Goal: Task Accomplishment & Management: Use online tool/utility

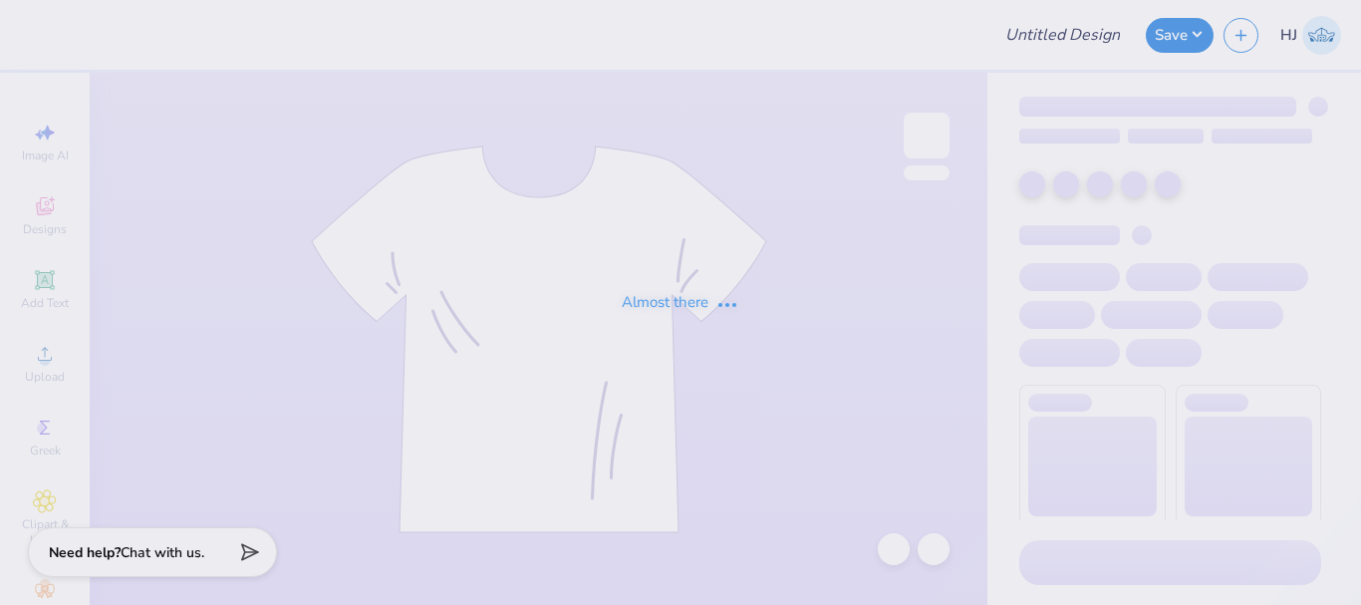
type input "Tri Delta My Tie Shirts"
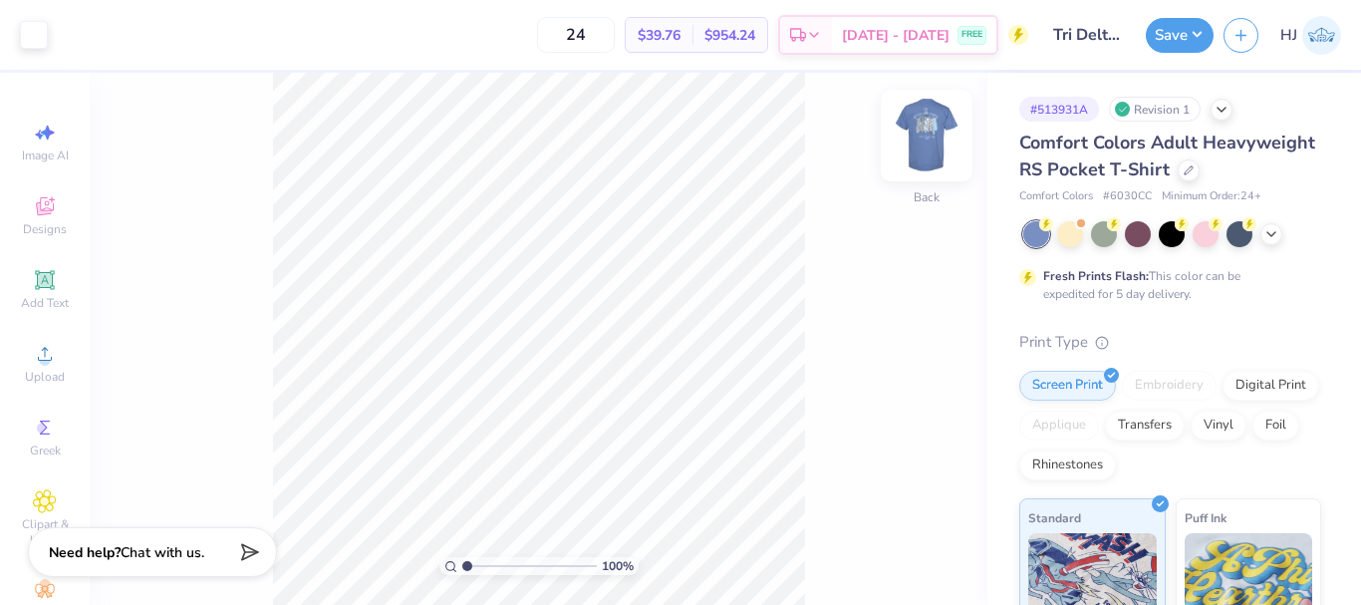
click at [916, 144] on img at bounding box center [926, 136] width 80 height 80
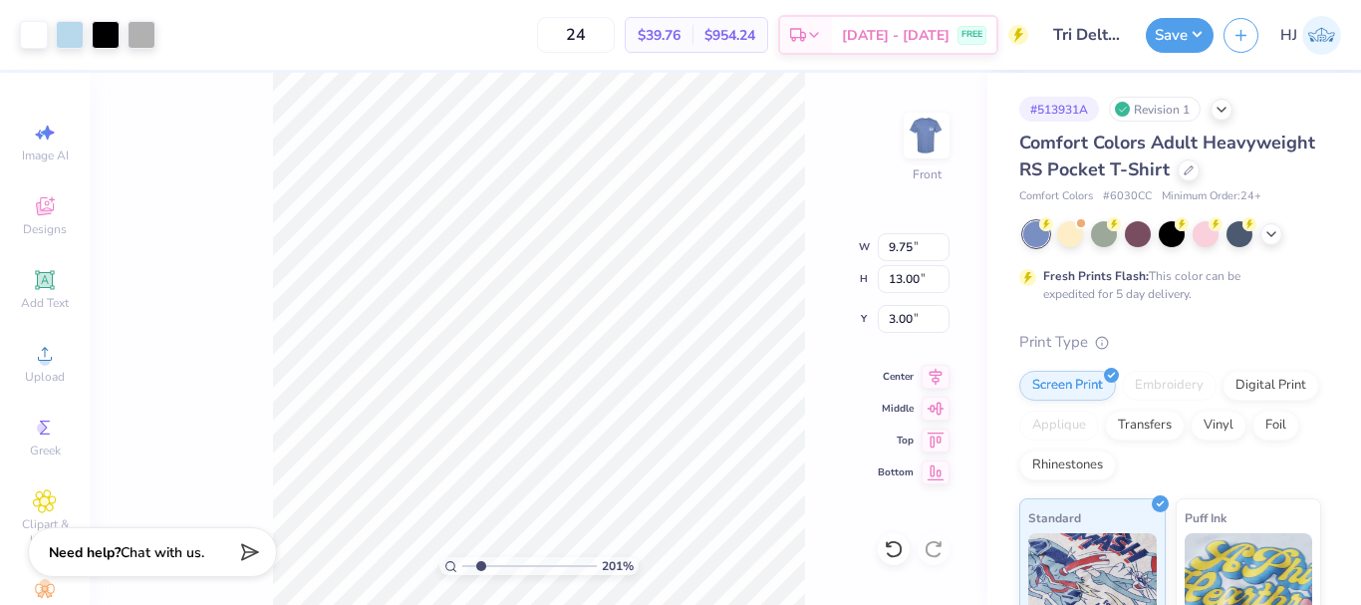
type input "2.01445811466782"
type input "2.70"
type input "0.71"
type input "14.29"
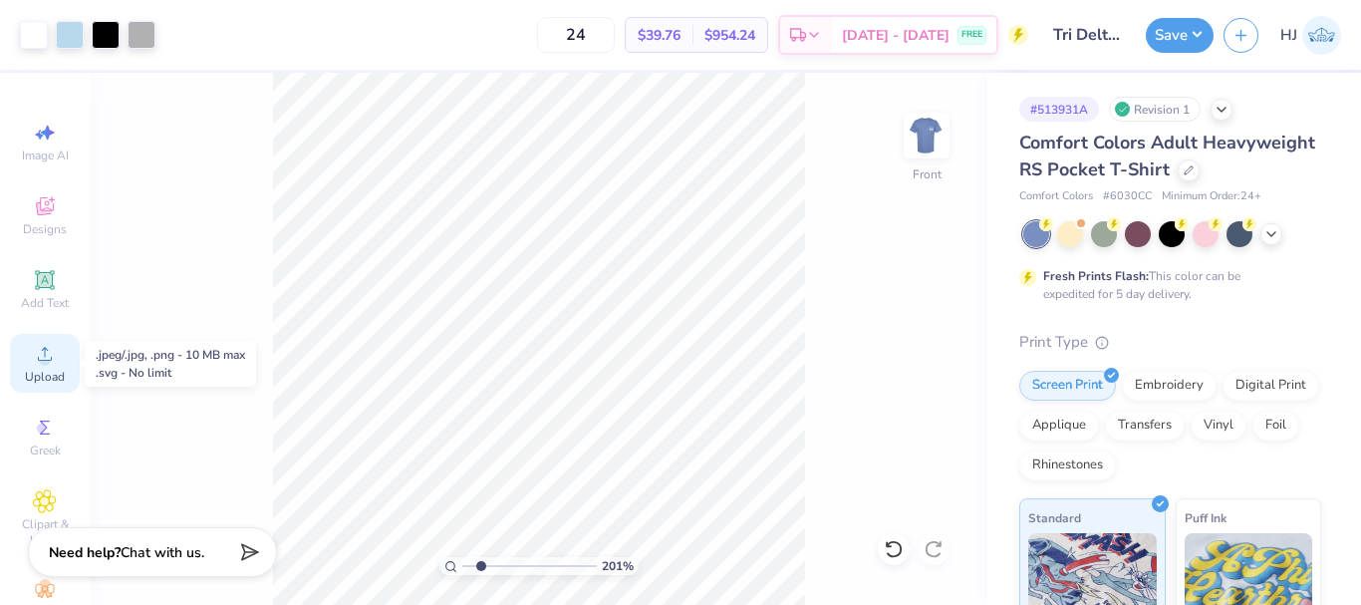
click at [47, 365] on icon at bounding box center [45, 354] width 24 height 24
click at [33, 354] on icon at bounding box center [45, 354] width 24 height 24
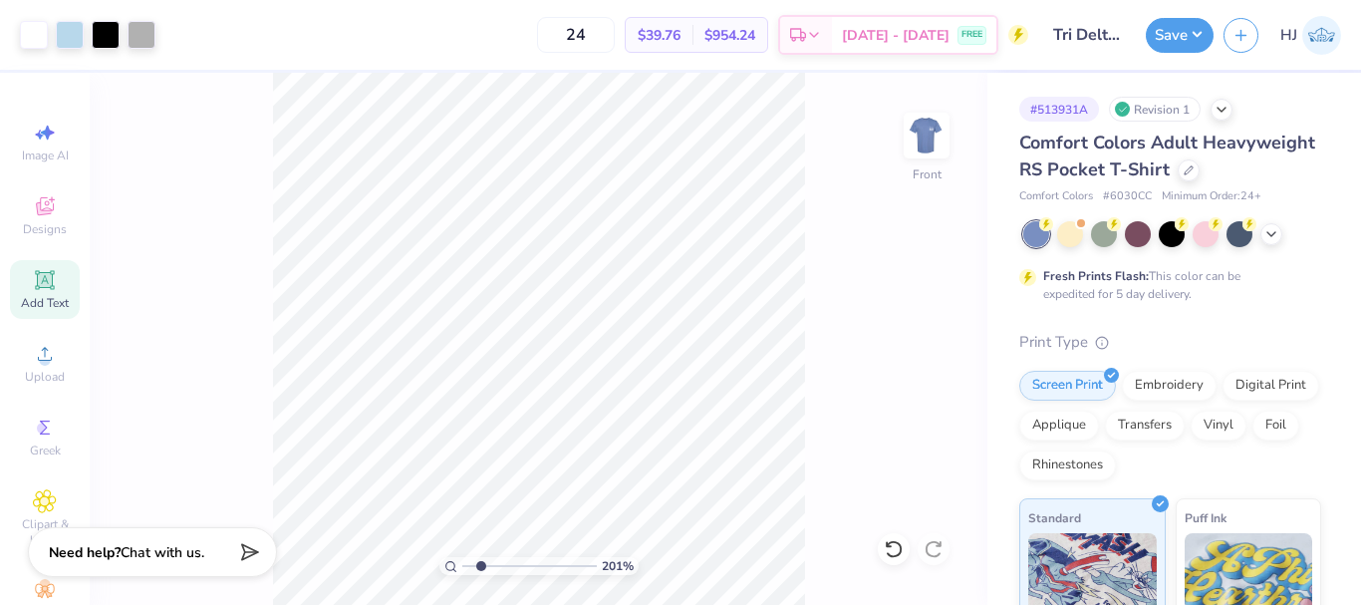
click at [35, 281] on icon at bounding box center [44, 279] width 19 height 19
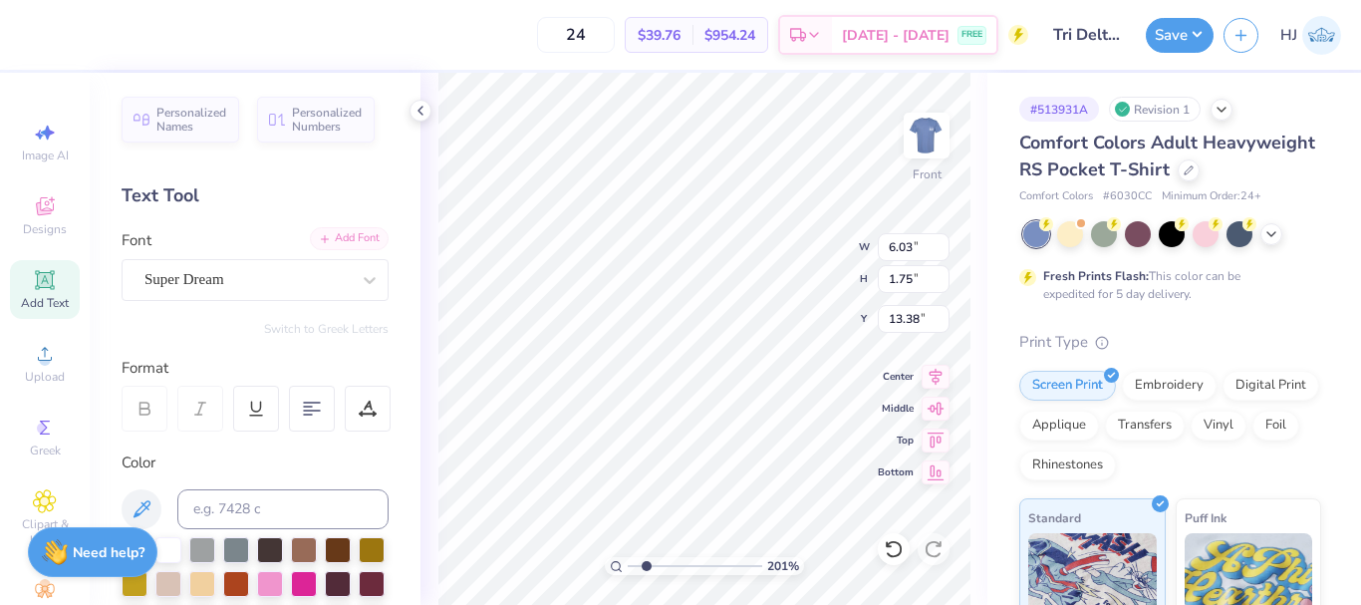
click at [354, 238] on div "Add Font" at bounding box center [349, 238] width 79 height 23
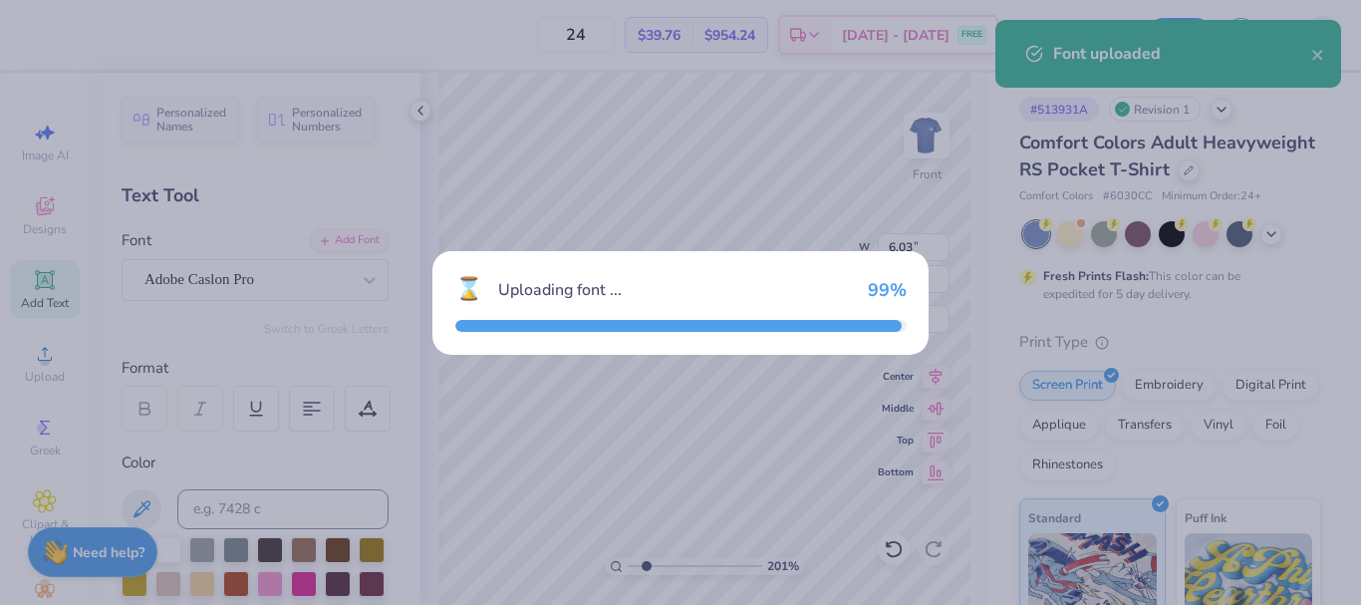
type input "2.01445811466782"
type input "6.91"
type input "1.86"
type input "13.32"
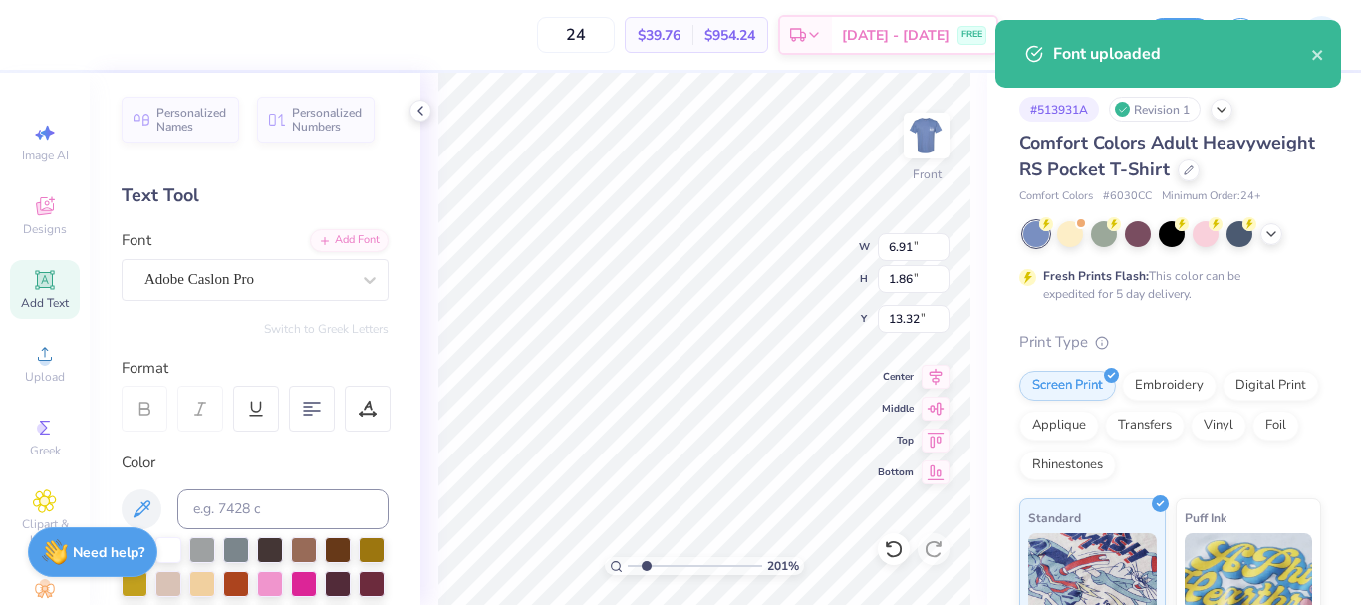
scroll to position [17, 3]
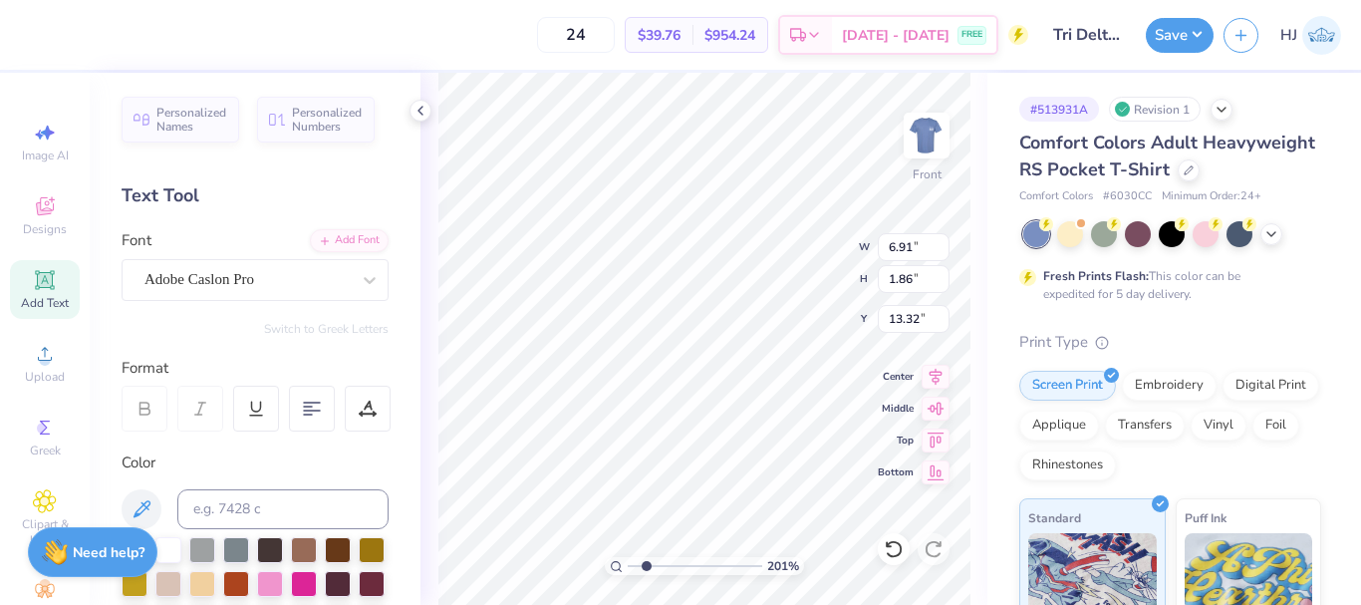
paste textarea "ulane University"
type input "2.01445811466782"
type textarea "Tulane University"
type input "2.01445811466782"
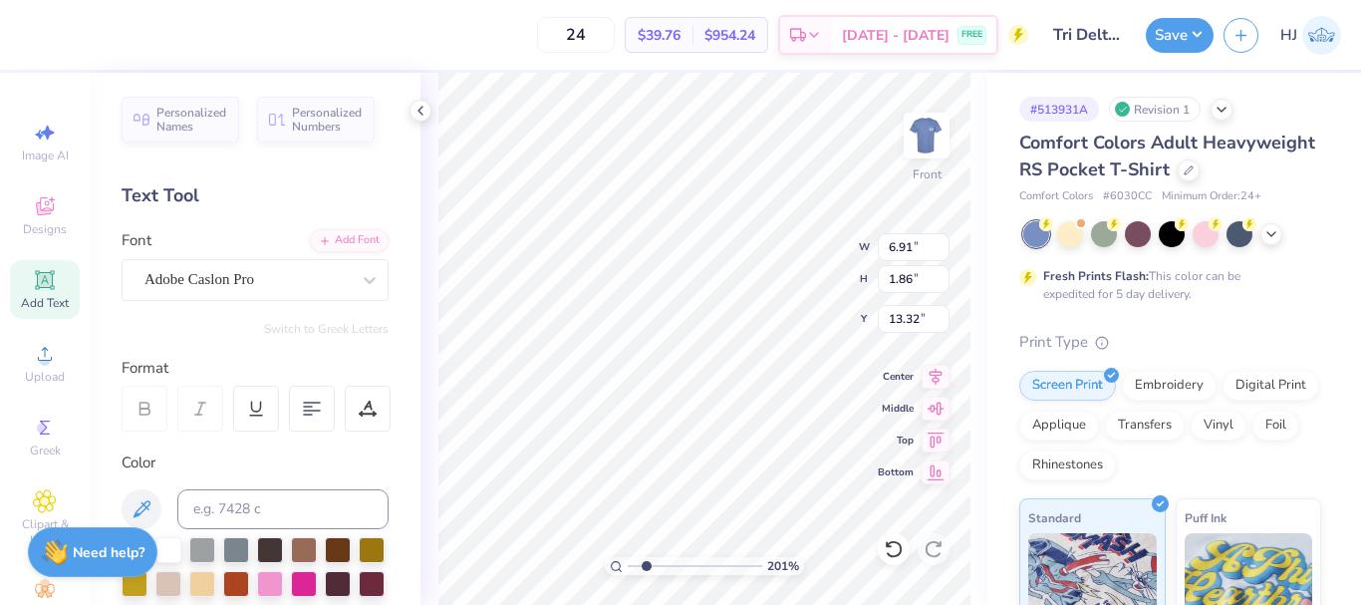
type textarea "T"
type input "2.01445811466782"
type textarea "TU"
type input "2.01445811466782"
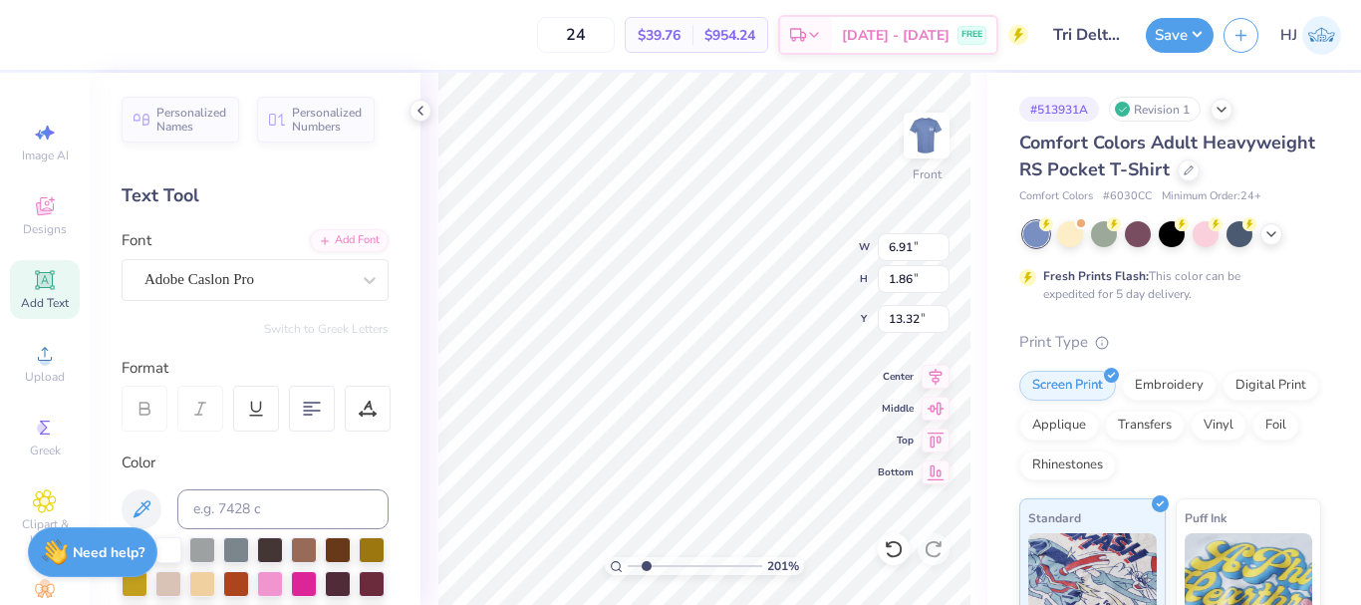
type textarea "TUL"
type input "2.01445811466782"
type textarea "TULA"
type input "2.01445811466782"
type textarea "TULAN"
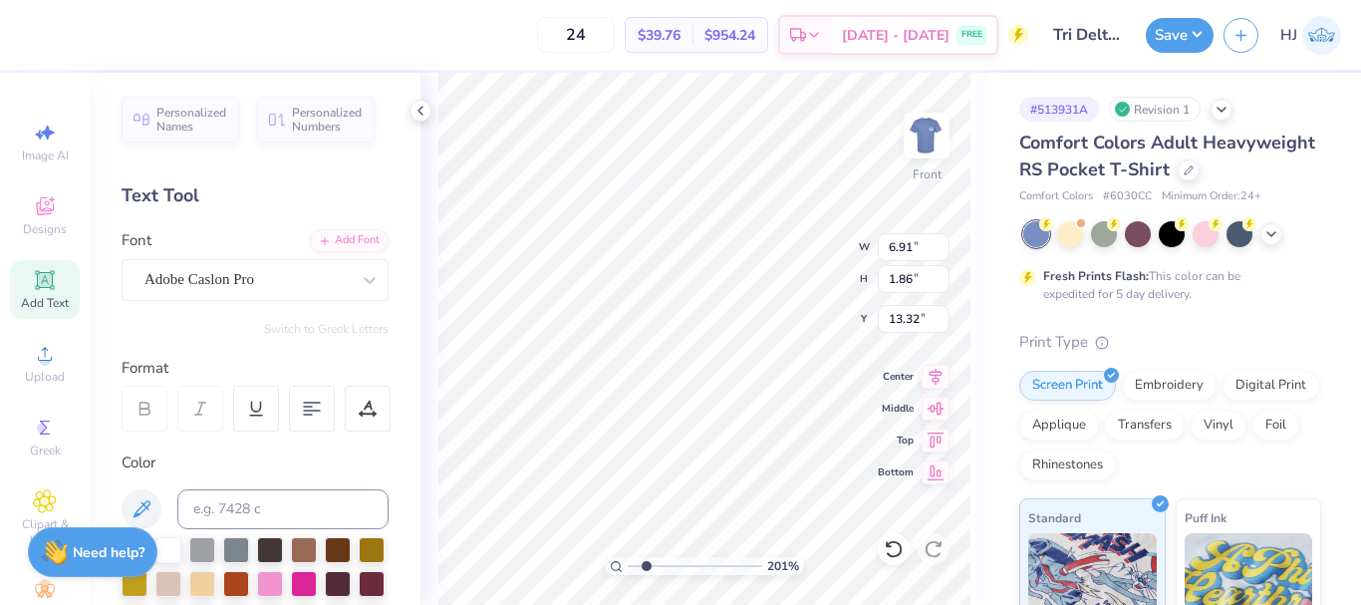
type input "2.01445811466782"
type textarea "TULANE"
type input "2.01445811466782"
type textarea "TULANE"
type input "2.01445811466782"
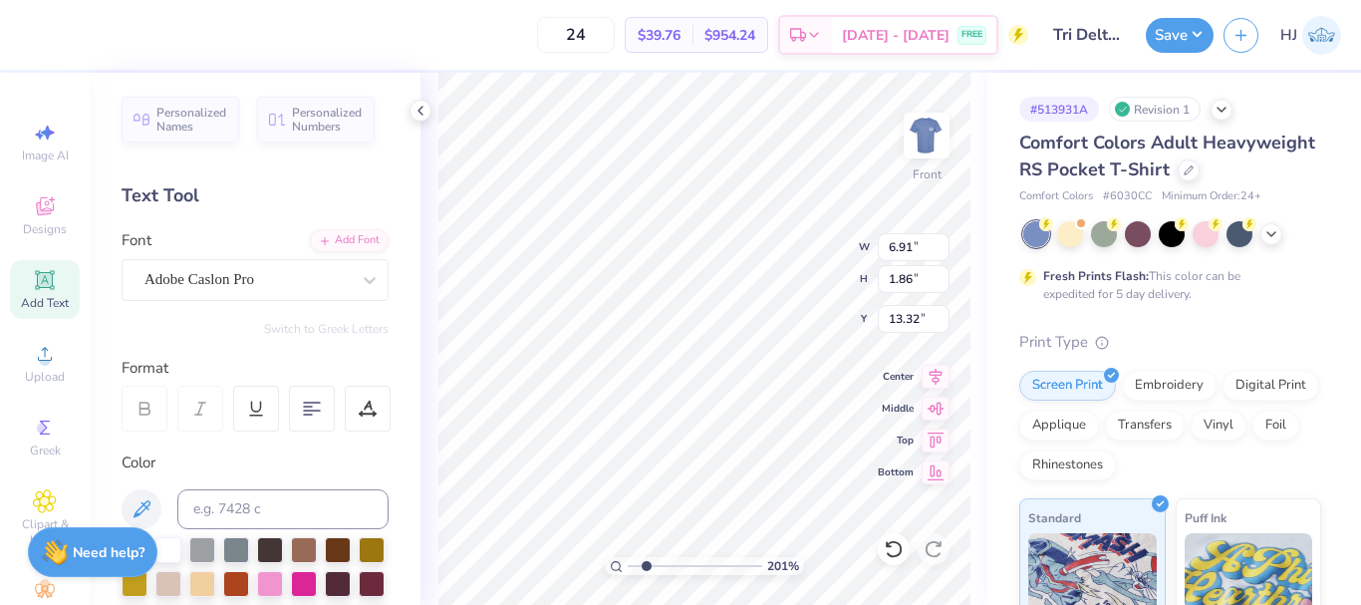
type textarea "TULANE U"
type input "2.01445811466782"
type textarea "TULANE UN"
type input "2.01445811466782"
type textarea "TULANE UNI"
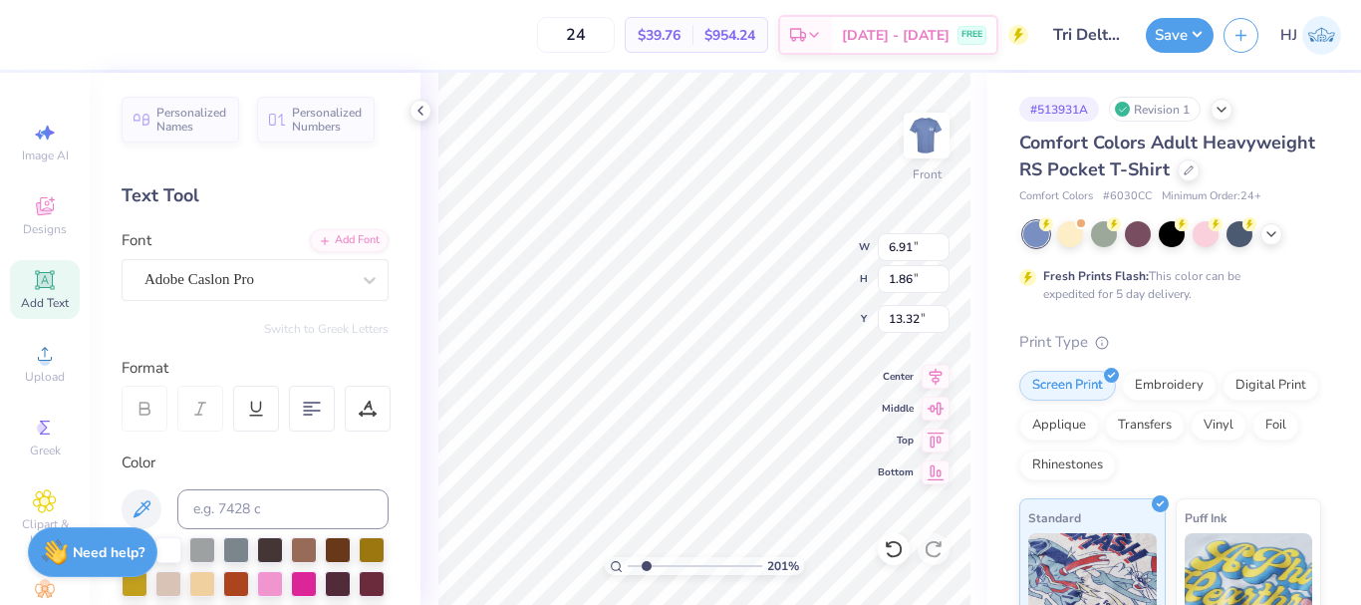
type input "2.01445811466782"
type textarea "TULANE UNIV"
type input "2.01445811466782"
type textarea "TULANE UNIVE"
type input "2.01445811466782"
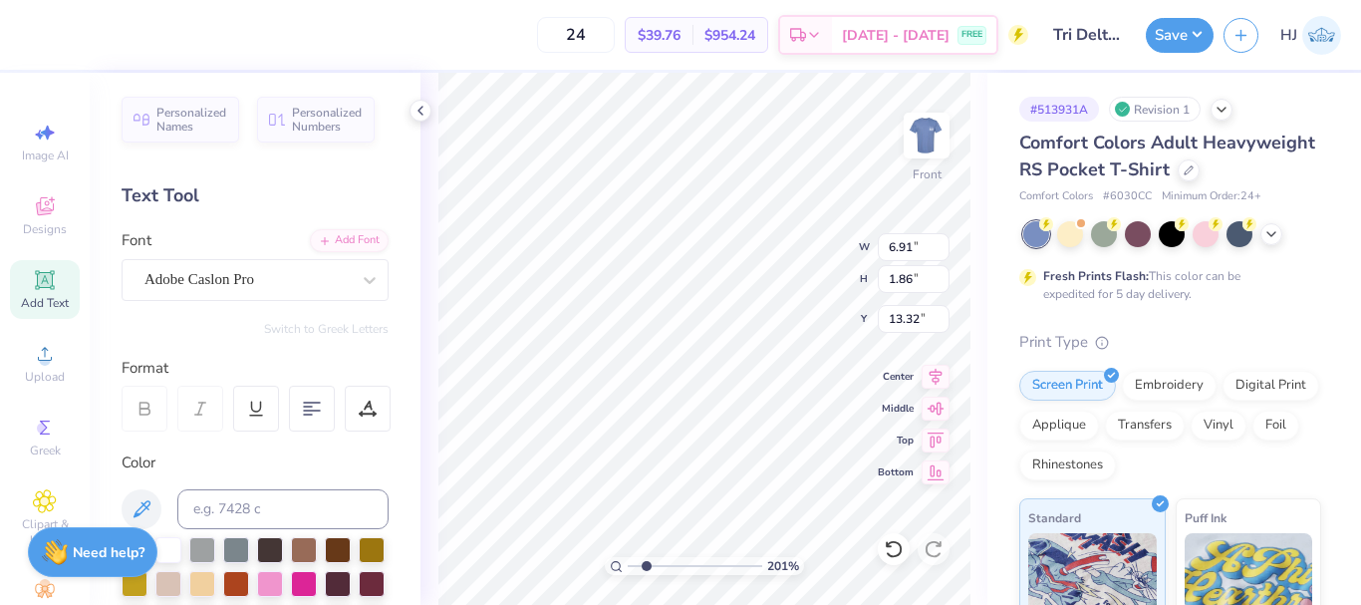
type textarea "TULANE UNIVER"
type input "2.01445811466782"
type textarea "TULANE UNIVERS"
type input "2.01445811466782"
type textarea "TULANE UNIVERSI"
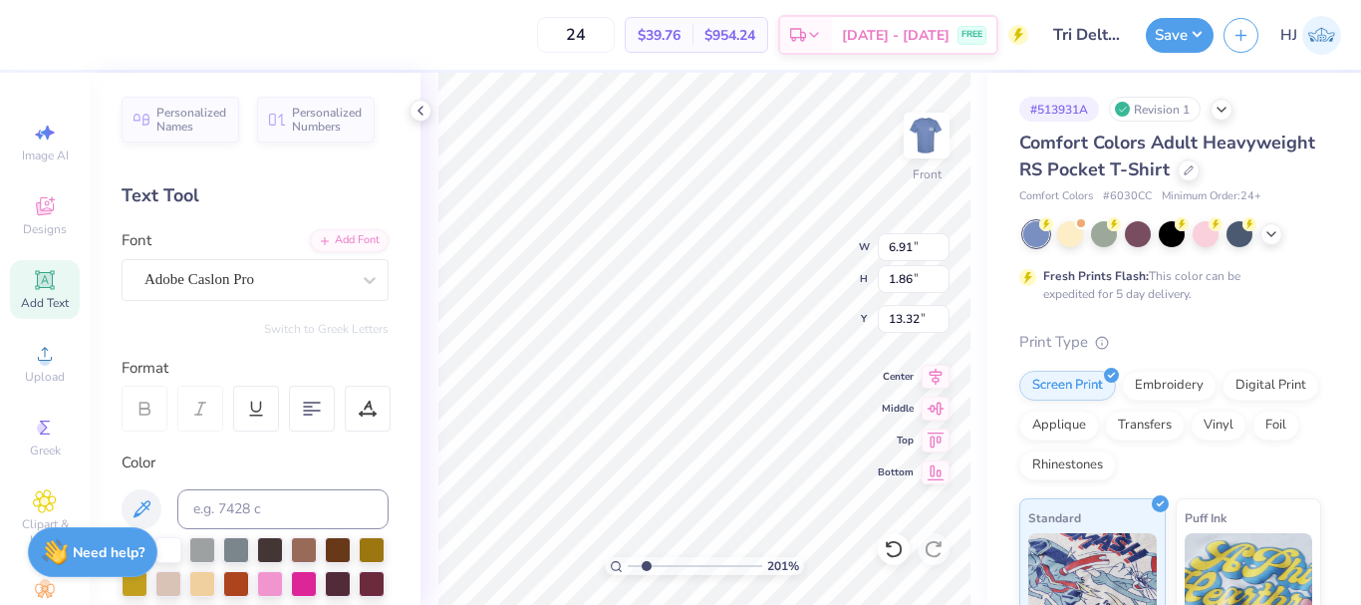
type input "2.01445811466782"
type textarea "TULANE UNIVERSIT"
type input "2.01445811466782"
type textarea "TULANE UNIVERSITY"
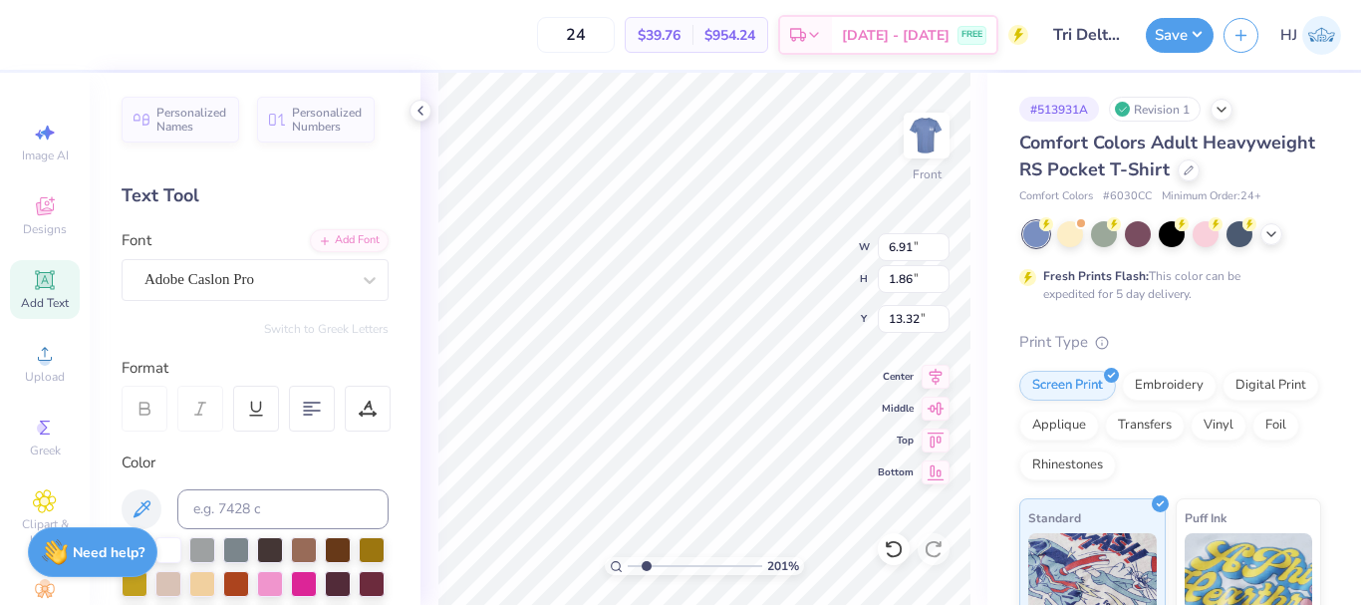
type input "2.01445811466782"
type input "14.32"
type input "1.00"
type input "13.89"
type input "1.64913377760655"
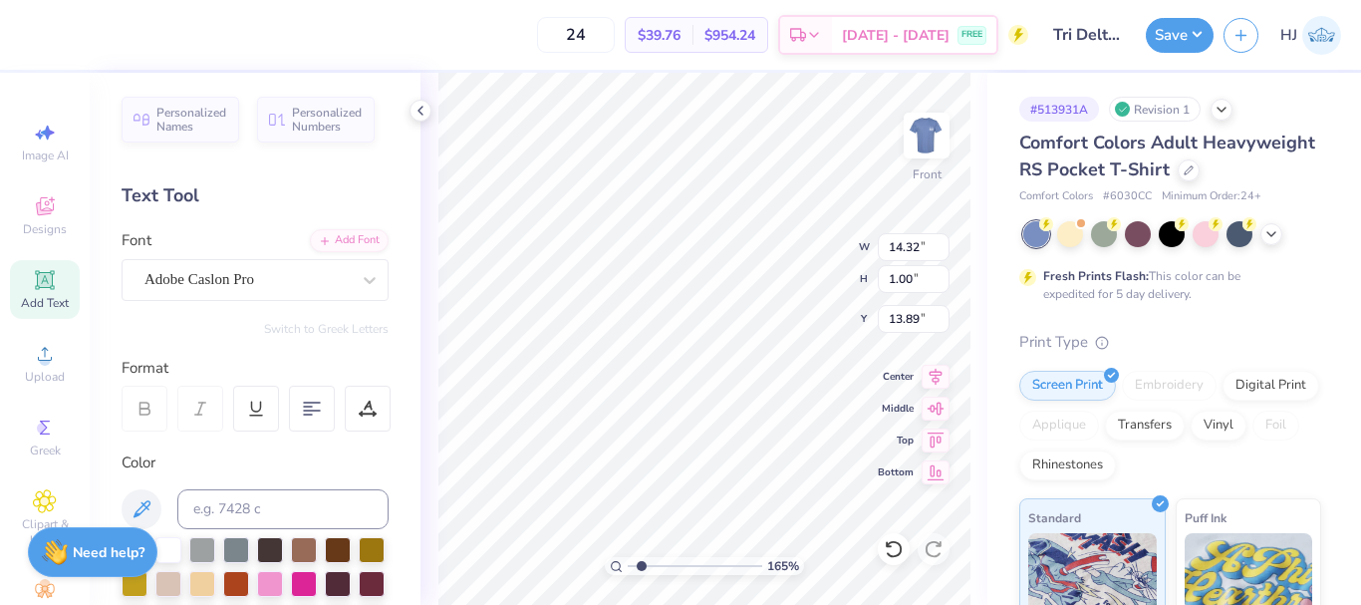
type input "9.86"
type input "0.69"
type input "14.20"
type input "1.64913377760655"
type input "6.17"
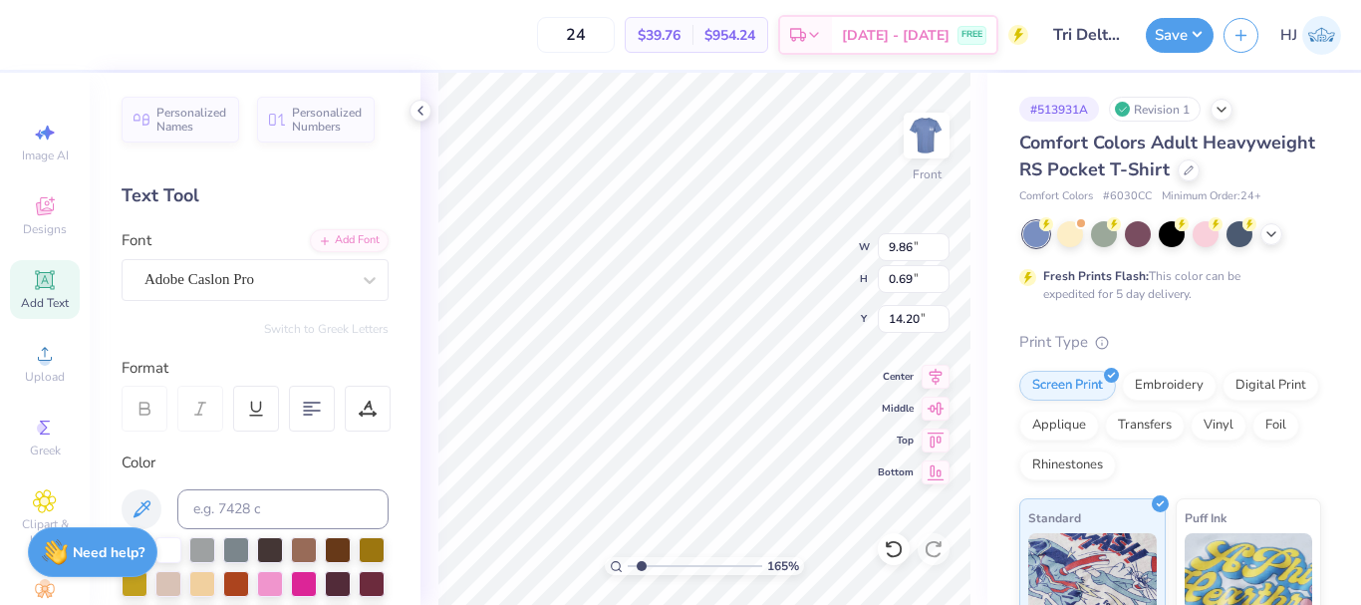
type input "0.43"
type input "14.46"
type input "4.05804149575103"
type input "14.64"
type input "10"
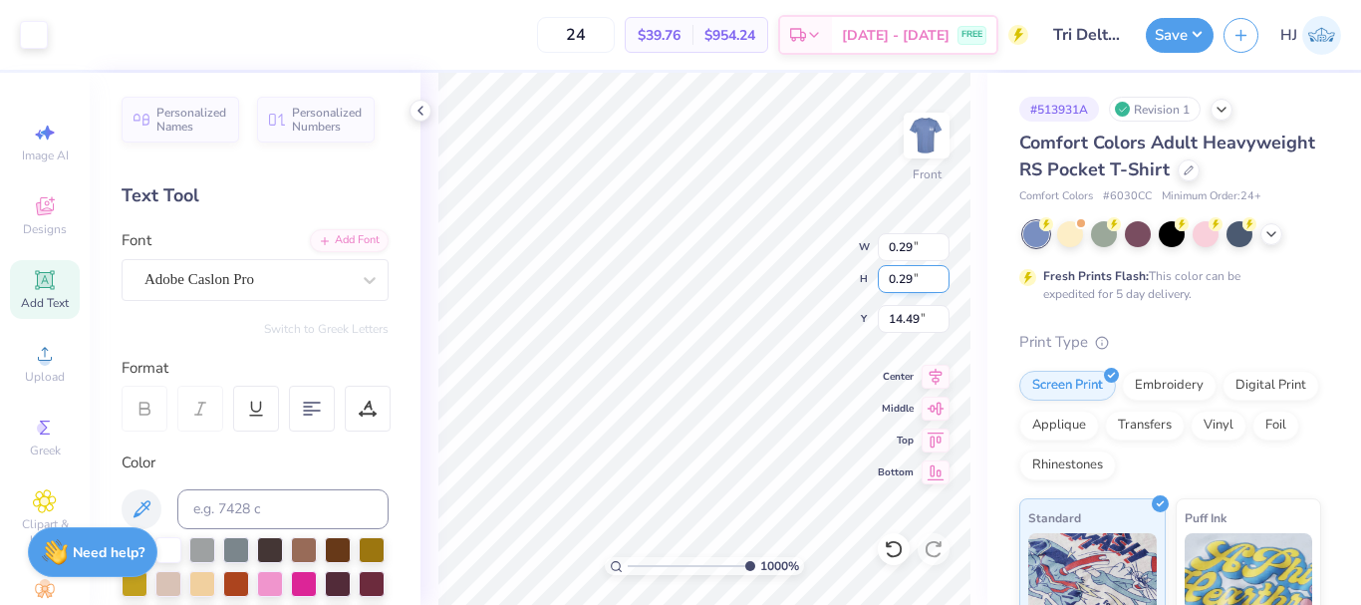
type input "14.50"
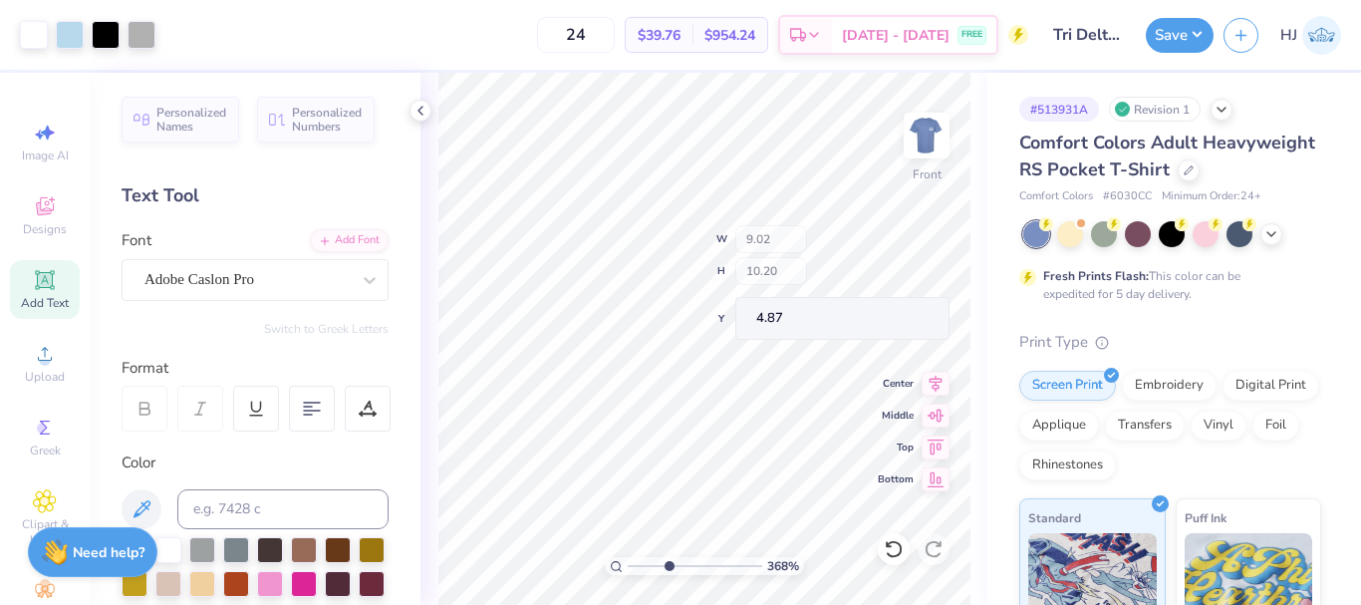
type input "3.67695424770963"
type input "4.88"
click at [890, 546] on icon at bounding box center [888, 544] width 4 height 4
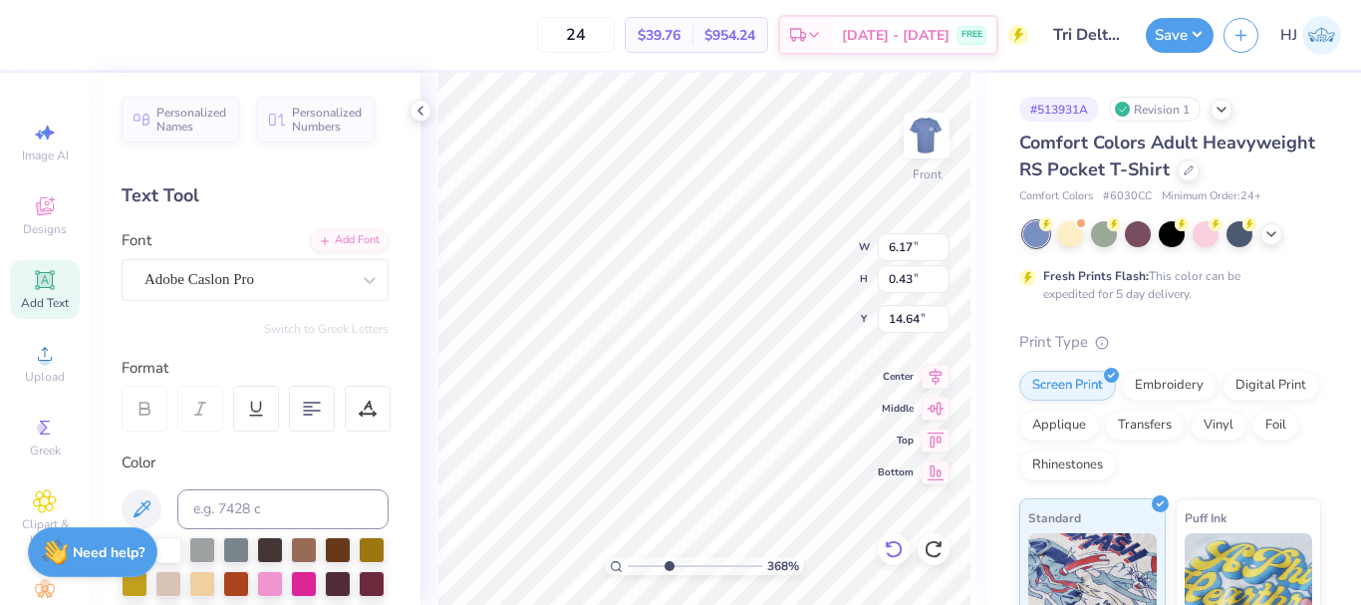
type input "3.67695424770963"
type input "6.49"
type input "0.51"
type input "14.57"
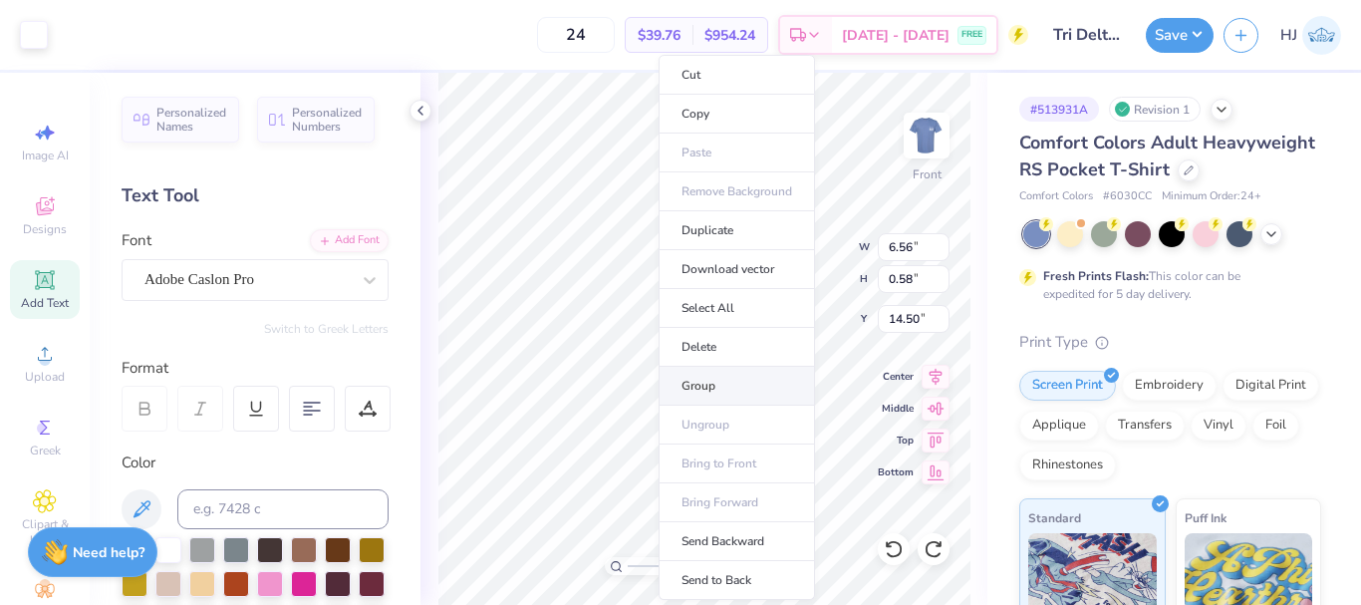
click at [720, 386] on li "Group" at bounding box center [736, 386] width 156 height 39
click at [698, 391] on li "Group" at bounding box center [728, 386] width 156 height 39
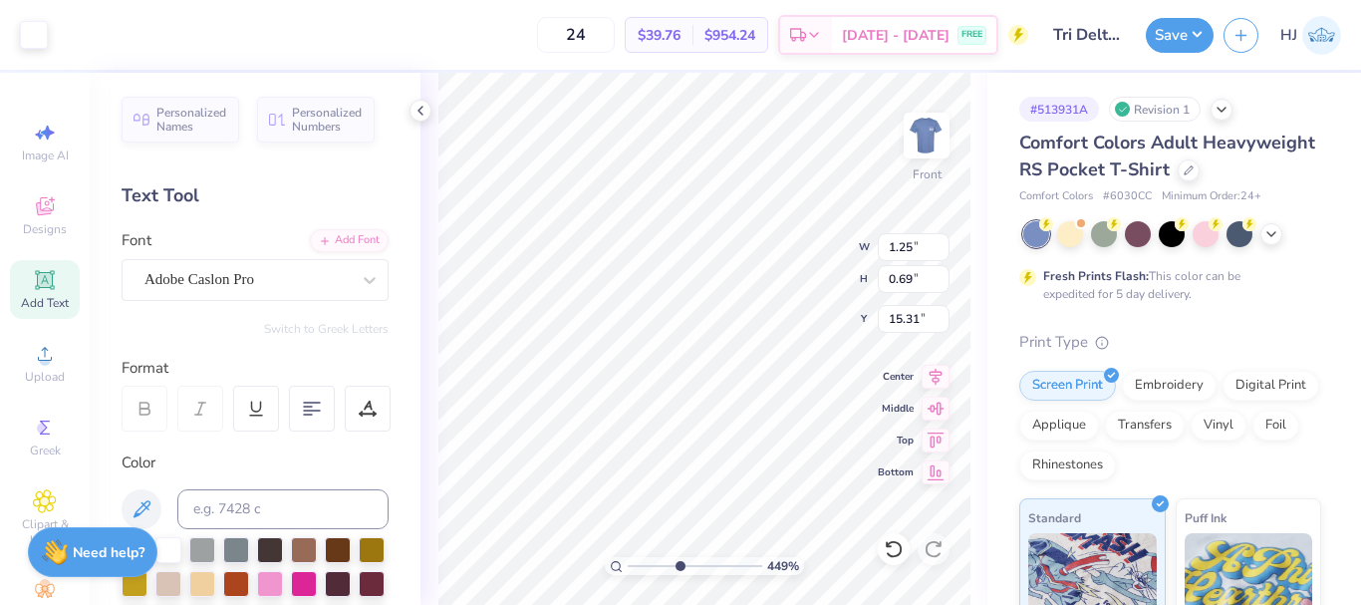
type input "4.49149148610075"
type input "6.56"
type input "1.50"
type input "14.50"
click at [937, 385] on div "449 % Front W 6.56 6.56 " H 1.50 1.50 " Y 14.50 14.50 " Center Middle Top Bottom" at bounding box center [703, 339] width 567 height 532
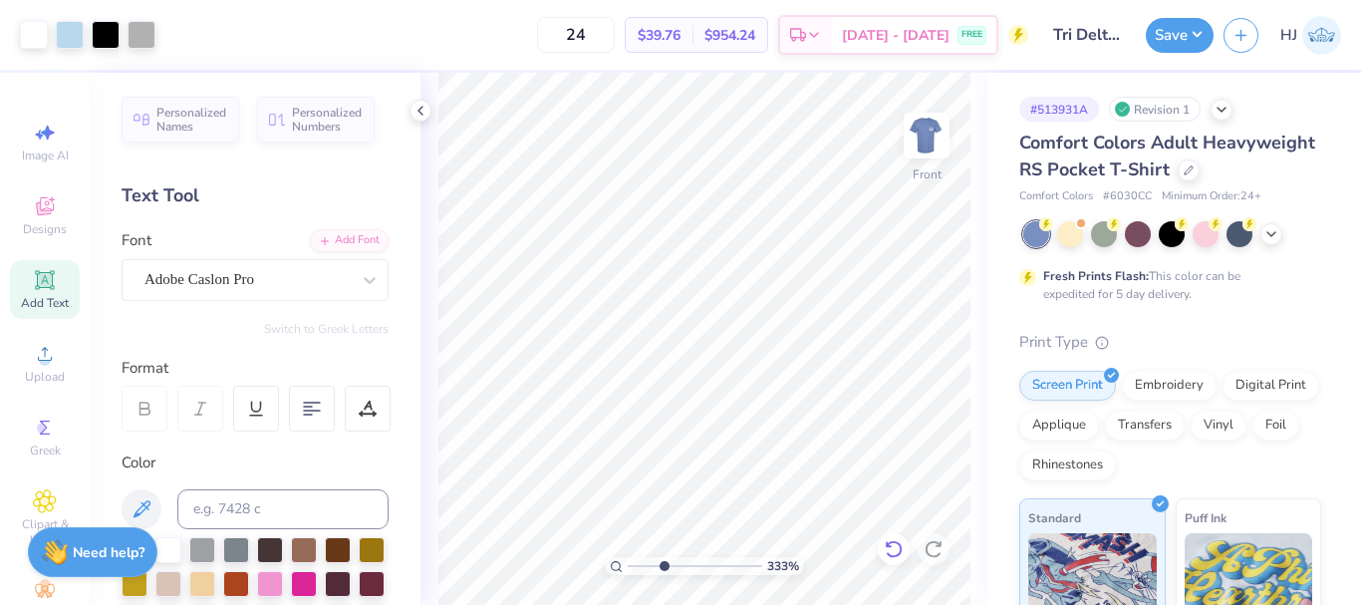
type input "3.32687932862407"
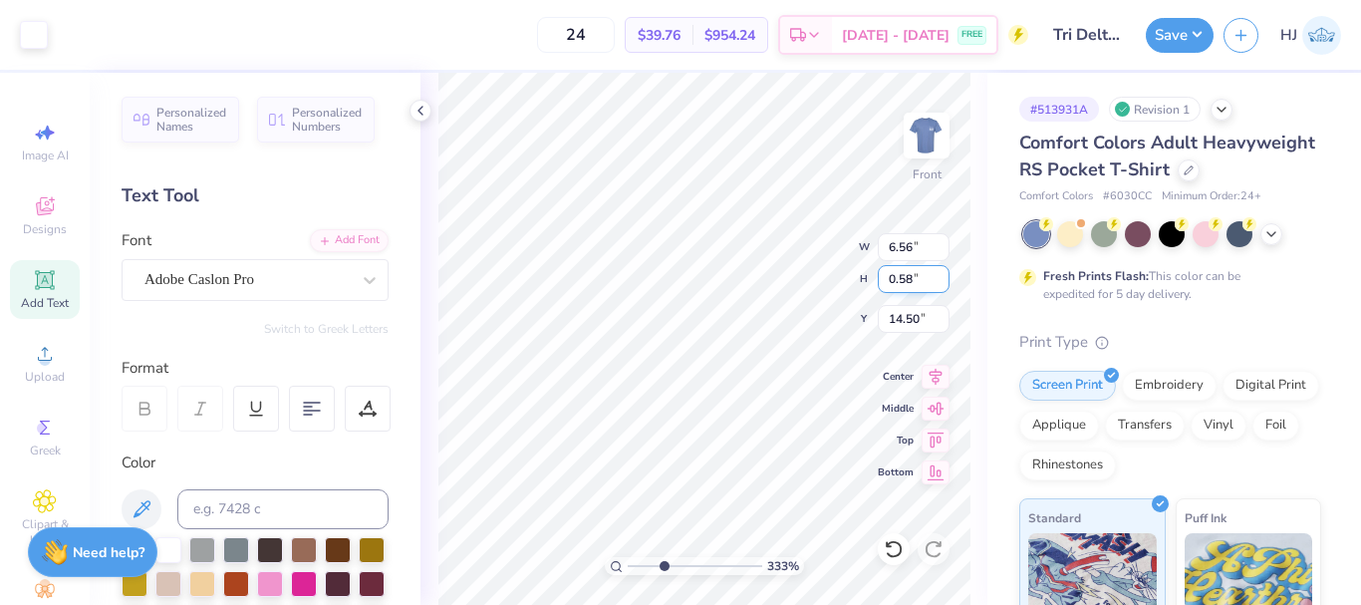
click at [908, 281] on input "0.58" at bounding box center [913, 279] width 72 height 28
type input ".75"
type input "3.32687932862407"
type input "8.54"
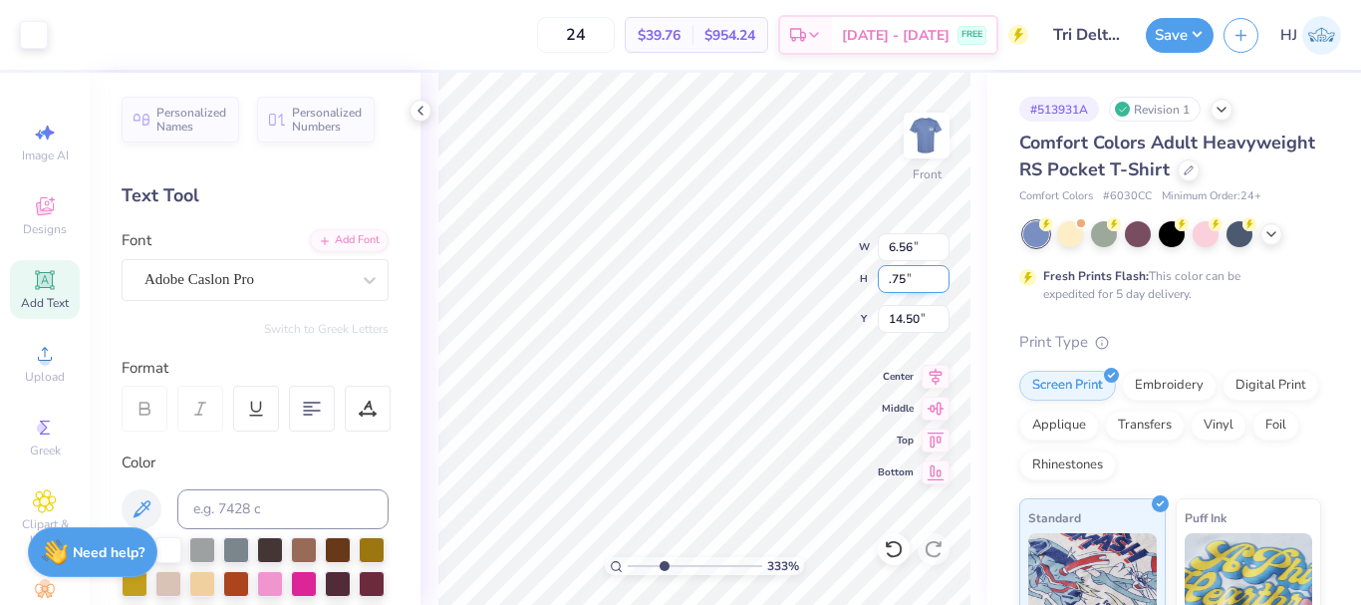
type input "0.75"
type input "14.41"
click at [915, 282] on input "0.75" at bounding box center [913, 279] width 72 height 28
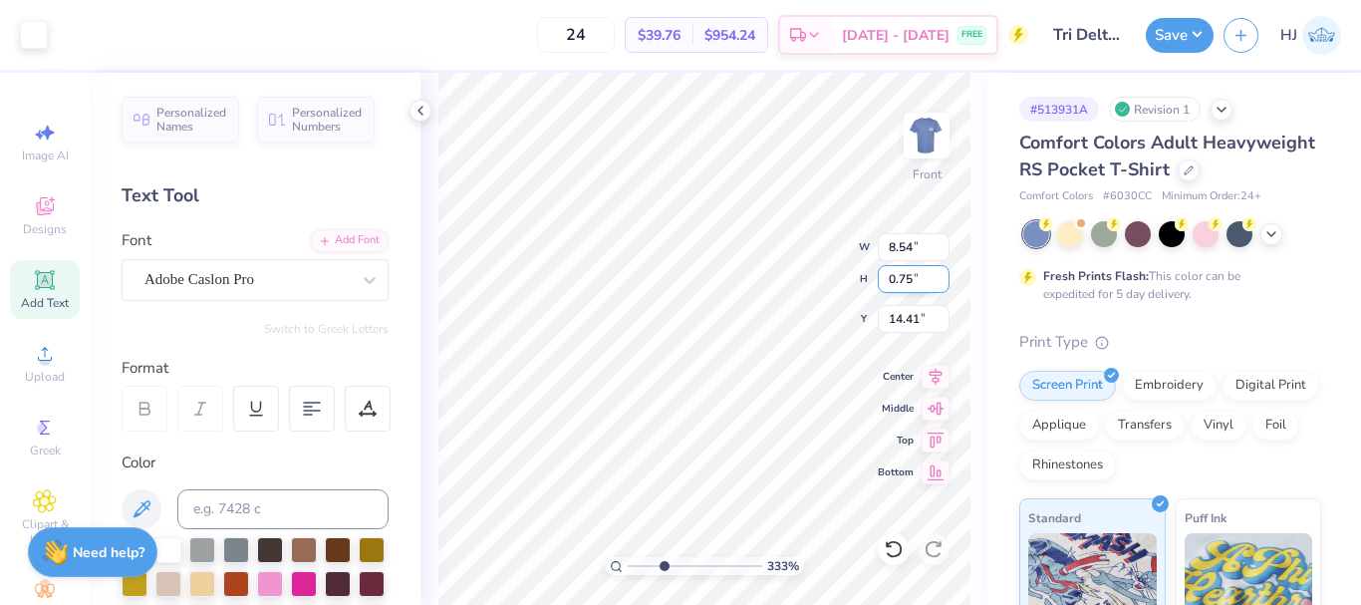
click at [915, 282] on input "0.75" at bounding box center [913, 279] width 72 height 28
type input "65"
type input "3.32687932862407"
type input "14.39"
type input "1.26"
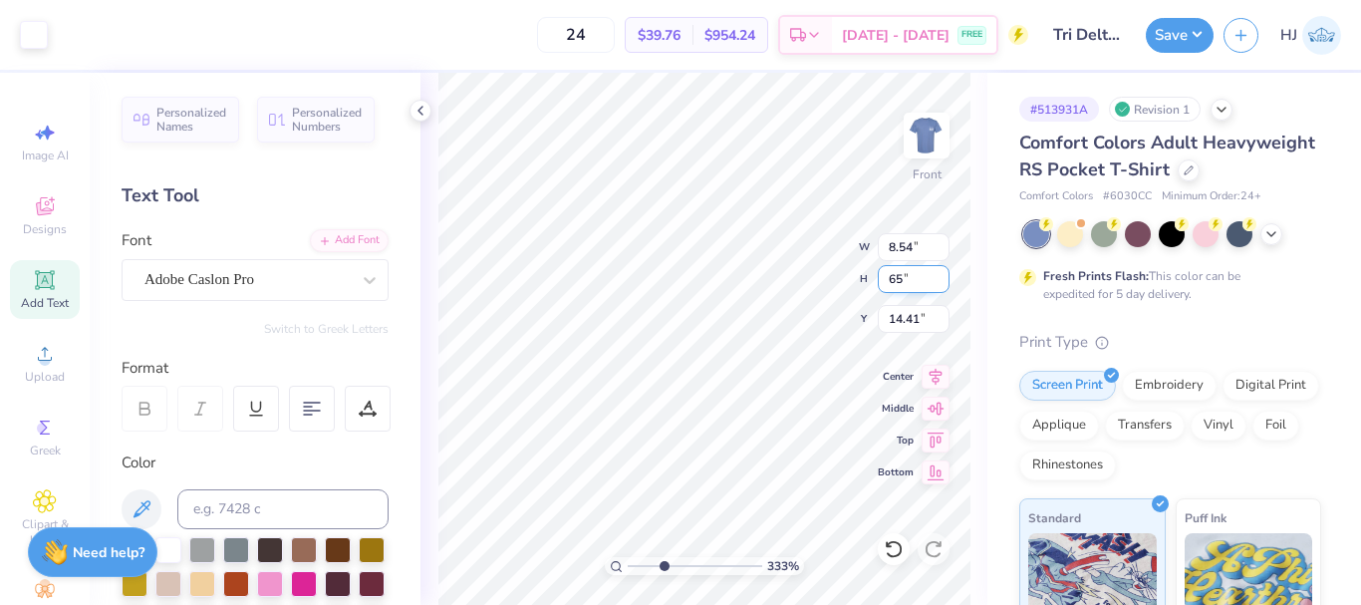
type input "14.15"
click at [917, 279] on input "1.26" at bounding box center [913, 279] width 72 height 28
type input ".65"
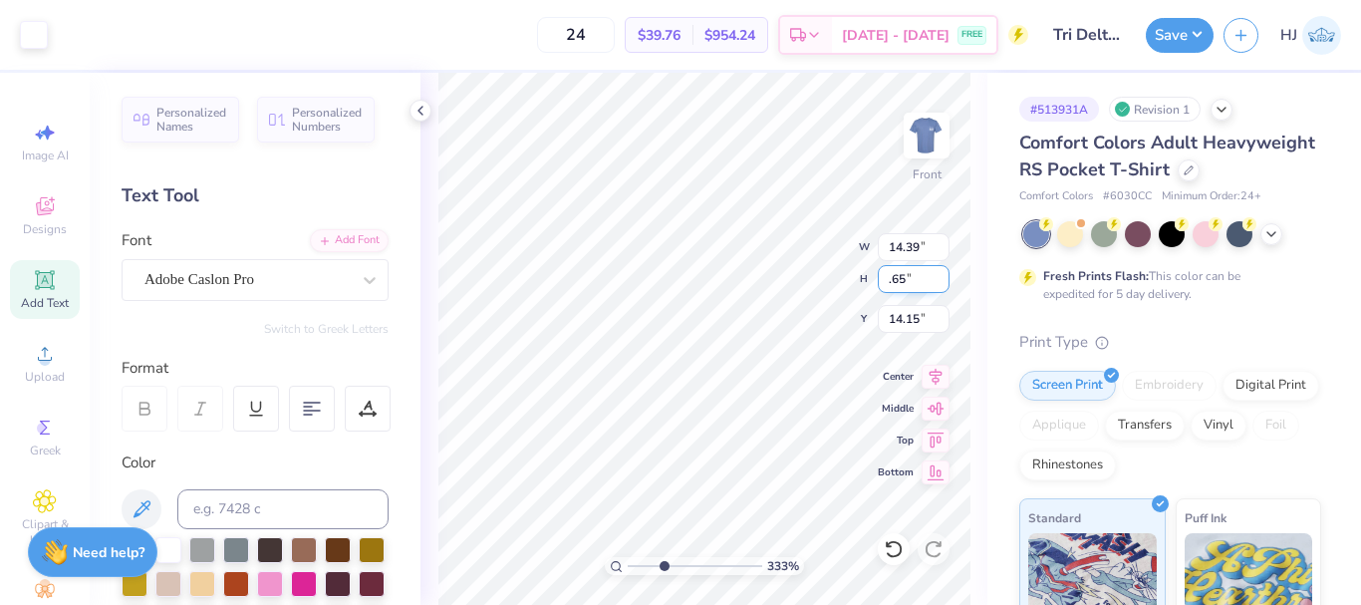
type input "3.32687932862407"
type input "7.40"
type input "0.65"
type input "14.46"
click at [933, 375] on icon at bounding box center [935, 374] width 28 height 24
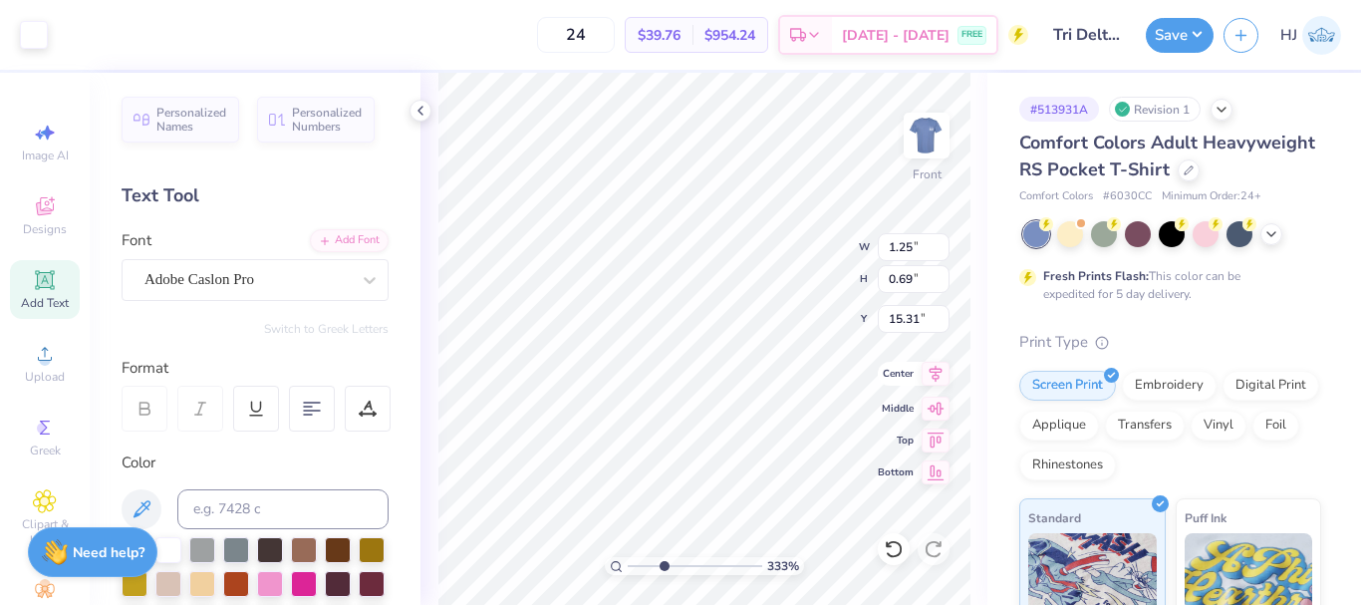
click at [929, 372] on icon at bounding box center [935, 374] width 28 height 24
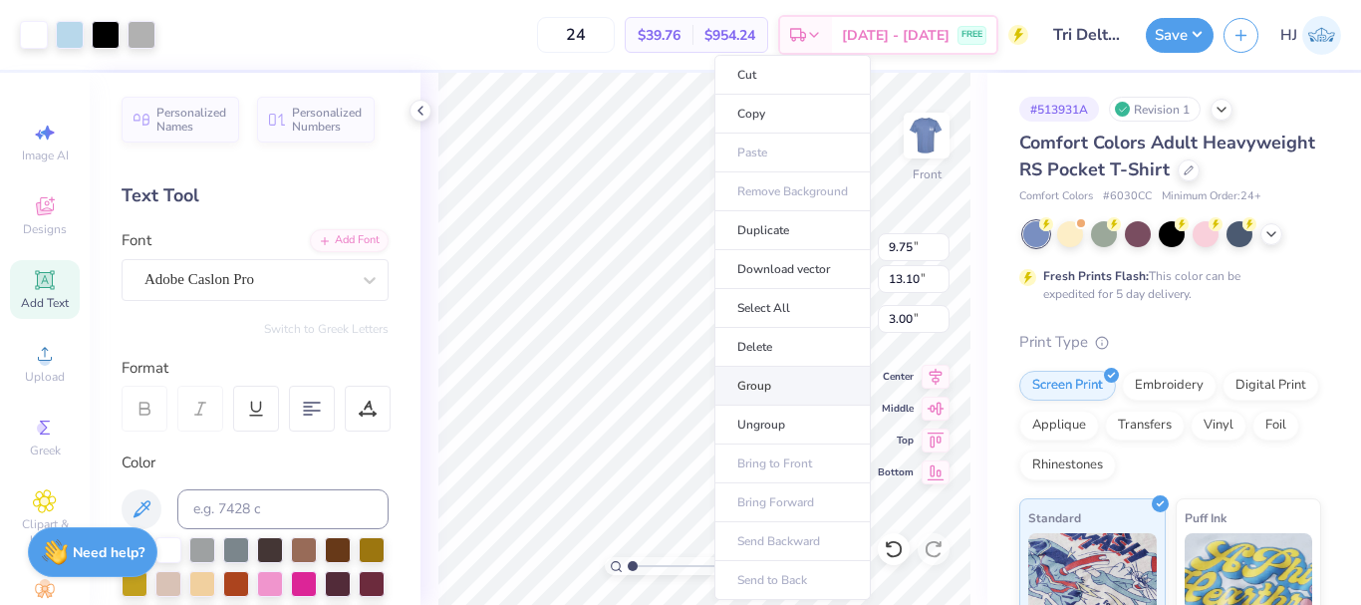
click at [771, 378] on li "Group" at bounding box center [792, 386] width 156 height 39
type input "1.00143535488908"
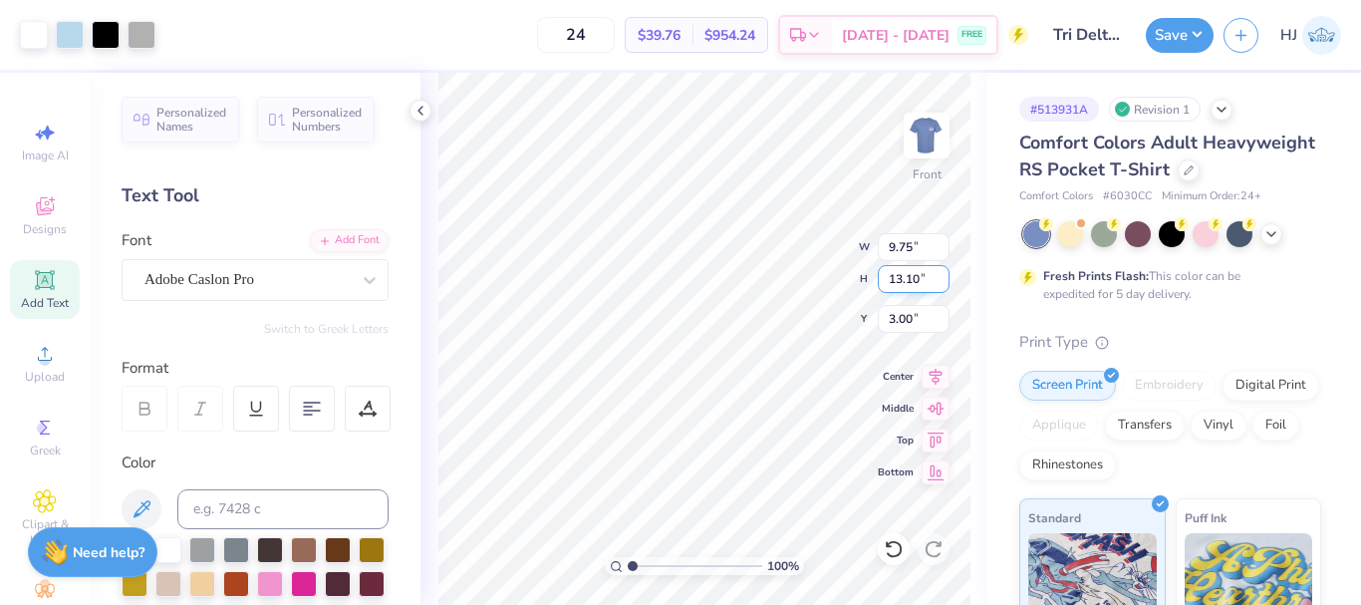
click at [915, 273] on input "13.10" at bounding box center [913, 279] width 72 height 28
type input "13"
type input "1.00143535488908"
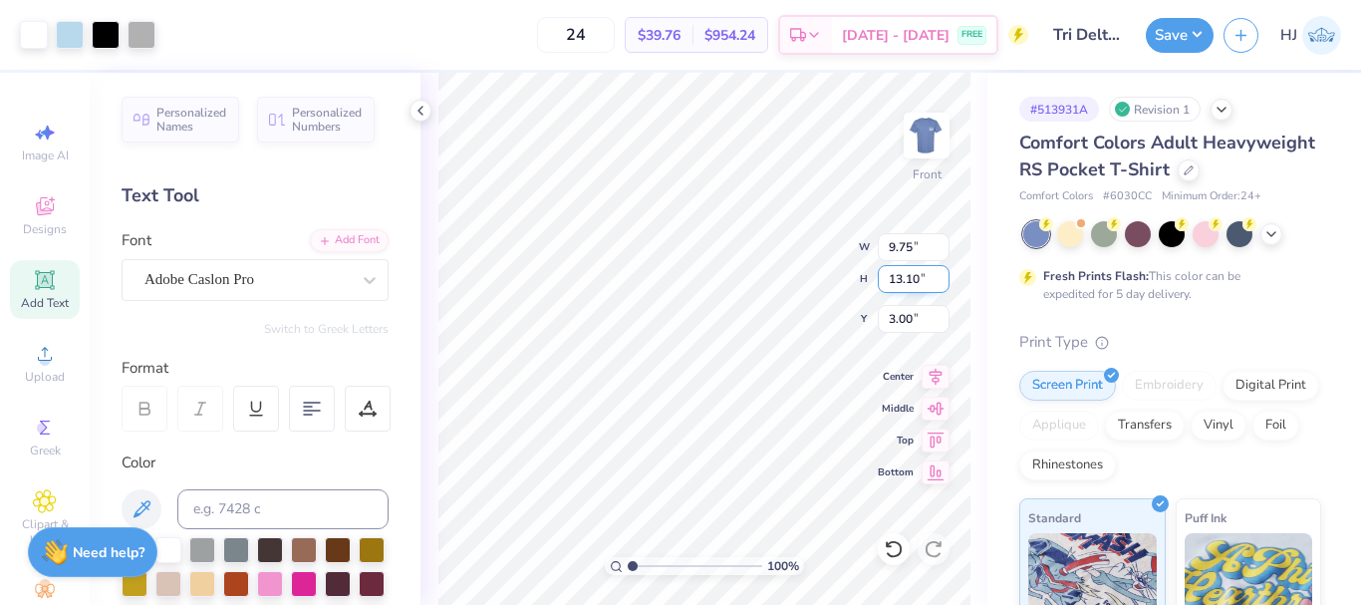
click at [896, 273] on input "13.10" at bounding box center [913, 279] width 72 height 28
type input "13"
type input "1.00143535488908"
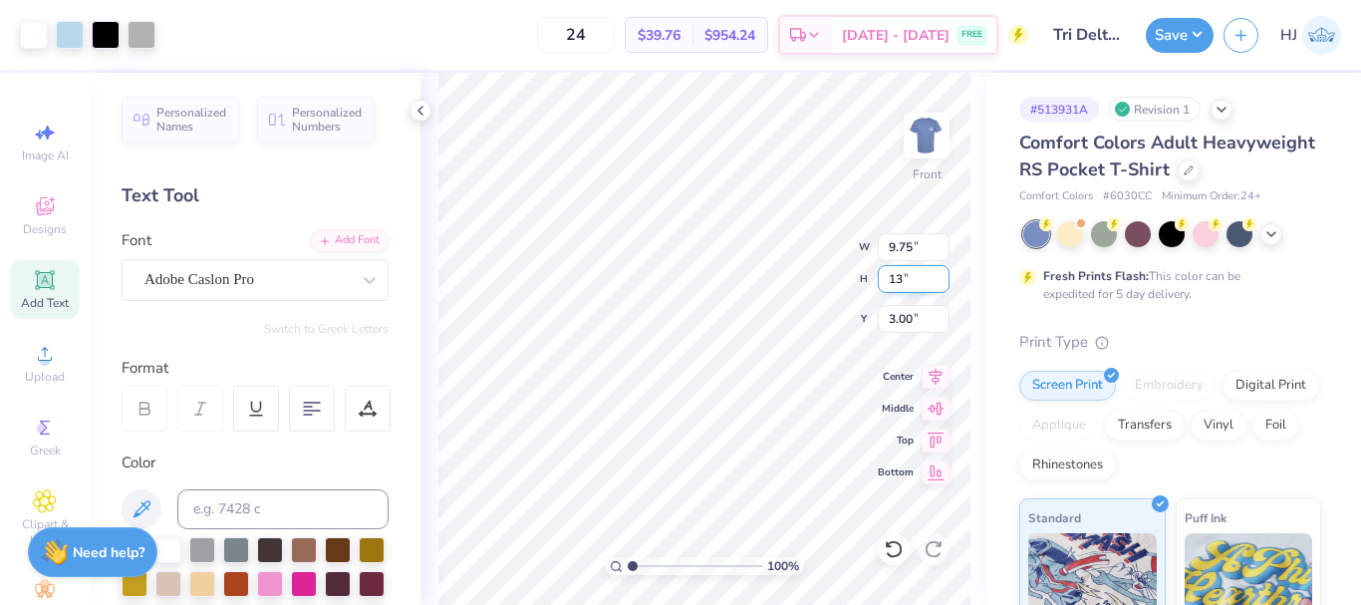
type input "9.67"
type input "13.00"
click at [896, 314] on input "3.05" at bounding box center [913, 319] width 72 height 28
type input "3"
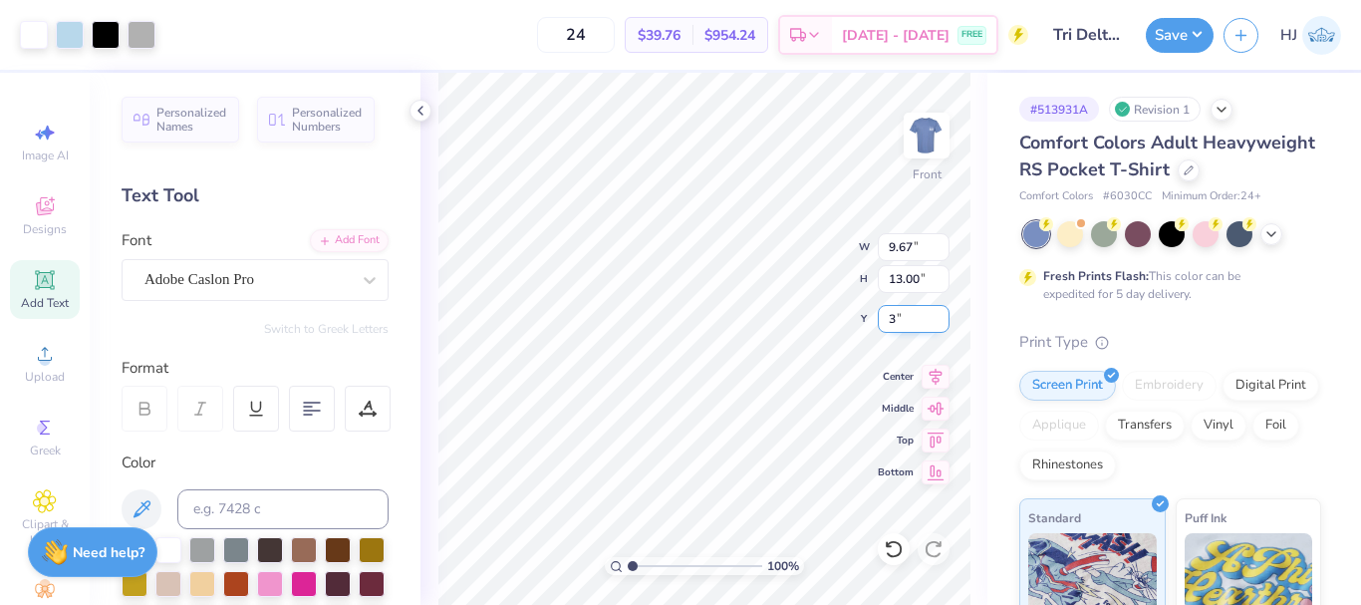
type input "1.00143535488908"
type input "3.00"
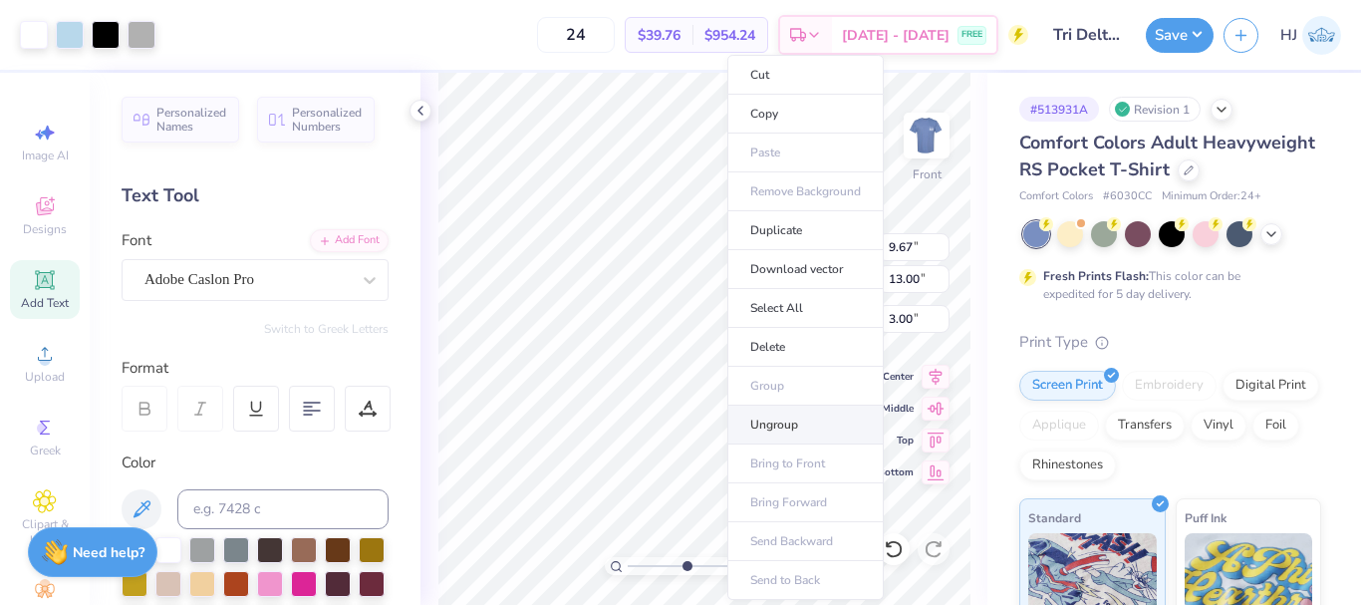
click at [796, 418] on li "Ungroup" at bounding box center [805, 424] width 156 height 39
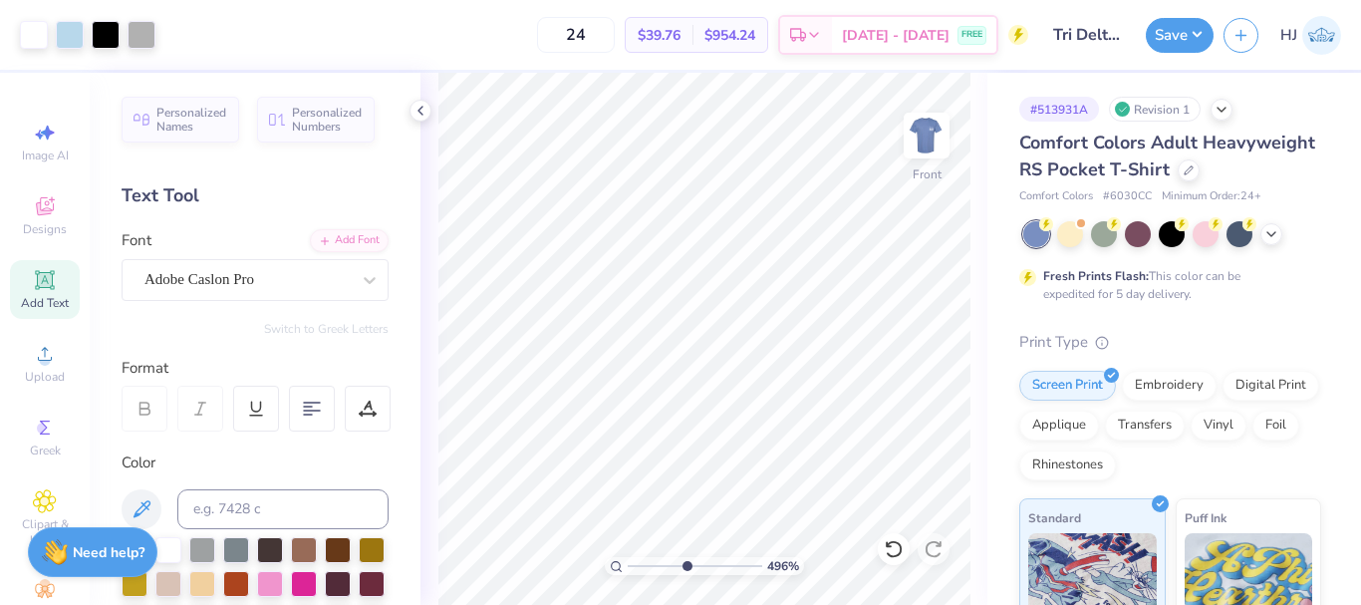
click at [34, 289] on icon at bounding box center [45, 280] width 24 height 24
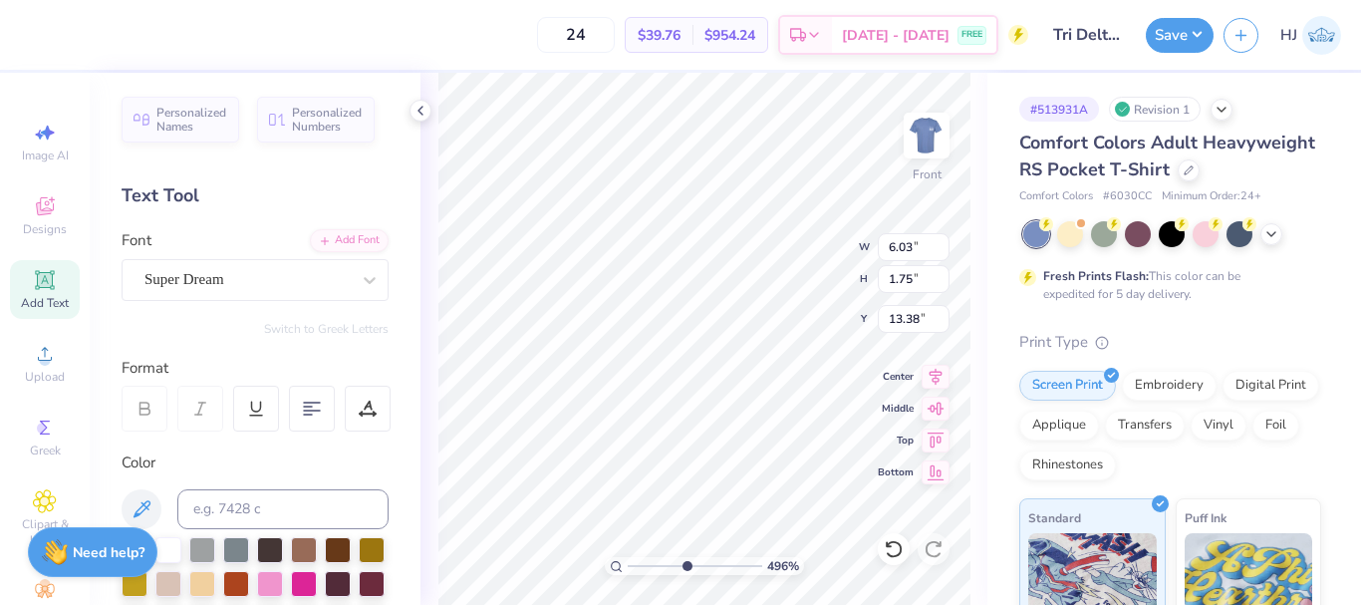
scroll to position [17, 3]
type input "4.96411413431097"
type textarea "2"
type input "4.96411413431097"
type textarea "20"
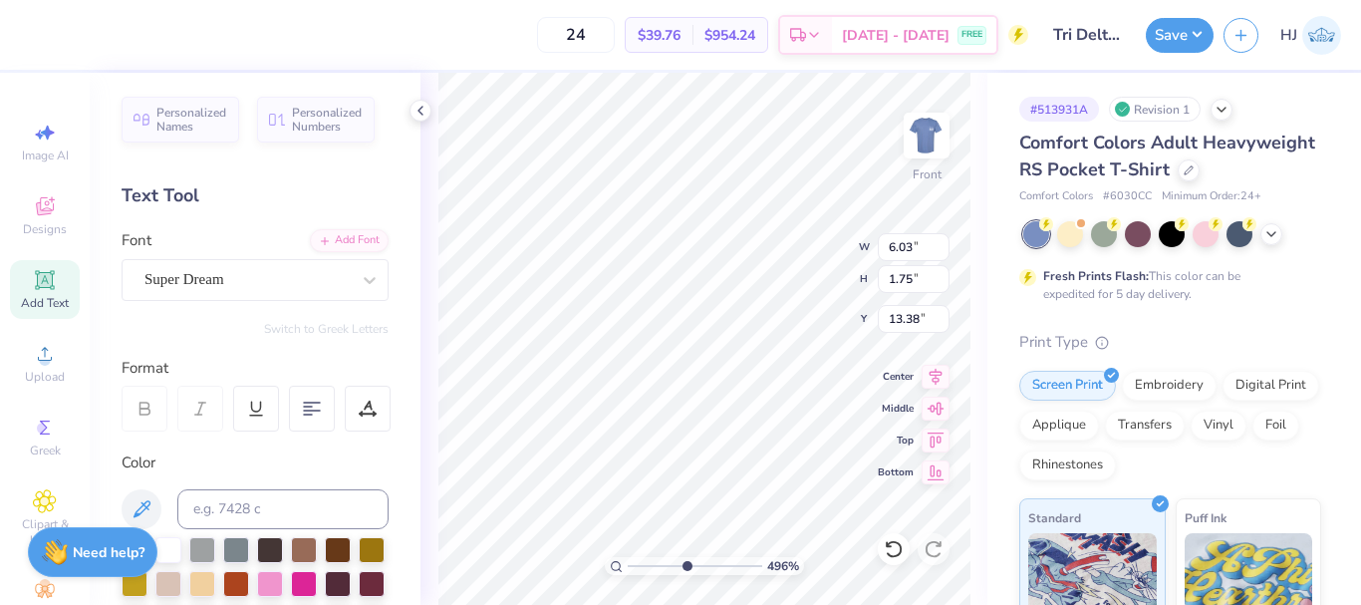
type input "4.96411413431097"
type textarea "202"
type input "4.96411413431097"
type textarea "2025"
click at [328, 275] on div "Super Dream" at bounding box center [246, 279] width 209 height 31
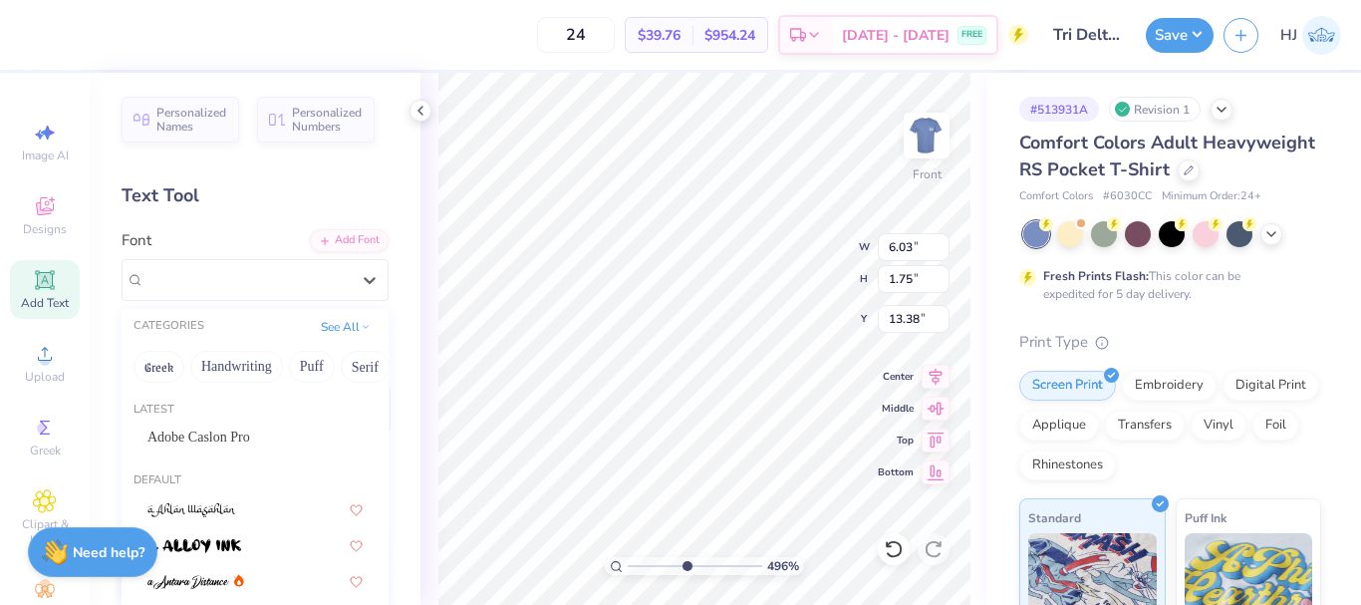
type input "4.96411413431097"
type input "5.86"
type input "1.74"
click at [364, 282] on icon at bounding box center [370, 280] width 12 height 7
click at [364, 279] on icon at bounding box center [370, 280] width 12 height 7
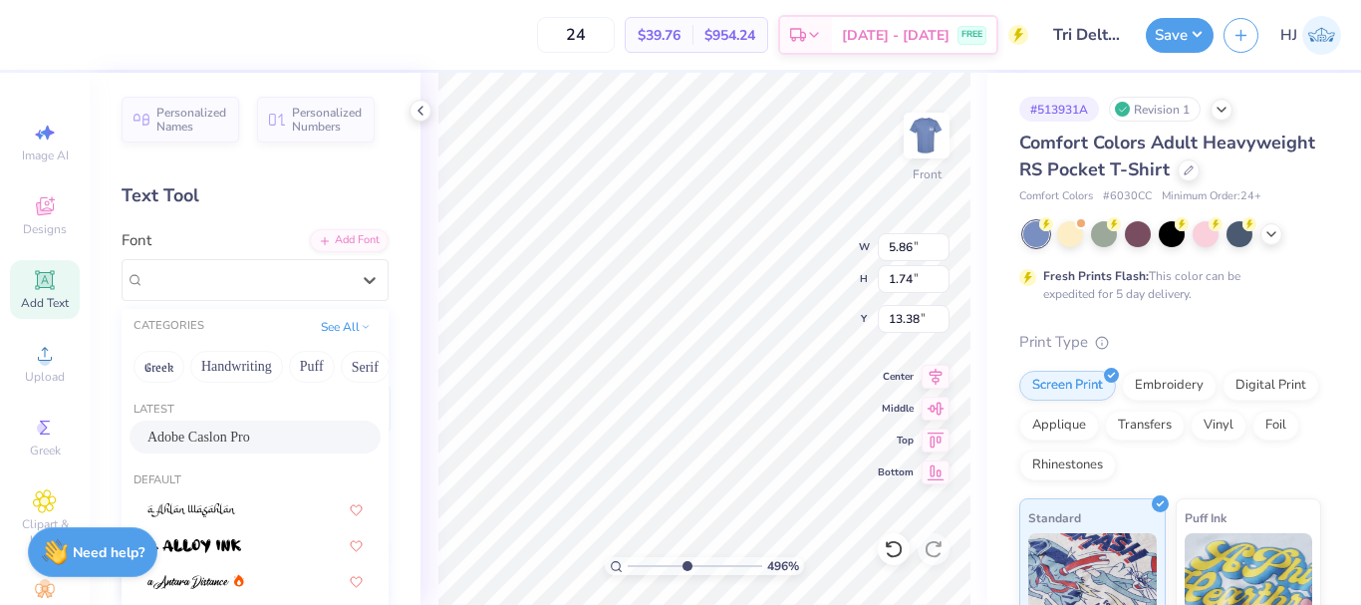
click at [215, 438] on span "Adobe Caslon Pro" at bounding box center [198, 436] width 103 height 21
type input "4.96411413431097"
type input "4.83"
type input "1.86"
type input "13.32"
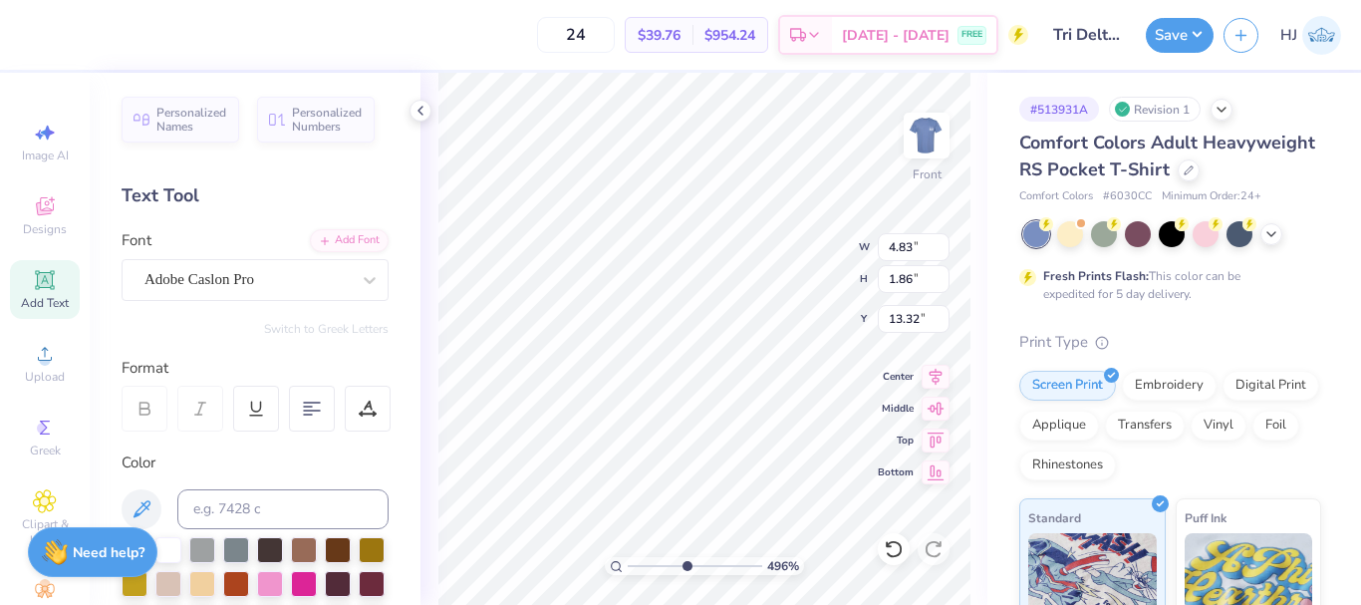
type input "4.96411413431097"
type input "1.24"
type input "0.68"
type input "15.32"
type input "4.96411413431097"
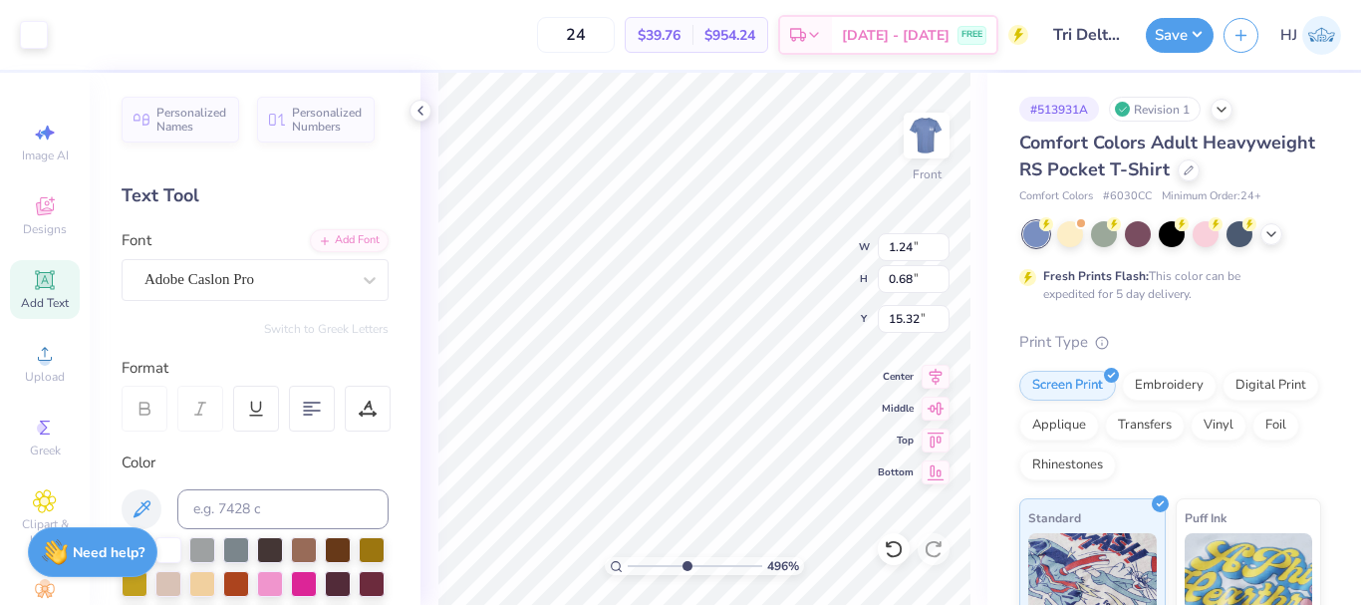
type input "4.83"
type input "1.86"
type input "13.32"
click at [901, 273] on input "1.86" at bounding box center [913, 279] width 72 height 28
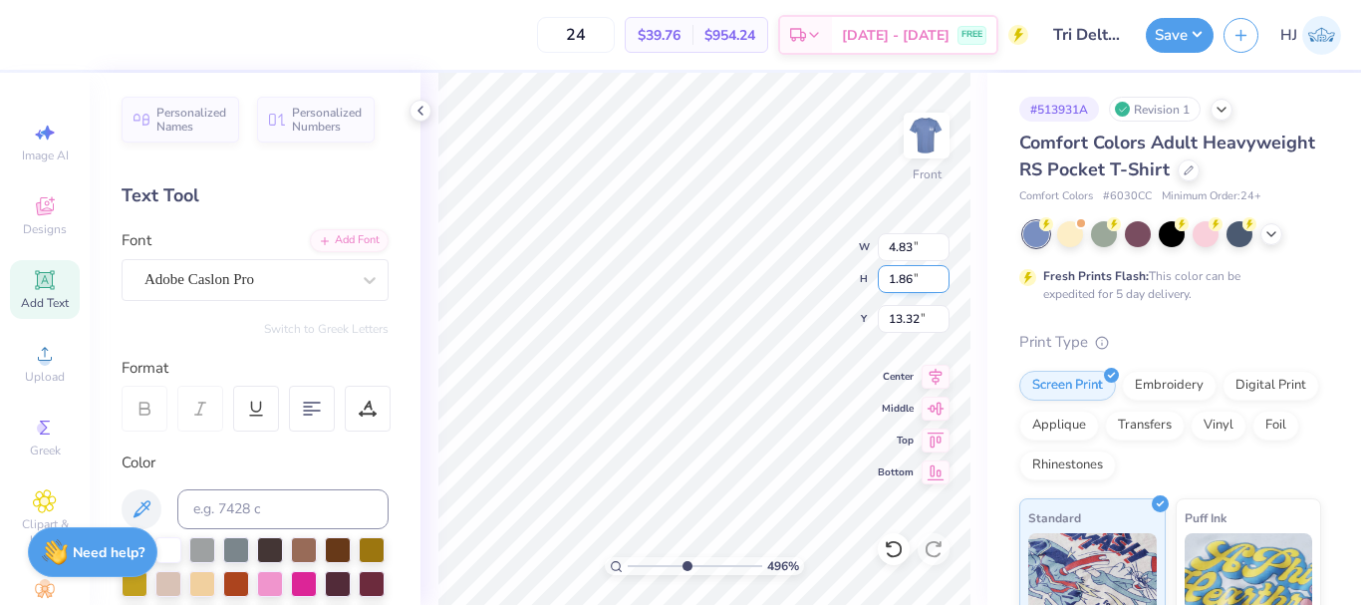
click at [901, 273] on input "1.86" at bounding box center [913, 279] width 72 height 28
type input ".68"
type input "4.96411413431097"
type input "1.76"
type input "0.68"
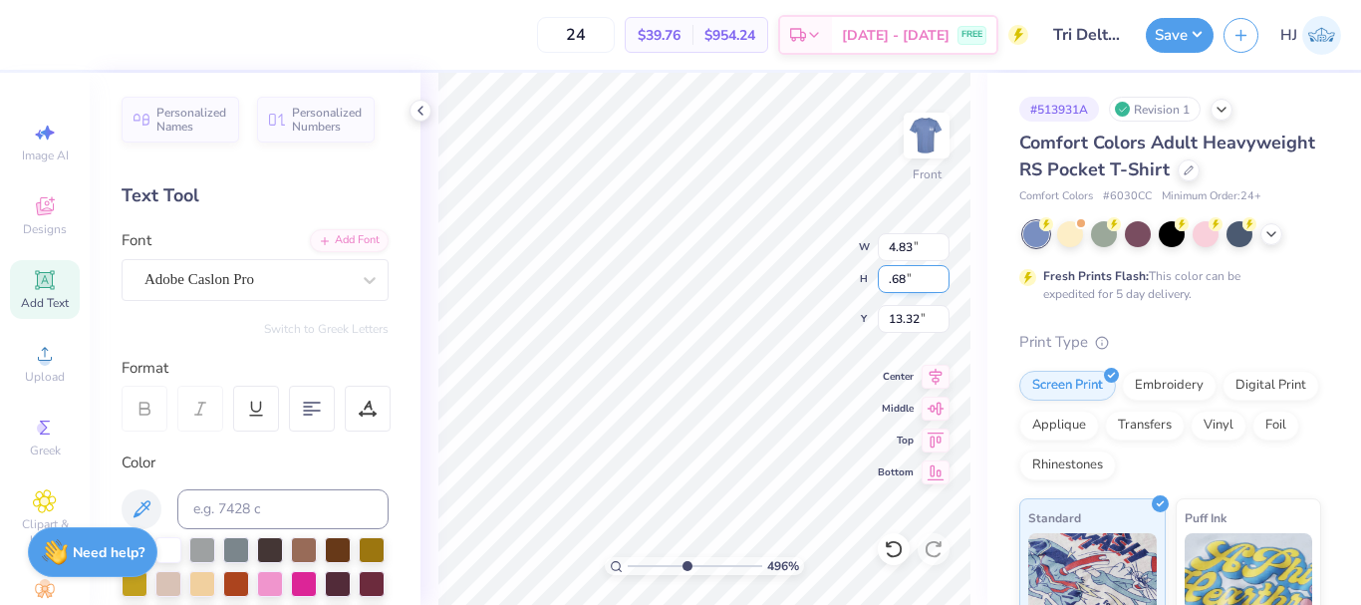
type input "13.91"
type input "4.96411413431097"
type input "16.22"
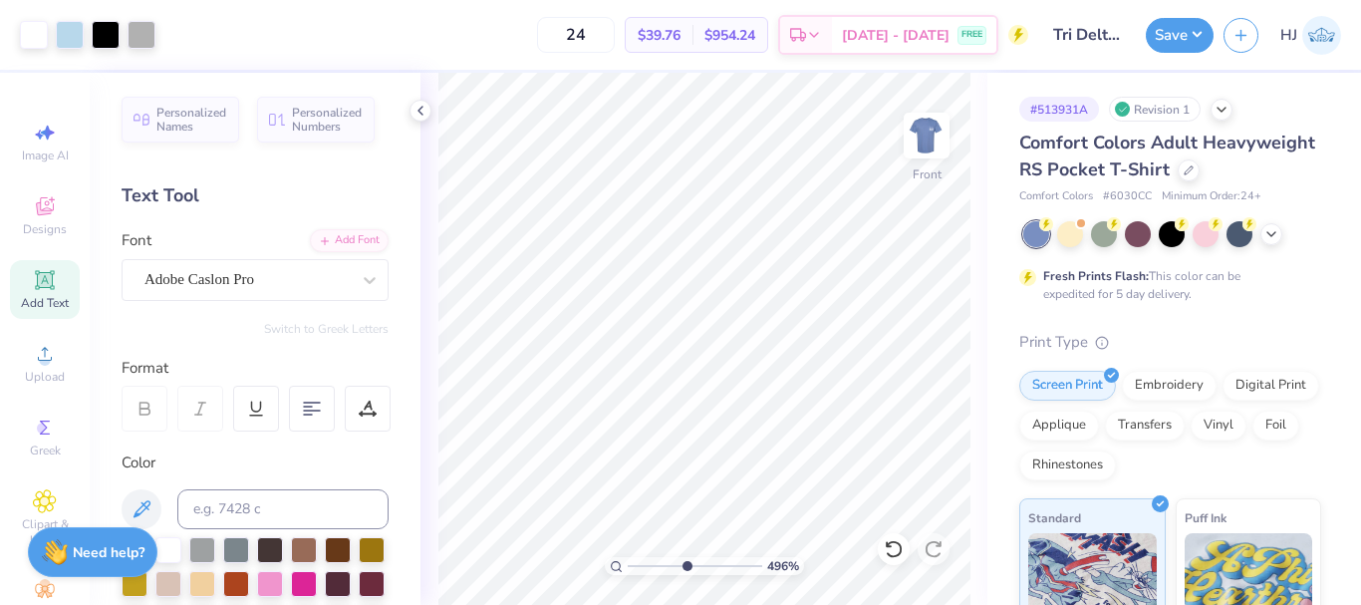
type input "4.96411413431097"
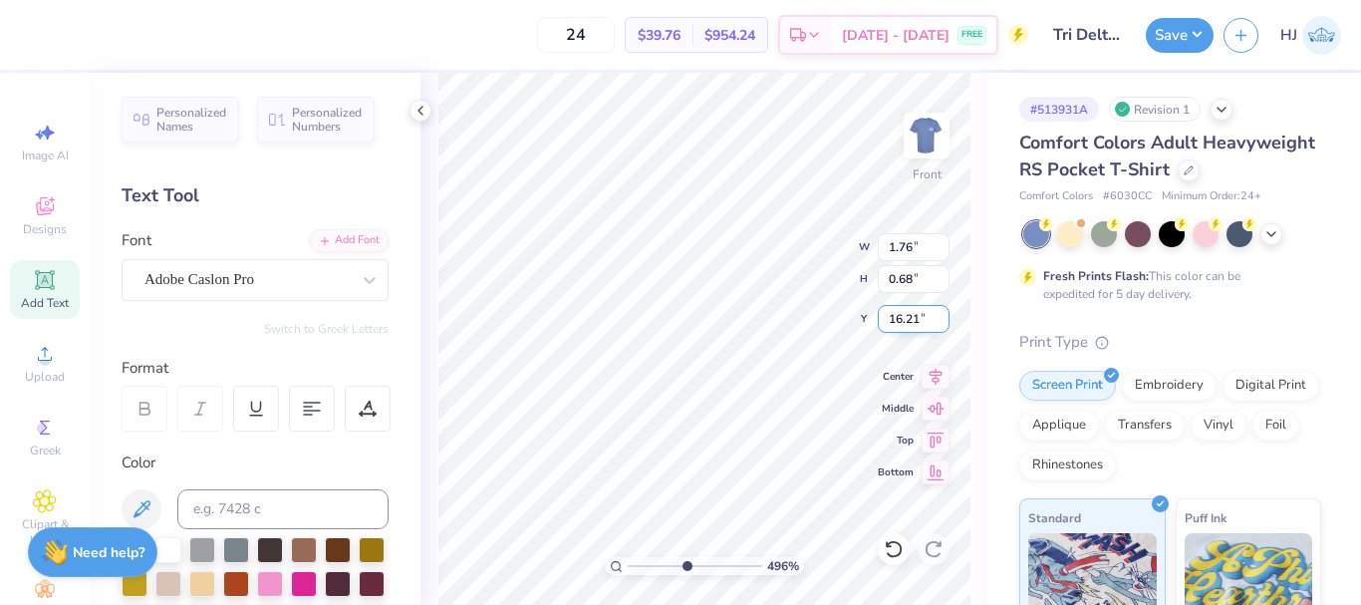
click at [940, 325] on input "16.21" at bounding box center [913, 319] width 72 height 28
click at [919, 318] on input "16.21" at bounding box center [913, 319] width 72 height 28
type input "15.32"
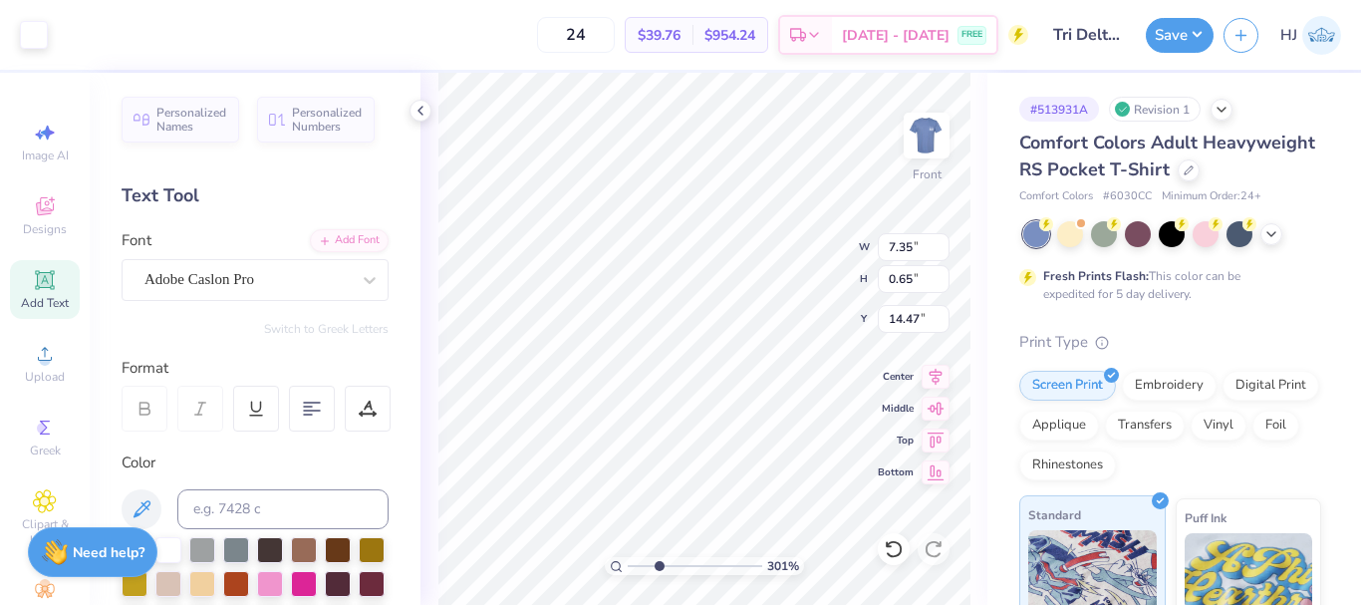
type input "3.01013429093398"
type input "1.53"
click at [940, 378] on icon at bounding box center [935, 374] width 28 height 24
click at [934, 375] on icon at bounding box center [935, 373] width 13 height 17
click at [935, 375] on icon at bounding box center [935, 373] width 13 height 17
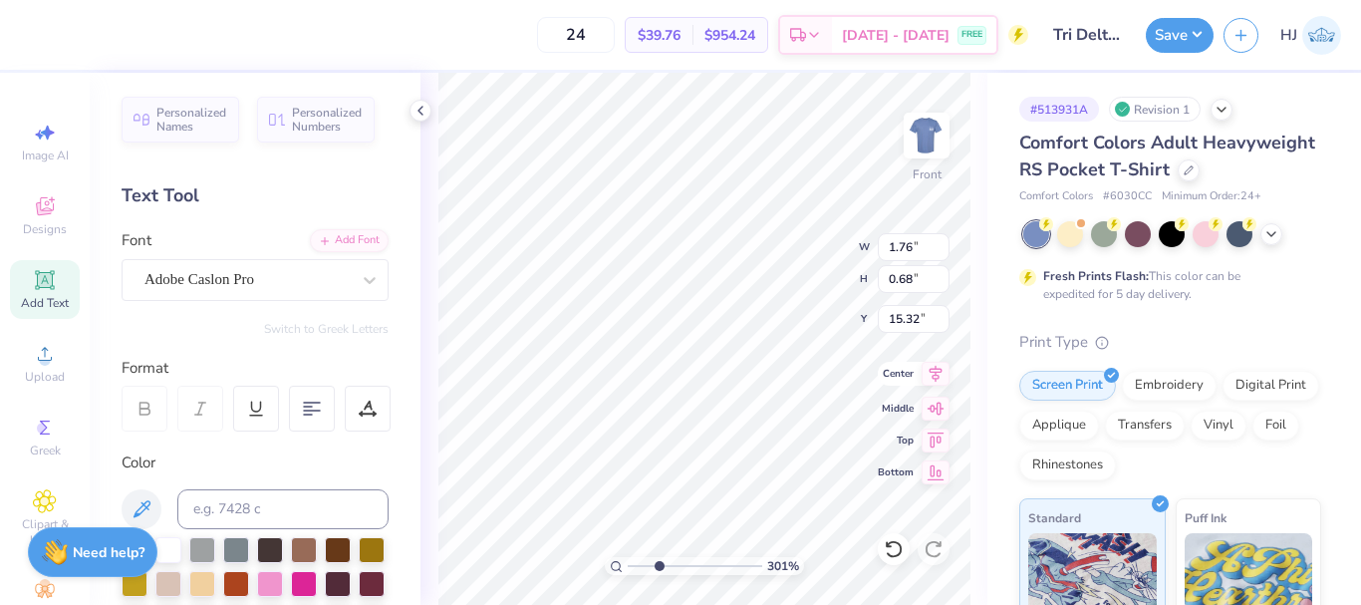
type input "3.01013429093398"
type input "7.35"
type input "0.65"
type input "14.47"
type input "3.01013429093398"
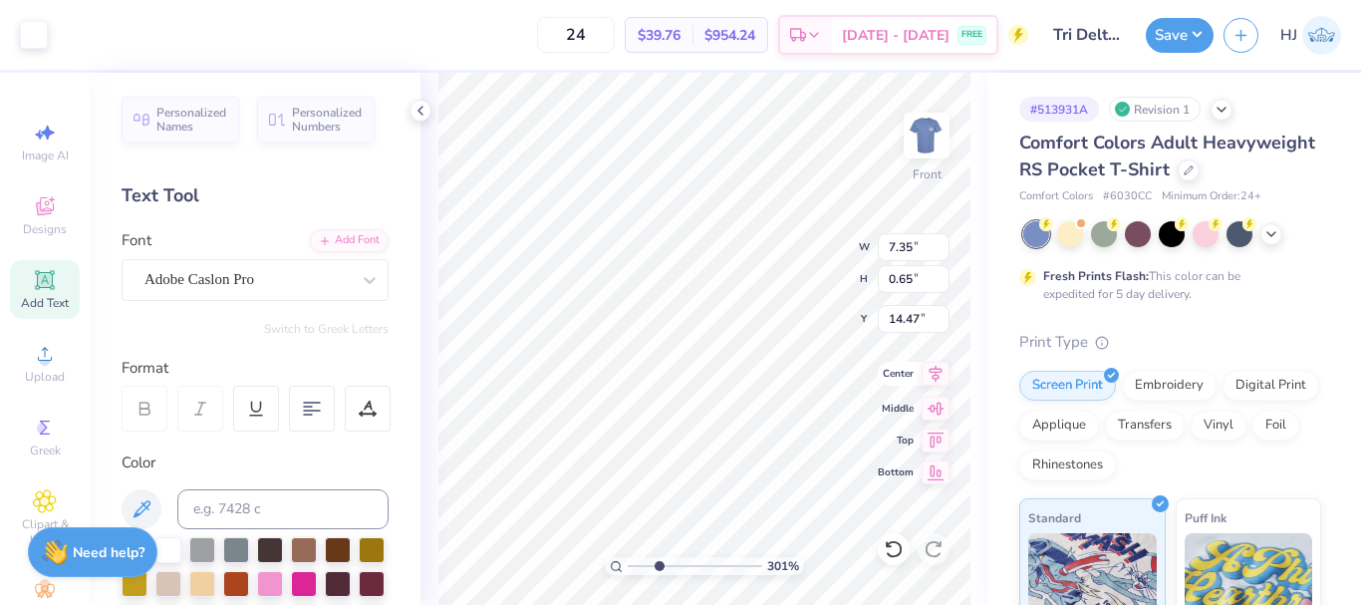
type input "1.76"
type input "0.68"
type input "15.32"
type input "3.01013429093398"
click at [899, 317] on input "15.32" at bounding box center [913, 319] width 72 height 28
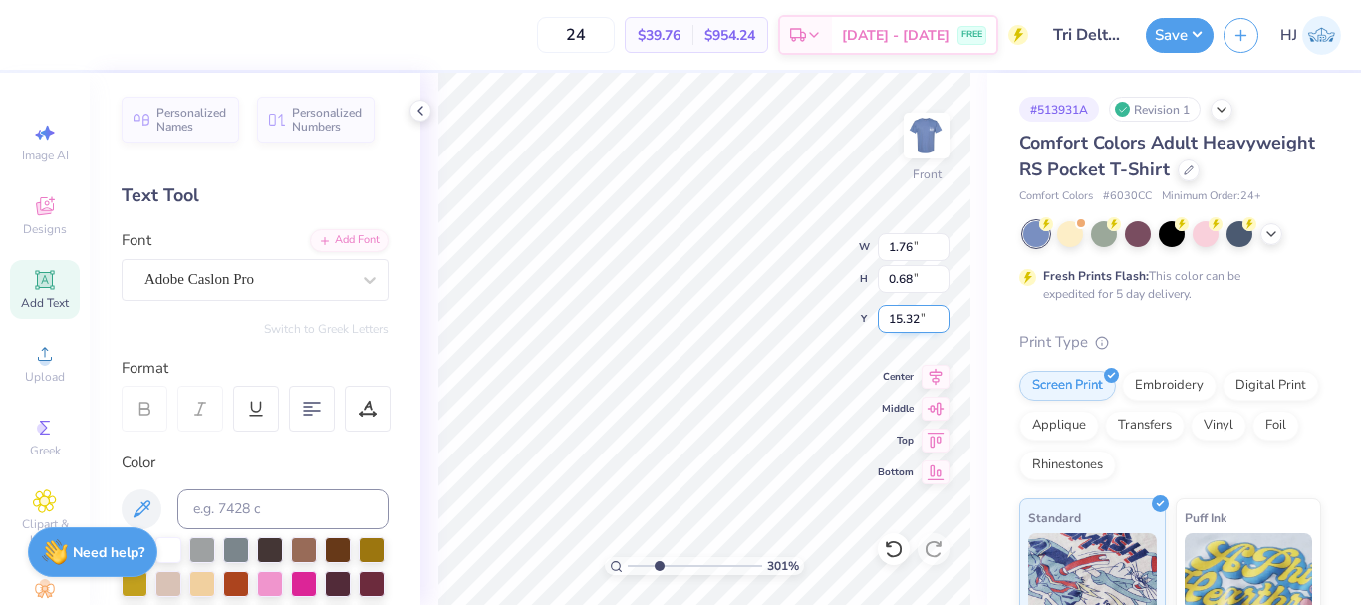
drag, startPoint x: 907, startPoint y: 316, endPoint x: 945, endPoint y: 317, distance: 37.9
click at [945, 317] on input "15.32" at bounding box center [913, 319] width 72 height 28
type input "15"
type input "3.01013429093398"
type input "15.00"
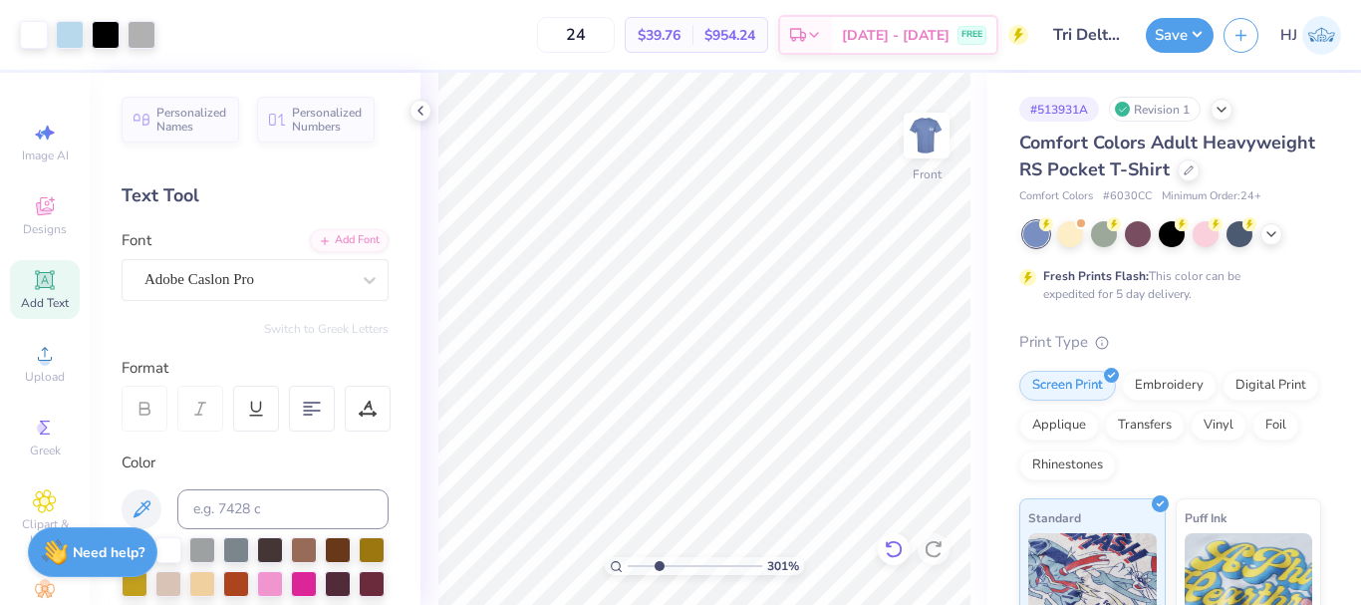
click at [905, 539] on div at bounding box center [893, 549] width 32 height 32
type input "3.01013429093398"
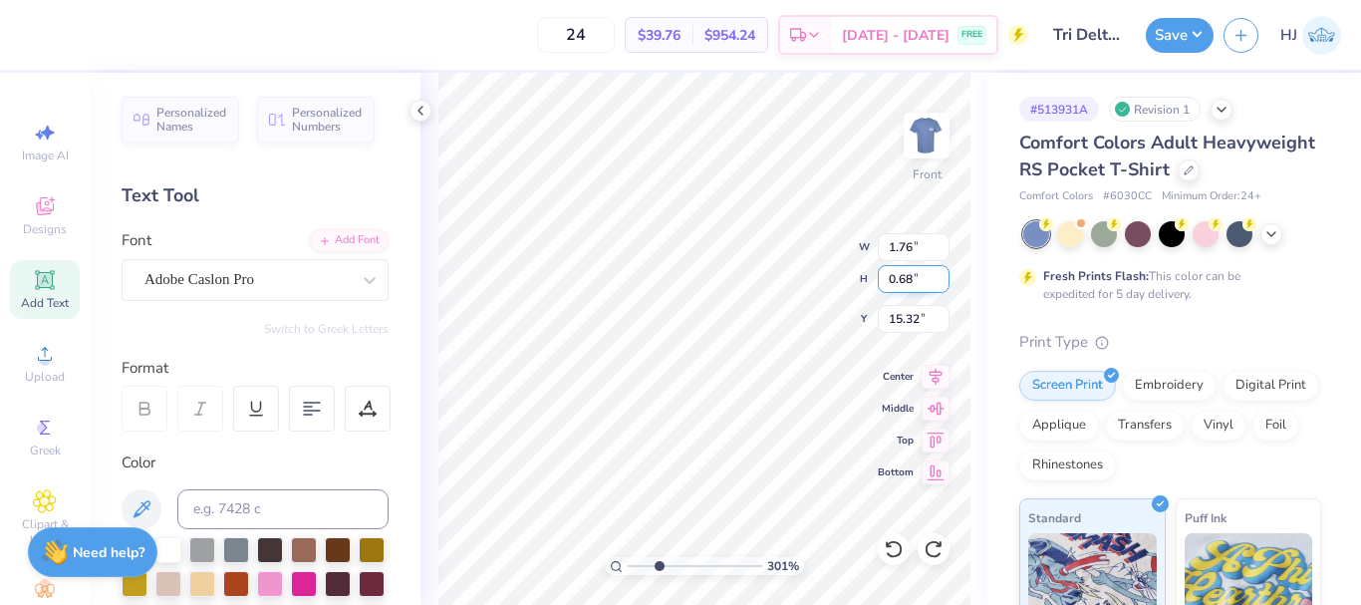
click at [906, 278] on input "0.68" at bounding box center [913, 279] width 72 height 28
type input "0.6"
type input "3.01013429093398"
type input "1.56"
type input "0.60"
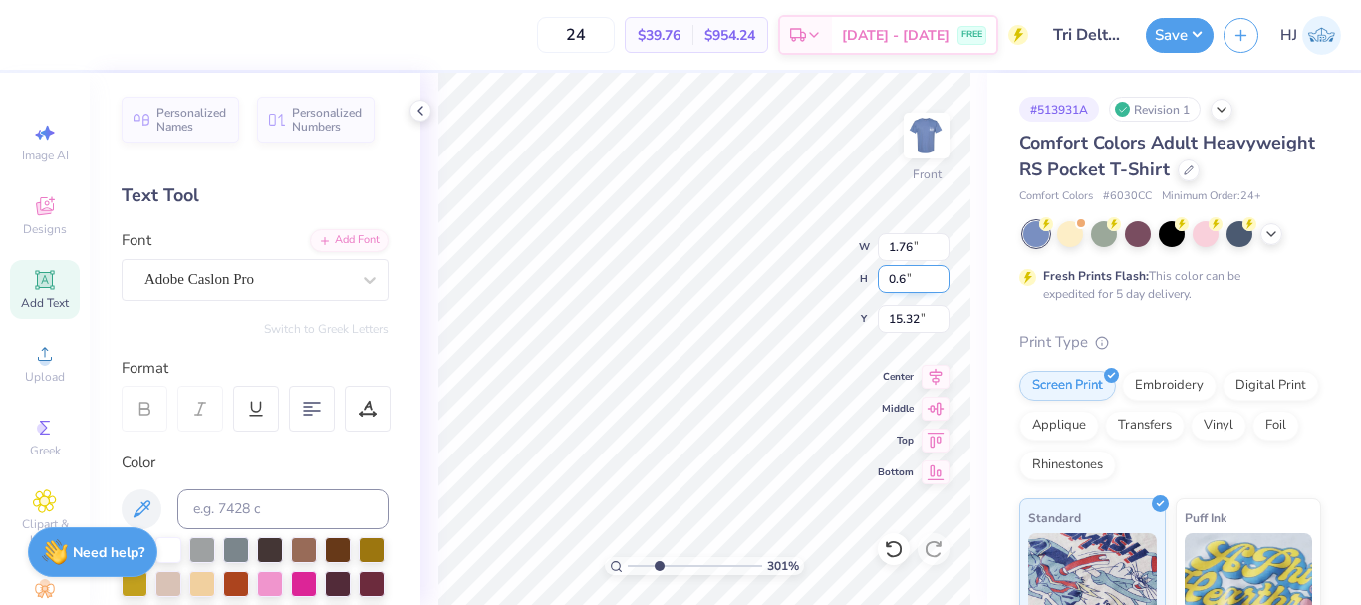
type input "15.36"
click at [906, 280] on input "0.60" at bounding box center [913, 279] width 72 height 28
type input "0.55"
type input "3.01013429093398"
type input "1.43"
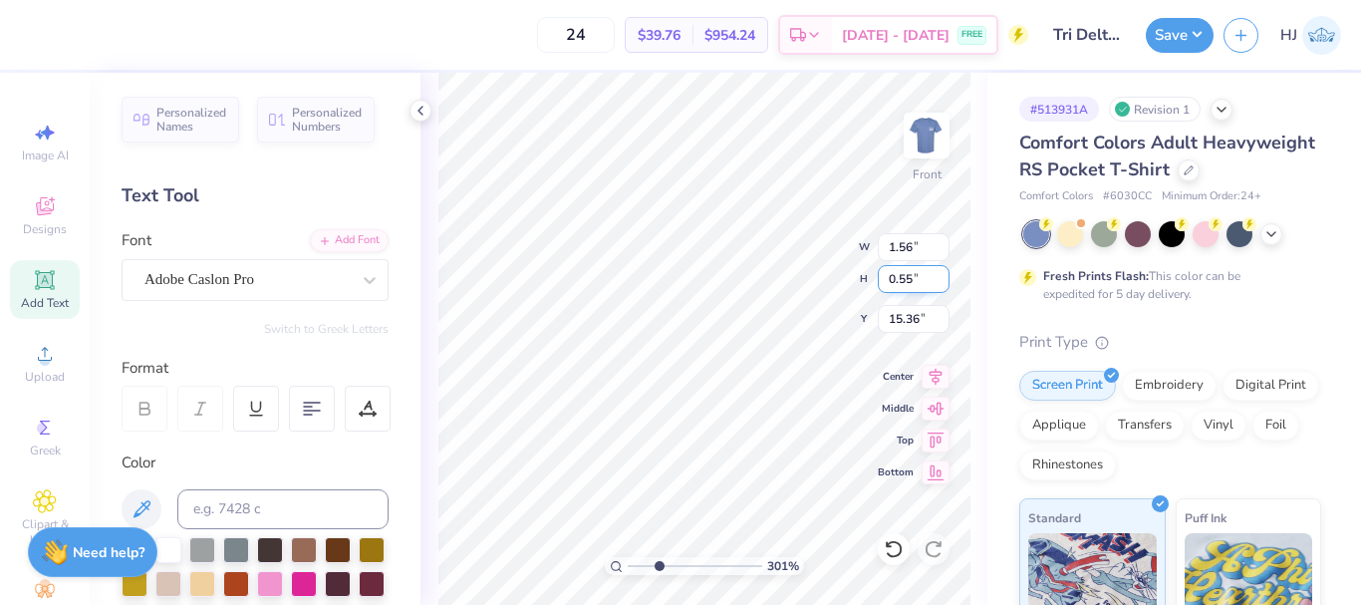
type input "15.39"
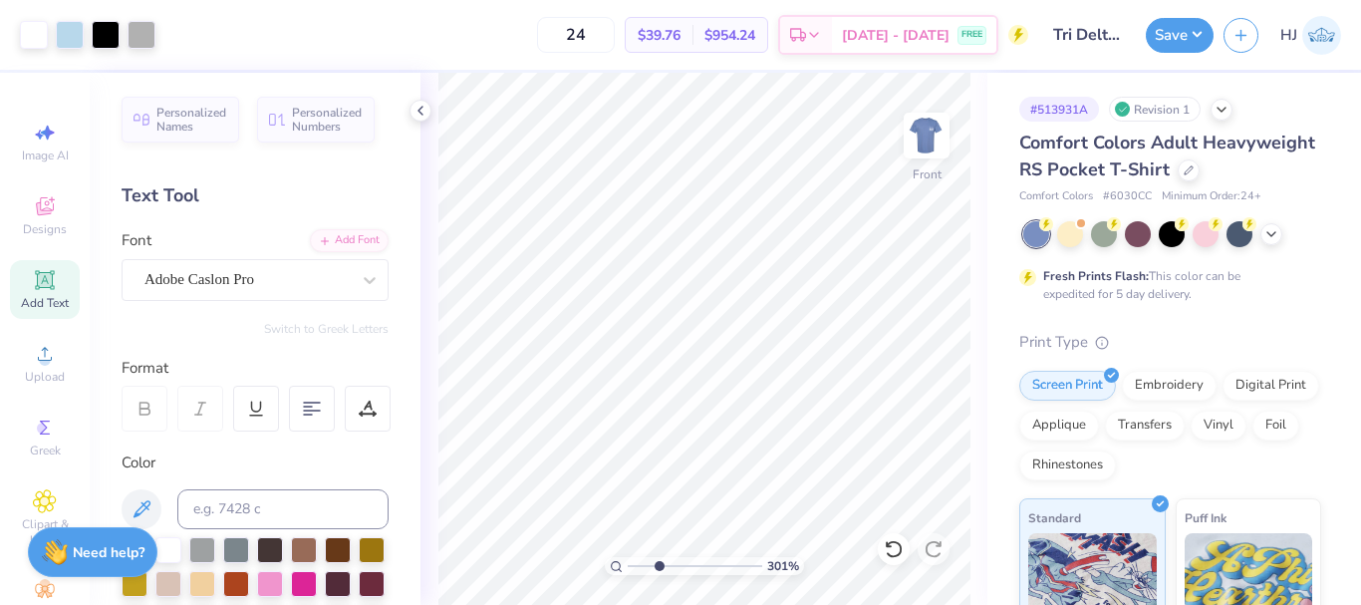
type input "3.01013429093398"
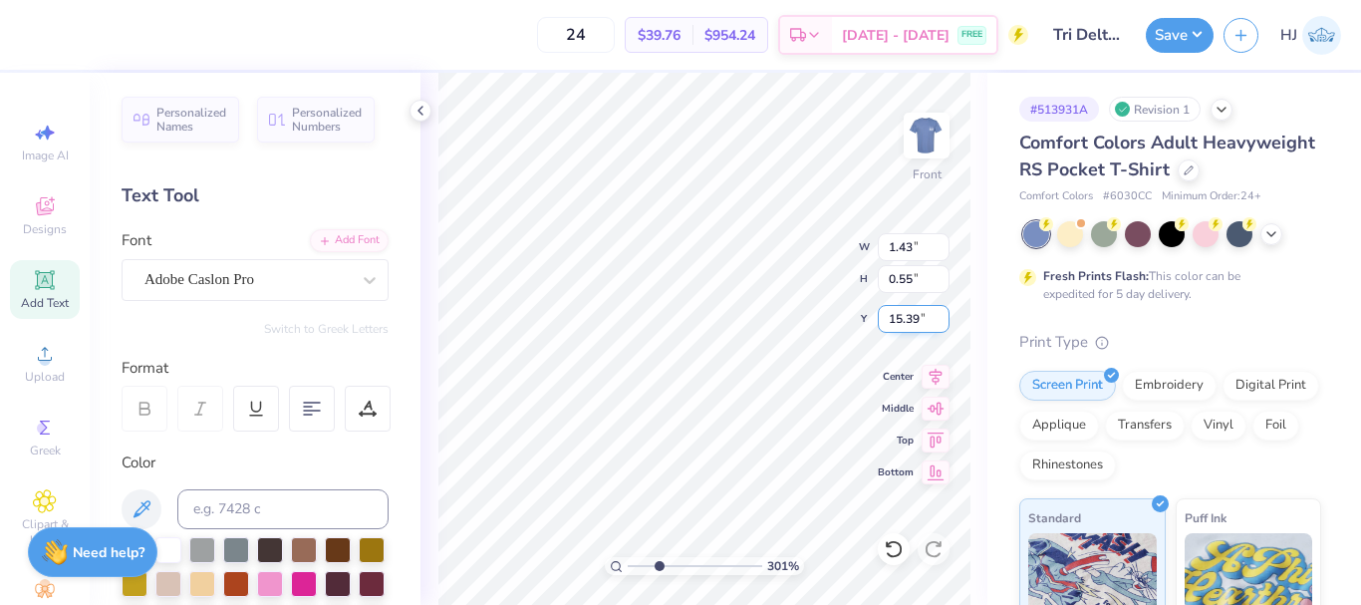
click at [921, 318] on input "15.39" at bounding box center [913, 319] width 72 height 28
type input "15.32"
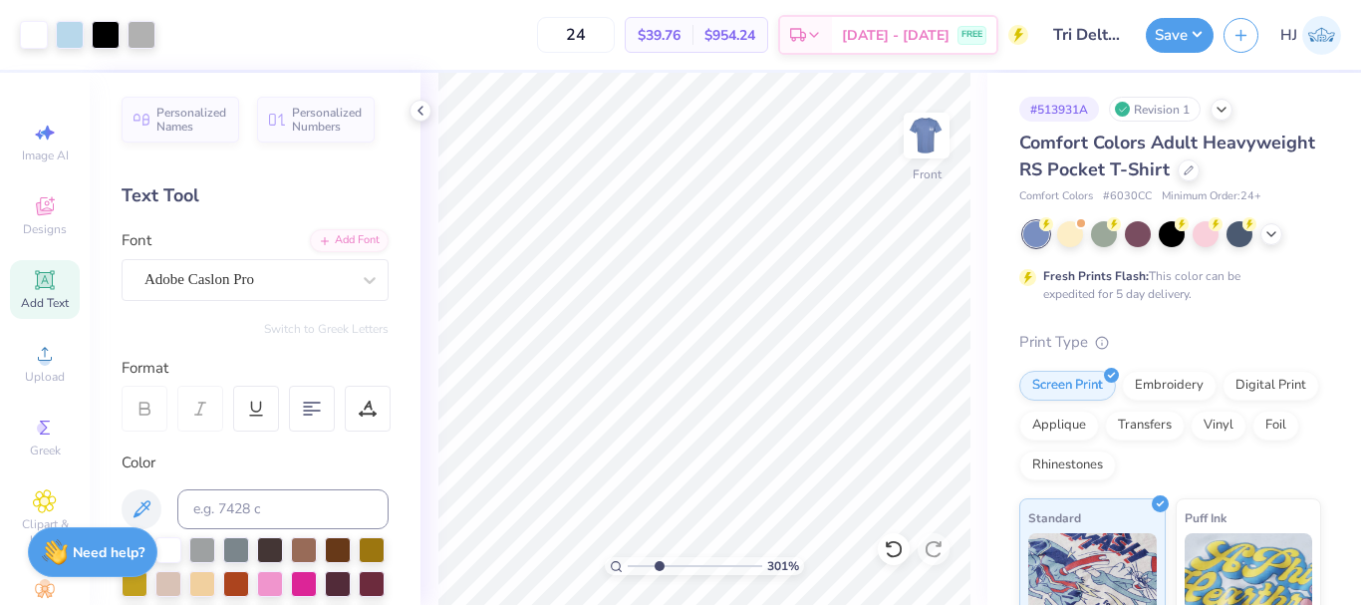
type input "3.01013429093398"
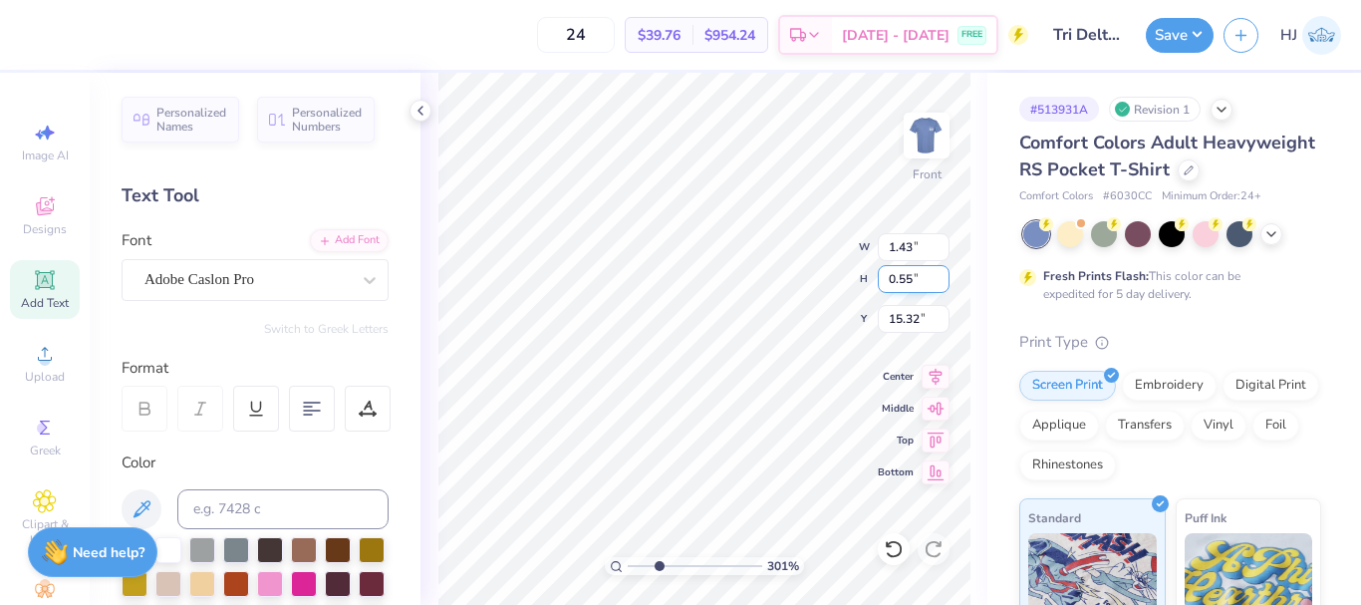
click at [906, 280] on input "0.55" at bounding box center [913, 279] width 72 height 28
type input "0.60"
type input "3.01013429093398"
type input "1.56"
type input "15.30"
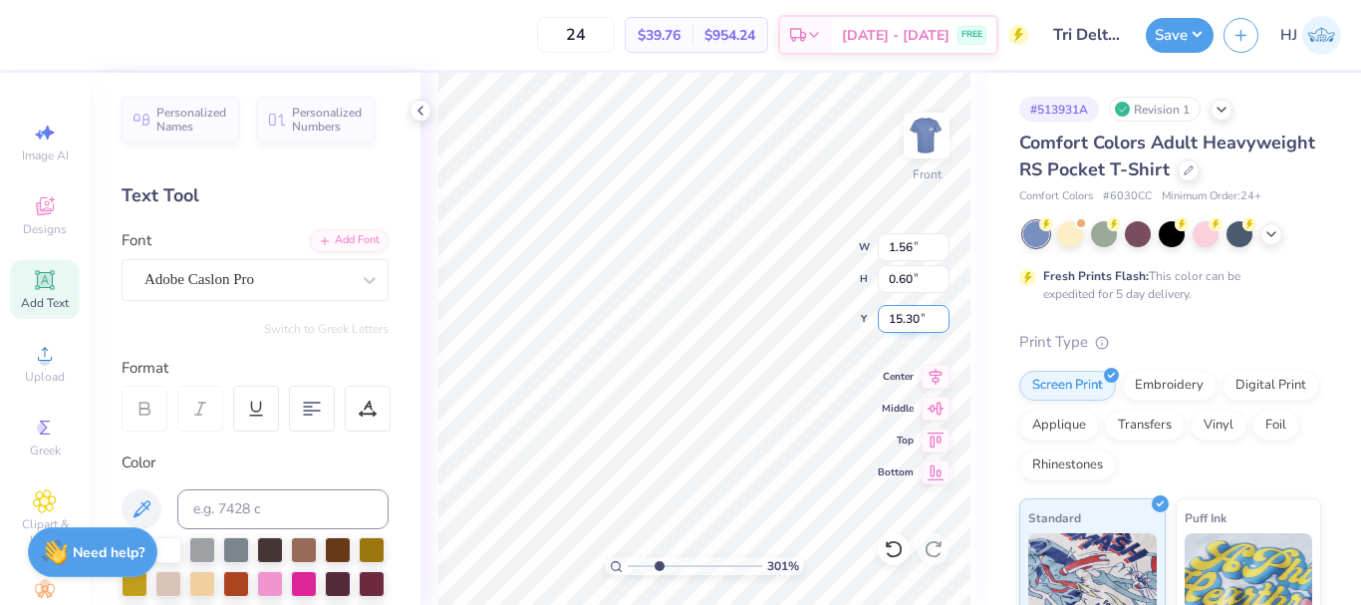
click at [896, 322] on input "15.30" at bounding box center [913, 319] width 72 height 28
click at [912, 319] on input "15.30" at bounding box center [913, 319] width 72 height 28
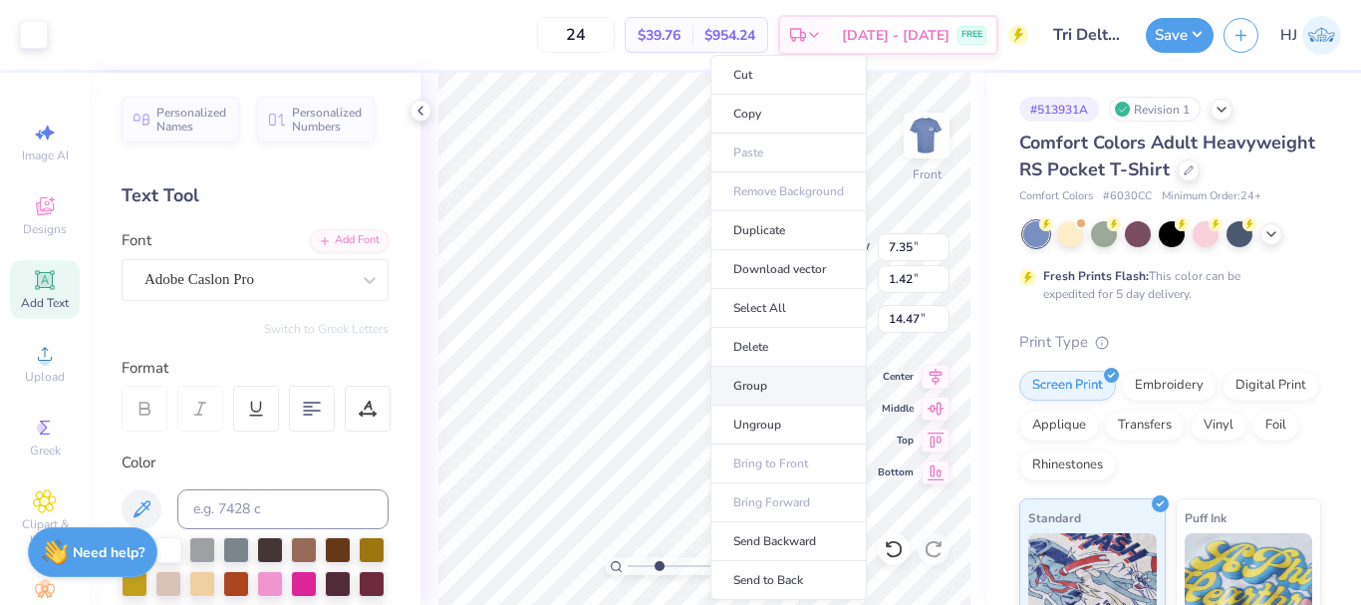
click at [759, 388] on li "Group" at bounding box center [788, 386] width 156 height 39
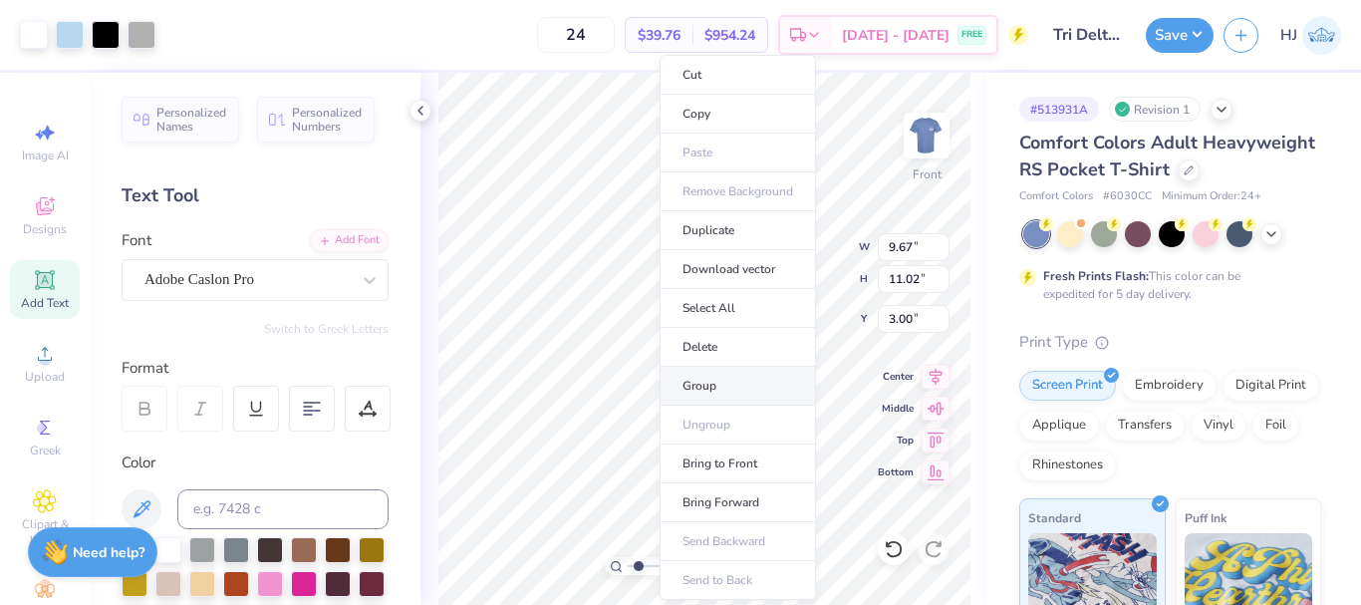
click at [719, 379] on li "Group" at bounding box center [737, 386] width 156 height 39
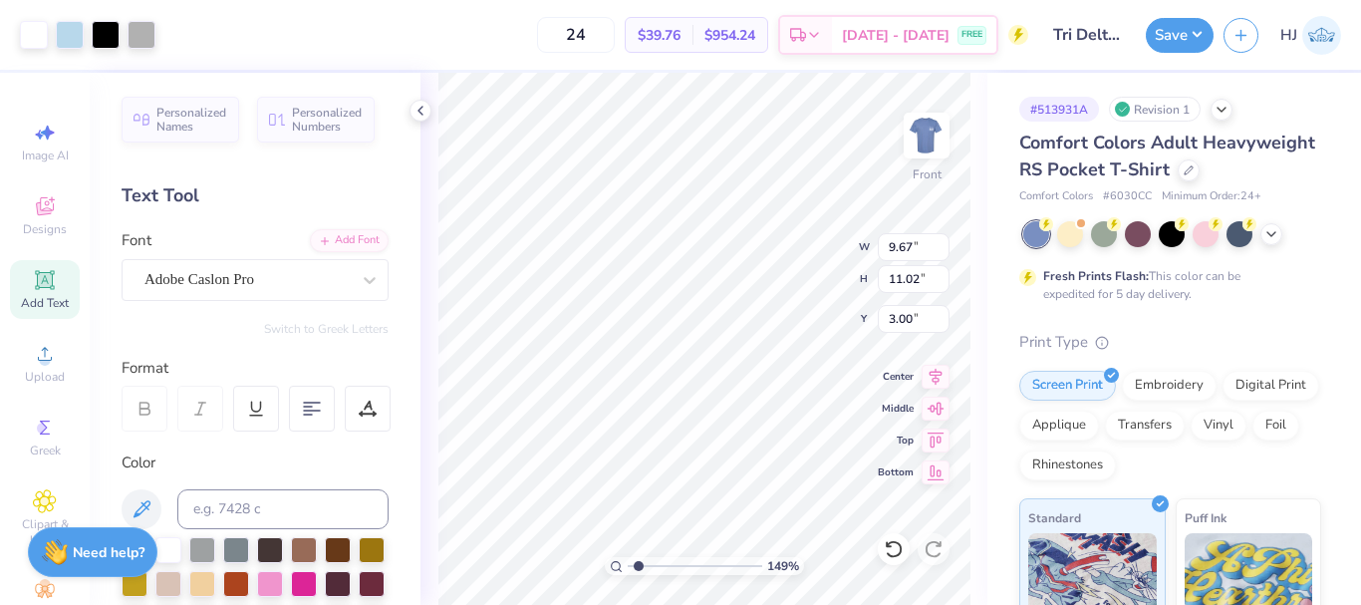
type input "1.49212329151837"
type input "7.35"
type input "1.42"
type input "14.47"
type input "1.49212329151837"
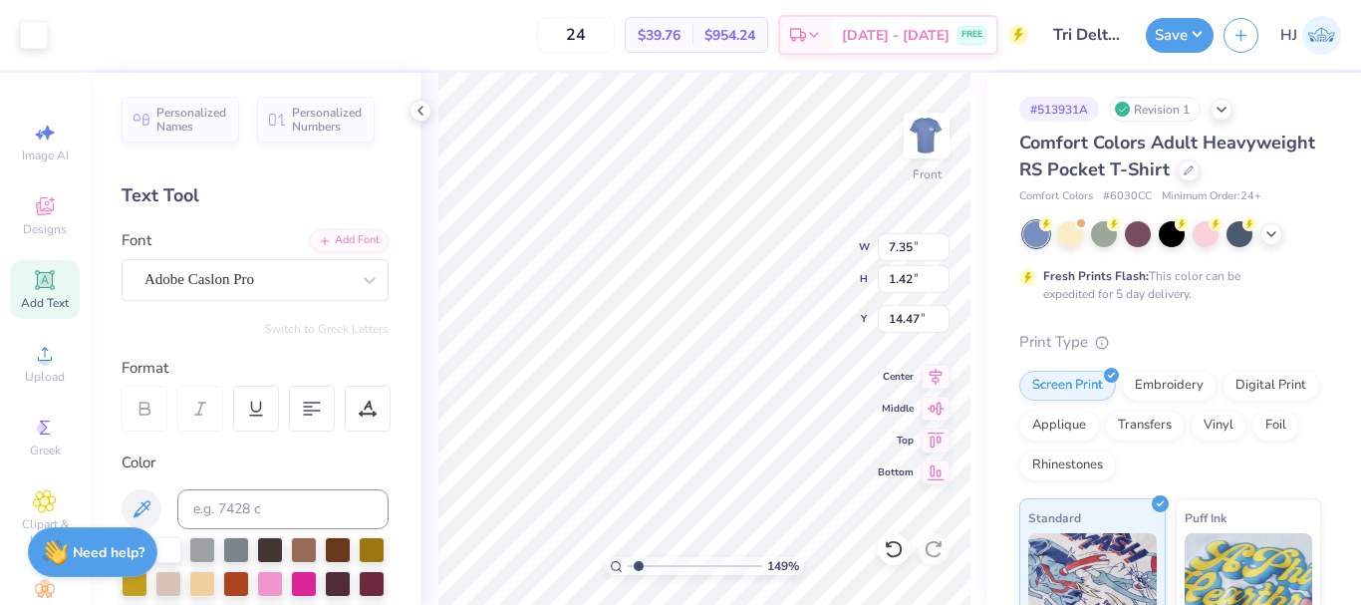
type input "9.67"
type input "11.02"
type input "3.00"
click at [933, 381] on icon at bounding box center [935, 374] width 28 height 24
click at [938, 378] on icon at bounding box center [935, 374] width 28 height 24
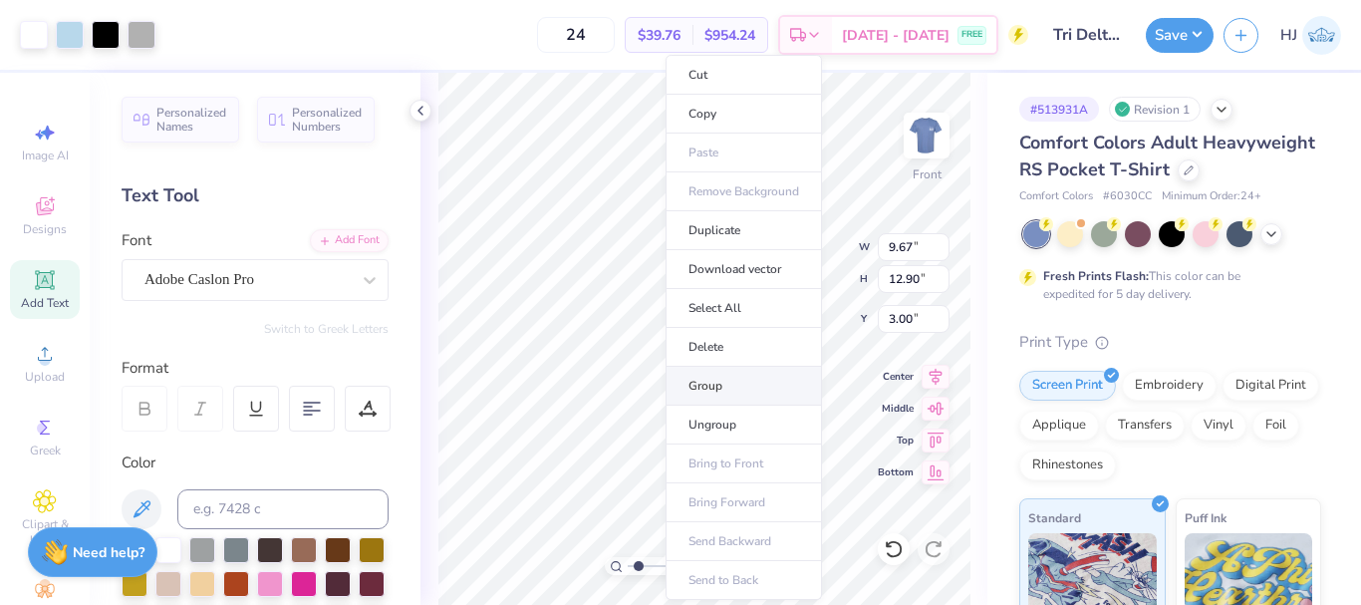
click at [734, 385] on li "Group" at bounding box center [743, 386] width 156 height 39
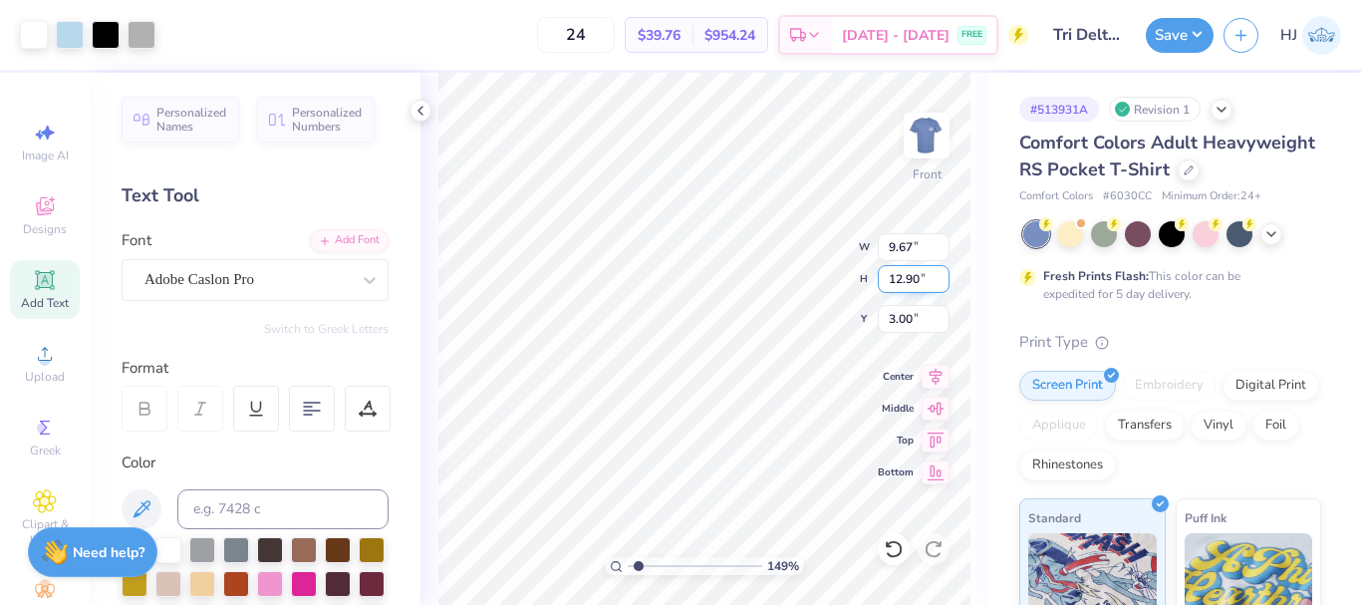
type input "1.49212329151837"
click at [917, 277] on input "12.90" at bounding box center [913, 279] width 72 height 28
type input "13"
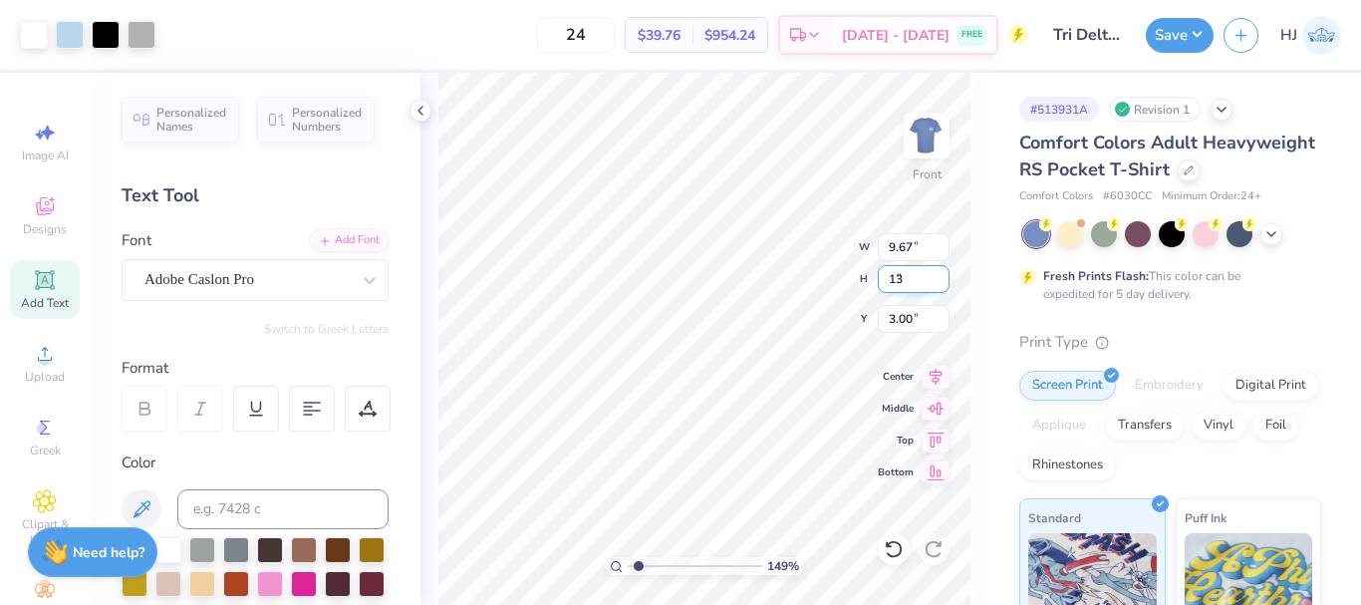
type input "1.49212329151837"
type input "9.75"
type input "13.00"
click at [904, 325] on input "2.95" at bounding box center [913, 319] width 72 height 28
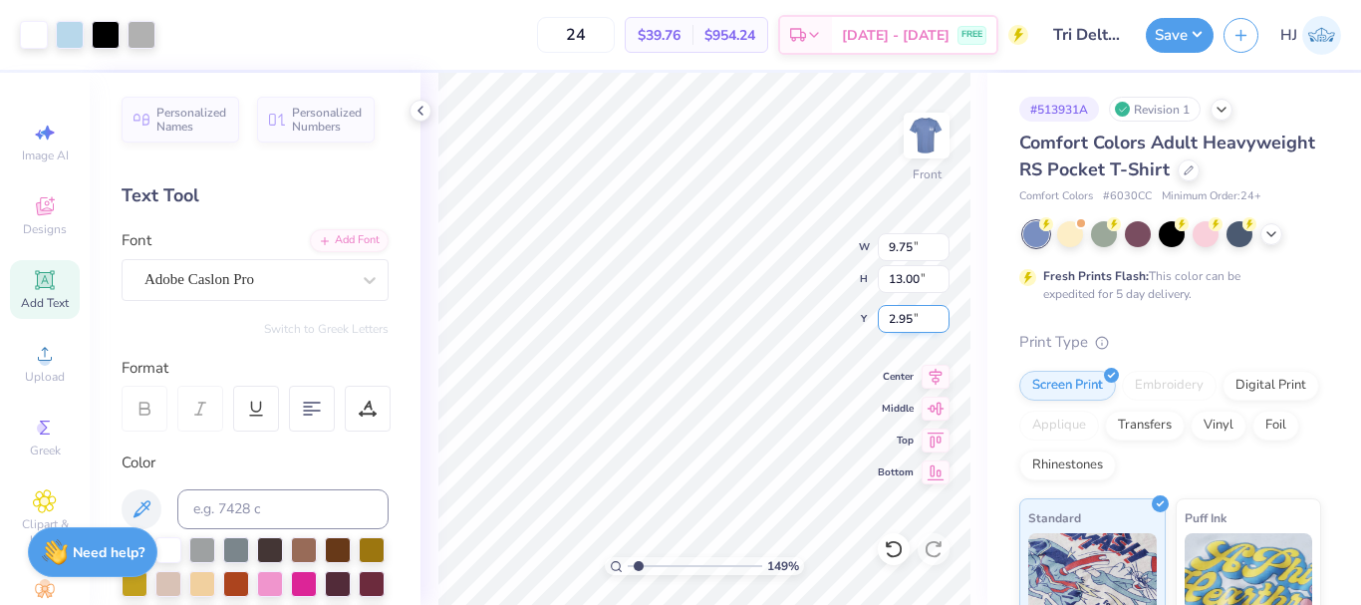
click at [904, 325] on input "2.95" at bounding box center [913, 319] width 72 height 28
type input "3"
type input "1.49212329151837"
type input "3.00"
click at [905, 123] on img at bounding box center [926, 136] width 80 height 80
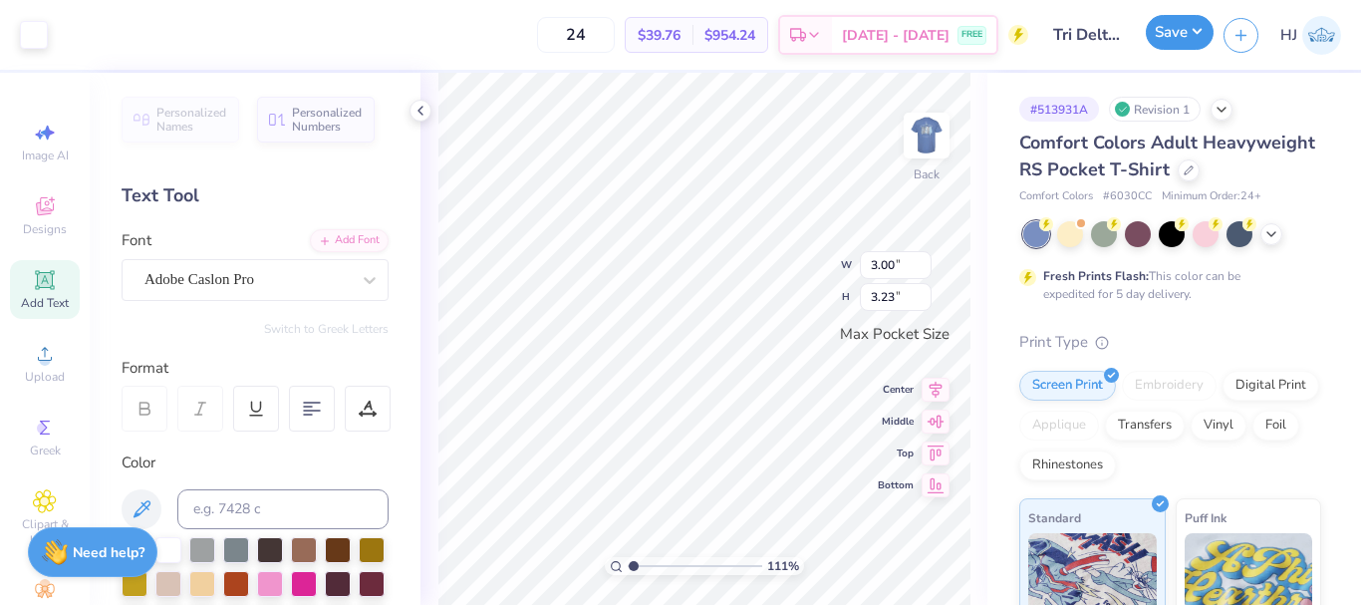
click at [1188, 31] on button "Save" at bounding box center [1179, 32] width 68 height 35
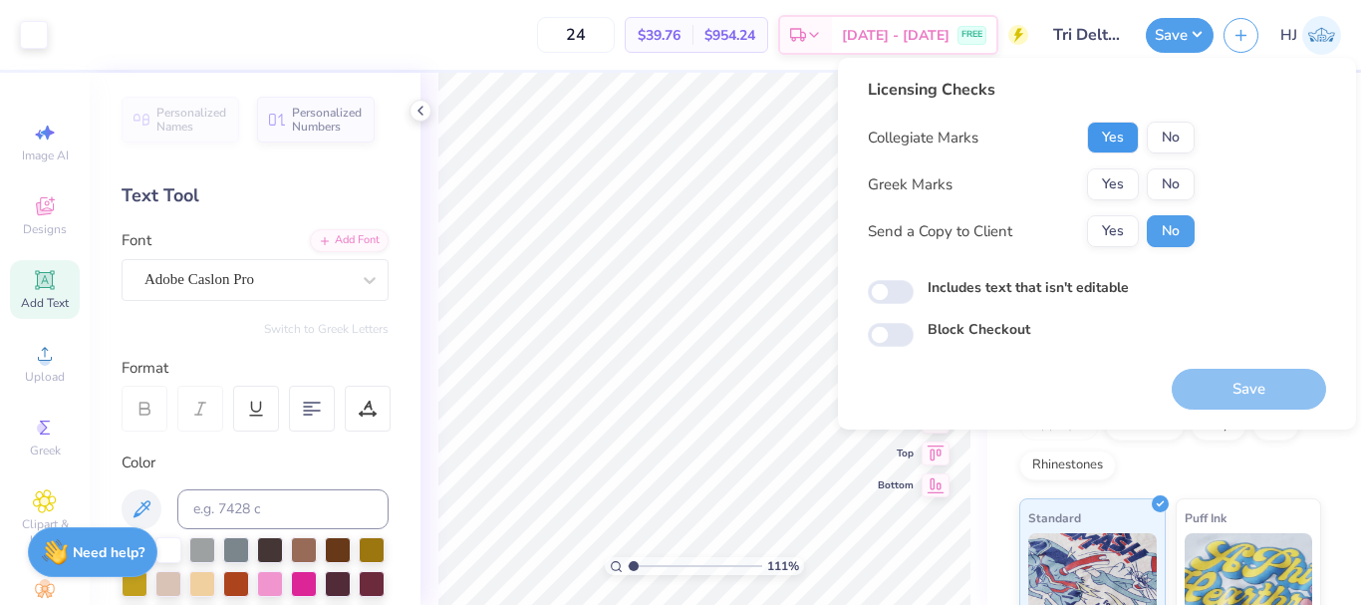
click at [1104, 141] on button "Yes" at bounding box center [1113, 138] width 52 height 32
click at [1107, 177] on button "Yes" at bounding box center [1113, 184] width 52 height 32
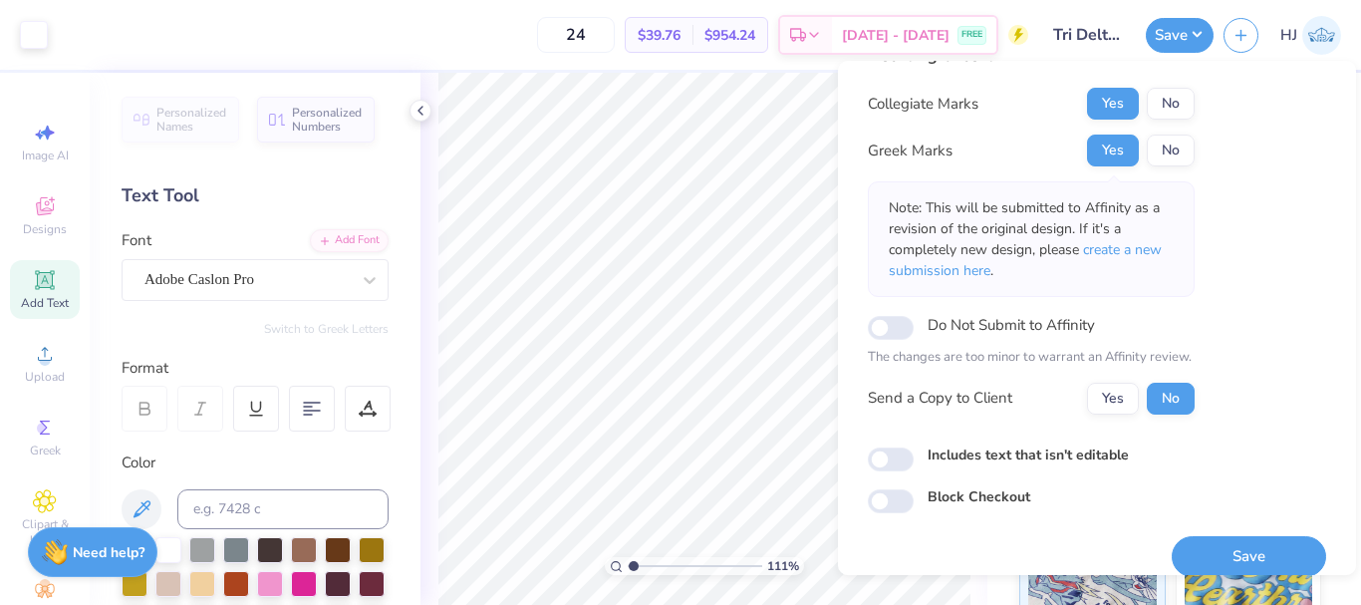
scroll to position [58, 0]
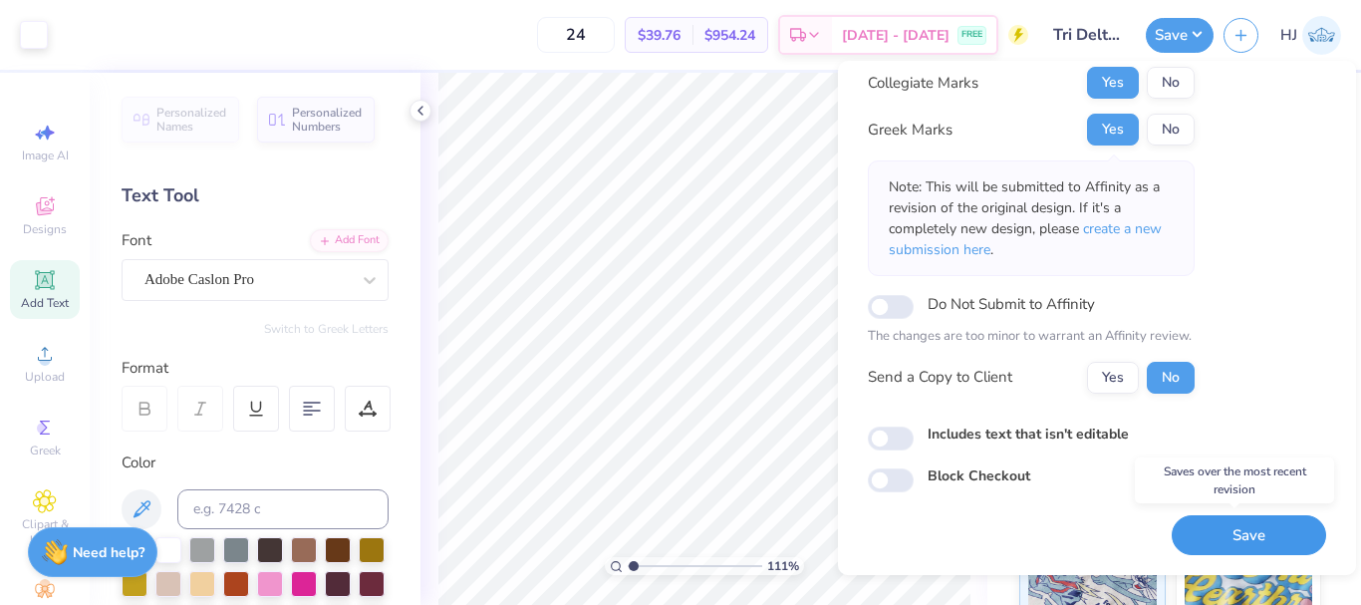
click at [1229, 525] on button "Save" at bounding box center [1248, 535] width 154 height 41
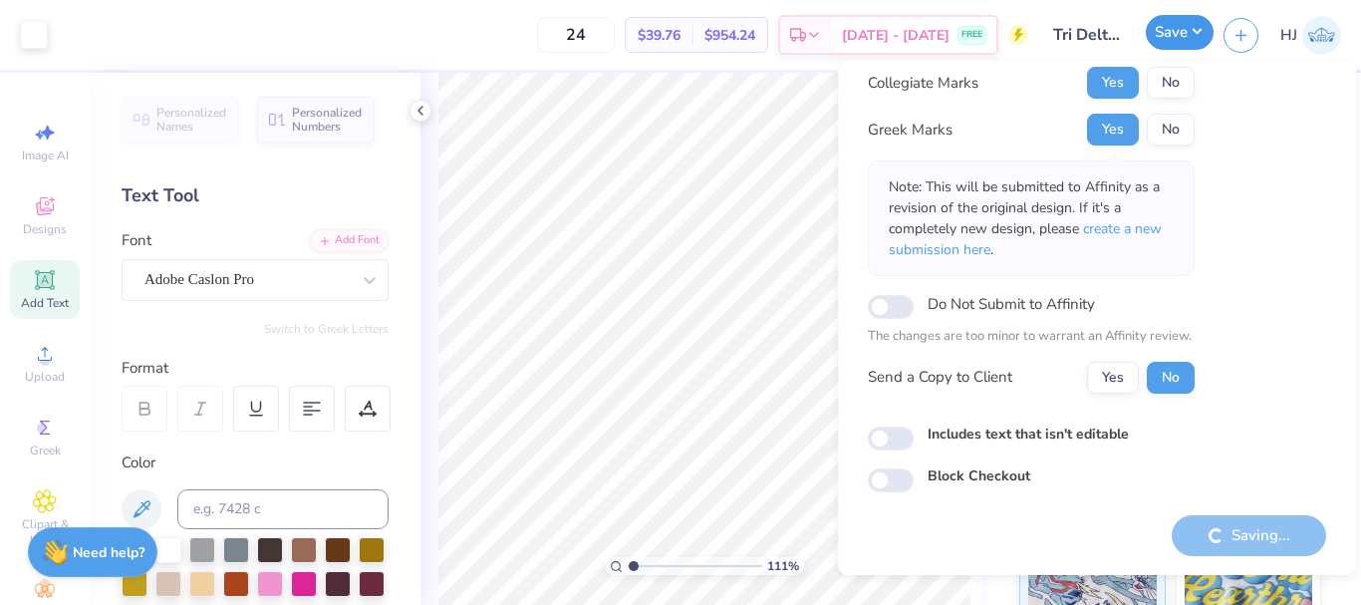
click at [1202, 40] on button "Save" at bounding box center [1179, 32] width 68 height 35
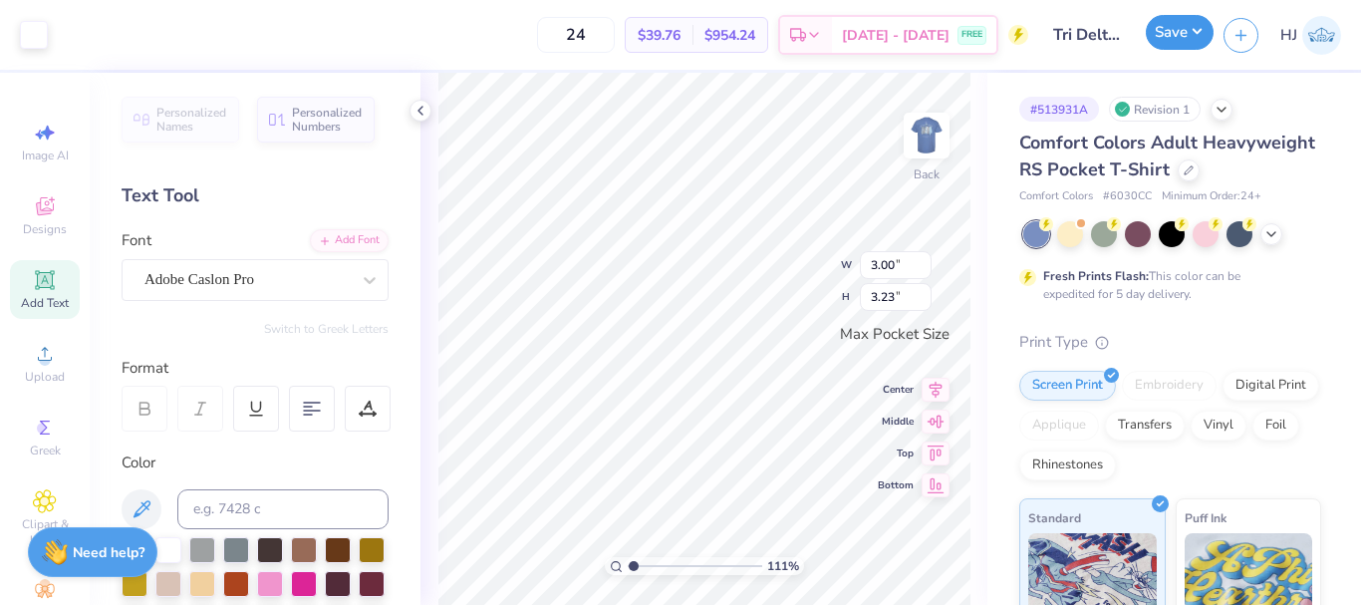
click at [1197, 31] on button "Save" at bounding box center [1179, 32] width 68 height 35
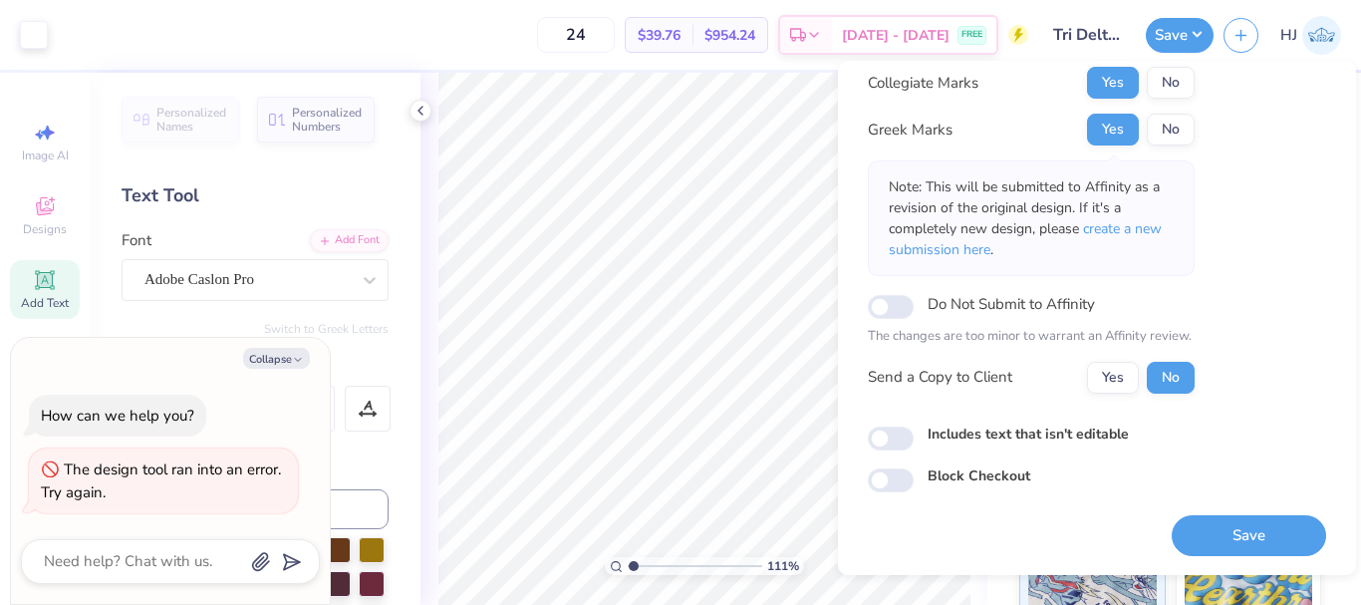
type input "1.10522621487156"
type textarea "x"
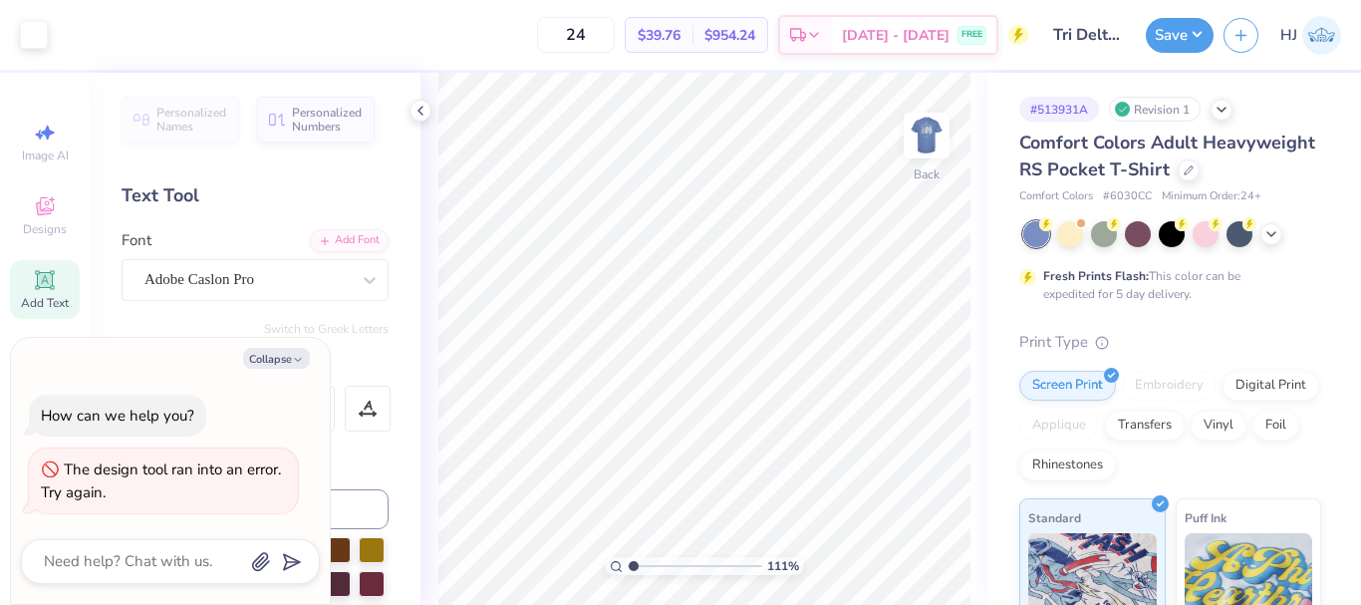
type input "1.10522621487156"
type textarea "x"
type input "1.10522621487156"
type textarea "x"
click at [921, 152] on img at bounding box center [926, 136] width 80 height 80
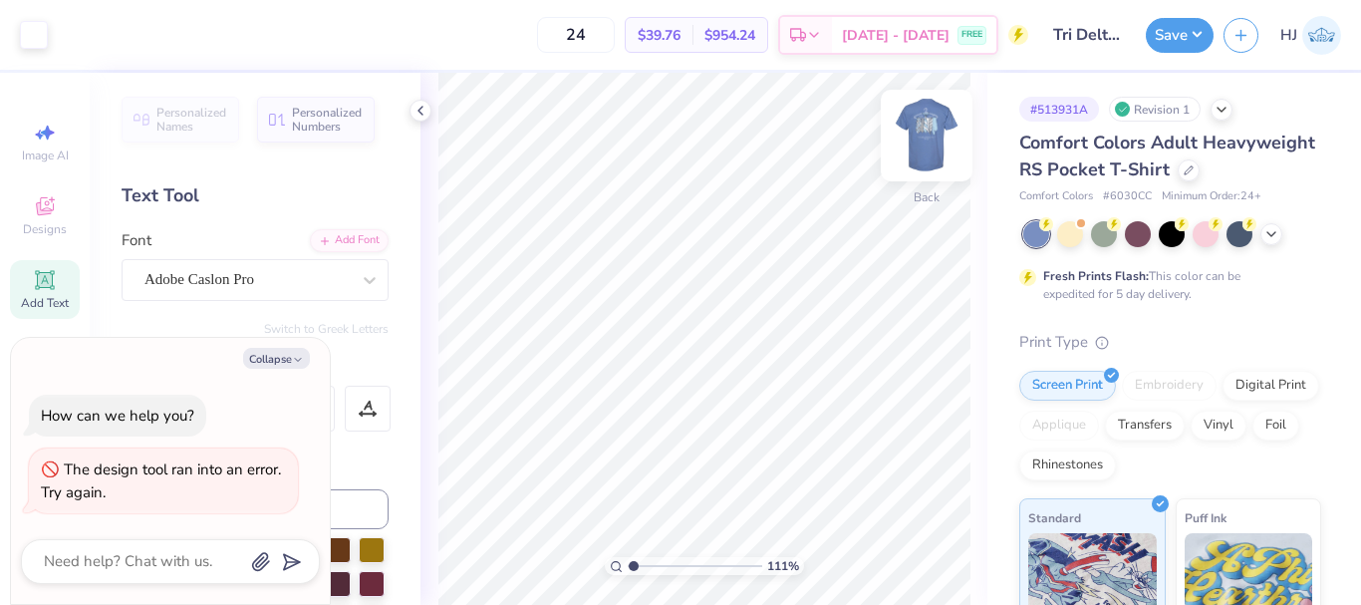
type input "1.10522621487156"
type textarea "x"
type input "1.10522621487156"
type textarea "x"
type input "1.10522621487156"
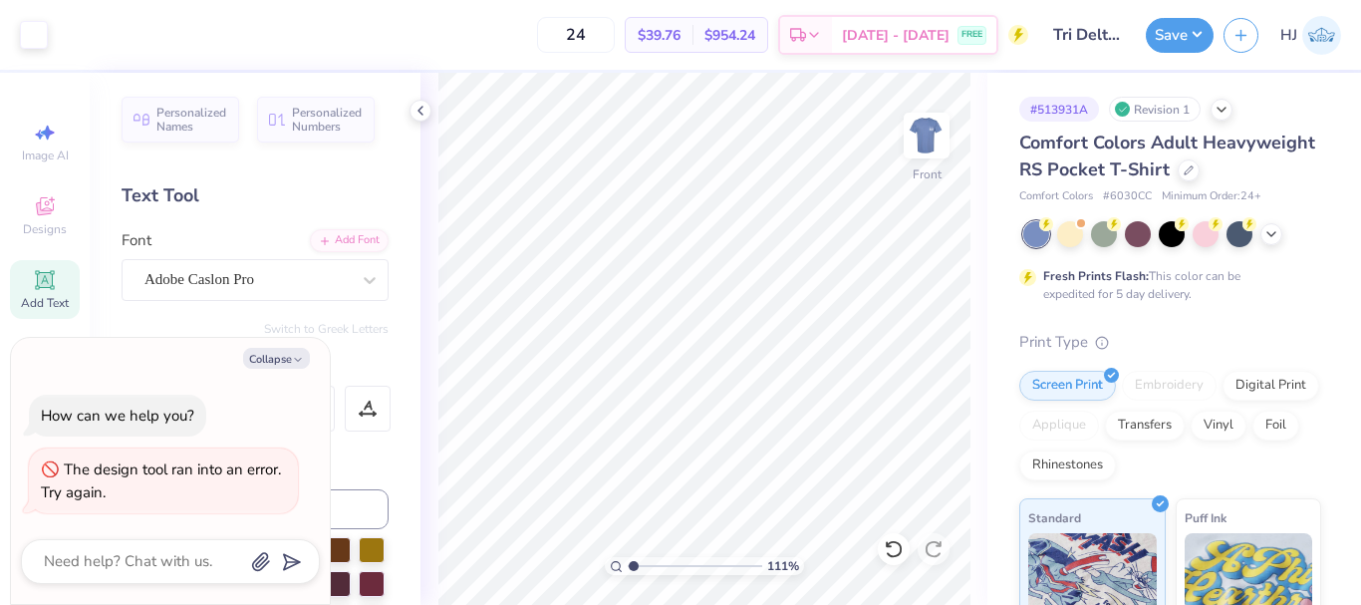
type textarea "x"
type input "1.10522621487156"
type textarea "x"
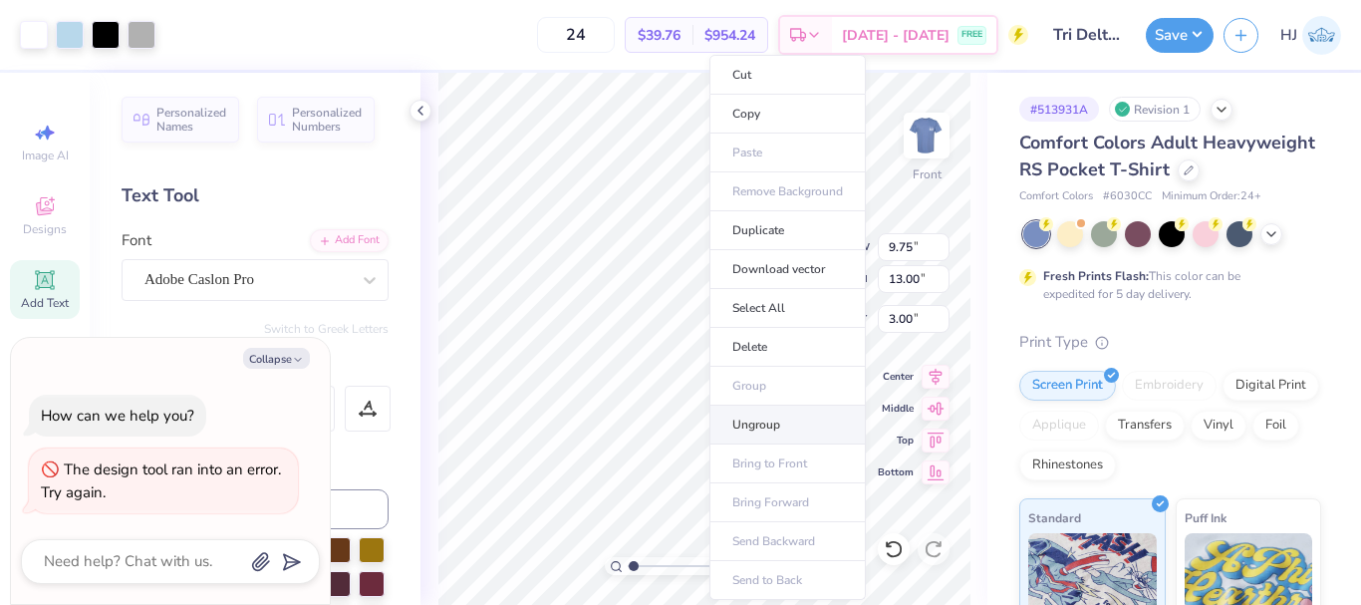
click at [776, 421] on li "Ungroup" at bounding box center [787, 424] width 156 height 39
type input "1.10522621487156"
type textarea "x"
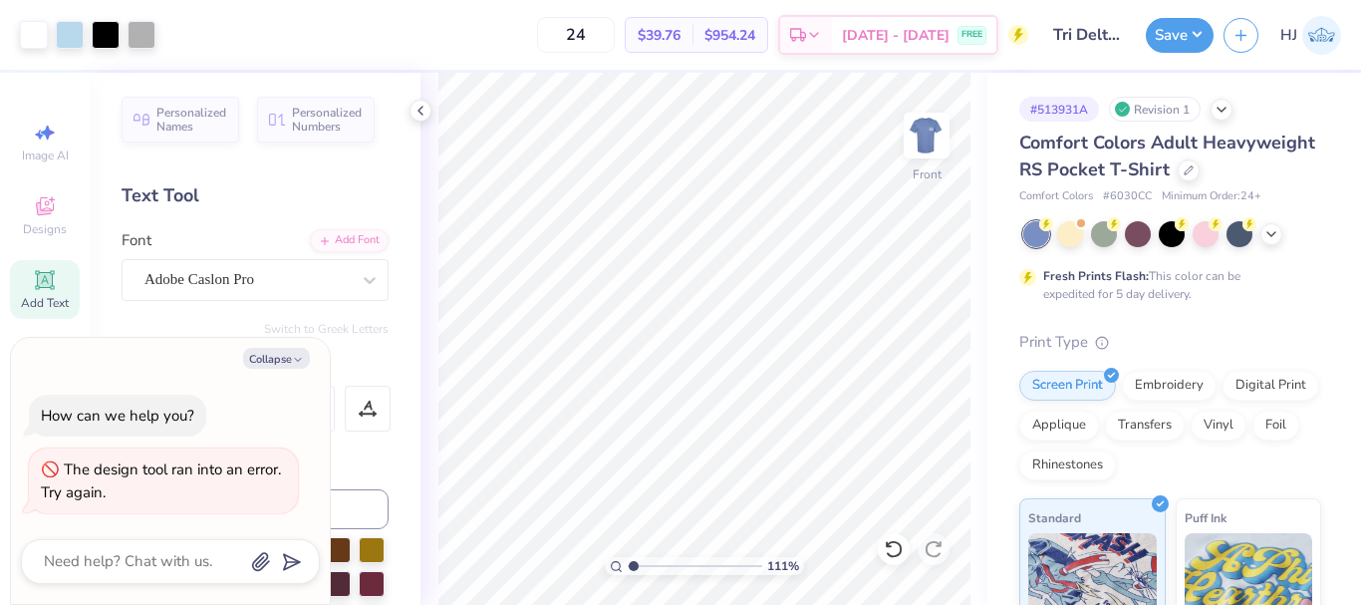
type input "1.10522621487156"
type textarea "x"
type input "2.01445811466782"
type textarea "x"
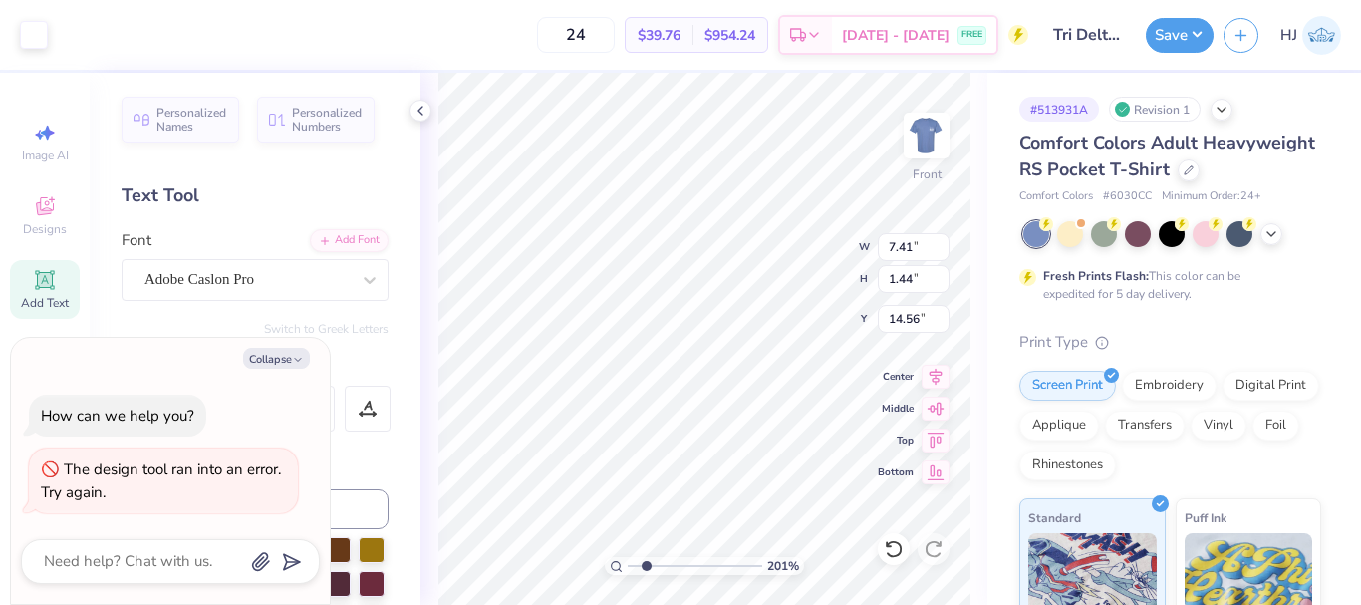
type input "2.01445811466782"
type textarea "x"
type input "2.01445811466782"
type textarea "x"
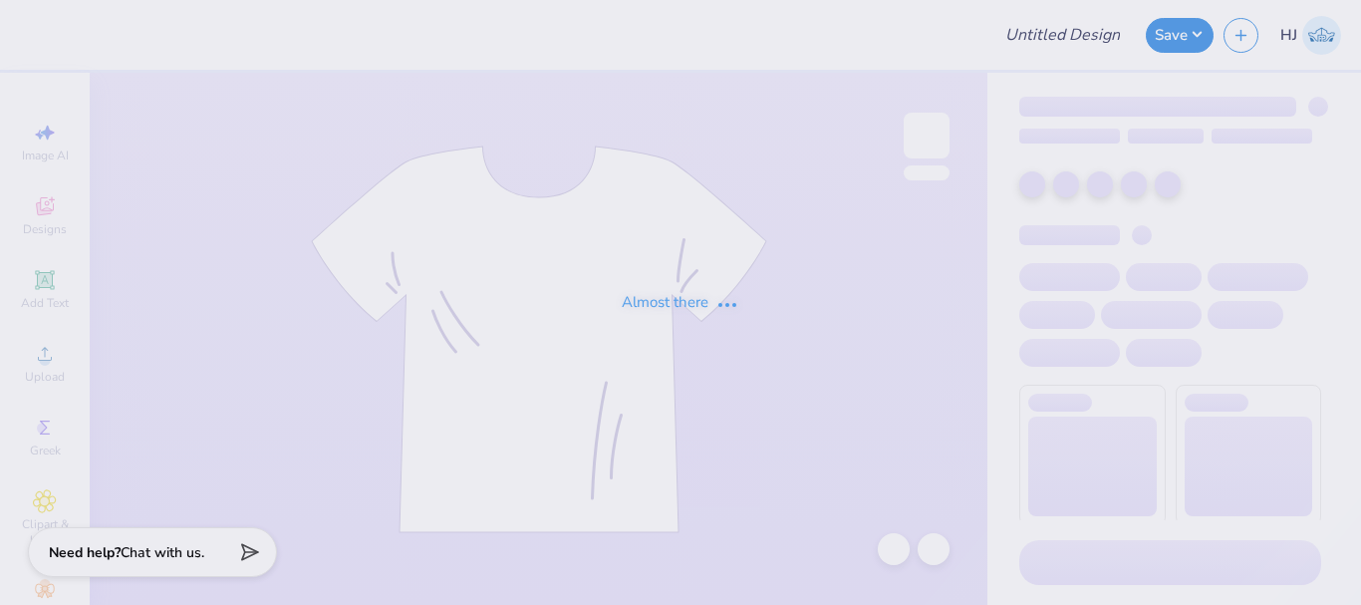
type input "Tri Delta My Tie Shirts"
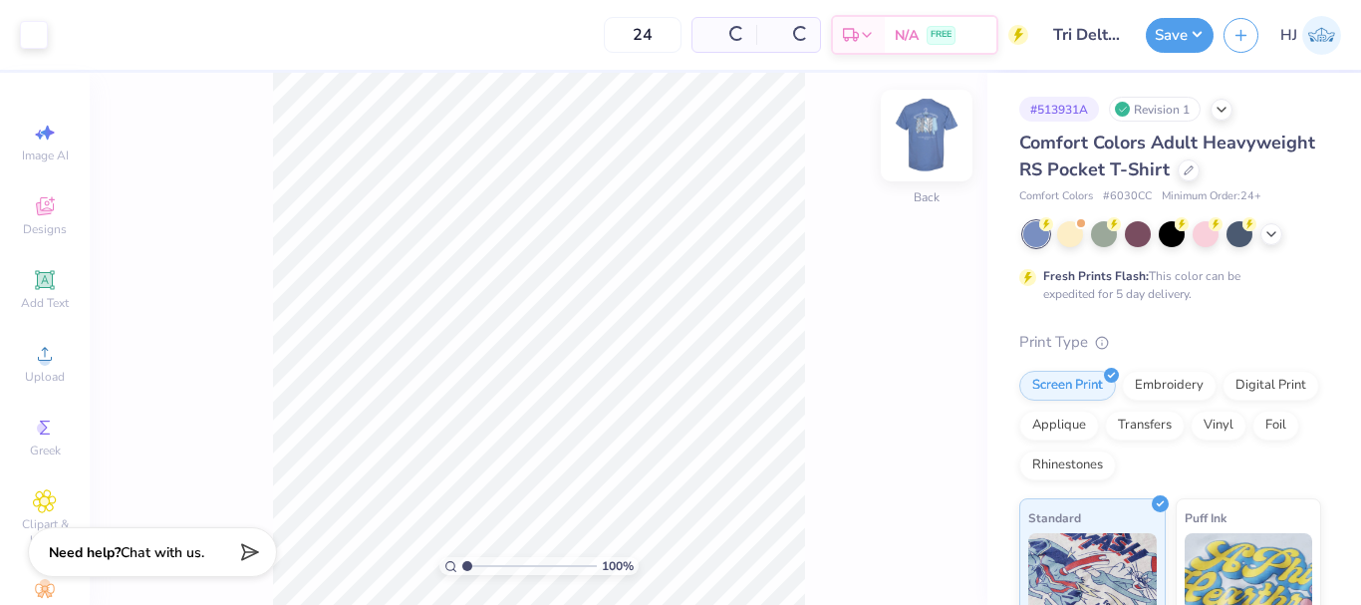
click at [915, 131] on img at bounding box center [926, 136] width 80 height 80
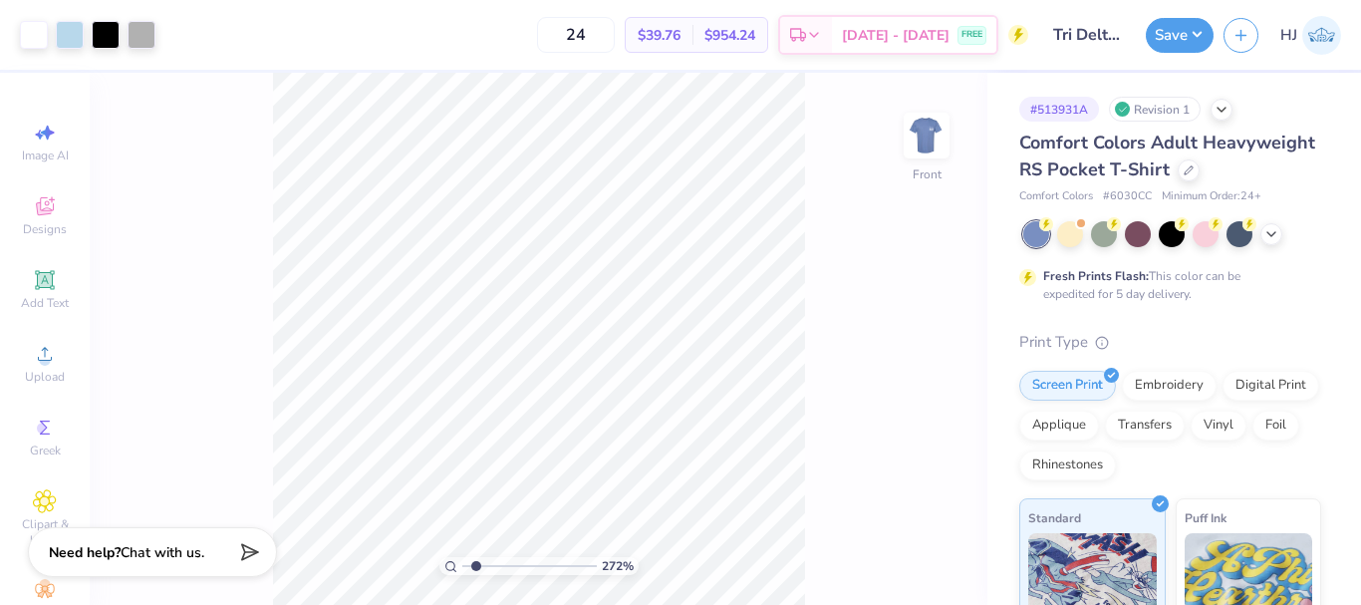
type input "2.71964221644285"
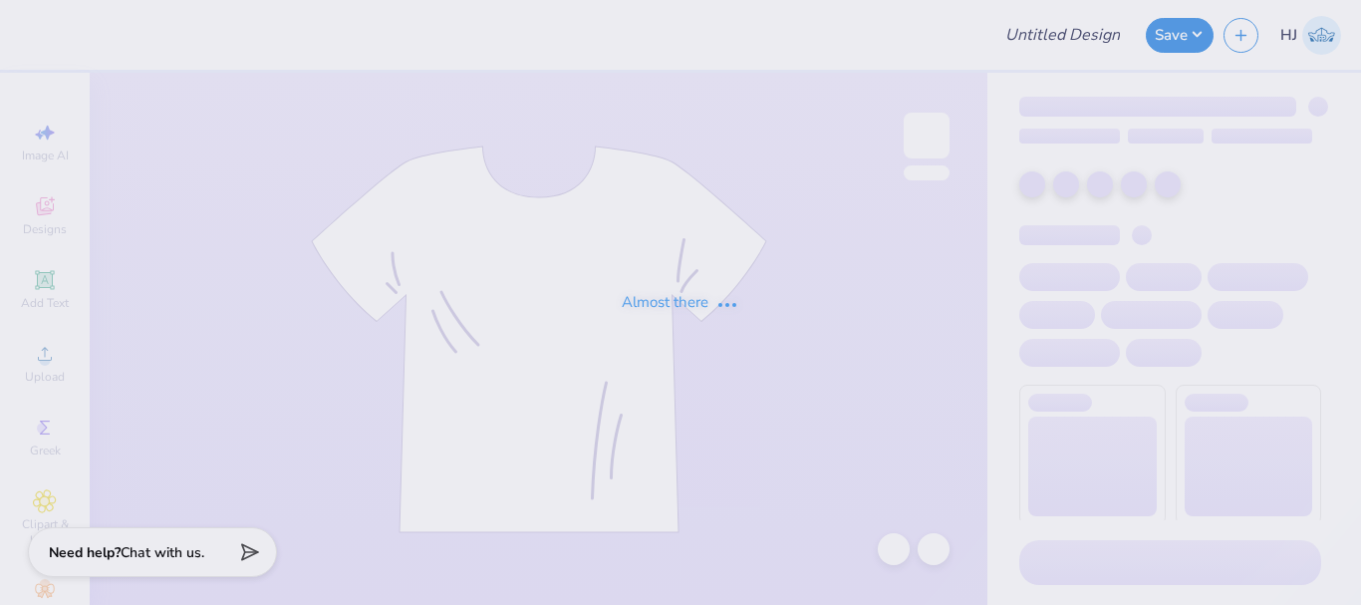
type input "PSHRS Fall Merch"
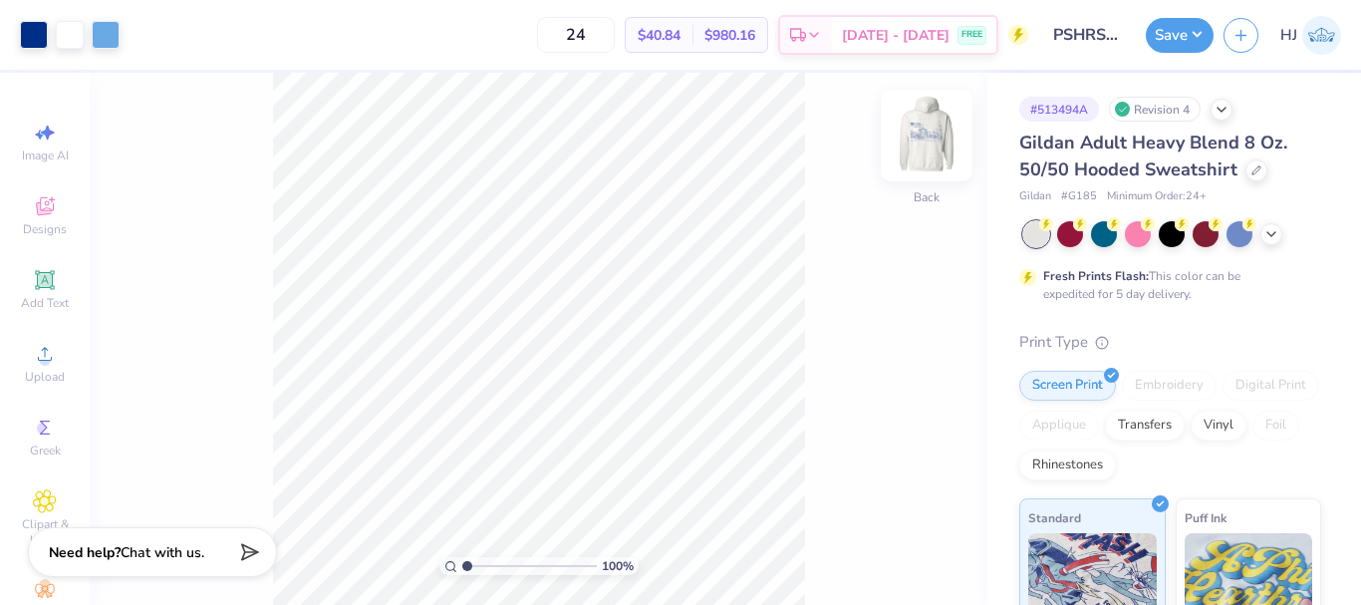
click at [920, 133] on img at bounding box center [926, 136] width 80 height 80
click at [935, 149] on img at bounding box center [926, 136] width 80 height 80
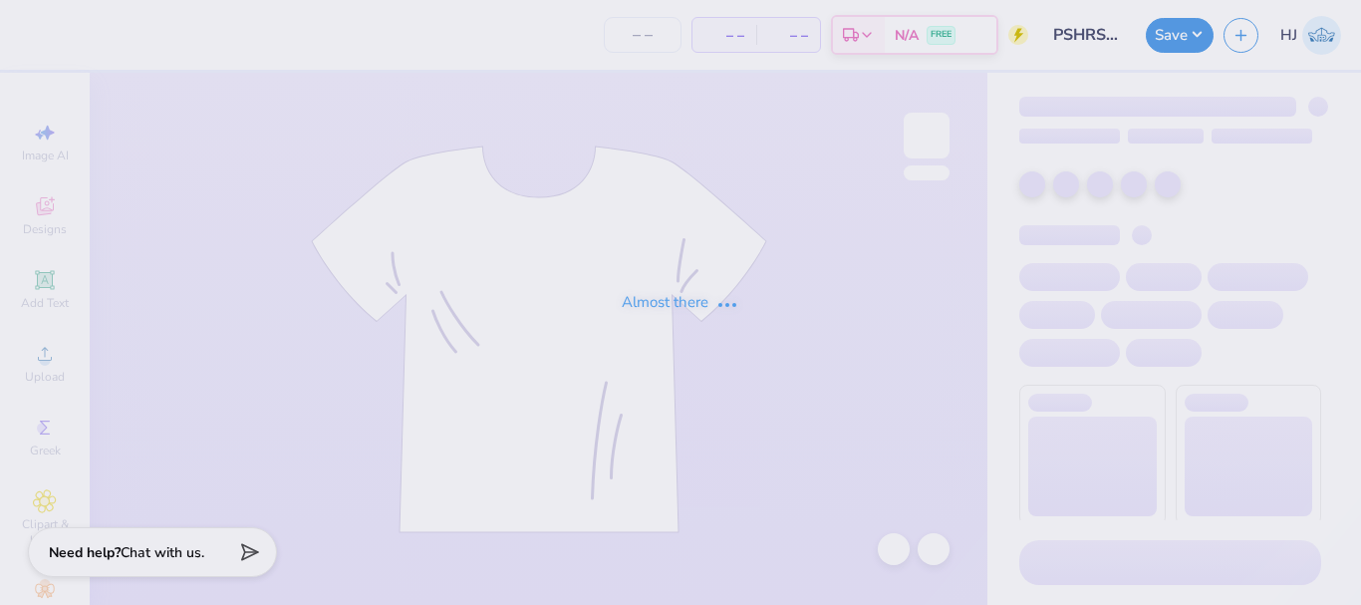
type input "24"
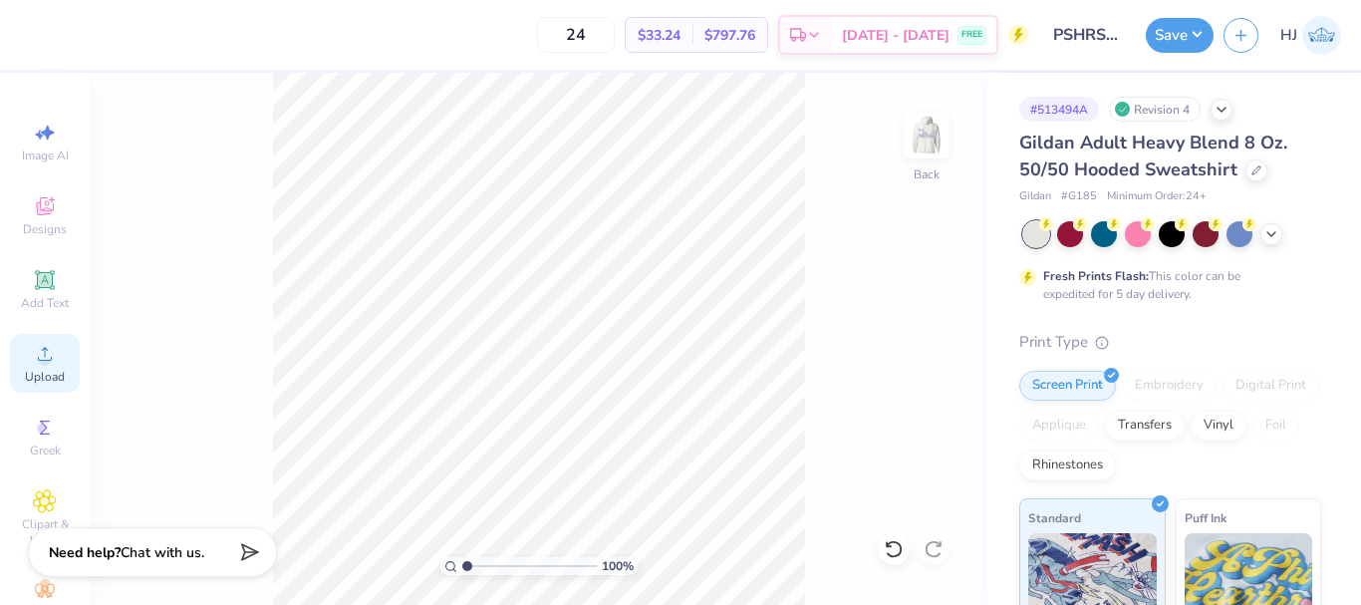
click at [39, 363] on circle at bounding box center [44, 360] width 11 height 11
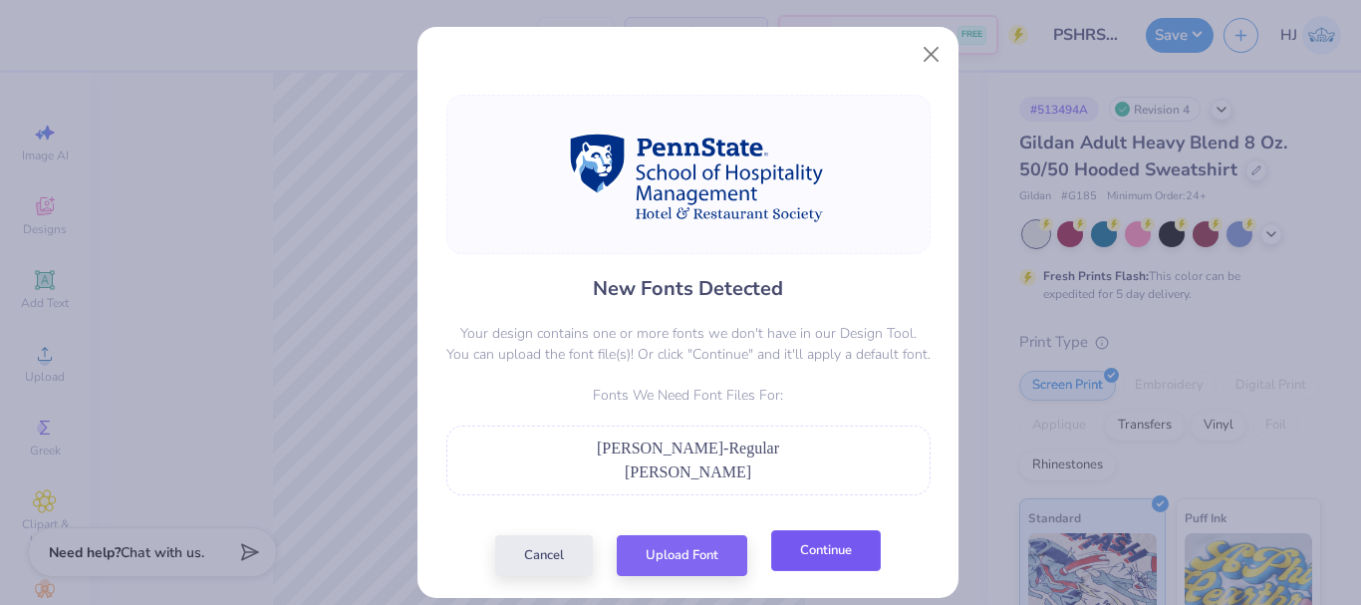
click at [797, 558] on button "Continue" at bounding box center [826, 550] width 110 height 41
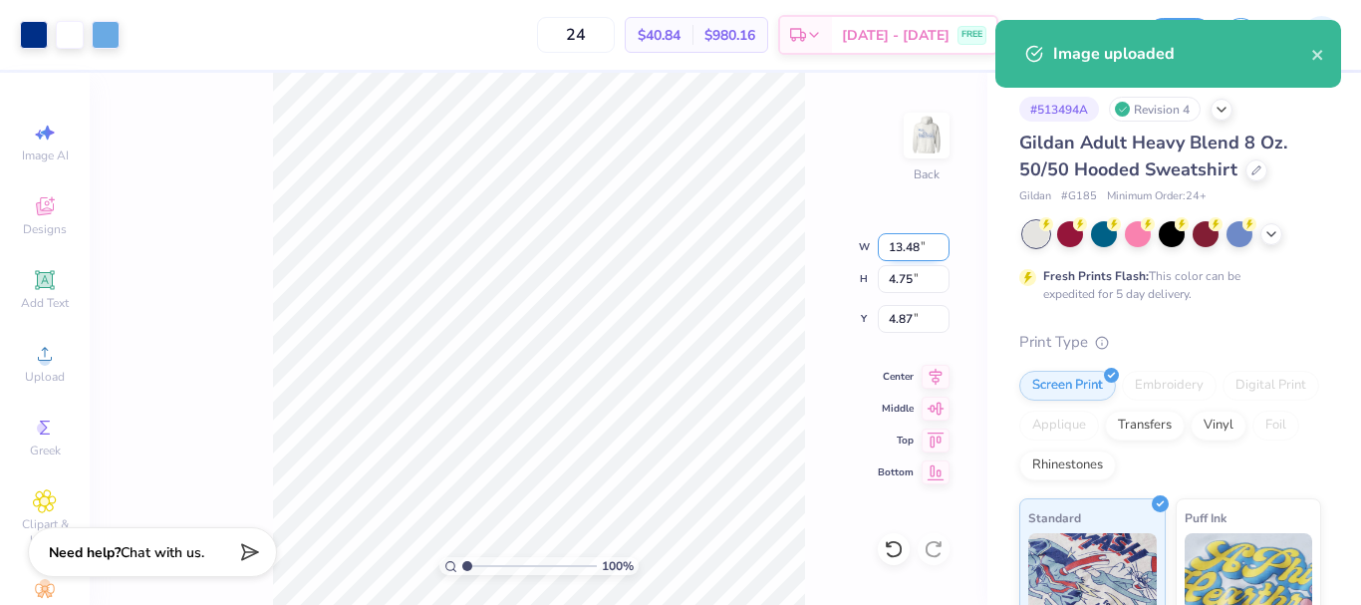
click at [918, 242] on input "13.48" at bounding box center [913, 247] width 72 height 28
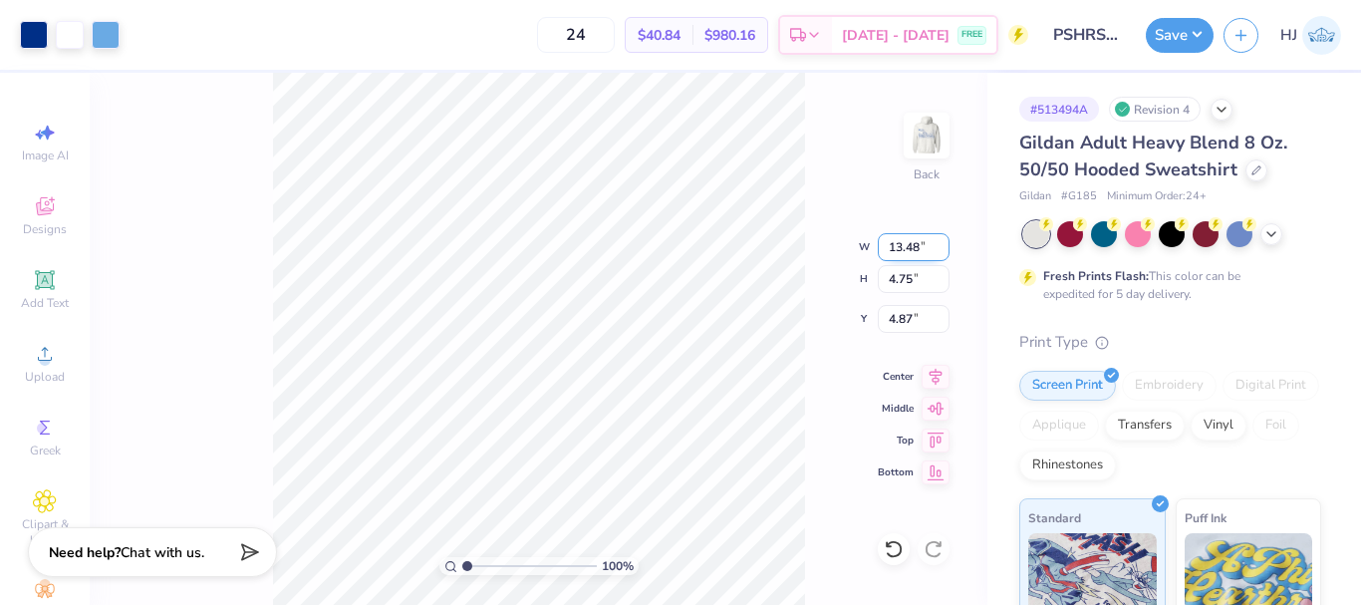
click at [925, 254] on input "13.48" at bounding box center [913, 247] width 72 height 28
click at [919, 248] on input "13.48" at bounding box center [913, 247] width 72 height 28
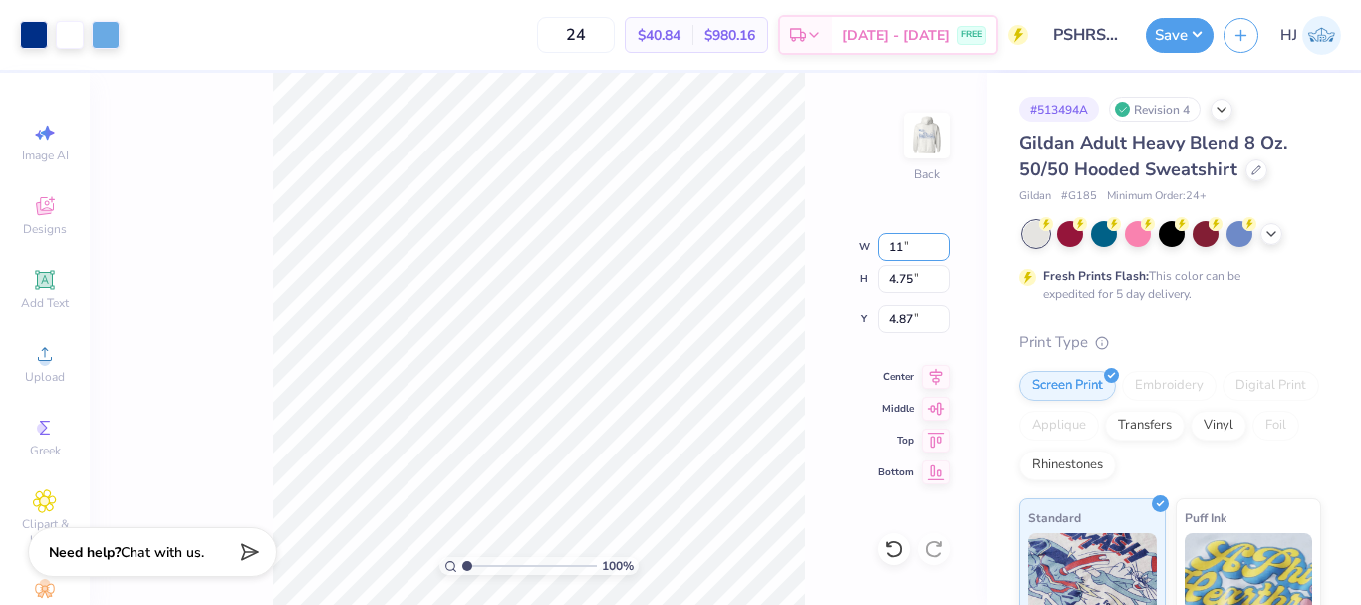
type input "11.00"
type input "3.88"
click at [907, 315] on input "5.31" at bounding box center [913, 319] width 72 height 28
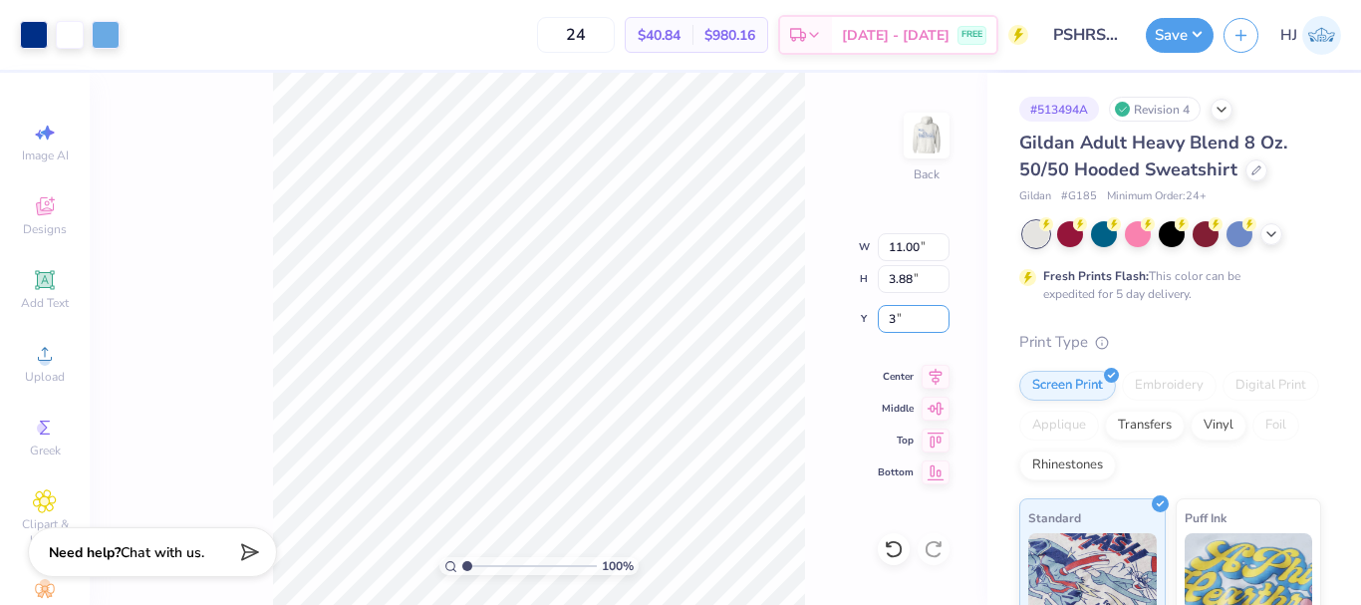
type input "3.00"
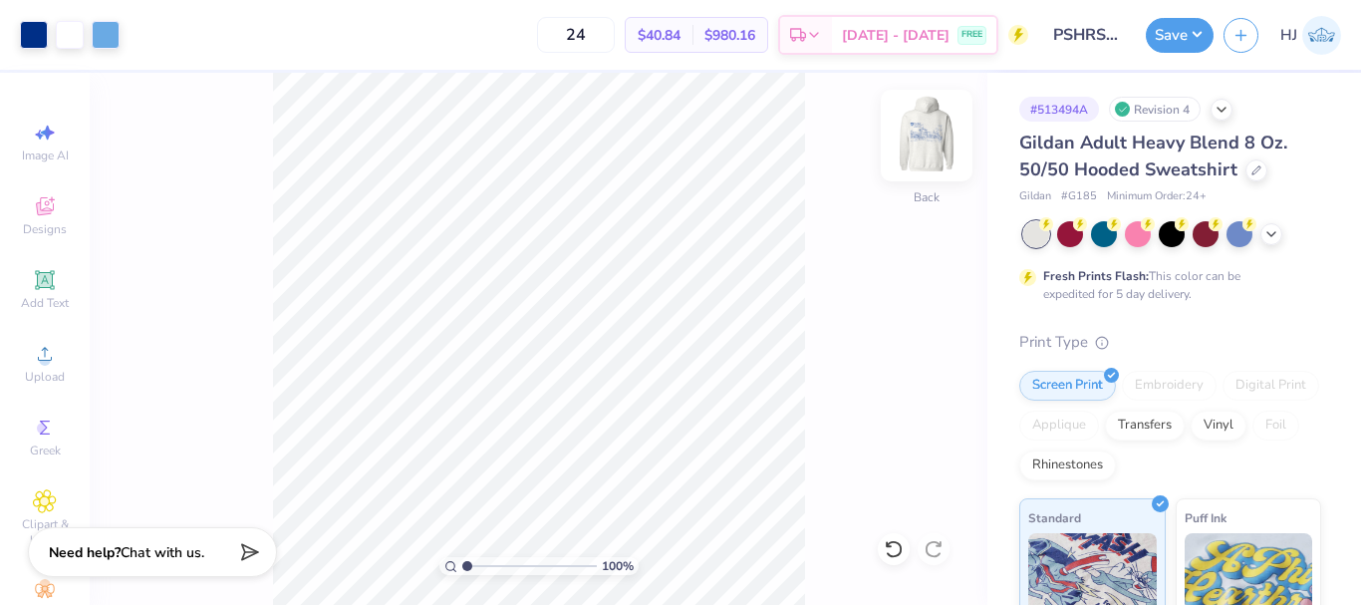
click at [916, 140] on img at bounding box center [926, 136] width 80 height 80
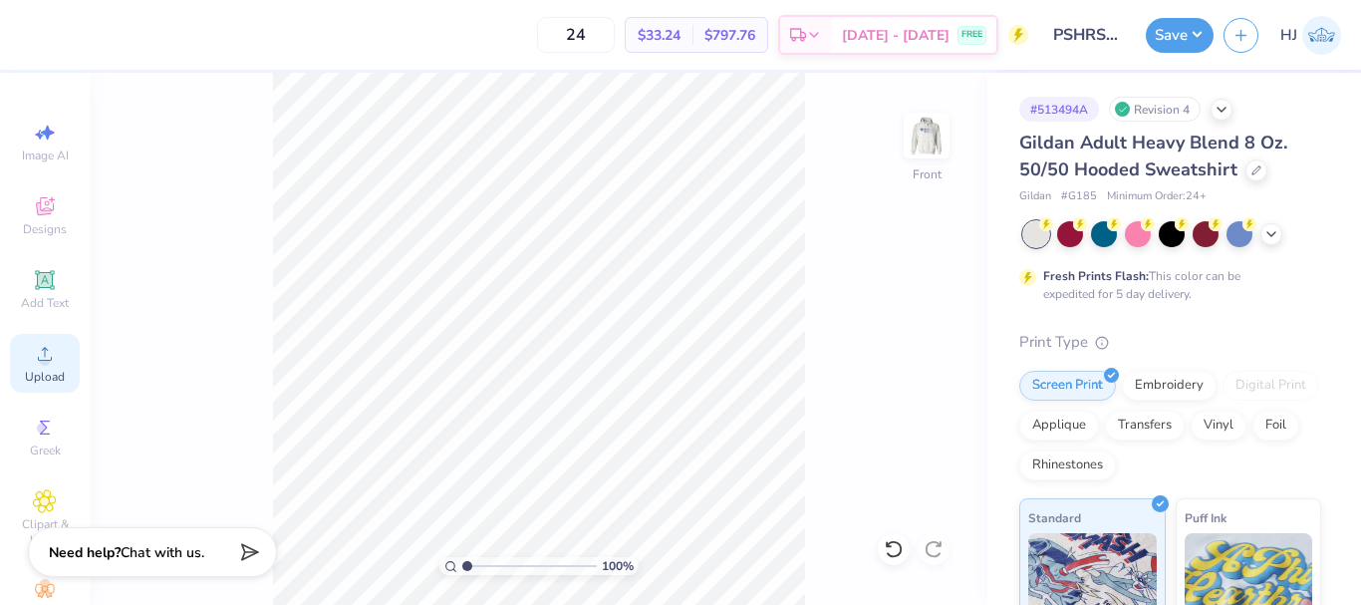
click at [22, 365] on div "Upload" at bounding box center [45, 363] width 70 height 59
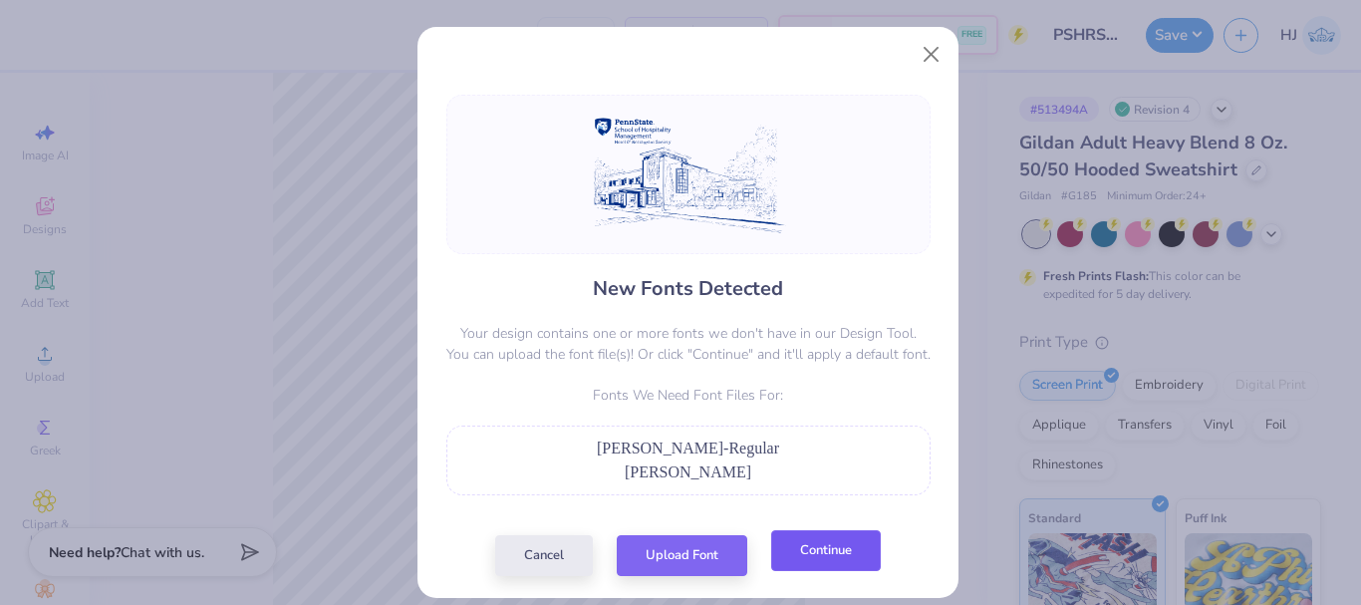
click at [808, 557] on button "Continue" at bounding box center [826, 550] width 110 height 41
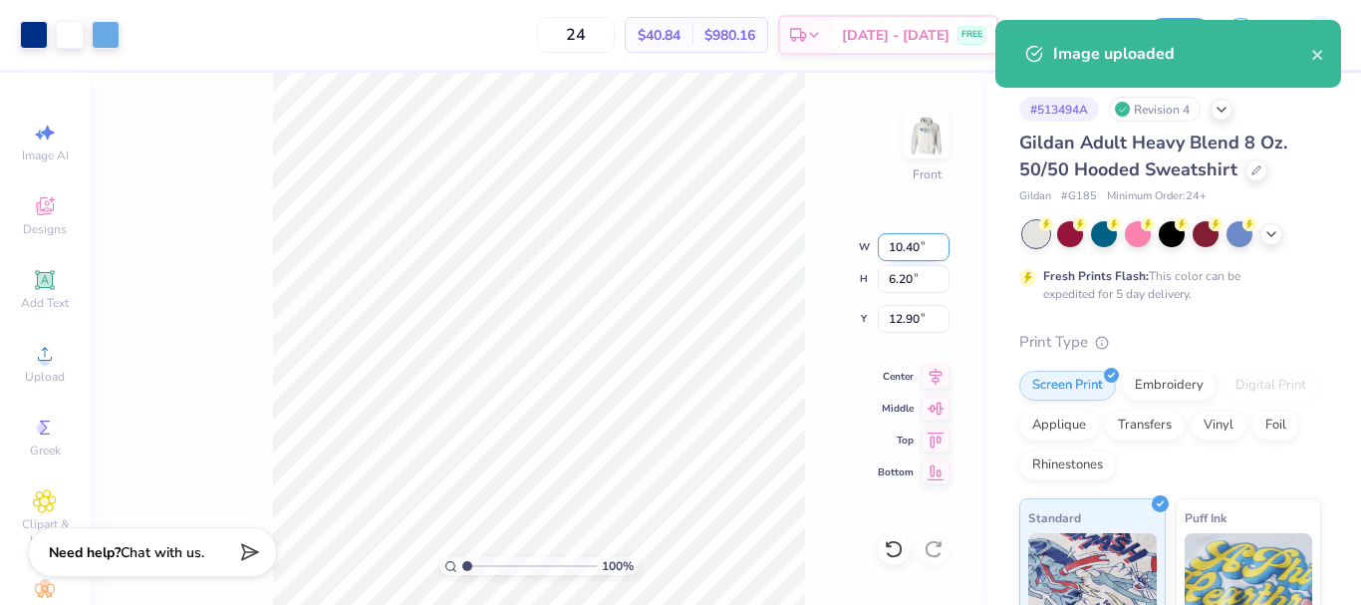
click at [906, 247] on input "10.40" at bounding box center [913, 247] width 72 height 28
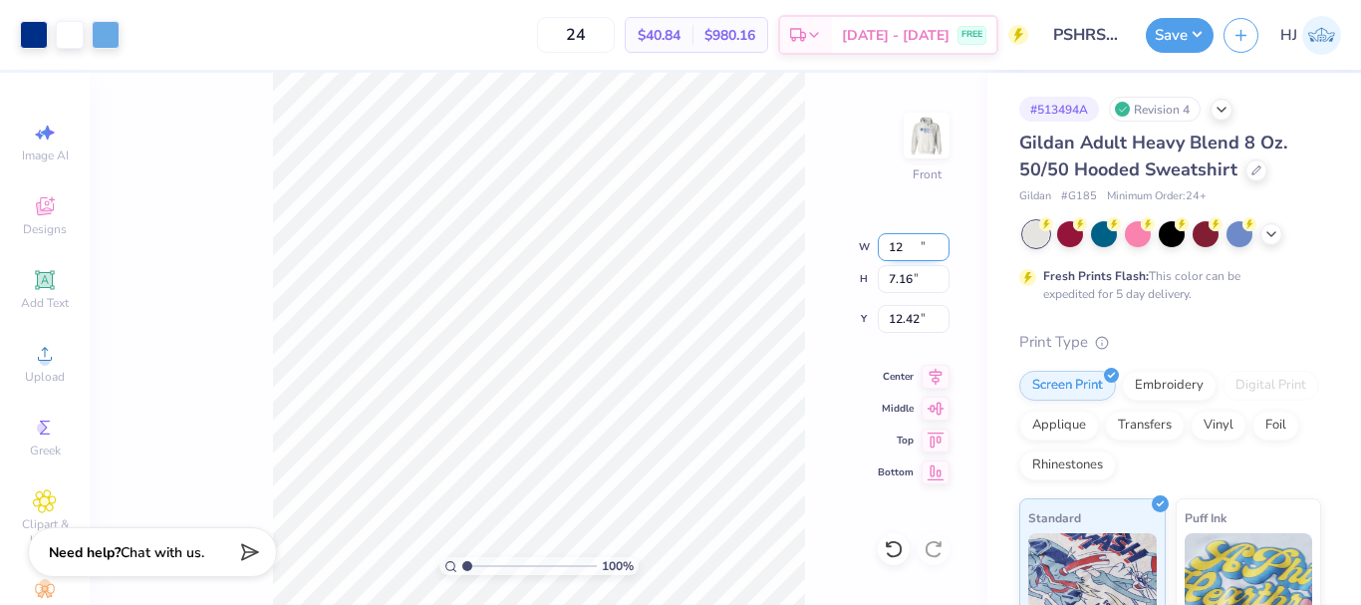
type input "12.00"
type input "7.16"
type input "12.42"
drag, startPoint x: 903, startPoint y: 243, endPoint x: 921, endPoint y: 246, distance: 18.2
click at [921, 246] on input "12.00" at bounding box center [913, 247] width 72 height 28
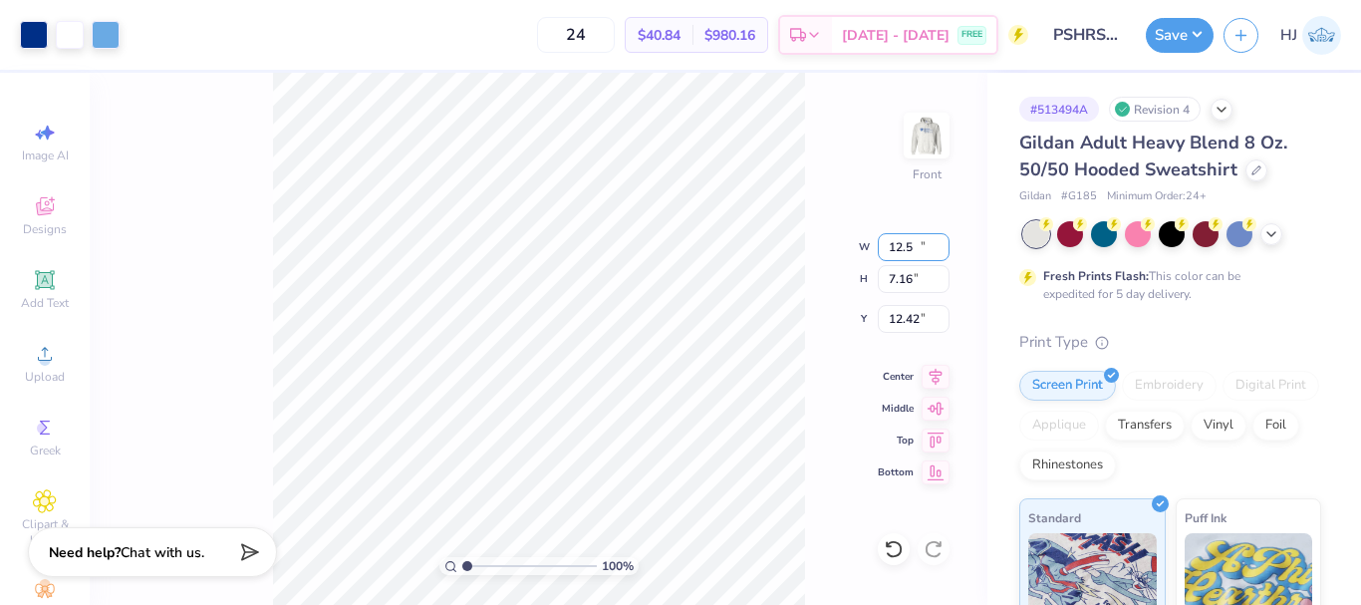
type input "12.50"
type input "7.45"
click at [910, 310] on input "12.27" at bounding box center [913, 319] width 72 height 28
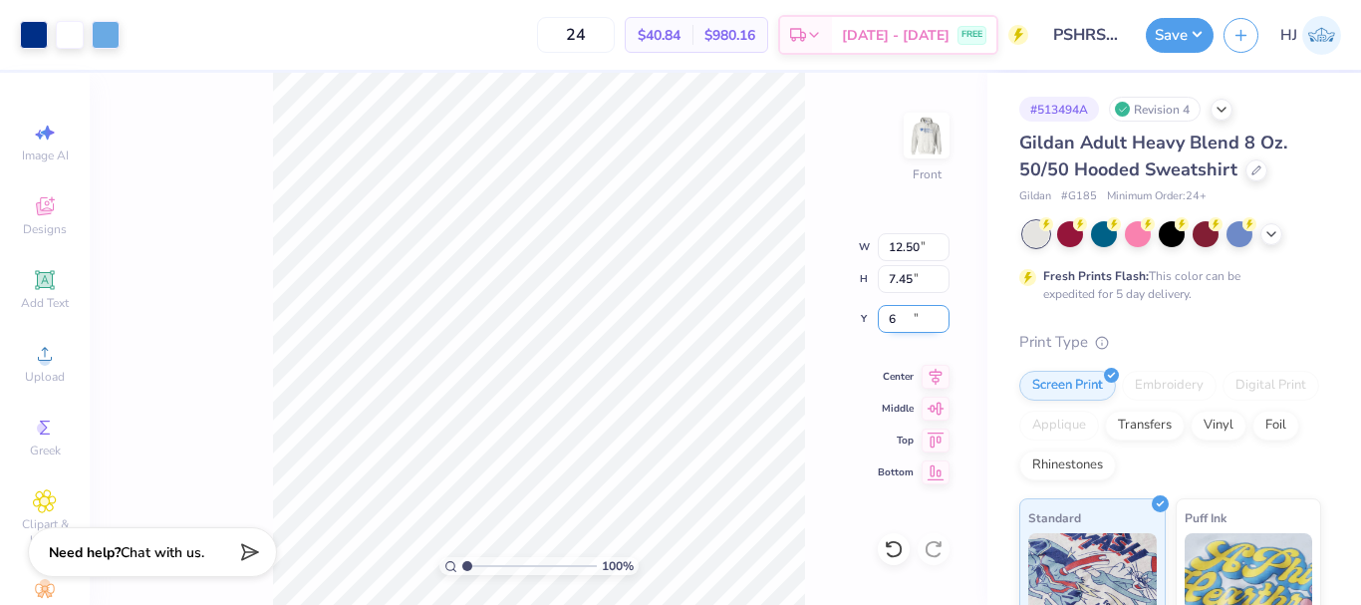
type input "6.00"
drag, startPoint x: 931, startPoint y: 131, endPoint x: 812, endPoint y: 0, distance: 177.7
click at [931, 131] on img at bounding box center [926, 136] width 40 height 40
click at [1211, 39] on button "Save" at bounding box center [1179, 32] width 68 height 35
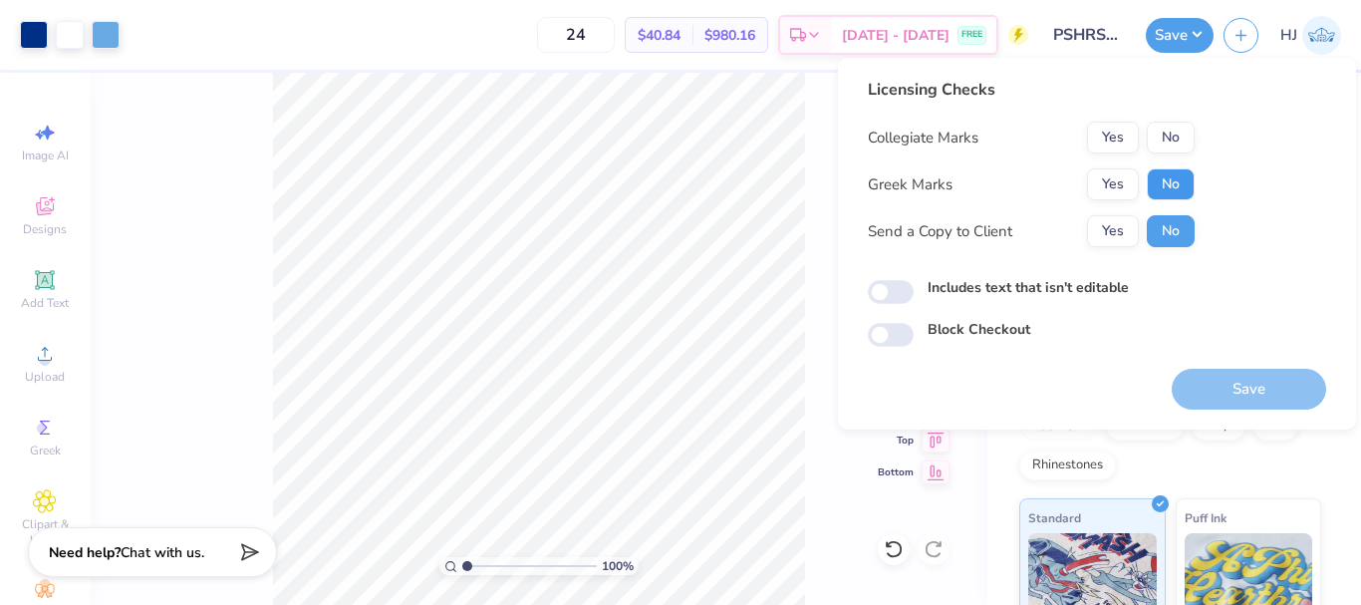
click at [1180, 189] on button "No" at bounding box center [1170, 184] width 48 height 32
click at [1111, 135] on button "Yes" at bounding box center [1113, 138] width 52 height 32
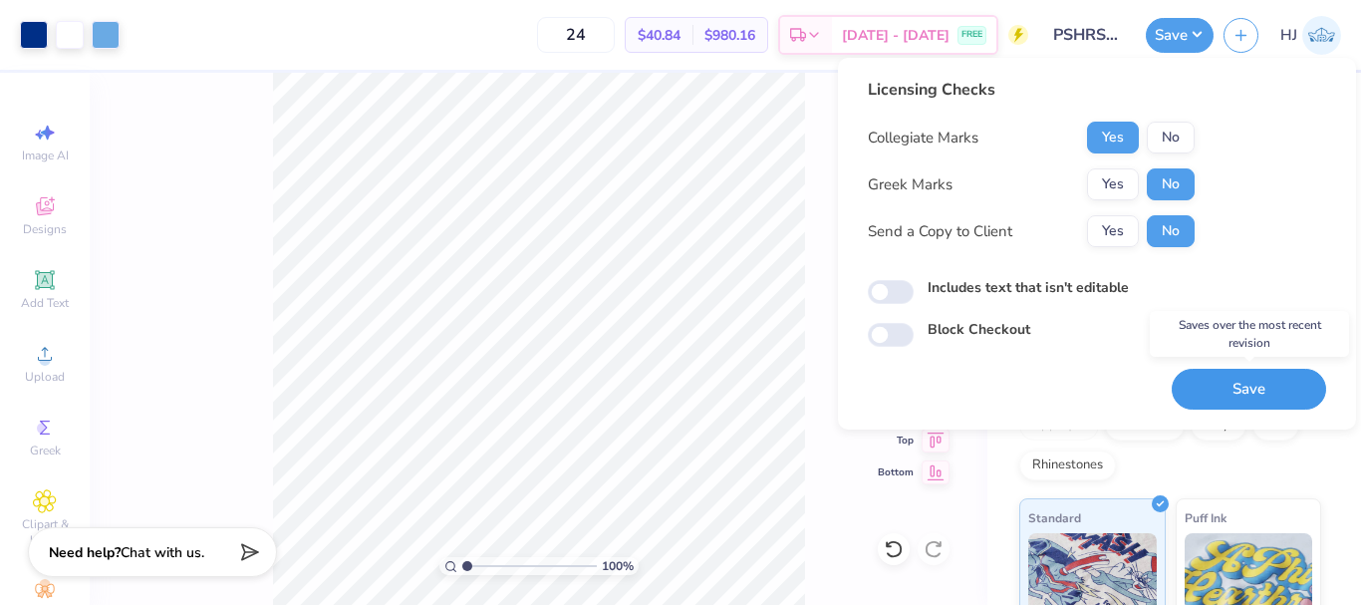
click at [1251, 393] on button "Save" at bounding box center [1248, 389] width 154 height 41
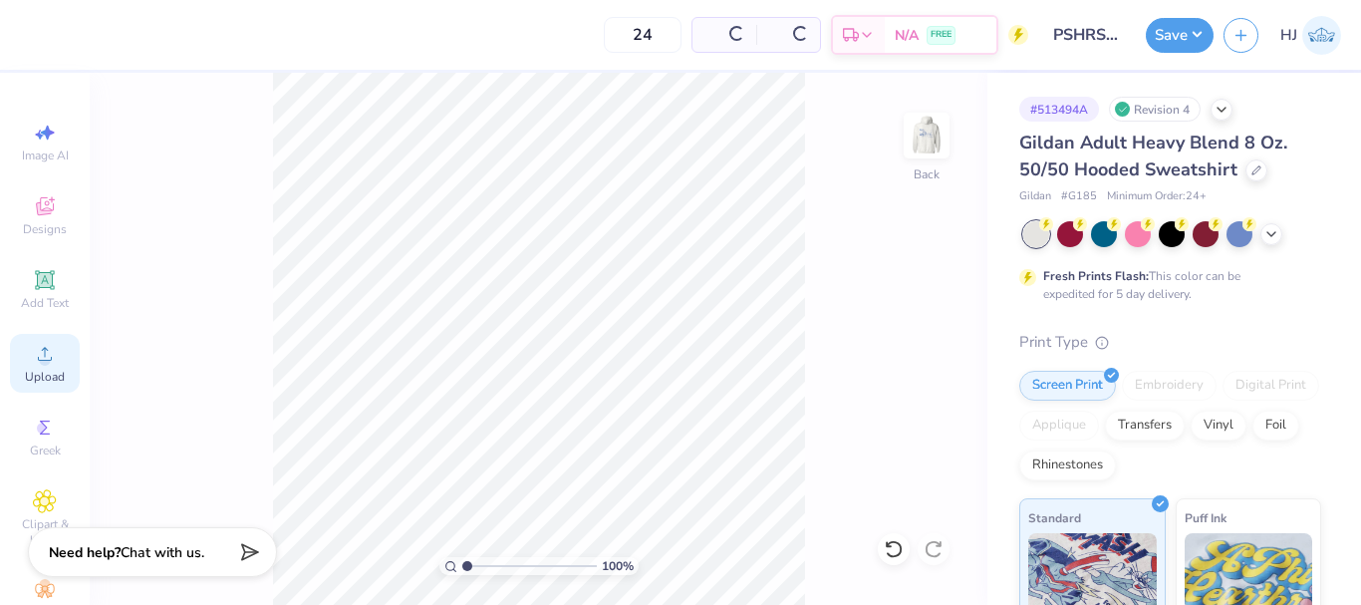
click at [33, 347] on icon at bounding box center [45, 354] width 24 height 24
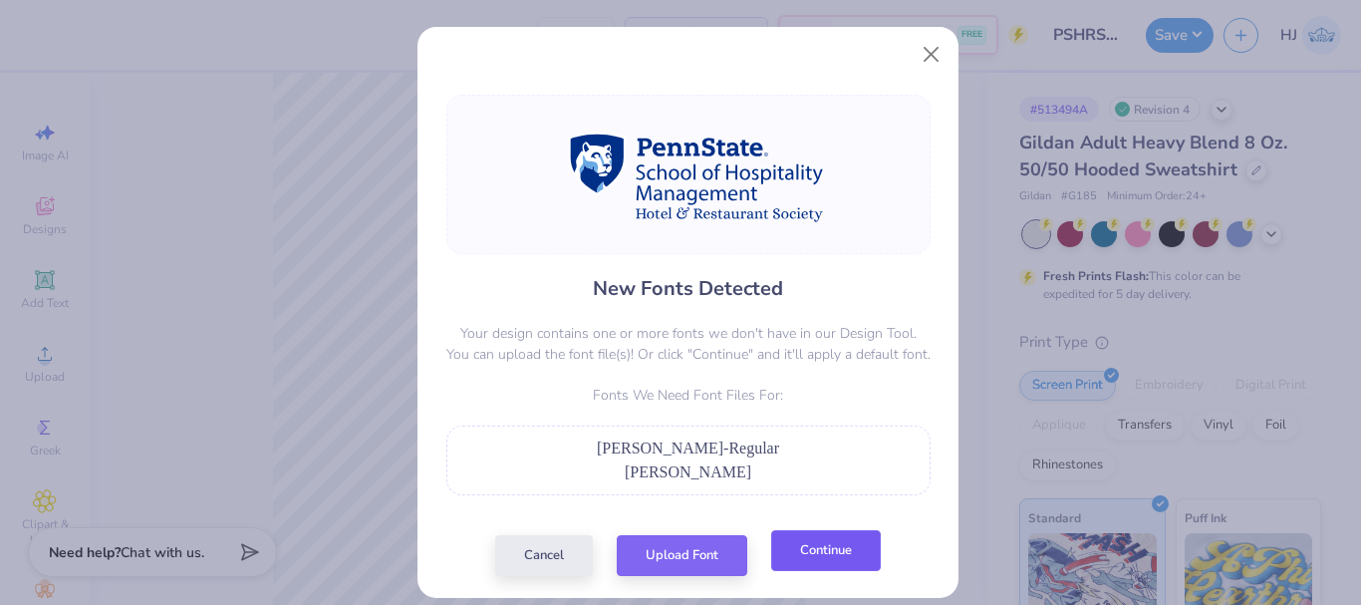
click at [821, 549] on button "Continue" at bounding box center [826, 550] width 110 height 41
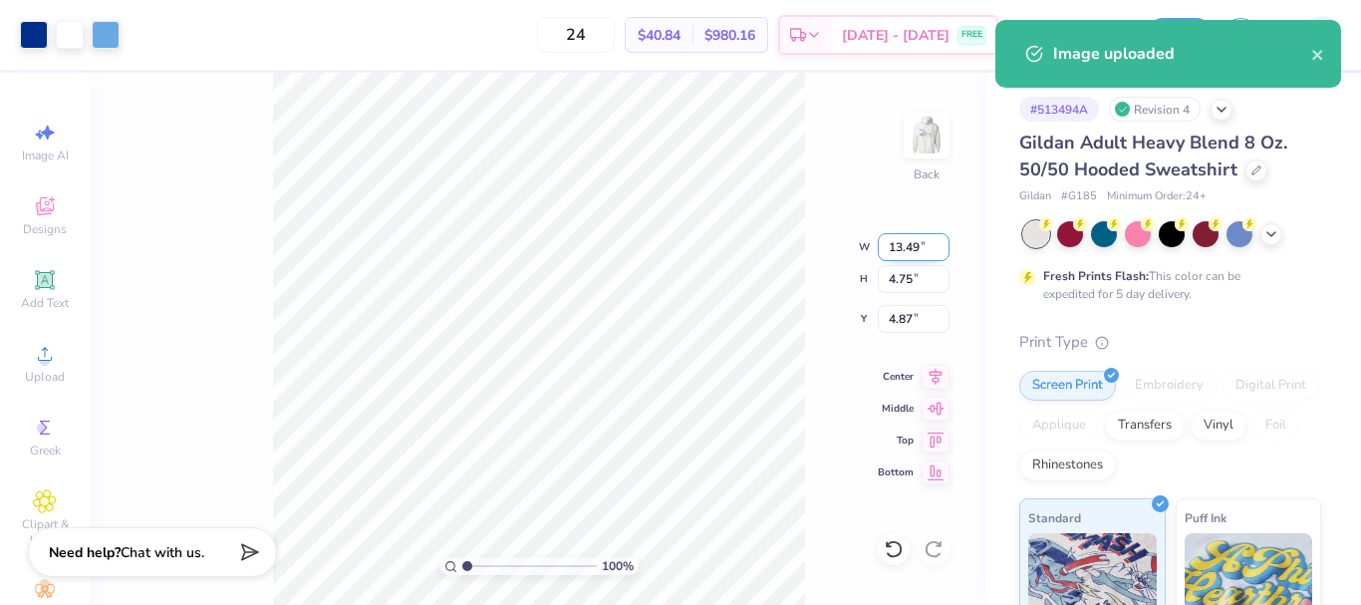
click at [914, 246] on input "13.49" at bounding box center [913, 247] width 72 height 28
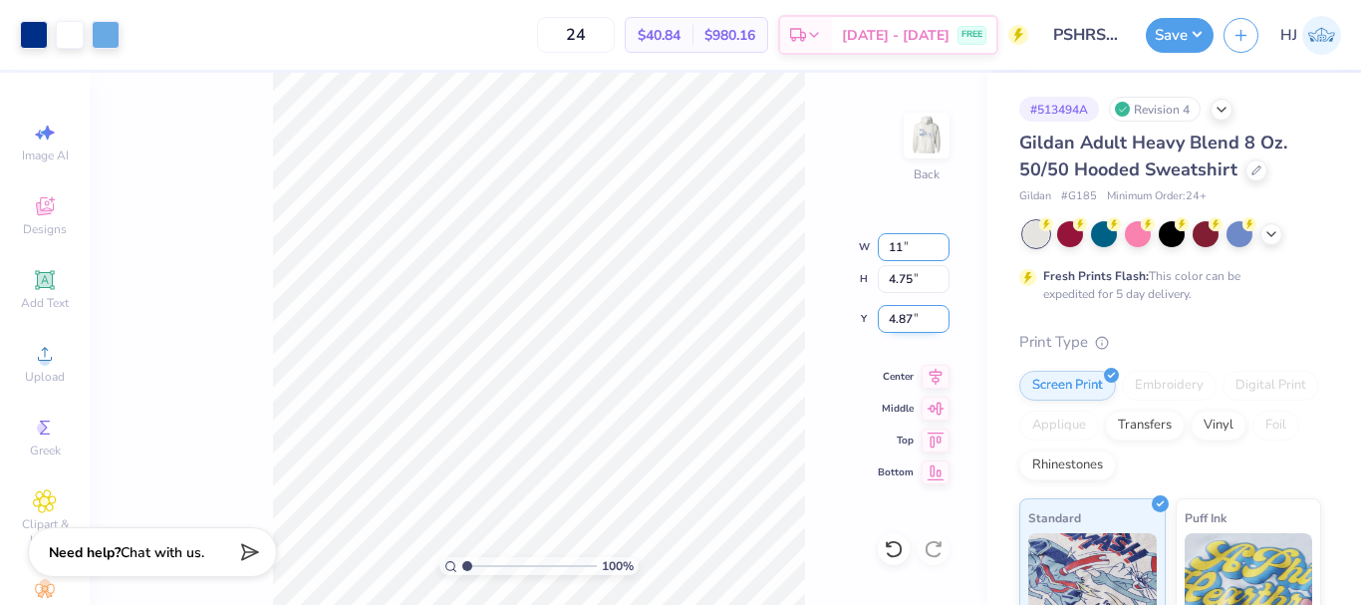
type input "11.00"
type input "3.88"
click at [900, 320] on input "5.31" at bounding box center [913, 319] width 72 height 28
type input "3.00"
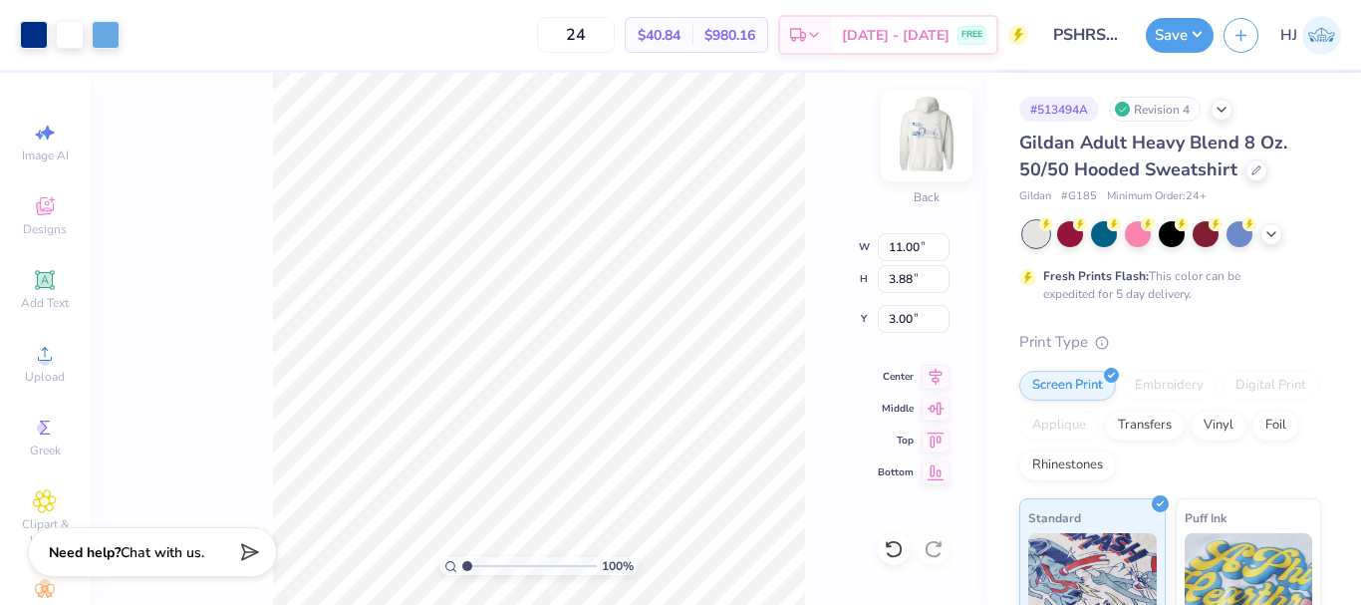
click at [925, 125] on img at bounding box center [926, 136] width 80 height 80
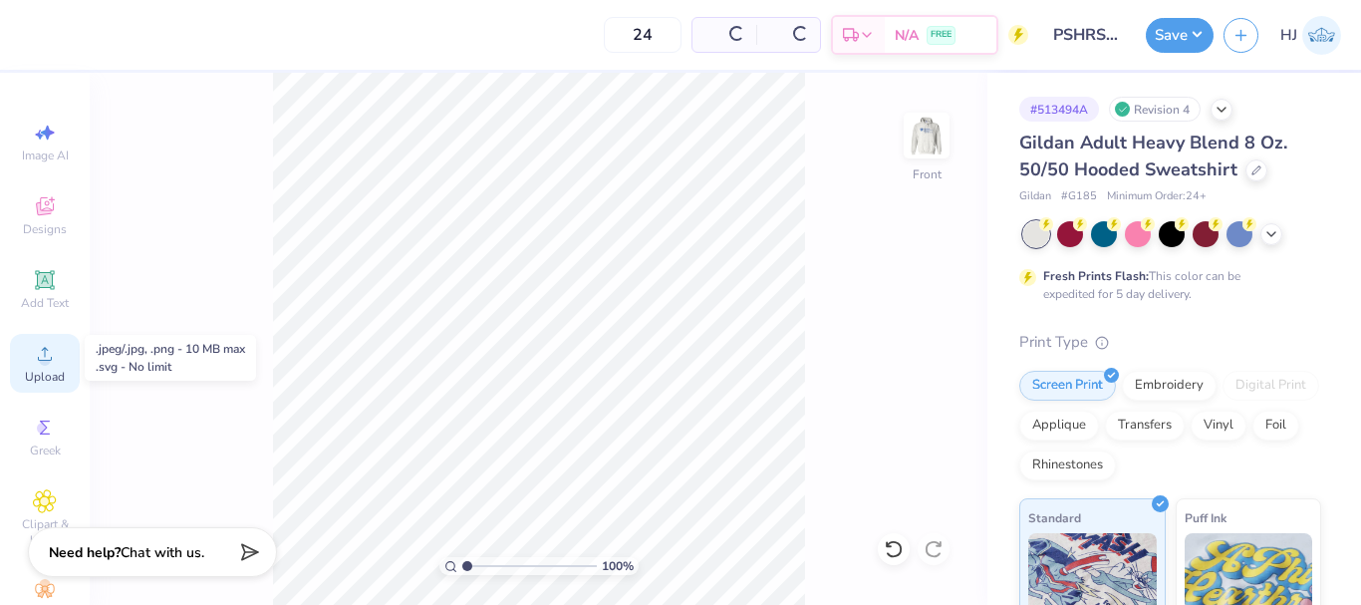
click at [43, 353] on icon at bounding box center [45, 354] width 24 height 24
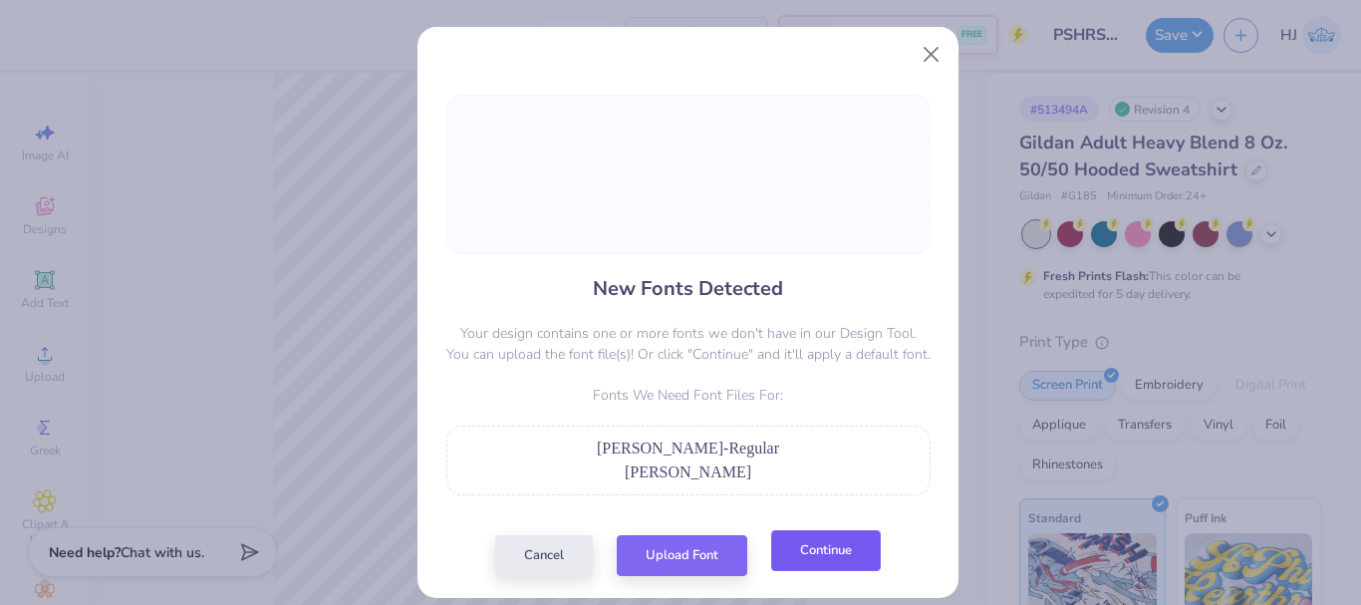
click at [812, 556] on button "Continue" at bounding box center [826, 550] width 110 height 41
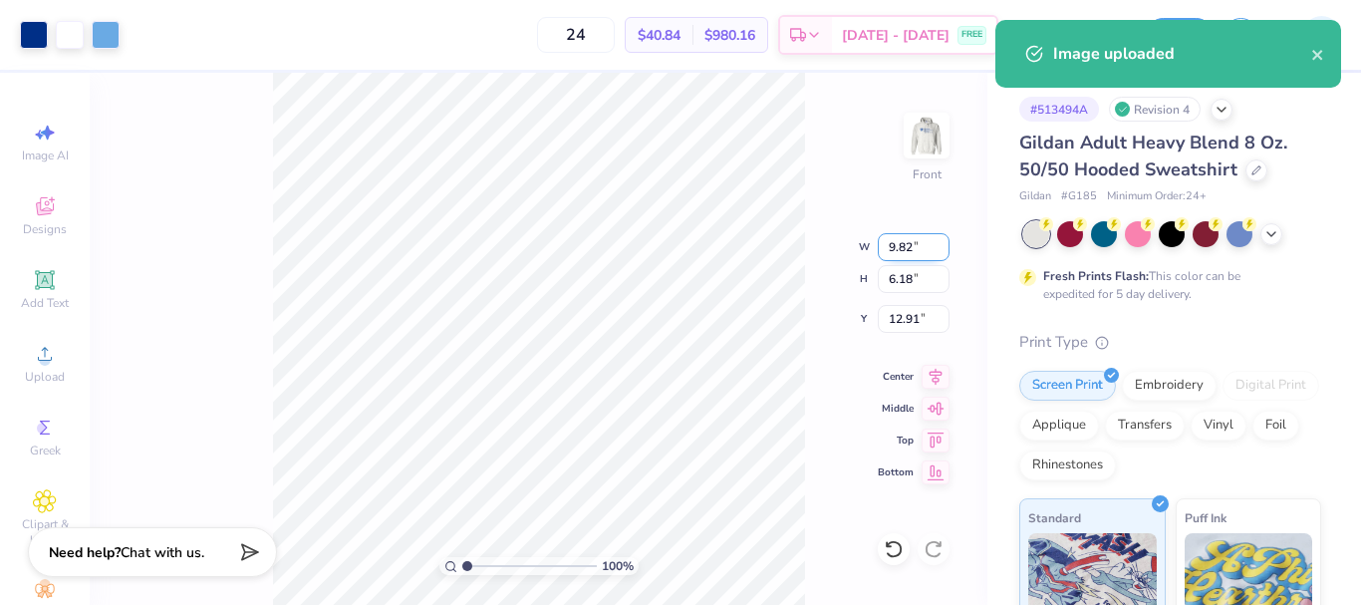
click at [908, 251] on input "9.82" at bounding box center [913, 247] width 72 height 28
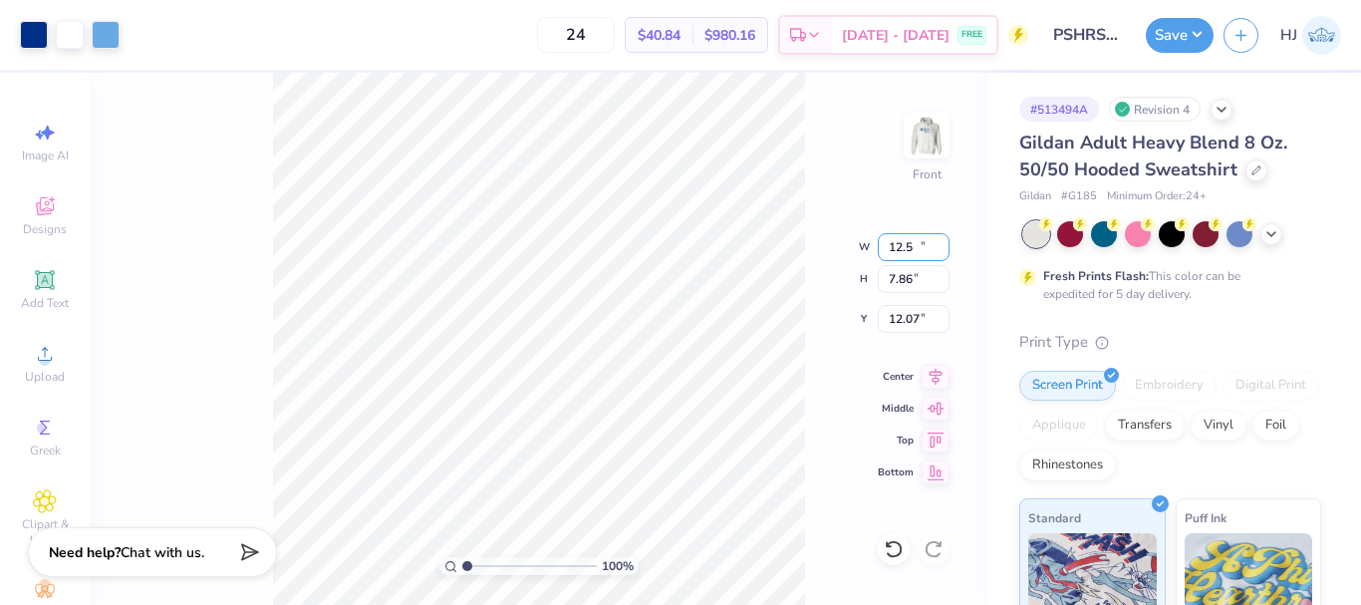
type input "12.50"
type input "7.86"
click at [918, 319] on input "12.07" at bounding box center [913, 319] width 72 height 28
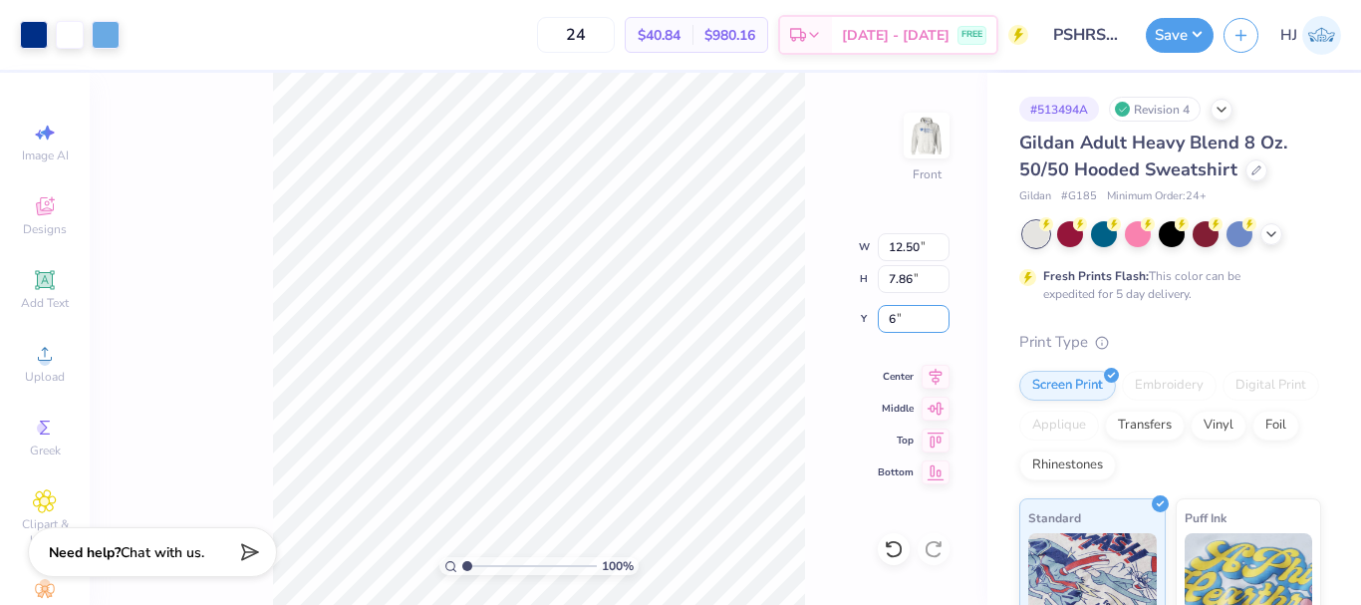
type input "6.00"
click at [1193, 35] on button "Save" at bounding box center [1179, 32] width 68 height 35
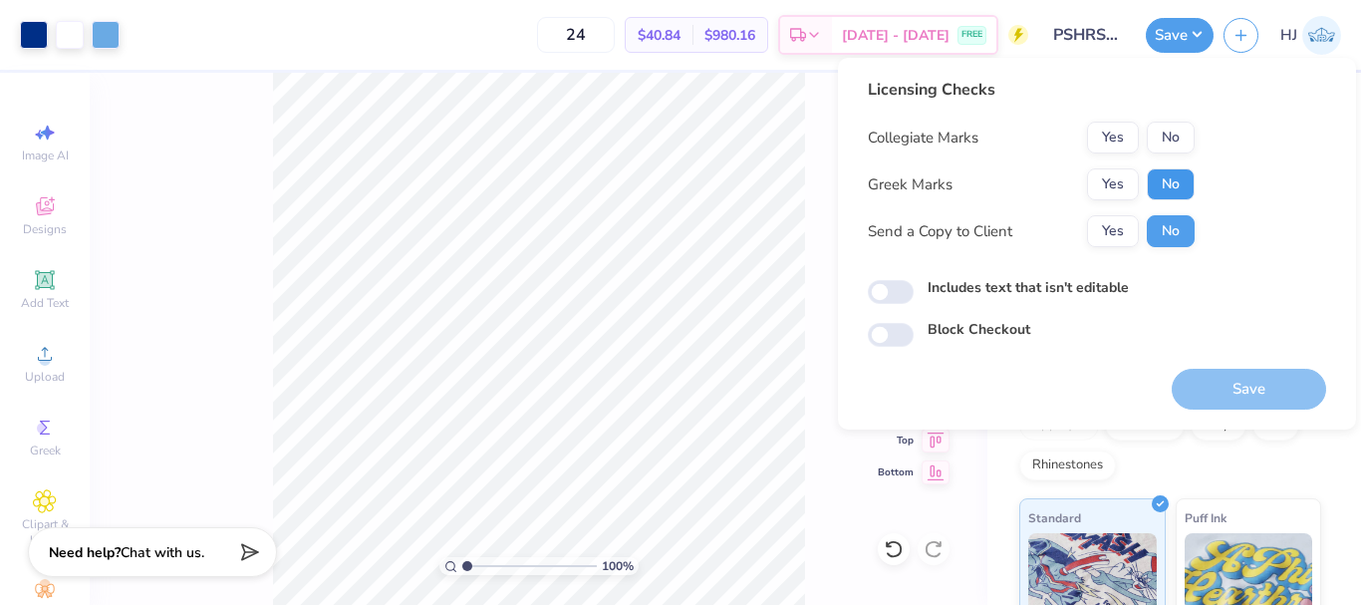
click at [1154, 188] on button "No" at bounding box center [1170, 184] width 48 height 32
click at [1097, 130] on button "Yes" at bounding box center [1113, 138] width 52 height 32
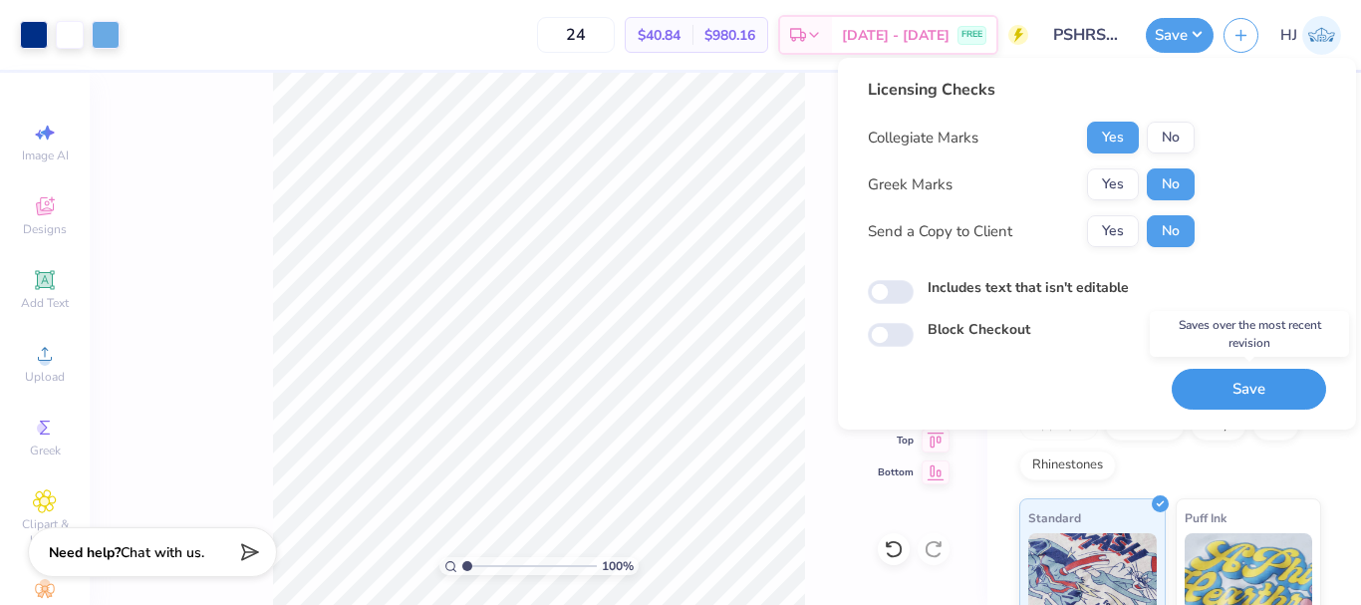
click at [1266, 393] on button "Save" at bounding box center [1248, 389] width 154 height 41
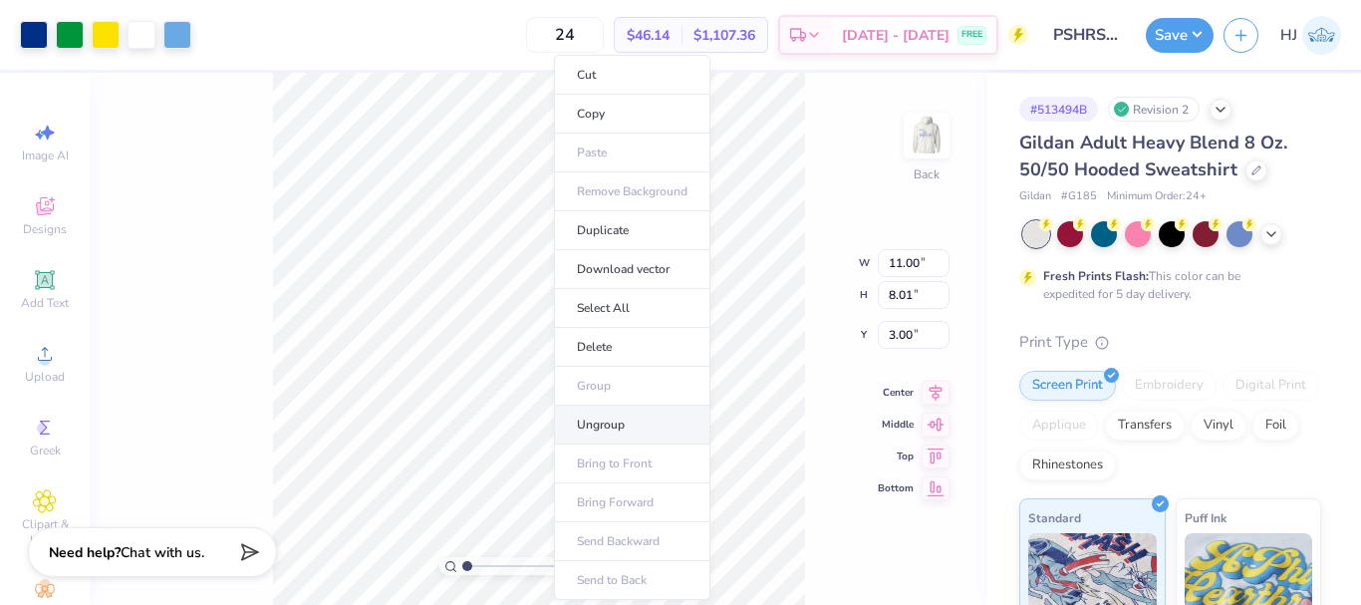
click at [625, 424] on li "Ungroup" at bounding box center [632, 424] width 156 height 39
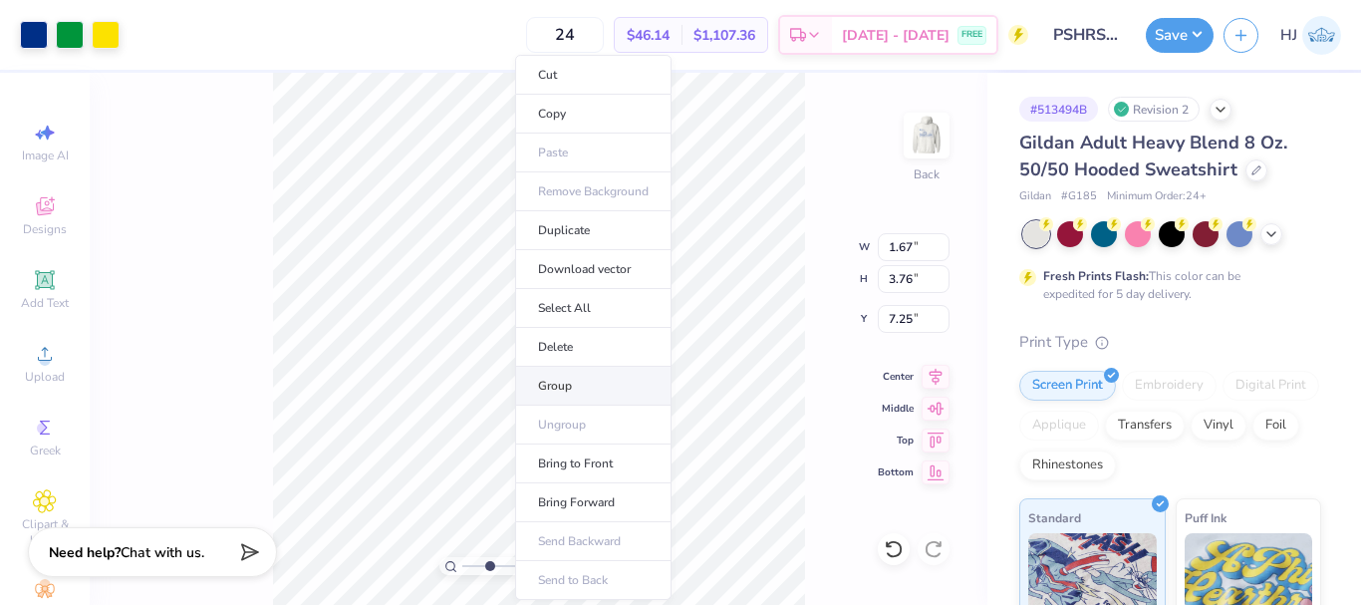
click at [569, 389] on li "Group" at bounding box center [593, 386] width 156 height 39
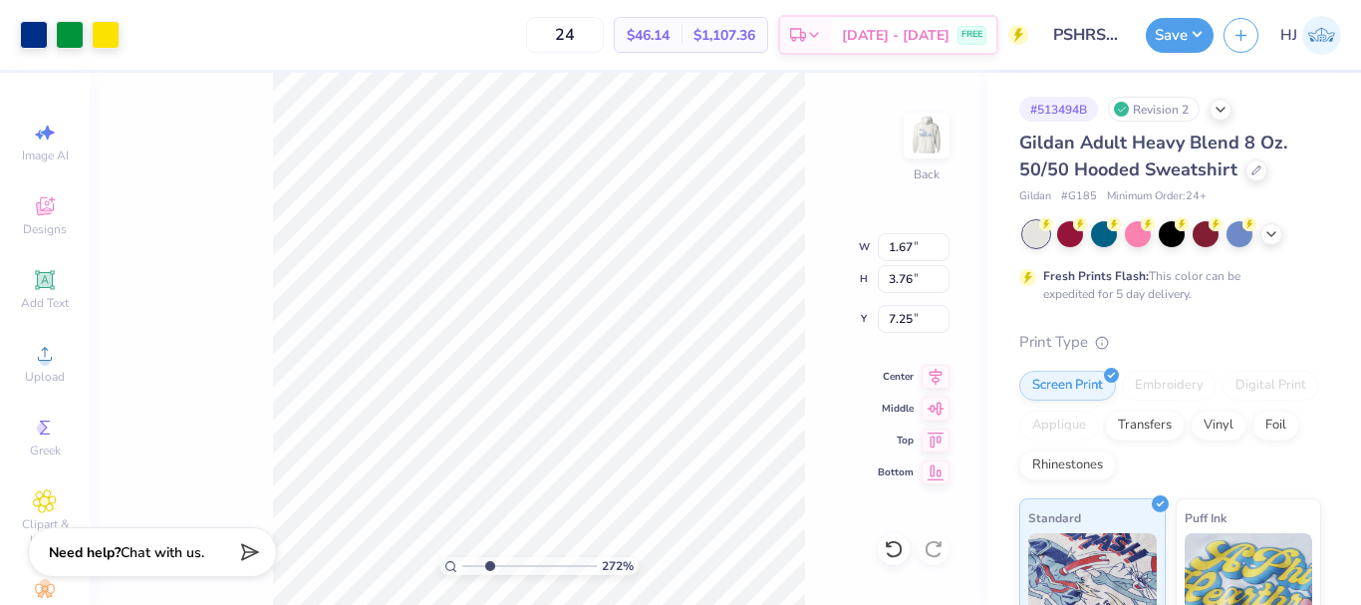
click at [688, 381] on div "272 % Back W 1.67 1.67 " H 3.76 3.76 " Y 7.25 7.25 " Center Middle Top Bottom" at bounding box center [538, 339] width 897 height 532
type input "2.71964221644285"
type input "11.00"
type input "8.01"
type input "3.00"
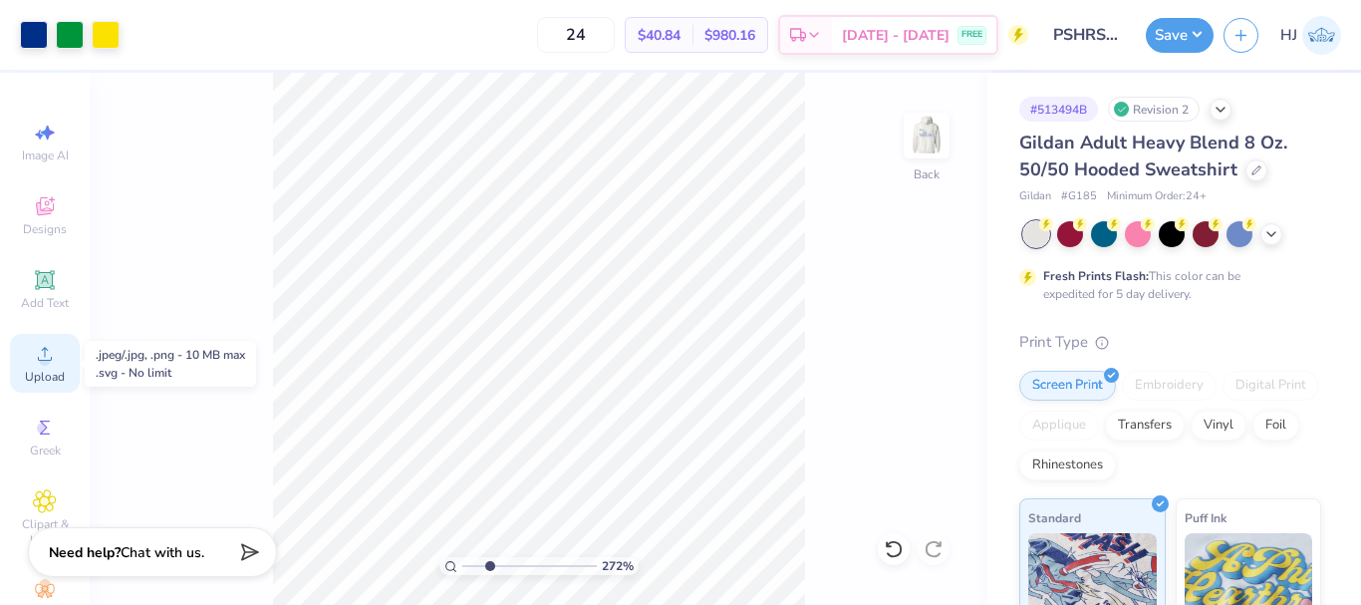
click at [42, 356] on icon at bounding box center [45, 354] width 24 height 24
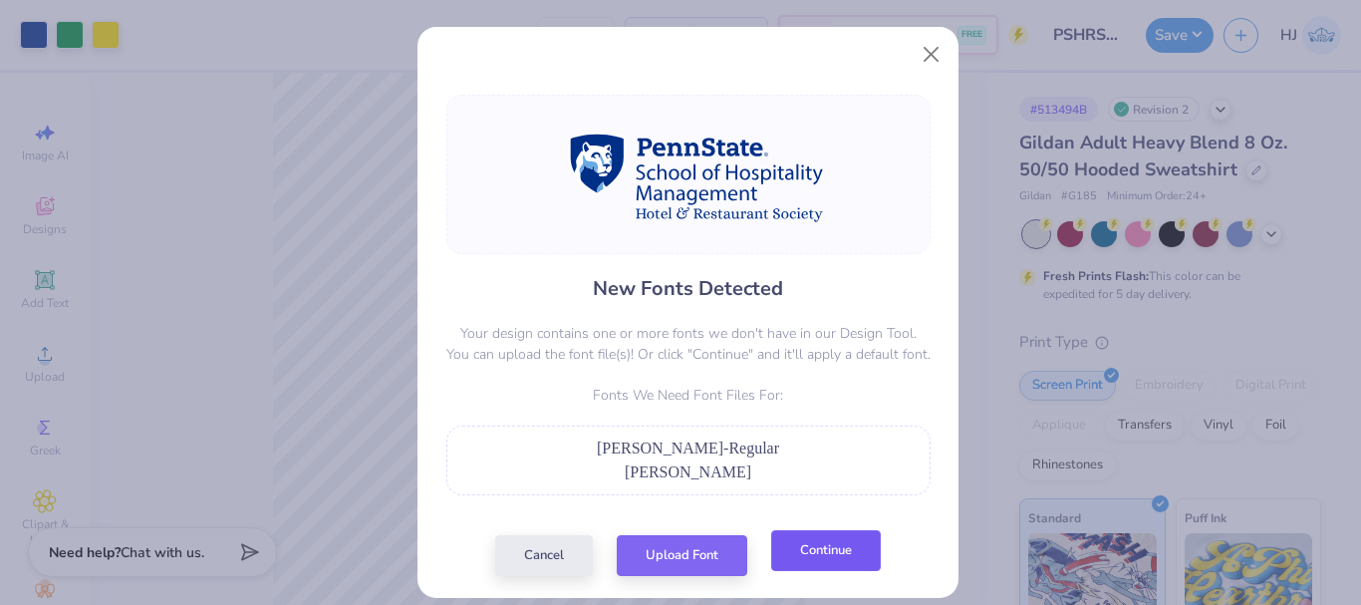
click at [832, 558] on button "Continue" at bounding box center [826, 550] width 110 height 41
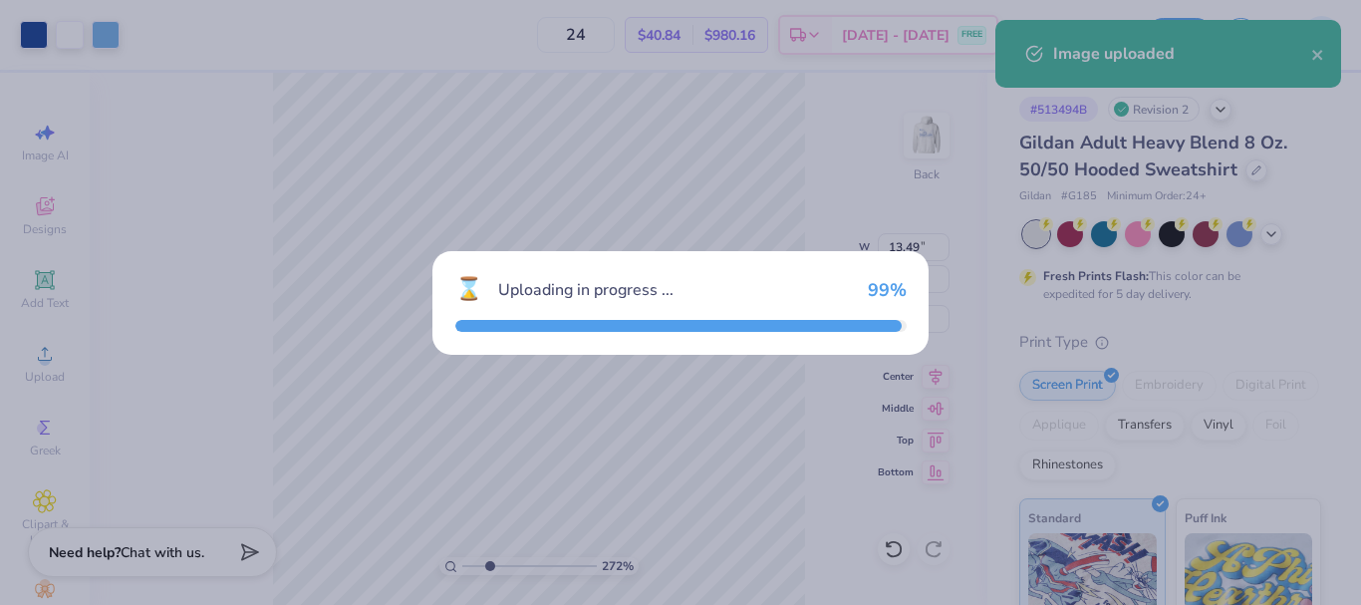
type input "2.71964221644285"
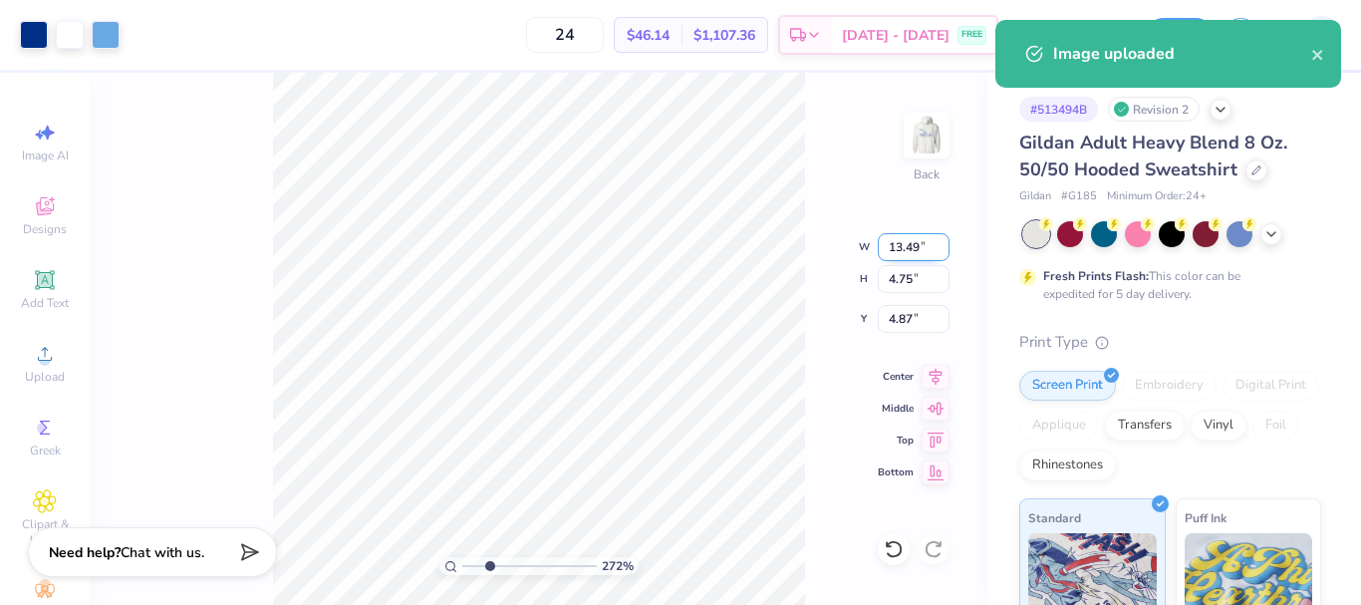
click at [906, 240] on input "13.49" at bounding box center [913, 247] width 72 height 28
type input "11"
type input "2.71964221644285"
type input "11.00"
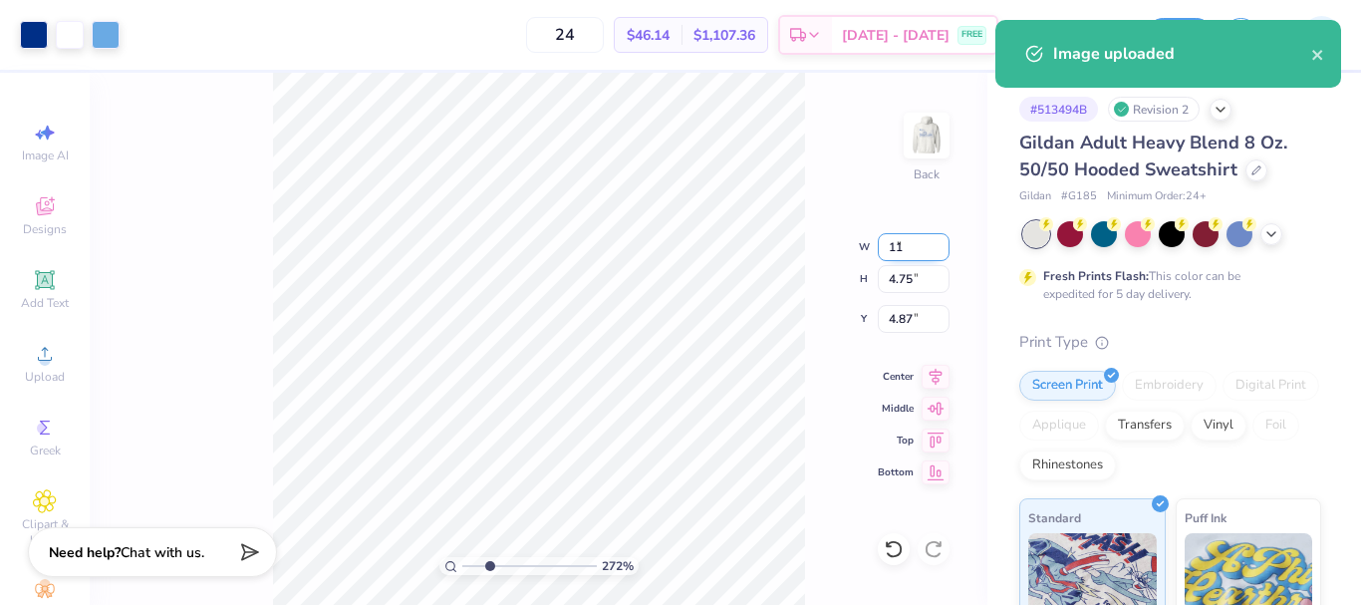
type input "3.88"
click at [899, 330] on input "5.31" at bounding box center [913, 319] width 72 height 28
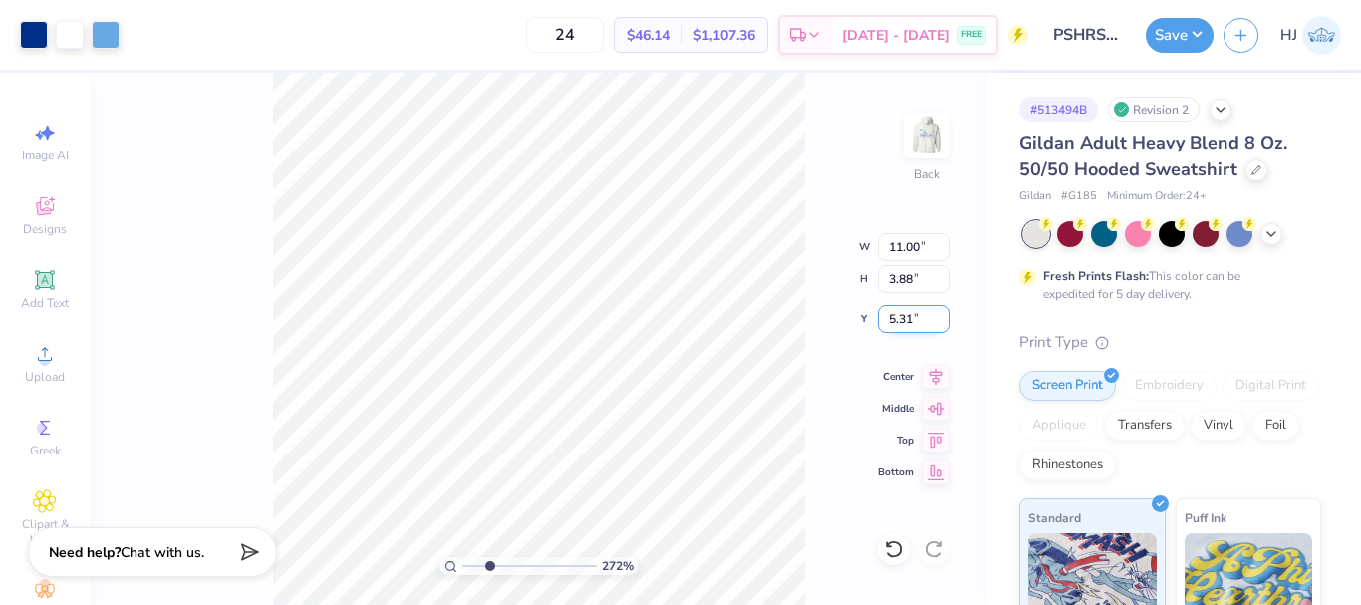
click at [899, 330] on input "5.31" at bounding box center [913, 319] width 72 height 28
type input "3"
type input "2.71964221644285"
type input "3.00"
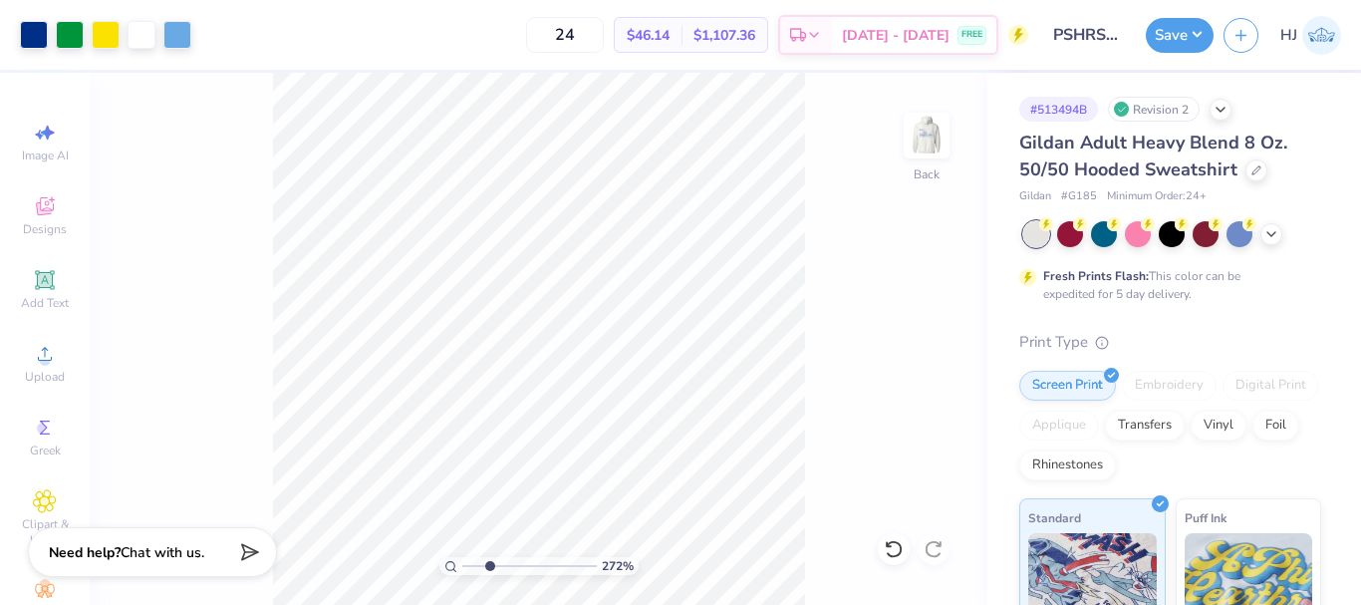
click at [779, 518] on div "272 % Back" at bounding box center [538, 339] width 897 height 532
drag, startPoint x: 271, startPoint y: 160, endPoint x: 816, endPoint y: 536, distance: 661.7
click at [816, 536] on div "272 % Back" at bounding box center [538, 339] width 897 height 532
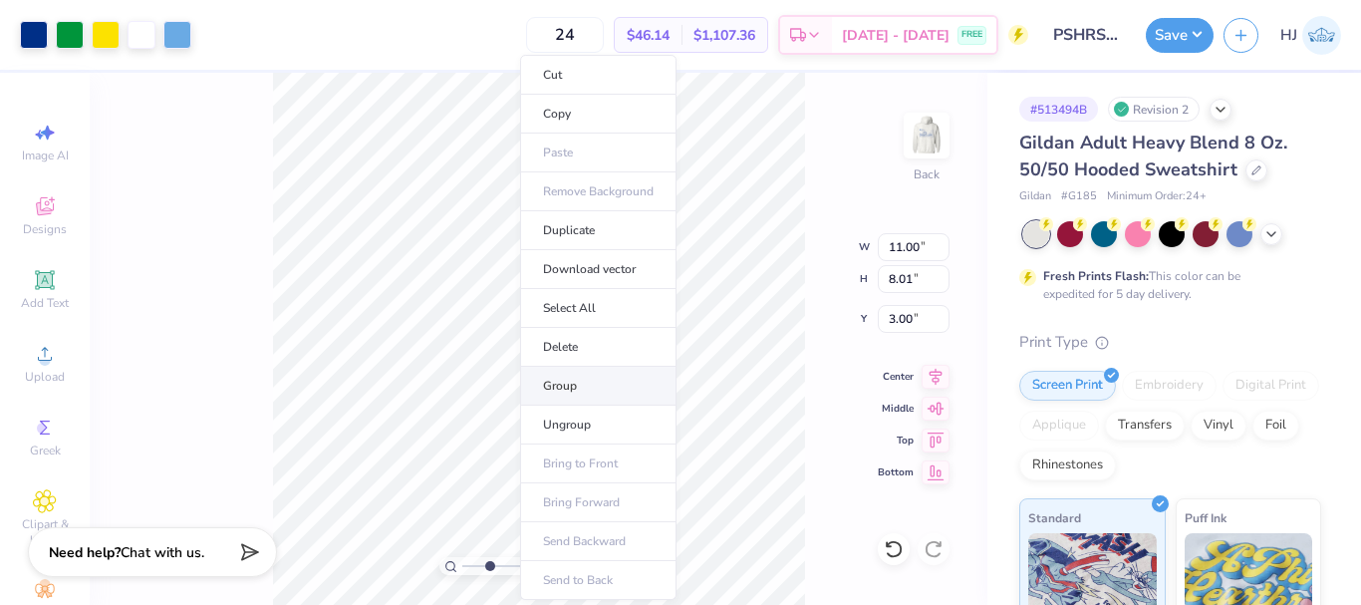
click at [585, 385] on li "Group" at bounding box center [598, 386] width 156 height 39
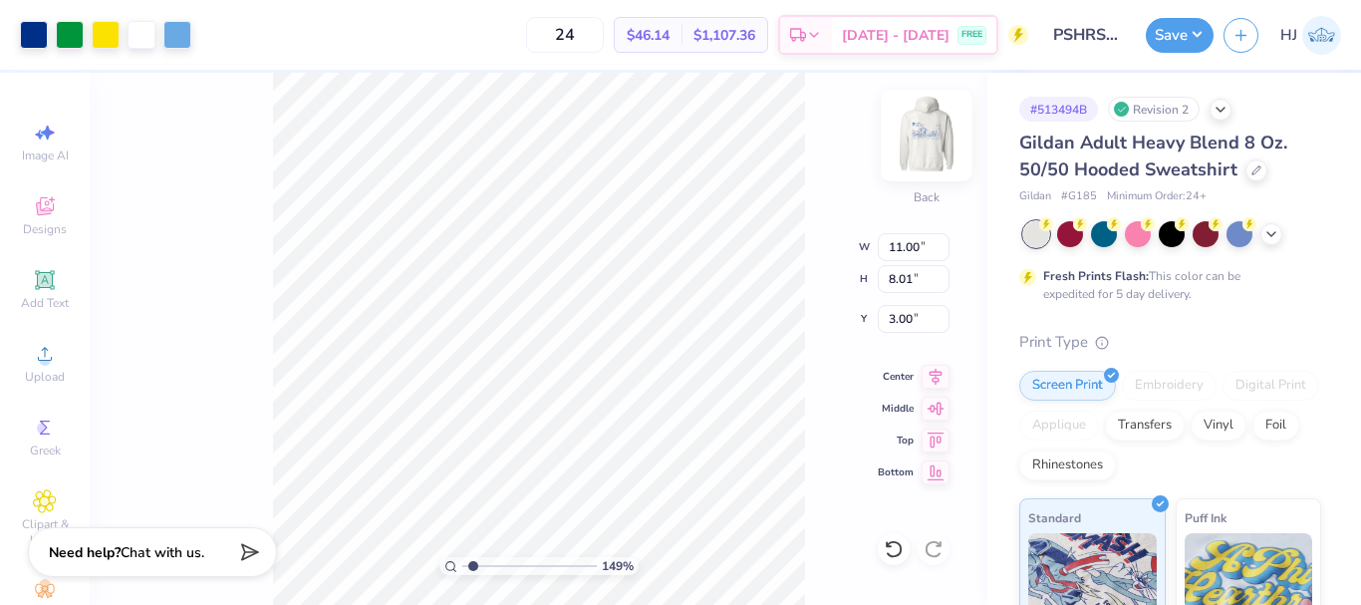
click at [936, 147] on img at bounding box center [926, 136] width 80 height 80
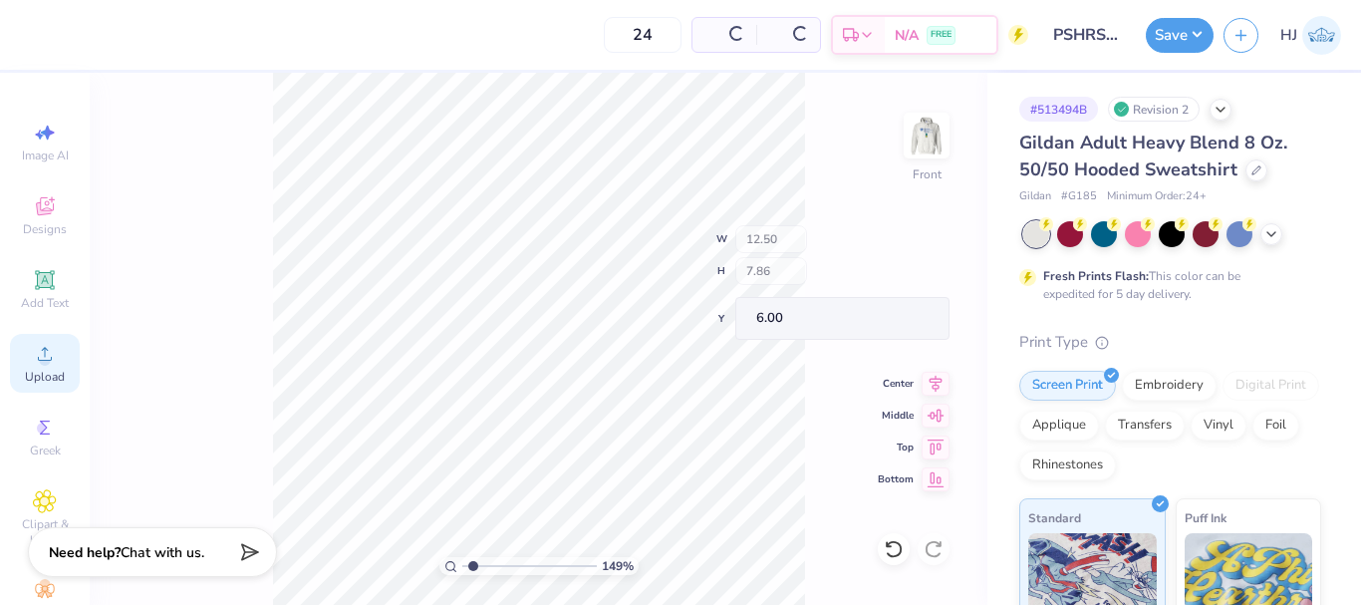
click at [33, 353] on icon at bounding box center [45, 354] width 24 height 24
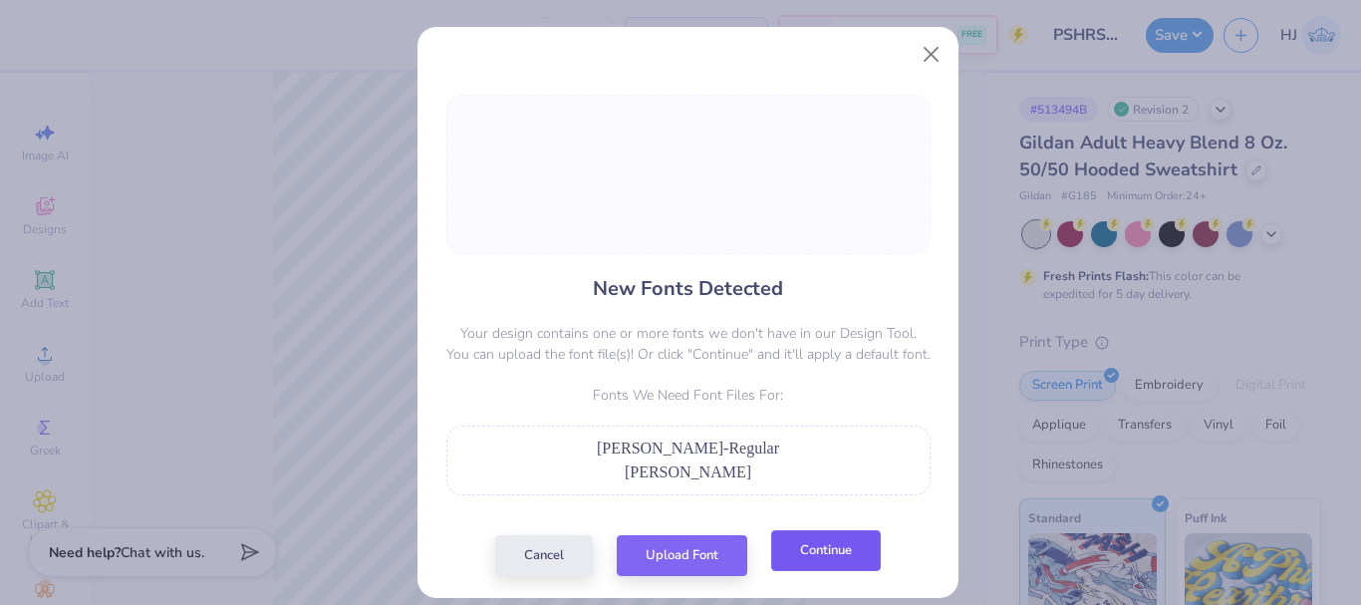
click at [865, 554] on button "Continue" at bounding box center [826, 550] width 110 height 41
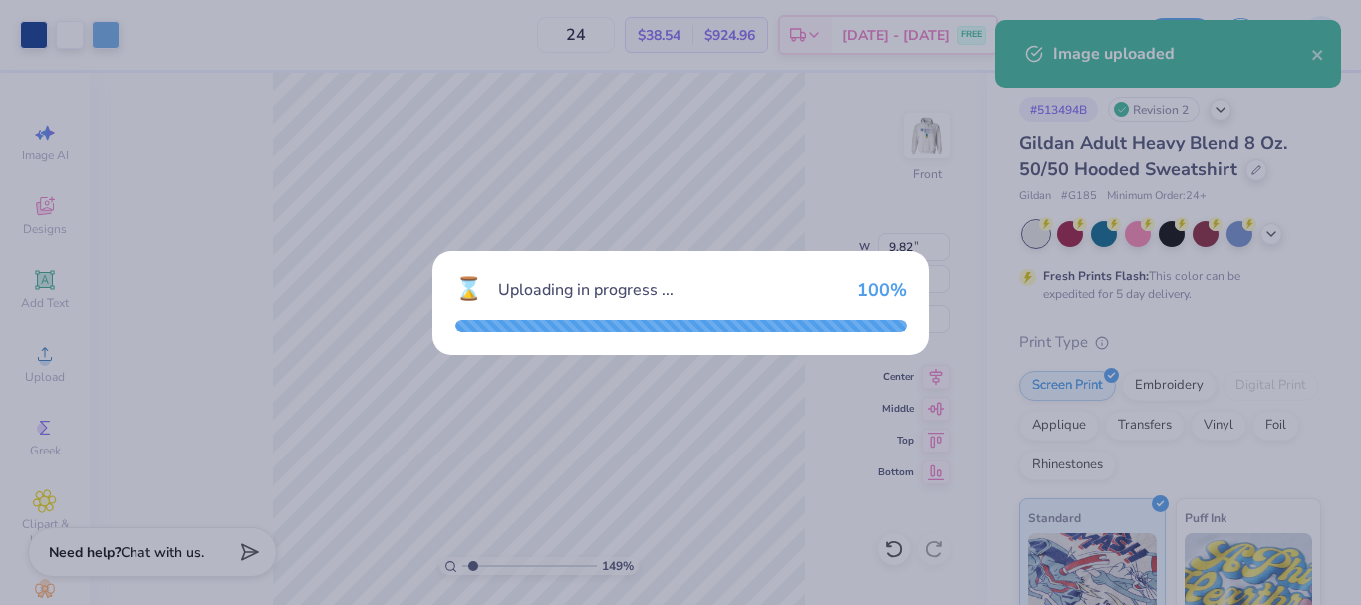
type input "1.49212329151837"
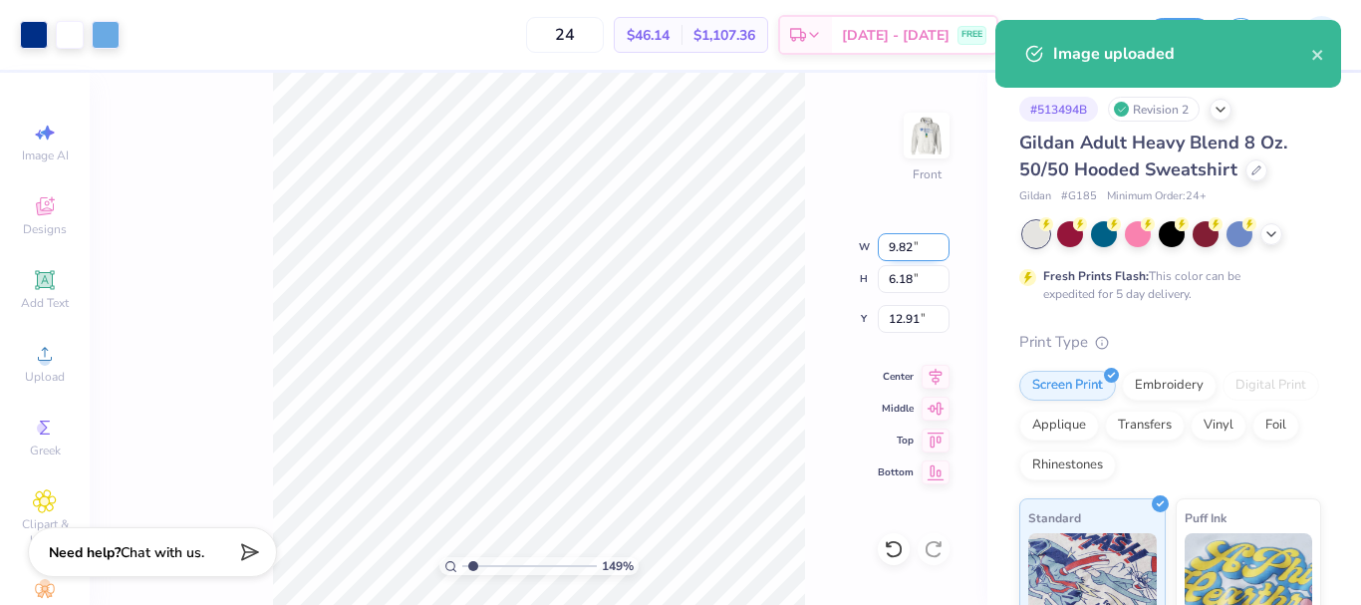
click at [908, 245] on input "9.82" at bounding box center [913, 247] width 72 height 28
type input "12.5"
type input "1.49212329151837"
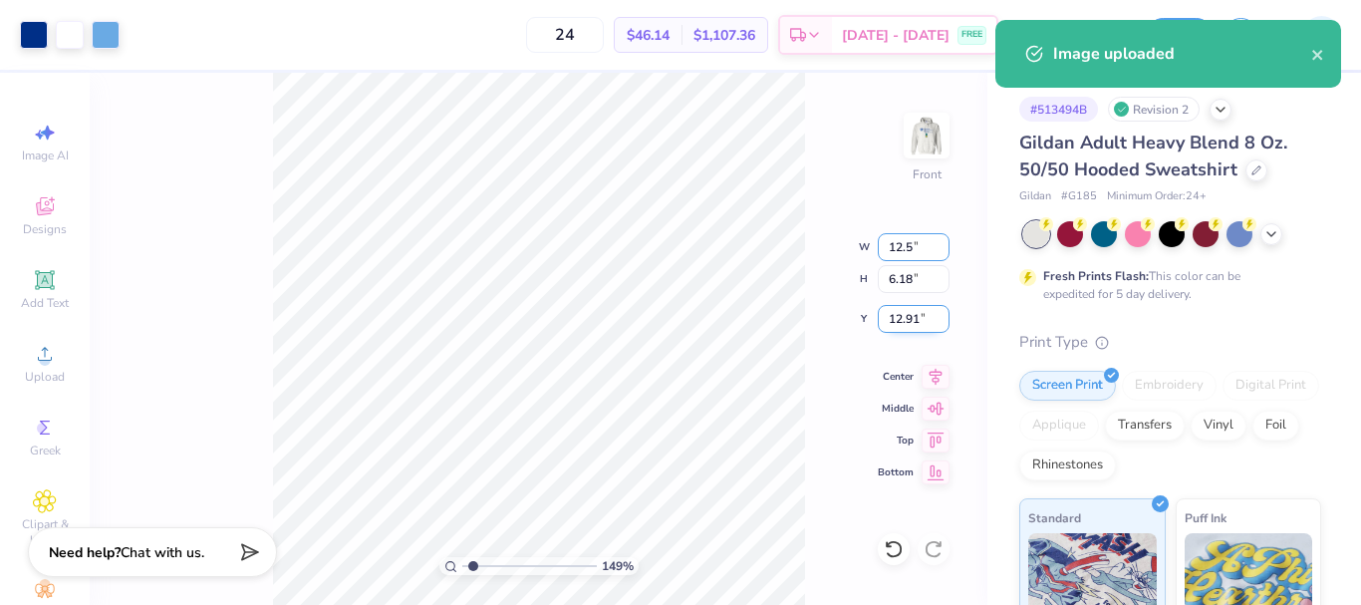
type input "12.50"
type input "7.86"
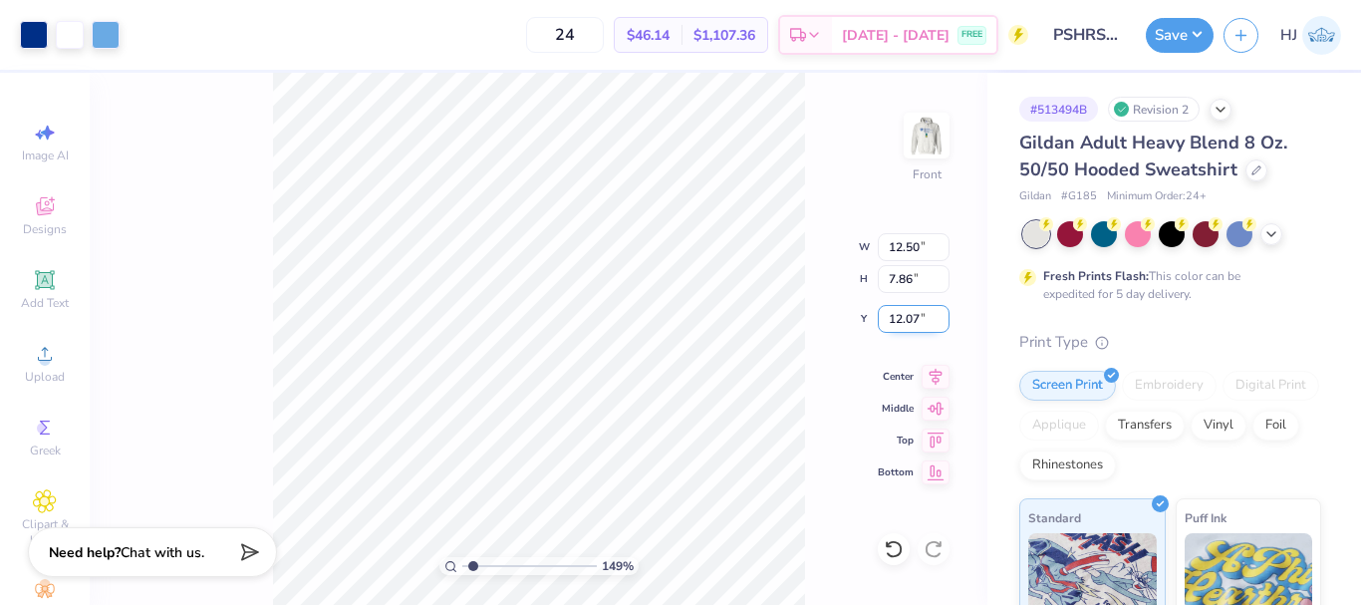
click at [914, 320] on input "12.07" at bounding box center [913, 319] width 72 height 28
type input "6"
type input "1.49212329151837"
type input "6.00"
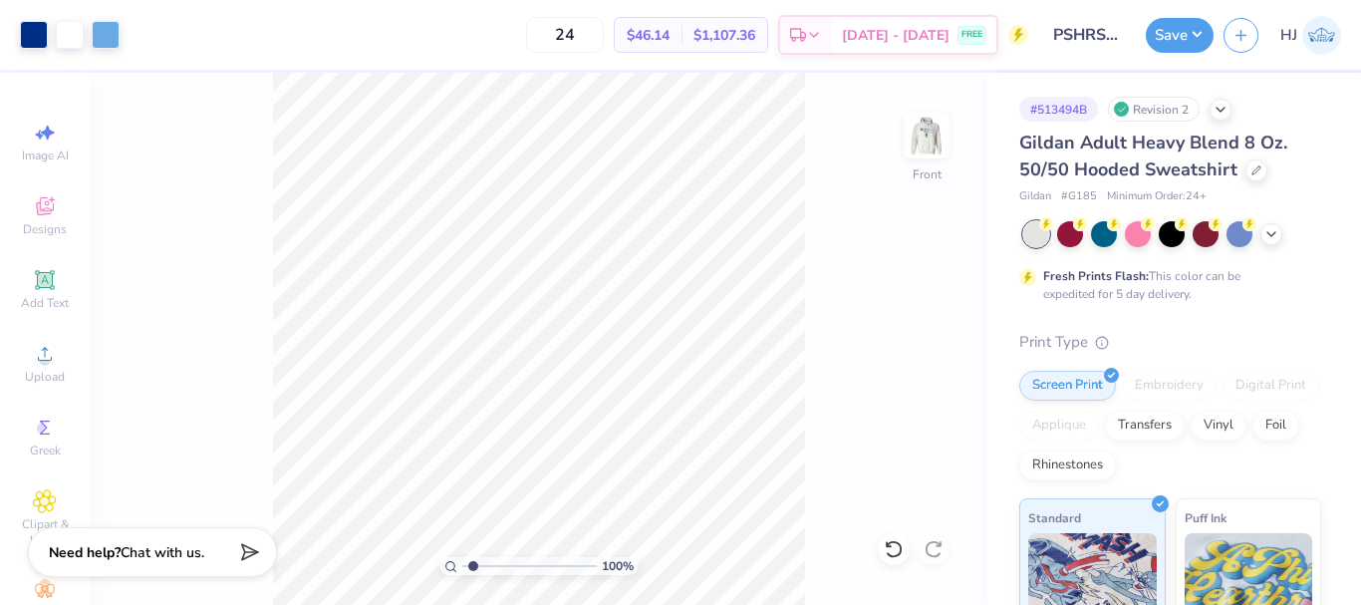
type input "1"
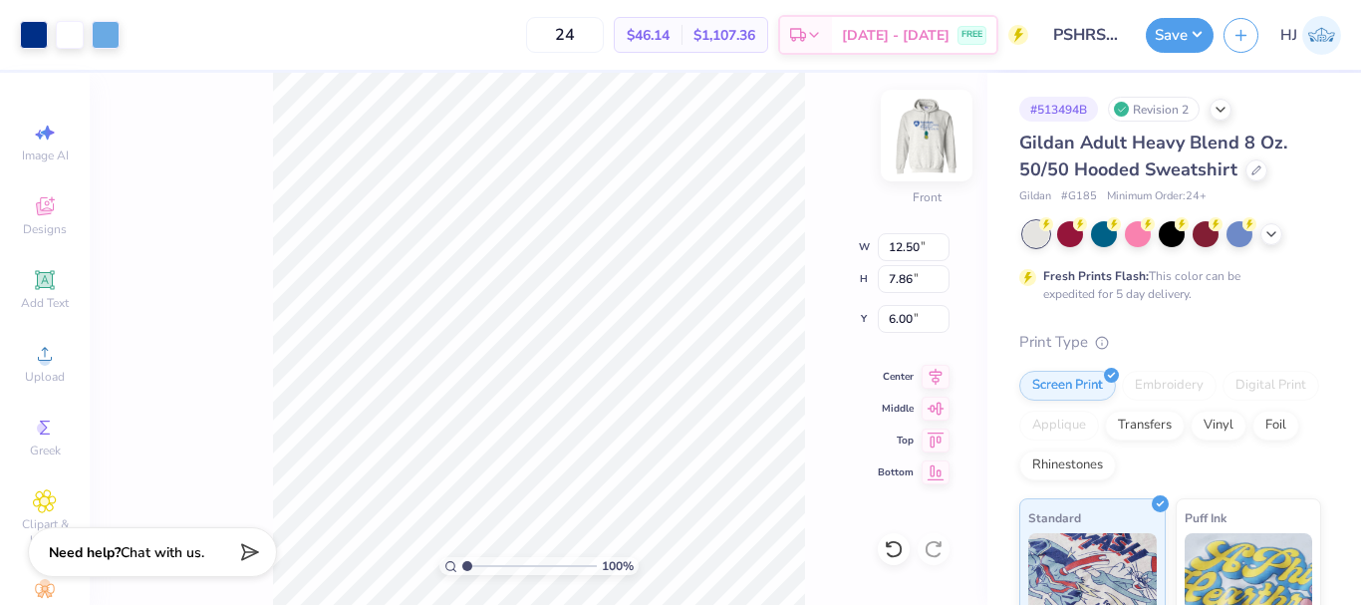
click at [927, 151] on img at bounding box center [926, 136] width 80 height 80
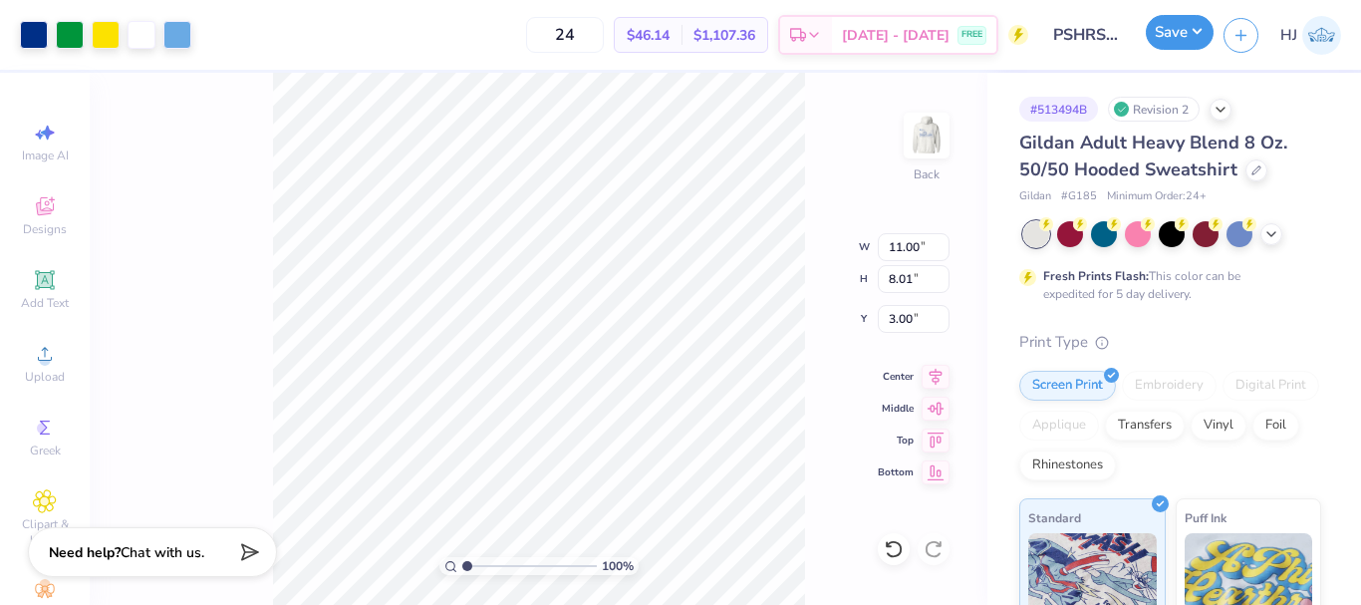
click at [1207, 35] on button "Save" at bounding box center [1179, 32] width 68 height 35
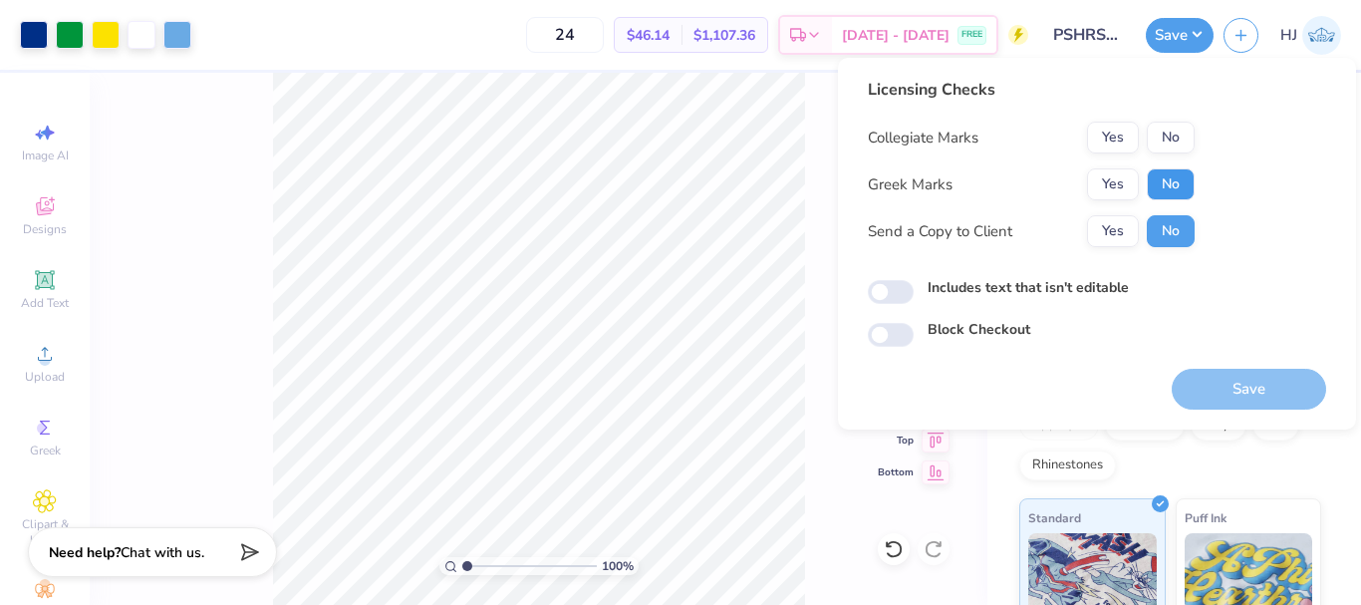
click at [1183, 183] on button "No" at bounding box center [1170, 184] width 48 height 32
click at [1124, 138] on button "Yes" at bounding box center [1113, 138] width 52 height 32
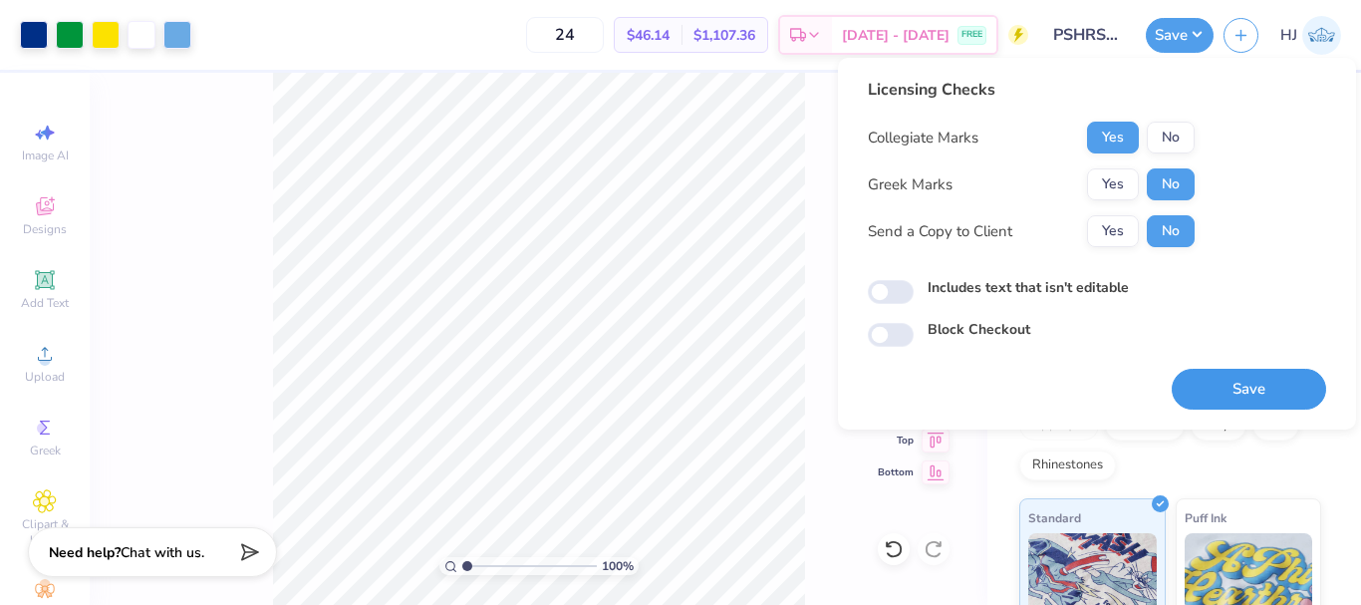
click at [1262, 395] on button "Save" at bounding box center [1248, 389] width 154 height 41
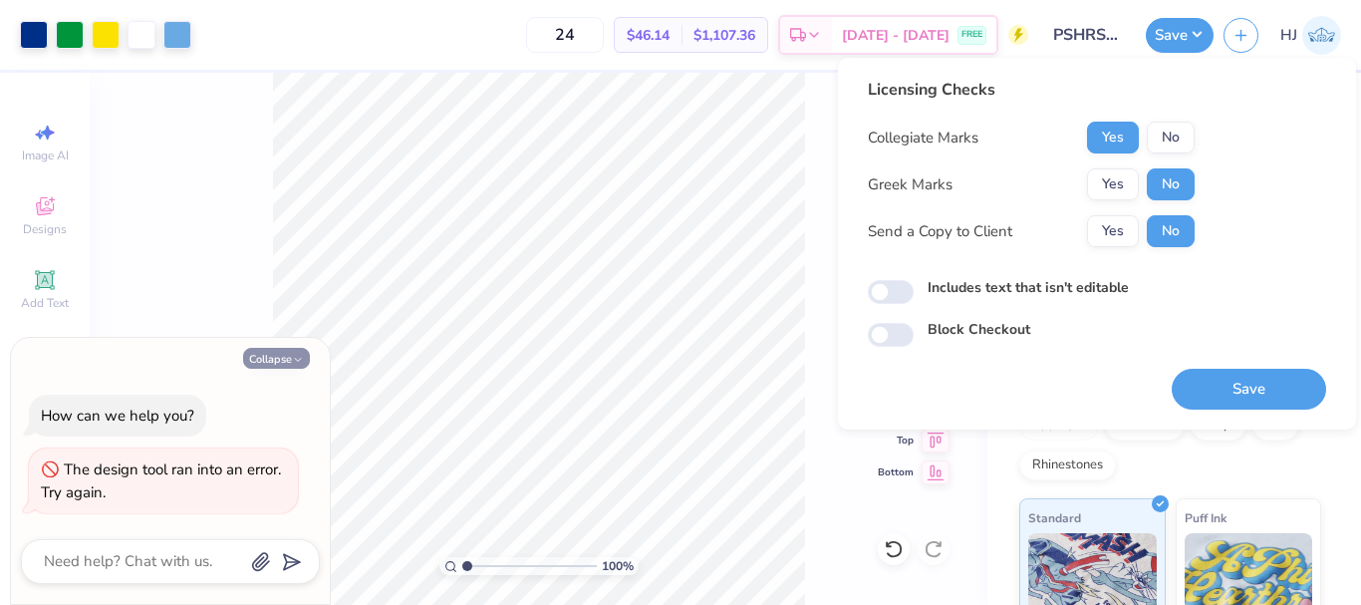
click at [243, 358] on button "Collapse" at bounding box center [276, 358] width 67 height 21
type textarea "x"
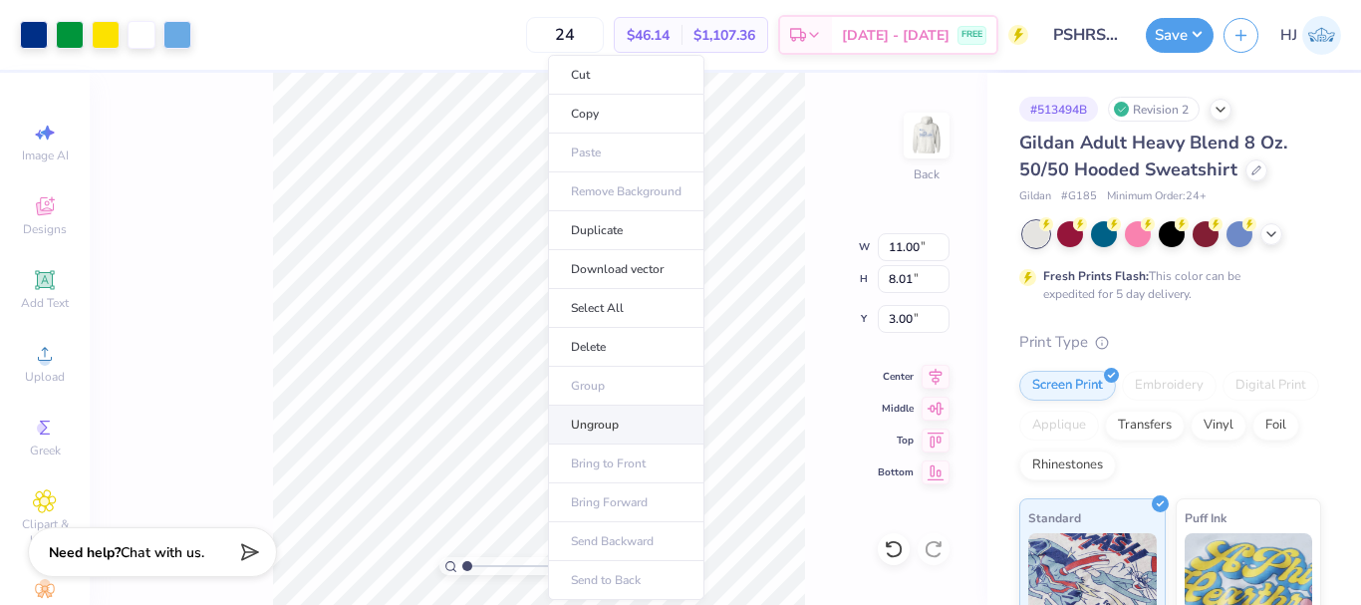
click at [601, 427] on li "Ungroup" at bounding box center [626, 424] width 156 height 39
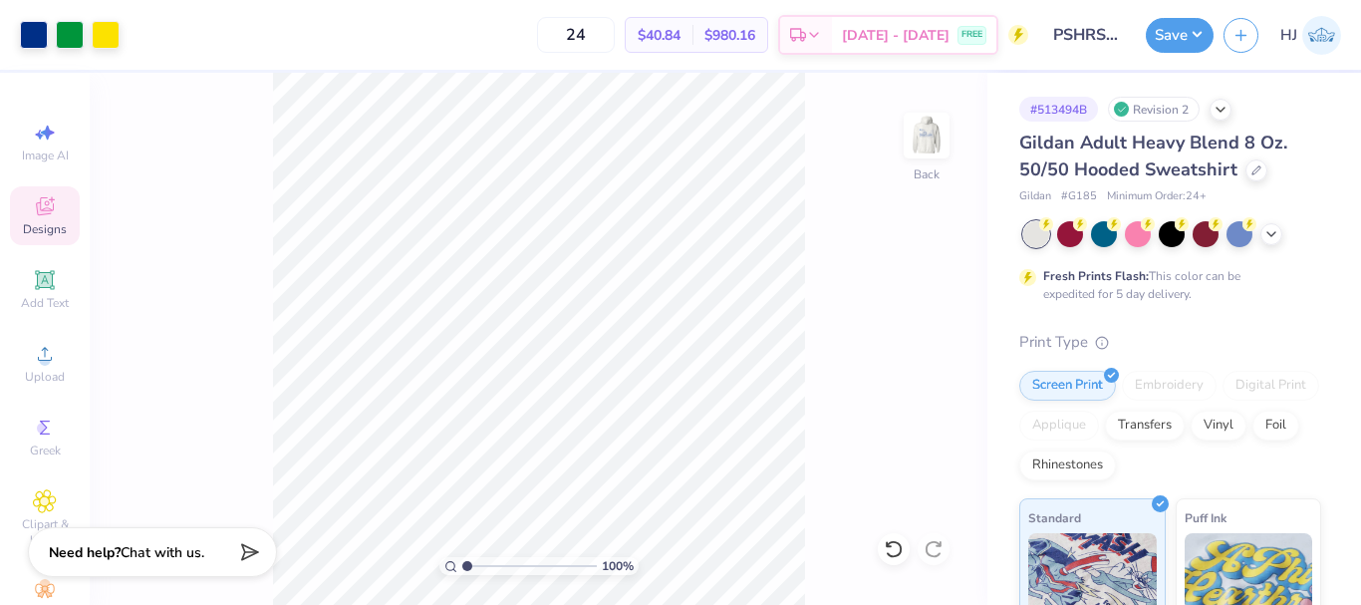
click at [37, 212] on icon at bounding box center [45, 208] width 16 height 13
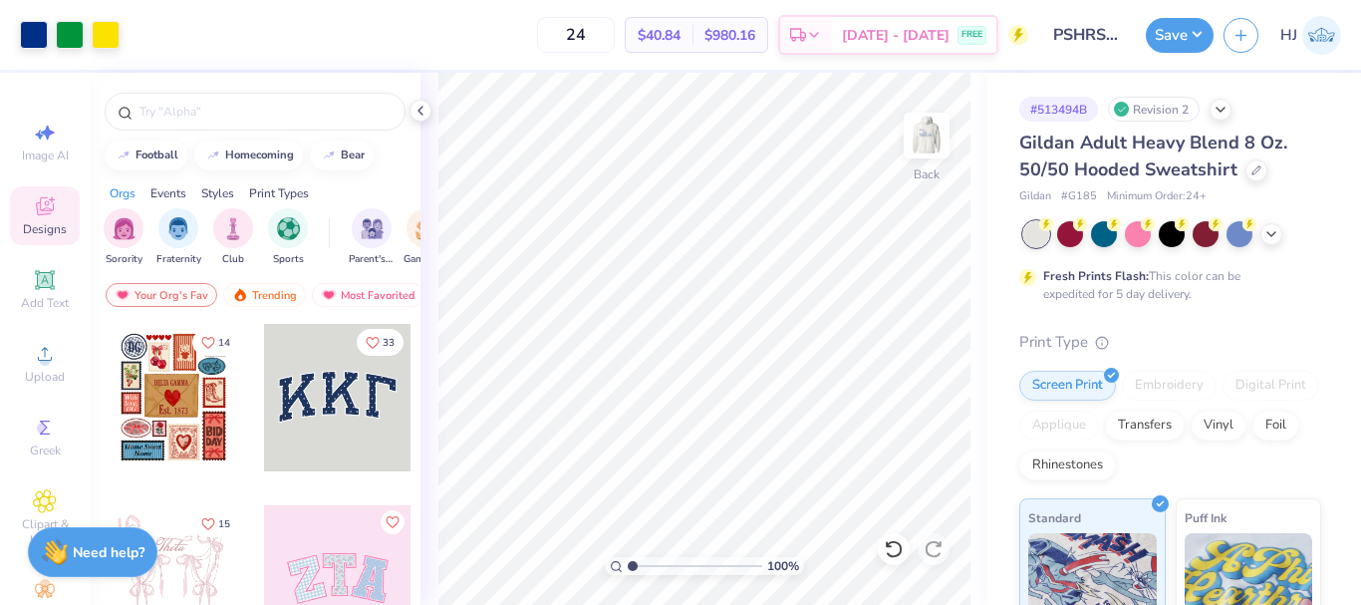
click at [36, 210] on icon at bounding box center [45, 206] width 18 height 18
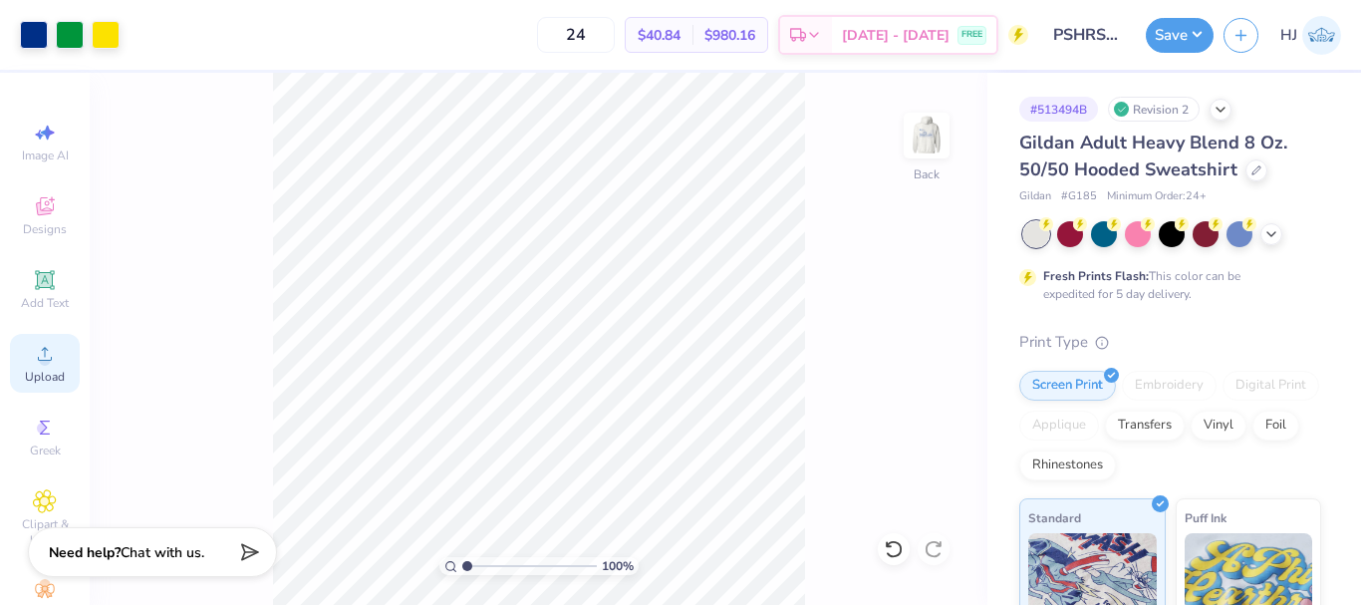
click at [29, 371] on span "Upload" at bounding box center [45, 377] width 40 height 16
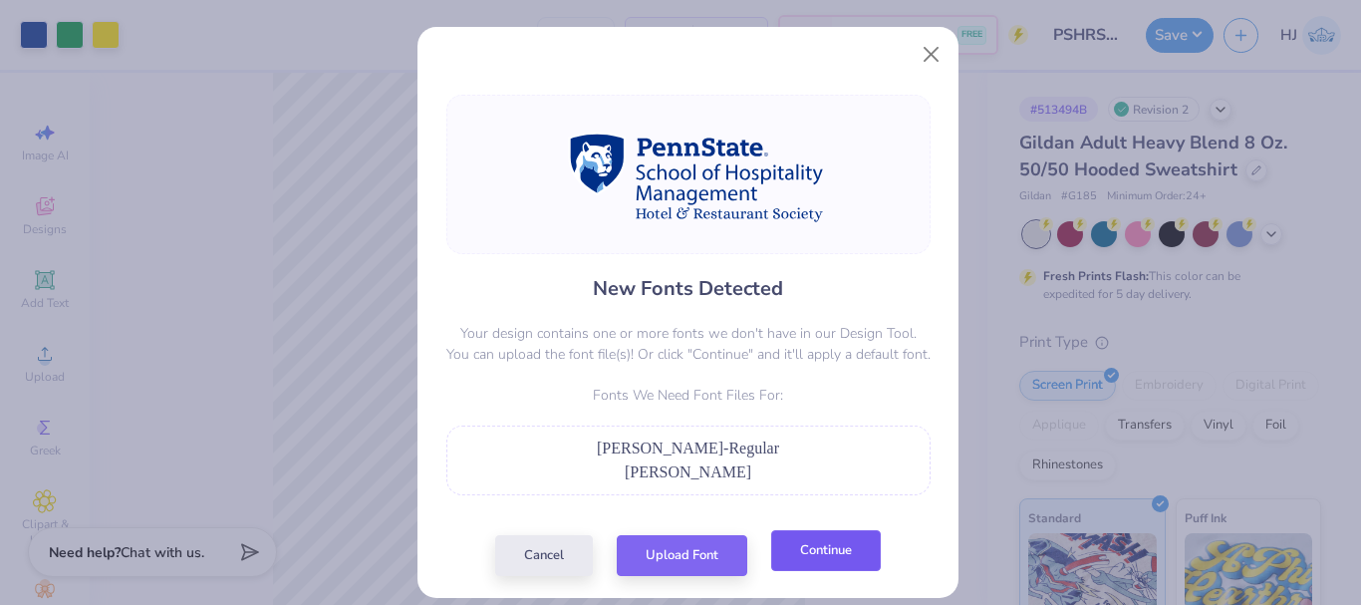
click at [804, 552] on button "Continue" at bounding box center [826, 550] width 110 height 41
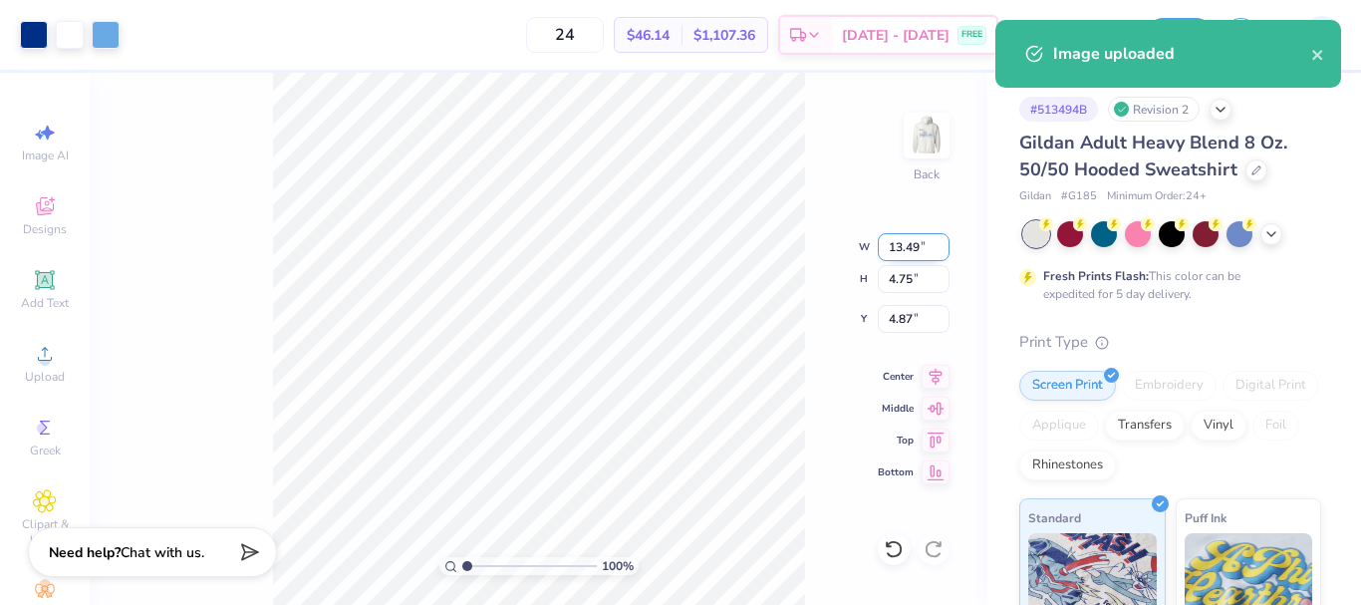
click at [914, 244] on input "13.49" at bounding box center [913, 247] width 72 height 28
type input "11.00"
type input "3.88"
click at [888, 311] on input "5.31" at bounding box center [913, 319] width 72 height 28
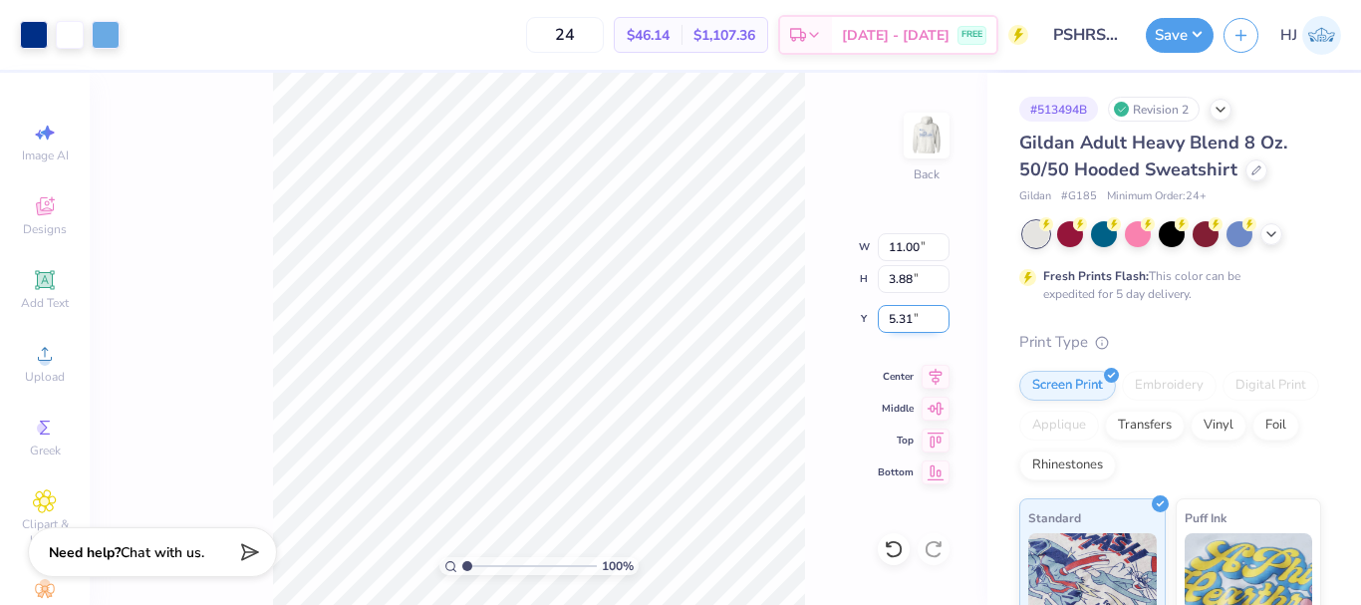
click at [888, 311] on input "5.31" at bounding box center [913, 319] width 72 height 28
type input "3.00"
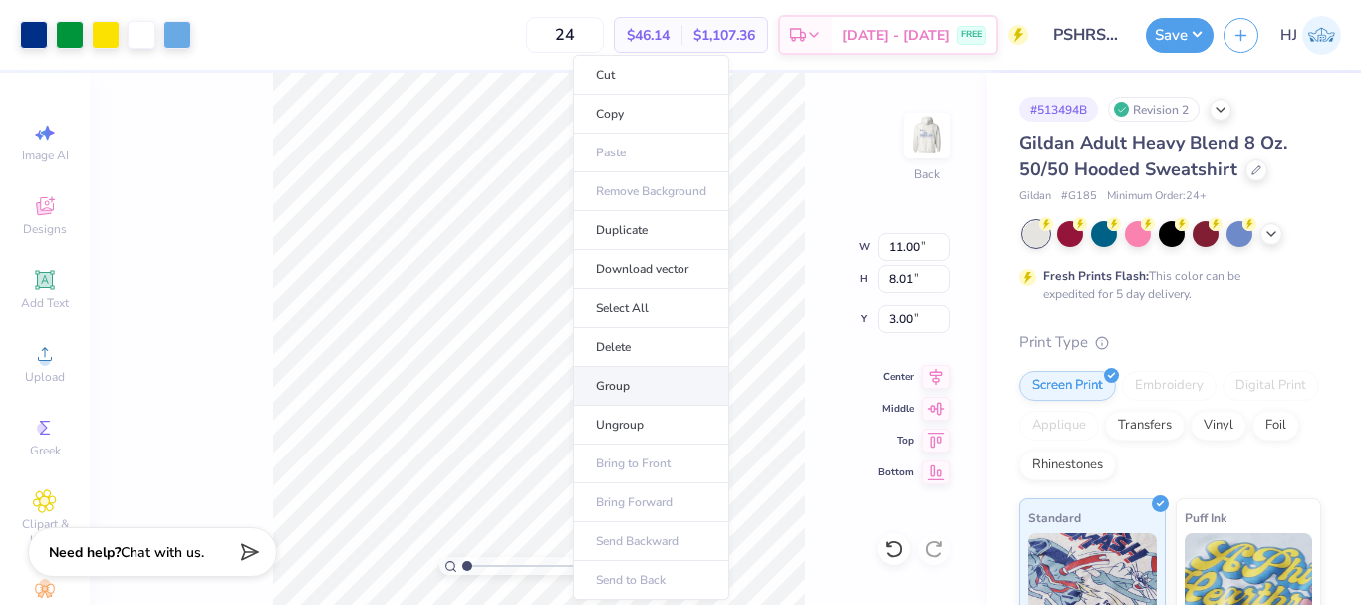
click at [627, 384] on li "Group" at bounding box center [651, 386] width 156 height 39
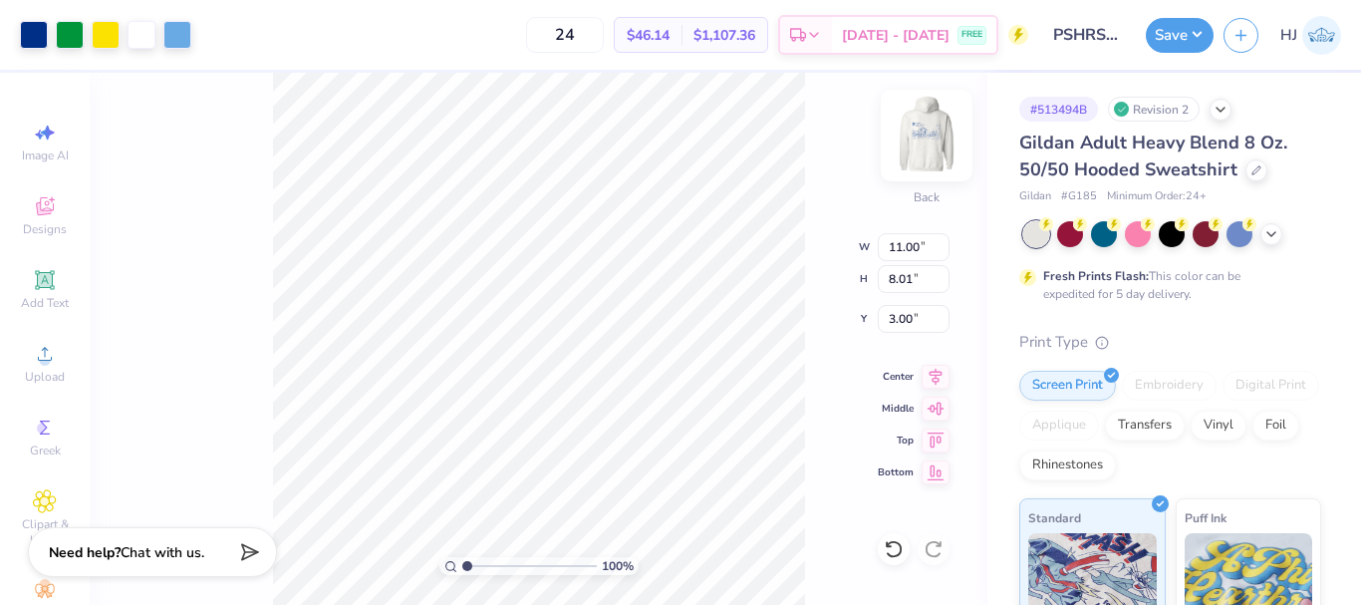
click at [909, 143] on img at bounding box center [926, 136] width 80 height 80
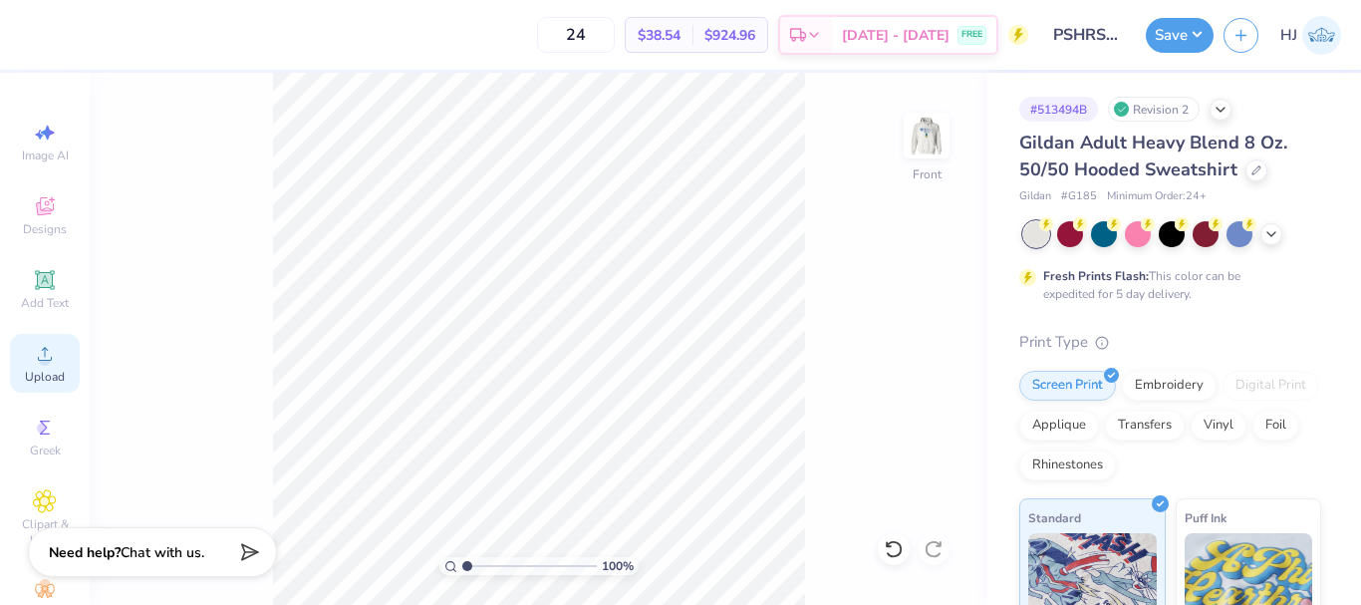
click at [51, 351] on div "Upload" at bounding box center [45, 363] width 70 height 59
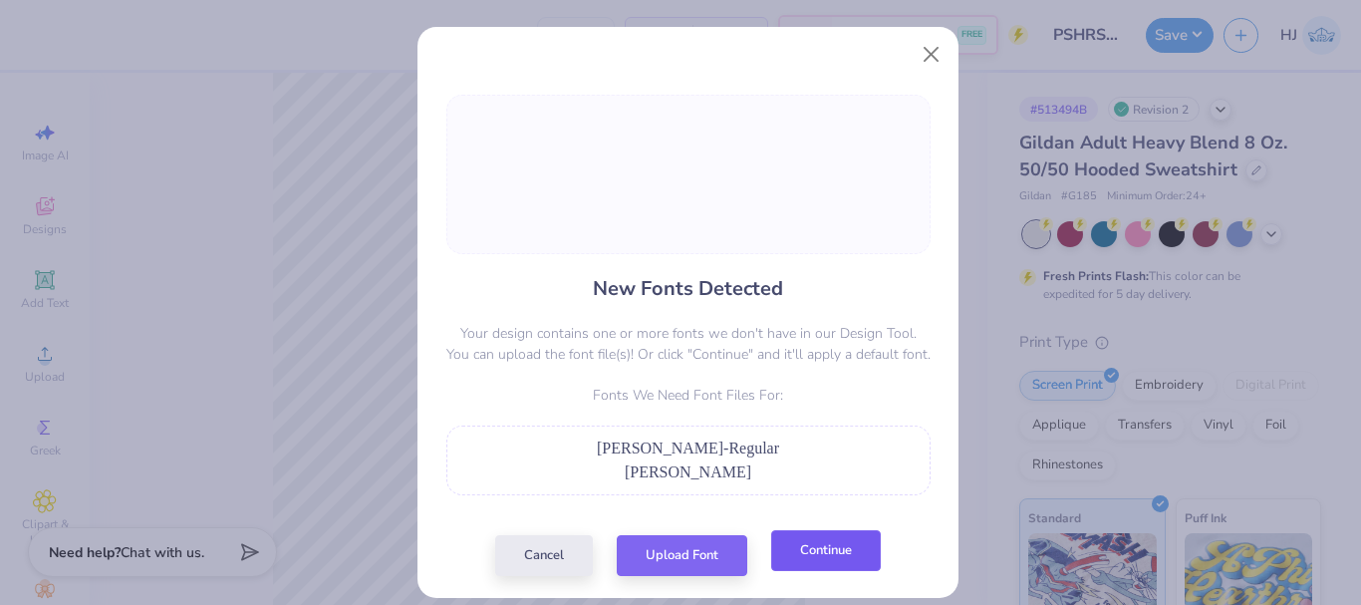
click at [818, 567] on button "Continue" at bounding box center [826, 550] width 110 height 41
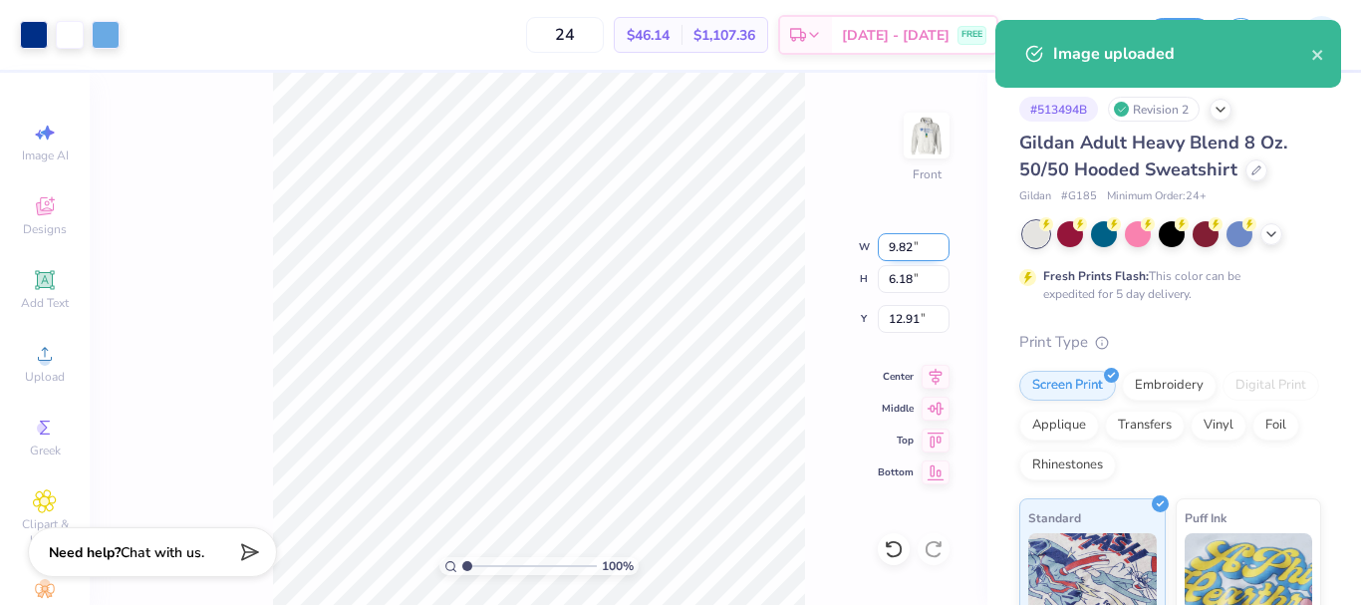
click at [895, 243] on input "9.82" at bounding box center [913, 247] width 72 height 28
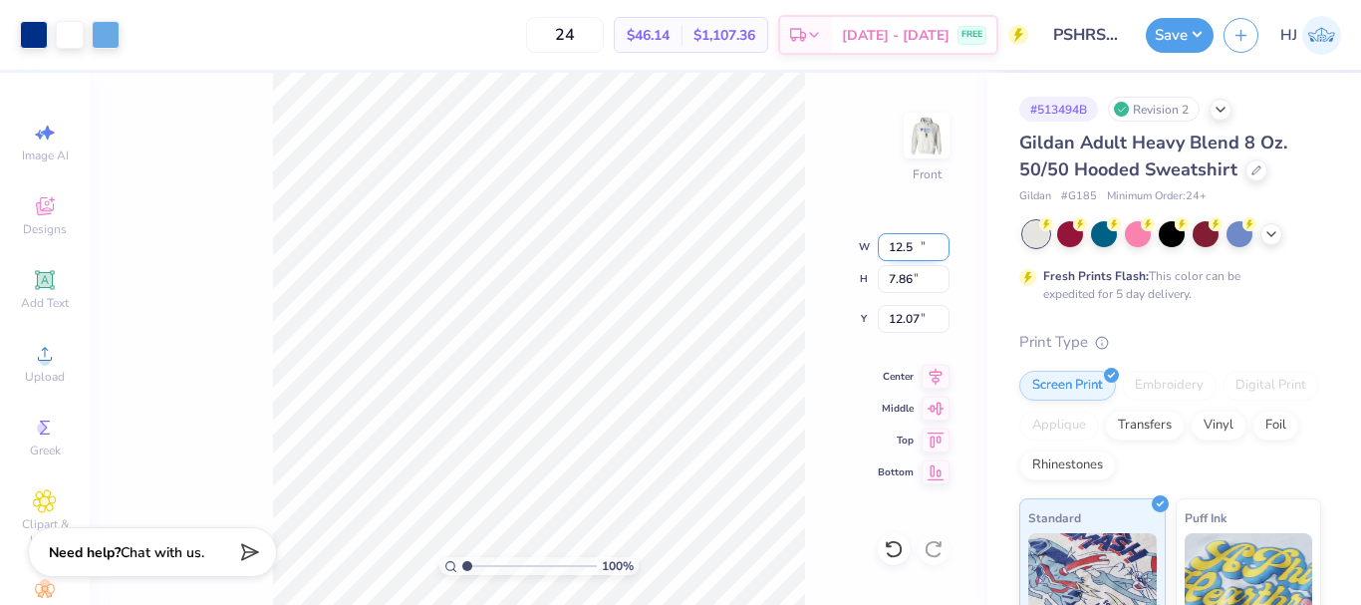
type input "12.50"
type input "7.86"
type input "12.07"
click at [899, 312] on input "12.07" at bounding box center [913, 319] width 72 height 28
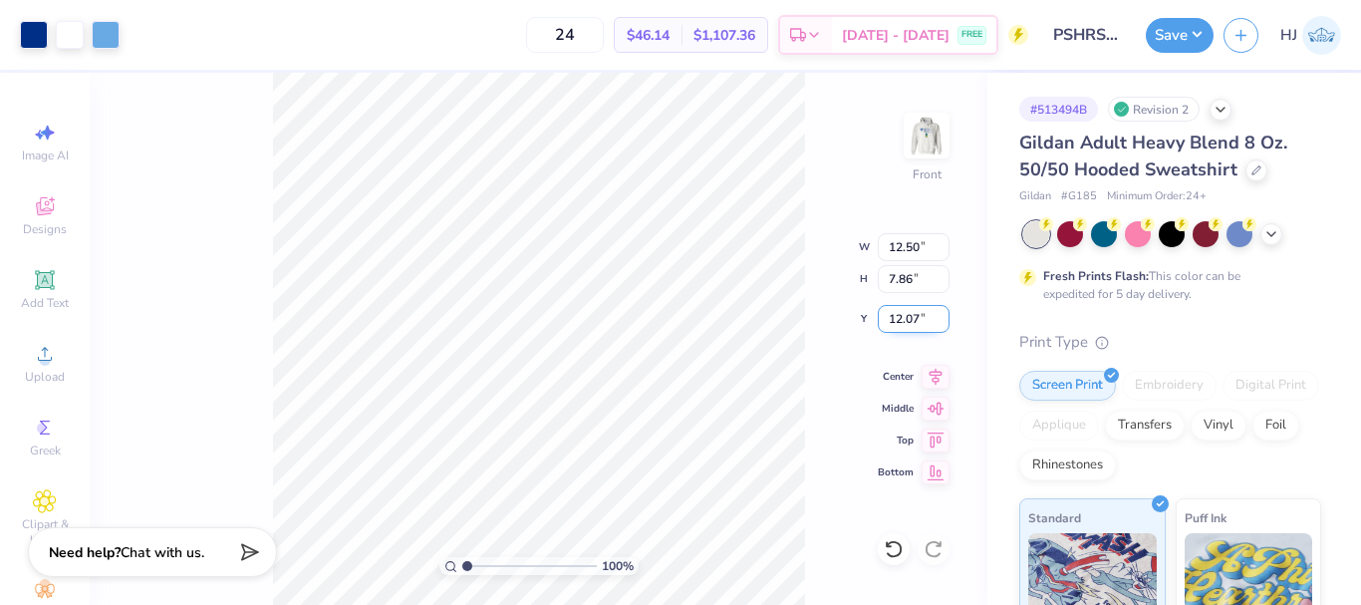
click at [899, 312] on input "12.07" at bounding box center [913, 319] width 72 height 28
type input "6.00"
click at [1183, 33] on button "Save" at bounding box center [1179, 32] width 68 height 35
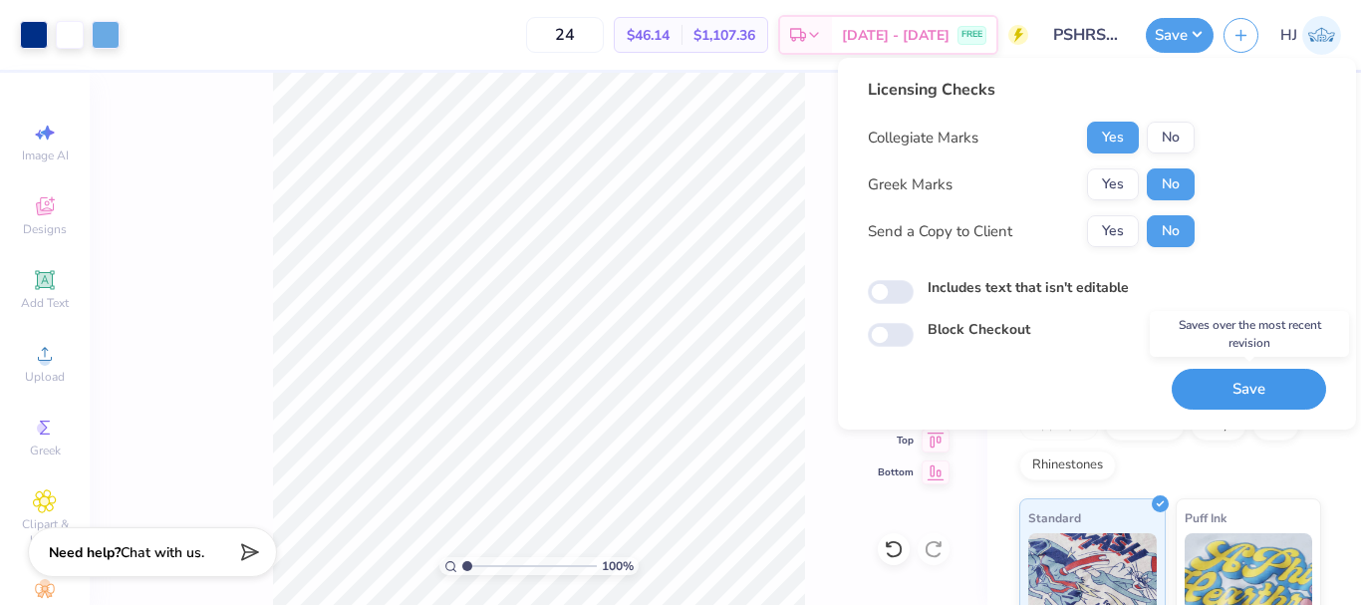
click at [1255, 391] on button "Save" at bounding box center [1248, 389] width 154 height 41
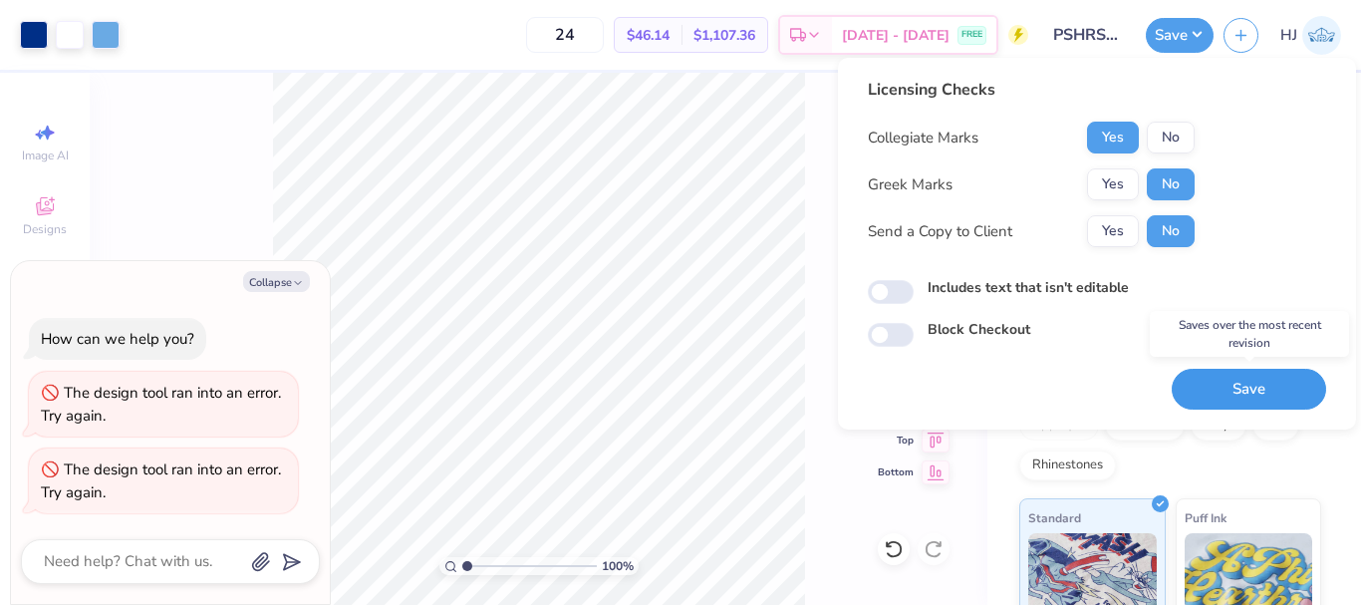
click at [1233, 371] on button "Save" at bounding box center [1248, 389] width 154 height 41
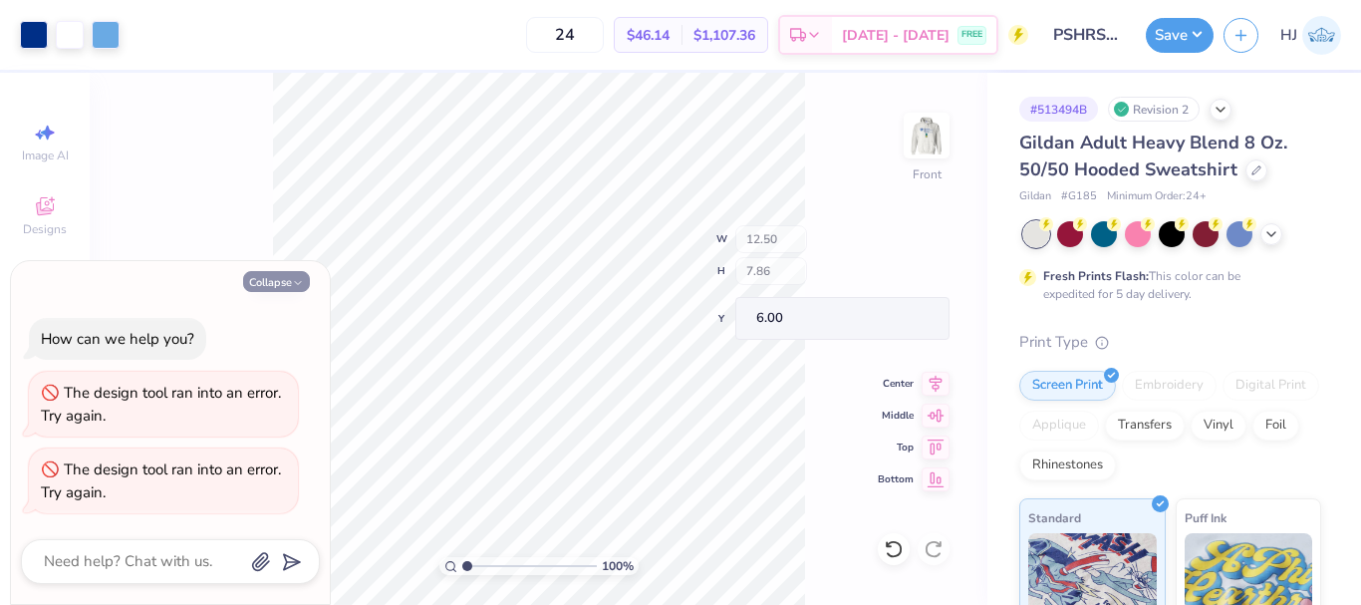
click at [292, 279] on icon "button" at bounding box center [298, 283] width 12 height 12
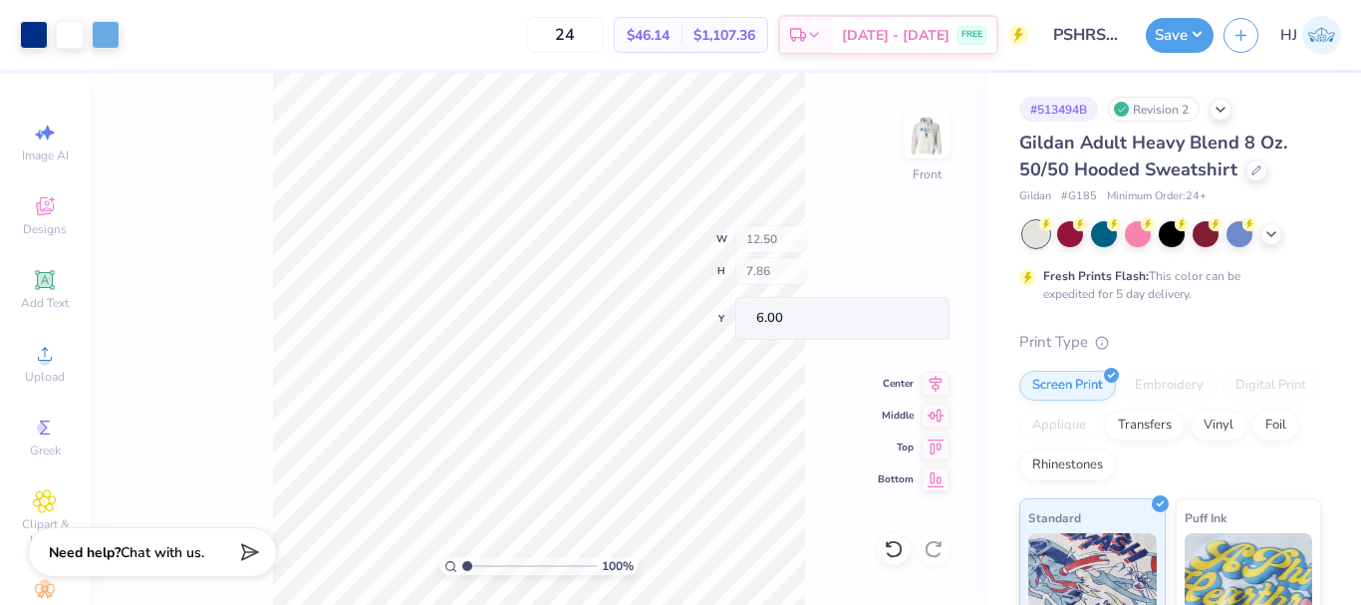
type textarea "x"
click at [1181, 23] on button "Save" at bounding box center [1179, 35] width 68 height 35
click at [1198, 36] on button "Save" at bounding box center [1179, 35] width 68 height 35
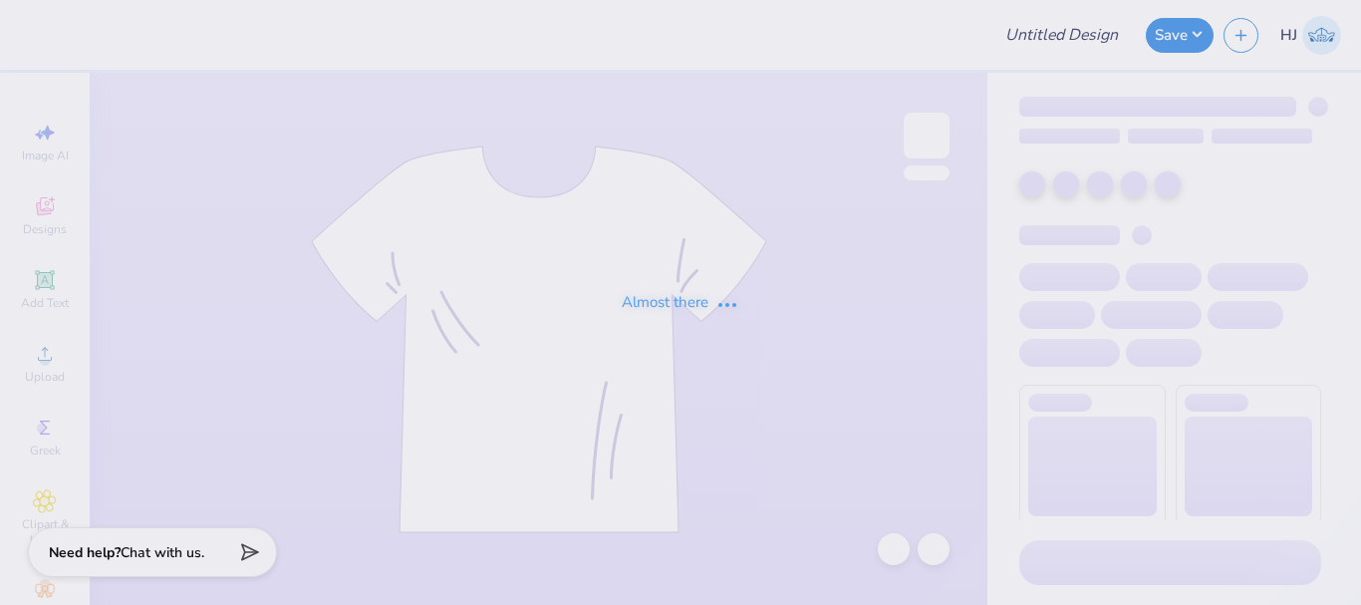
type input "ashleys bach"
type input "[PERSON_NAME]"
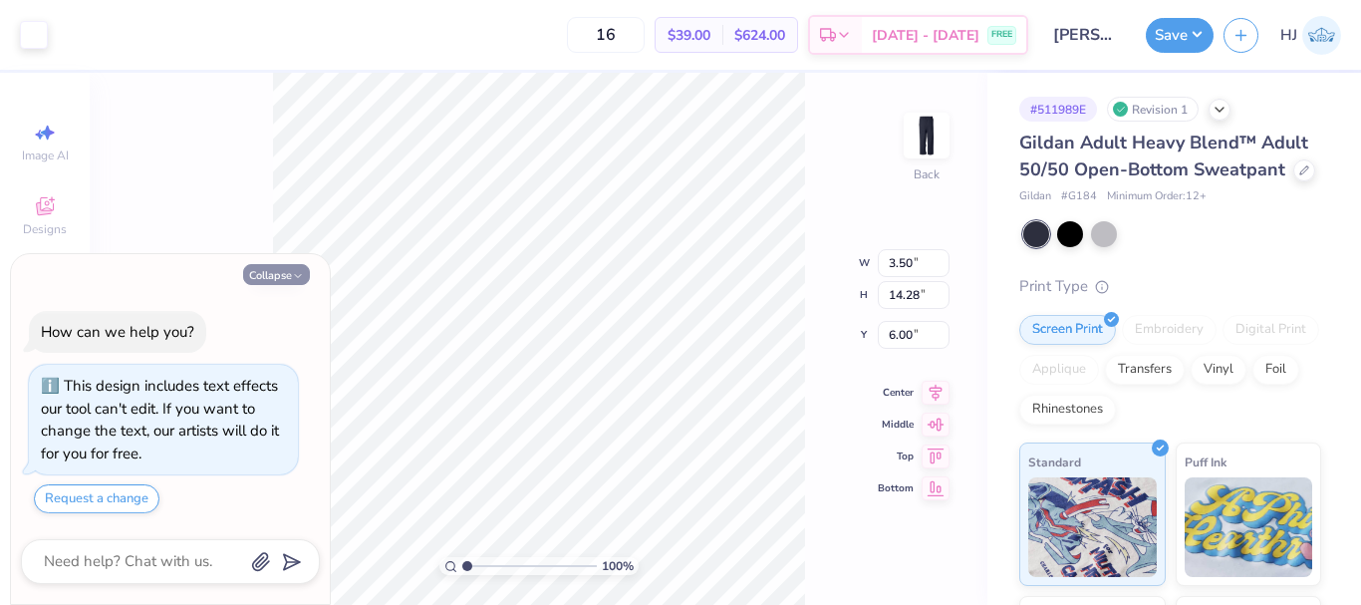
click at [279, 265] on button "Collapse" at bounding box center [276, 274] width 67 height 21
type textarea "x"
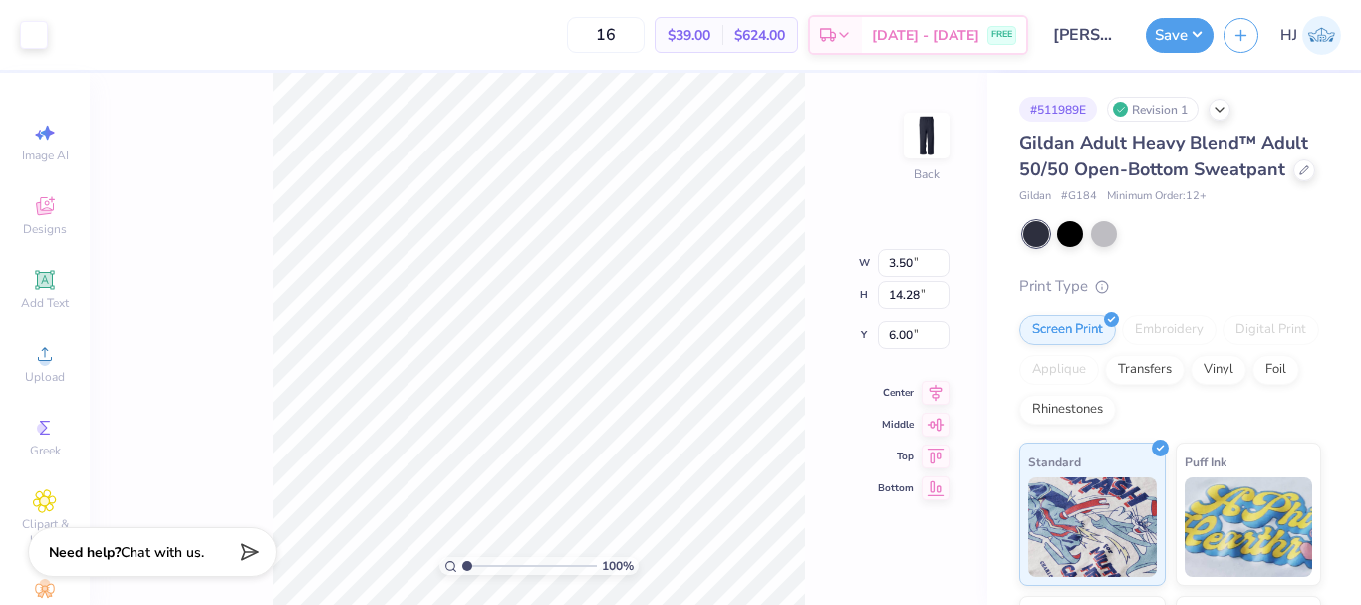
type input "3.62"
type input "14.29"
type input "6.01"
type input "3.51"
type input "14.28"
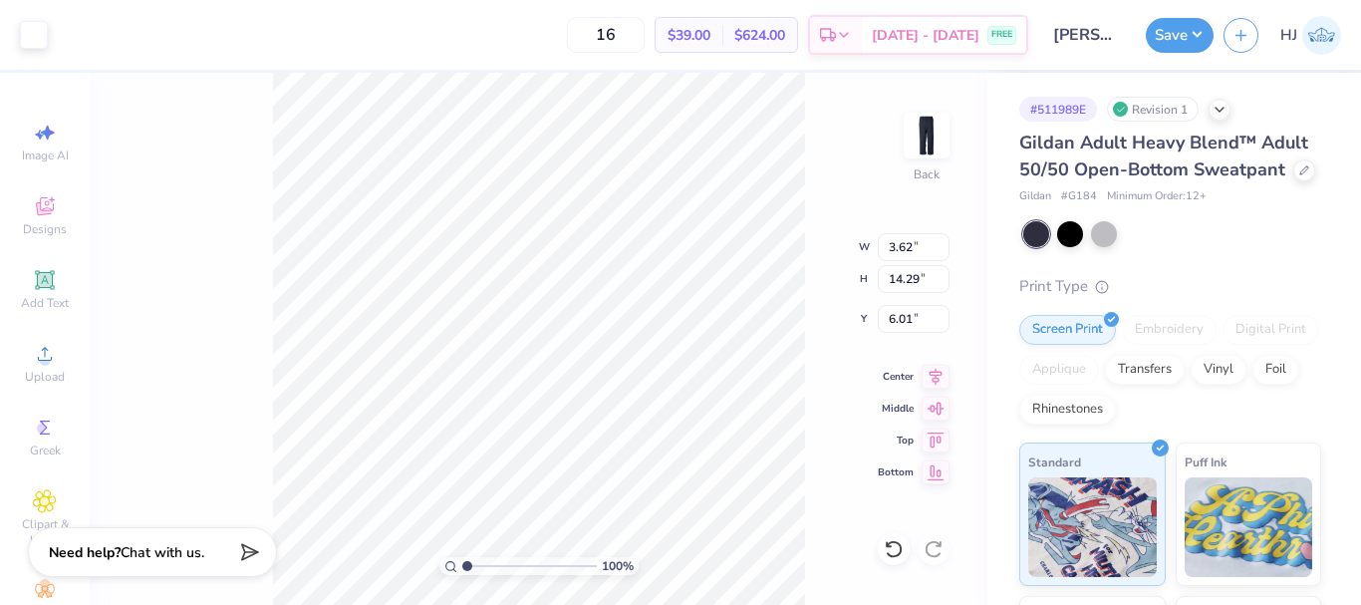
type input "6.00"
type input "8.70"
type input "2.01445811466782"
type input "1.43"
type input "10.78"
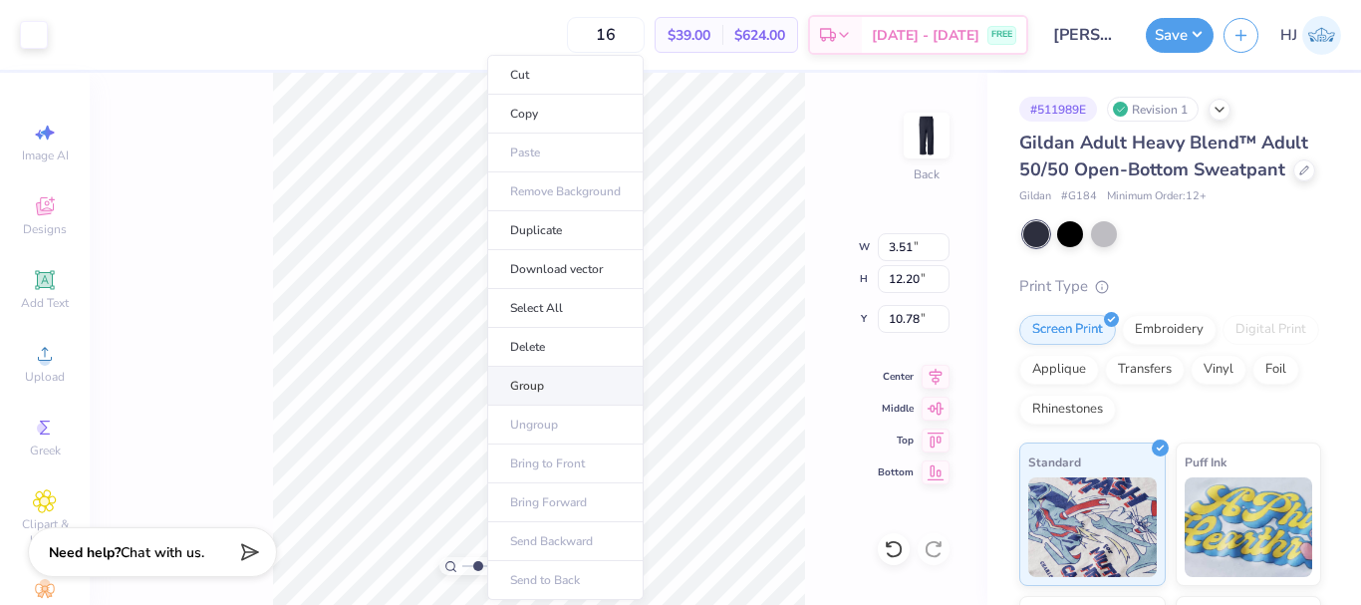
click at [545, 392] on li "Group" at bounding box center [565, 386] width 156 height 39
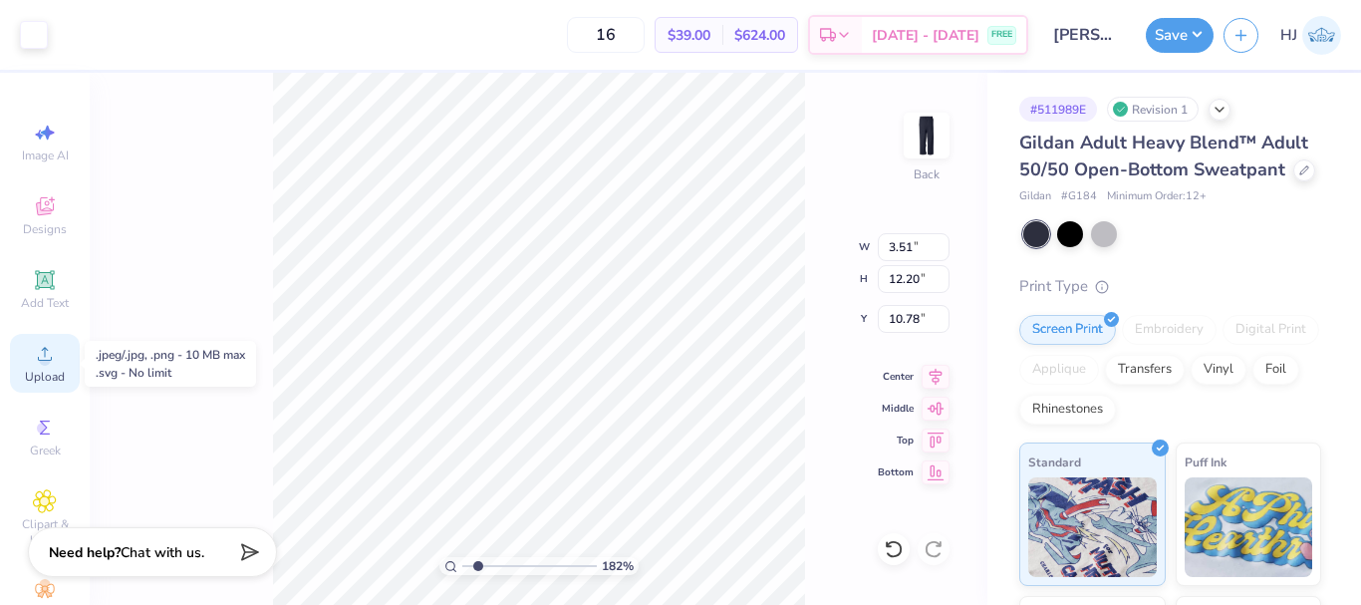
click at [44, 341] on div "Upload" at bounding box center [45, 363] width 70 height 59
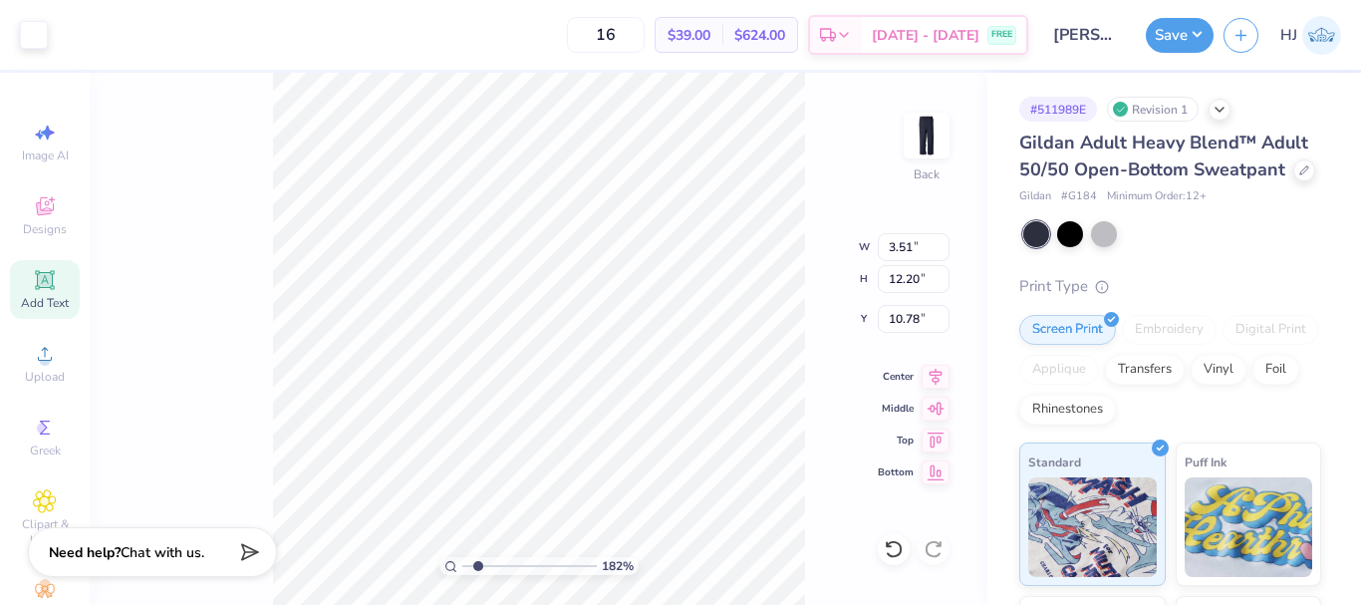
click at [36, 290] on icon at bounding box center [45, 280] width 24 height 24
type input "1.82266588284093"
type input "8.26"
type input "2.39"
type input "20.05"
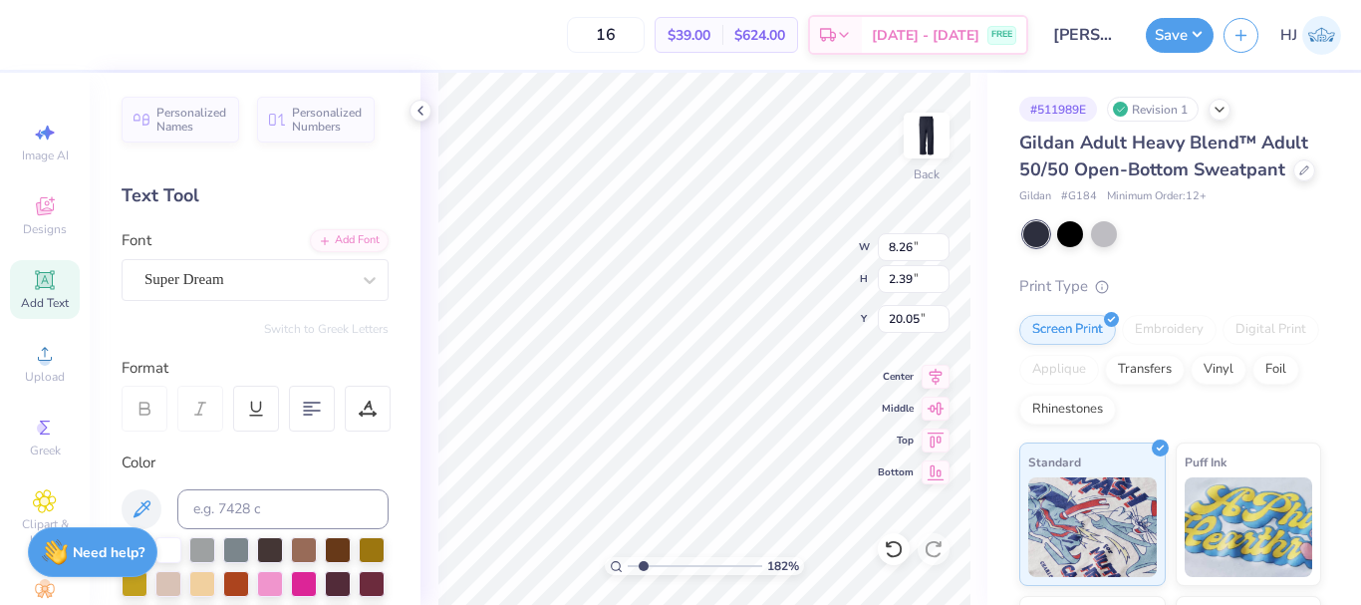
scroll to position [17, 3]
type input "1.82266588284093"
type textarea "N"
type input "1.82266588284093"
type textarea "Ne"
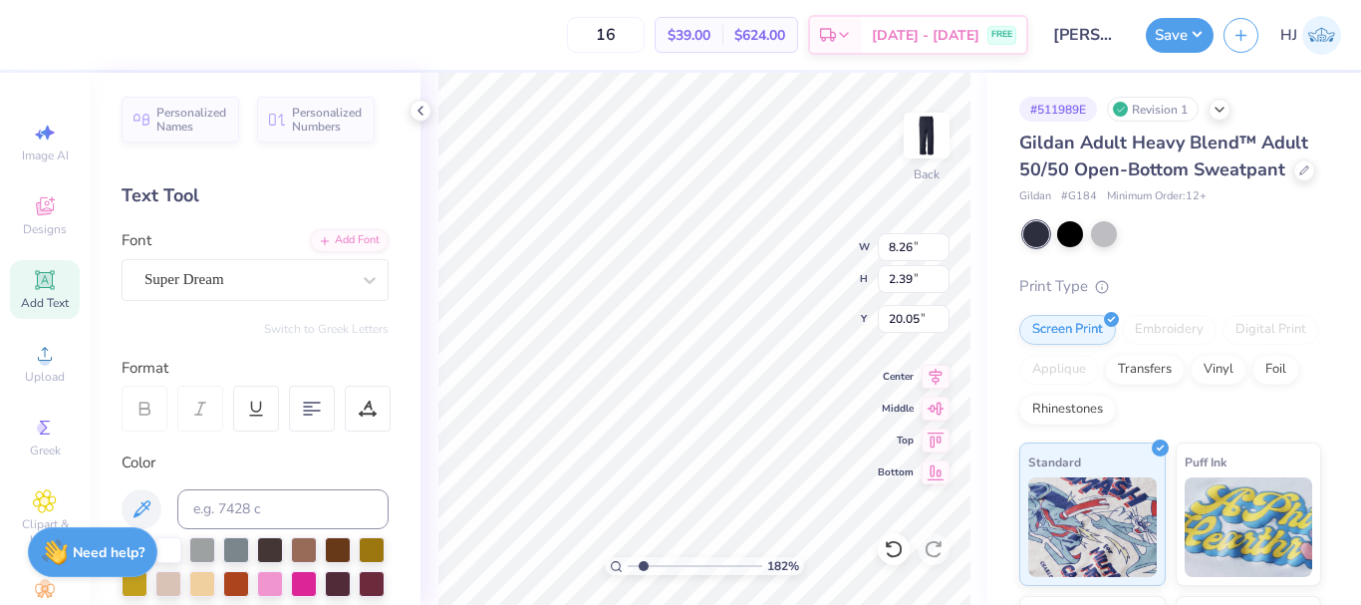
type input "1.82266588284093"
type textarea "New"
type input "1.82266588284093"
type textarea "Ne"
type input "1.82266588284093"
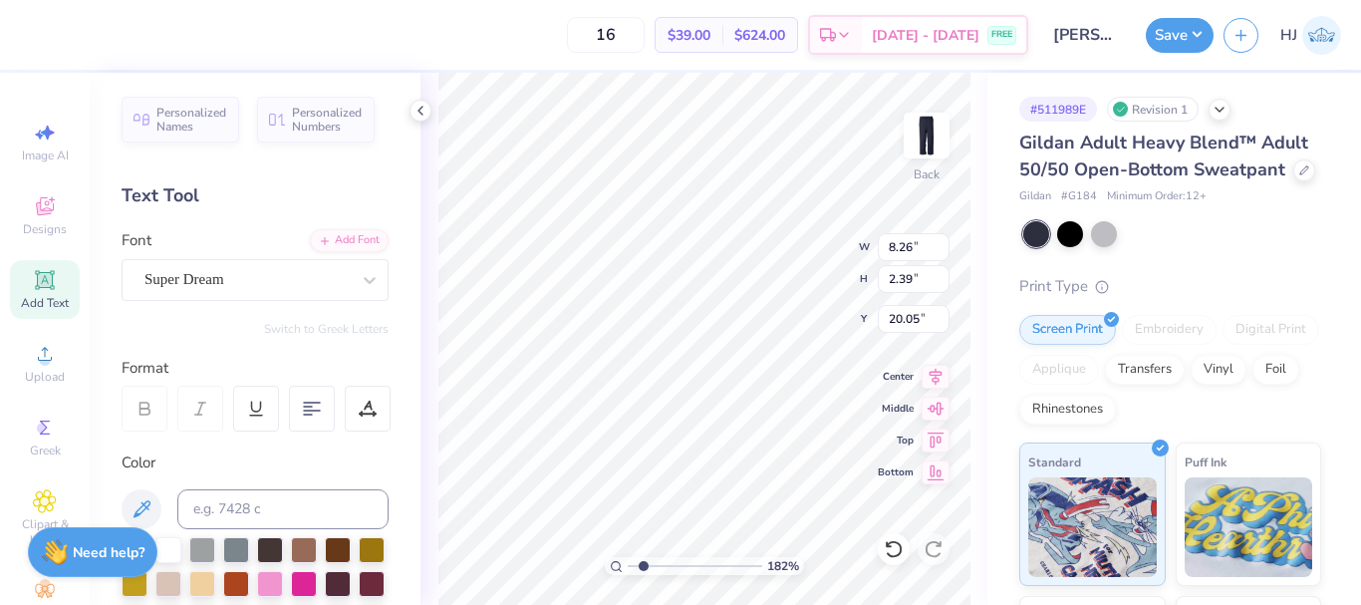
type textarea "N"
type input "1.82266588284093"
type textarea "N"
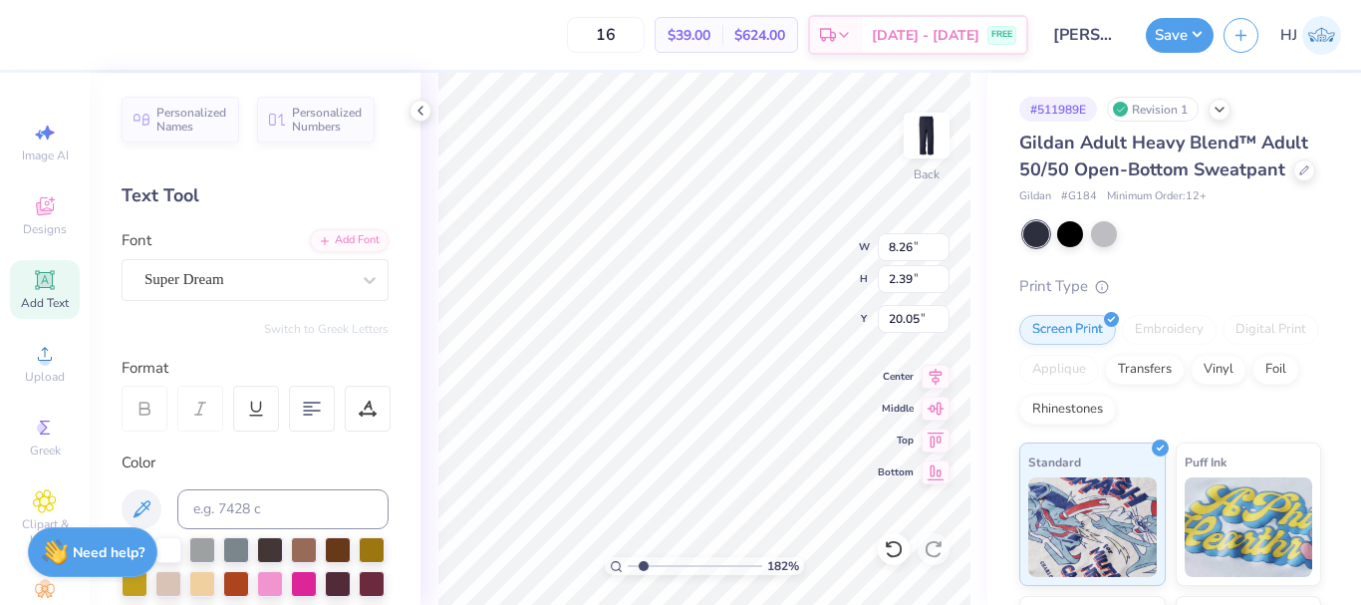
type input "1.82266588284093"
type textarea "NE"
type input "1.82266588284093"
type textarea "NEW"
type input "1.82266588284093"
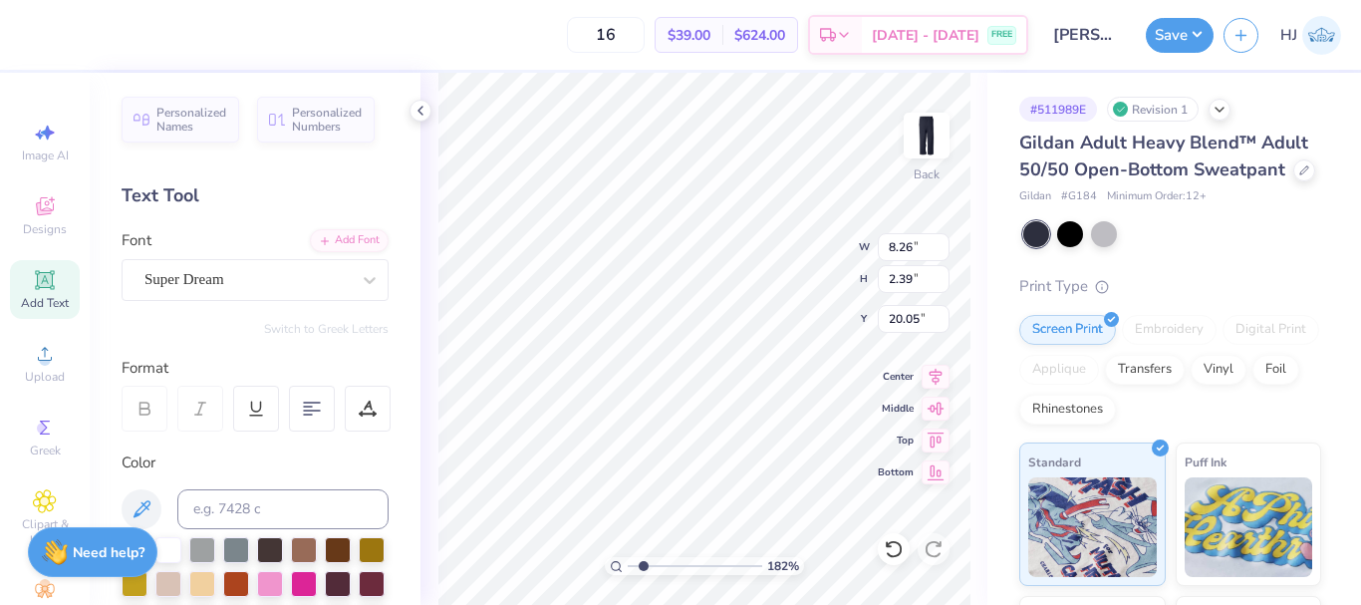
type textarea "NEW"
type input "1.82266588284093"
type textarea "NEW Y"
type input "1.82266588284093"
type textarea "NEW YO"
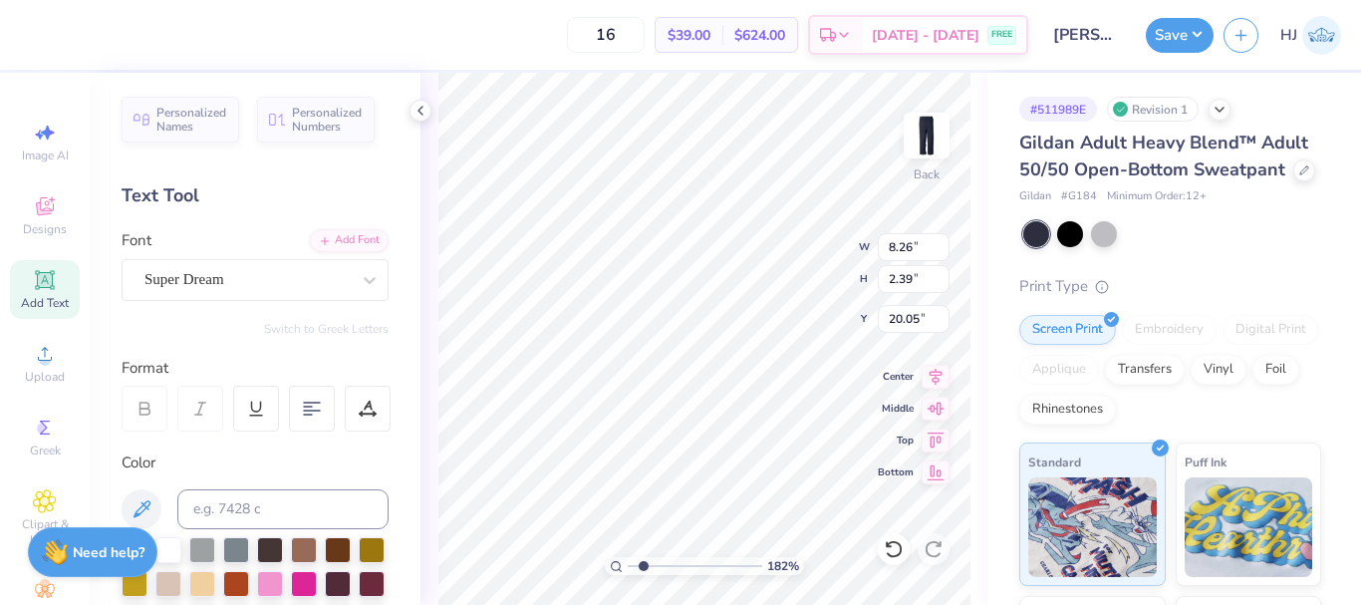
type input "1.82266588284093"
type textarea "NEW YOR"
type input "1.82266588284093"
type textarea "[US_STATE]"
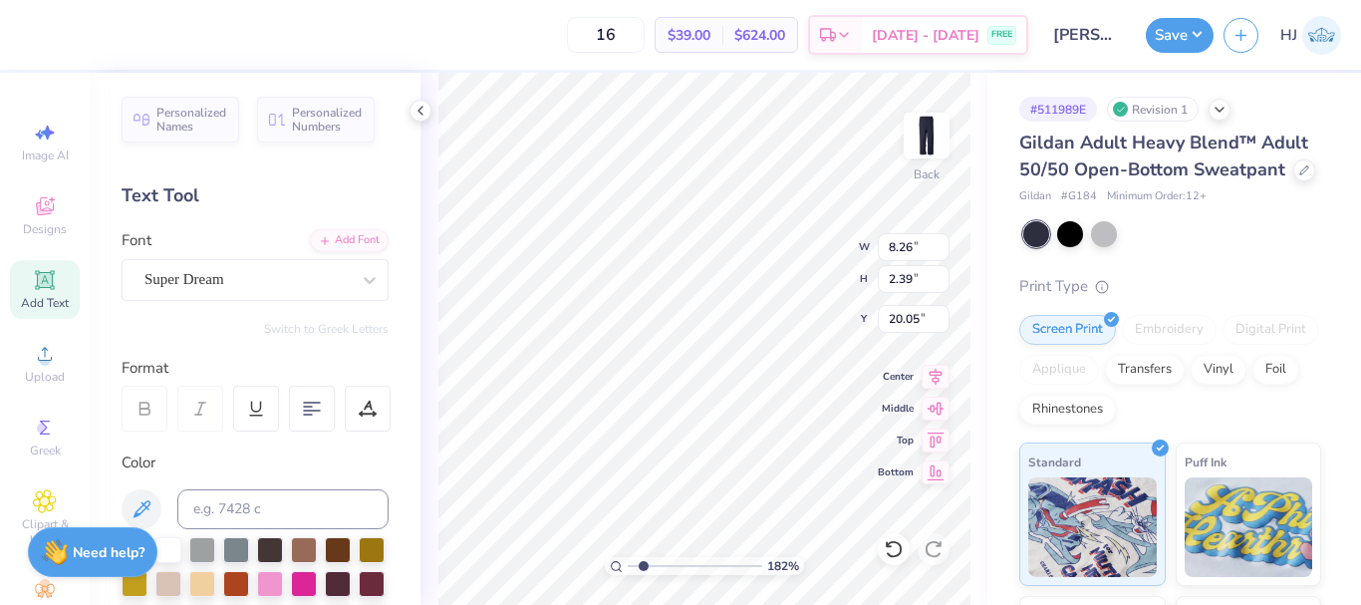
type input "1.82266588284093"
type input "8.16"
type input "1.24"
type input "20.63"
type input "1.82266588284093"
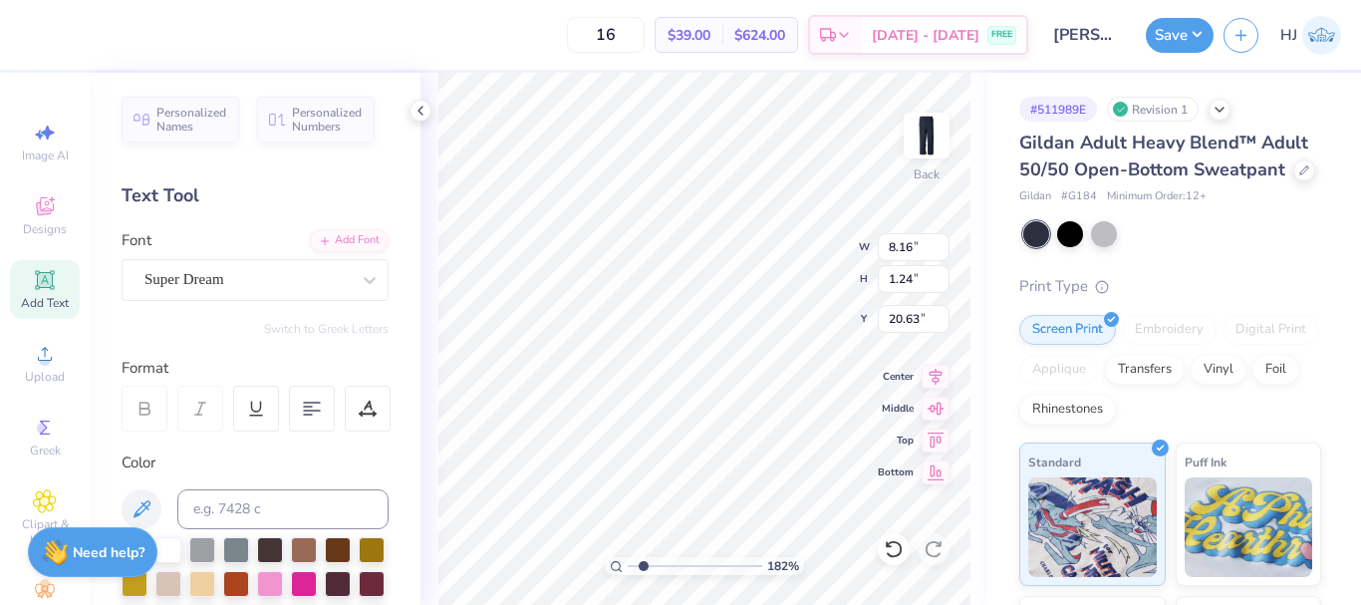
type input "1.25"
type input "8.16"
type input "17.17"
type input "1.82266588284093"
type input "7.79"
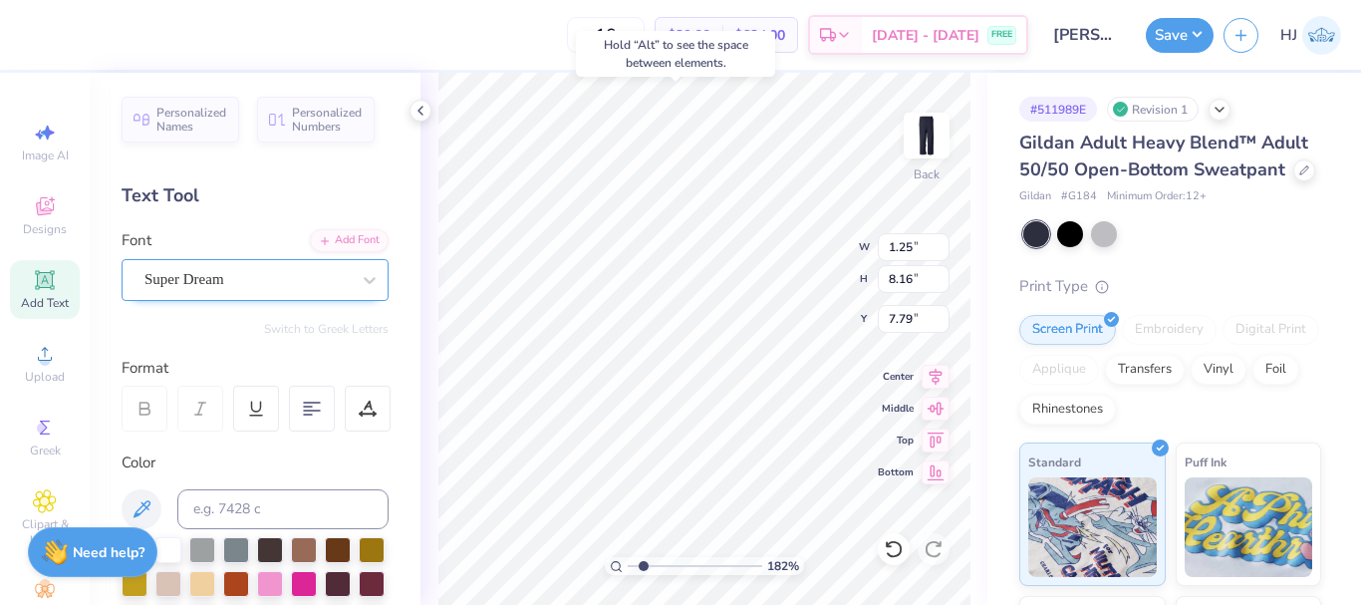
click at [329, 278] on div "Super Dream" at bounding box center [246, 279] width 209 height 31
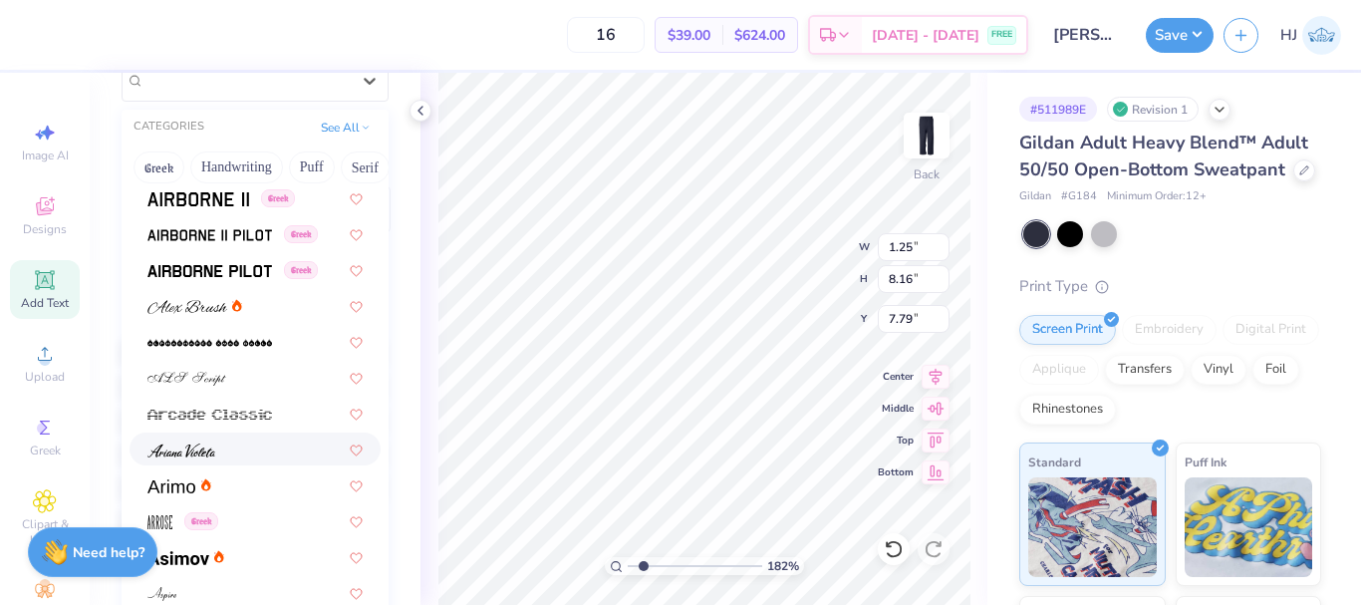
scroll to position [498, 0]
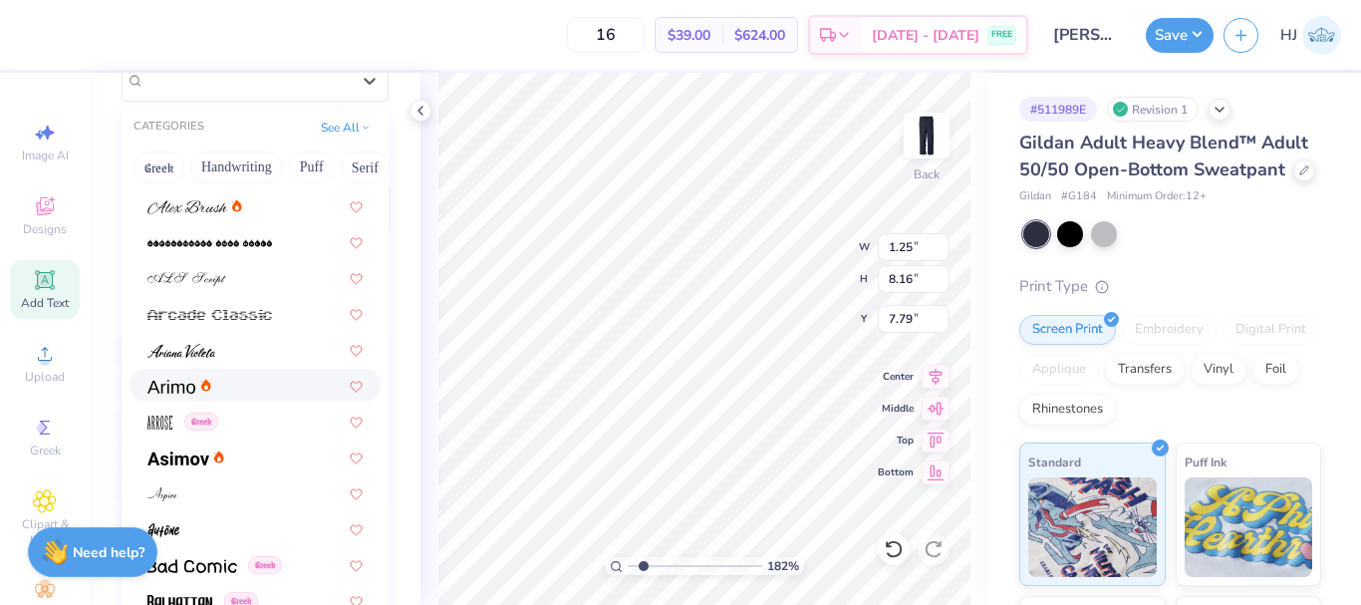
click at [230, 387] on div at bounding box center [254, 385] width 215 height 21
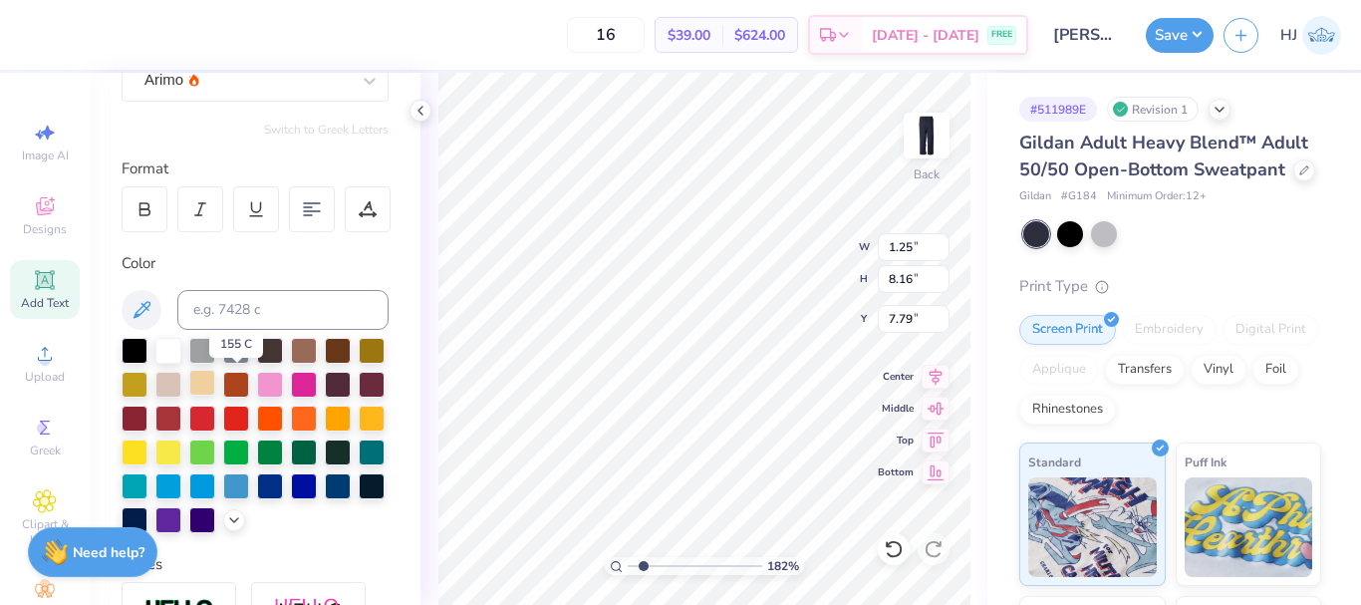
type input "1.82266588284093"
type input "1.24"
type input "9.31"
type input "7.22"
click at [197, 212] on icon at bounding box center [200, 209] width 18 height 18
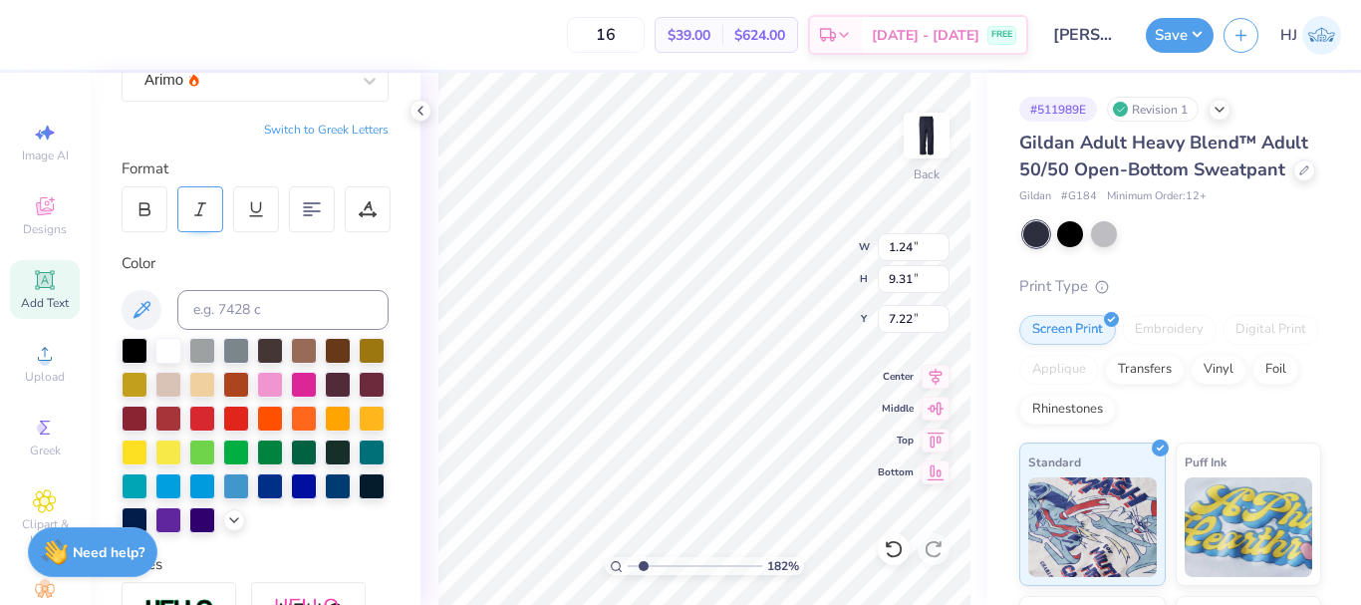
type input "1.82266588284093"
type input "9.48"
type input "7.13"
type input "1.82266588284093"
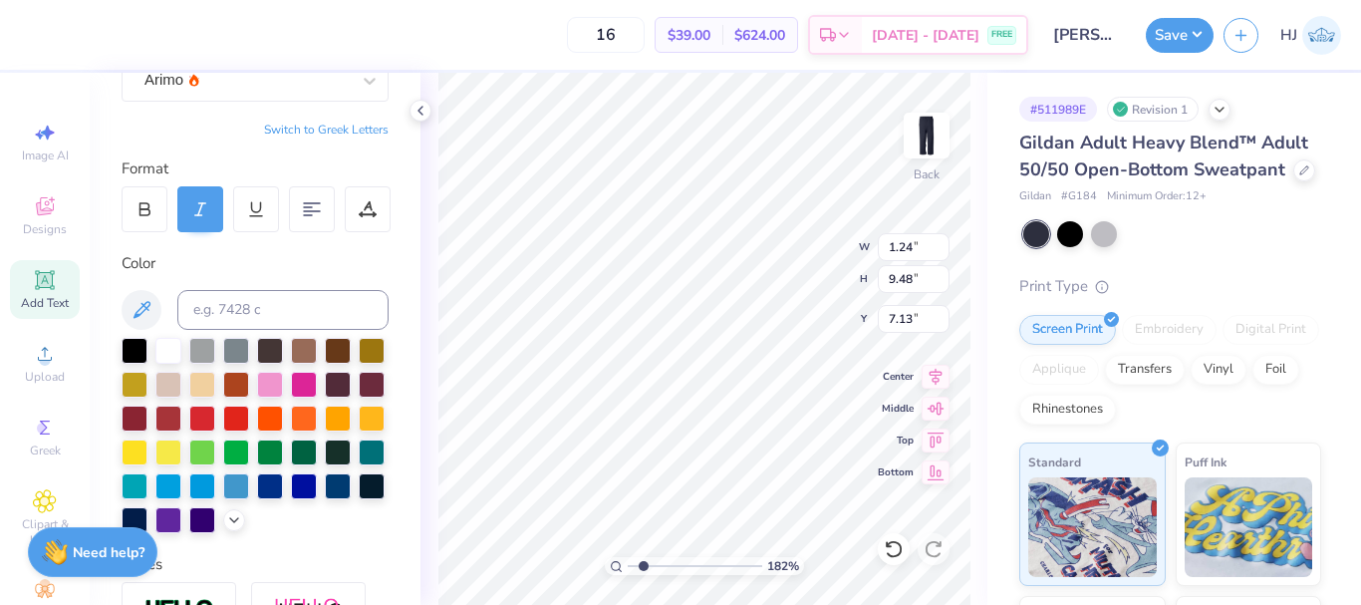
type input "1.38"
type input "9.46"
type input "7.14"
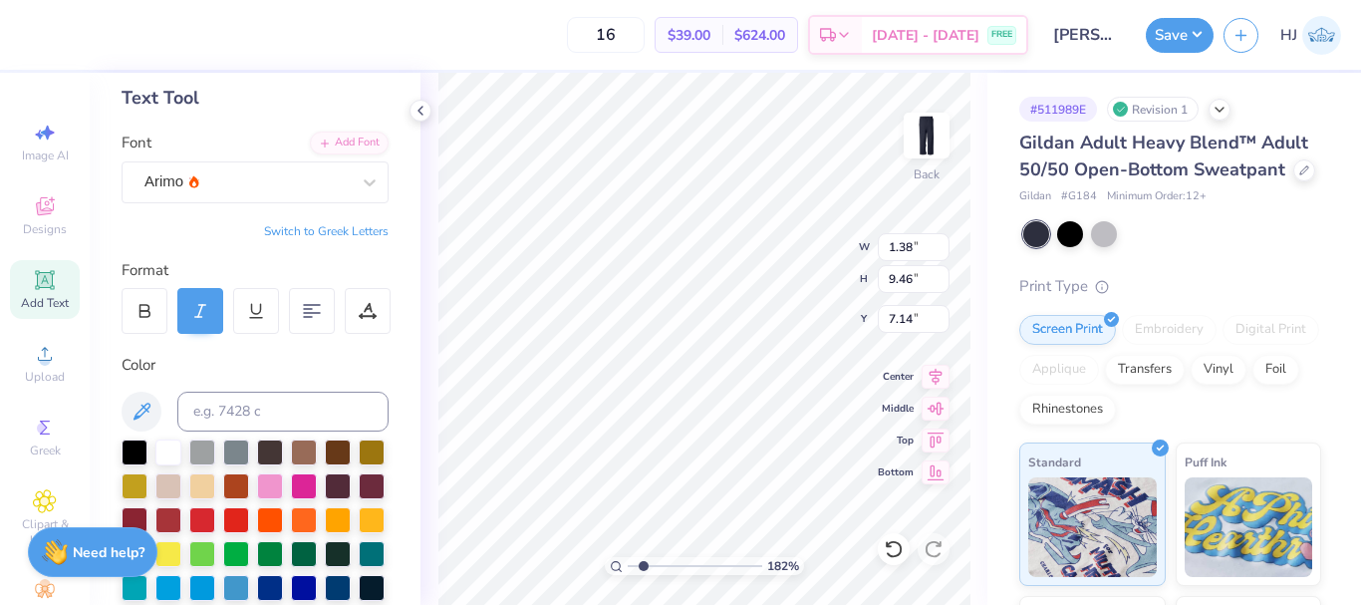
scroll to position [0, 0]
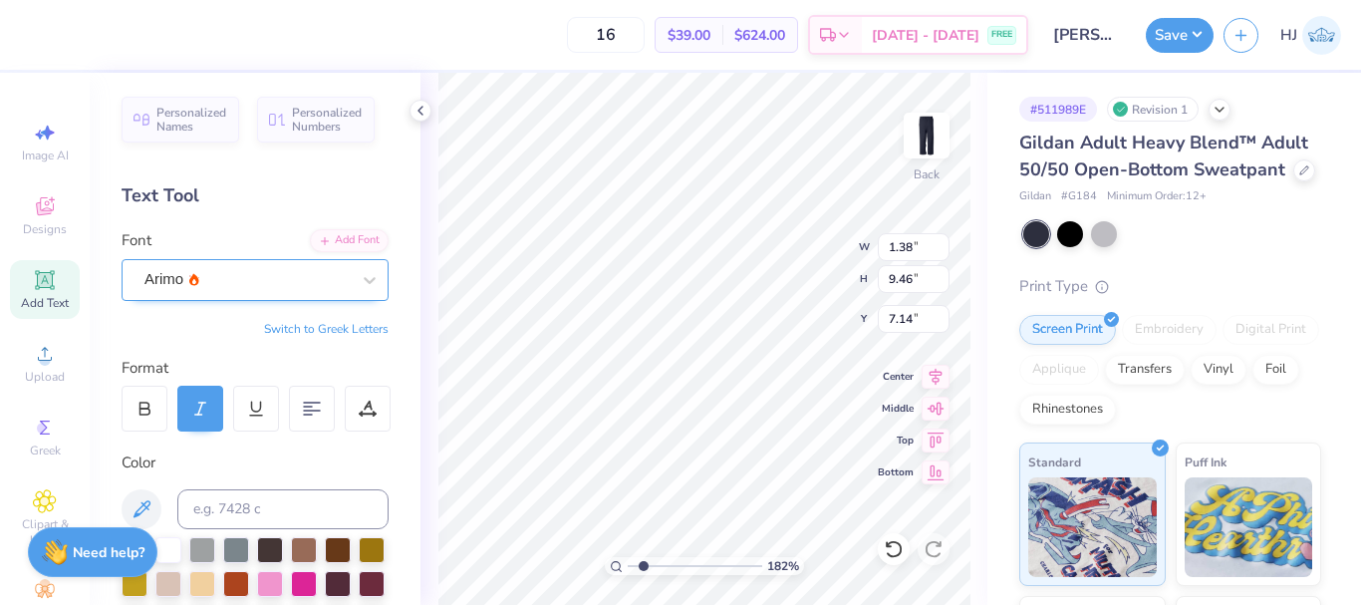
click at [250, 286] on div "Arimo" at bounding box center [246, 279] width 209 height 31
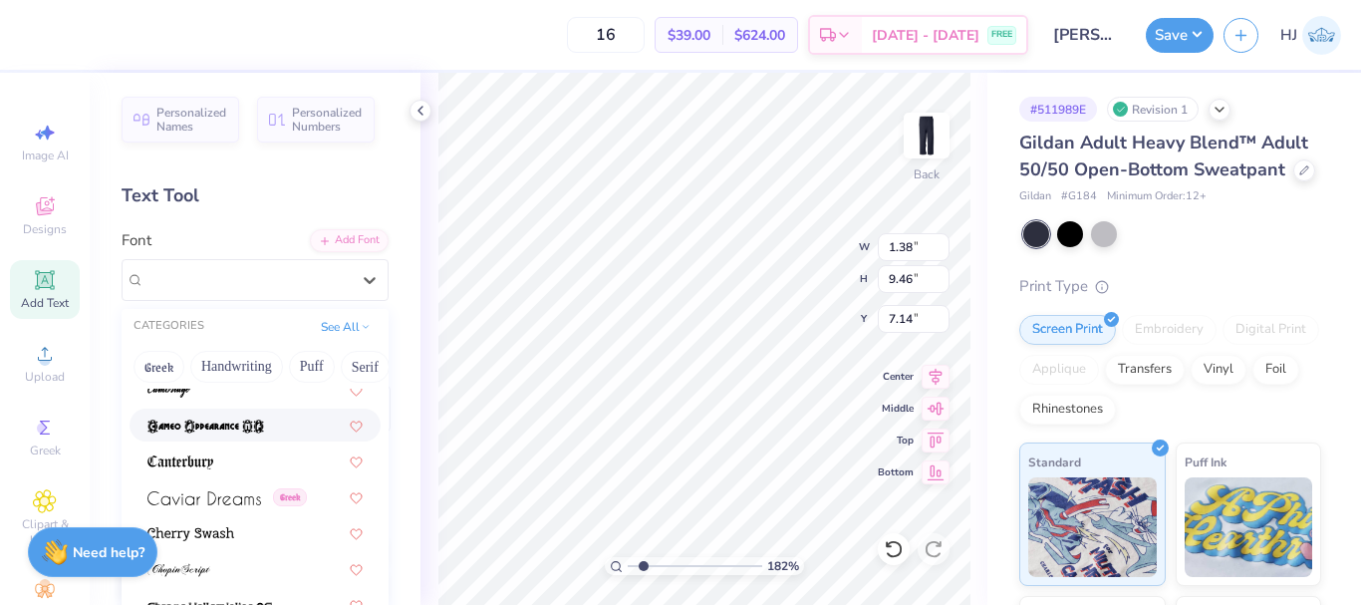
scroll to position [1992, 0]
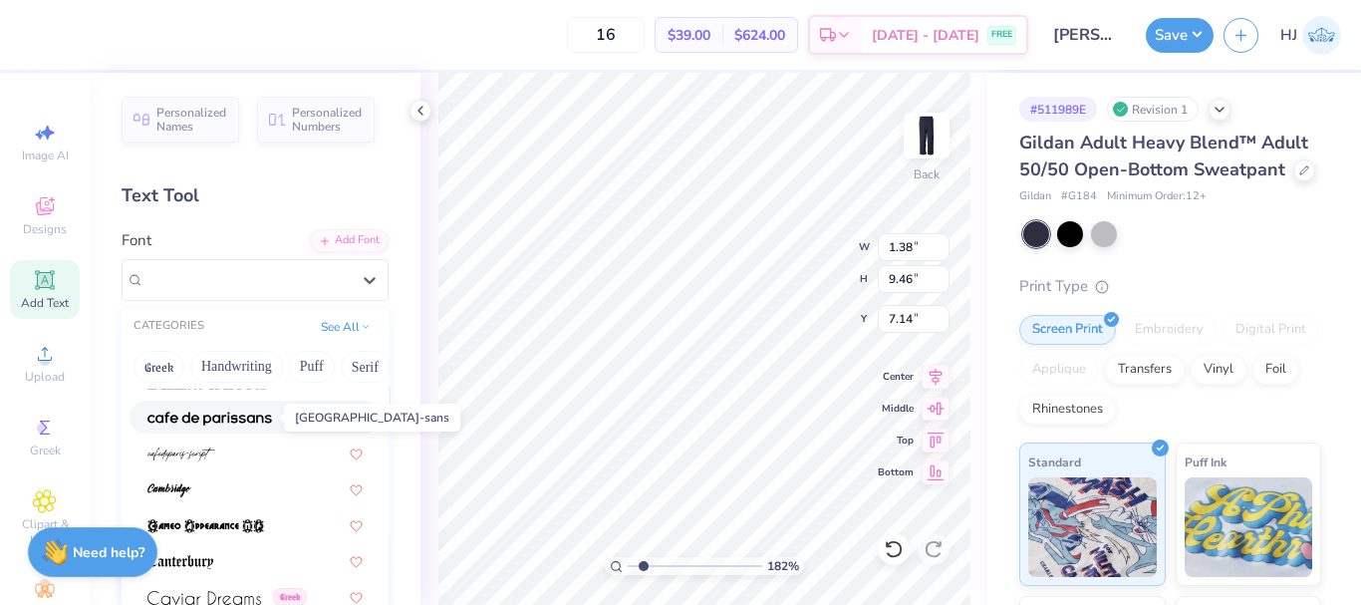
click at [218, 414] on img at bounding box center [209, 418] width 125 height 14
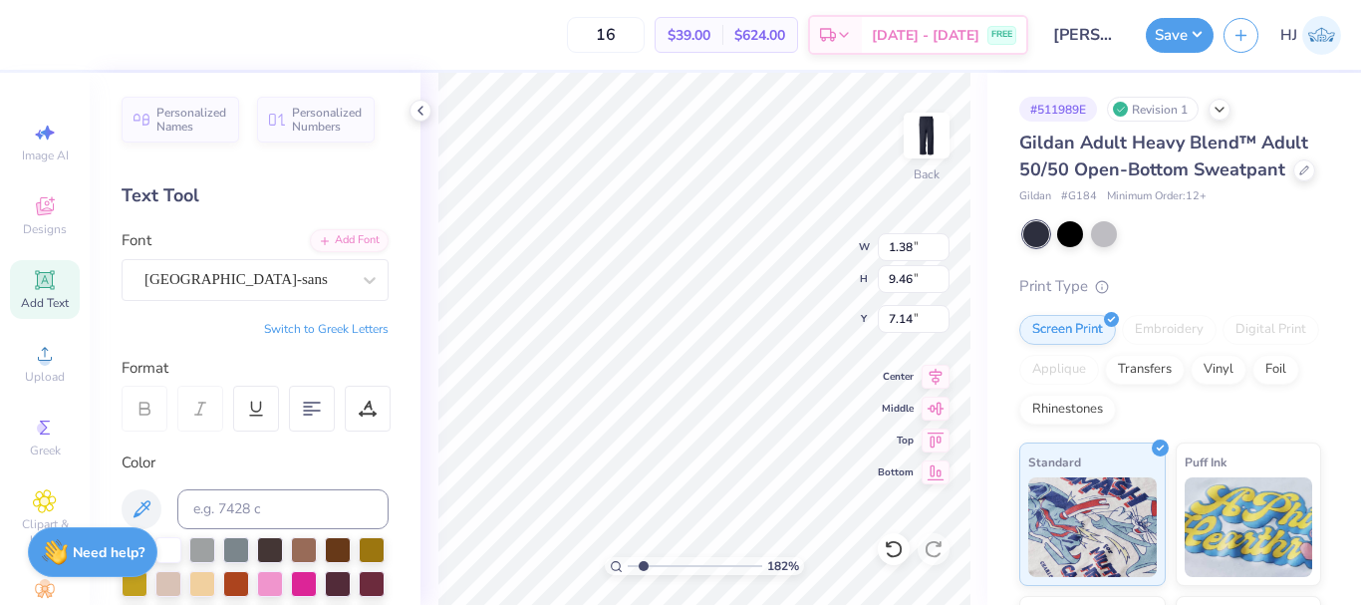
type input "1.82266588284093"
type input "0.98"
type input "5.99"
type input "8.88"
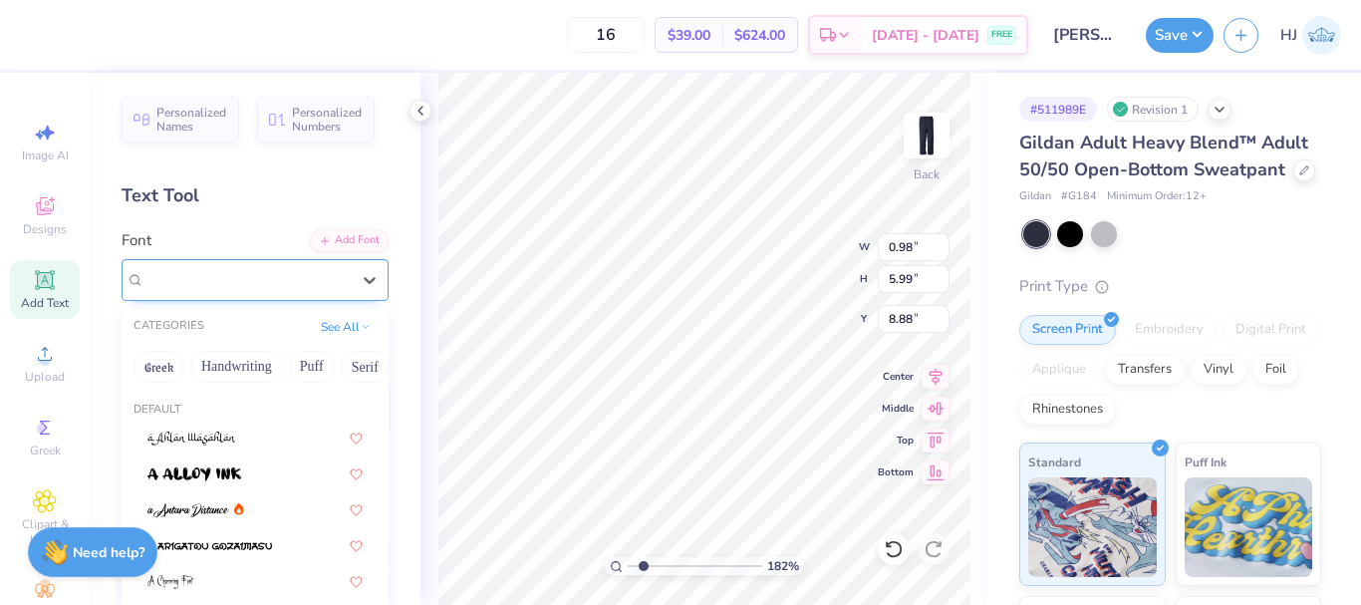
click at [215, 280] on div "cafe de paris-sans" at bounding box center [246, 279] width 209 height 31
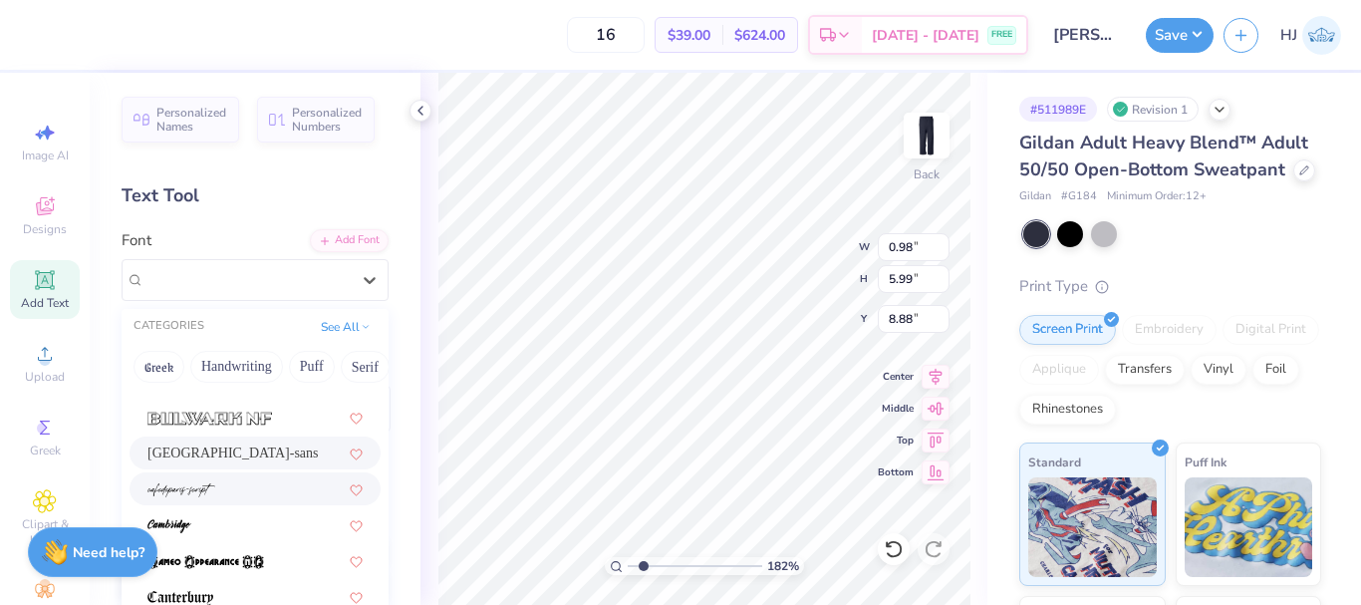
scroll to position [1892, 0]
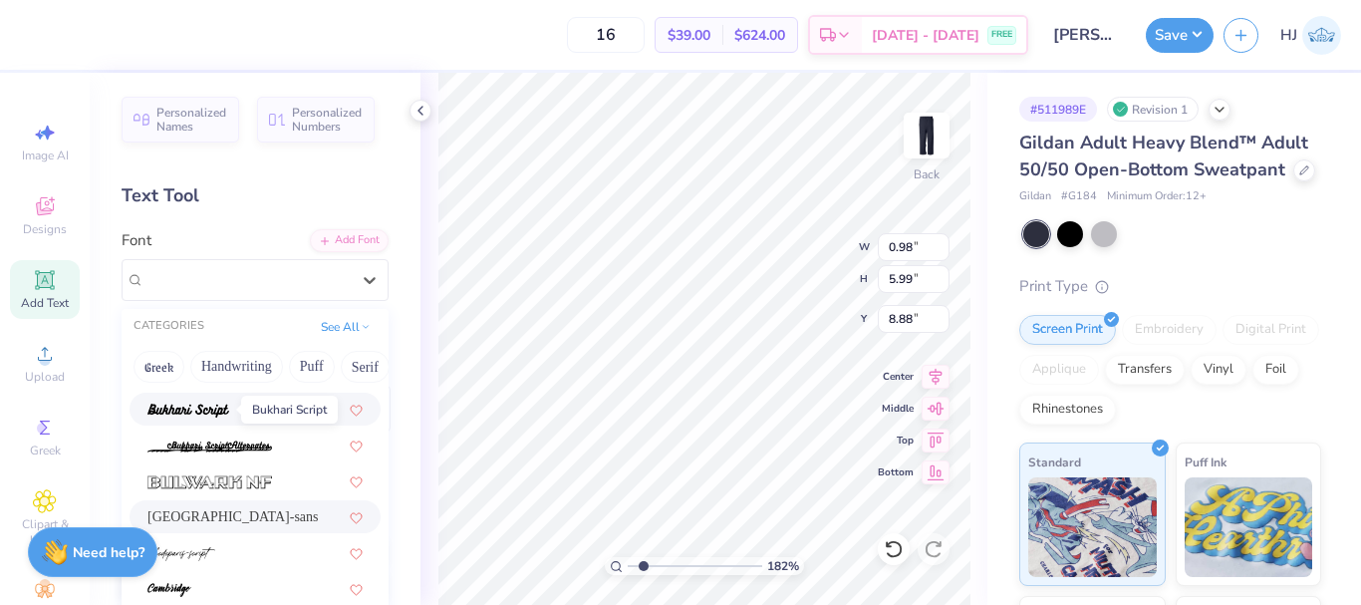
click at [210, 404] on img at bounding box center [188, 410] width 82 height 14
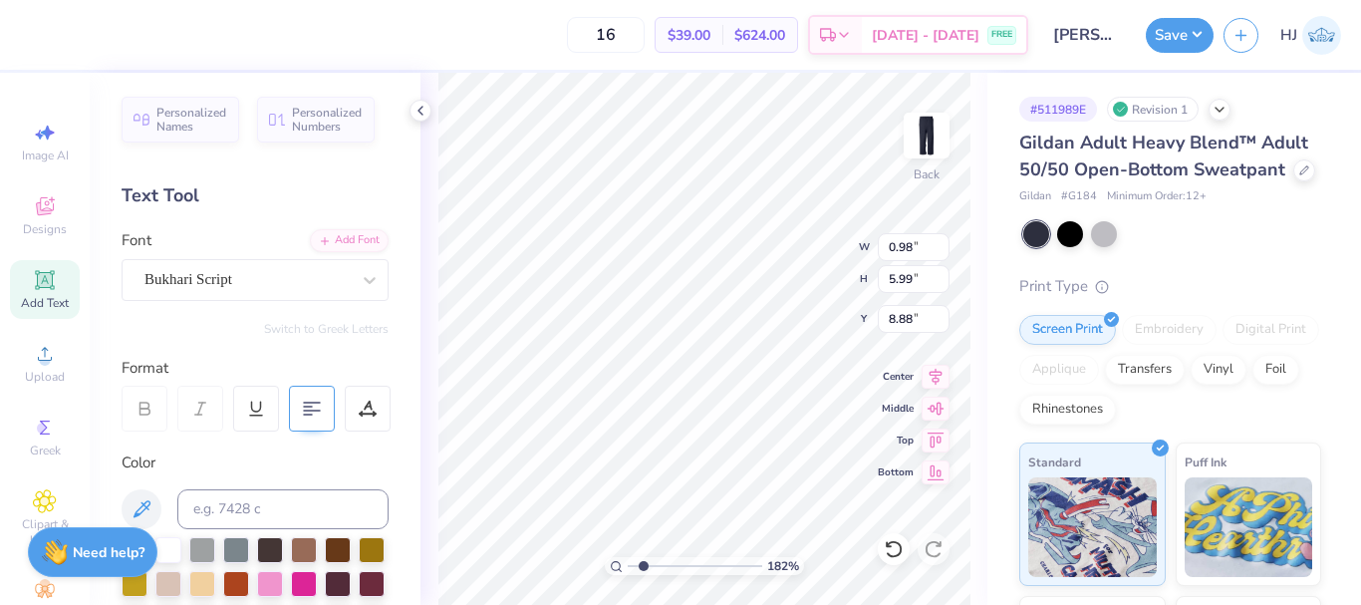
type input "1.82266588284093"
type input "2.22"
type input "9.26"
type input "7.24"
click at [888, 552] on icon at bounding box center [893, 549] width 20 height 20
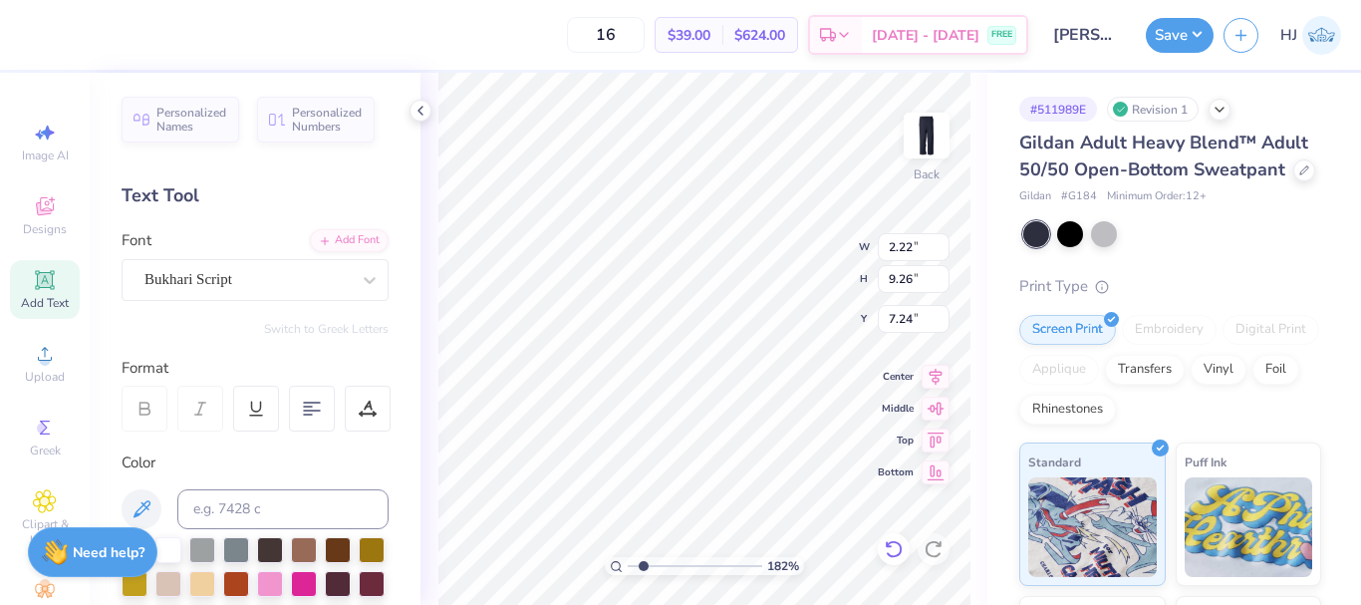
type input "1.82266588284093"
type input "0.98"
type input "5.99"
type input "8.88"
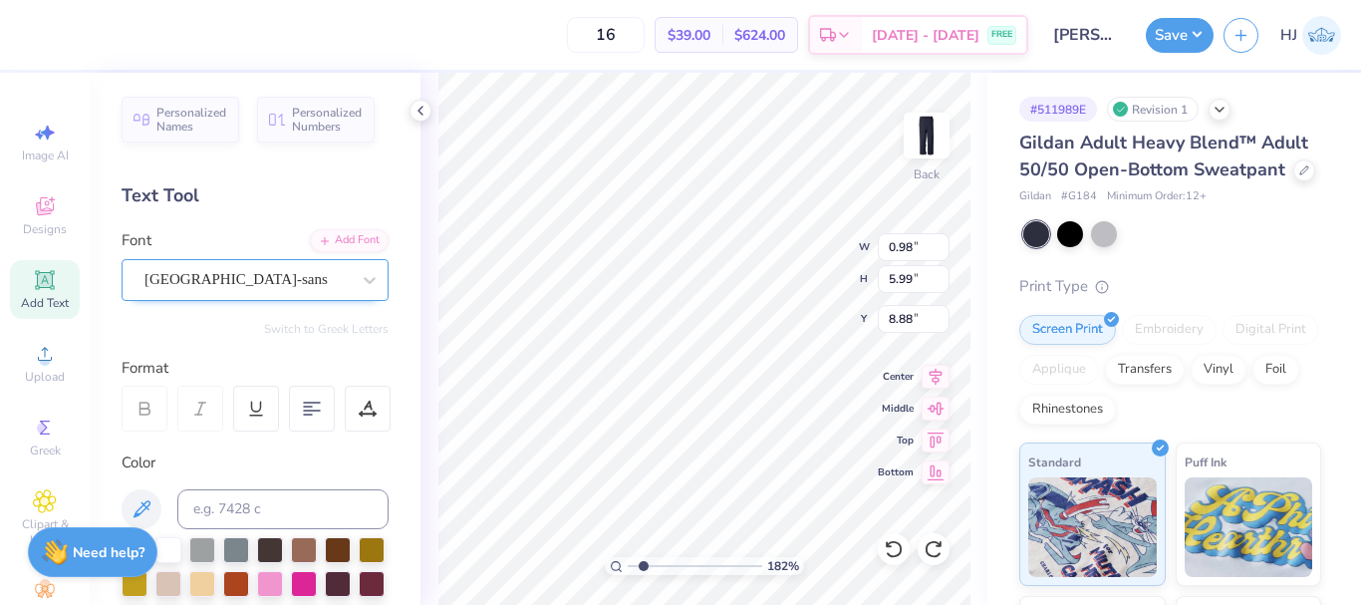
click at [278, 265] on div "cafe de paris-sans" at bounding box center [246, 279] width 209 height 31
click at [360, 280] on icon at bounding box center [370, 280] width 20 height 20
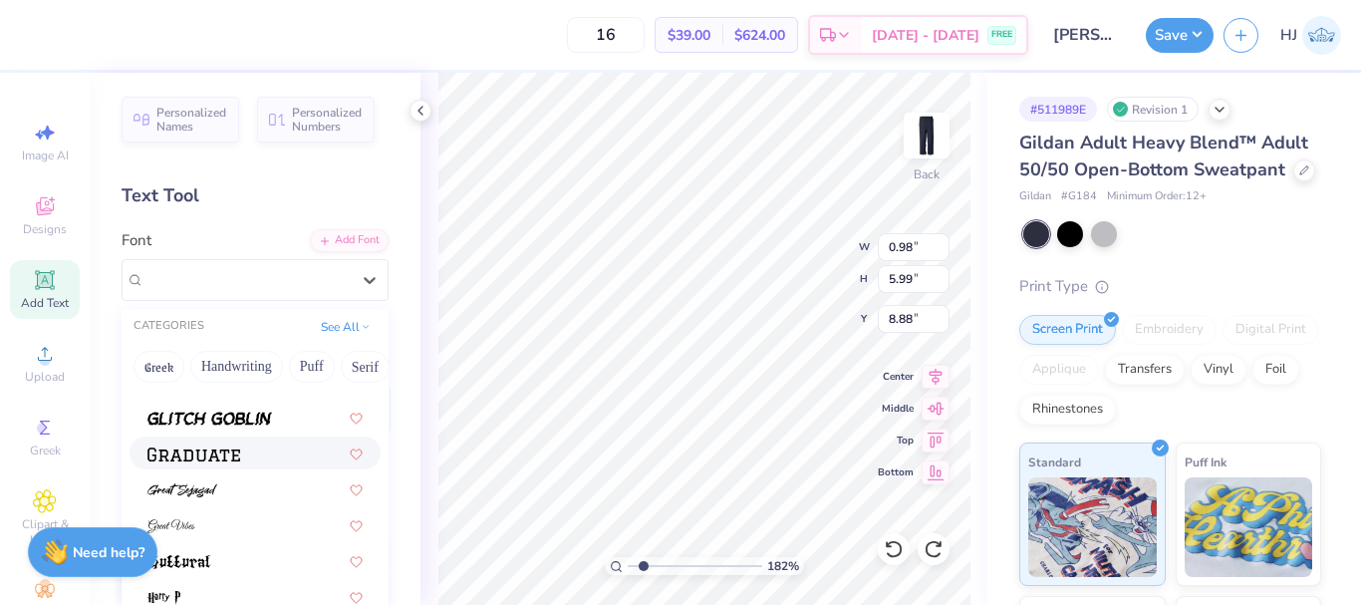
scroll to position [4582, 0]
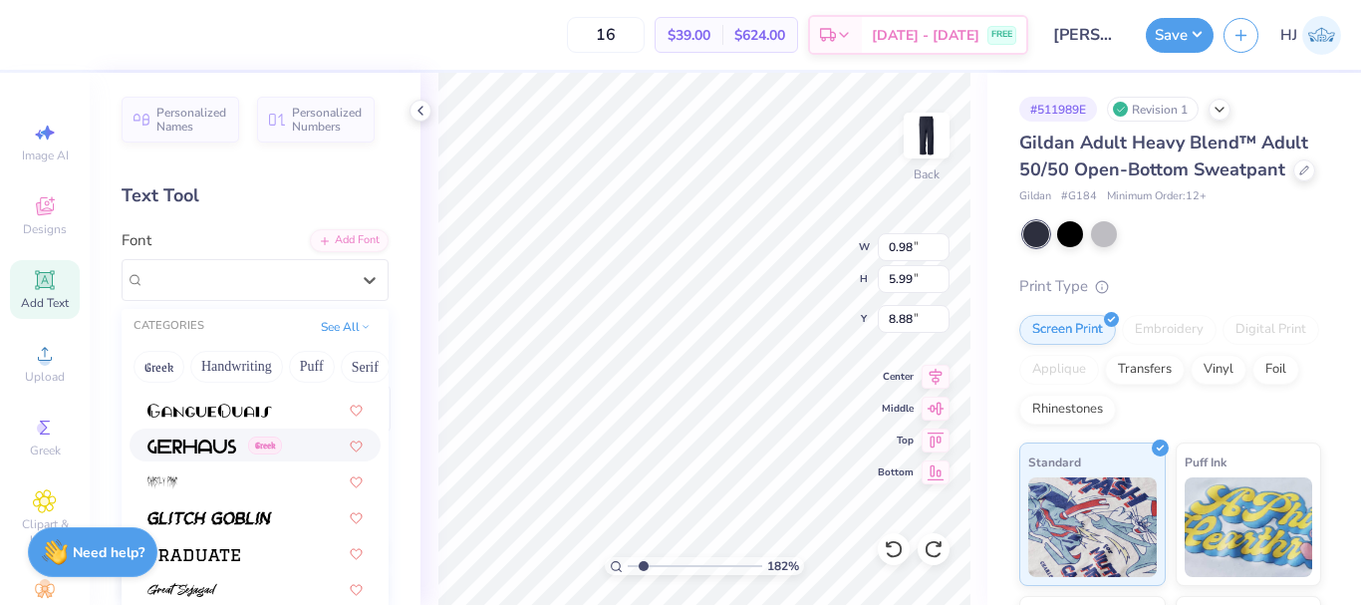
click at [199, 440] on img at bounding box center [191, 446] width 89 height 14
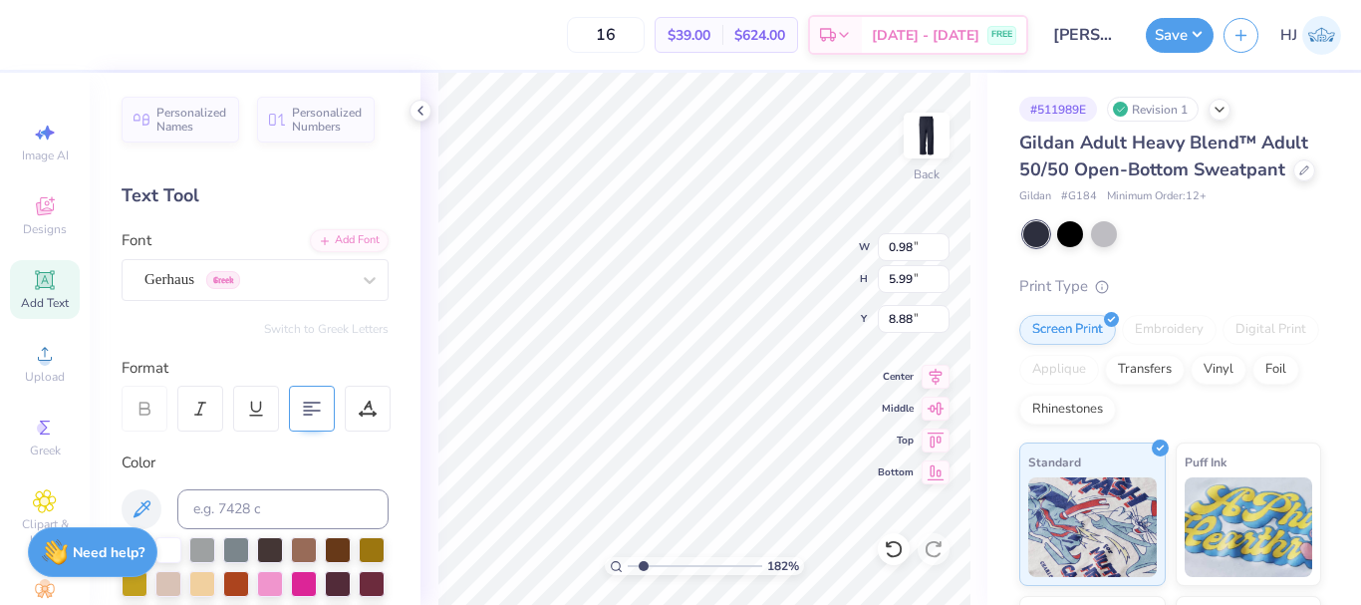
type input "1.82266588284093"
type input "1.39"
type input "8.71"
type input "7.52"
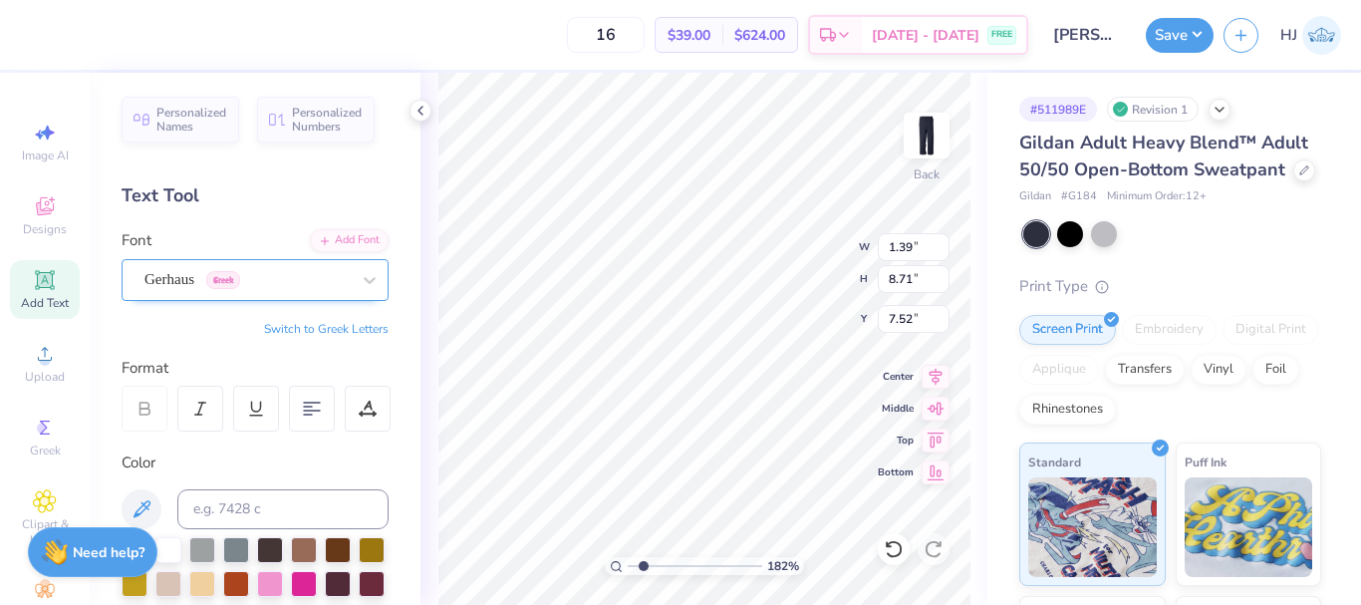
click at [289, 275] on div "Gerhaus Greek" at bounding box center [246, 279] width 209 height 31
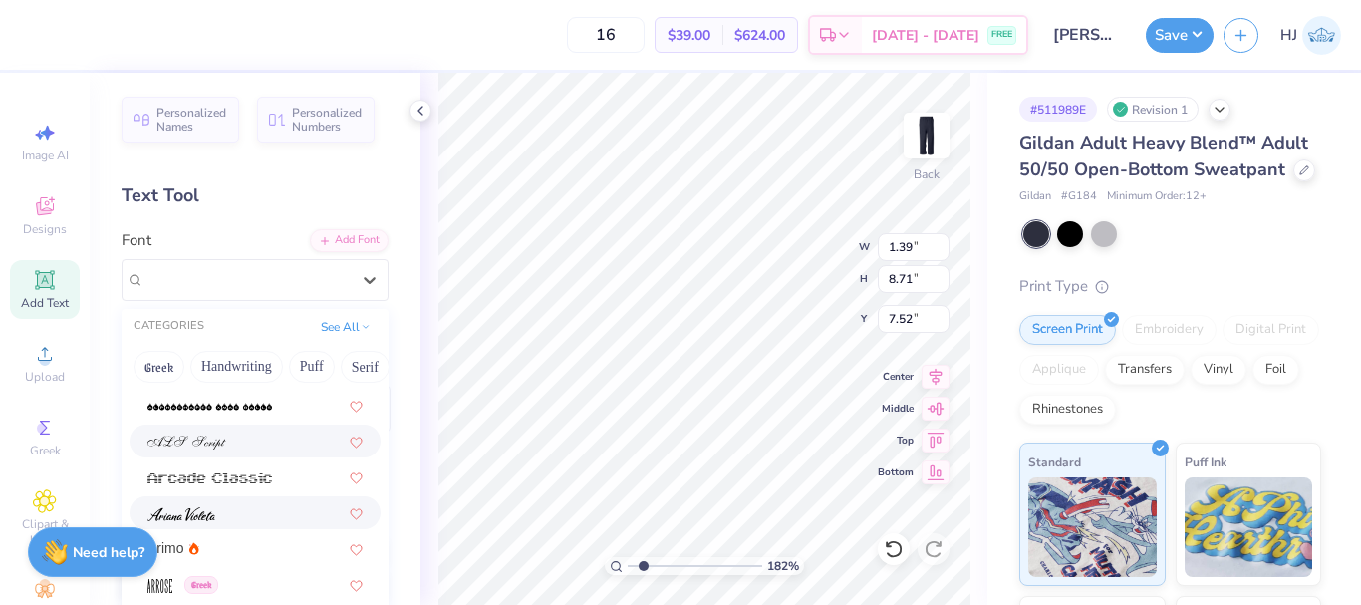
scroll to position [598, 0]
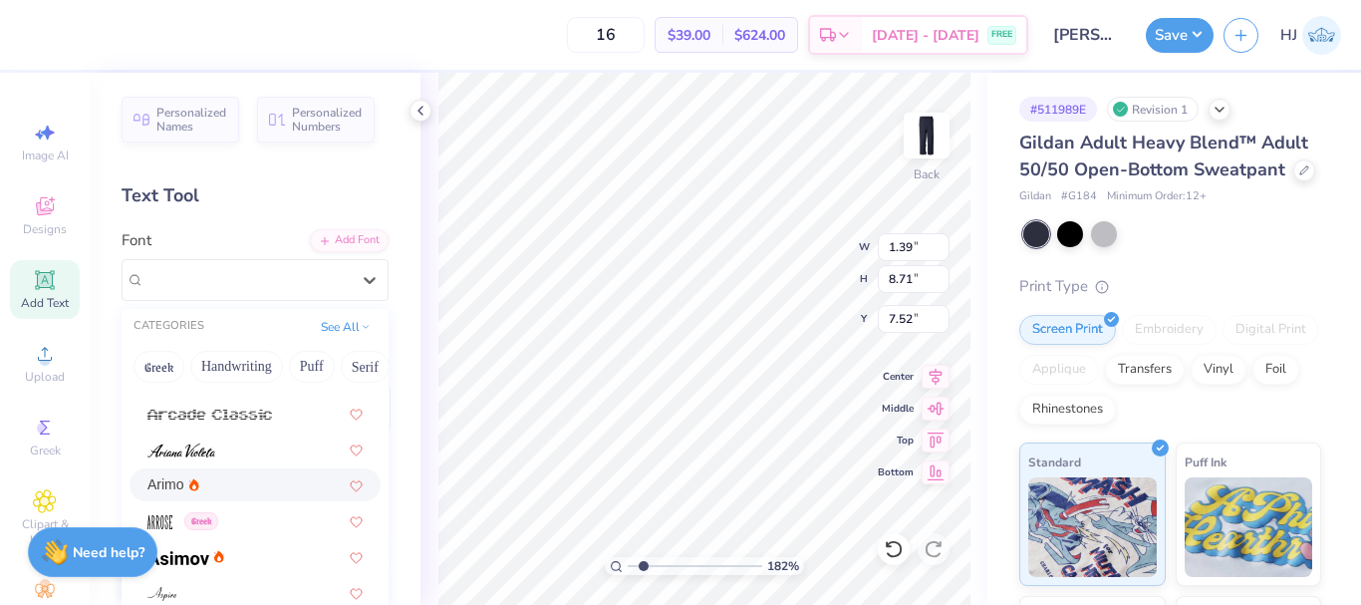
click at [211, 483] on div "Arimo" at bounding box center [254, 484] width 215 height 21
type input "1.82266588284093"
type input "1.37"
type input "9.33"
type input "7.21"
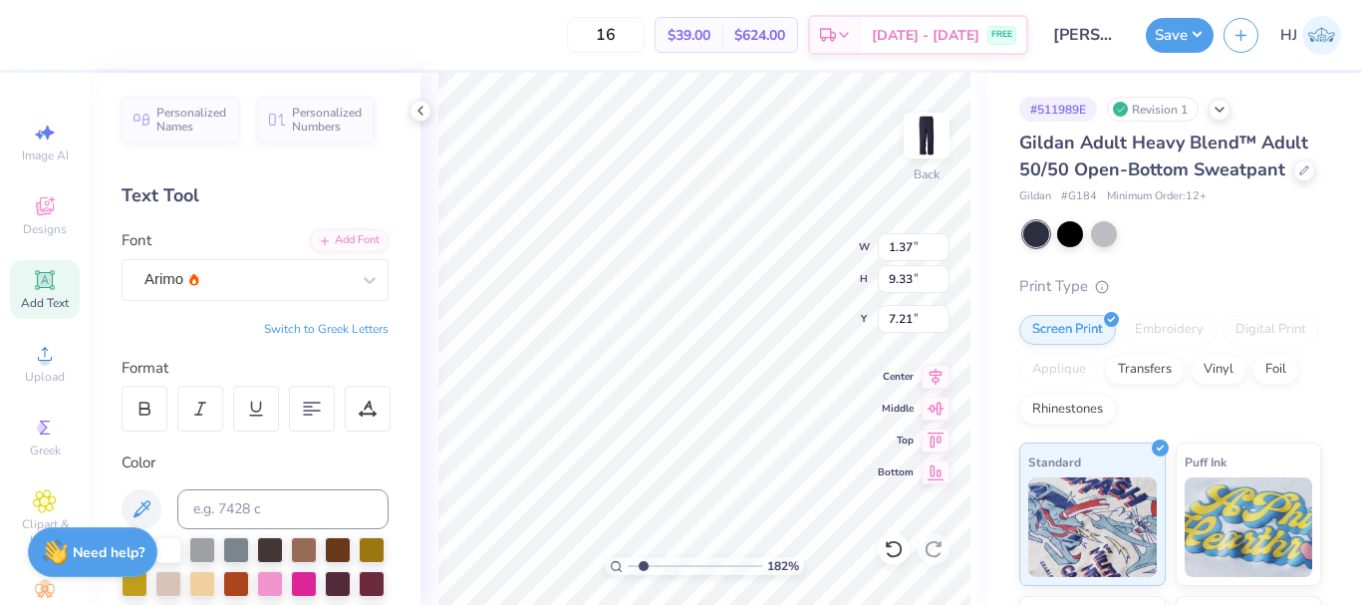
scroll to position [17, 2]
type input "1.82266588284093"
type textarea "n"
type input "1.82266588284093"
type textarea "nE"
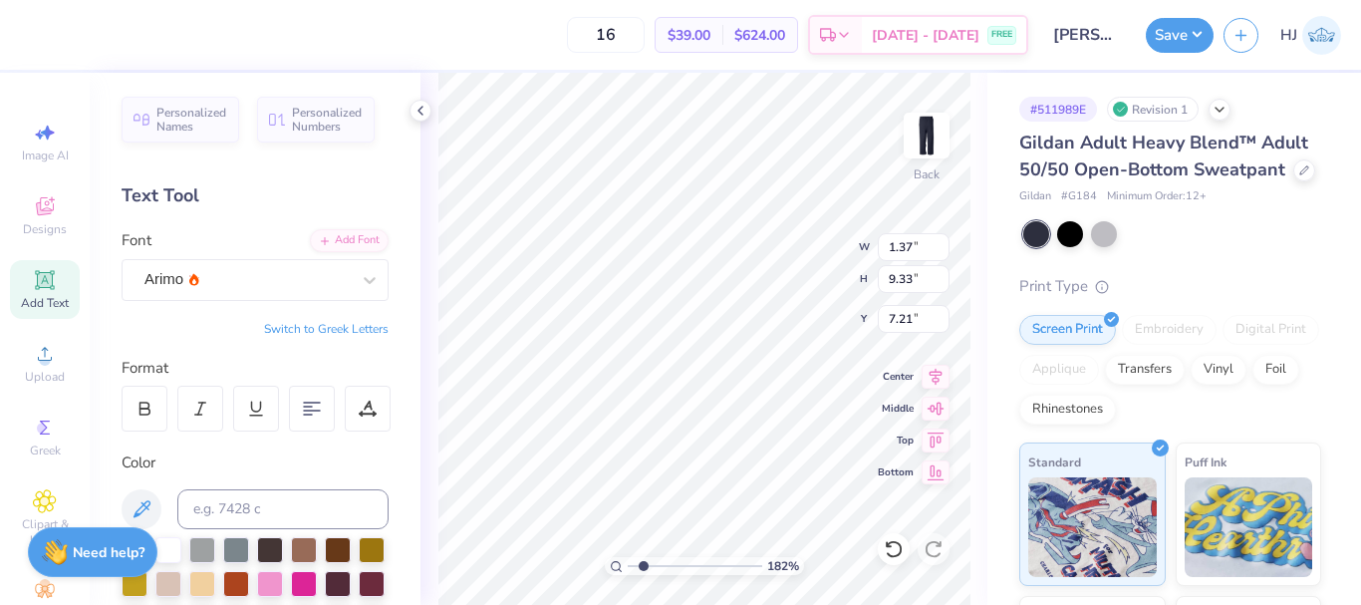
type input "1.82266588284093"
type textarea "nEW"
type input "1.82266588284093"
type textarea "nEW"
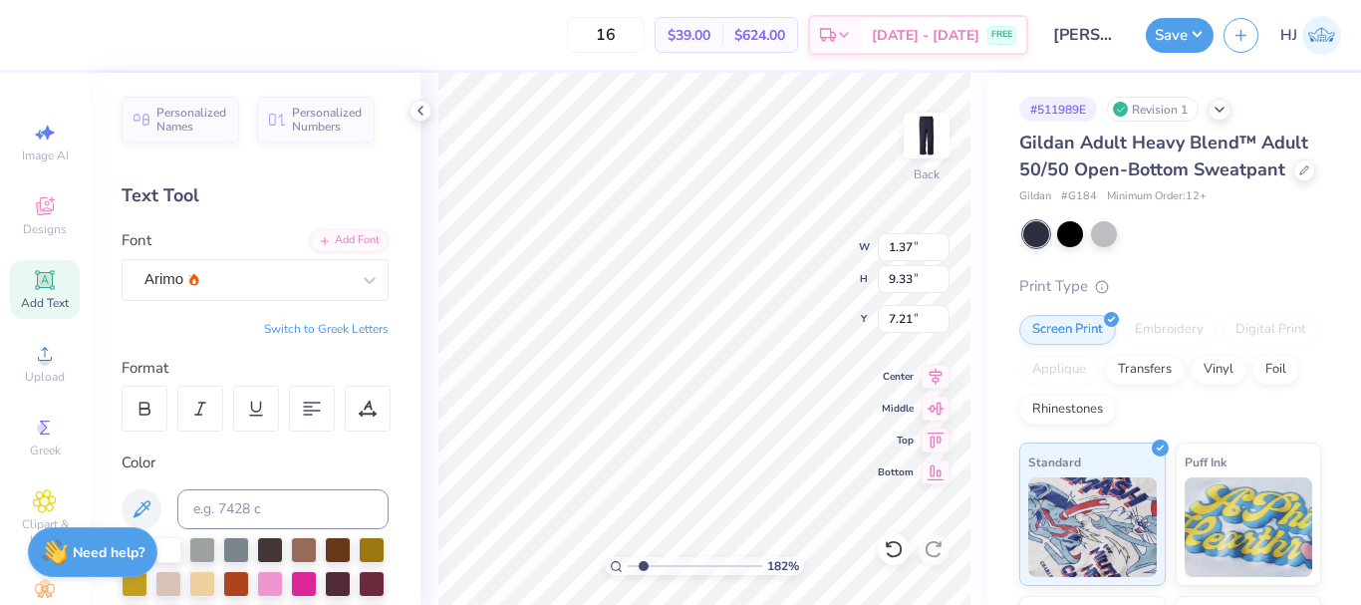
type input "1.82266588284093"
type textarea "N"
type input "1.82266588284093"
type textarea "Ne"
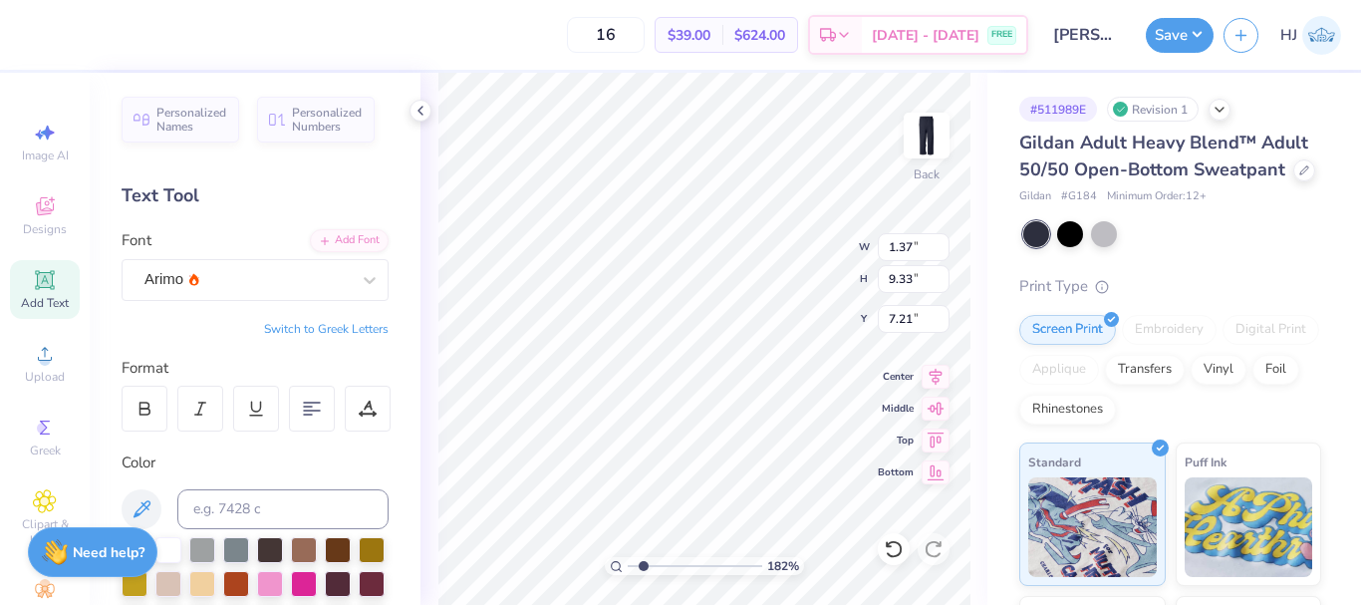
type input "1.82266588284093"
type textarea "New"
type input "1.82266588284093"
type textarea "New"
type input "1.82266588284093"
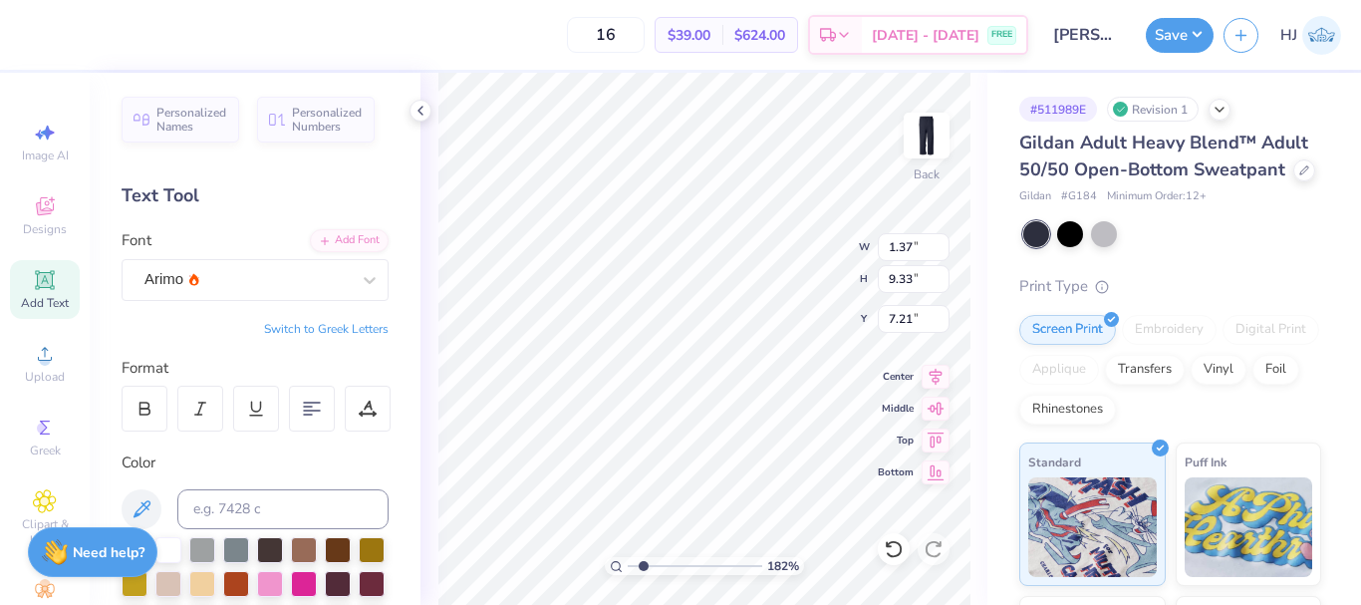
type textarea "New Y"
type input "1.82266588284093"
type textarea "New Yo"
type input "1.82266588284093"
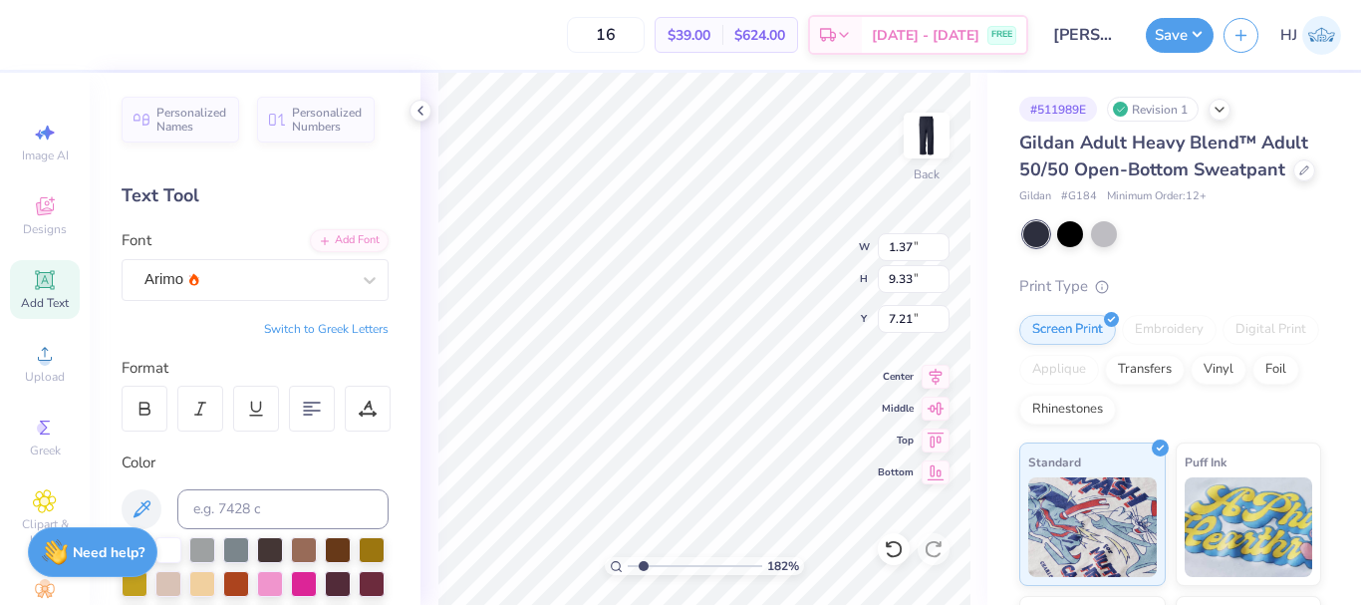
type textarea "New York"
type input "1.82266588284093"
type textarea "New York"
click at [284, 280] on div "Arimo" at bounding box center [246, 279] width 209 height 31
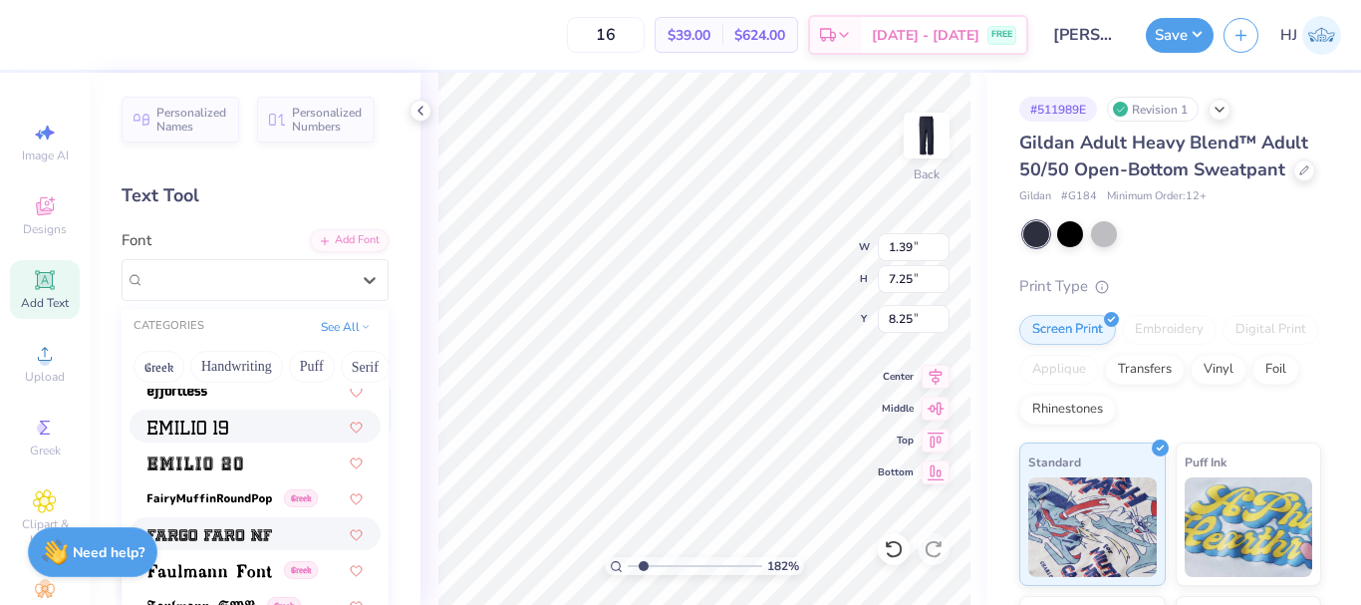
scroll to position [4111, 0]
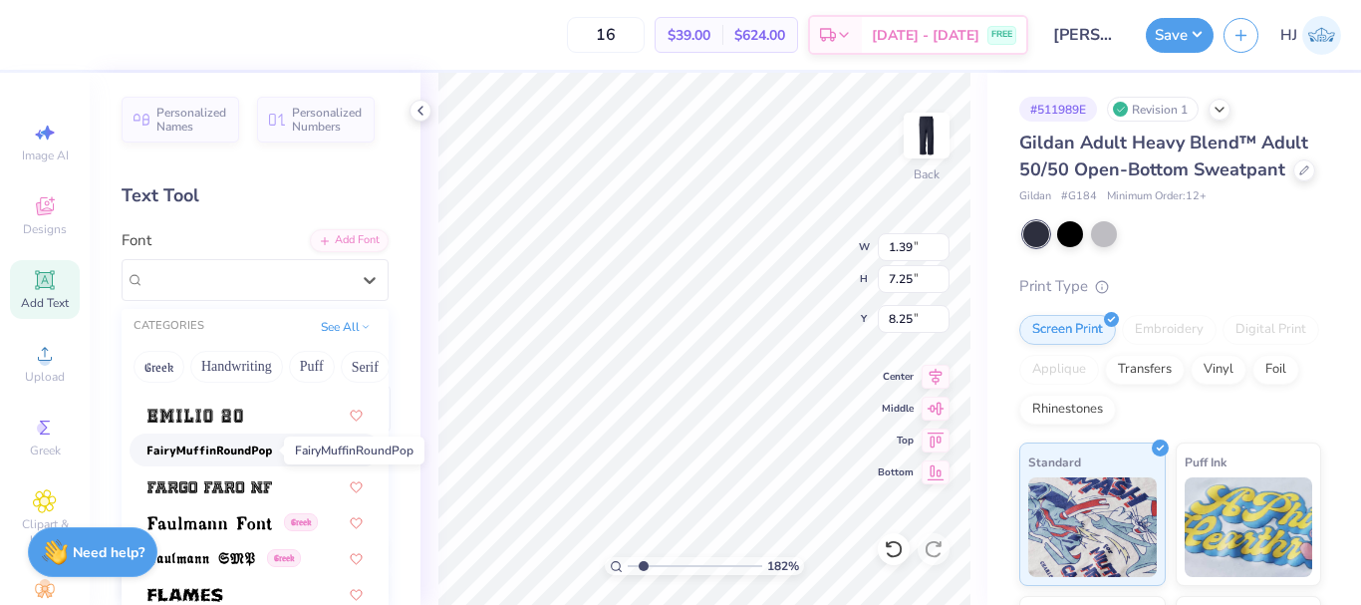
click at [230, 450] on img at bounding box center [209, 451] width 125 height 14
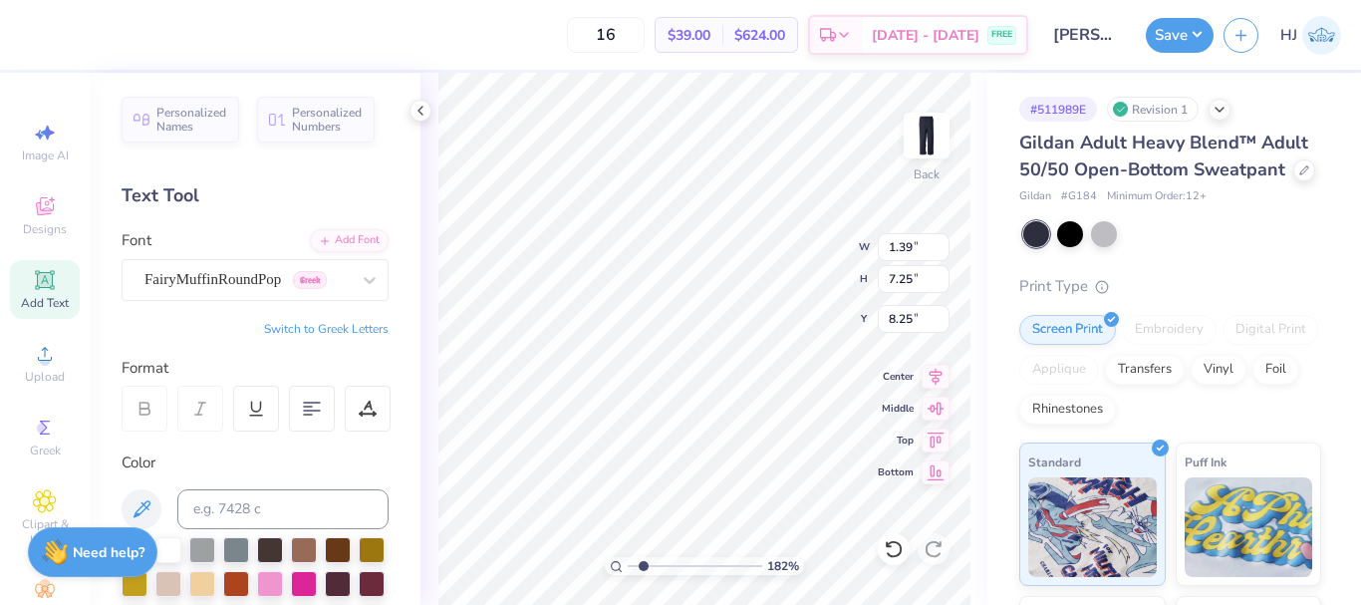
type input "1.82266588284093"
type input "1.42"
type input "8.40"
type input "7.67"
click at [897, 553] on icon at bounding box center [893, 549] width 20 height 20
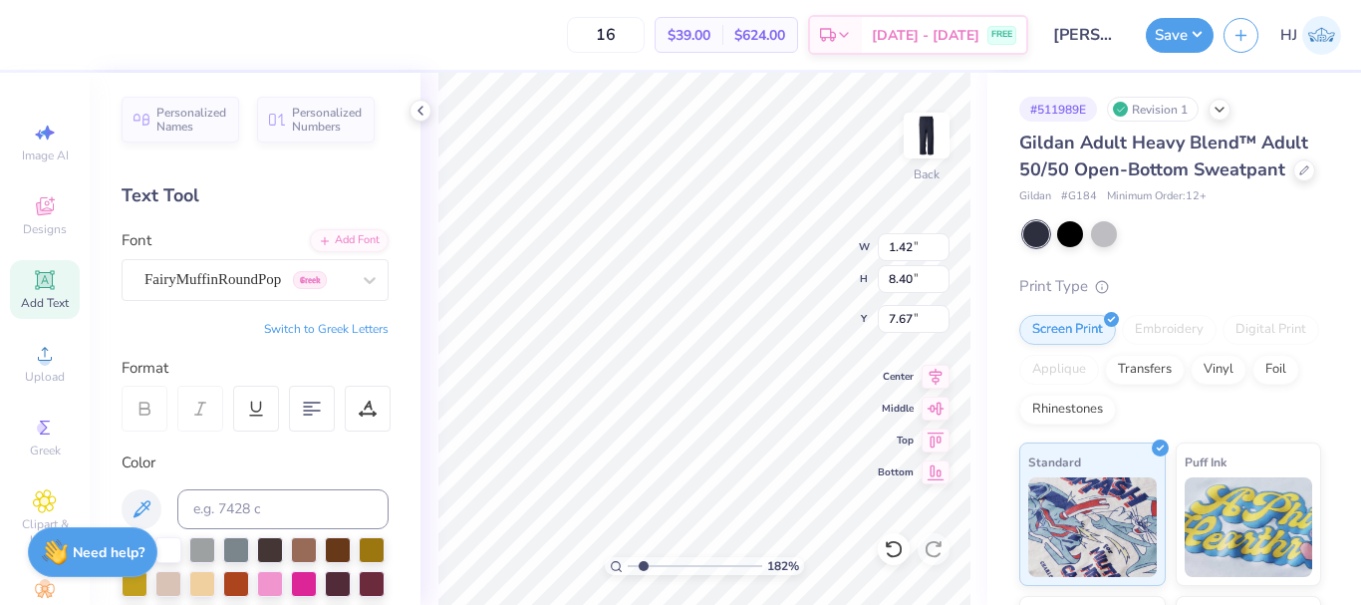
type input "1.82266588284093"
type input "1.39"
type input "7.25"
type input "8.25"
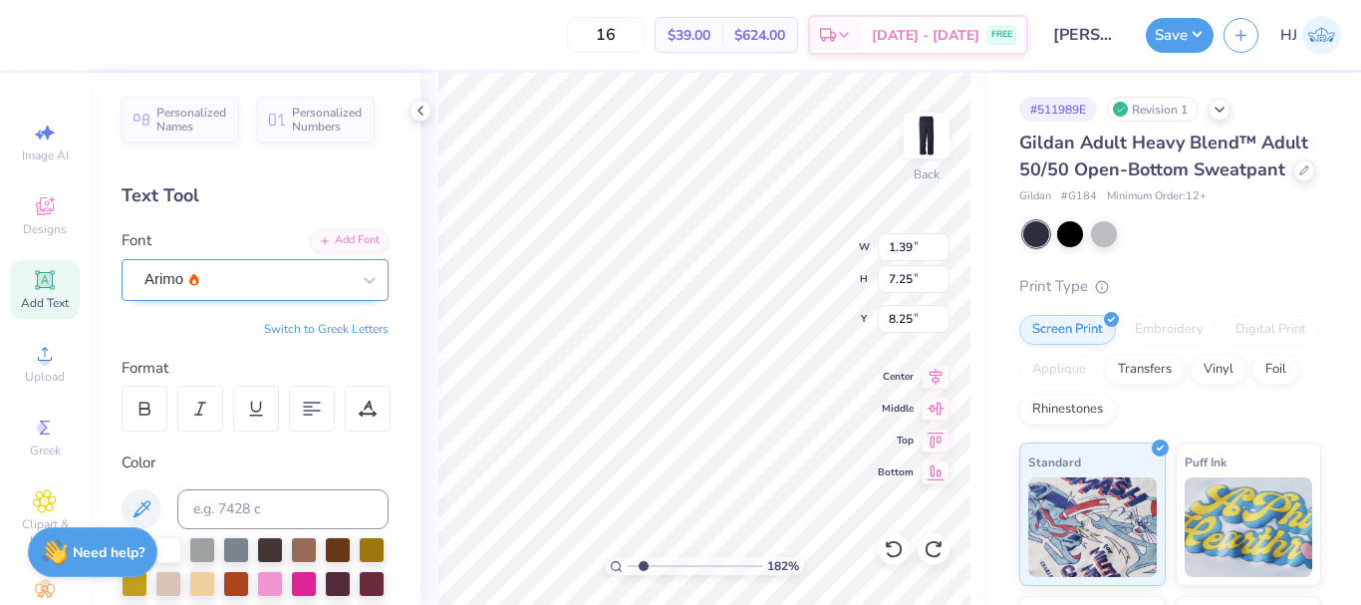
click at [289, 280] on div "Arimo" at bounding box center [246, 279] width 209 height 31
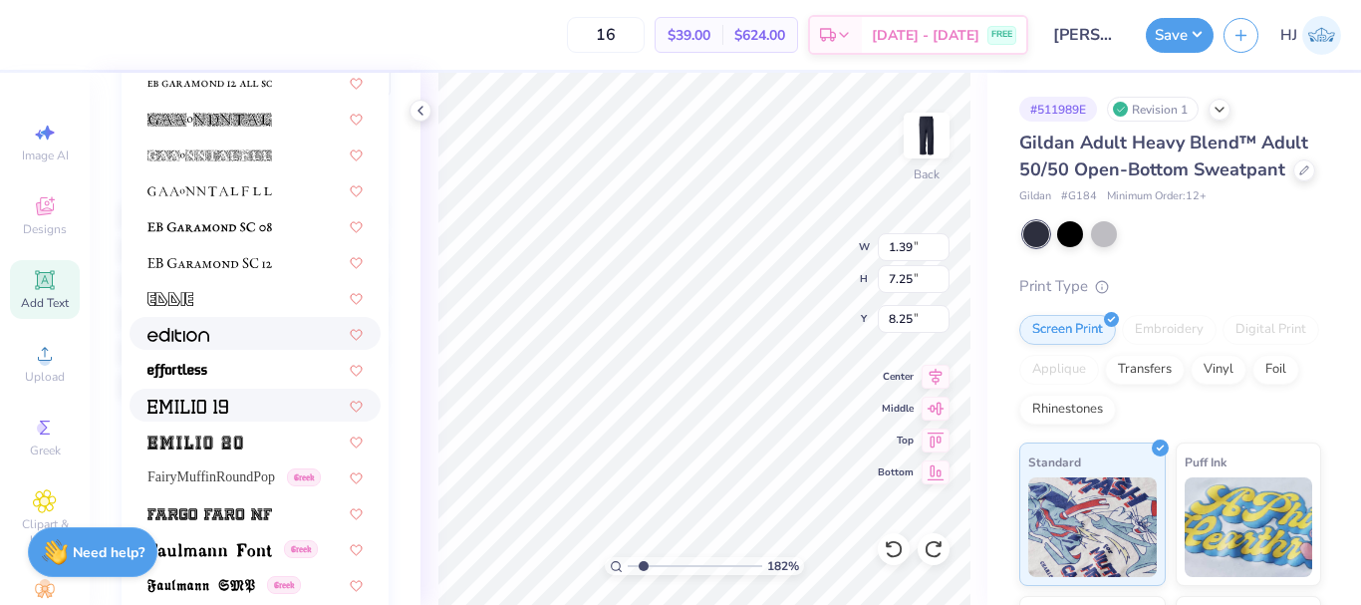
scroll to position [3793, 0]
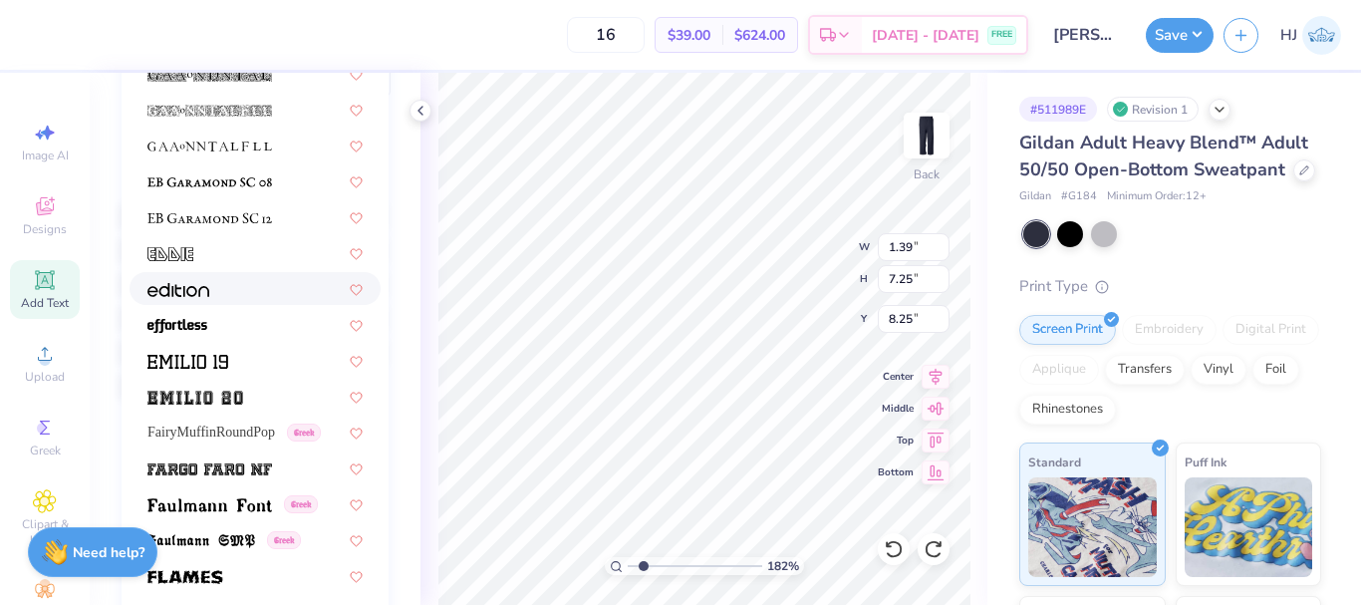
click at [192, 297] on span at bounding box center [178, 288] width 62 height 21
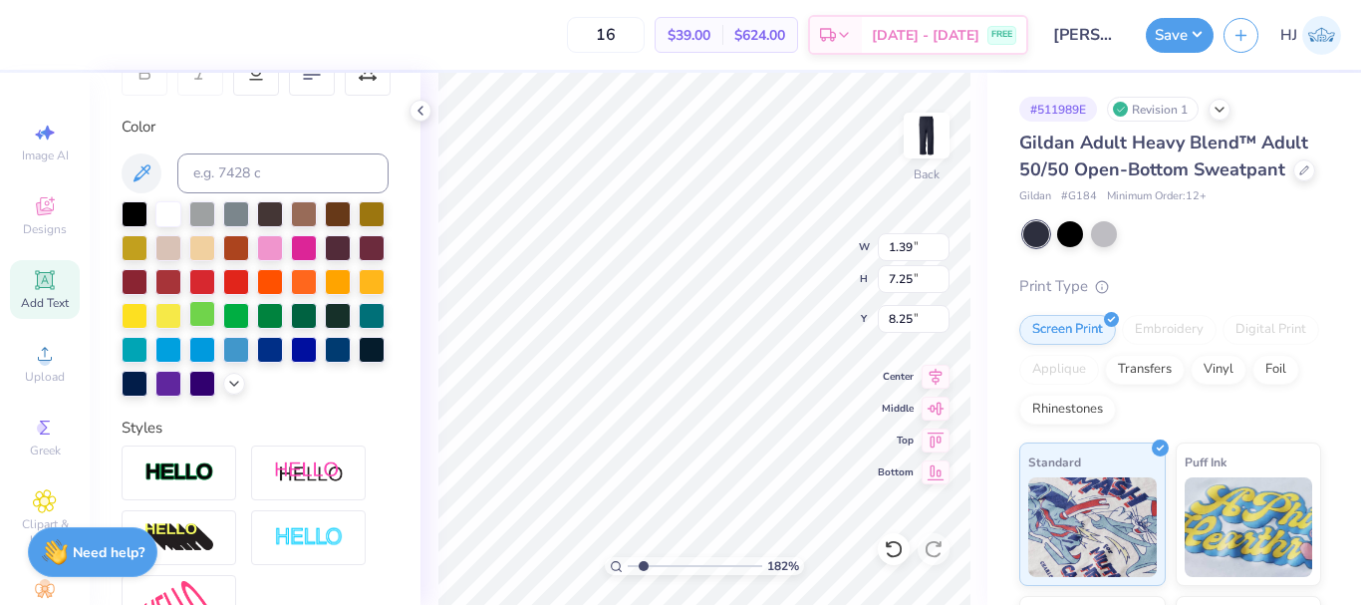
type input "1.82266588284093"
type input "1.77"
type input "10.33"
type input "6.71"
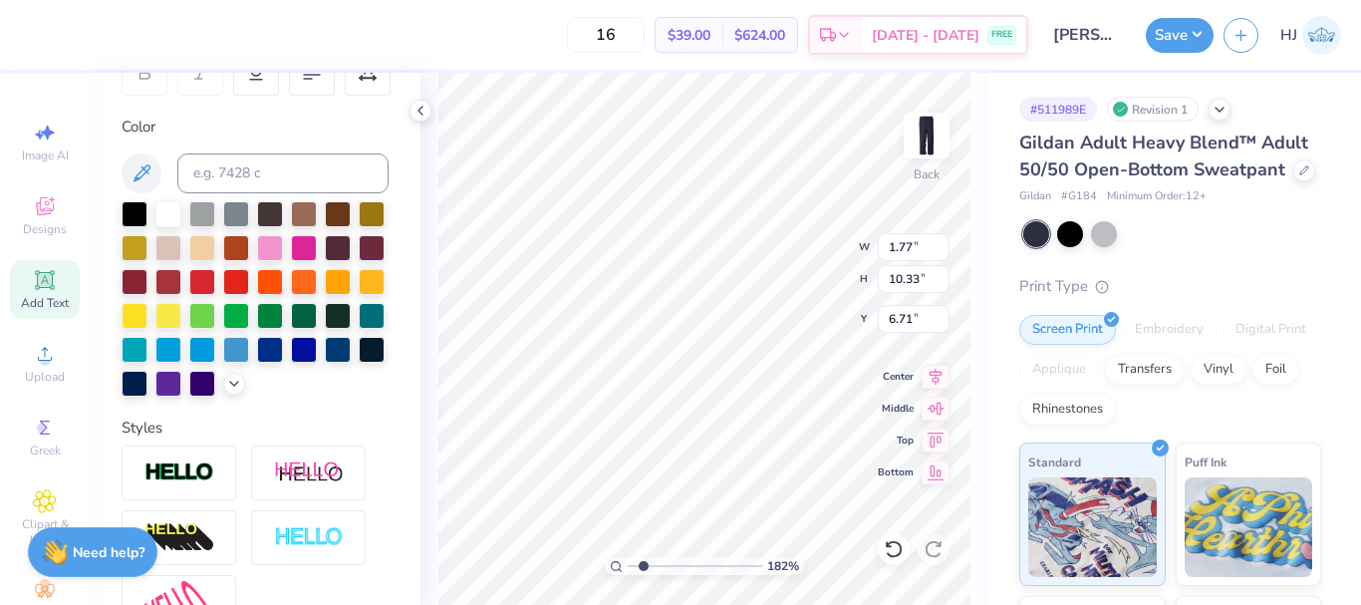
type input "1.82266588284093"
type textarea "Nw York"
type input "1.82266588284093"
type textarea "New York"
type input "1.82266588284093"
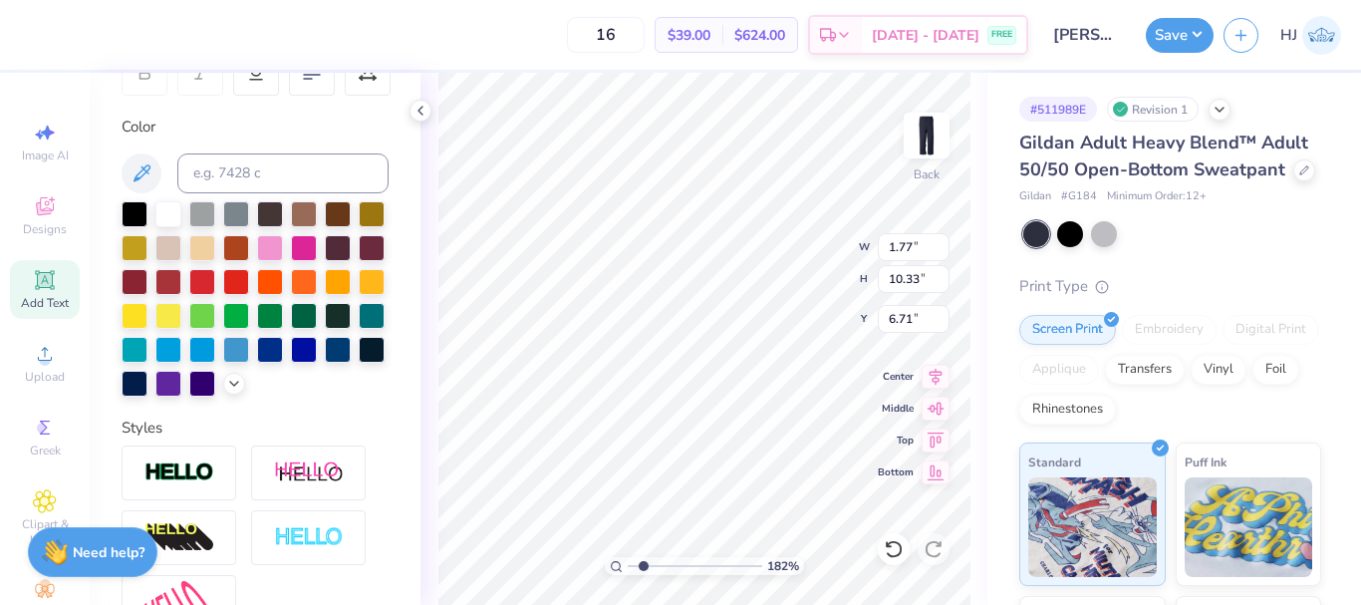
type textarea "ew York"
type input "1.82266588284093"
type textarea "New York"
type input "1.82266588284093"
type textarea "Nnew York"
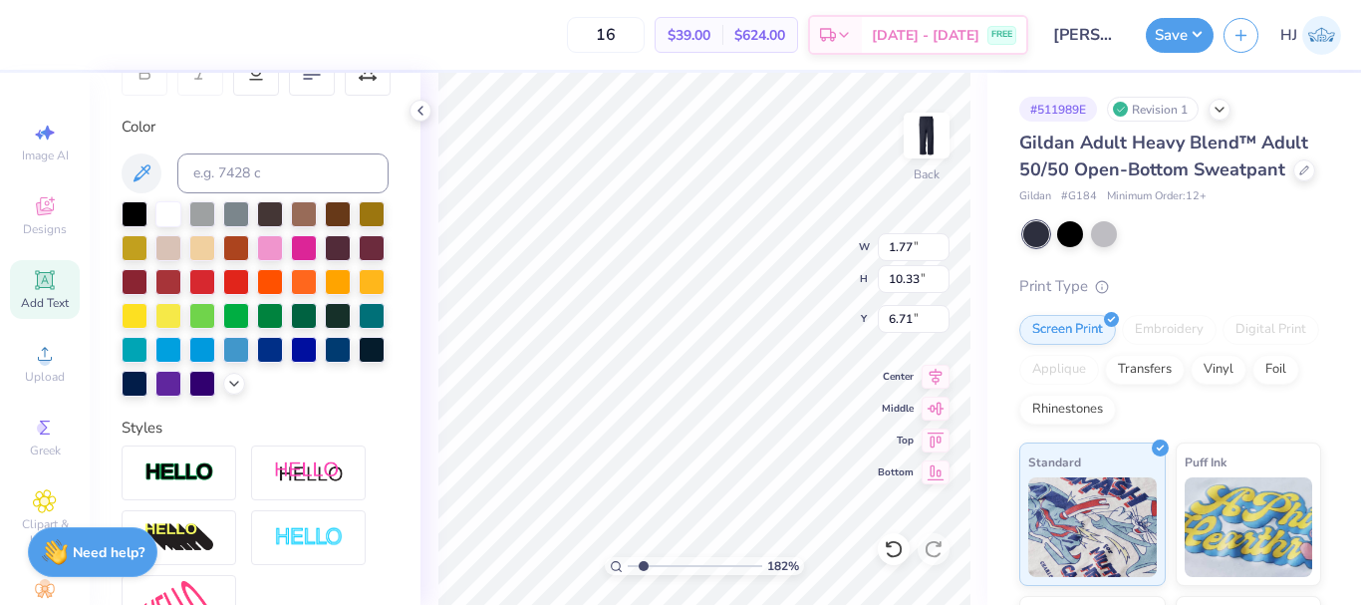
scroll to position [17, 3]
type input "1.82266588284093"
type textarea "New York"
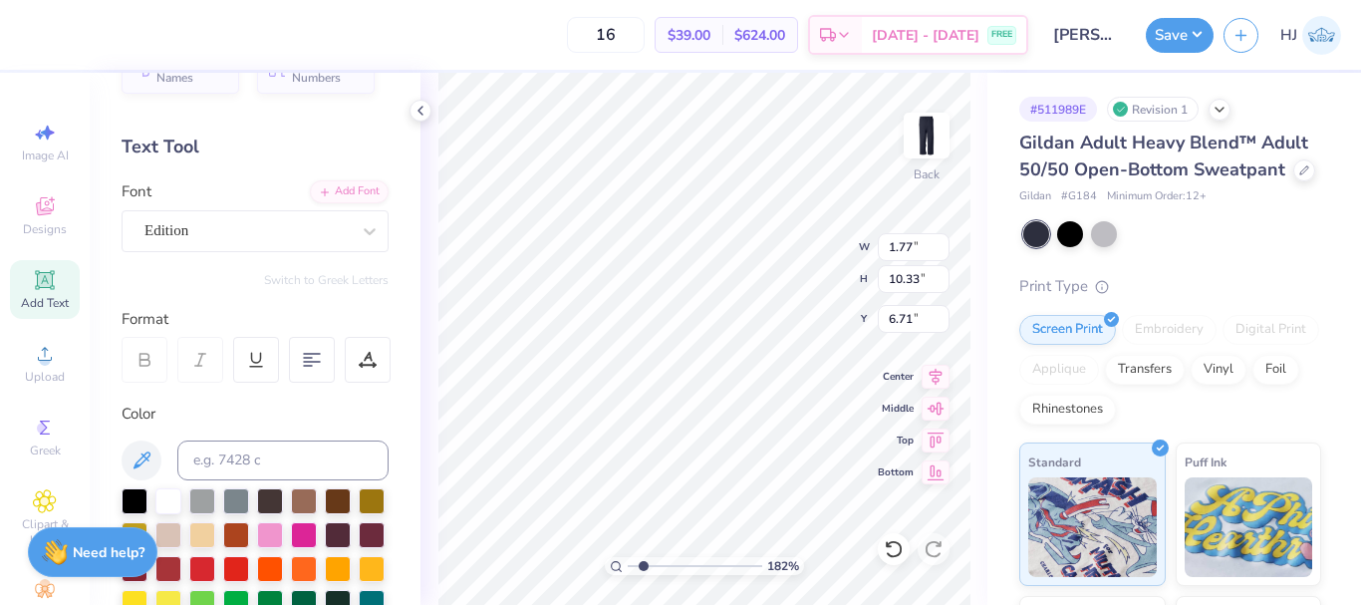
scroll to position [37, 0]
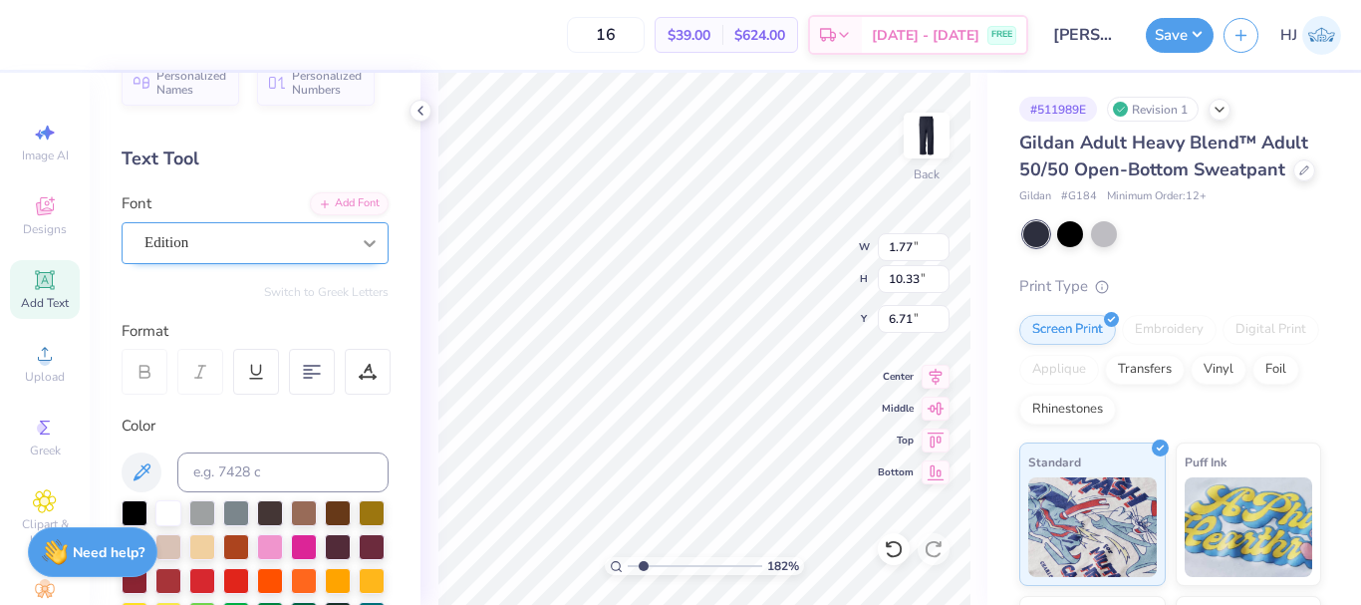
click at [364, 242] on icon at bounding box center [370, 243] width 12 height 7
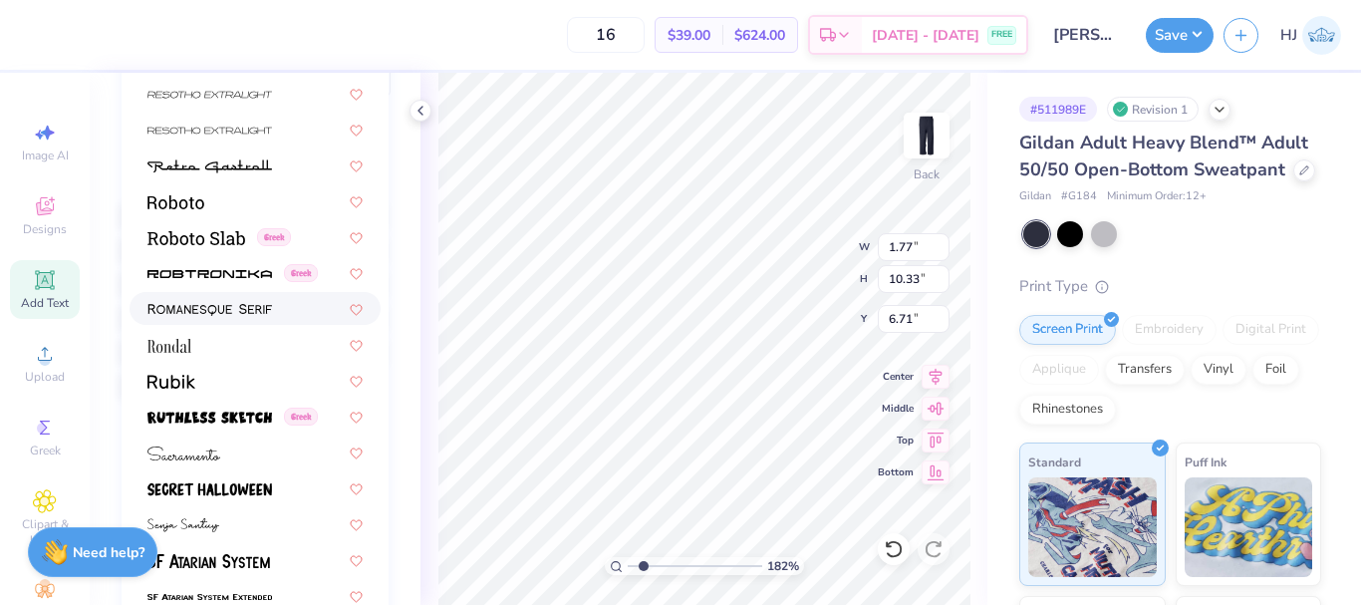
scroll to position [8964, 0]
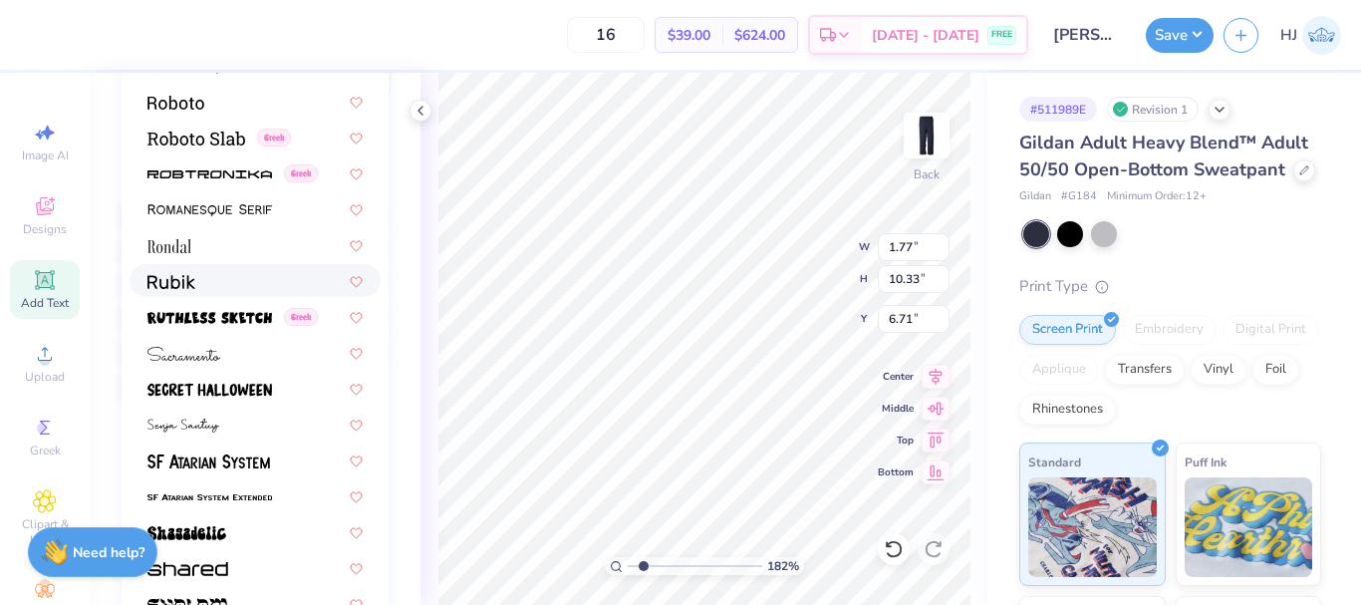
click at [207, 282] on div at bounding box center [254, 280] width 215 height 21
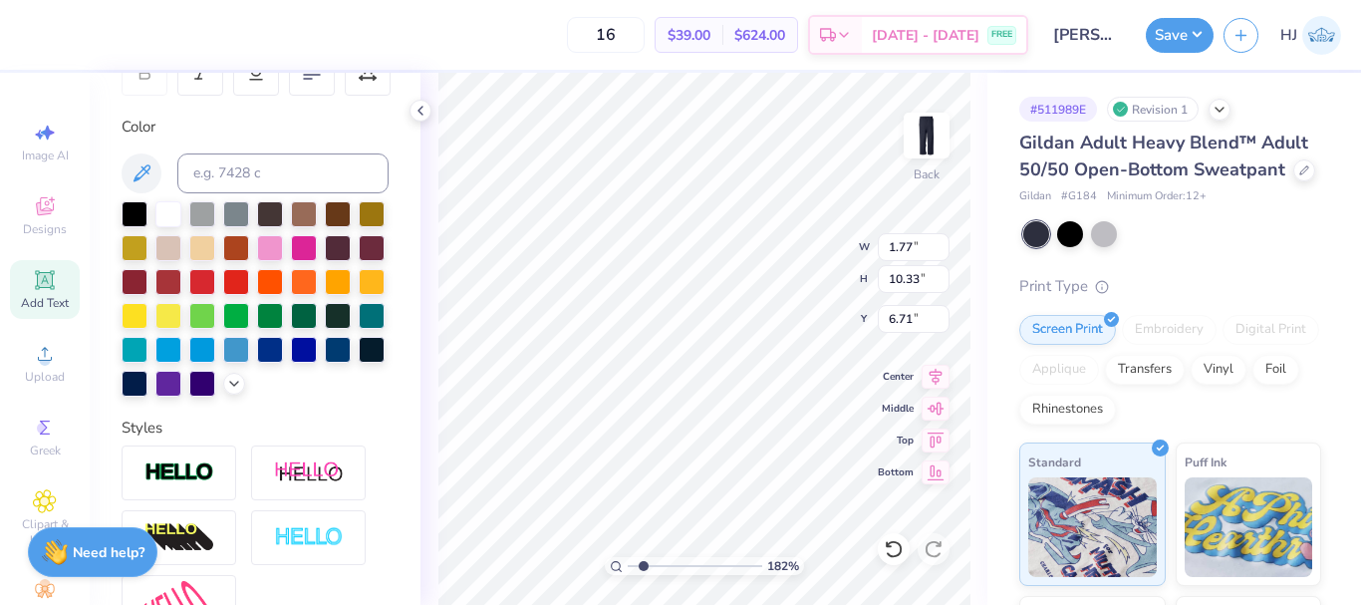
type input "1.82266588284093"
type input "1.36"
type input "7.27"
type input "8.24"
type input "1.82266588284093"
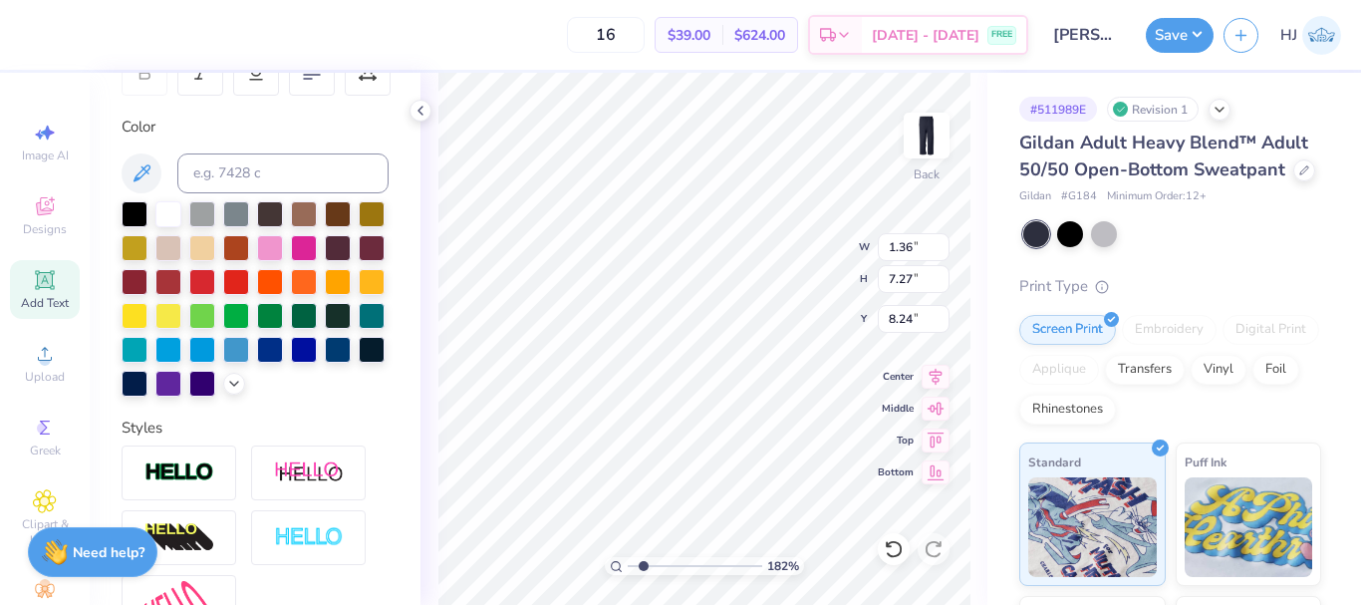
type input "1.04"
type input "5.57"
type input "9.94"
type input "1.82266588284093"
type input "1.20"
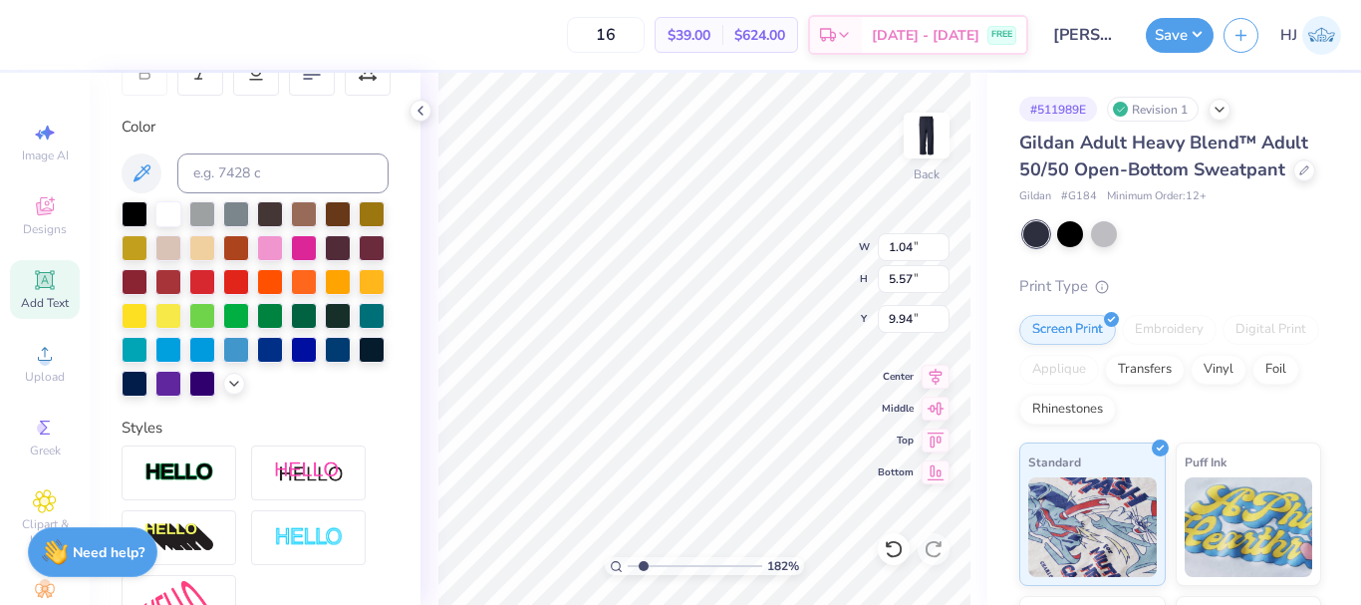
type input "6.43"
type input "9.98"
type input "1.82266588284093"
type input "1.31"
type input "6.99"
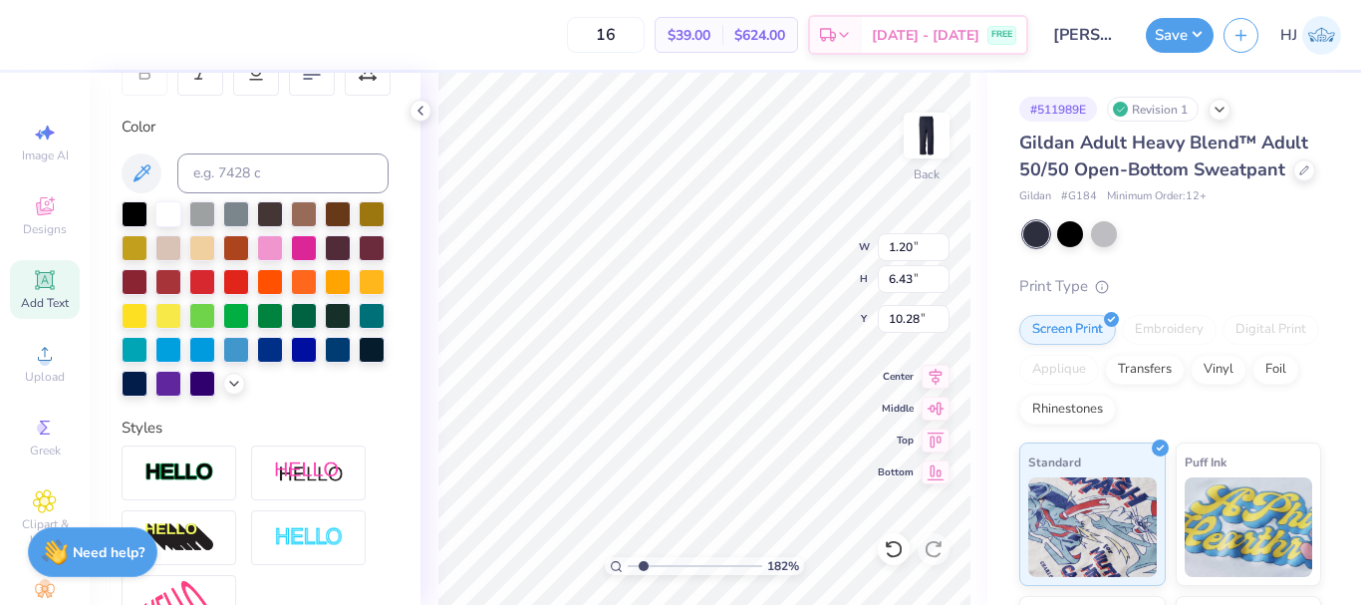
type input "10.02"
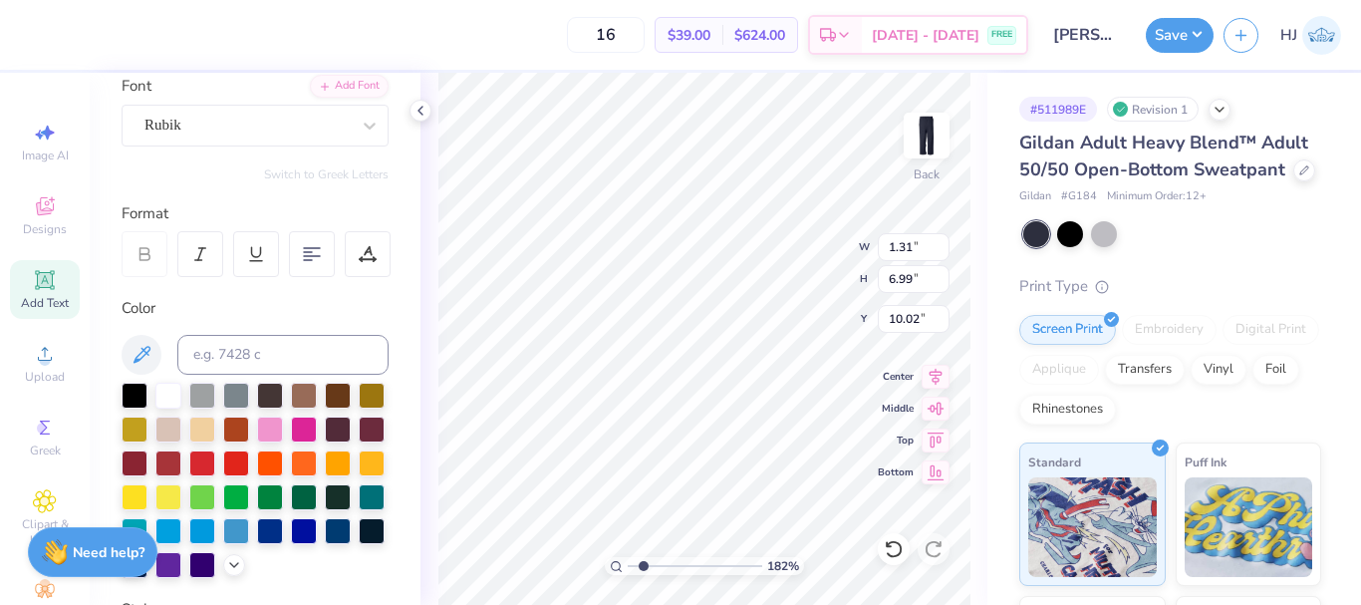
scroll to position [37, 0]
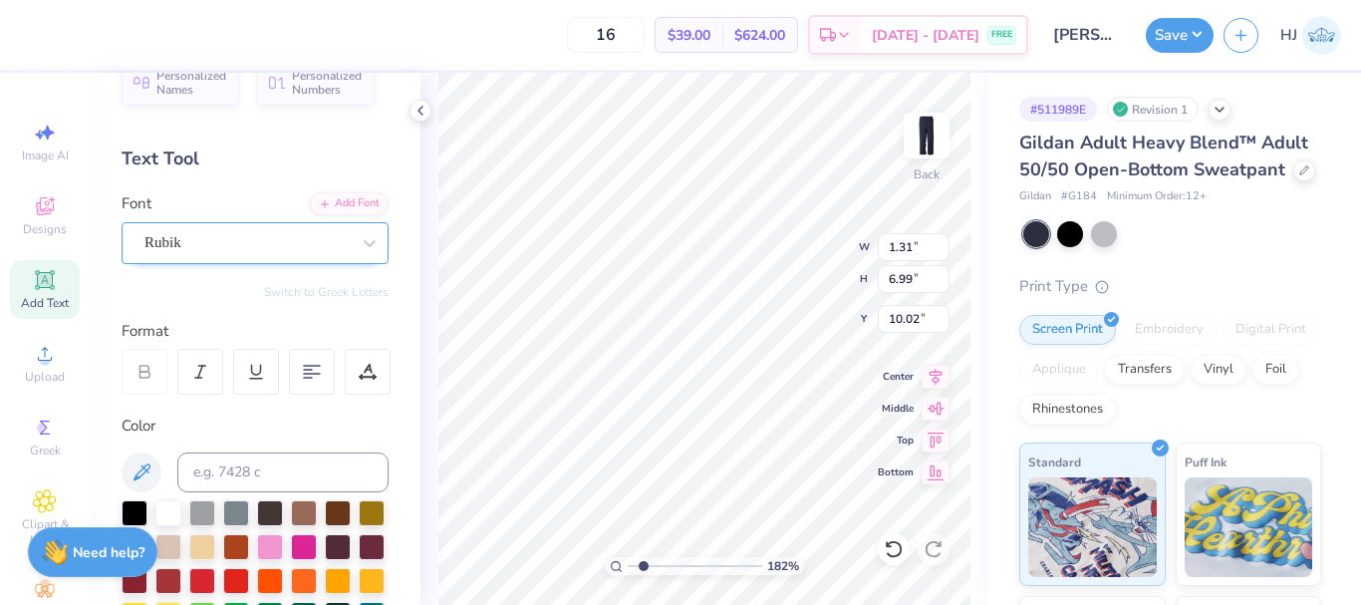
click at [257, 246] on div "Rubik" at bounding box center [246, 242] width 209 height 31
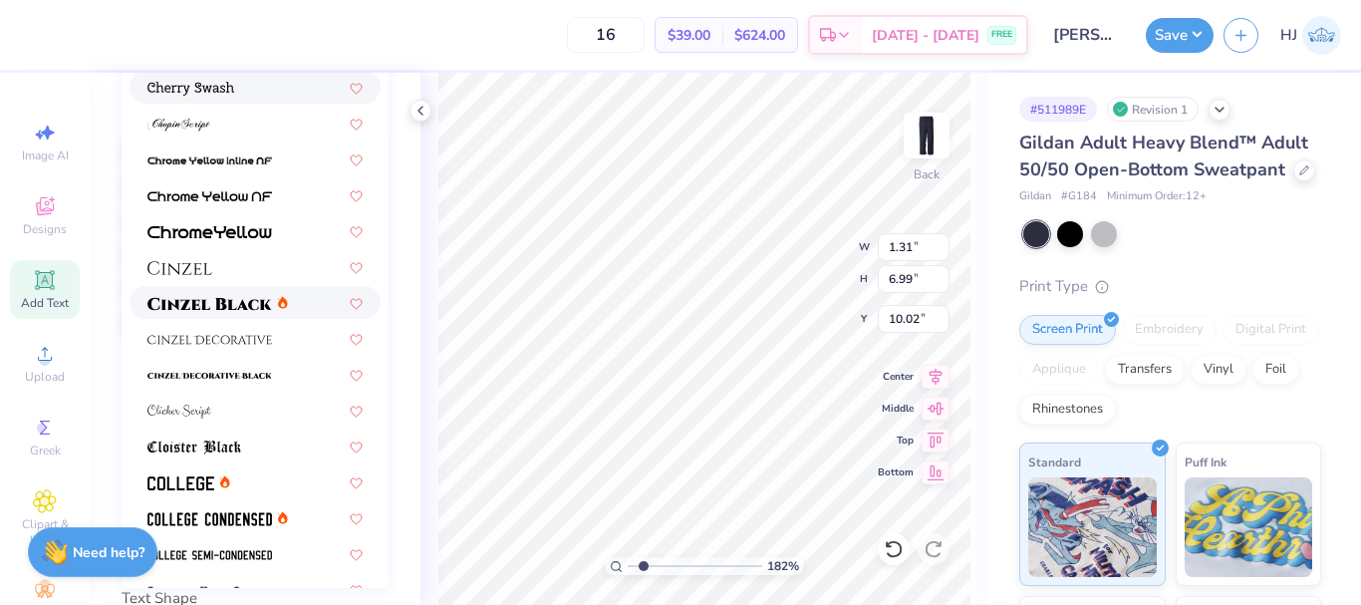
scroll to position [2146, 0]
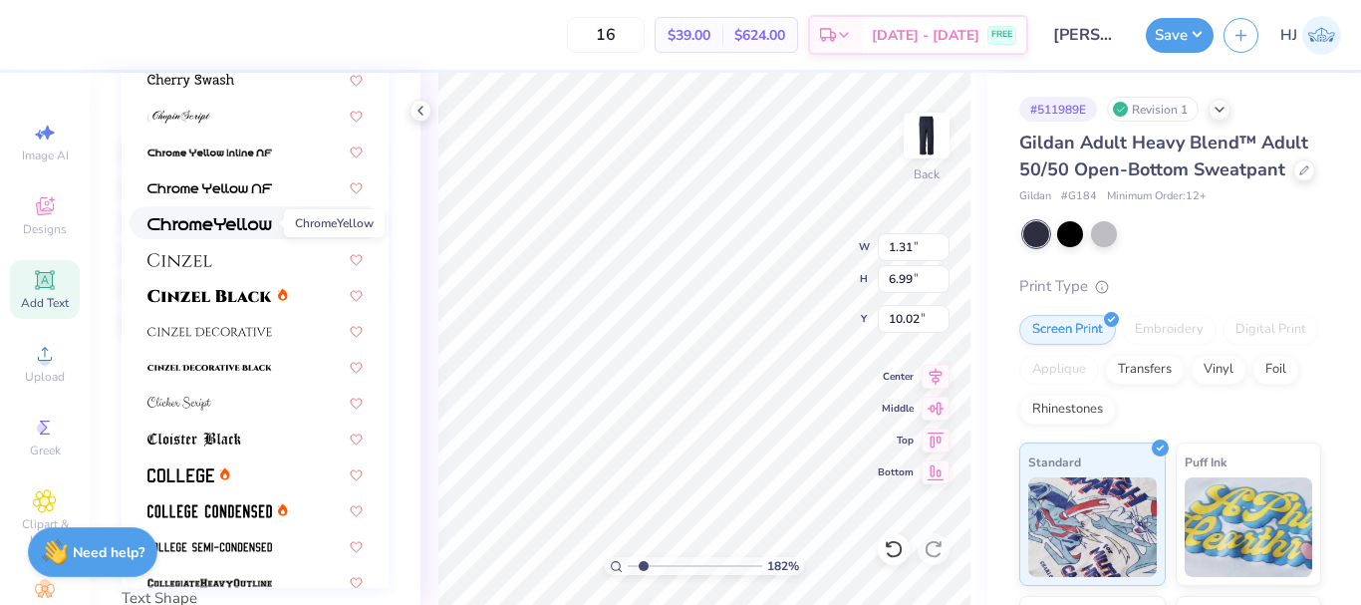
click at [219, 225] on img at bounding box center [209, 224] width 125 height 14
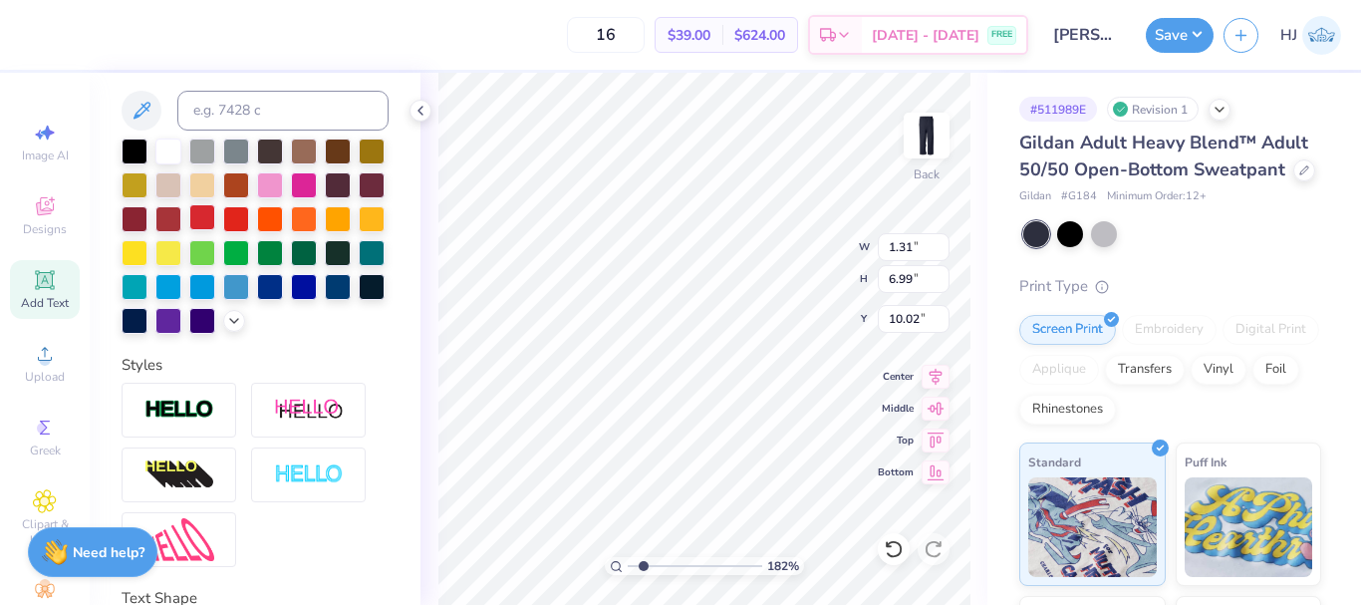
type input "1.82266588284093"
type input "1.24"
type input "7.69"
type input "9.66"
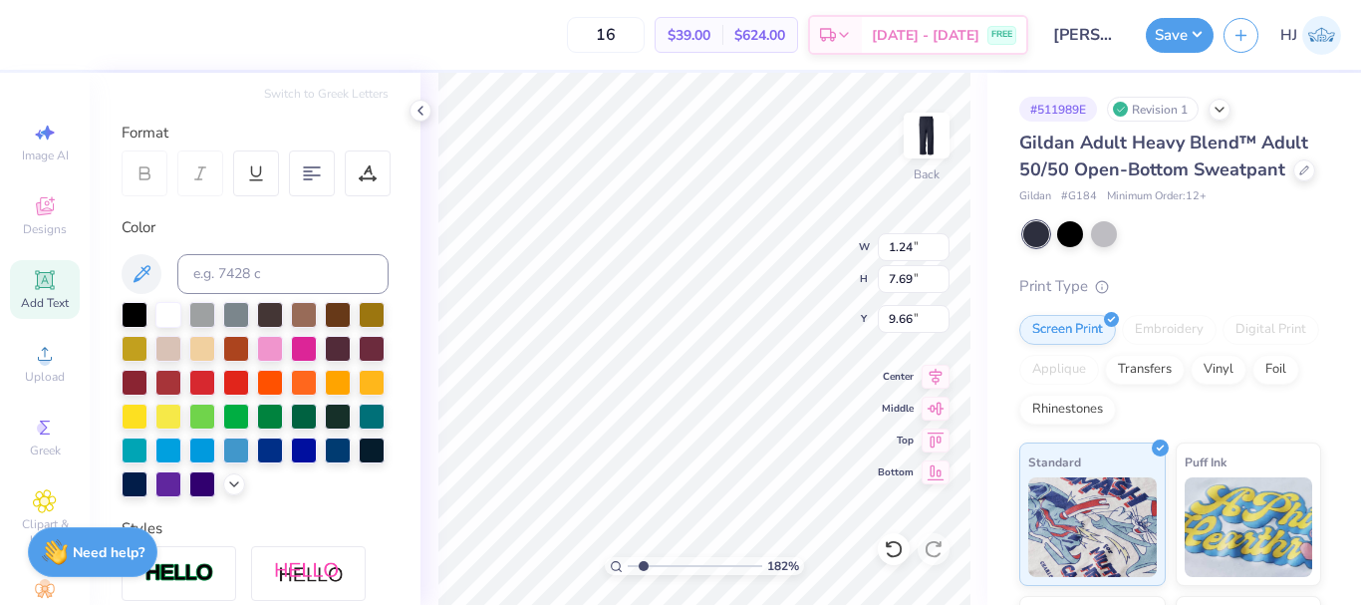
scroll to position [199, 0]
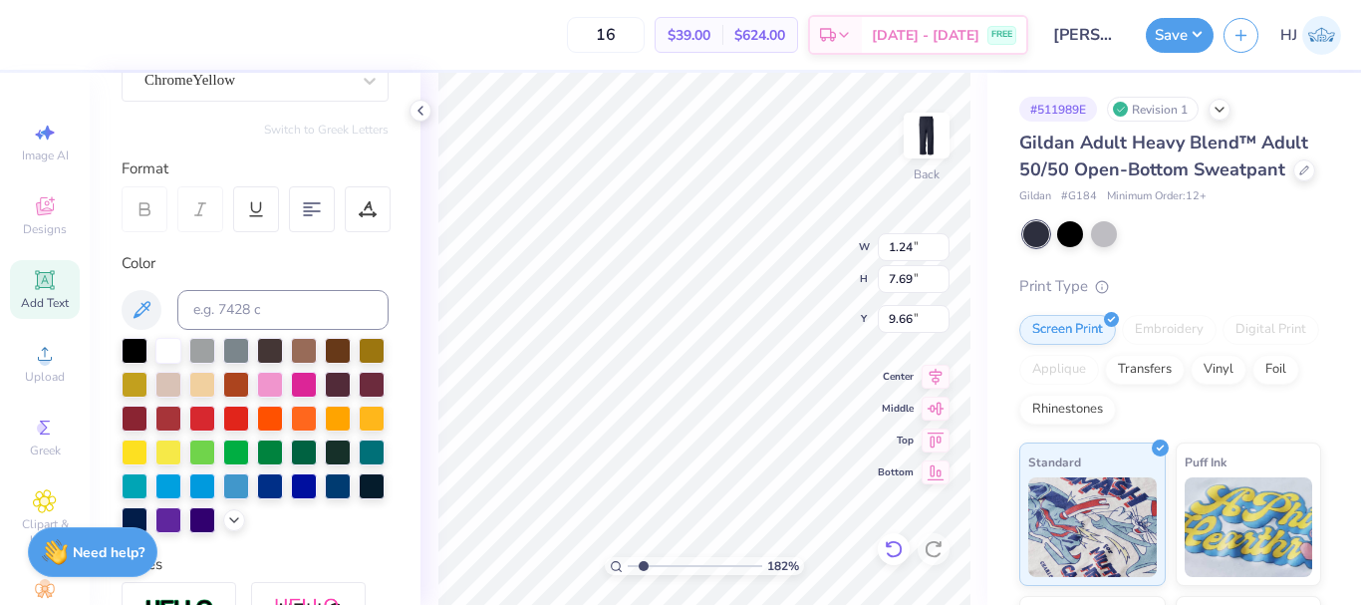
click at [890, 548] on icon at bounding box center [893, 549] width 20 height 20
type input "1.82266588284093"
type input "1.31"
type input "6.99"
type input "10.02"
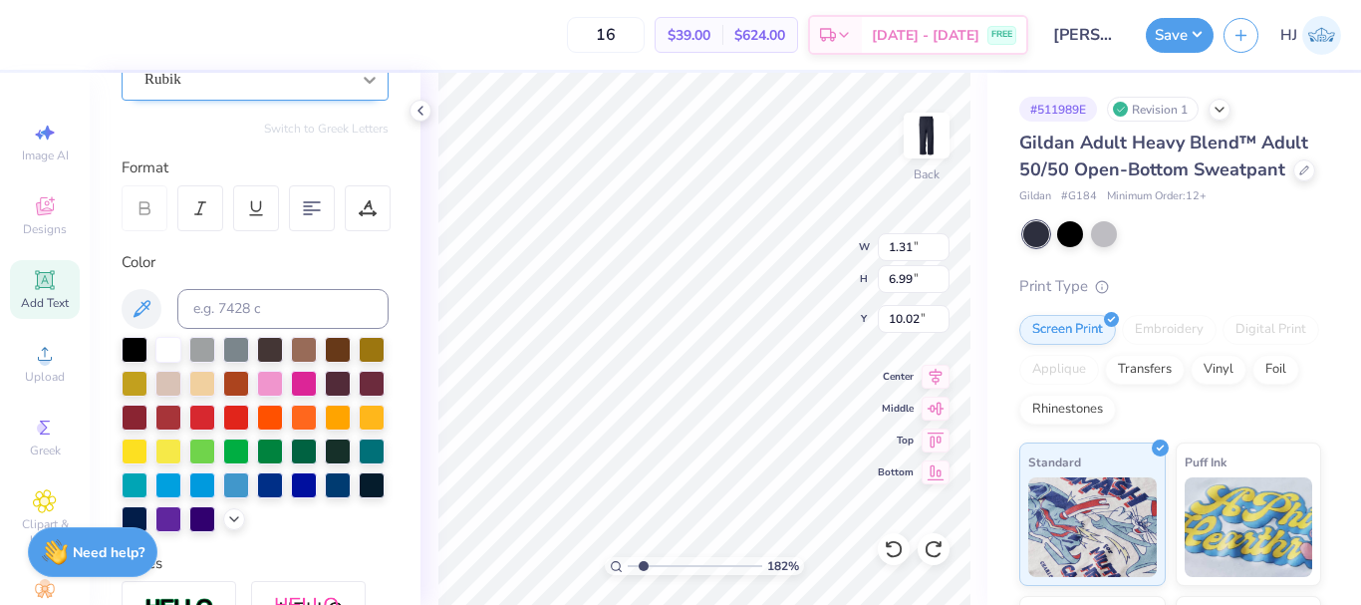
click at [360, 77] on icon at bounding box center [370, 80] width 20 height 20
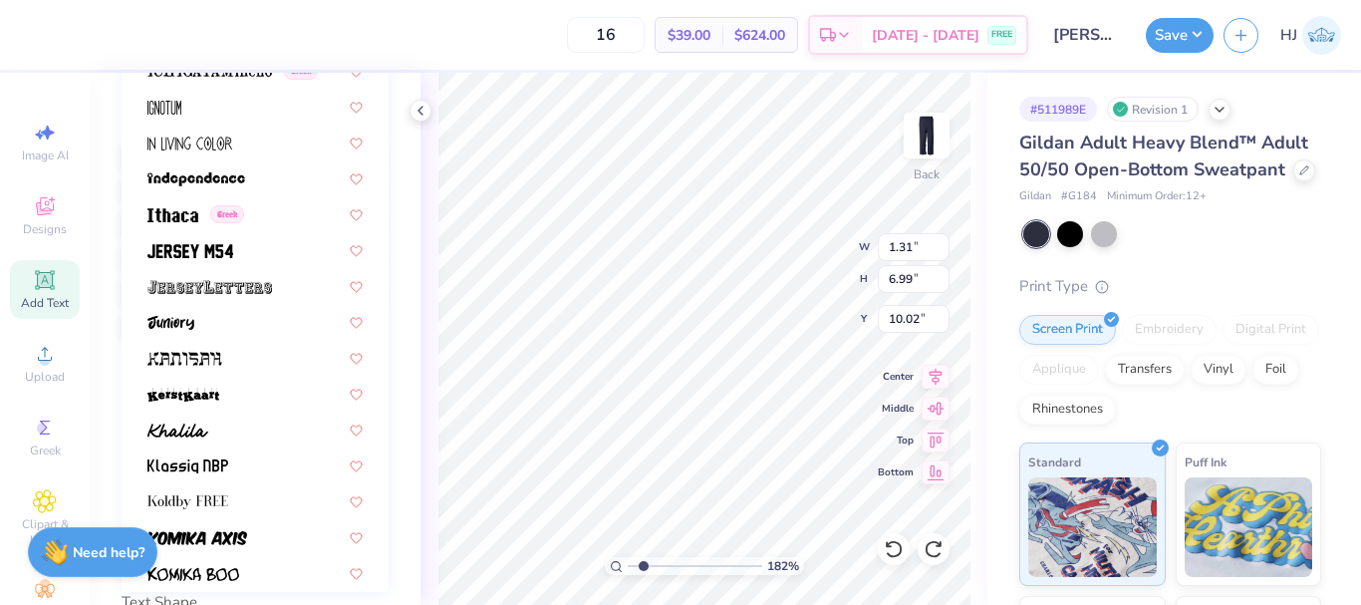
scroll to position [5279, 0]
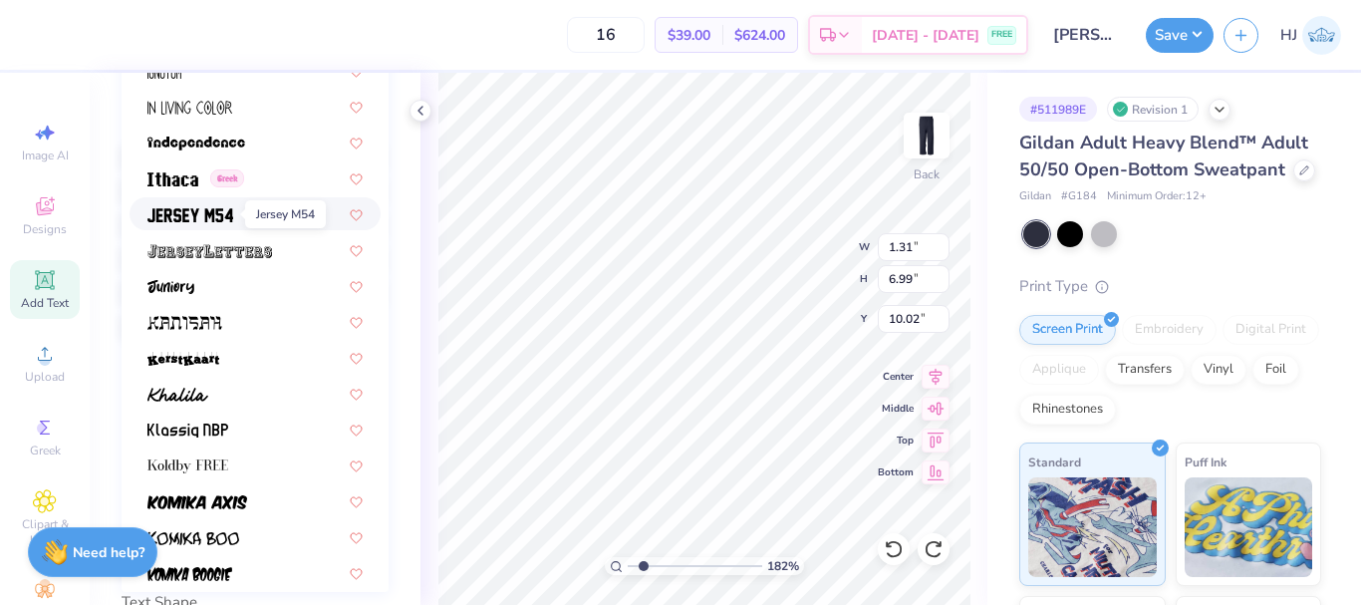
click at [219, 216] on img at bounding box center [190, 215] width 86 height 14
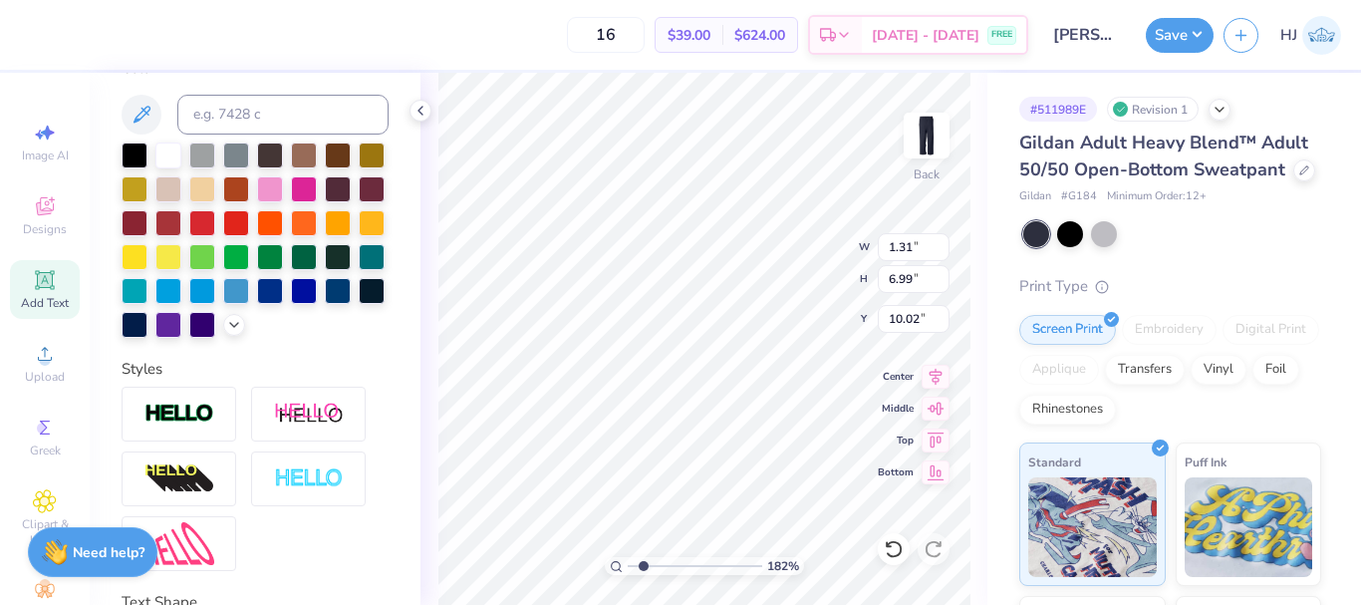
type input "1.82266588284093"
type input "1.41"
type input "6.72"
type input "10.16"
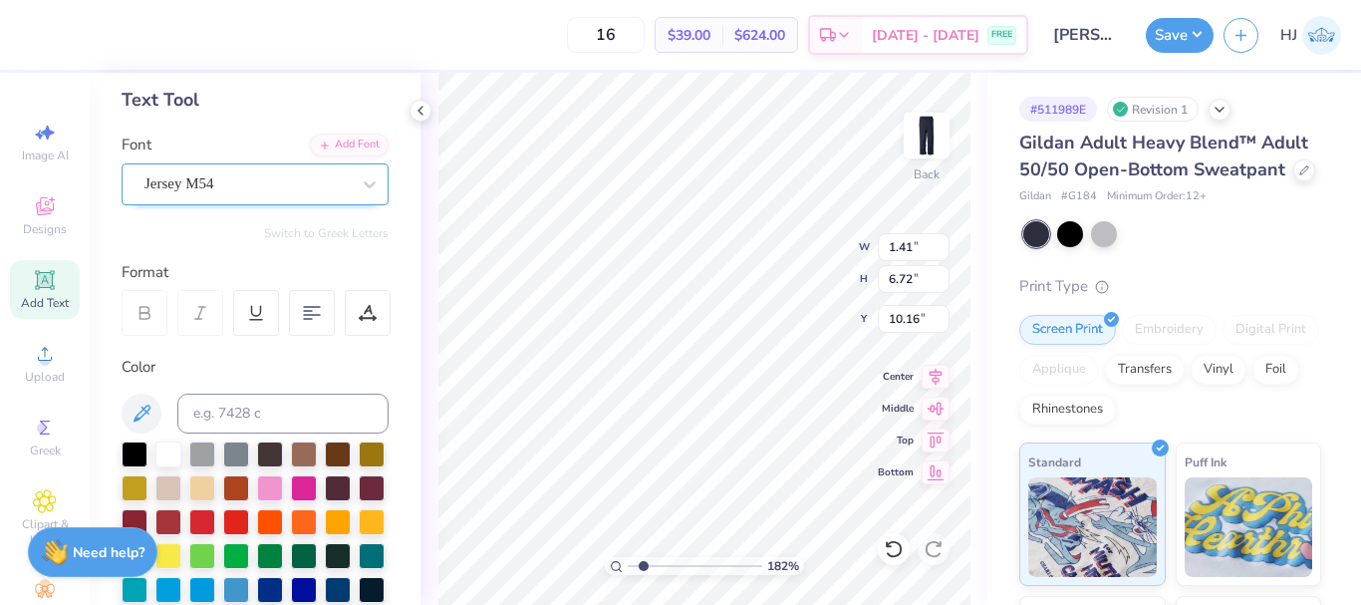
click at [313, 177] on div "Jersey M54" at bounding box center [246, 183] width 209 height 31
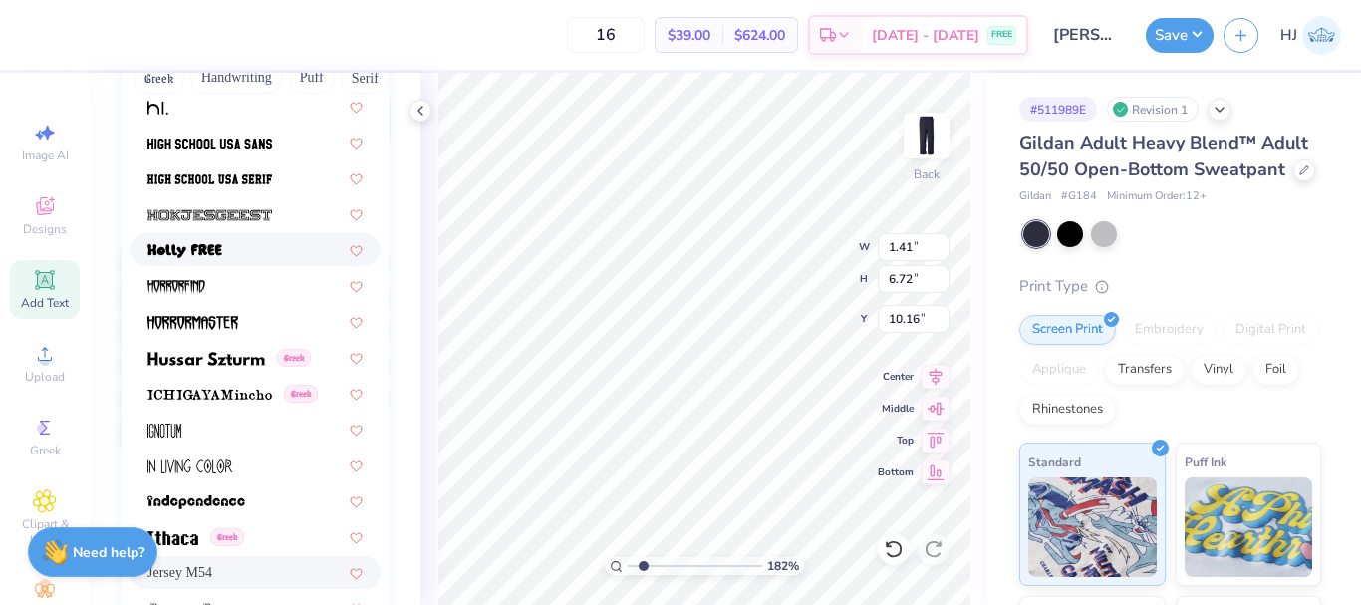
scroll to position [4980, 0]
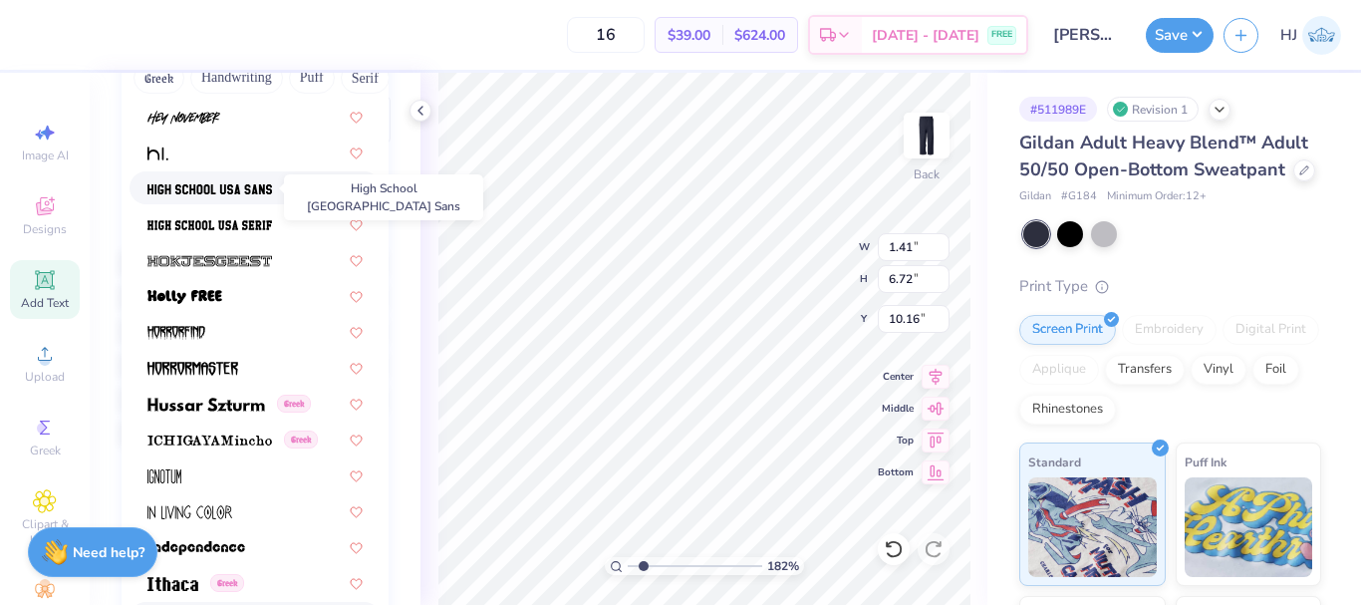
click at [218, 189] on img at bounding box center [209, 189] width 125 height 14
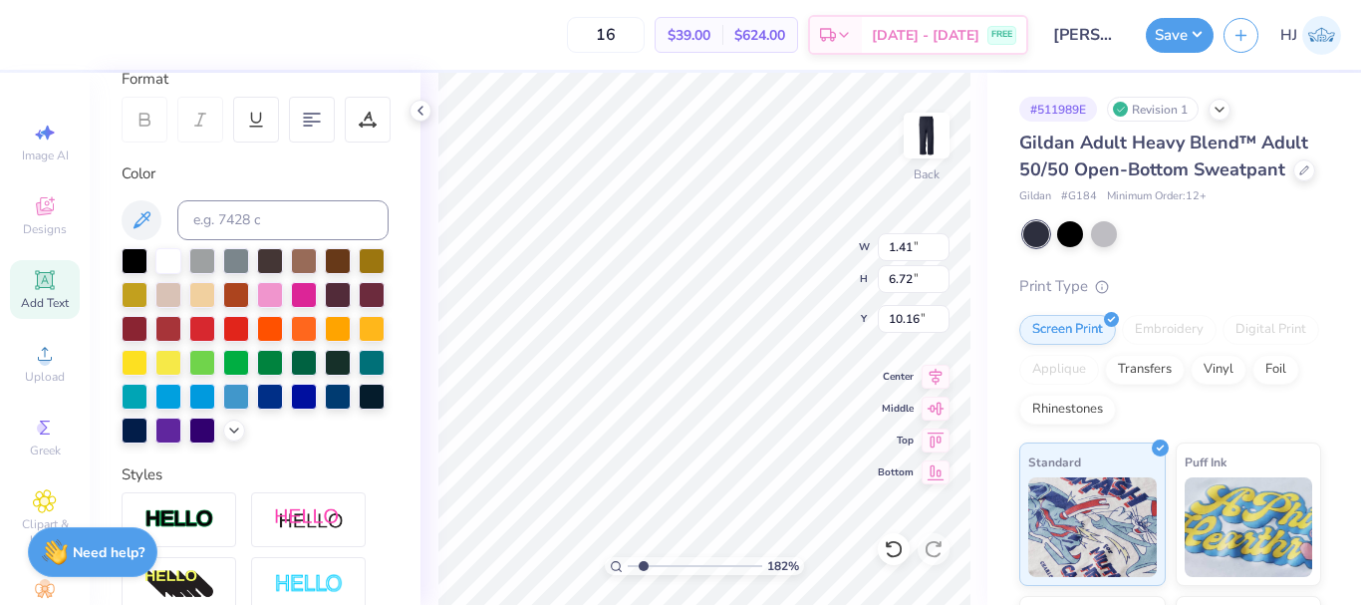
type input "1.82266588284093"
type input "1.46"
type input "7.20"
type input "9.91"
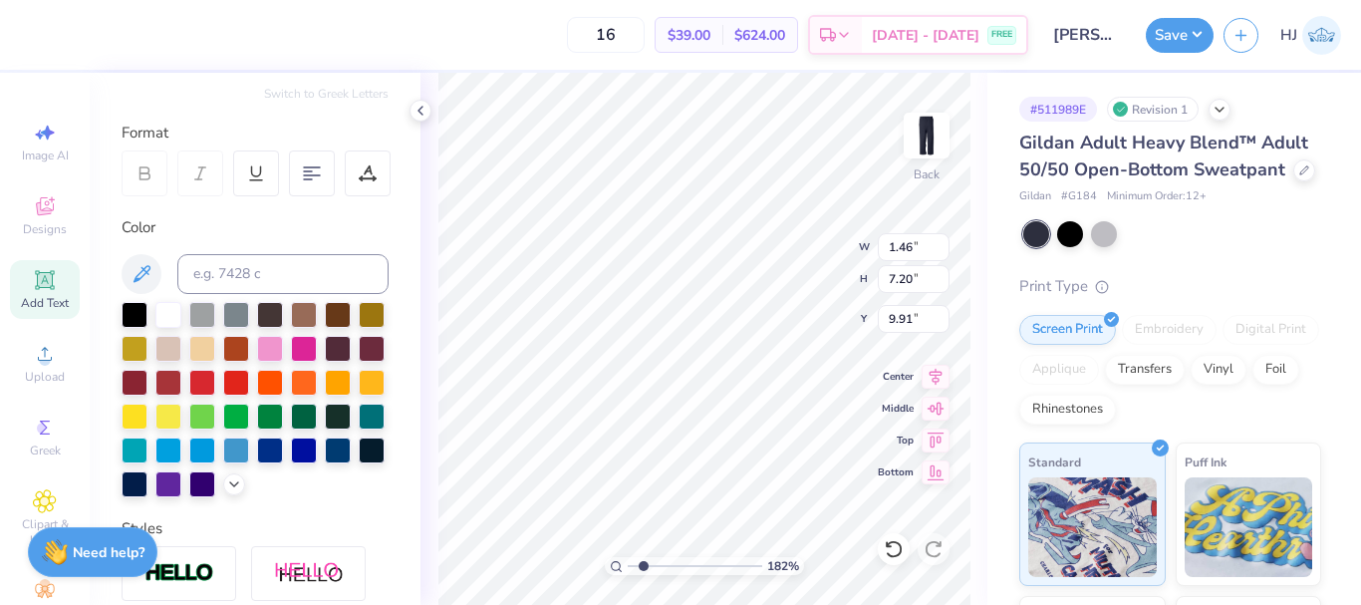
scroll to position [189, 0]
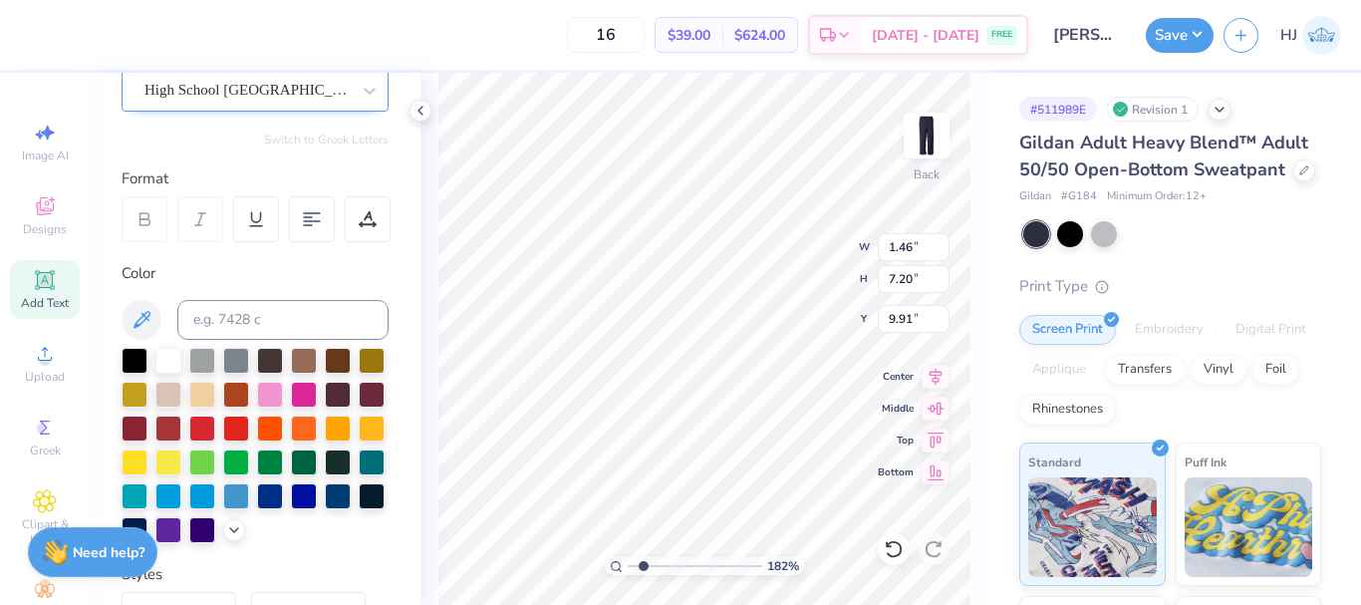
click at [319, 99] on div "High School USA Sans" at bounding box center [246, 90] width 209 height 31
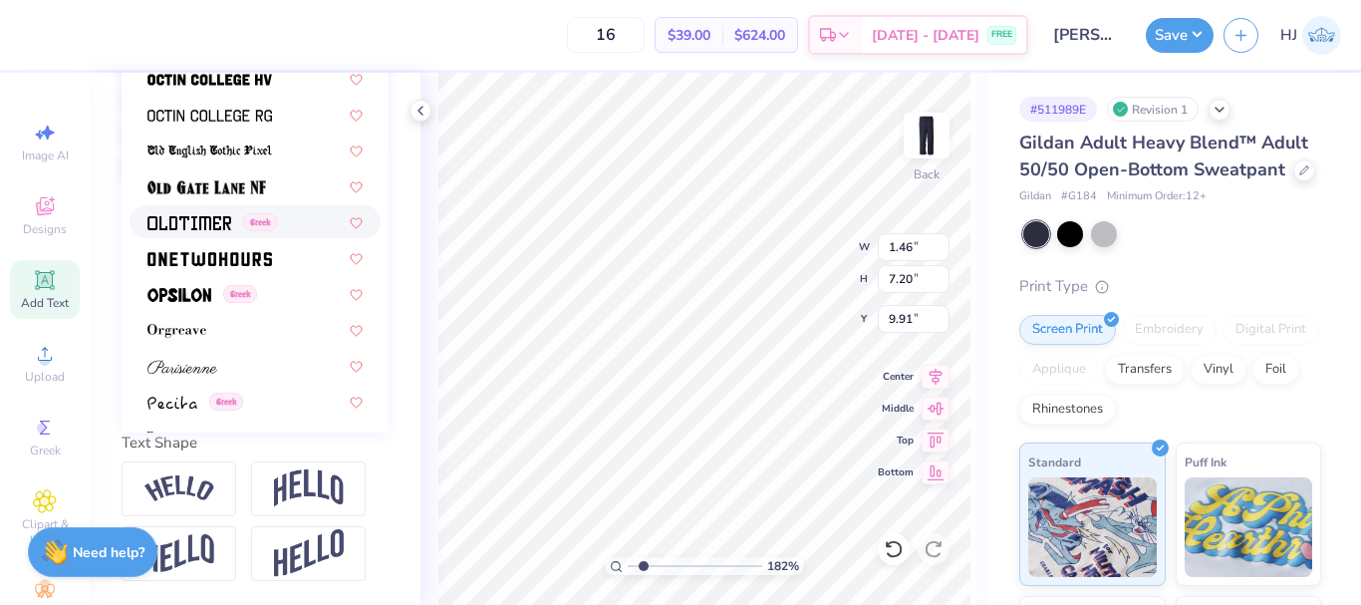
scroll to position [7669, 0]
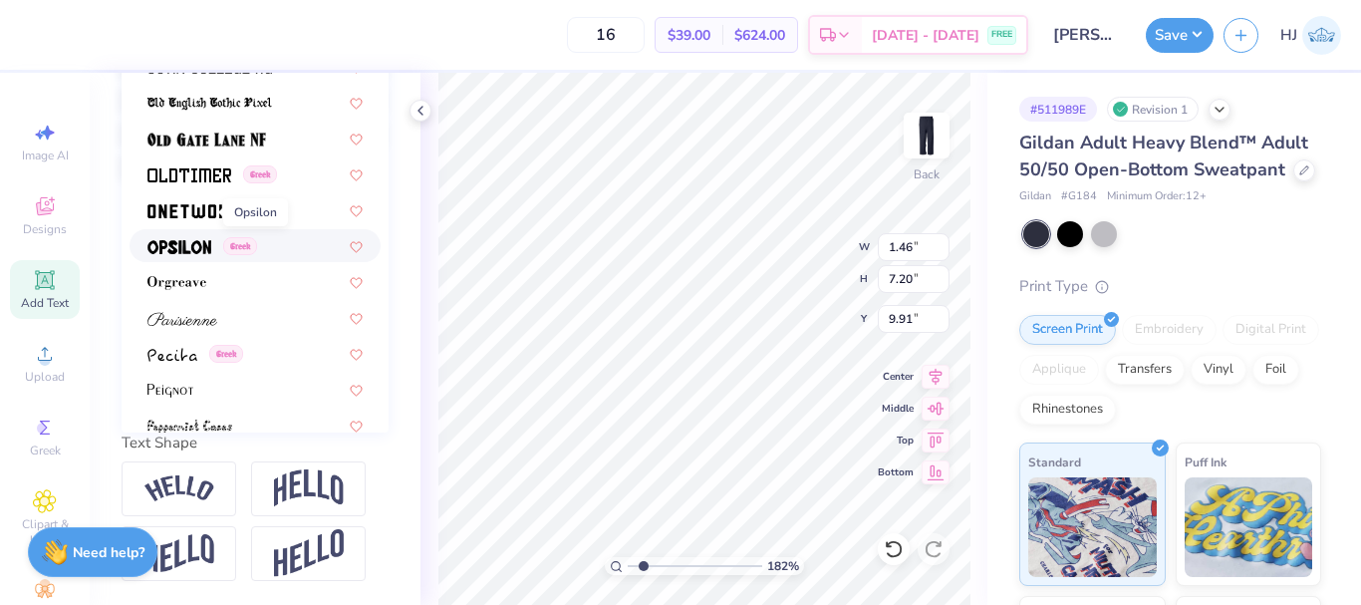
click at [184, 240] on img at bounding box center [179, 247] width 64 height 14
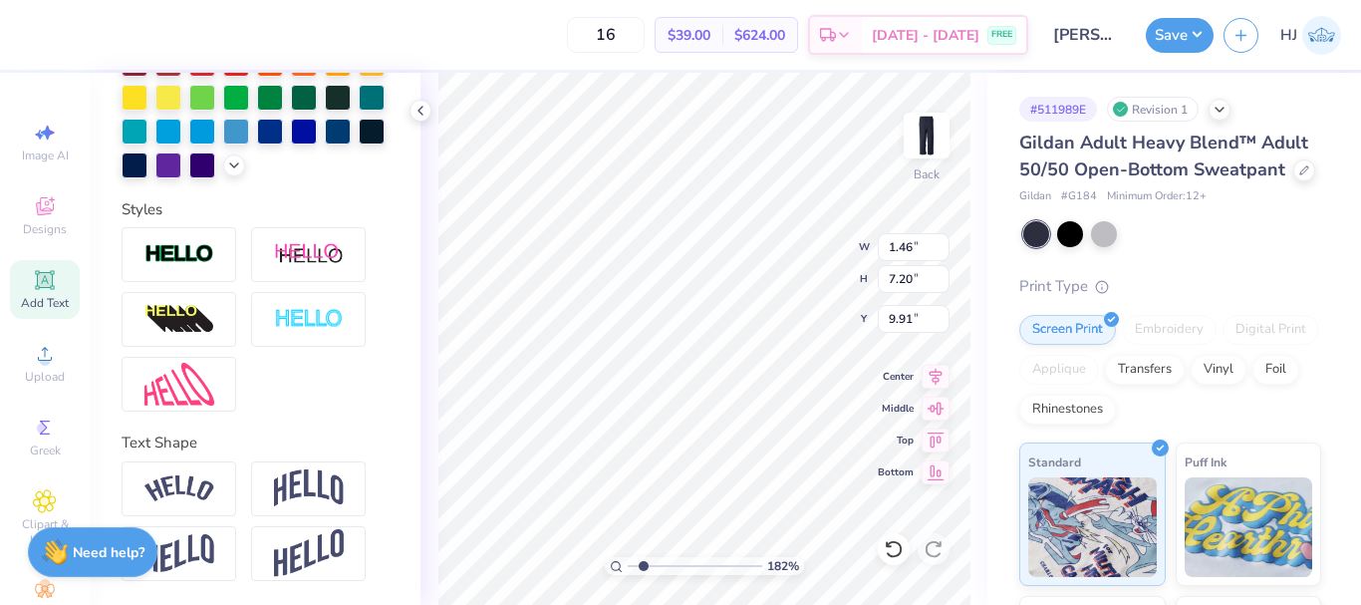
type input "1.82266588284093"
type input "1.31"
type input "6.50"
type input "10.26"
type input "1.82266588284093"
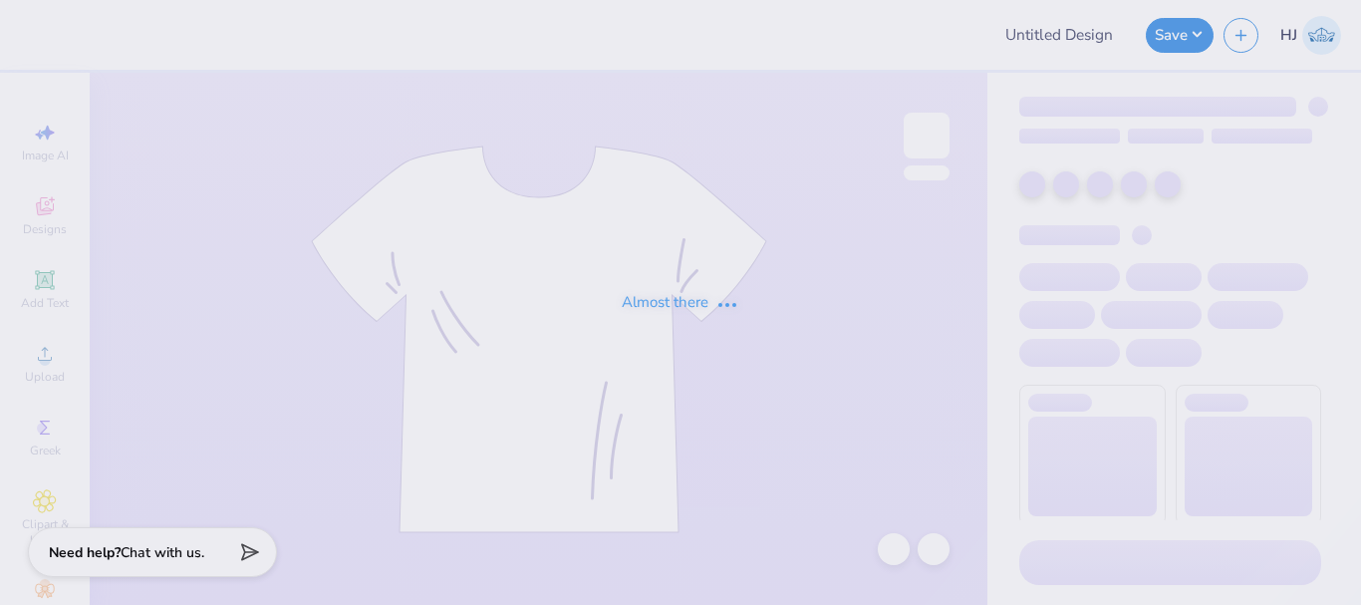
type input "[PERSON_NAME]"
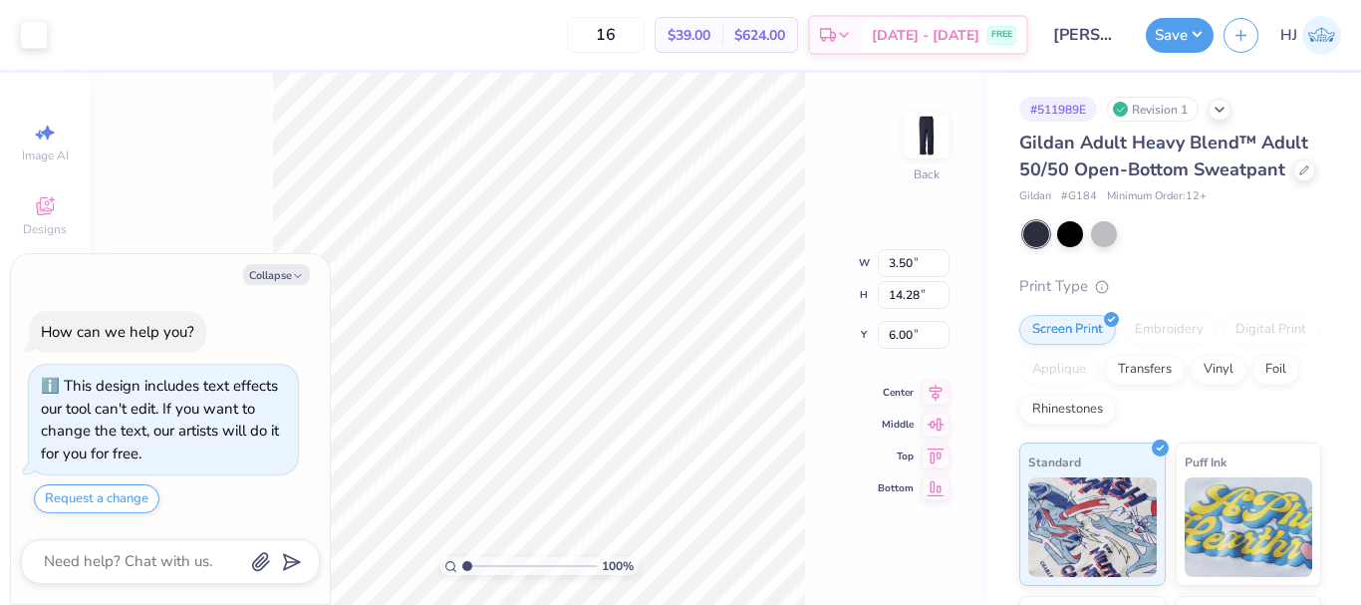
type textarea "x"
type input "1.35006143669128"
type textarea "x"
type input "1.35006143669128"
type textarea "x"
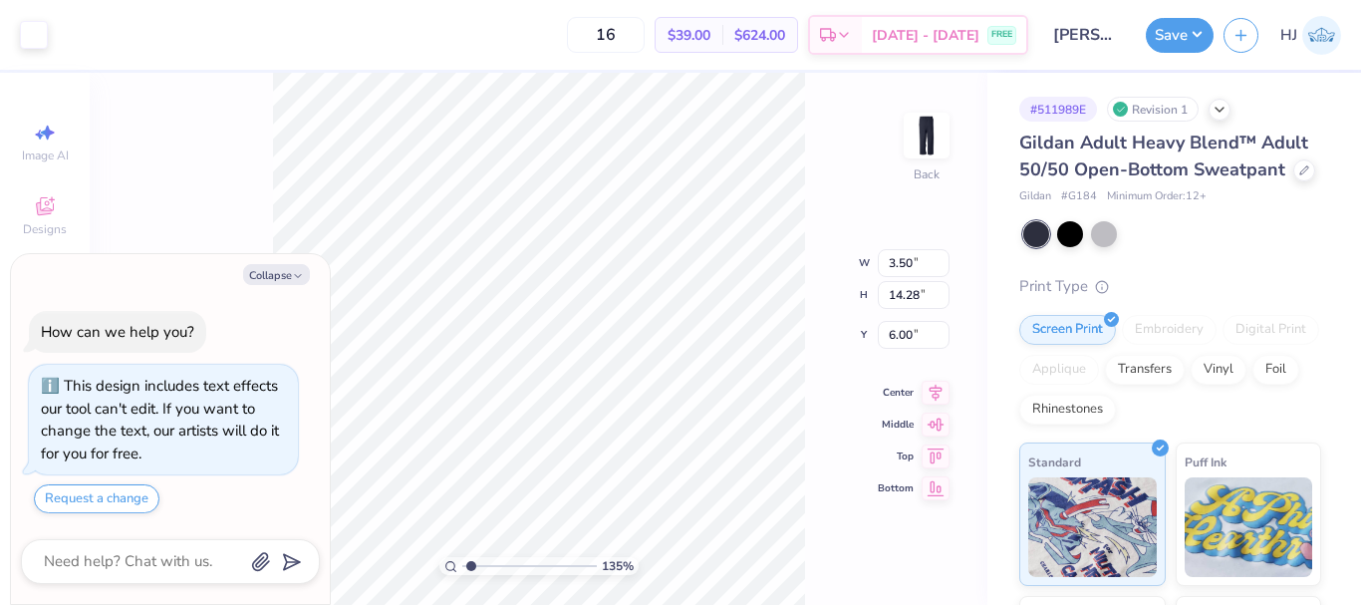
type input "1.35006143669128"
type input "3.52"
type textarea "x"
type input "4.05804149575103"
type textarea "x"
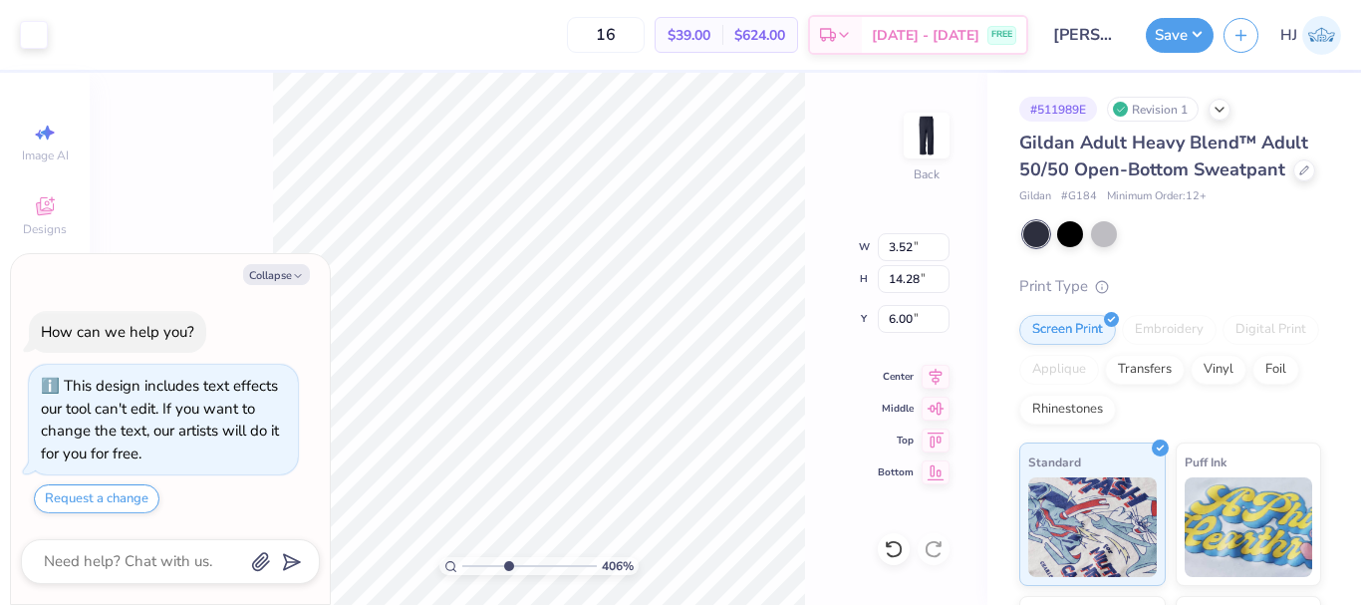
type input "4.05804149575103"
type textarea "x"
type input "4.05804149575103"
type textarea "x"
type input "4.05804149575103"
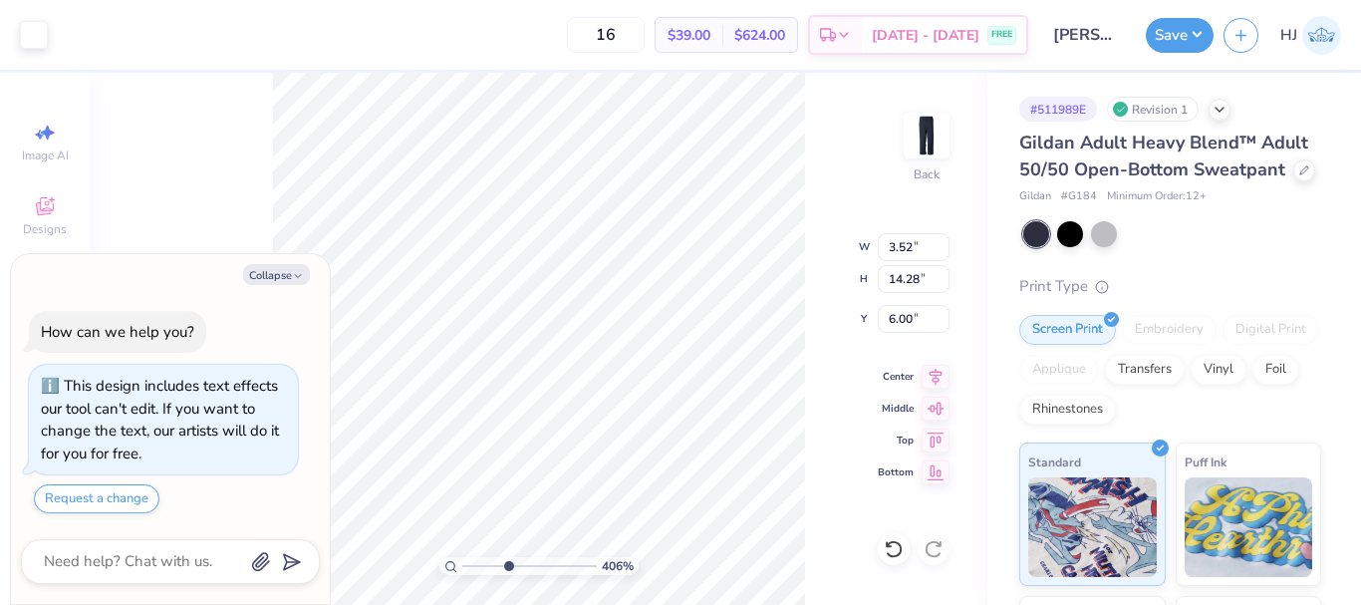
type textarea "x"
type input "4.05804149575103"
type textarea "x"
type input "4.05804149575103"
type input "3.50"
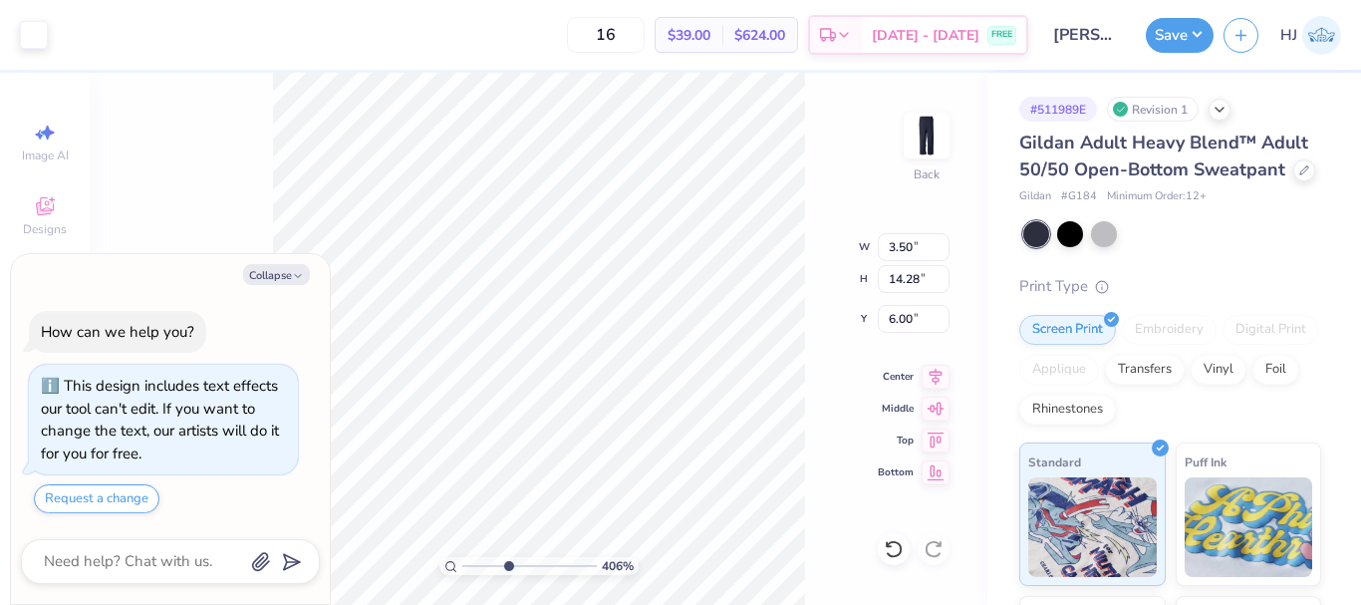
type textarea "x"
type input "4.05804149575103"
type textarea "x"
type input "1.22152498603932"
type textarea "x"
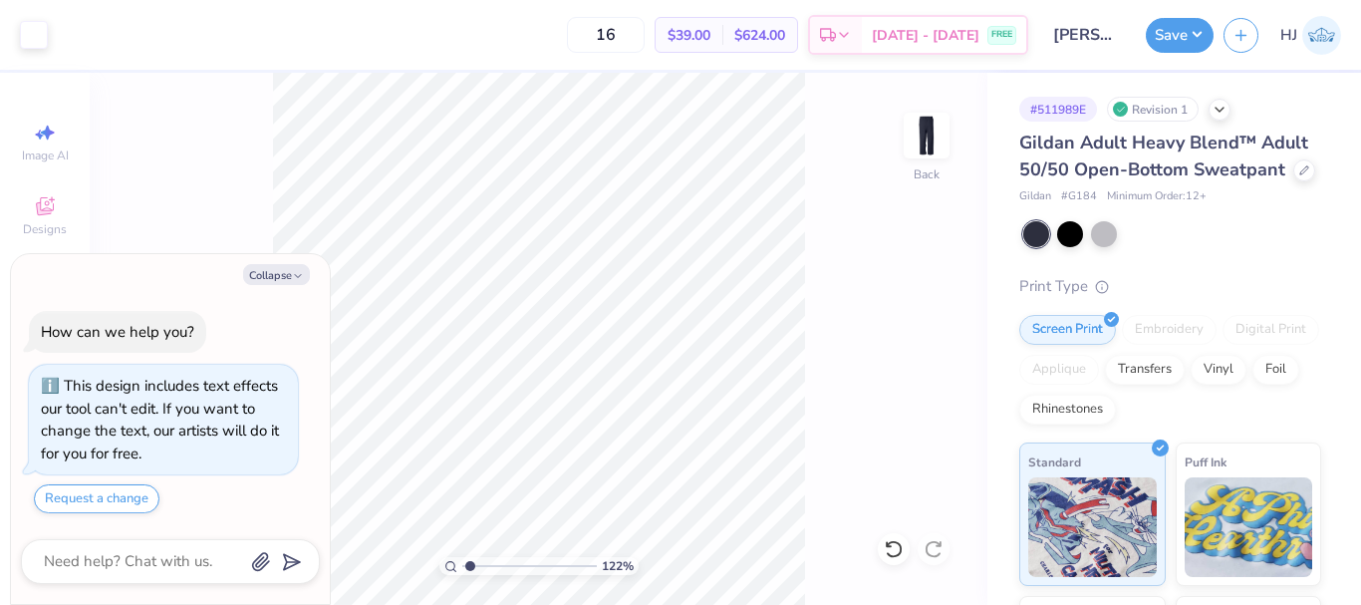
type input "1.22152498603932"
type textarea "x"
type input "1.22152498603932"
type textarea "x"
type input "1.22152498603932"
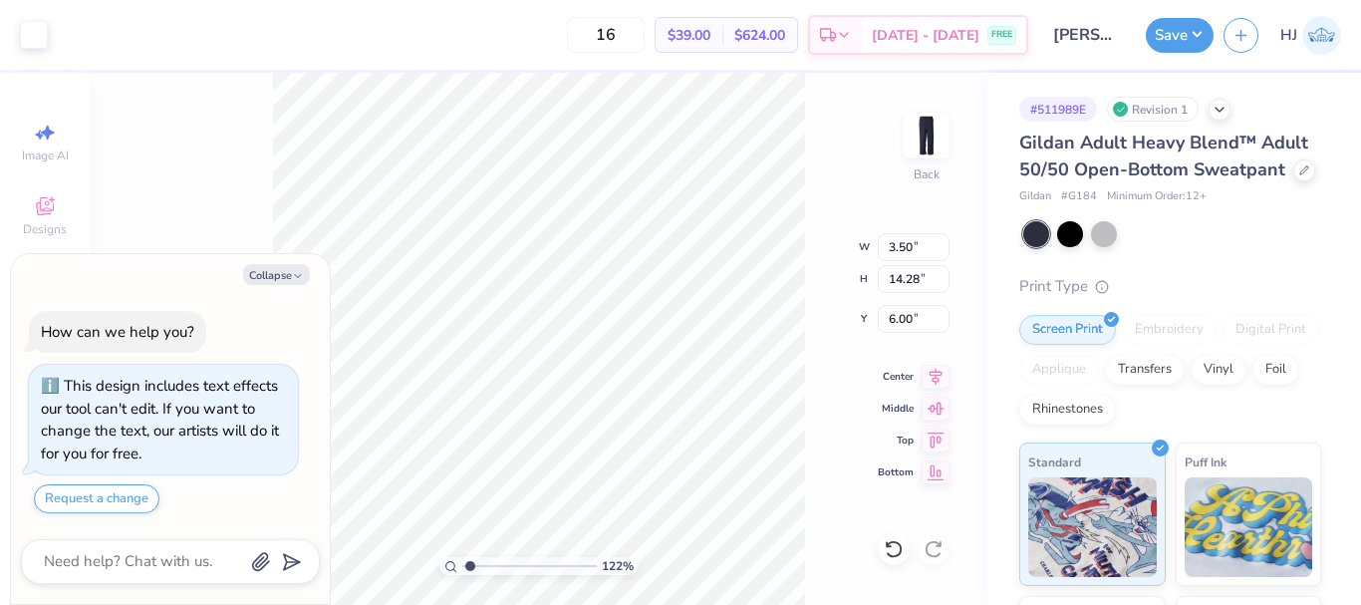
type textarea "x"
type input "1.22152498603932"
type input "6.30"
type textarea "x"
type input "1.22152498603932"
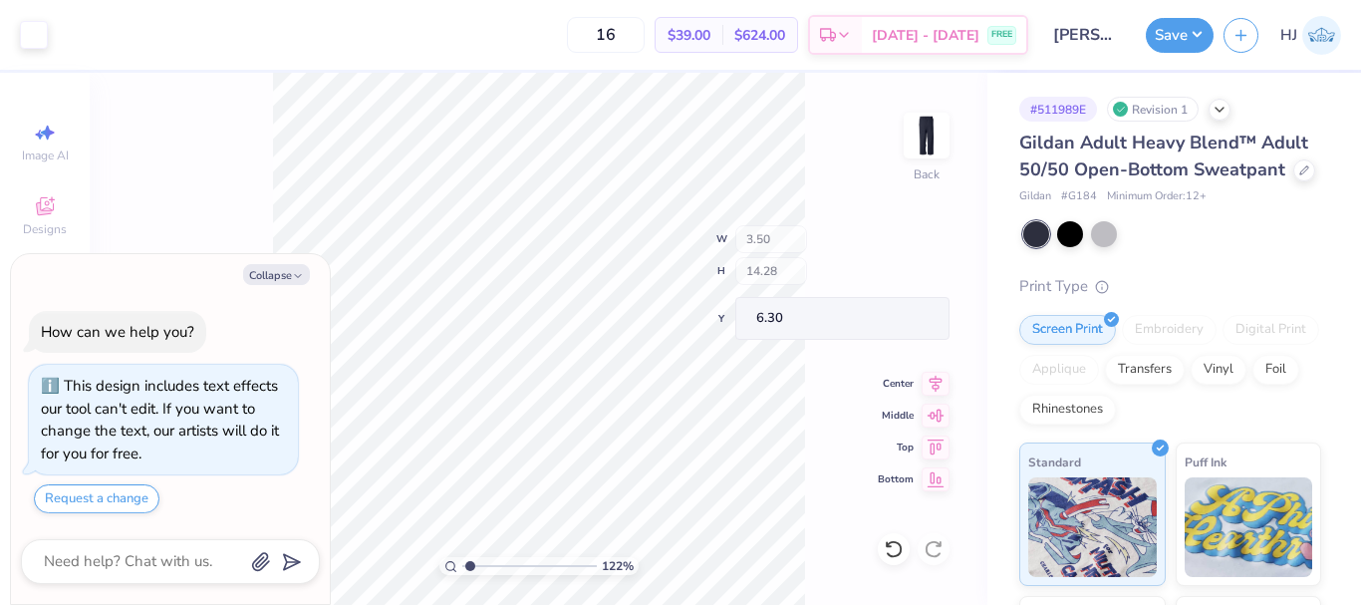
type textarea "x"
type input "3.00581987268404"
type textarea "x"
type input "3.00581987268404"
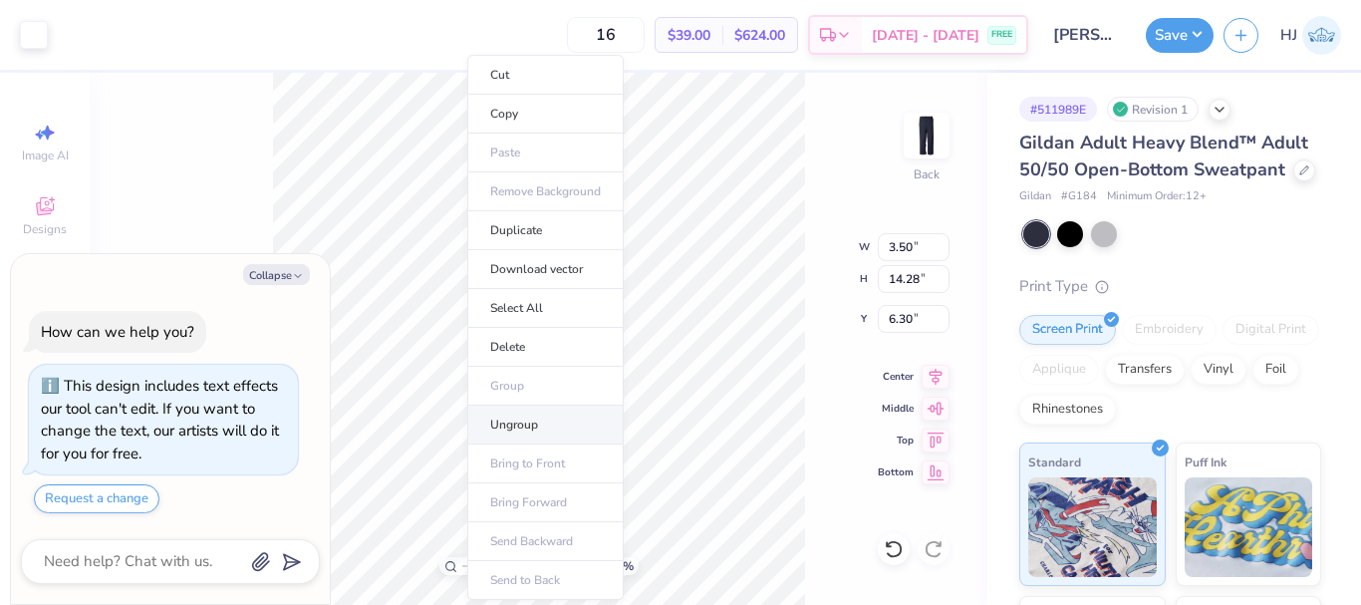
click at [525, 428] on li "Ungroup" at bounding box center [545, 424] width 156 height 39
type textarea "x"
type input "3.00581987268404"
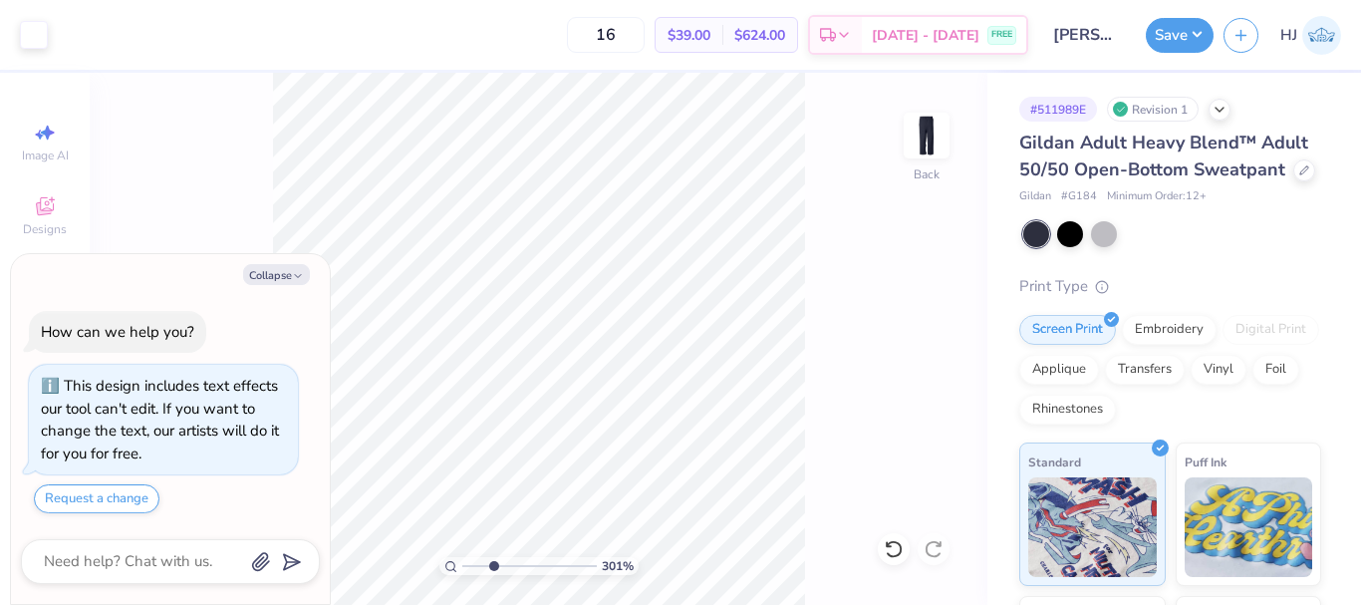
type textarea "x"
type input "3.00581987268404"
type textarea "x"
type input "9.03495310702232"
type textarea "x"
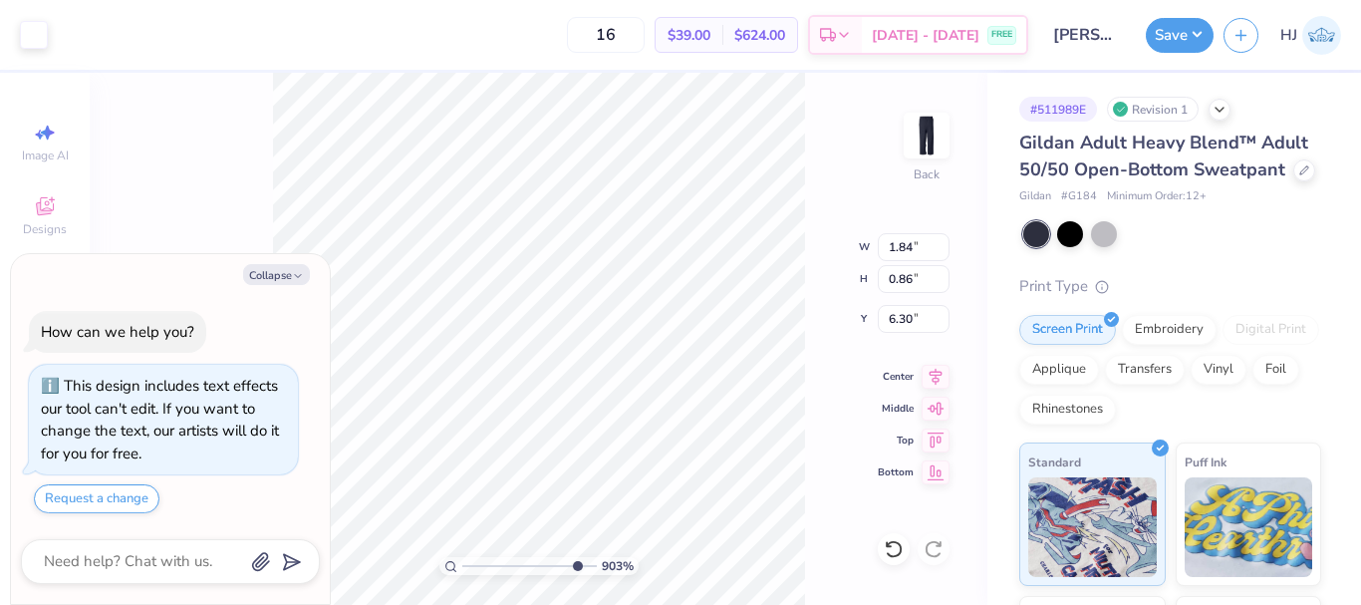
type input "9.03495310702232"
type textarea "x"
type input "9.03495310702232"
type textarea "x"
type input "9.03495310702232"
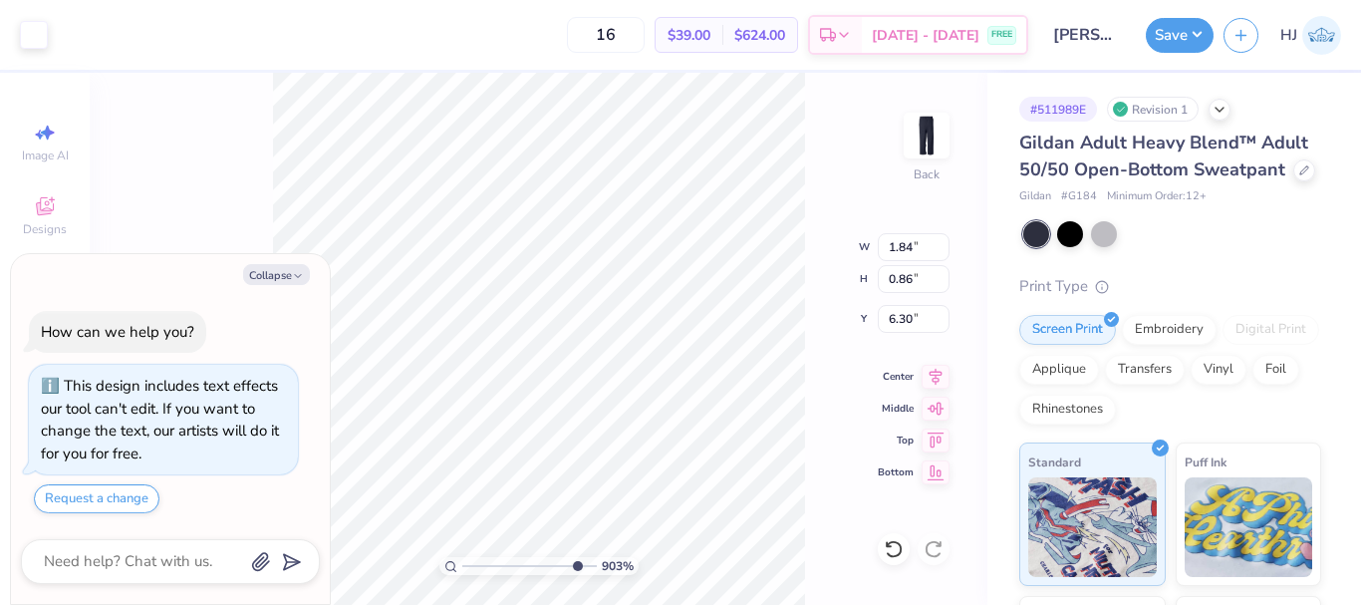
type textarea "x"
type input "9.03495310702232"
type textarea "x"
type input "9.03495310702232"
type input "7.35"
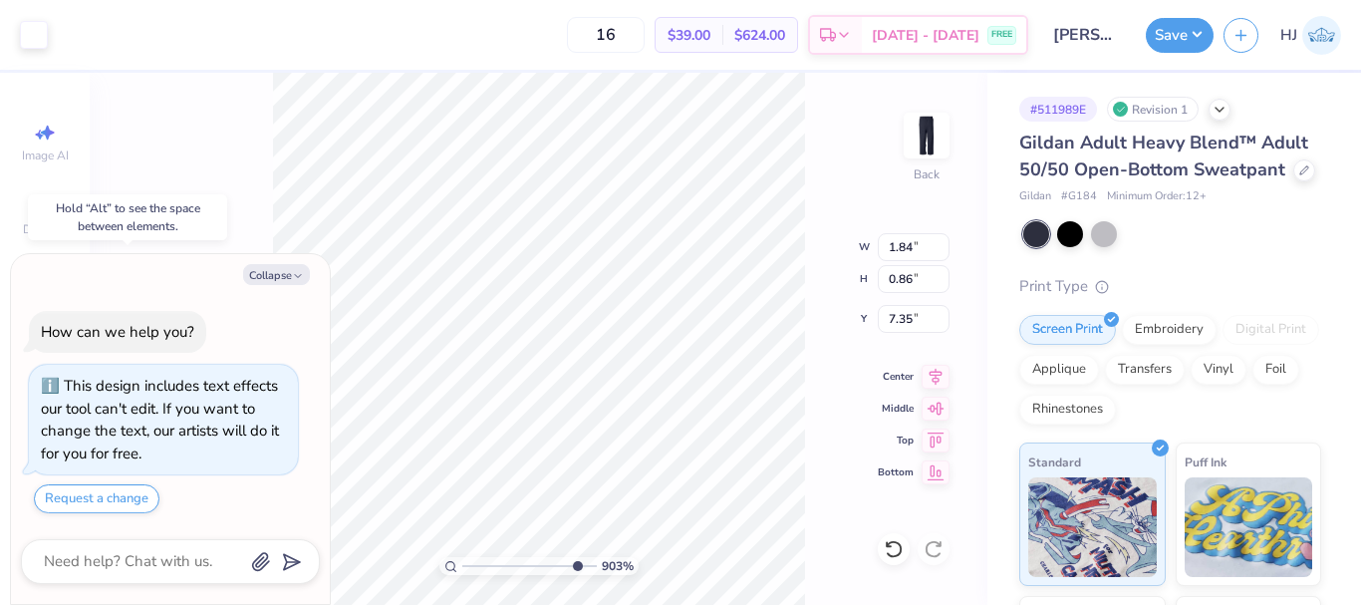
type textarea "x"
type input "9.03495310702232"
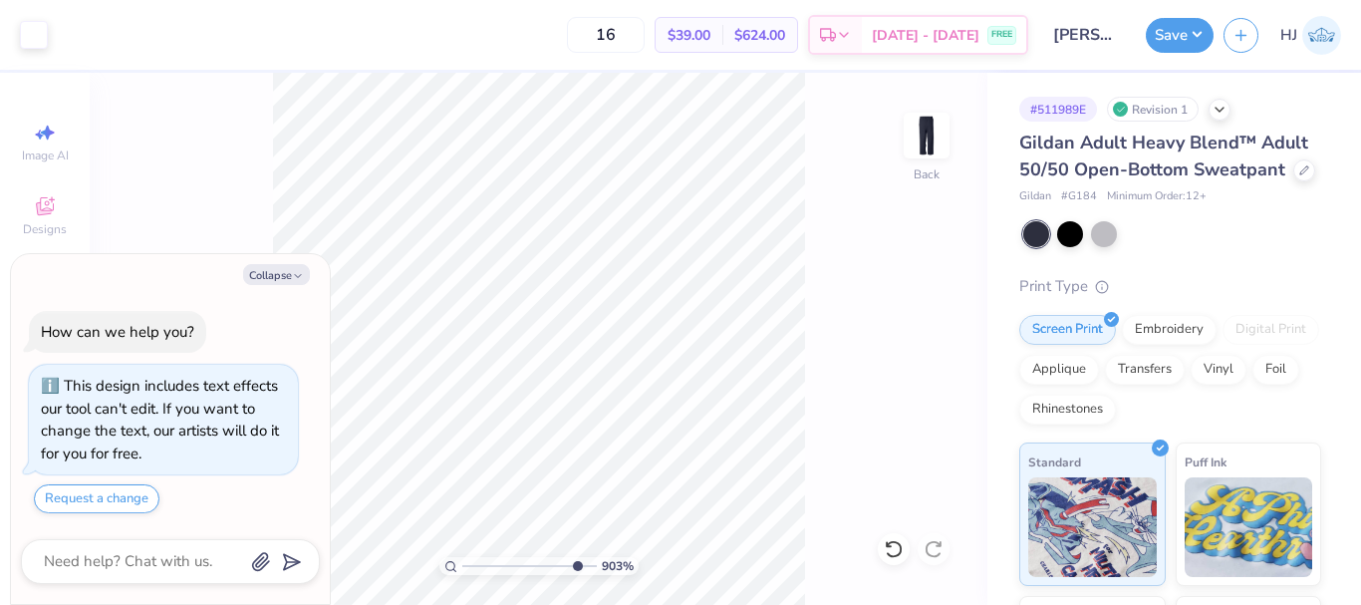
type textarea "x"
type input "7.39645378545818"
type textarea "x"
type input "7.39645378545818"
type textarea "x"
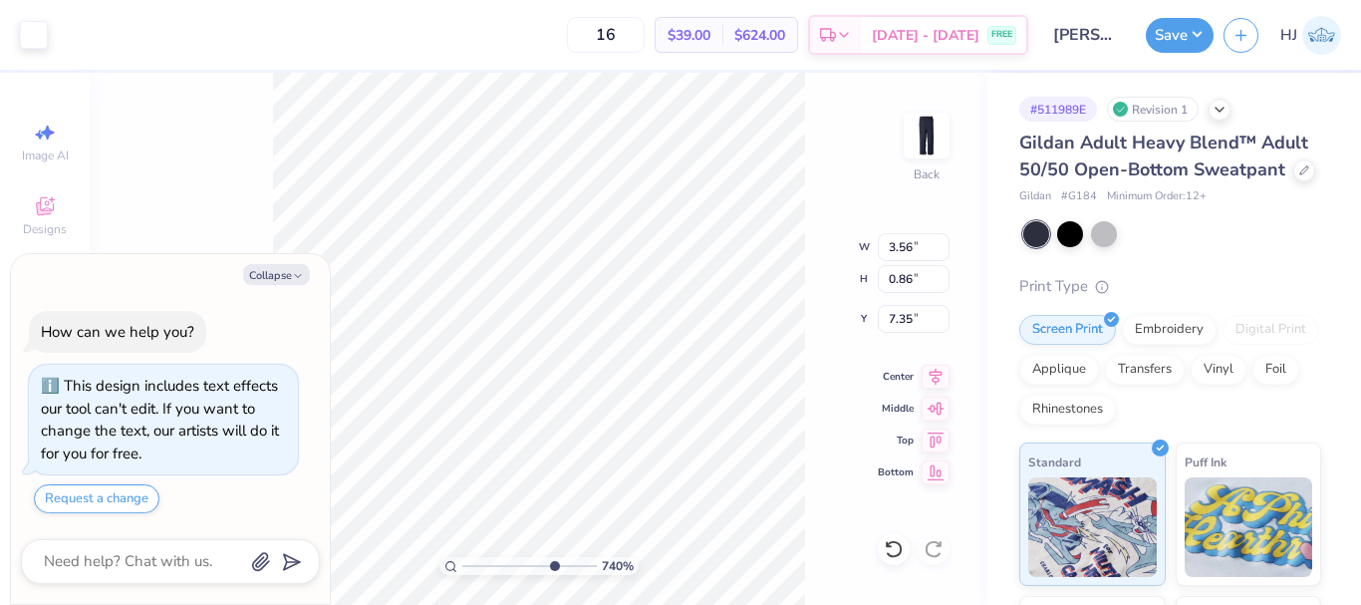
type input "7.39645378545818"
type textarea "x"
type input "7.39645378545818"
type input "0.86"
type input "3.56"
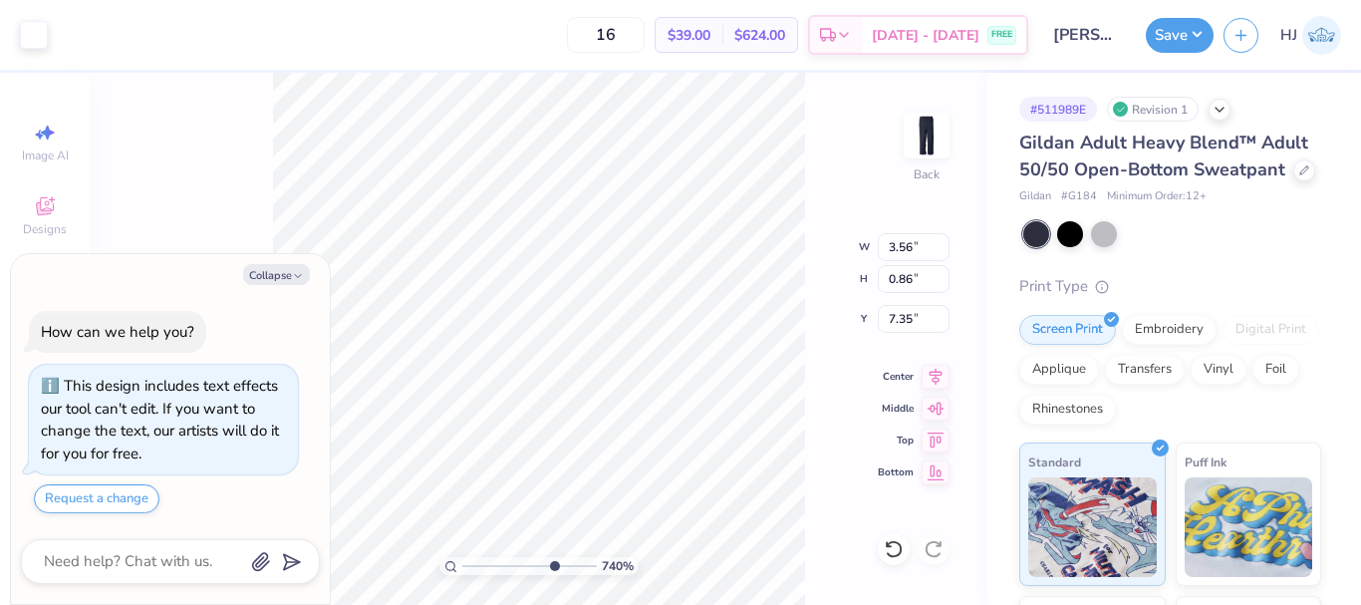
type input "6.00"
type input "7.39645378545818"
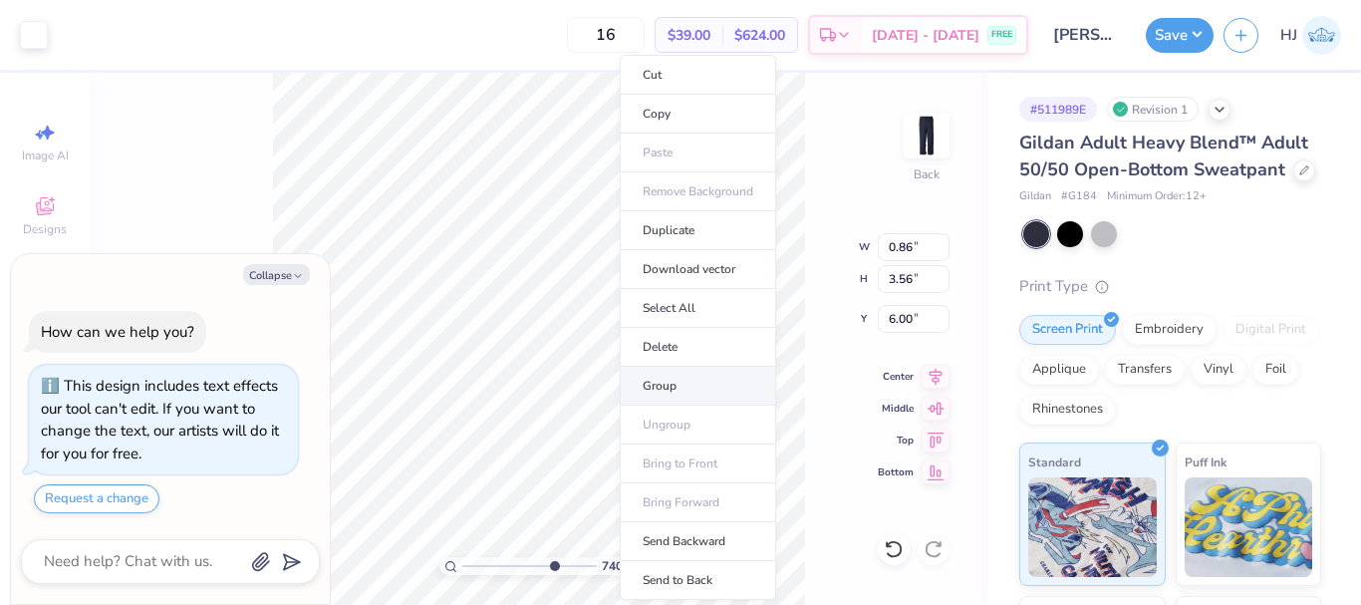
click at [673, 383] on li "Group" at bounding box center [698, 386] width 156 height 39
type textarea "x"
type input "7.39645378545818"
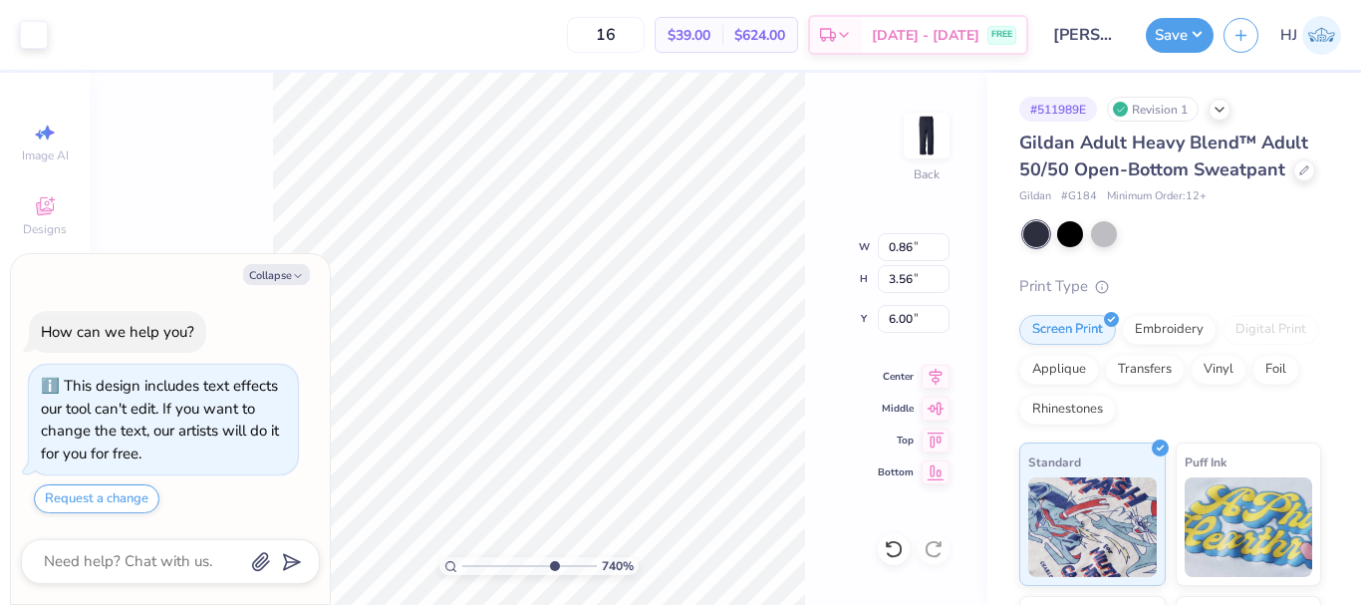
type textarea "x"
type input "2.46071092039641"
type textarea "x"
type input "8.37"
type textarea "x"
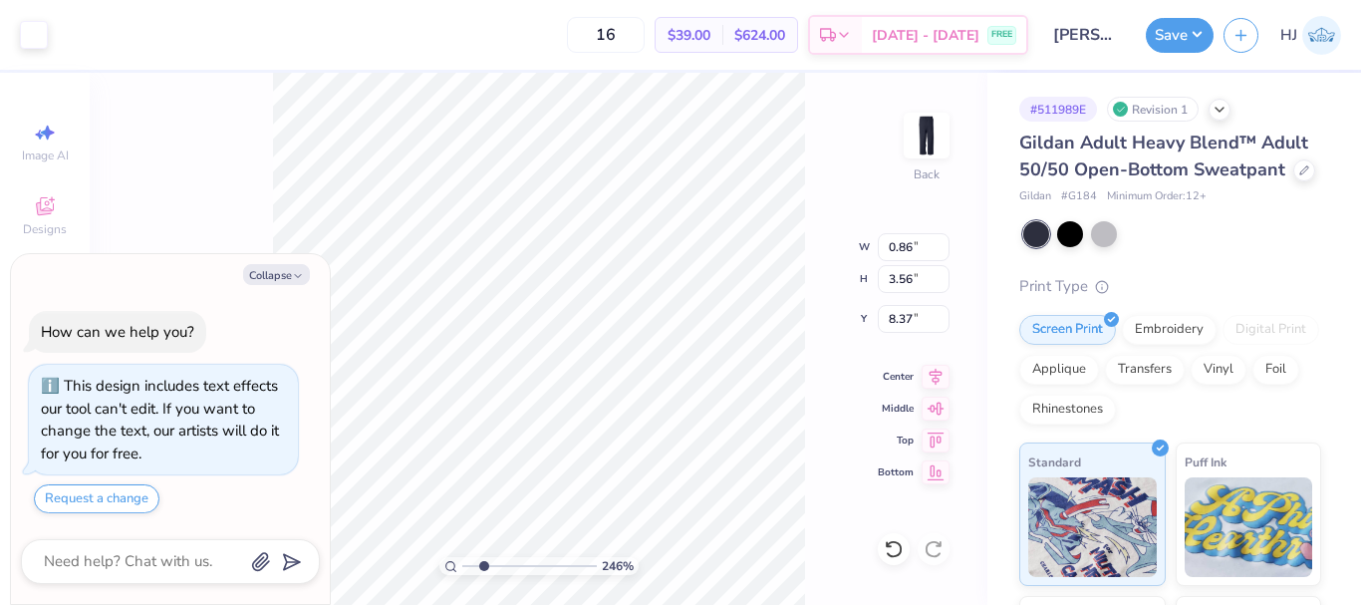
type input "2.01445811466782"
type textarea "x"
type input "2.01445811466782"
type textarea "x"
type input "2.01445811466782"
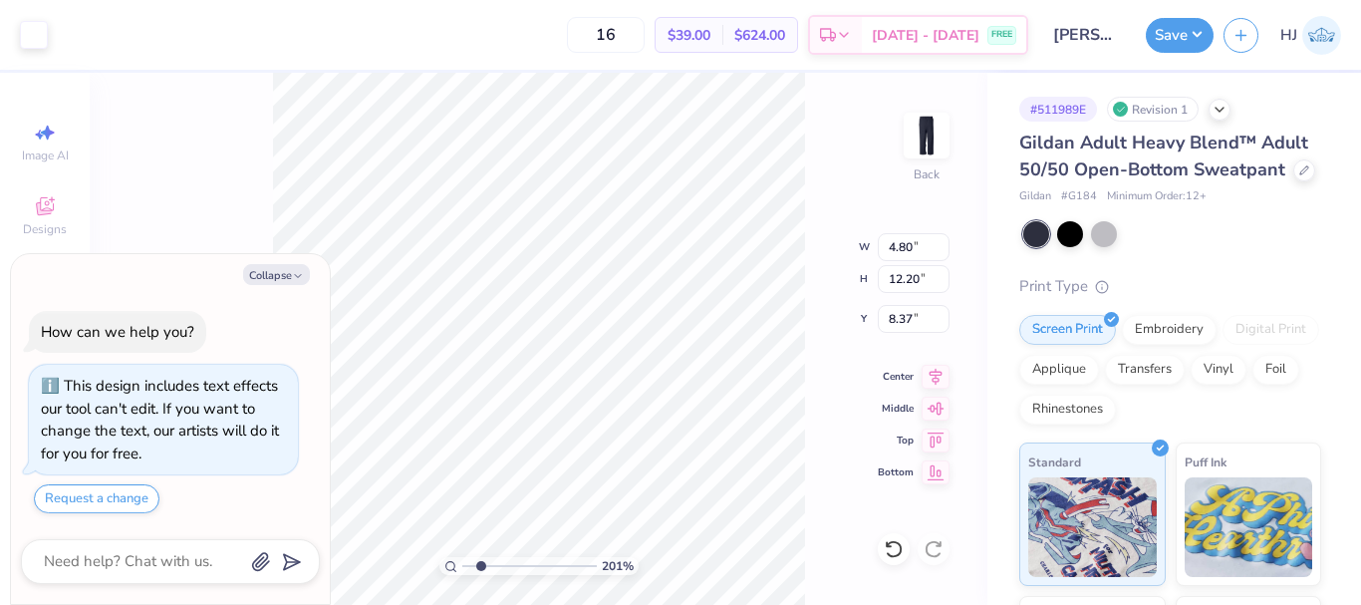
type textarea "x"
type input "2.01445811466782"
type textarea "x"
type input "2.01445811466782"
type input "9.05"
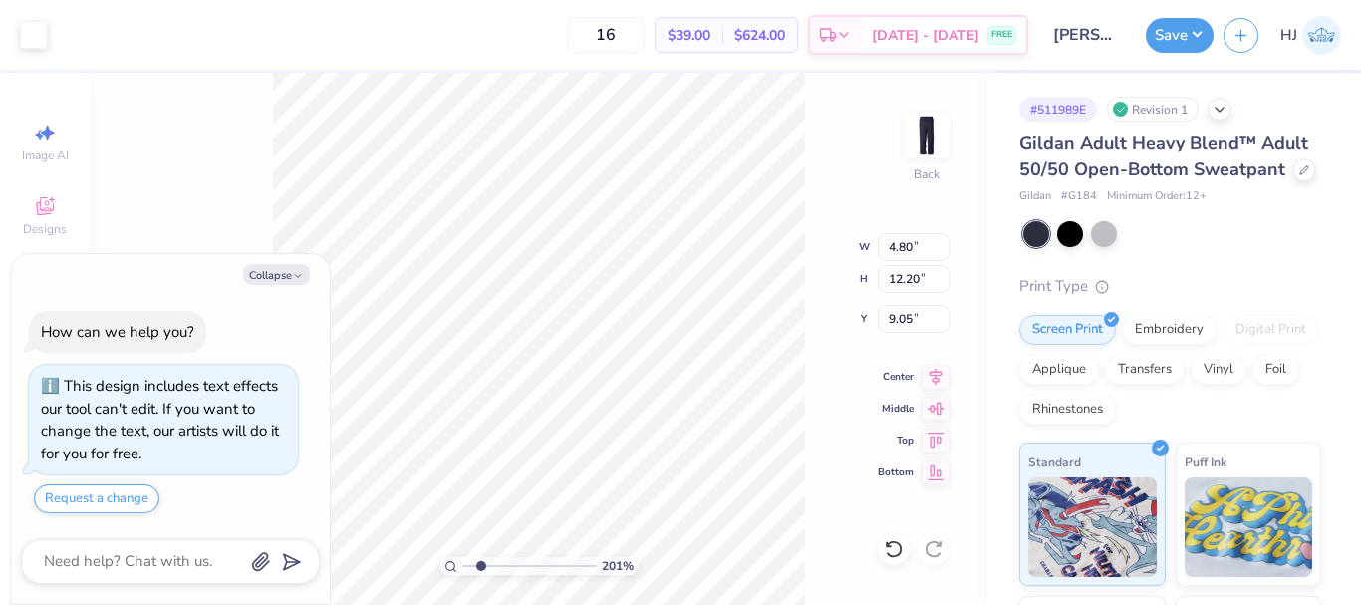
type textarea "x"
type input "2.01445811466782"
type textarea "x"
type input "2.01445811466782"
type textarea "x"
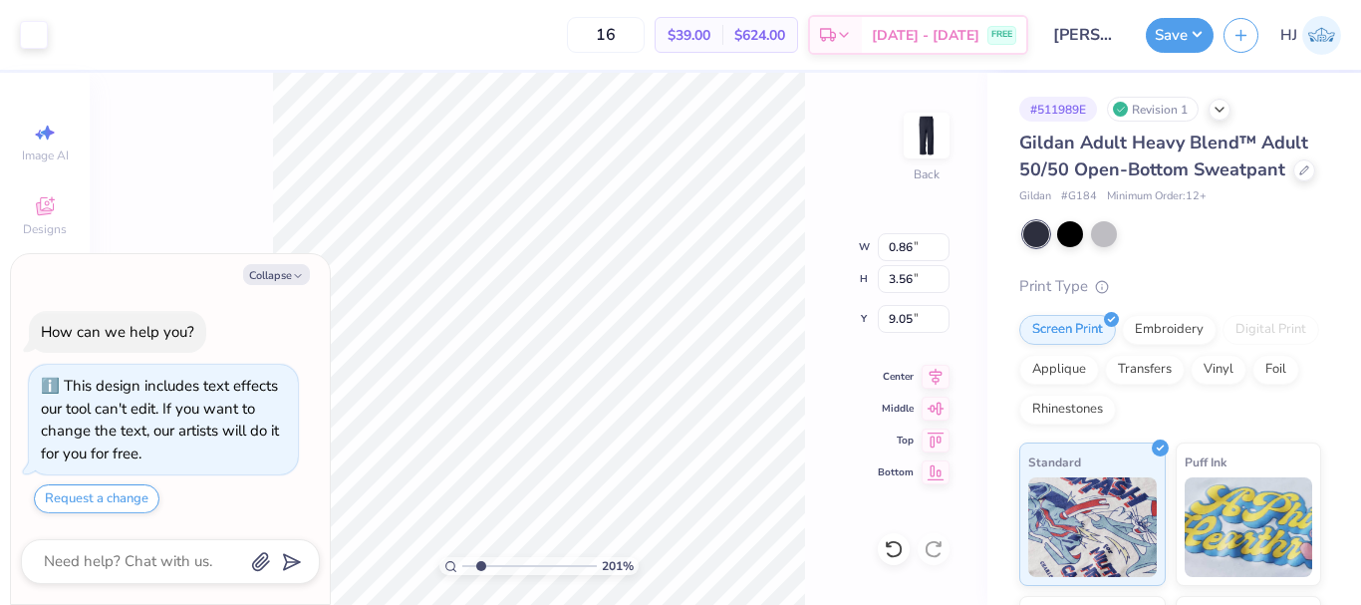
type input "2.01445811466782"
type textarea "x"
type input "2.01445811466782"
type input "1.45"
type input "6.04"
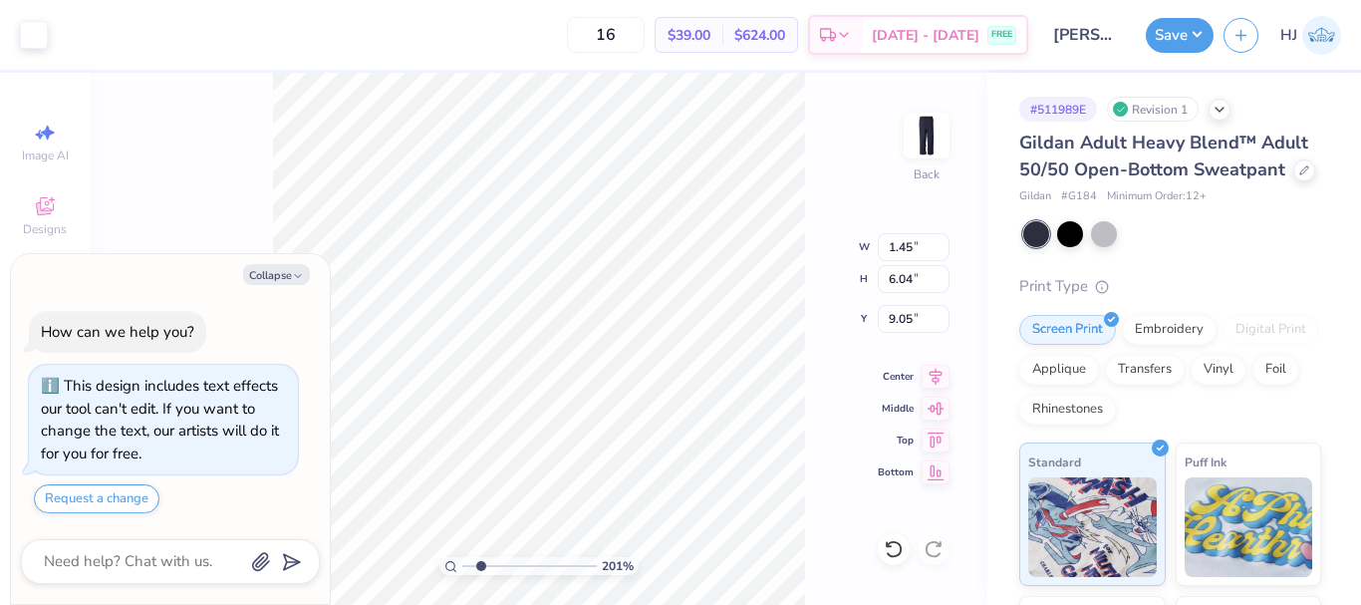
type textarea "x"
type input "2.01445811466782"
type textarea "x"
type input "2.01445811466782"
type input "8.40"
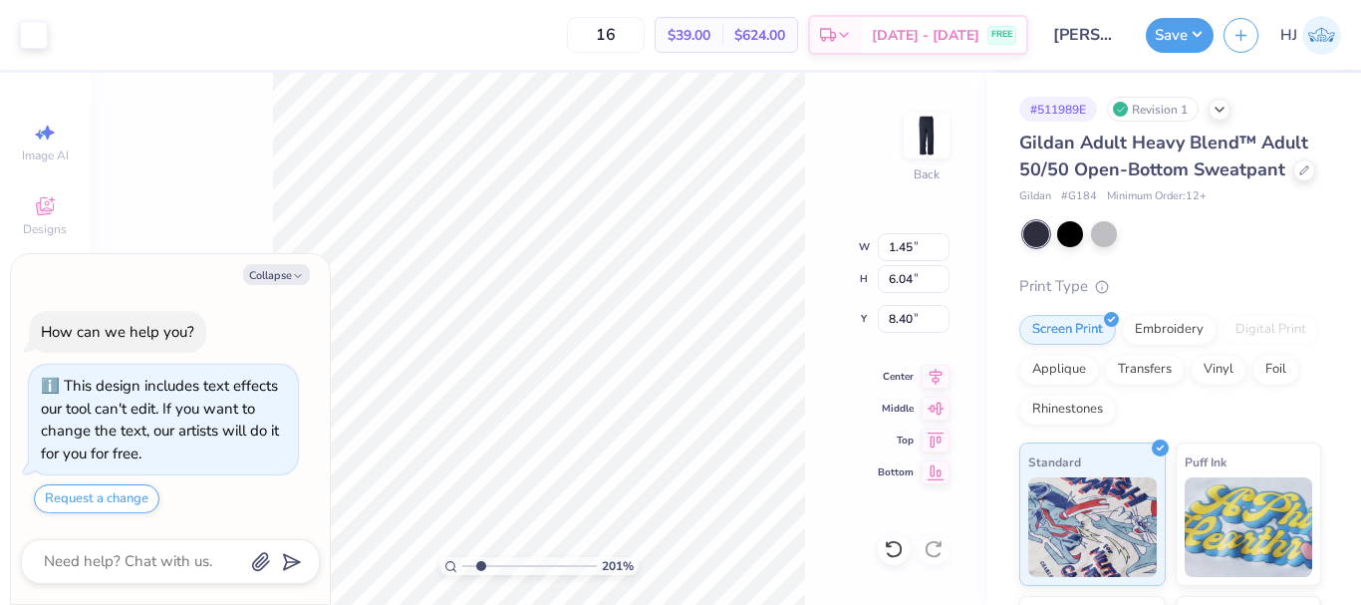
type textarea "x"
type input "2.01445811466782"
type textarea "x"
type input "1.35006143669128"
type textarea "x"
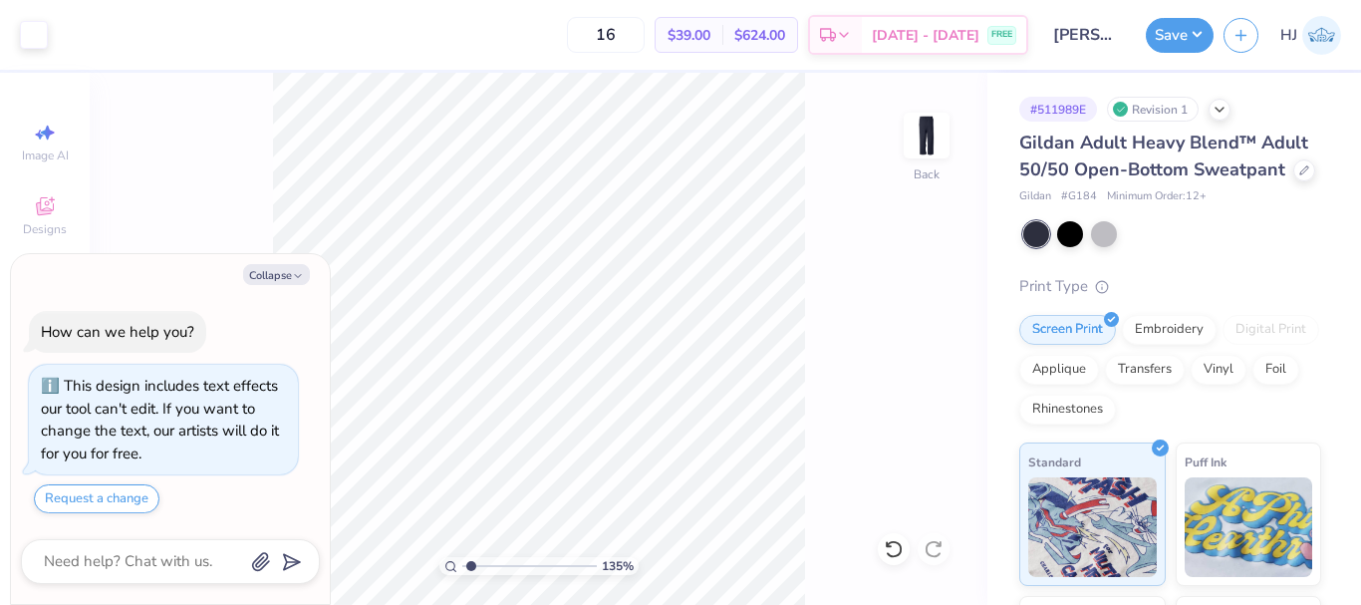
type input "1.35006143669128"
type textarea "x"
type input "1.35006143669128"
click at [276, 268] on button "Collapse" at bounding box center [276, 274] width 67 height 21
type textarea "x"
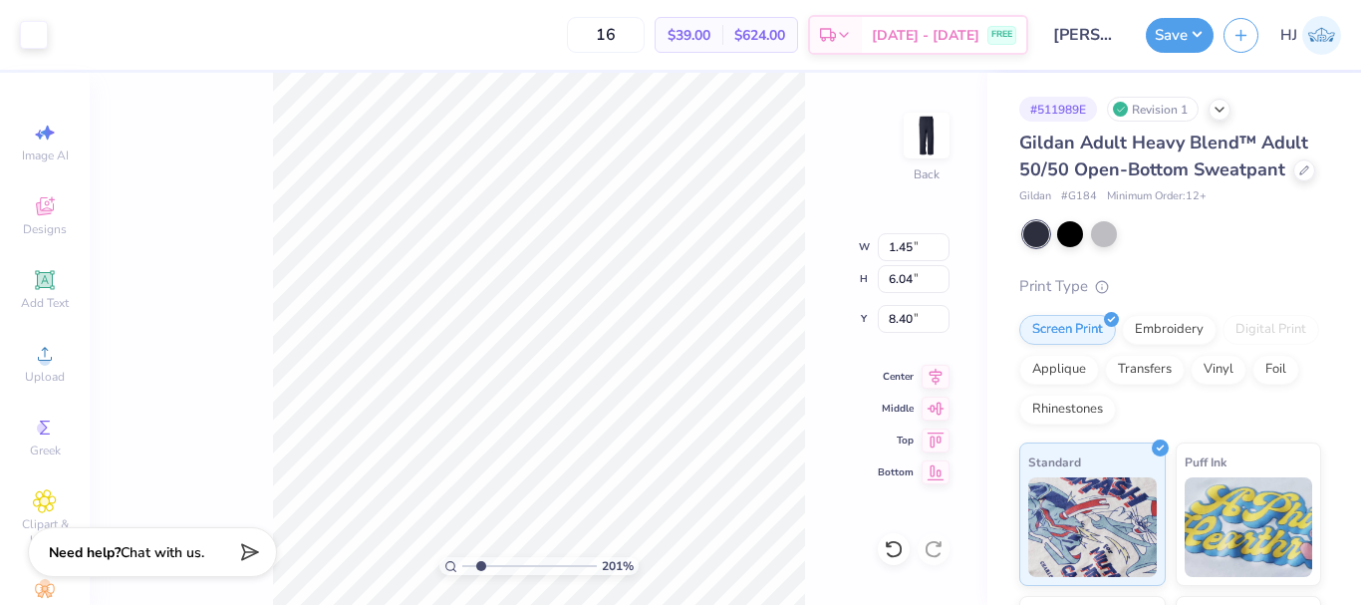
type input "2.01445811466782"
type input "1.46"
type input "6.06"
type input "8.38"
type input "2.01445811466782"
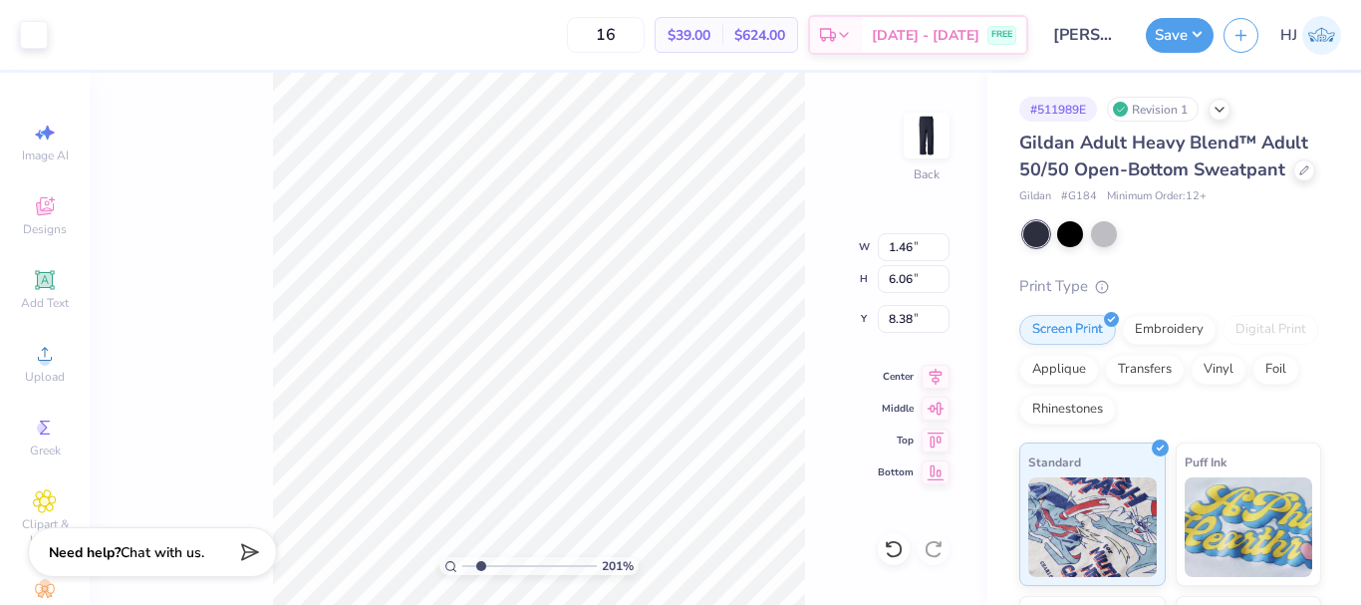
type input "1.54"
type input "6.41"
type input "8.42"
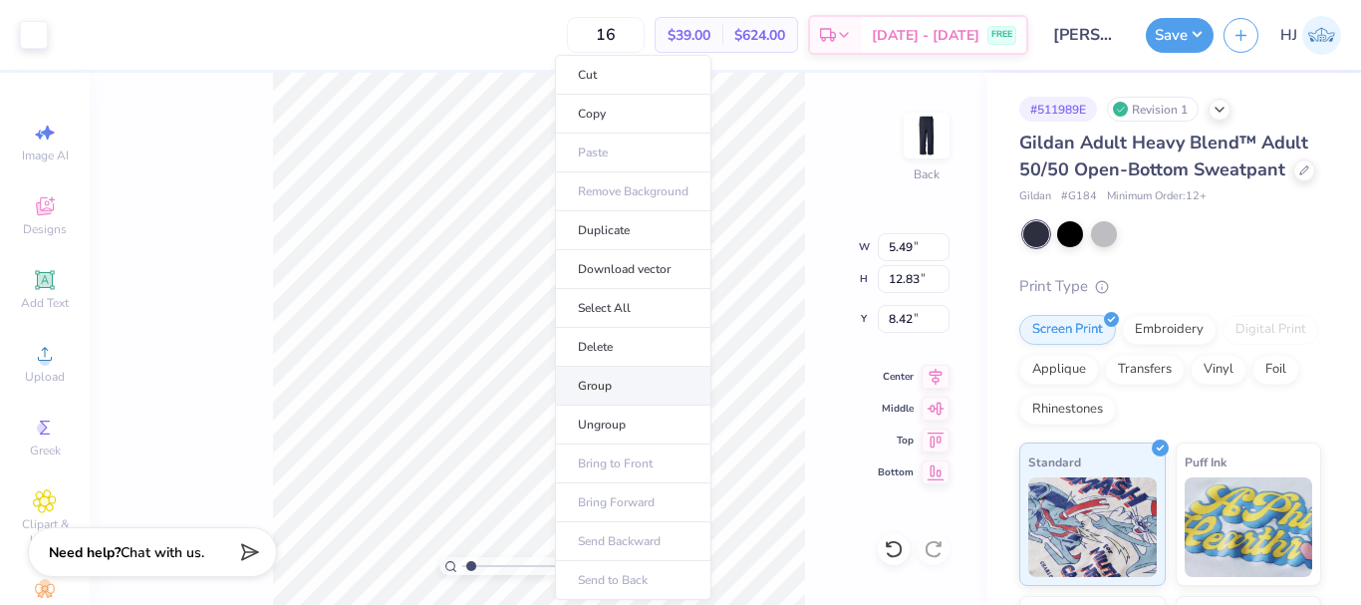
click at [627, 383] on li "Group" at bounding box center [633, 386] width 156 height 39
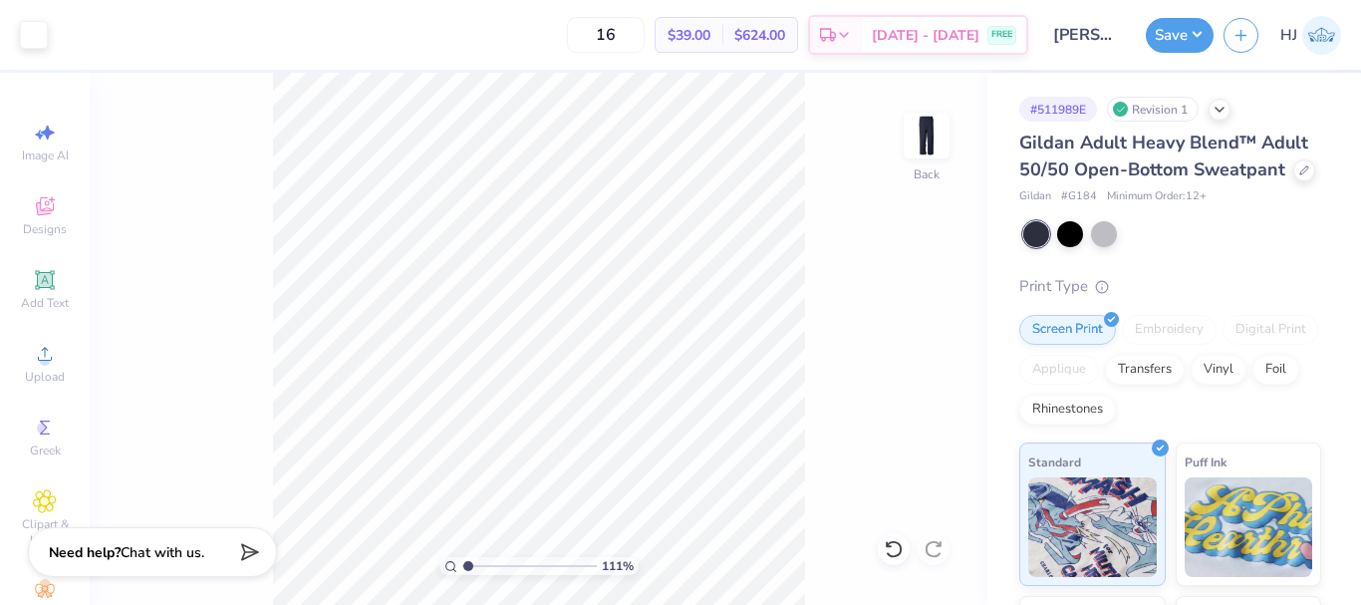
type input "1"
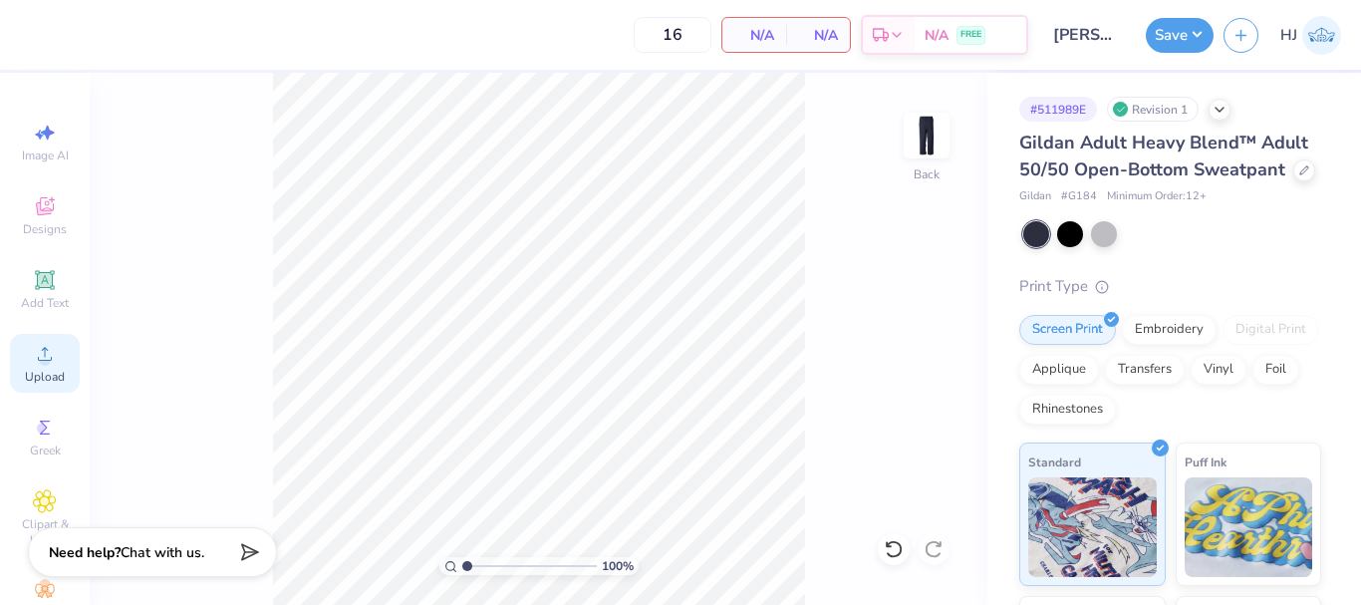
click at [33, 360] on icon at bounding box center [45, 354] width 24 height 24
click at [39, 283] on icon at bounding box center [44, 279] width 15 height 15
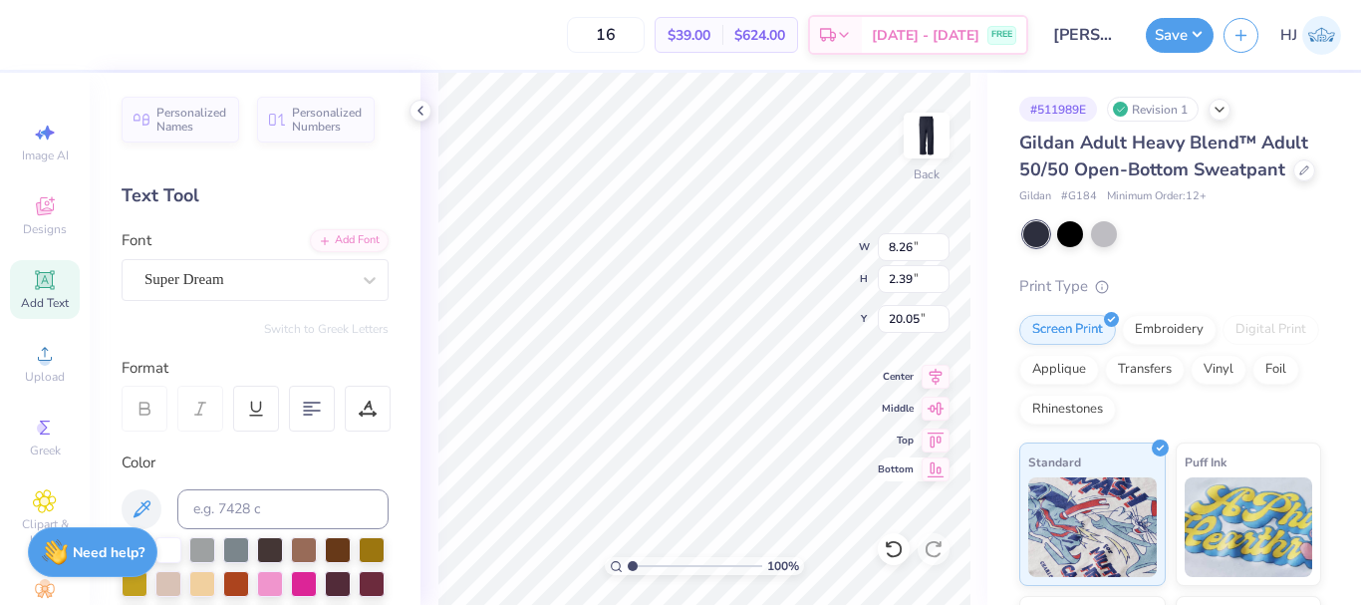
scroll to position [17, 4]
type textarea "UPSTATE"
type input "8.16"
type input "1.48"
type input "20.51"
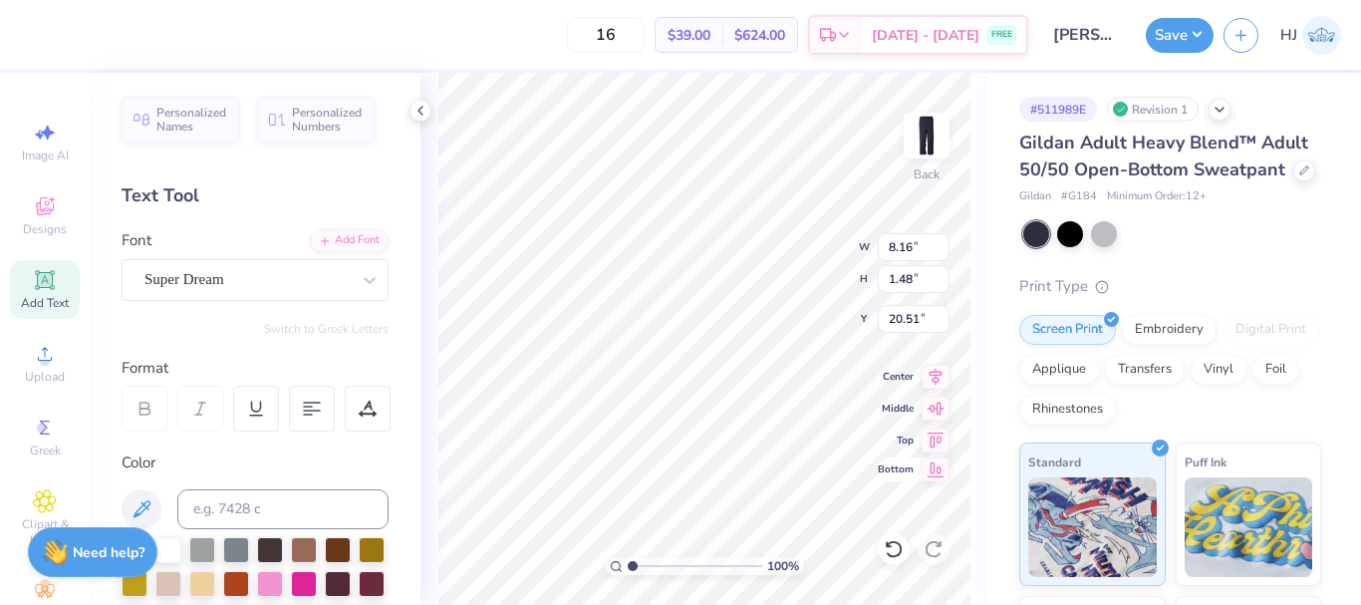
type input "1.50"
type input "8.17"
type input "17.16"
type input "2.46071092039641"
type input "1.49"
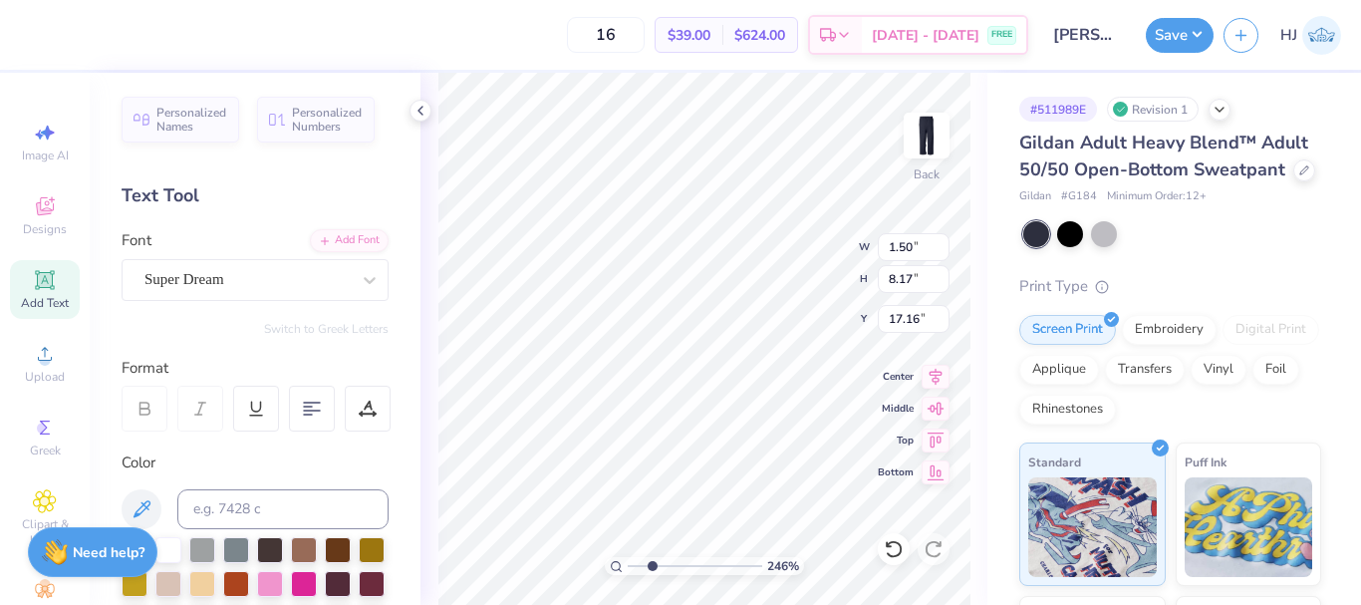
type input "8.16"
type input "17.17"
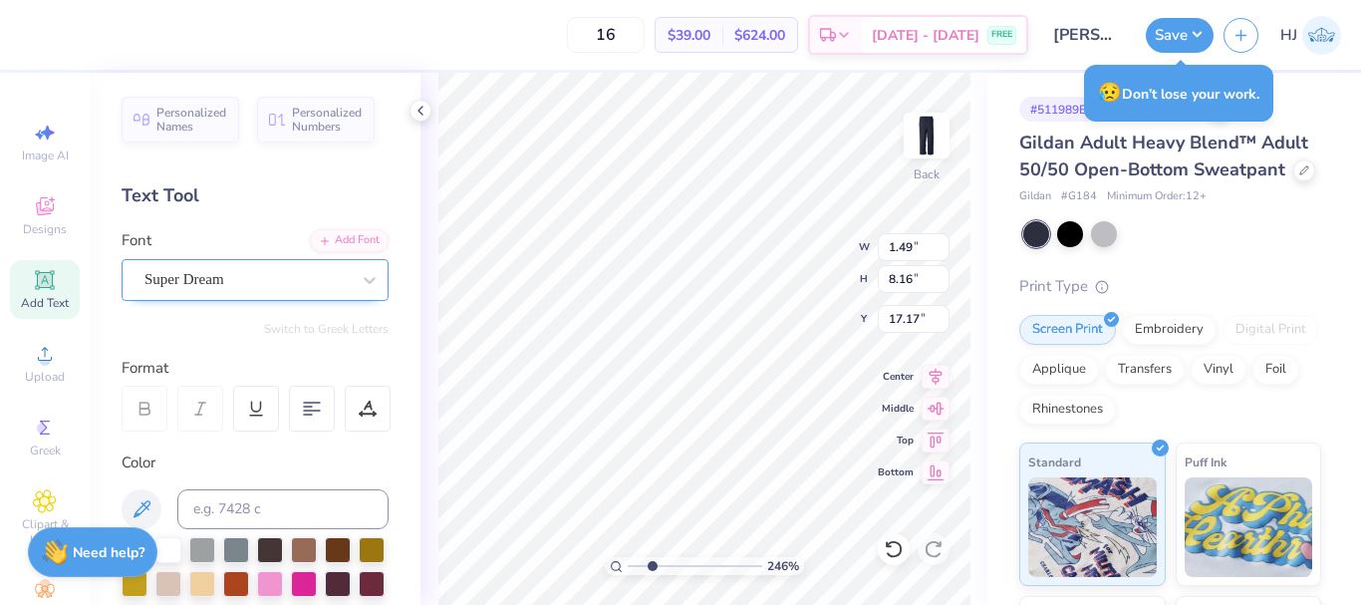
click at [311, 286] on div "Super Dream" at bounding box center [246, 279] width 209 height 31
click at [352, 236] on div "Add Font" at bounding box center [349, 238] width 79 height 23
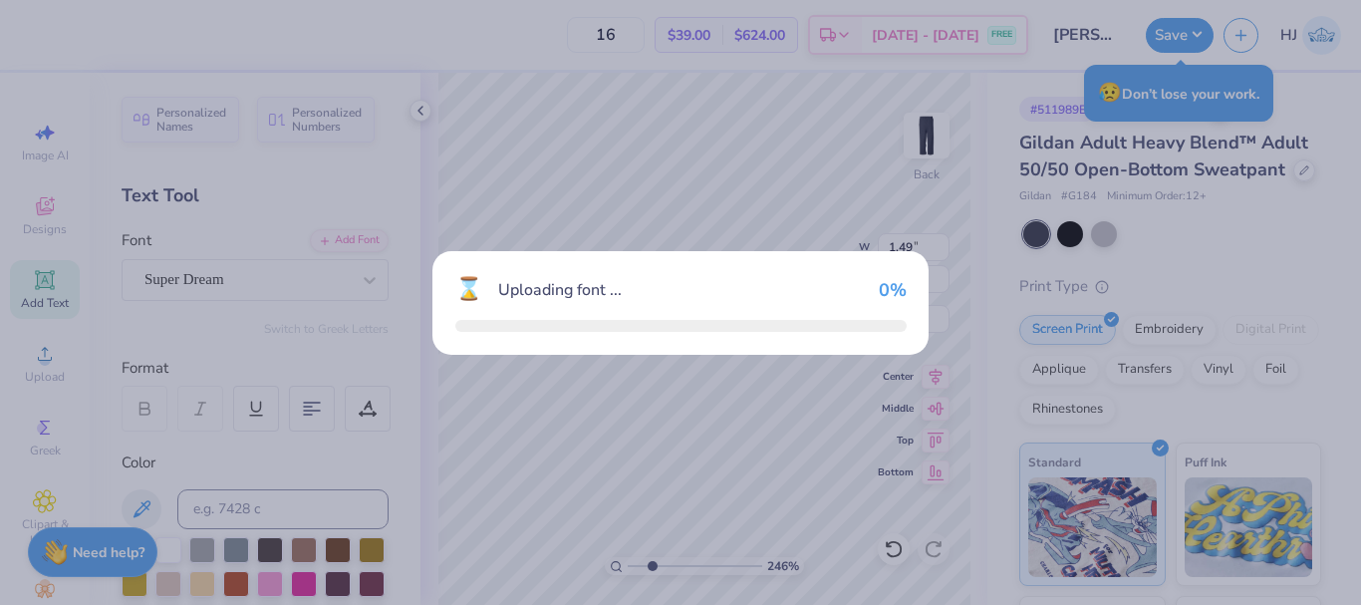
type input "2.46071092039641"
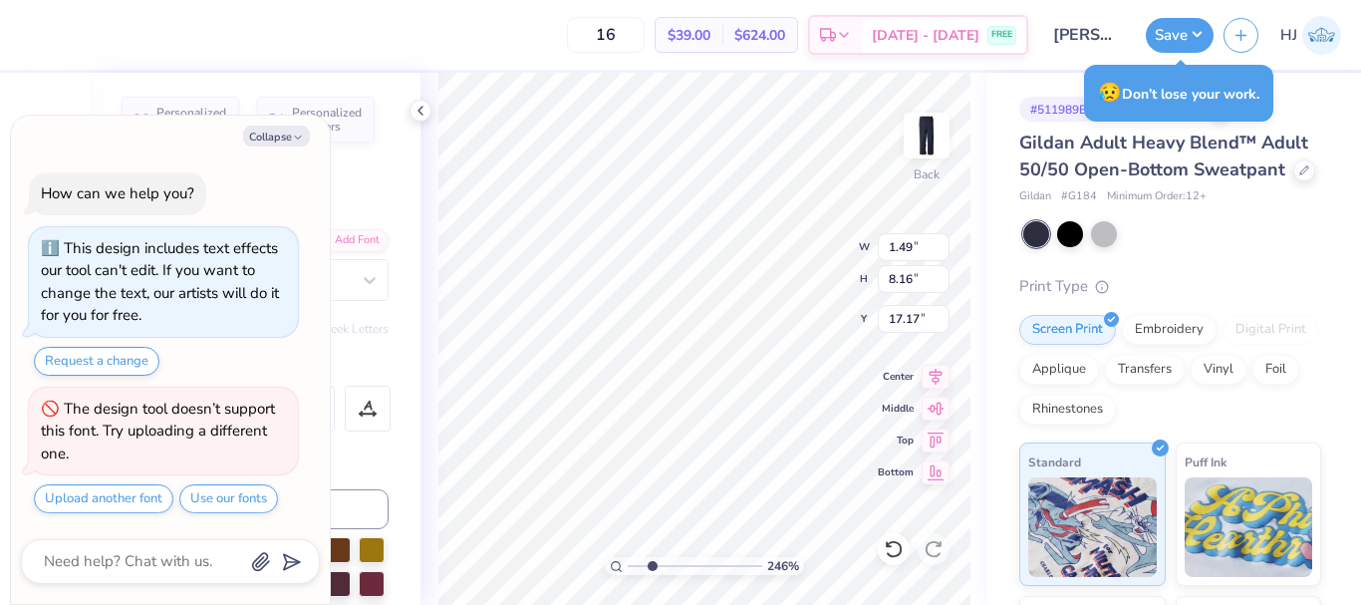
type textarea "x"
type input "2.46071092039641"
type textarea "x"
type input "2.46071092039641"
click at [284, 140] on button "Collapse" at bounding box center [276, 135] width 67 height 21
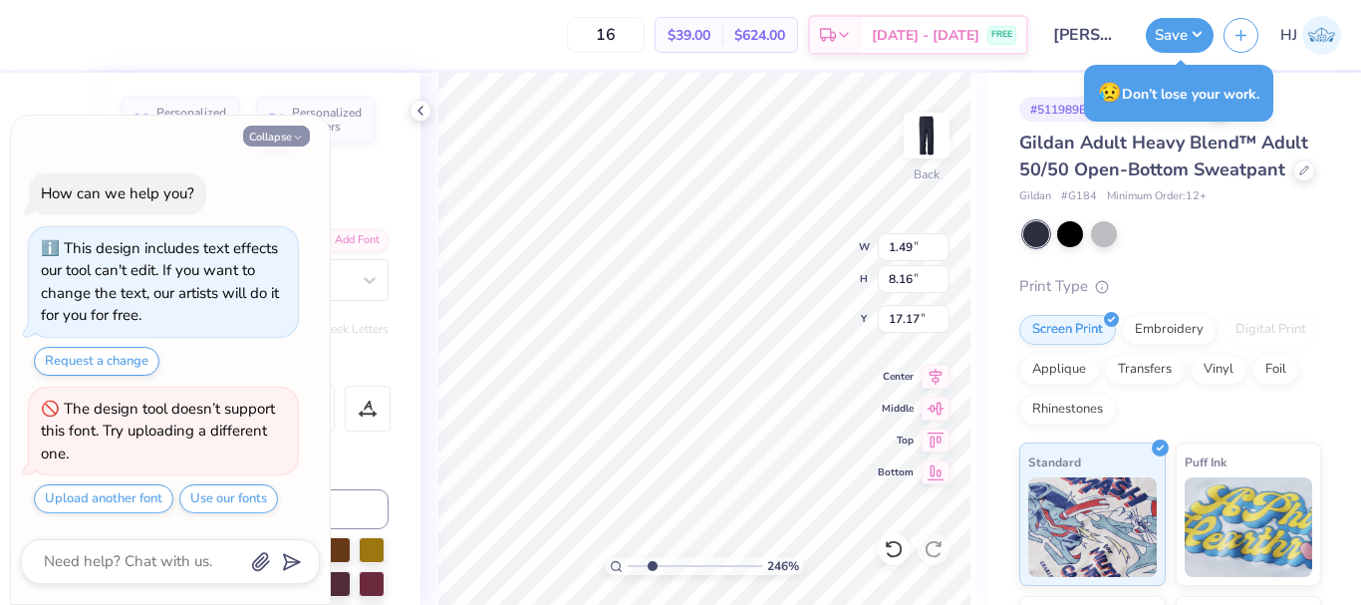
type textarea "x"
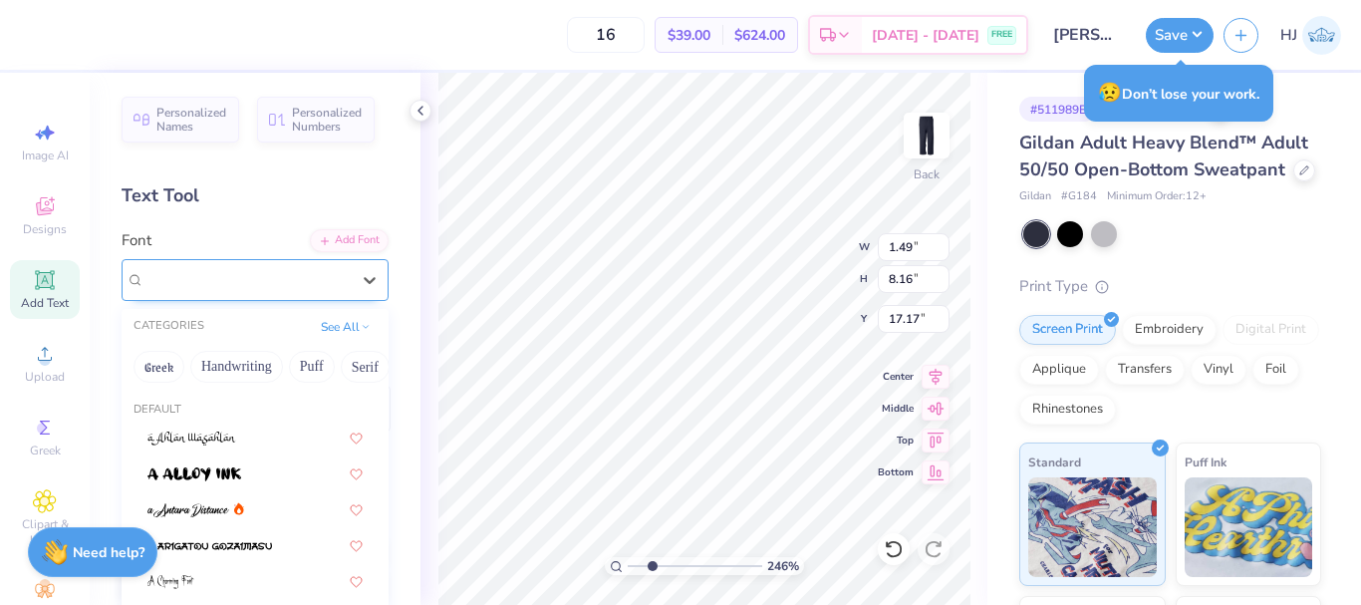
click at [302, 277] on div "Super Dream" at bounding box center [246, 279] width 209 height 31
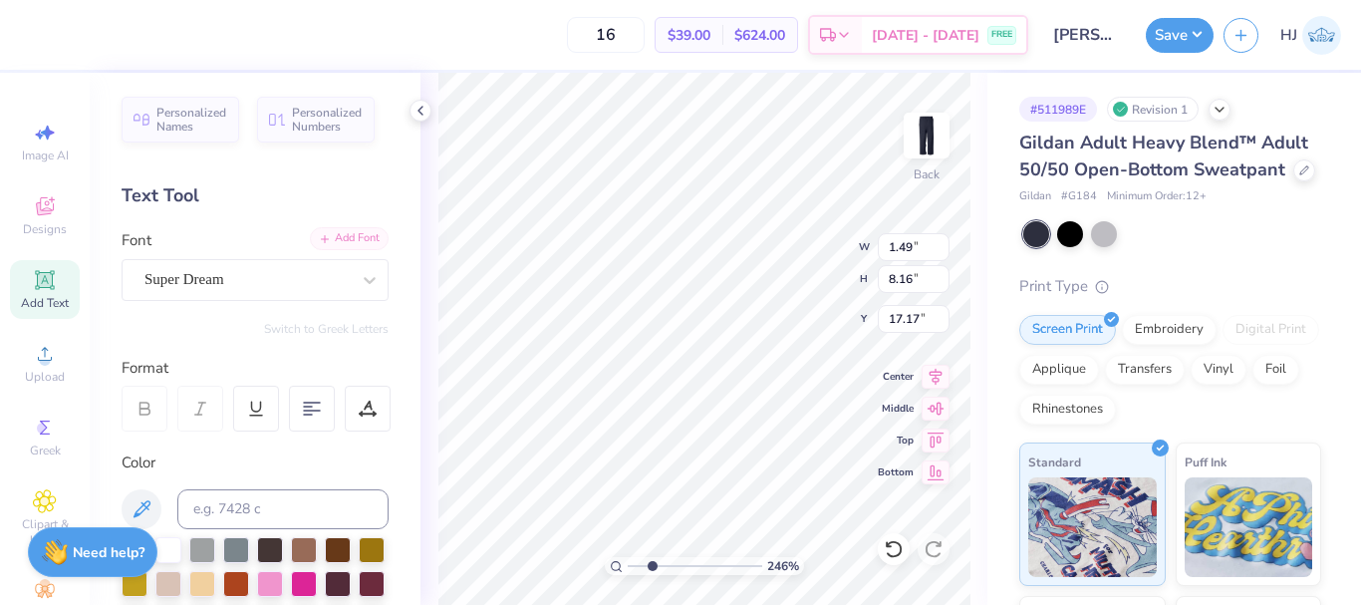
click at [343, 234] on div "Add Font" at bounding box center [349, 238] width 79 height 23
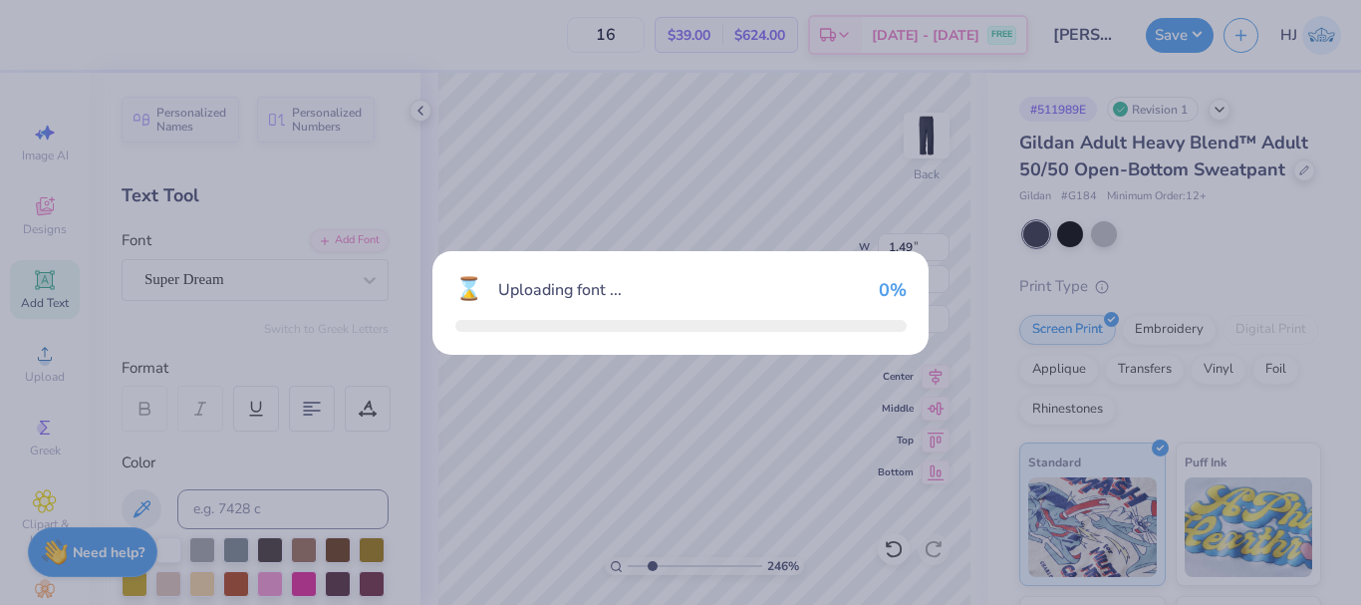
type input "2.46071092039641"
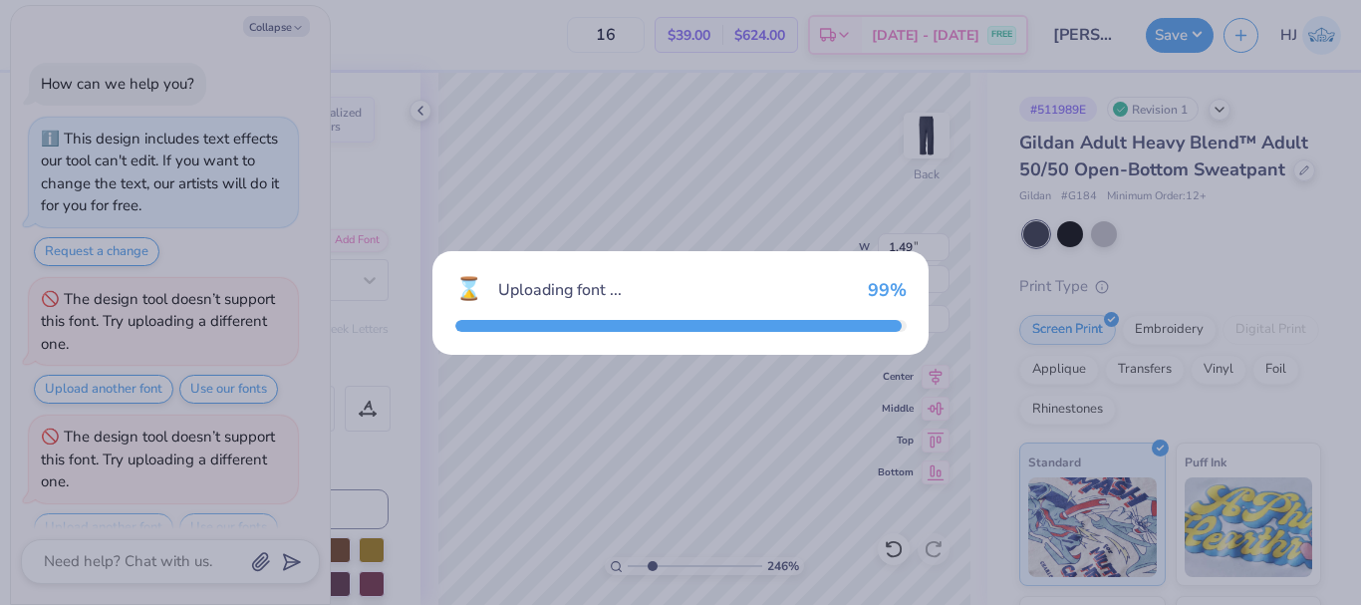
scroll to position [29, 0]
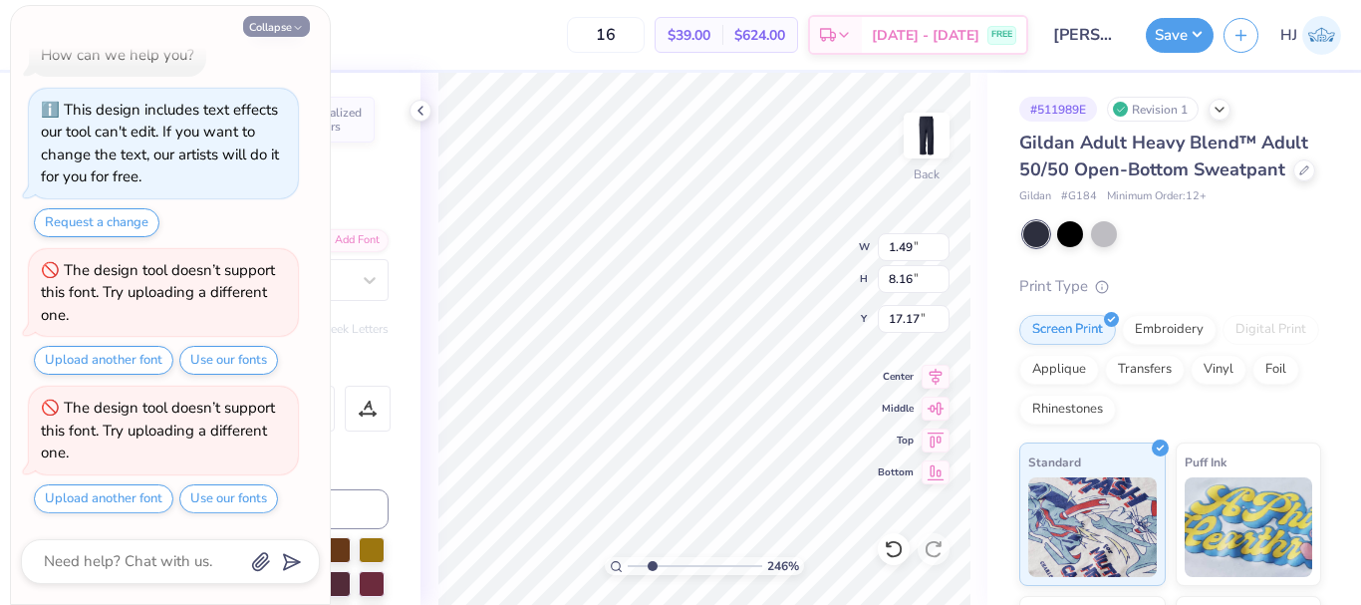
click at [291, 35] on button "Collapse" at bounding box center [276, 26] width 67 height 21
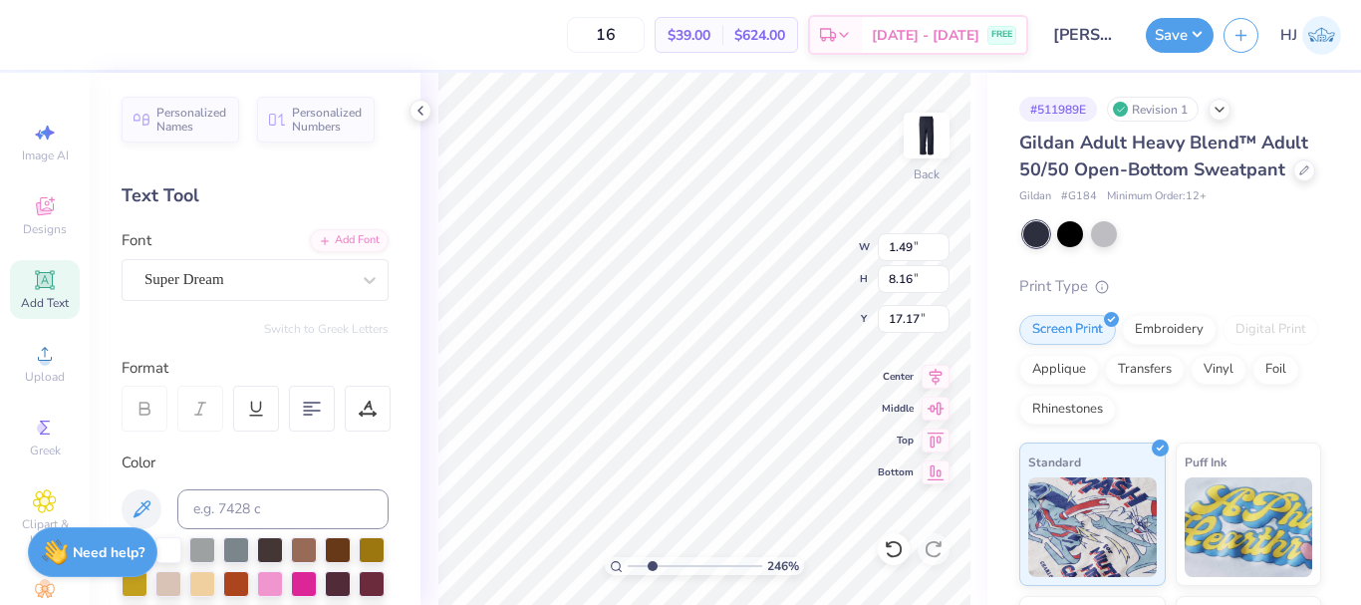
type textarea "x"
click at [332, 235] on div "Add Font" at bounding box center [349, 238] width 79 height 23
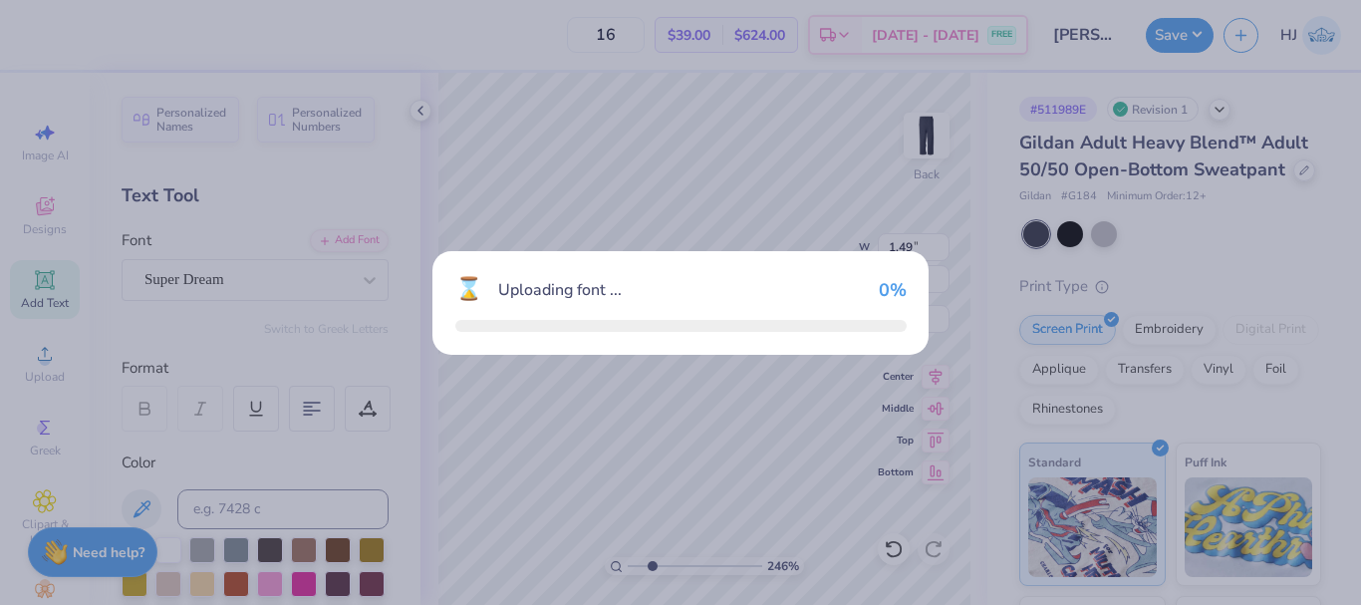
type input "2.46071092039641"
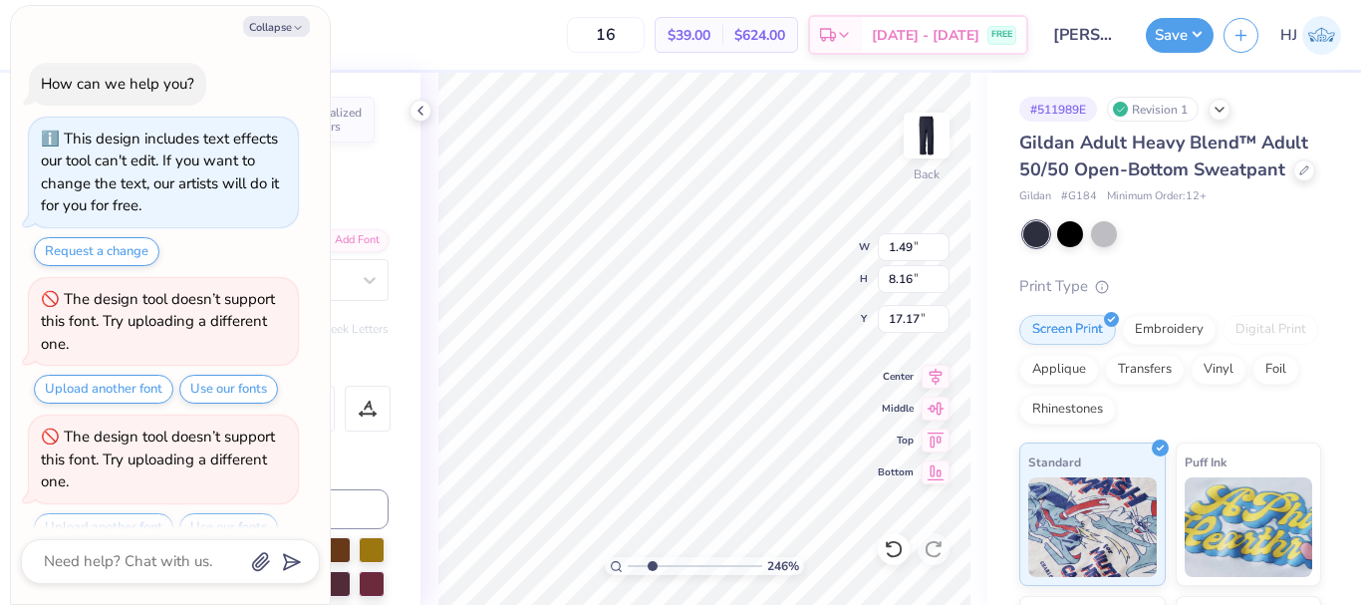
scroll to position [166, 0]
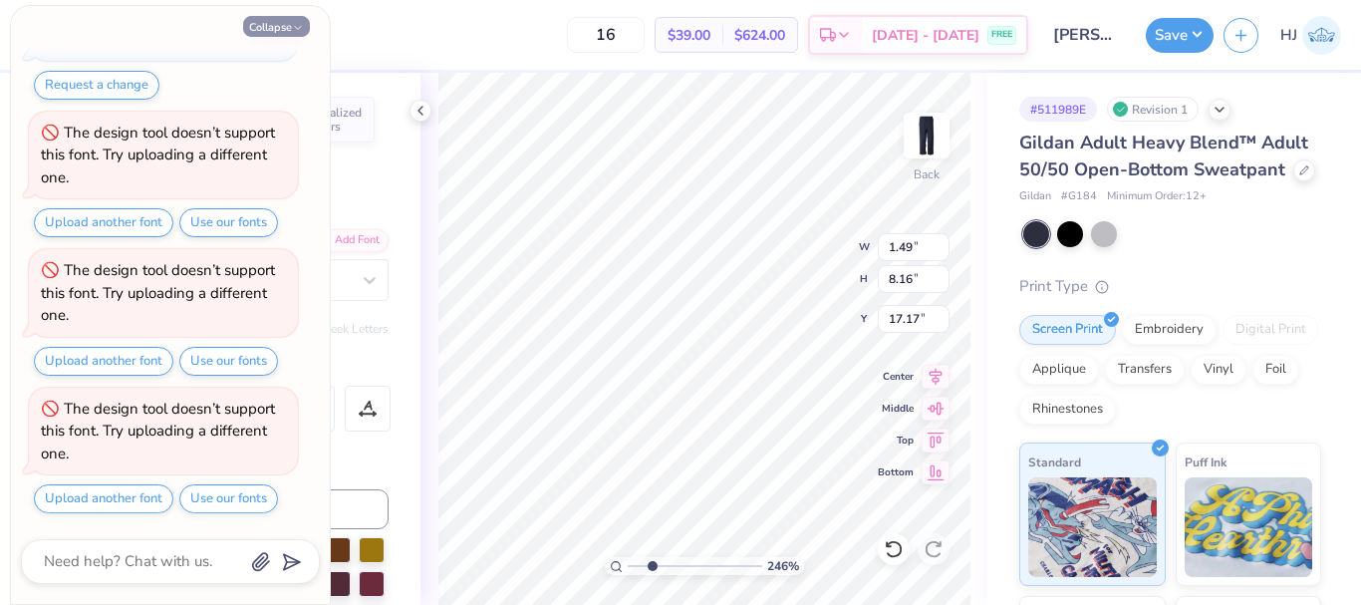
click at [282, 35] on button "Collapse" at bounding box center [276, 26] width 67 height 21
type textarea "x"
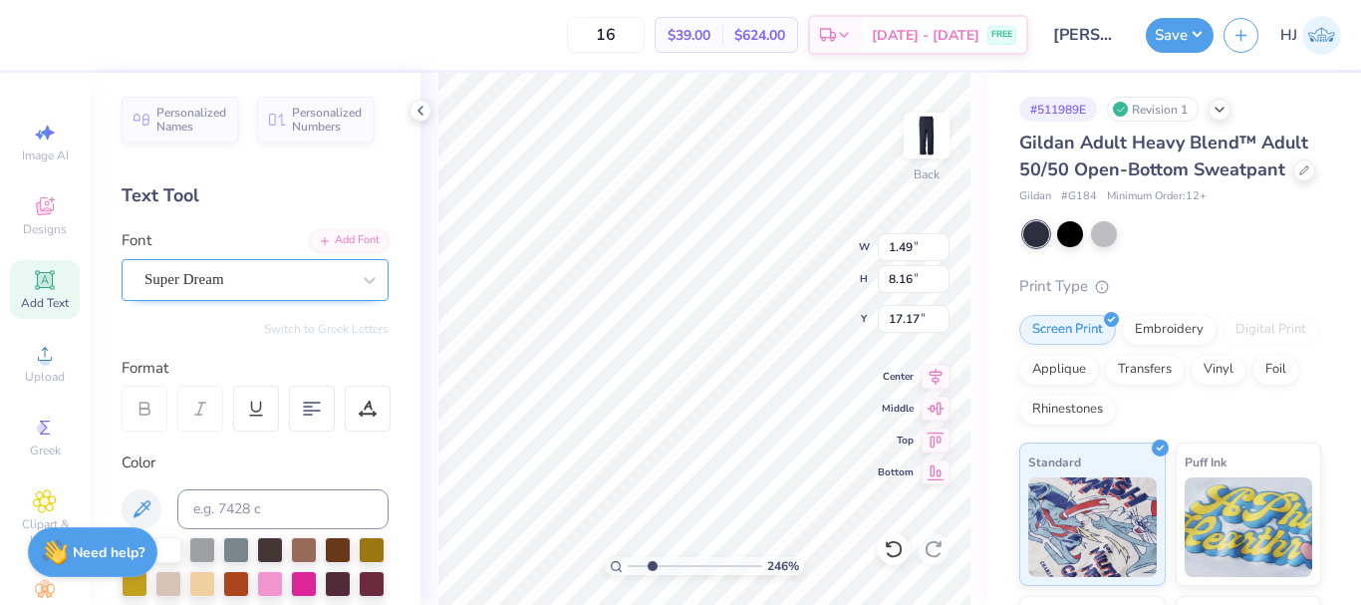
click at [327, 274] on div "Super Dream" at bounding box center [246, 279] width 209 height 31
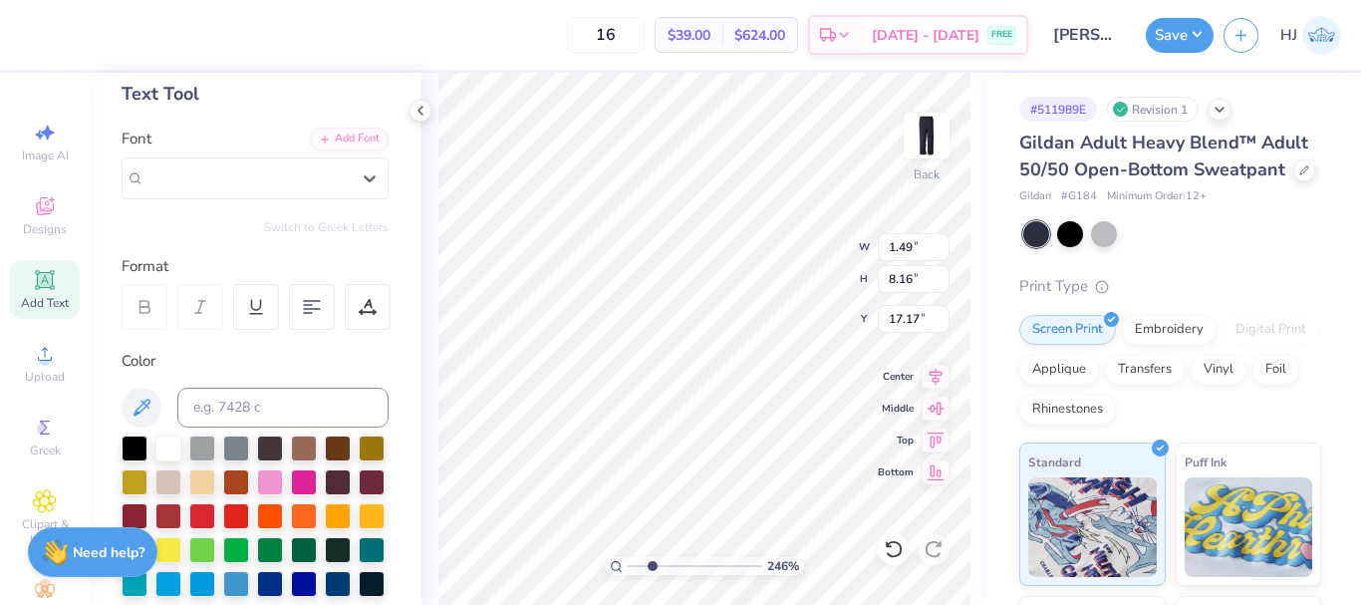
scroll to position [100, 0]
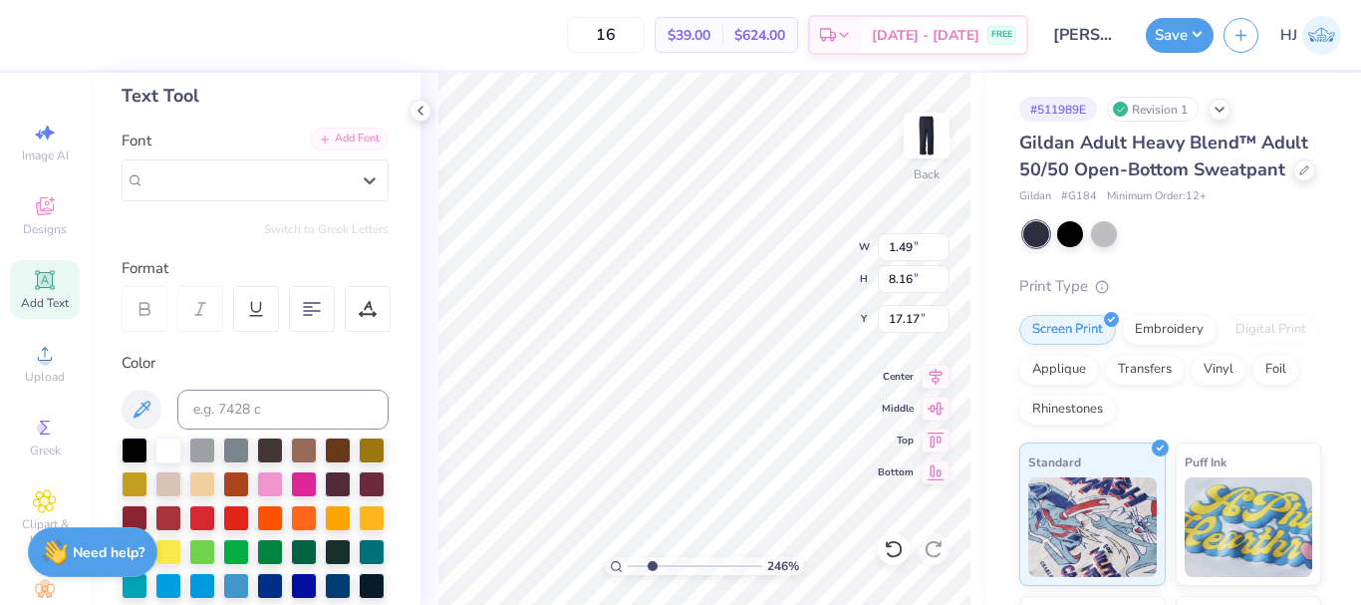
click at [340, 140] on div "Add Font" at bounding box center [349, 138] width 79 height 23
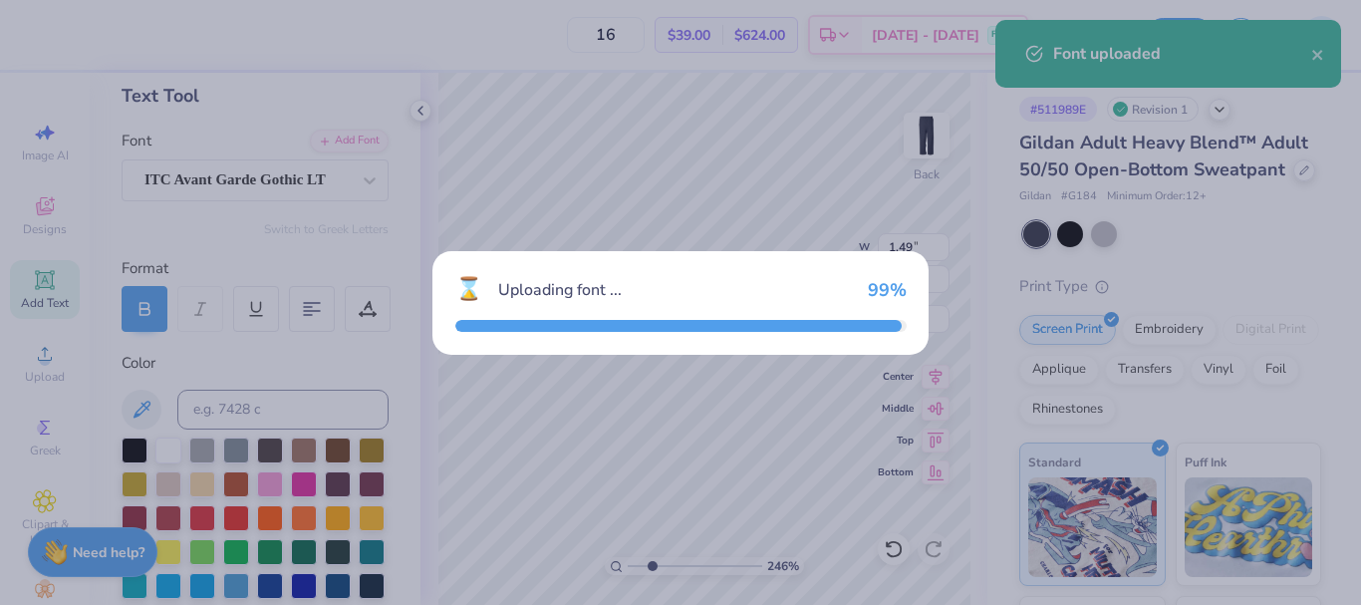
type input "2.46071092039641"
type input "1.57"
type input "8.21"
type input "17.14"
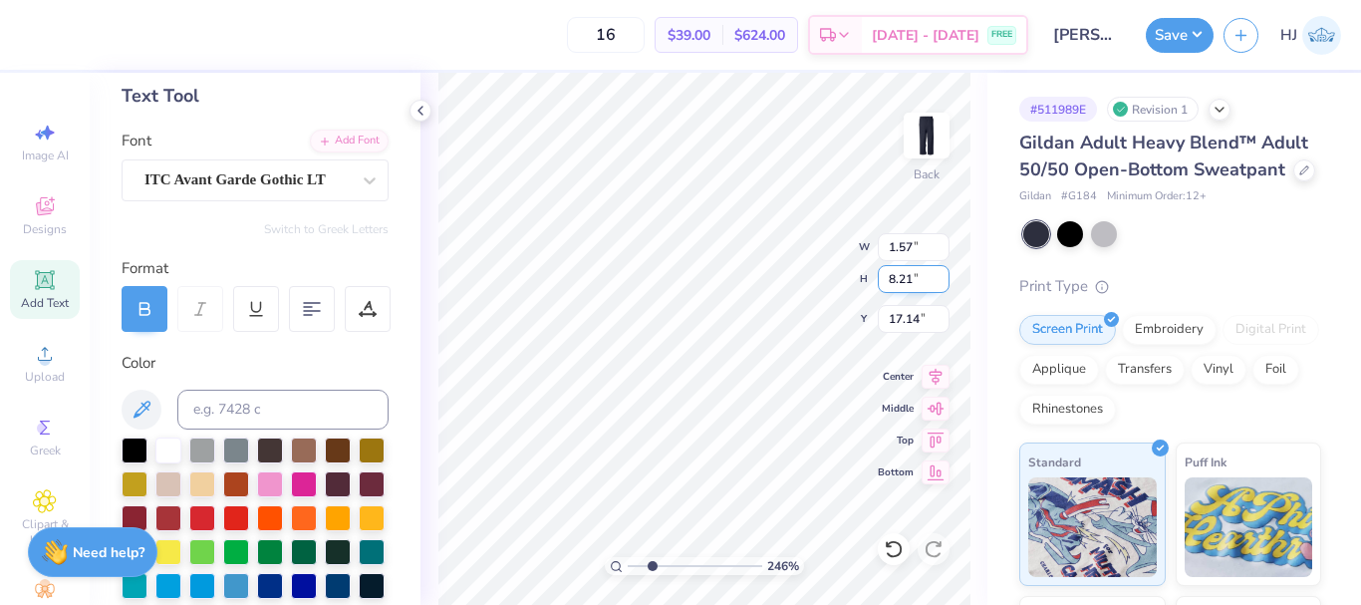
type input "2.46071092039641"
type input "2.10"
type input "10.99"
type input "14.36"
type input "2.46071092039641"
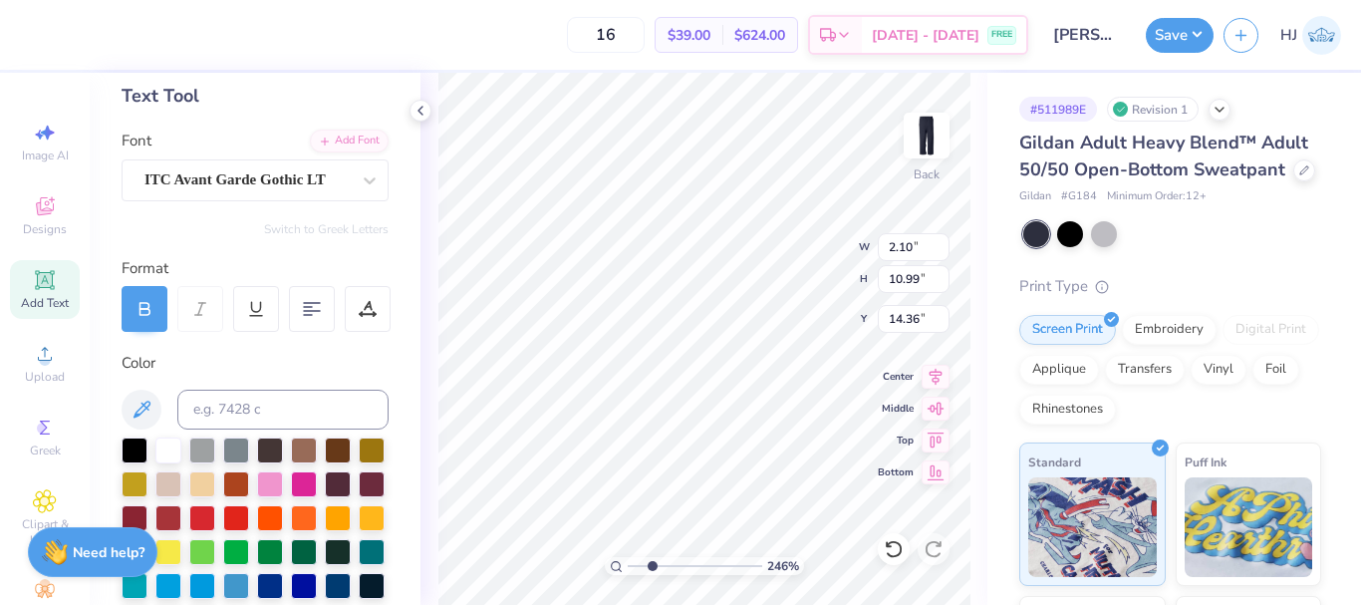
type input "15.31"
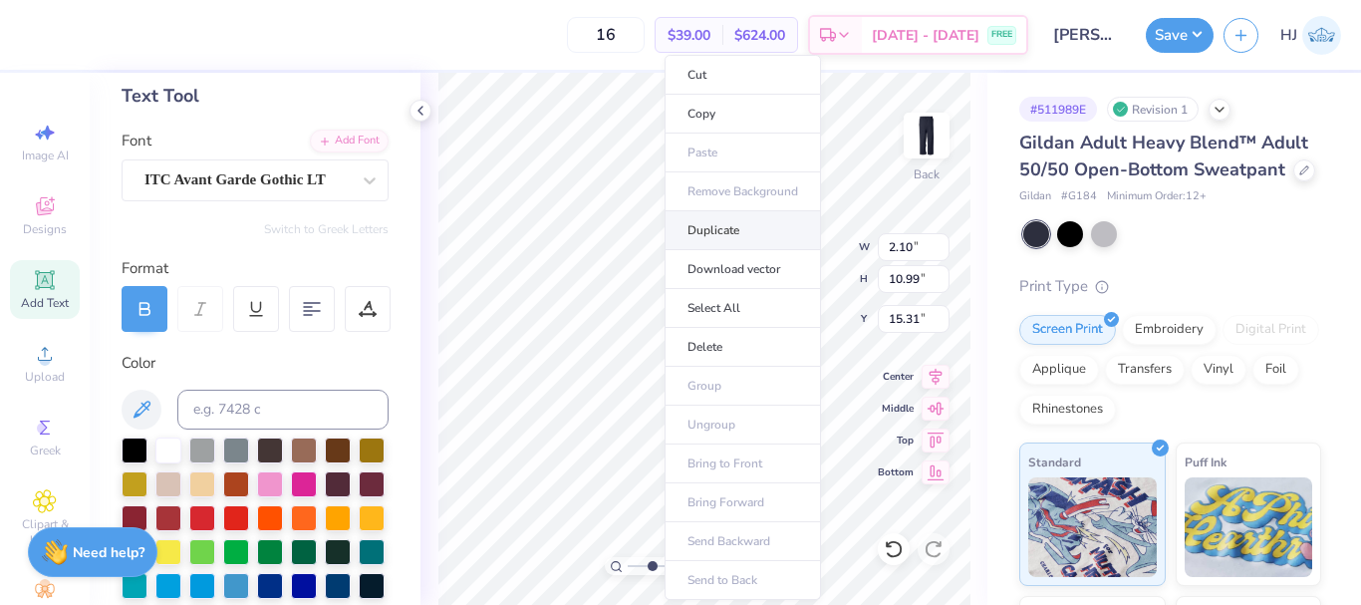
click at [746, 229] on li "Duplicate" at bounding box center [742, 230] width 156 height 39
type input "2.46071092039641"
type input "16.31"
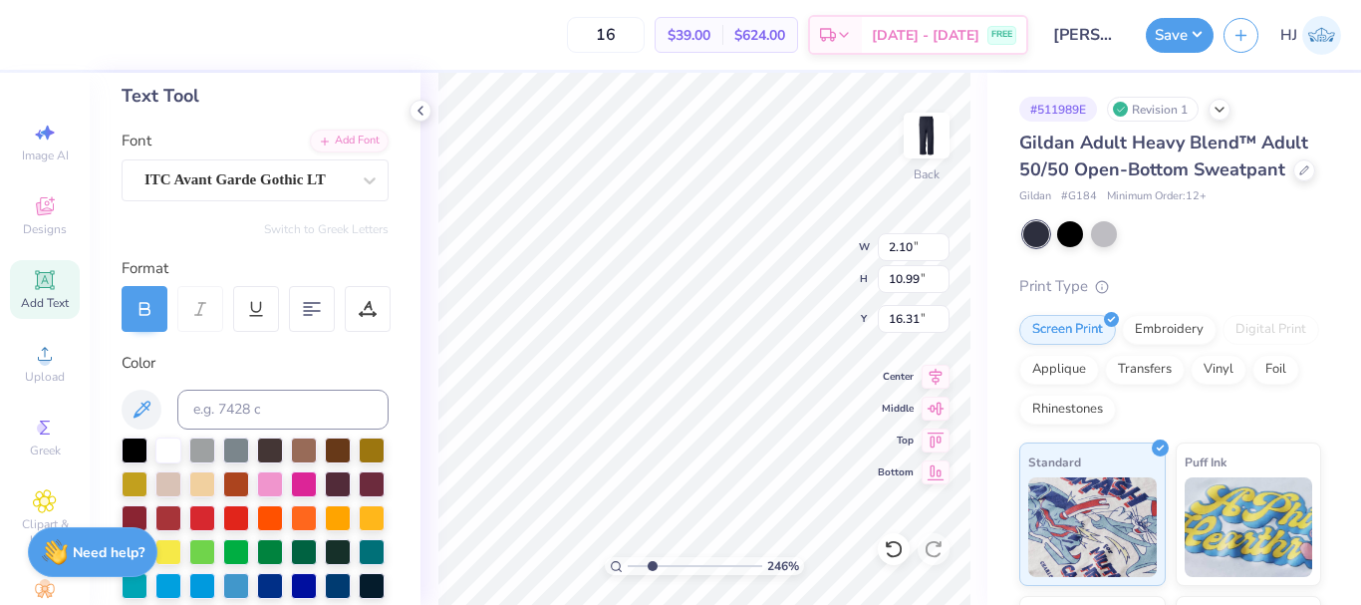
type input "2.46071092039641"
type input "13.50"
click at [359, 134] on div "Add Font" at bounding box center [349, 138] width 79 height 23
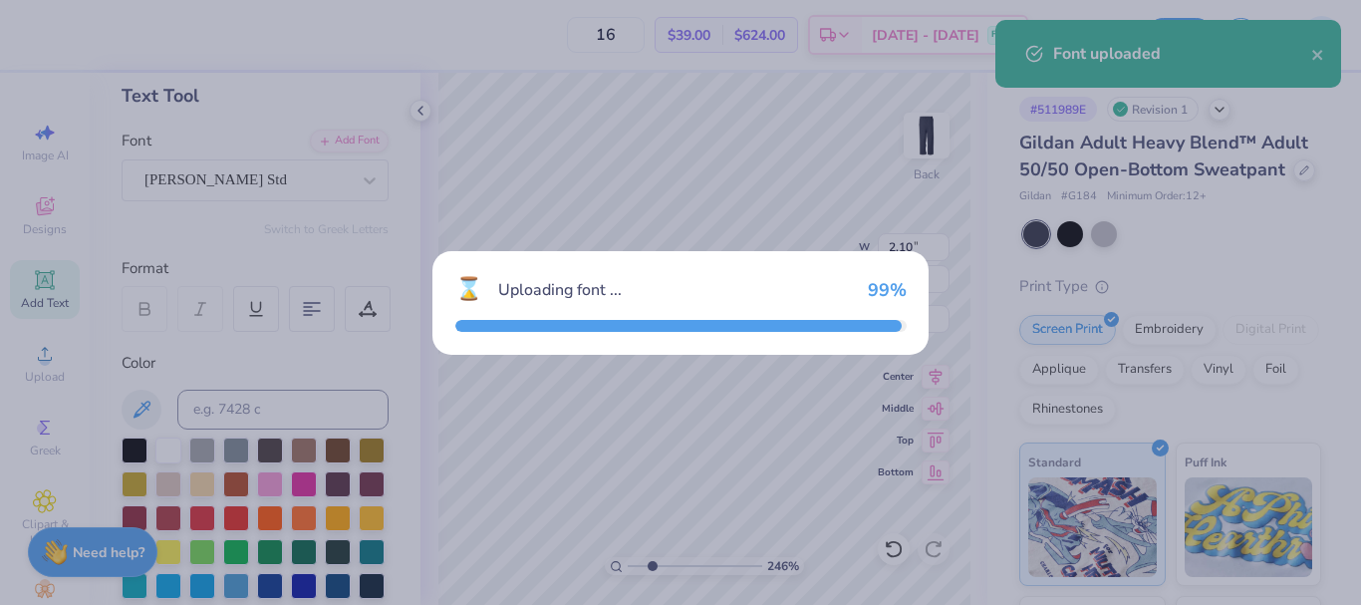
type input "2.46071092039641"
type input "2.72"
type input "11.64"
type input "13.17"
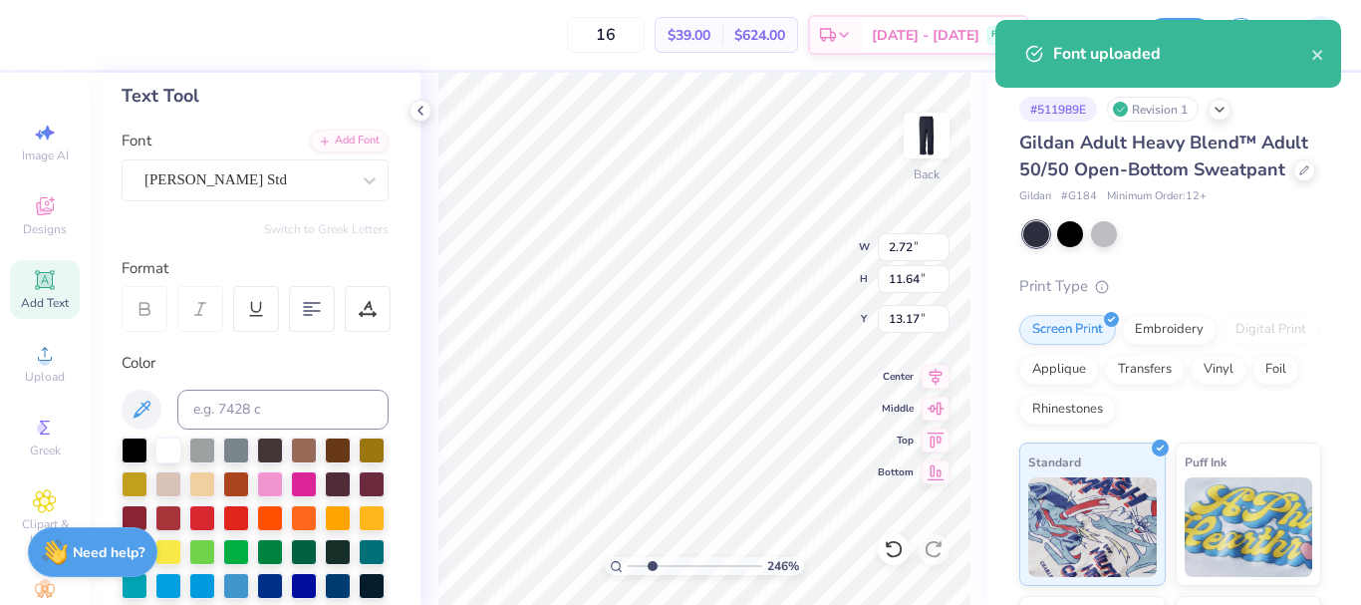
scroll to position [17, 5]
type input "2.46071092039641"
type textarea "N"
type input "2.46071092039641"
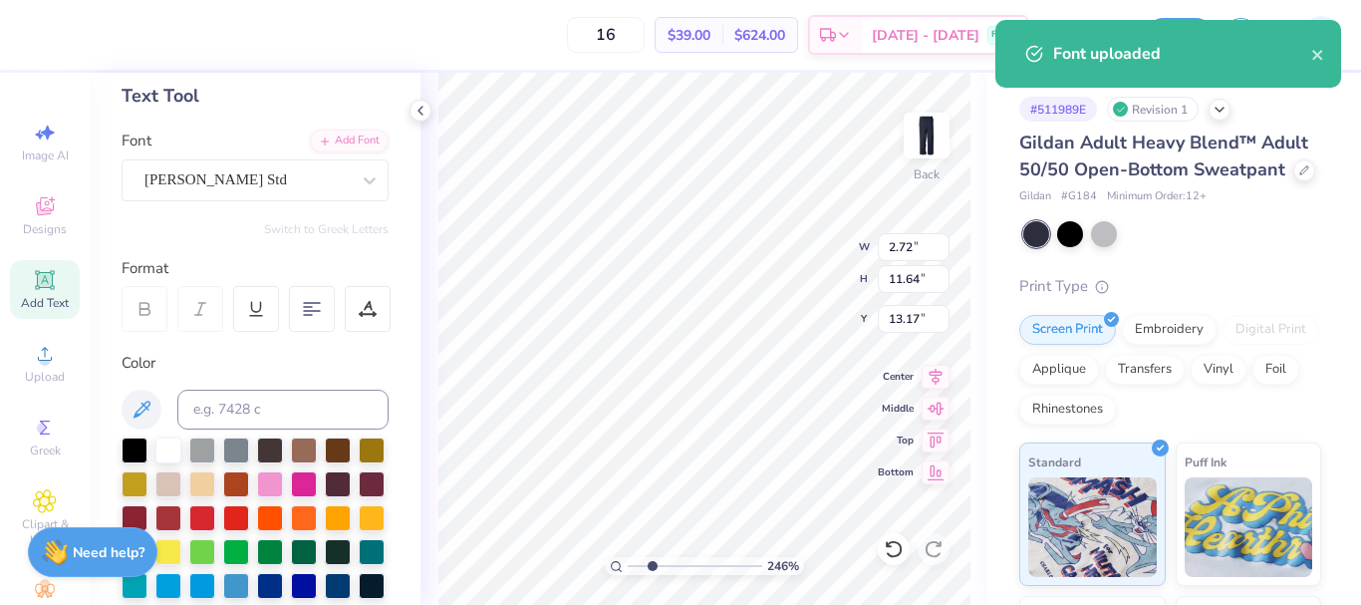
type textarea "Ne"
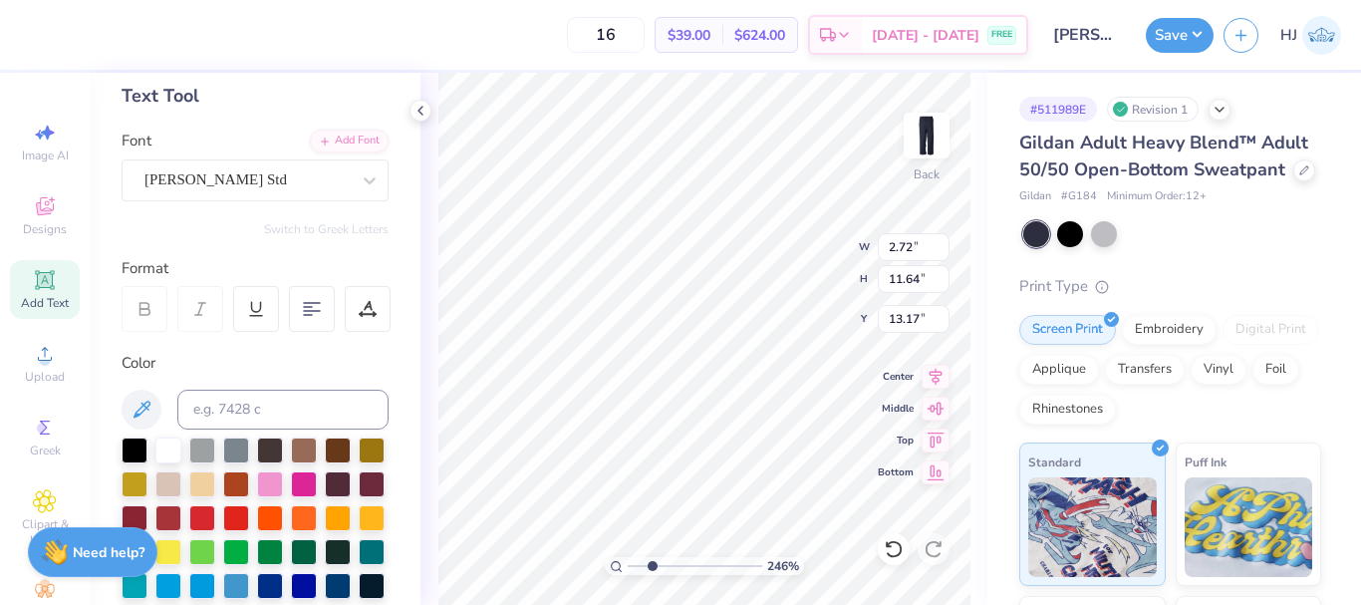
type input "2.46071092039641"
type textarea "New"
type input "2.46071092039641"
type textarea "New"
type input "2.46071092039641"
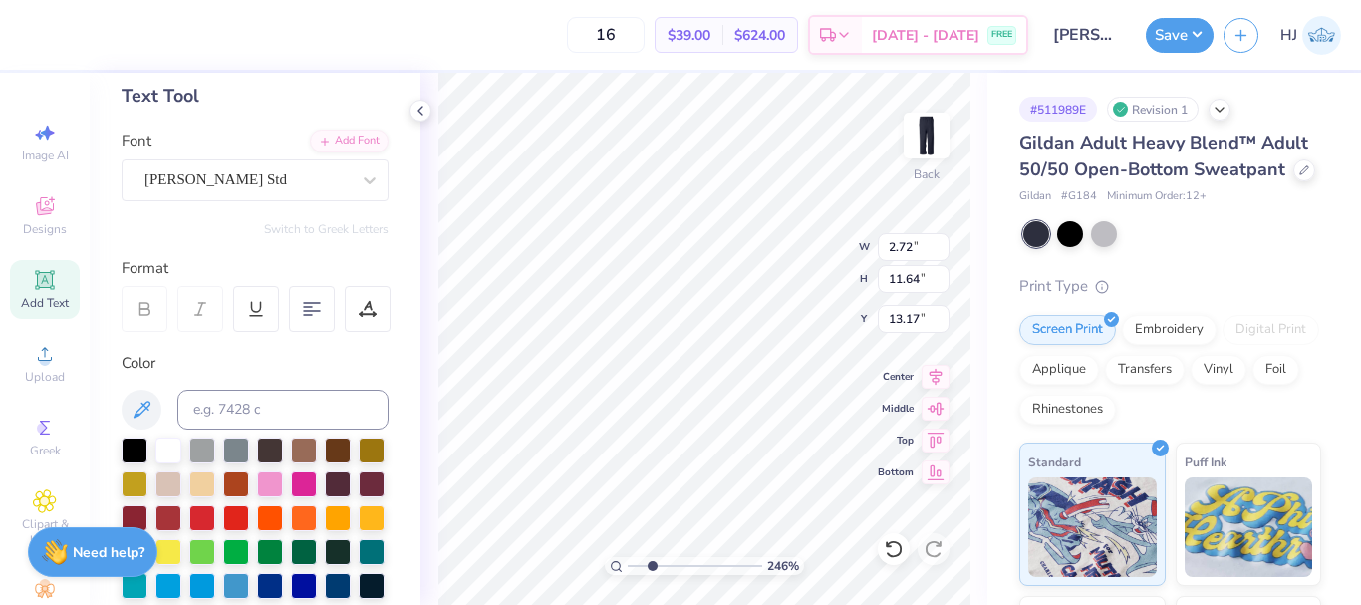
type textarea "New Y"
type input "2.46071092039641"
type textarea "New Yo"
type input "2.46071092039641"
type textarea "New Yor"
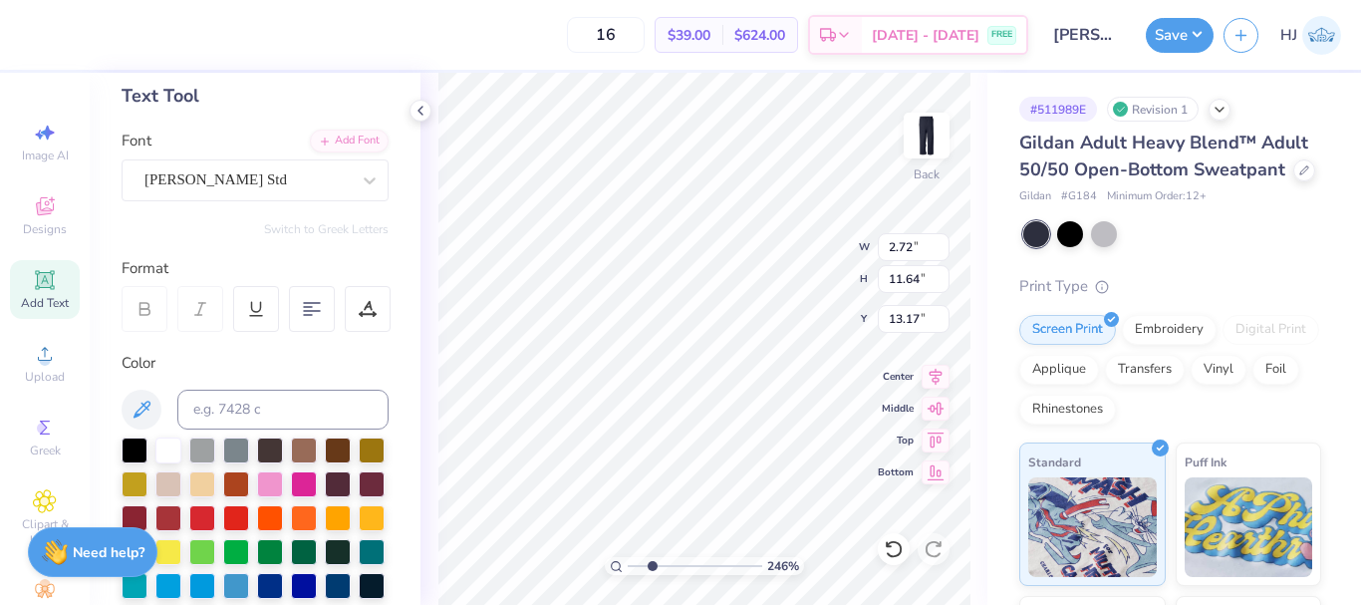
type input "2.46071092039641"
type textarea "New York"
type input "2.46071092039641"
type input "2.67"
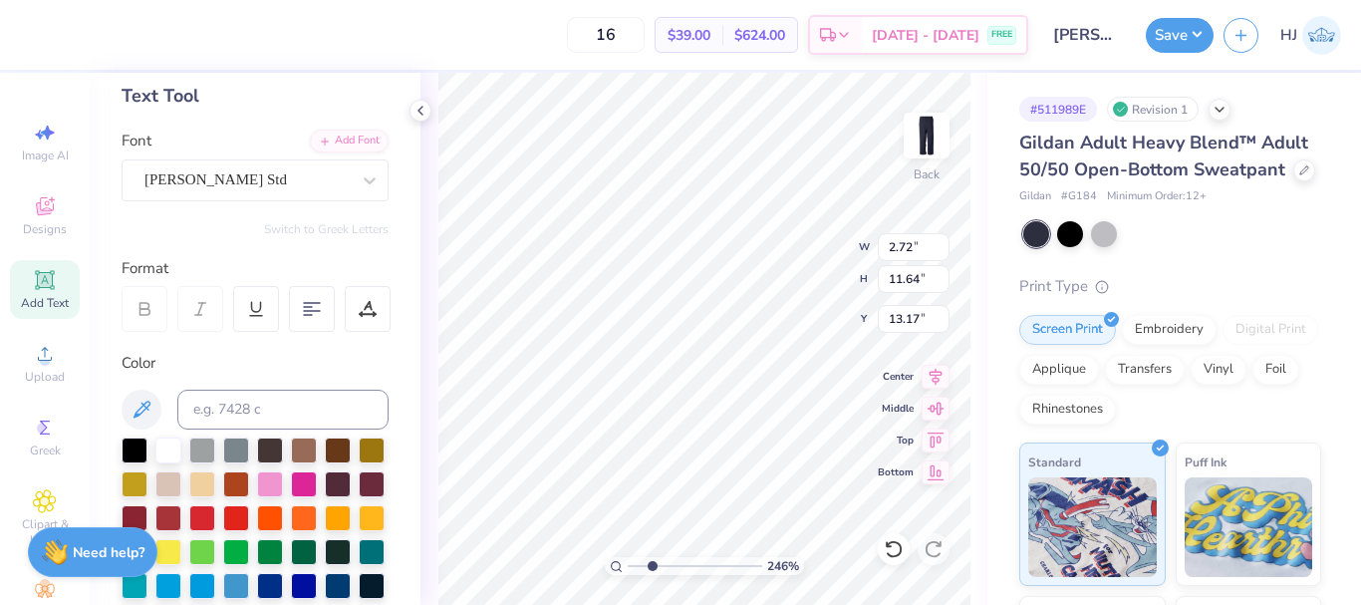
type input "8.26"
type input "14.86"
type input "2.46071092039641"
type input "11.79"
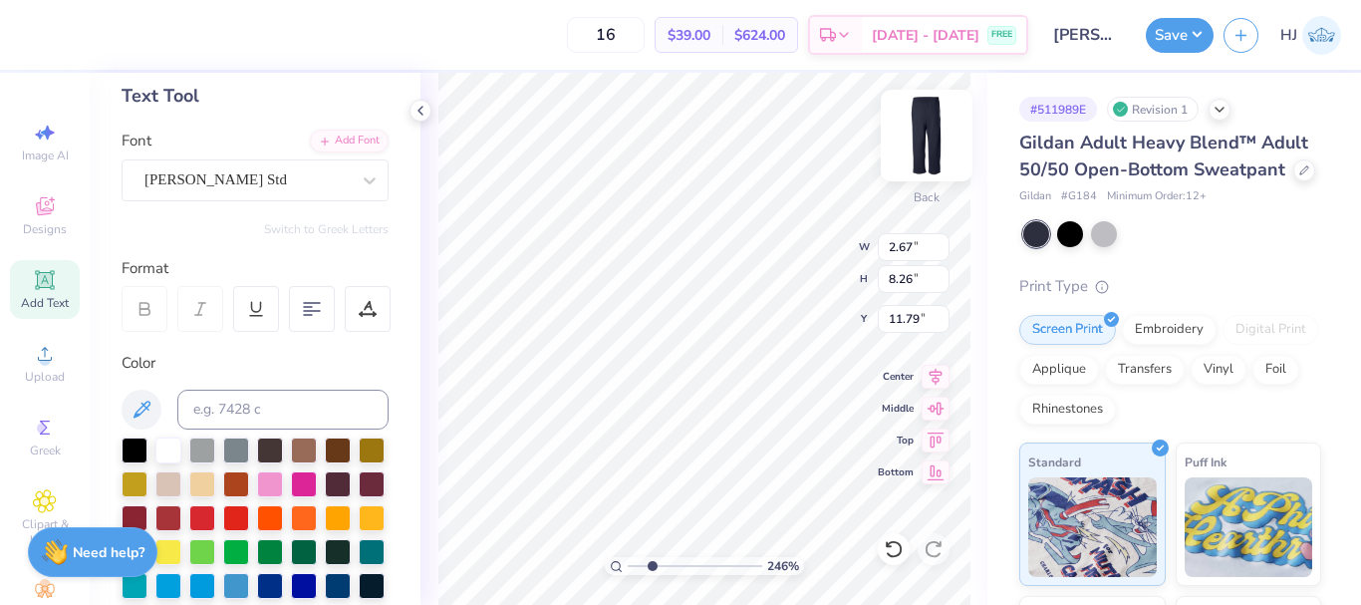
type input "2.46071092039641"
type input "1.85"
type input "5.73"
type input "2.46071092039641"
type input "14.83"
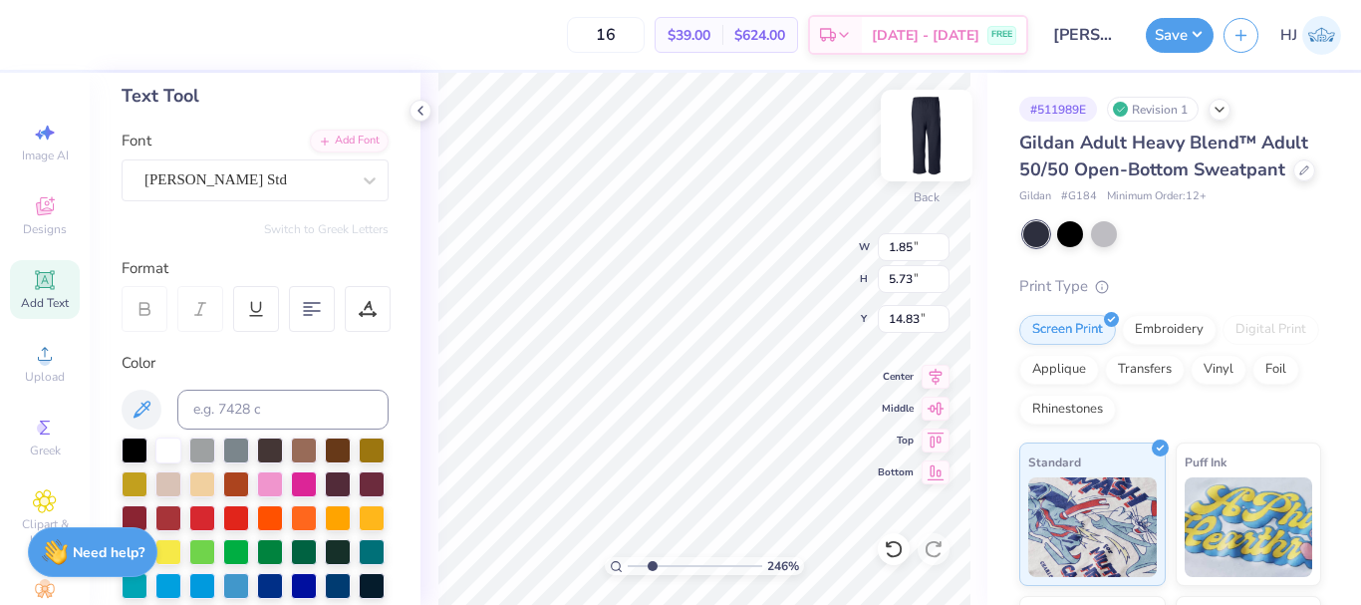
type input "2.46071092039641"
type input "2.02"
type input "6.25"
type input "14.30"
type input "2.46071092039641"
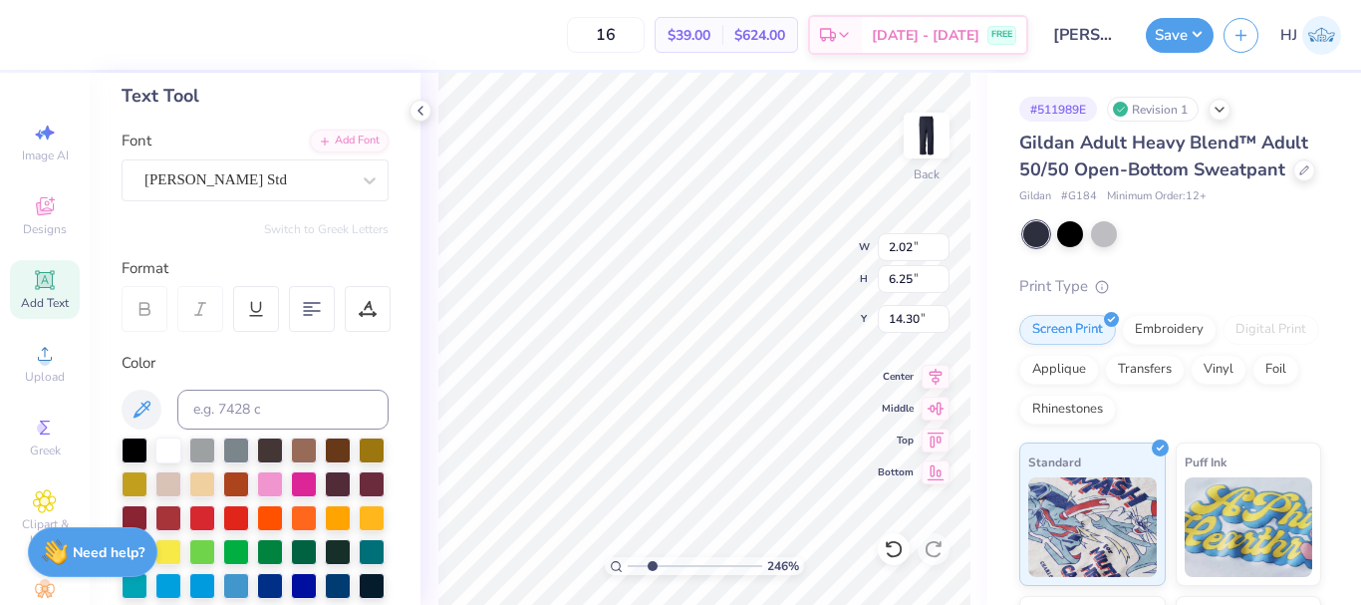
type input "14.31"
type input "2.46071092039641"
type input "2.23"
type input "11.68"
type input "2.46071092039641"
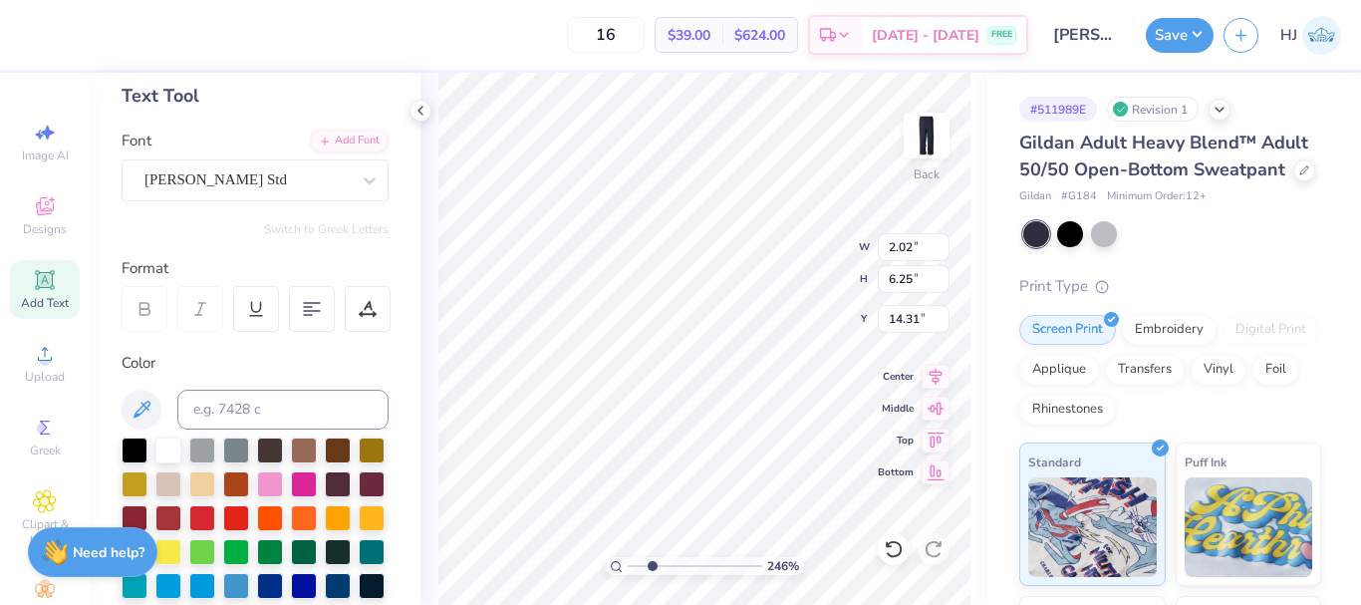
type input "14.34"
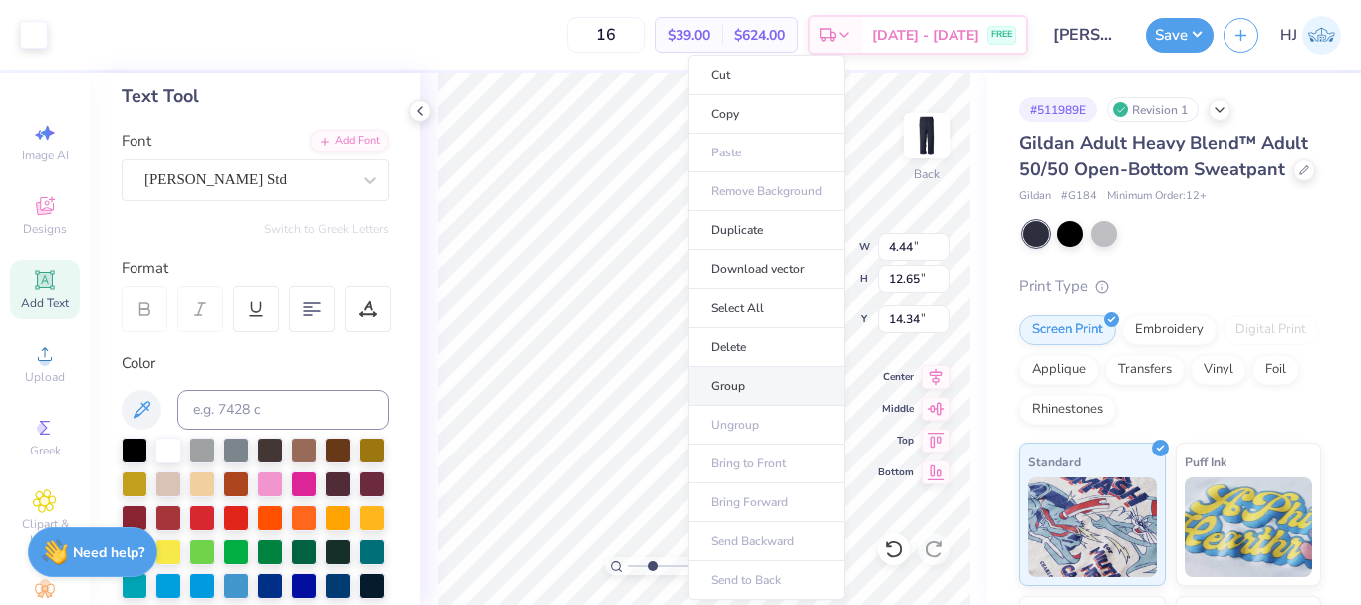
click at [749, 384] on li "Group" at bounding box center [766, 386] width 156 height 39
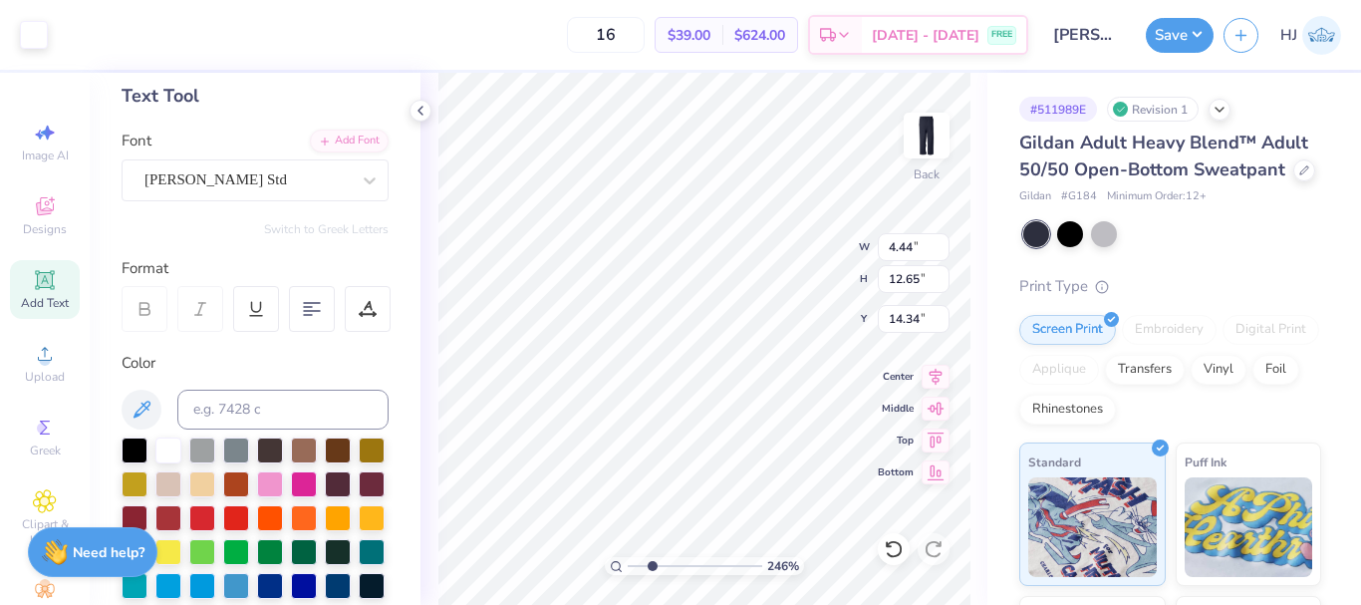
type input "2.46071092039641"
click at [926, 243] on input "4.44" at bounding box center [913, 247] width 72 height 28
type input "3.5"
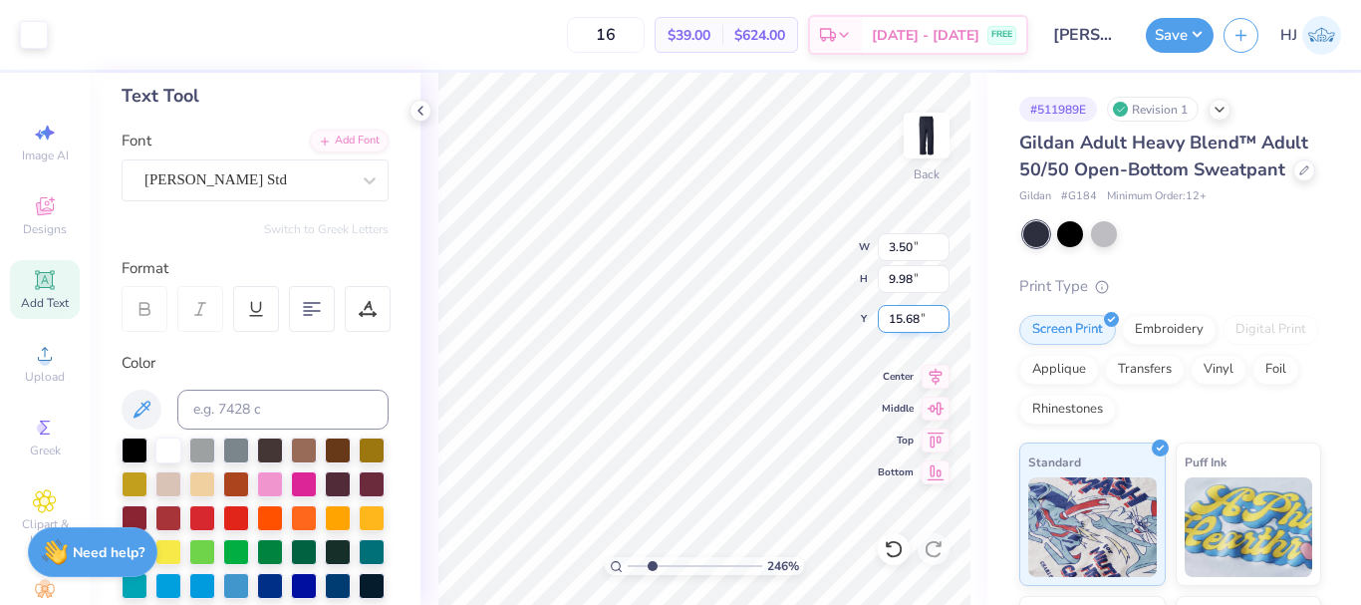
click at [914, 314] on input "15.68" at bounding box center [913, 319] width 72 height 28
click at [913, 314] on input "15.59" at bounding box center [913, 319] width 72 height 28
click at [913, 313] on input "15.59" at bounding box center [913, 319] width 72 height 28
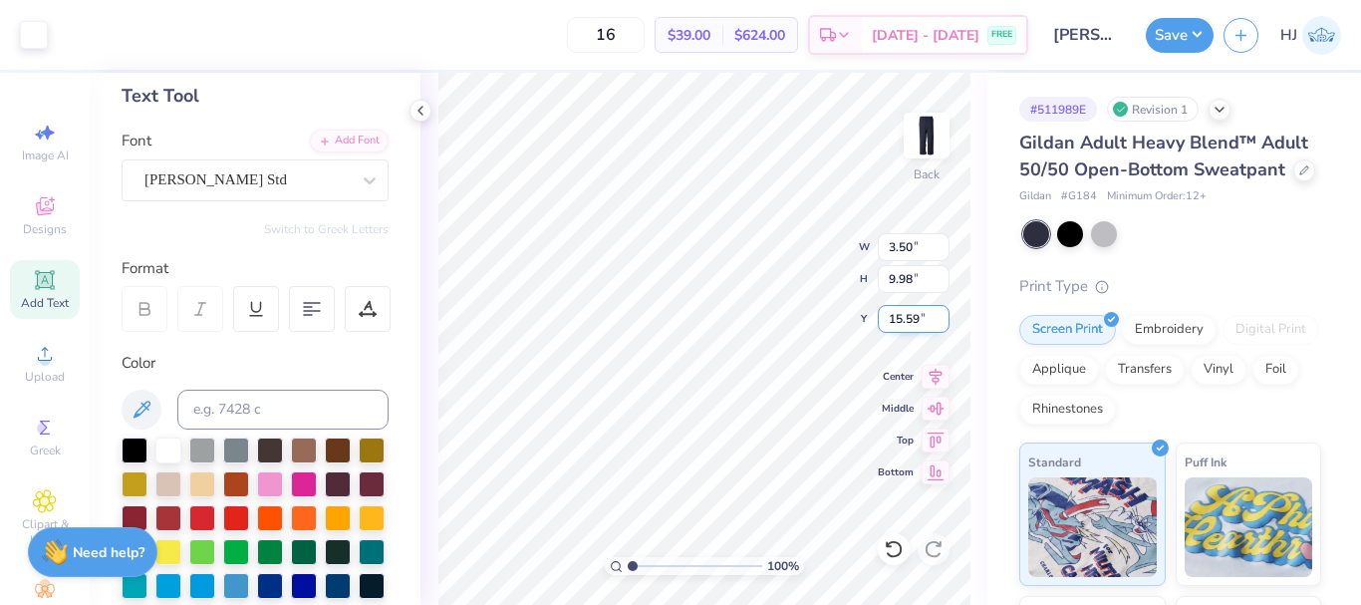
click at [913, 313] on input "15.59" at bounding box center [913, 319] width 72 height 28
click at [906, 317] on input "14.69" at bounding box center [913, 319] width 72 height 28
click at [906, 246] on input "5.67" at bounding box center [913, 247] width 72 height 28
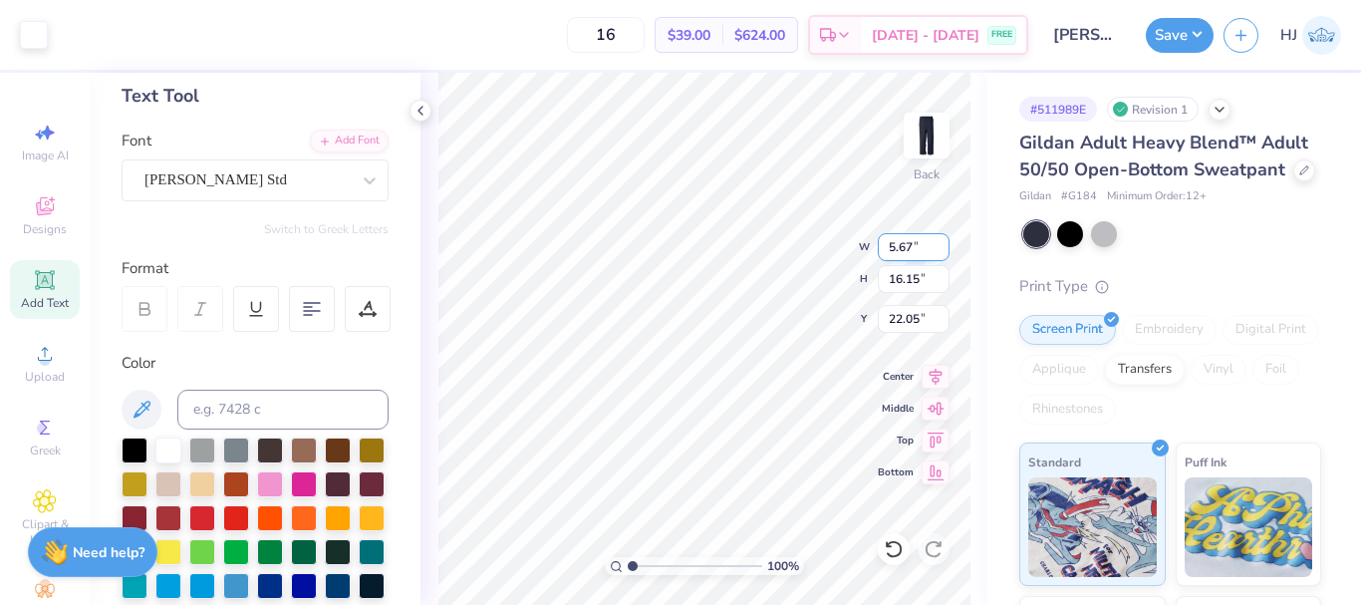
click at [906, 246] on input "5.67" at bounding box center [913, 247] width 72 height 28
click at [896, 251] on input "6.00" at bounding box center [913, 247] width 72 height 28
click at [907, 331] on input "14.70" at bounding box center [913, 319] width 72 height 28
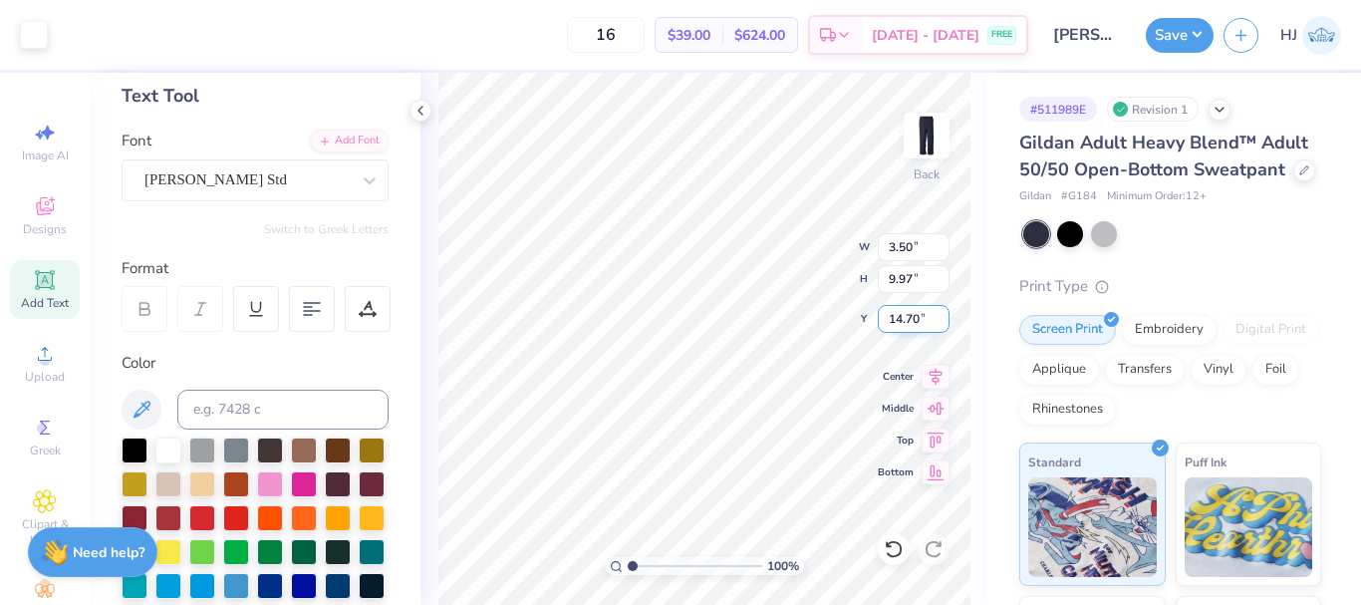
click at [907, 331] on input "14.70" at bounding box center [913, 319] width 72 height 28
click at [908, 250] on input "5.78" at bounding box center [913, 247] width 72 height 28
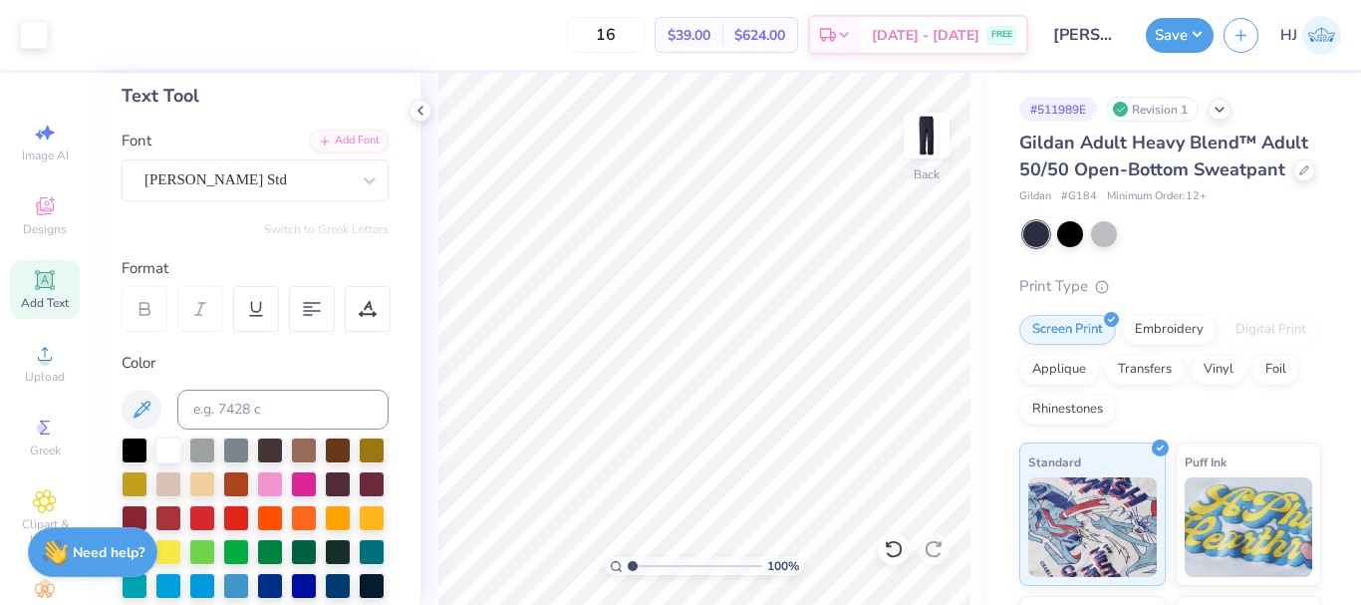
click at [757, 557] on div "100 %" at bounding box center [704, 339] width 532 height 532
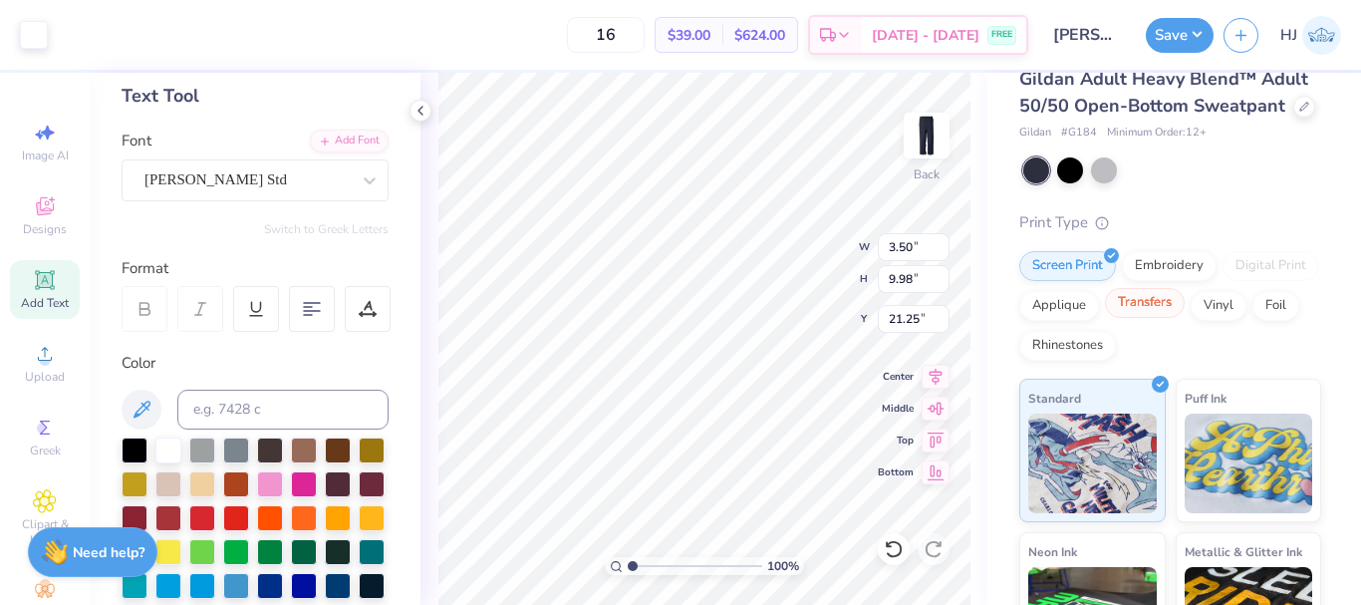
scroll to position [100, 0]
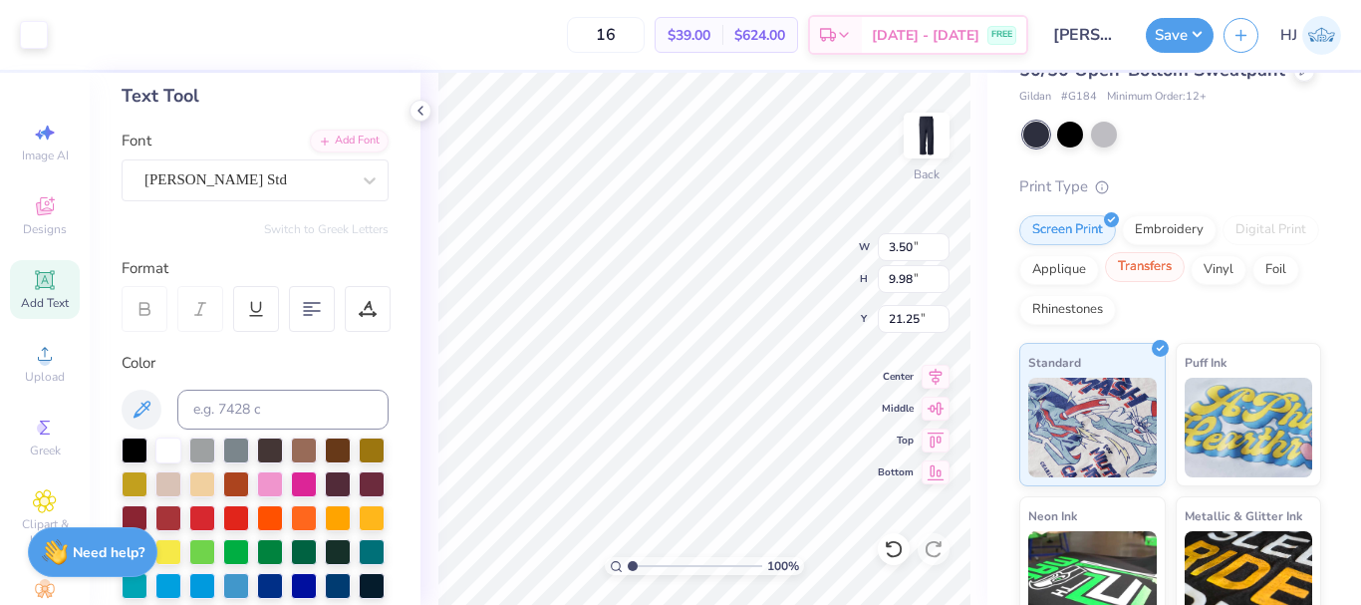
click at [1184, 282] on div "Transfers" at bounding box center [1145, 267] width 80 height 30
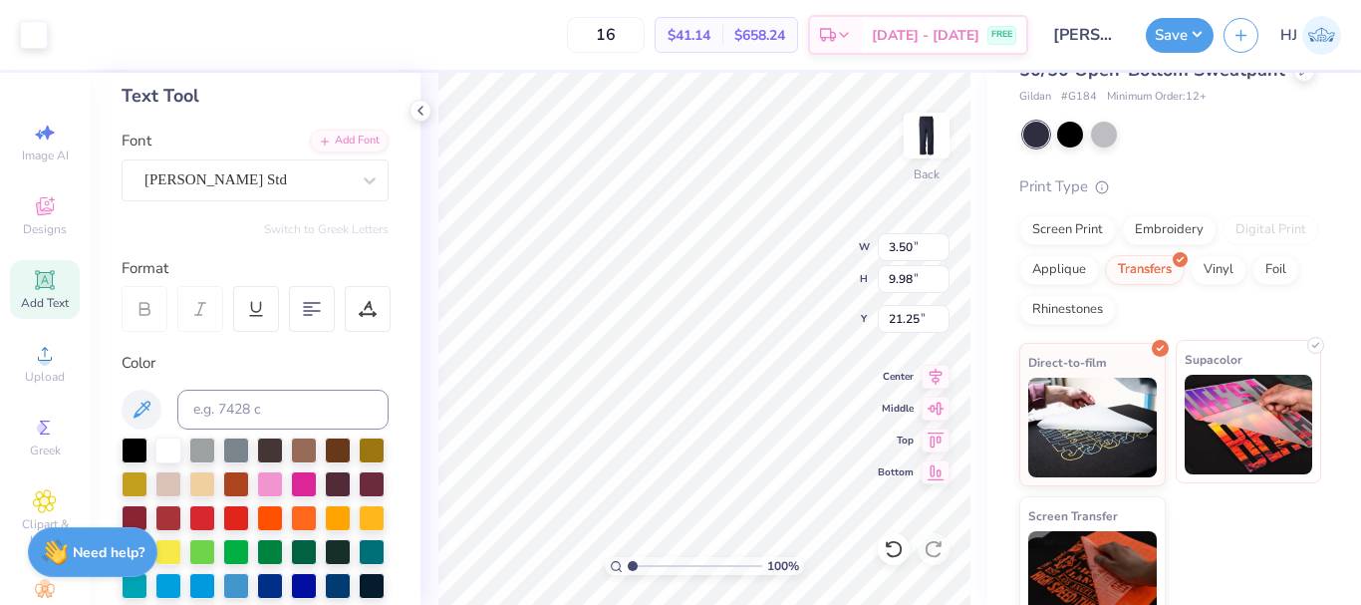
click at [1240, 427] on img at bounding box center [1248, 425] width 128 height 100
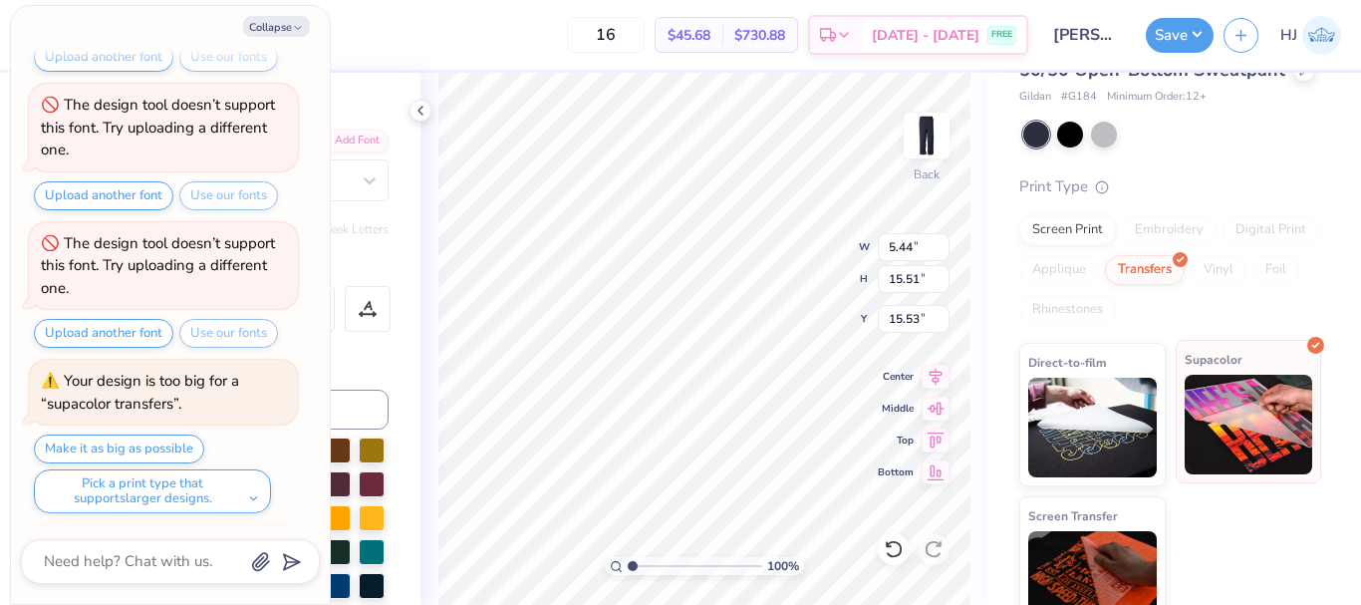
scroll to position [497, 0]
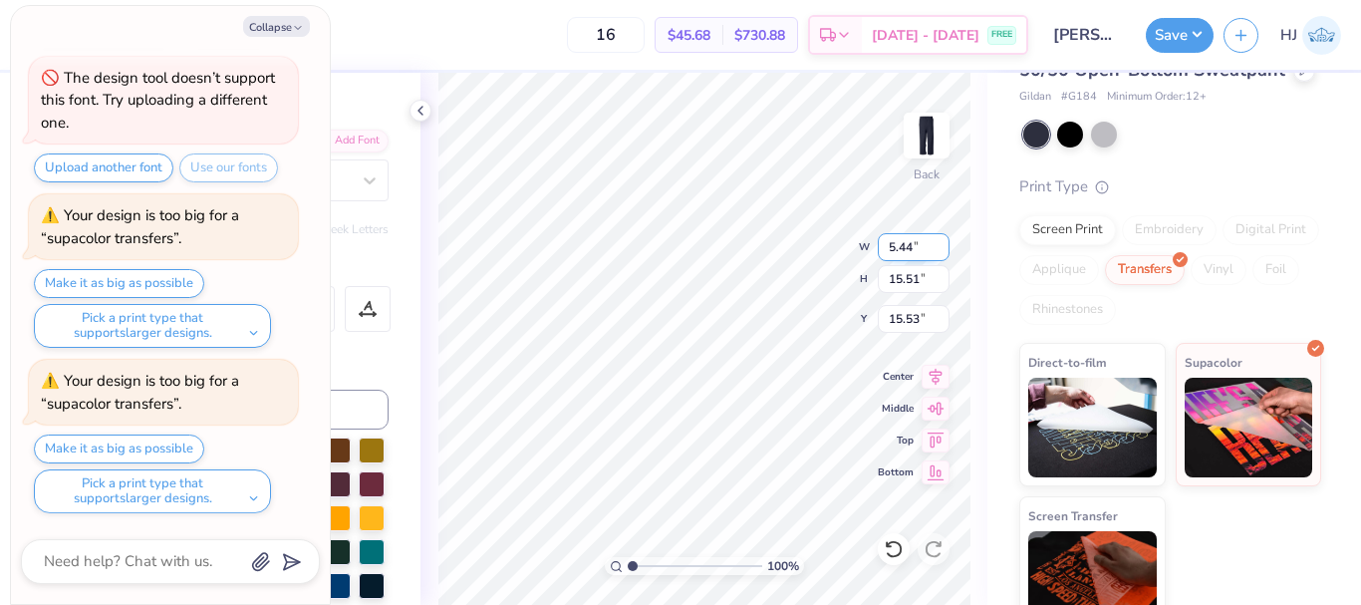
click at [910, 246] on input "5.44" at bounding box center [913, 247] width 72 height 28
click at [891, 539] on icon at bounding box center [893, 549] width 20 height 20
click at [891, 543] on icon at bounding box center [892, 549] width 17 height 18
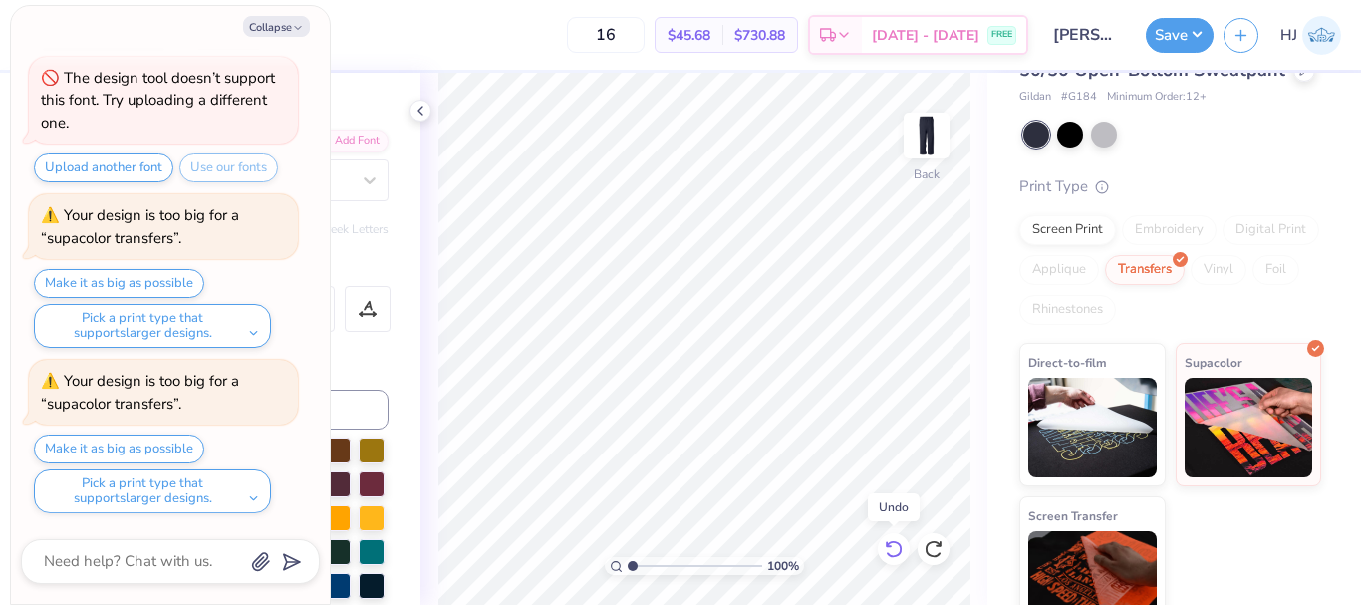
click at [891, 543] on icon at bounding box center [892, 549] width 17 height 18
click at [886, 548] on icon at bounding box center [893, 549] width 20 height 20
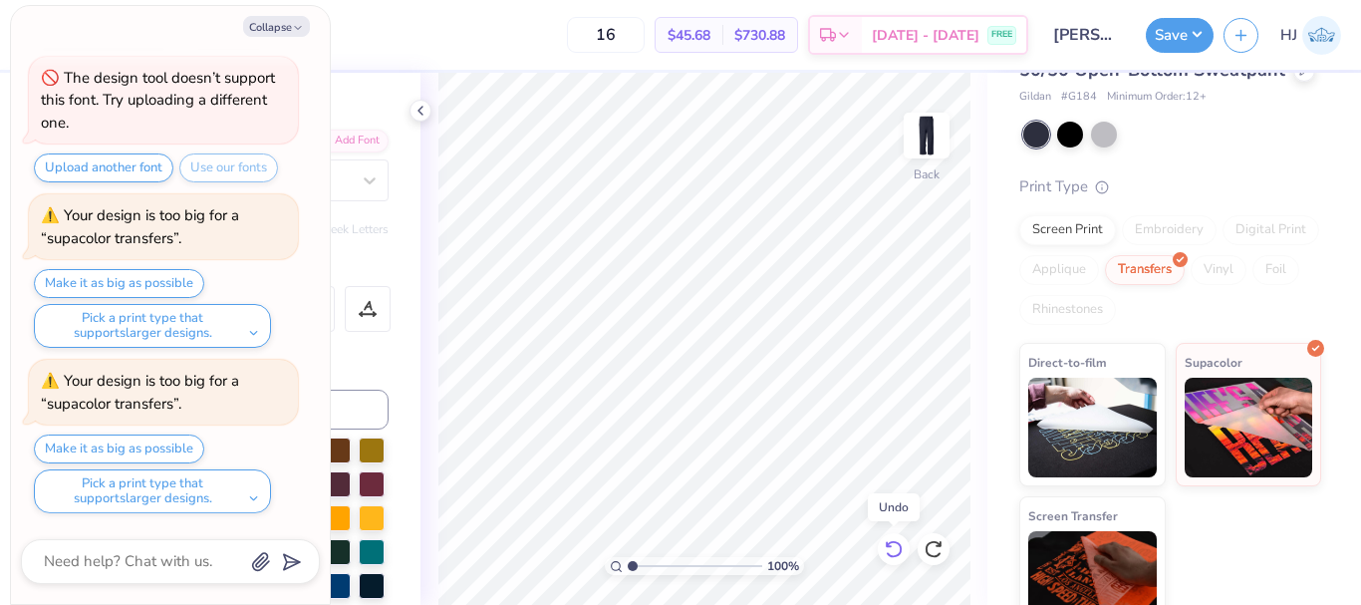
click at [889, 548] on icon at bounding box center [893, 549] width 20 height 20
click at [905, 547] on div at bounding box center [893, 549] width 32 height 32
click at [1050, 242] on div "Screen Print" at bounding box center [1067, 227] width 97 height 30
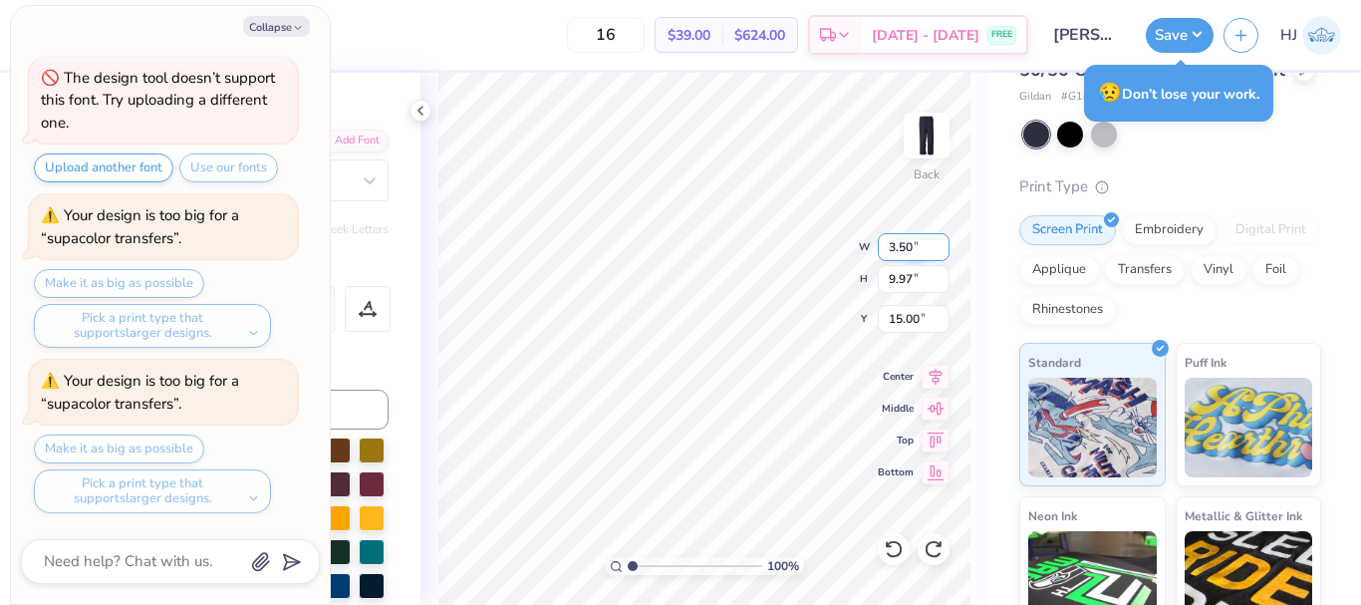
click at [908, 249] on input "3.50" at bounding box center [913, 247] width 72 height 28
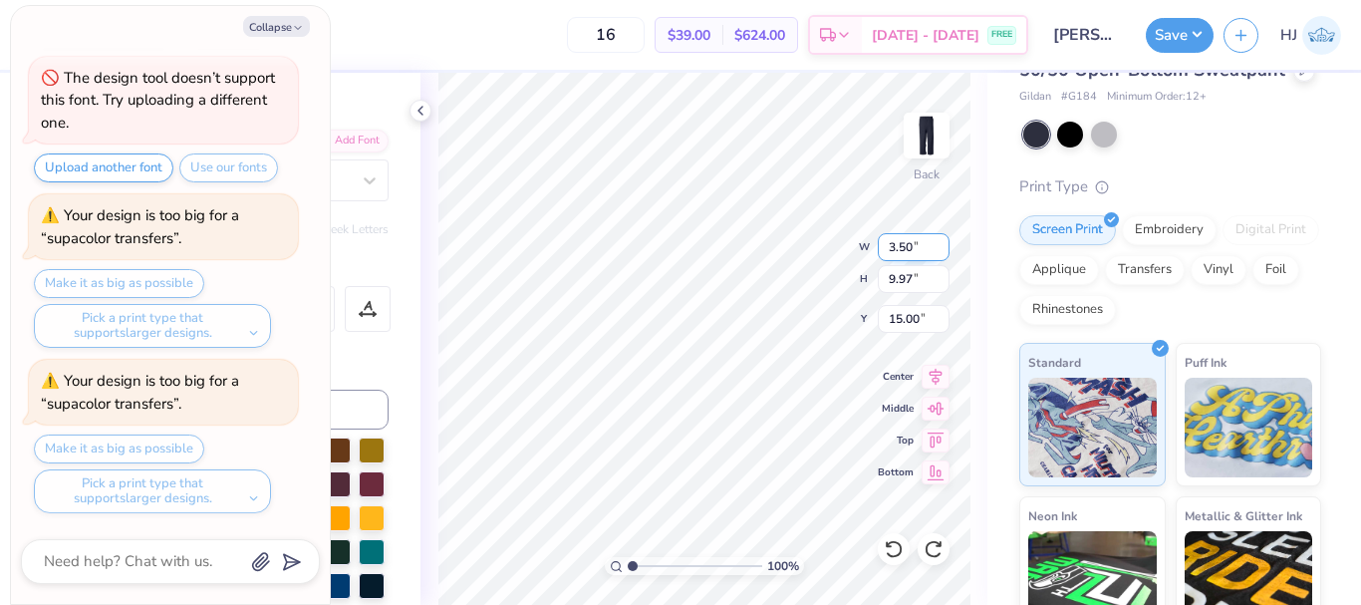
click at [908, 249] on input "3.50" at bounding box center [913, 247] width 72 height 28
click at [896, 556] on icon at bounding box center [892, 549] width 17 height 18
click at [899, 545] on icon at bounding box center [892, 549] width 17 height 18
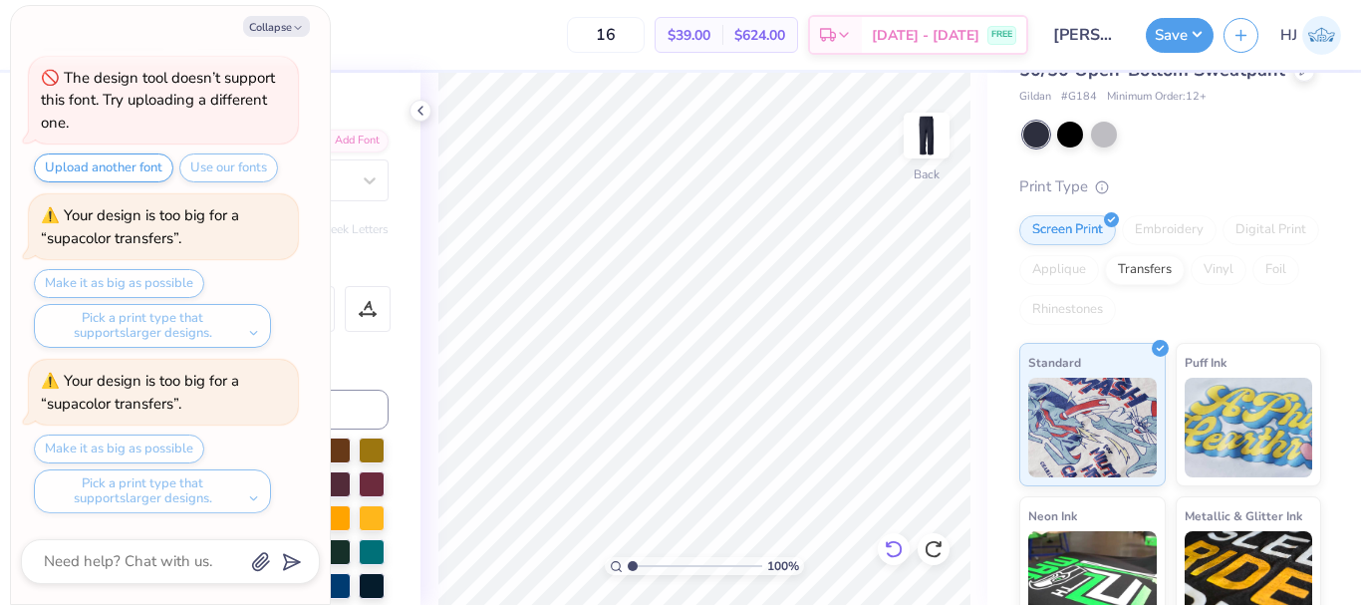
click at [898, 544] on icon at bounding box center [892, 549] width 17 height 18
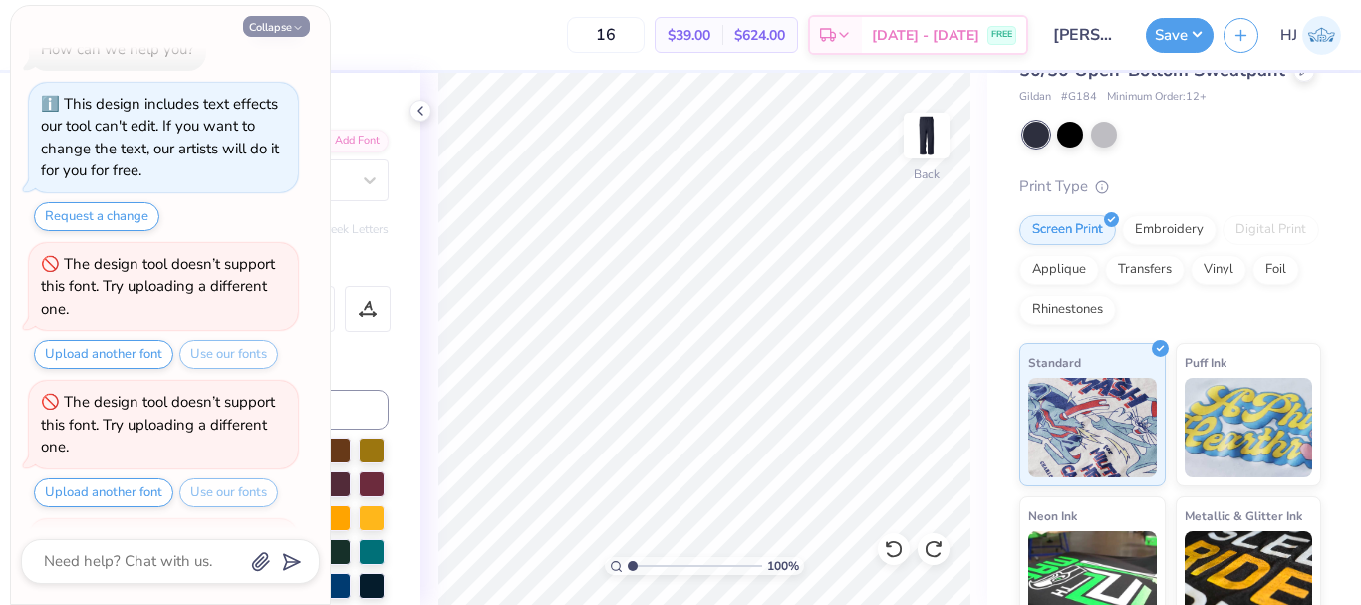
scroll to position [0, 0]
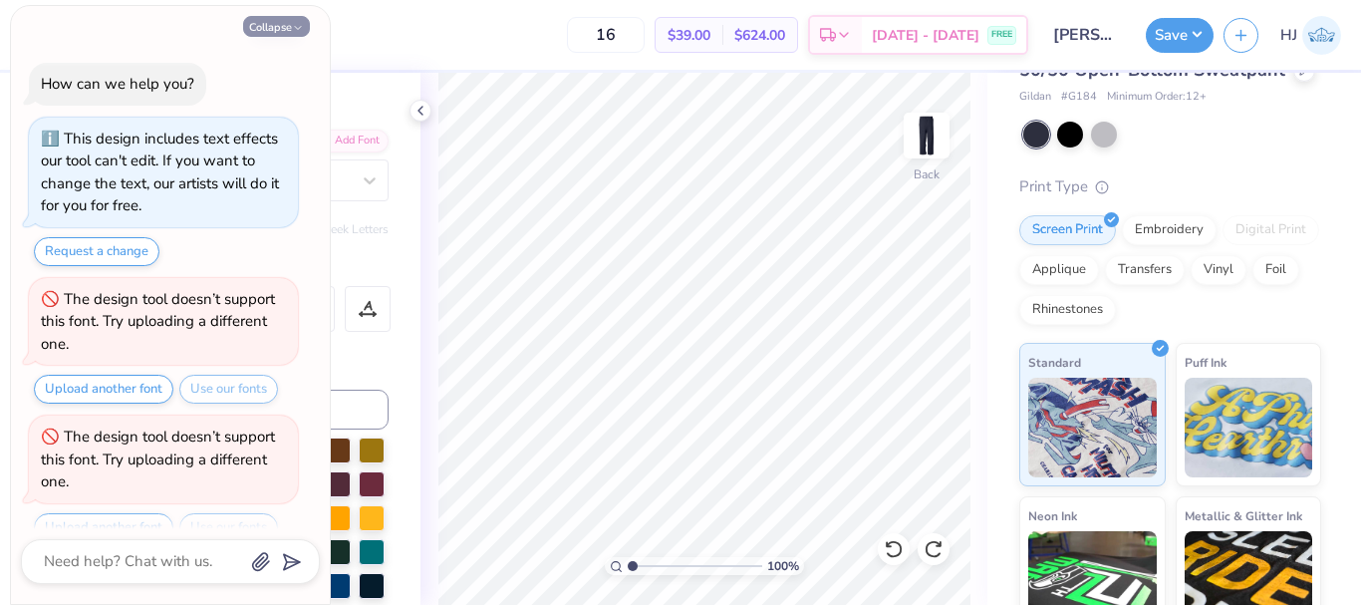
click at [275, 22] on button "Collapse" at bounding box center [276, 26] width 67 height 21
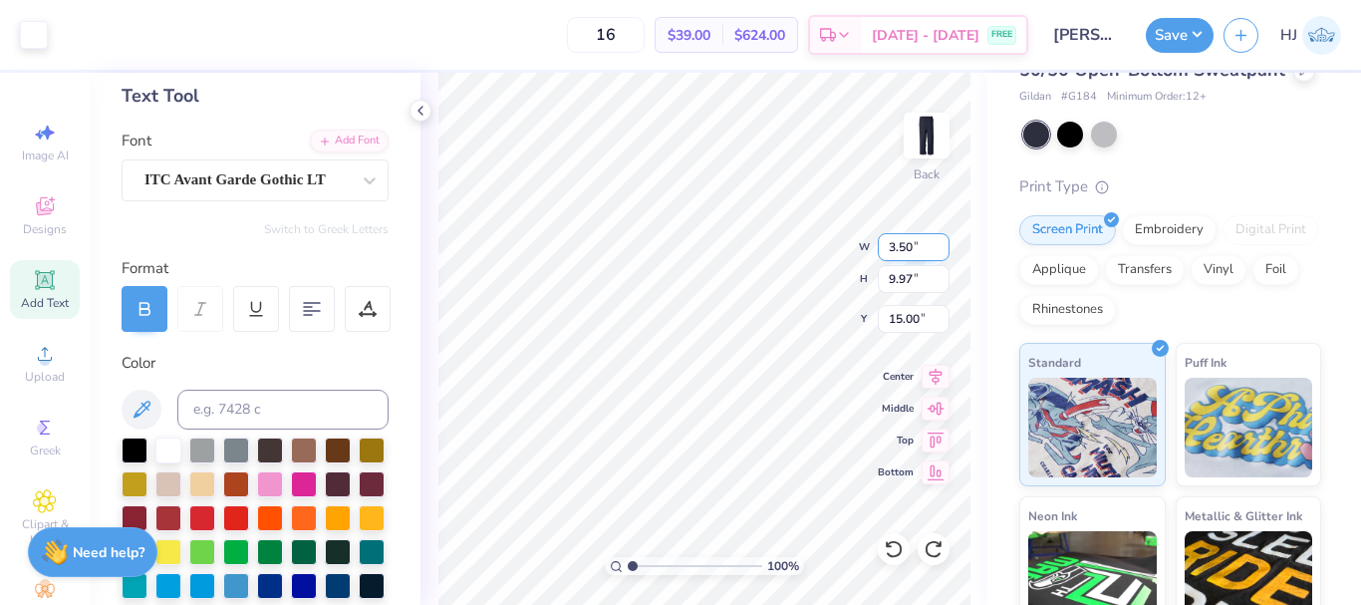
click at [890, 245] on input "3.50" at bounding box center [913, 247] width 72 height 28
click at [895, 313] on input "10.72" at bounding box center [913, 319] width 72 height 28
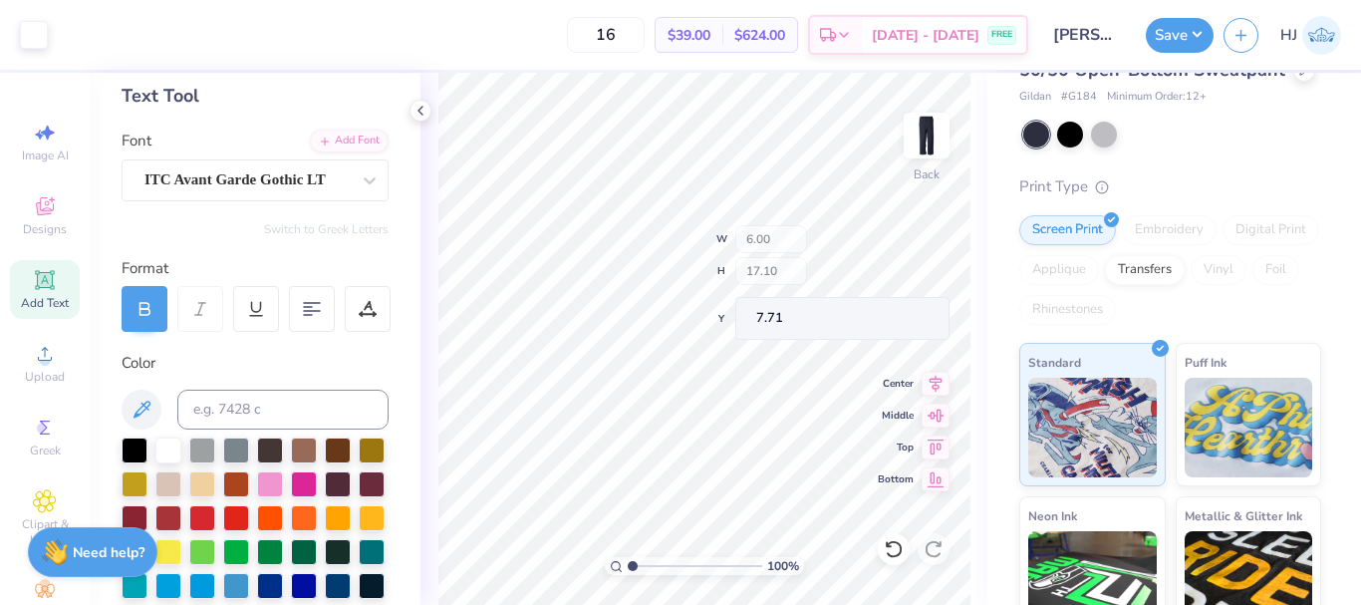
click at [767, 275] on div "100 % Back W 6.00 H 17.10 Y 7.71 Center Middle Top Bottom" at bounding box center [703, 339] width 567 height 532
click at [903, 321] on input "7.71" at bounding box center [913, 319] width 72 height 28
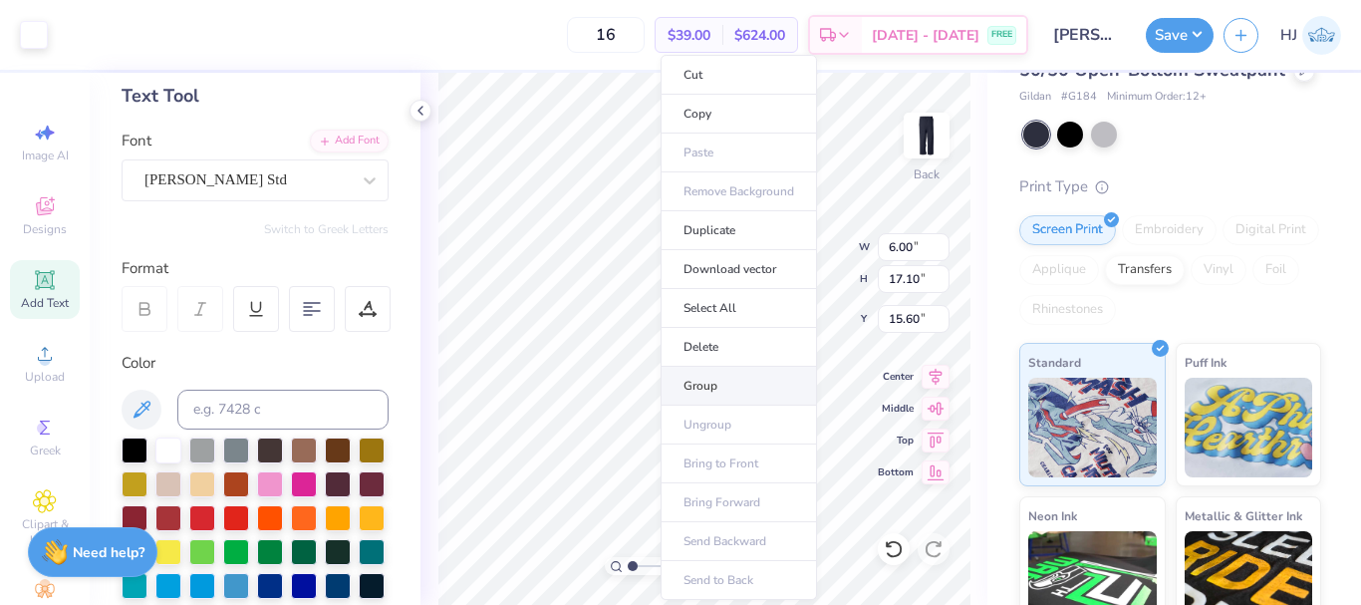
click at [720, 385] on li "Group" at bounding box center [738, 386] width 156 height 39
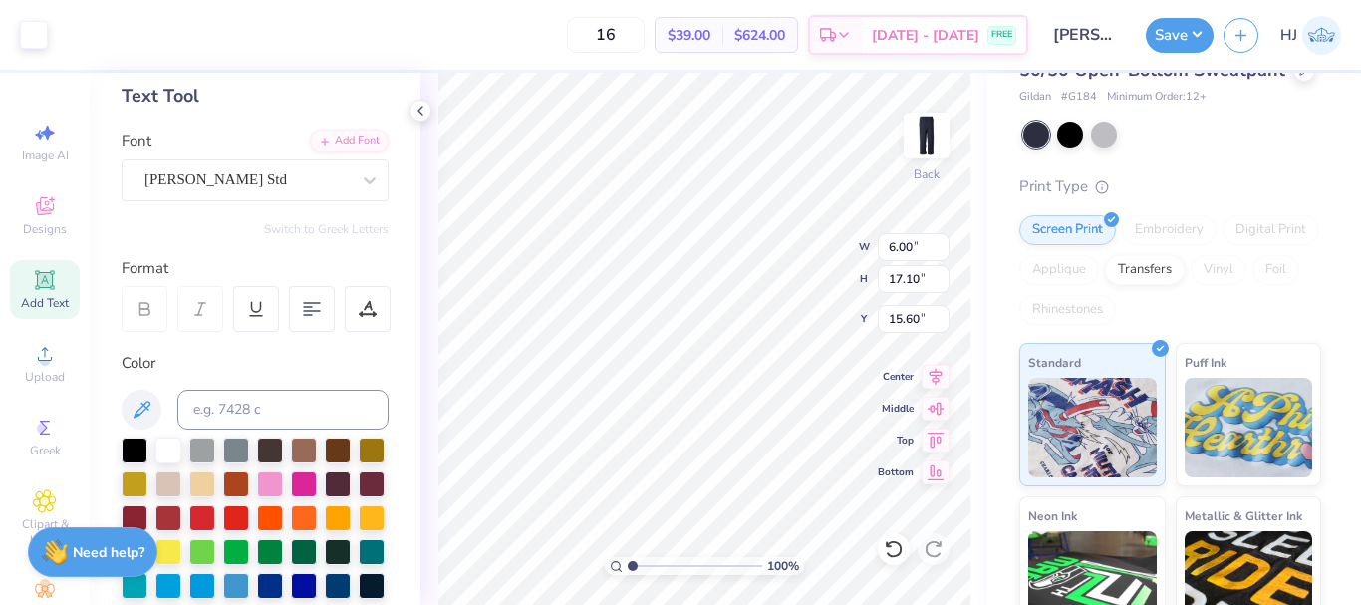
click at [781, 269] on div "100 % Back W 6.00 6.00 " H 17.10 17.10 " Y 15.60 15.60 " Center Middle Top Bott…" at bounding box center [703, 339] width 567 height 532
click at [897, 560] on div at bounding box center [893, 549] width 32 height 32
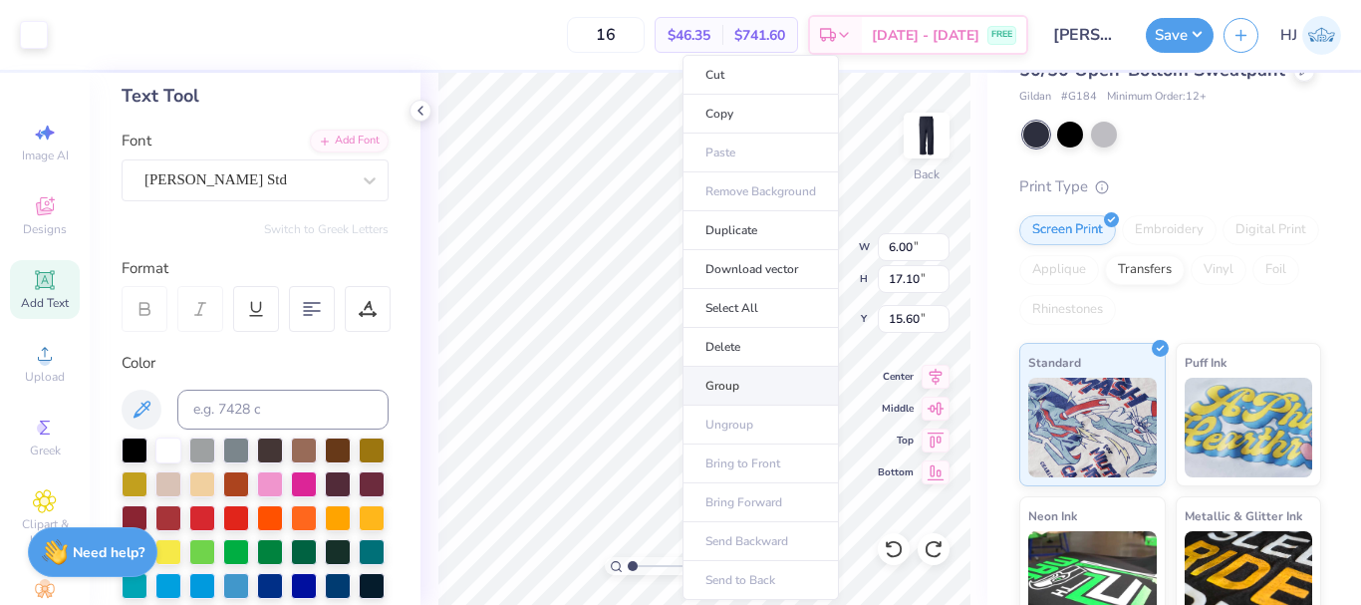
click at [743, 384] on li "Group" at bounding box center [760, 386] width 156 height 39
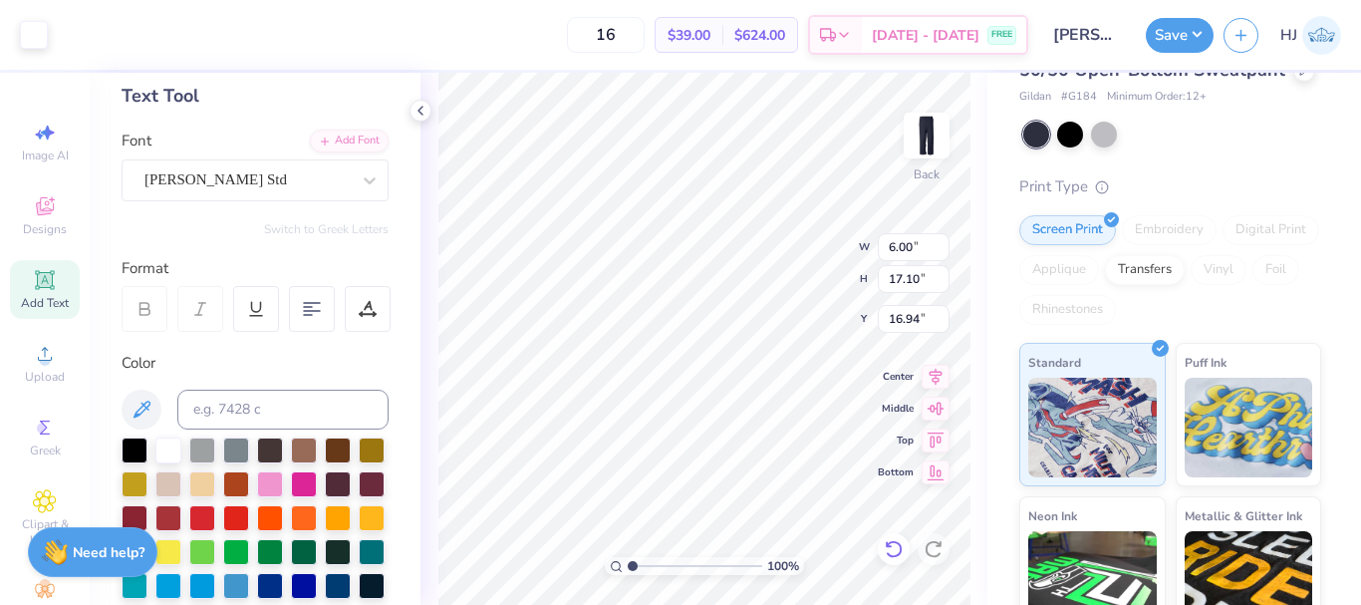
click at [887, 543] on icon at bounding box center [888, 544] width 4 height 4
click at [894, 549] on icon at bounding box center [893, 549] width 20 height 20
click at [908, 315] on input "15.60" at bounding box center [913, 319] width 72 height 28
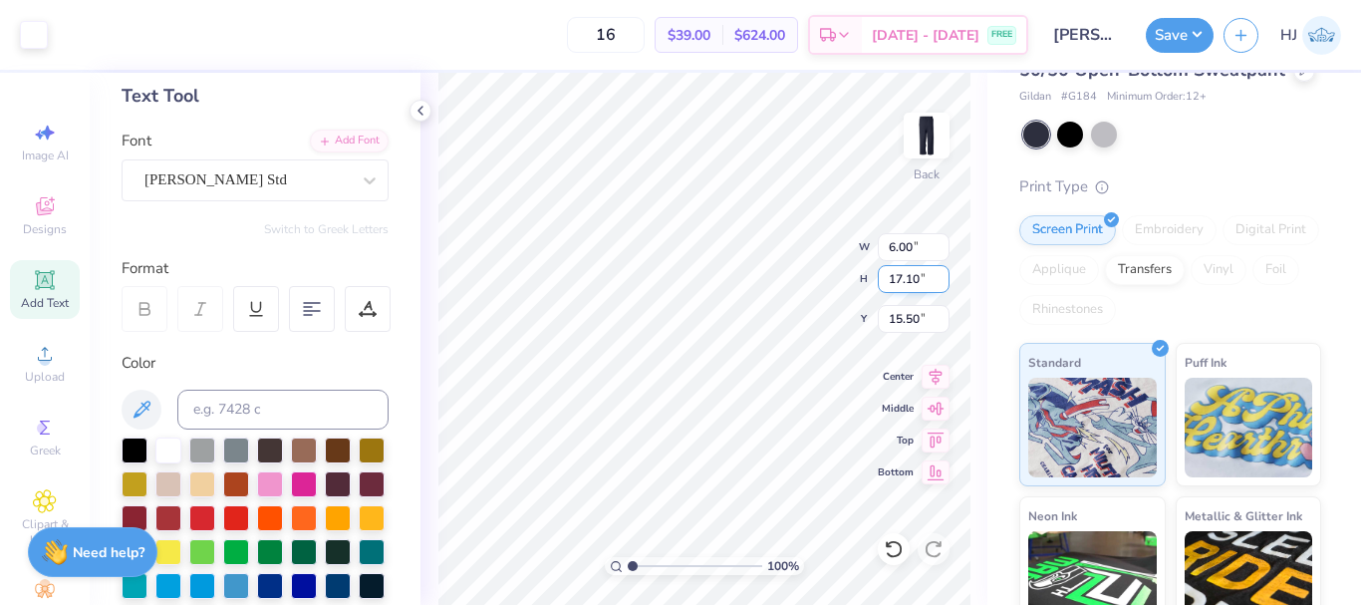
click at [902, 280] on input "17.10" at bounding box center [913, 279] width 72 height 28
click at [766, 268] on div "100 % Back W 5.96 5.96 " H 17.00 17.00 " Y 15.55 15.55 " Center Middle Top Bott…" at bounding box center [703, 339] width 567 height 532
click at [905, 318] on input "15.55" at bounding box center [913, 319] width 72 height 28
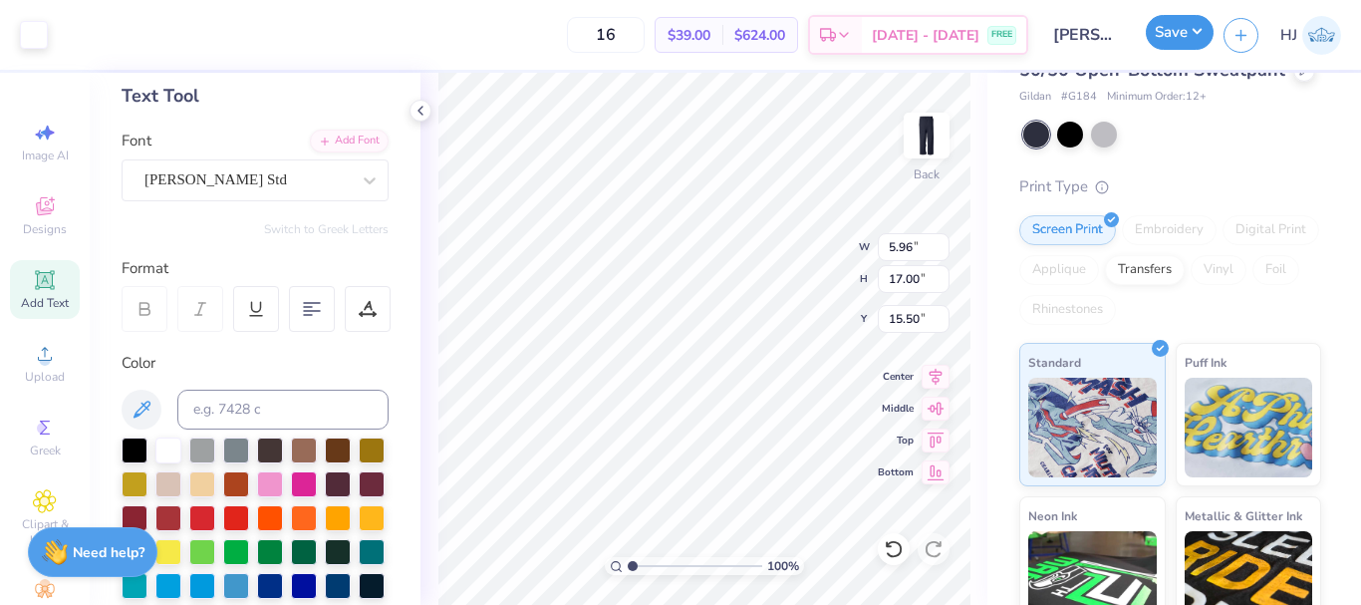
click at [1196, 40] on button "Save" at bounding box center [1179, 32] width 68 height 35
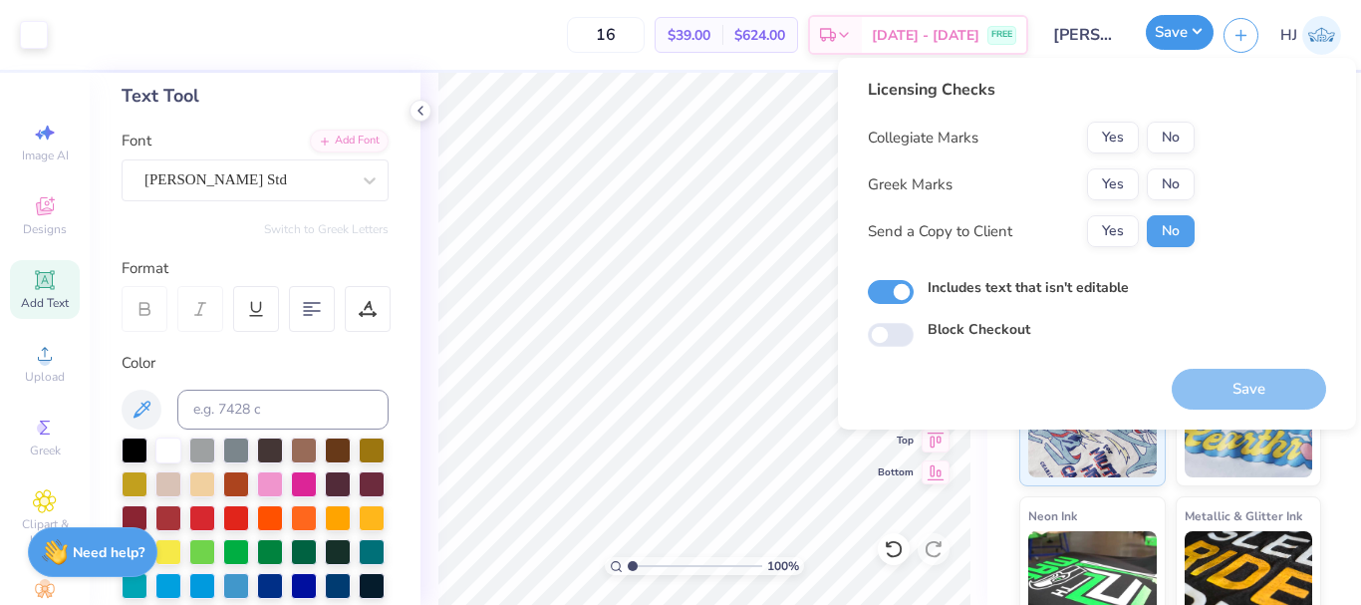
click at [1197, 30] on button "Save" at bounding box center [1179, 32] width 68 height 35
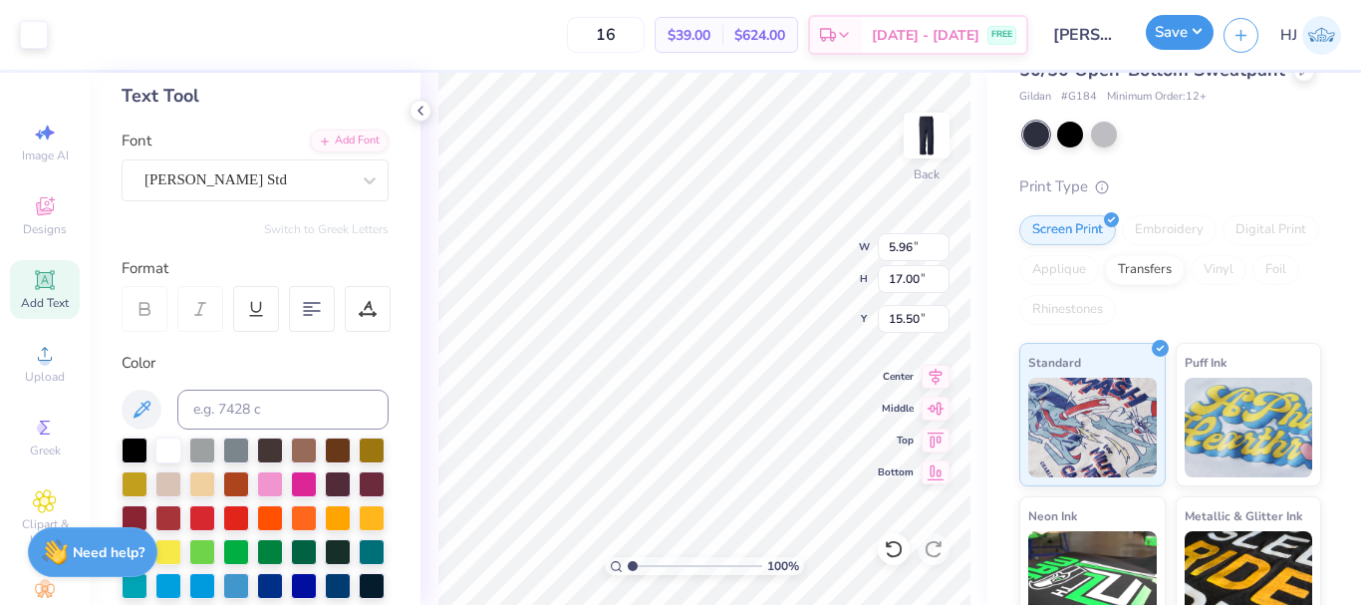
click at [1202, 32] on button "Save" at bounding box center [1179, 32] width 68 height 35
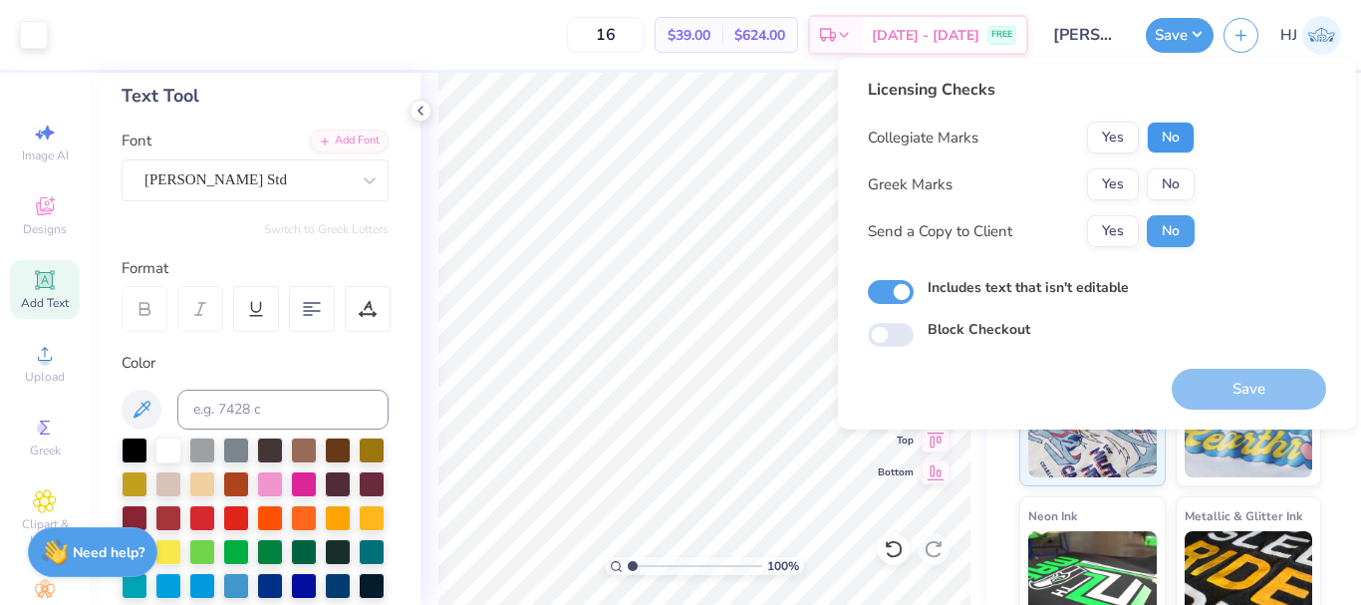
click at [1173, 142] on button "No" at bounding box center [1170, 138] width 48 height 32
click at [1171, 183] on button "No" at bounding box center [1170, 184] width 48 height 32
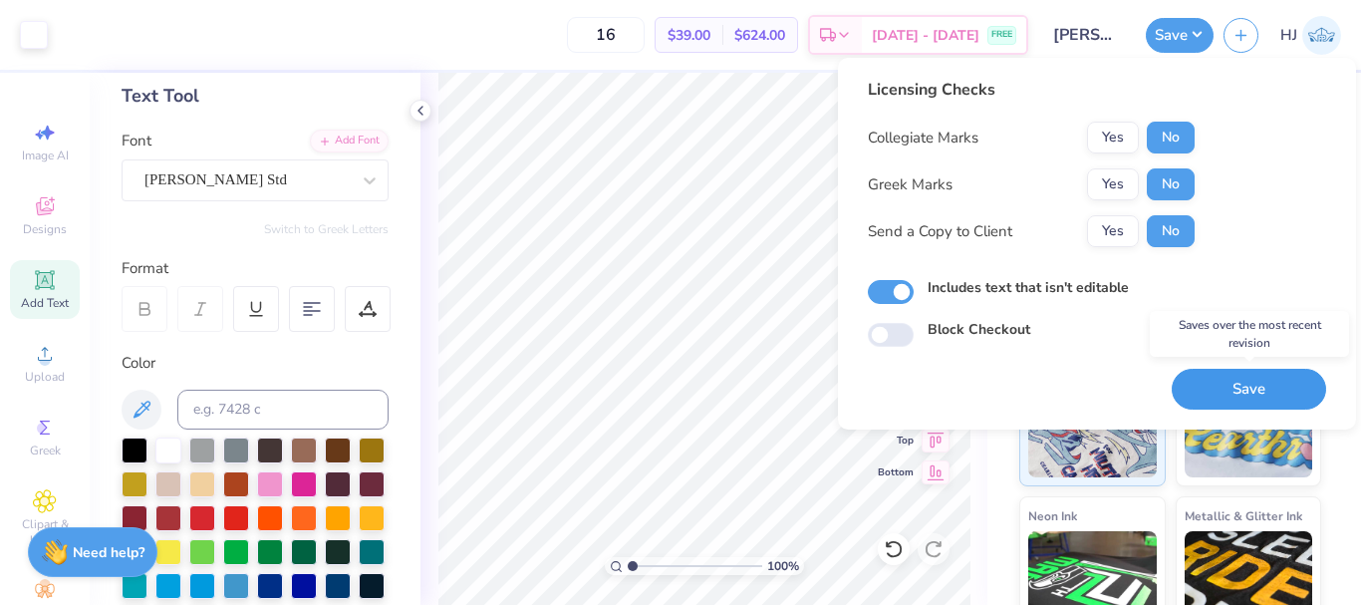
click at [1236, 386] on button "Save" at bounding box center [1248, 389] width 154 height 41
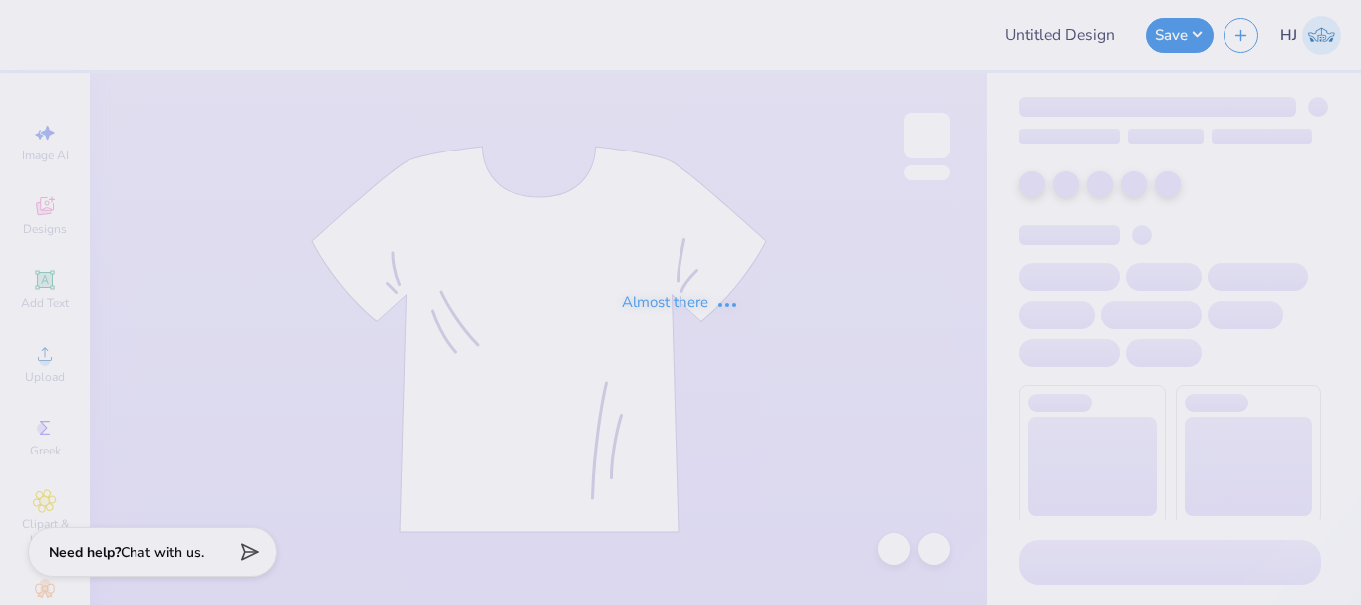
type input "49er Intensive Transition Program"
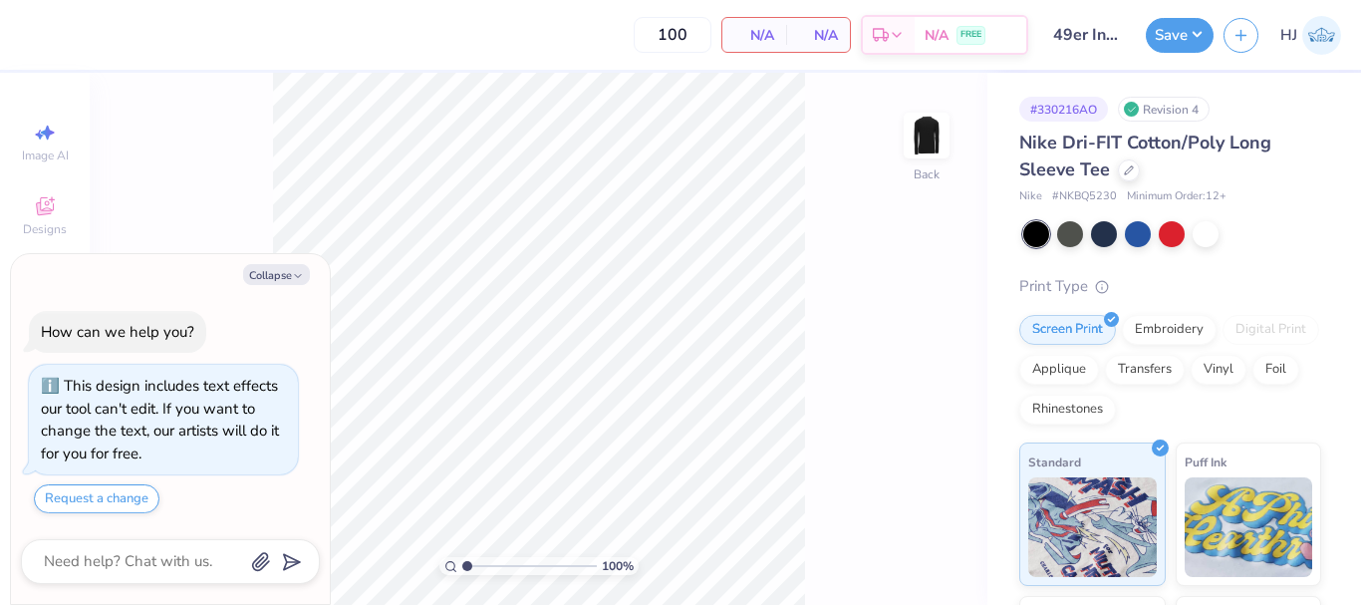
type textarea "x"
